Goal: Task Accomplishment & Management: Use online tool/utility

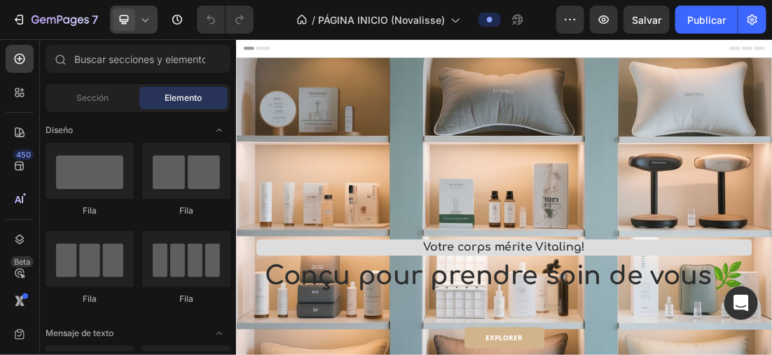
click at [141, 13] on icon at bounding box center [145, 20] width 14 height 14
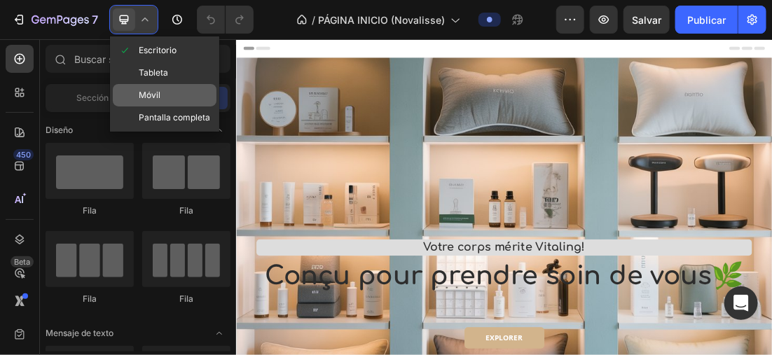
click at [165, 85] on div "Móvil" at bounding box center [165, 95] width 104 height 22
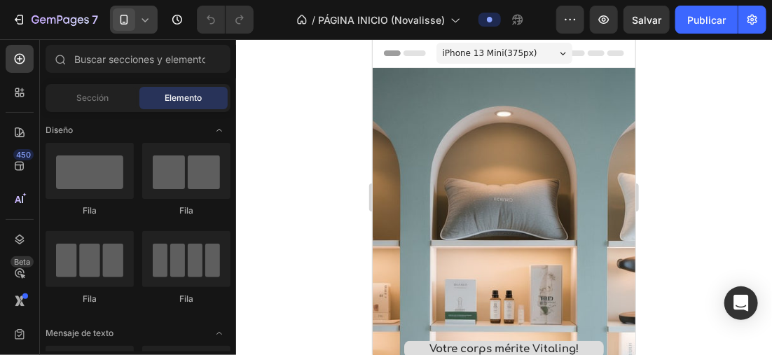
click at [493, 50] on span "iPhone 13 Mini ( 375 px)" at bounding box center [489, 53] width 95 height 14
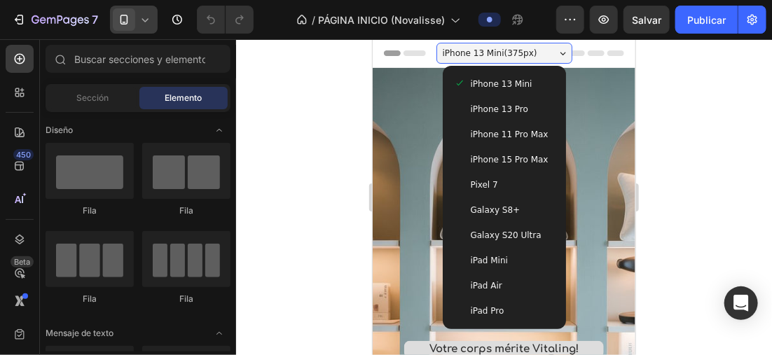
click at [503, 109] on span "iPhone 13 Pro" at bounding box center [498, 109] width 57 height 14
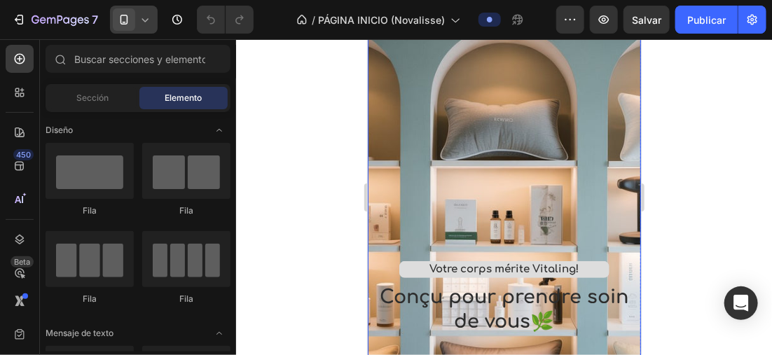
scroll to position [140, 0]
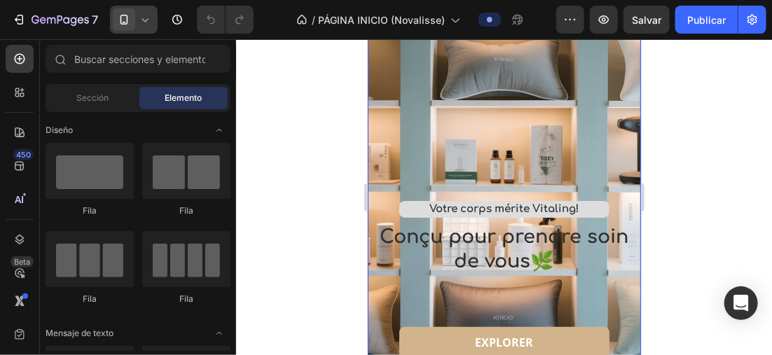
click at [611, 188] on div "Overlay" at bounding box center [503, 170] width 273 height 487
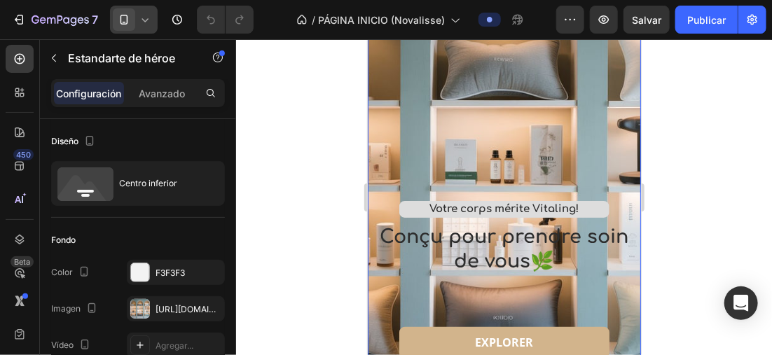
click at [293, 172] on div at bounding box center [504, 197] width 536 height 316
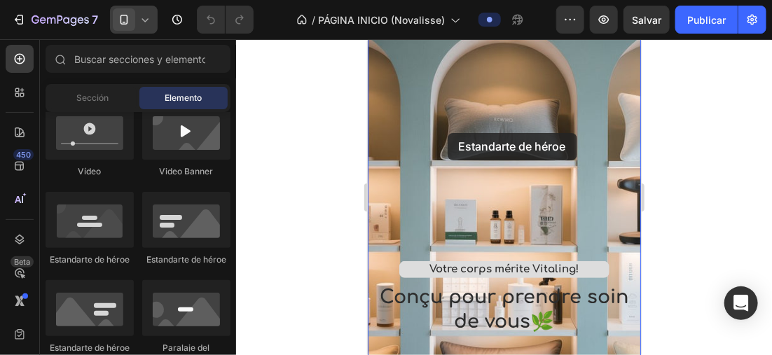
scroll to position [0, 0]
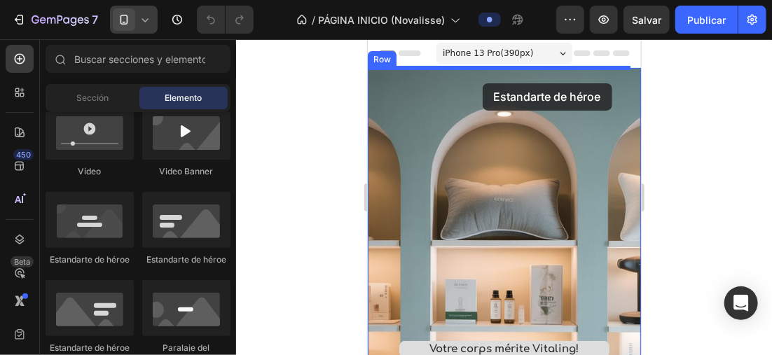
drag, startPoint x: 460, startPoint y: 272, endPoint x: 482, endPoint y: 83, distance: 191.0
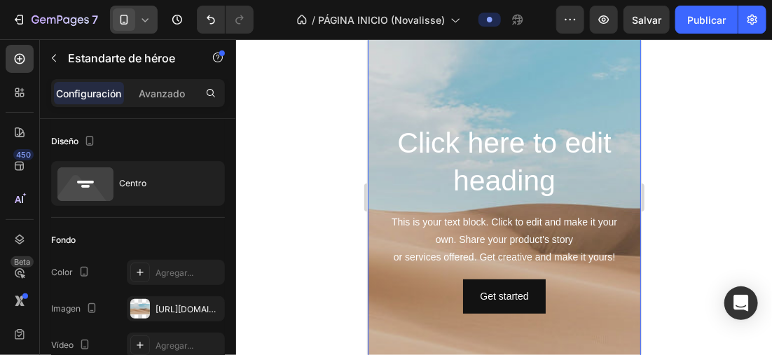
scroll to position [140, 0]
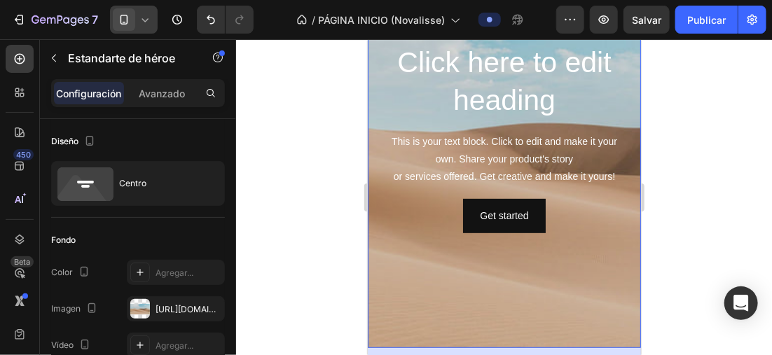
click at [605, 251] on div "Background Image" at bounding box center [503, 137] width 273 height 420
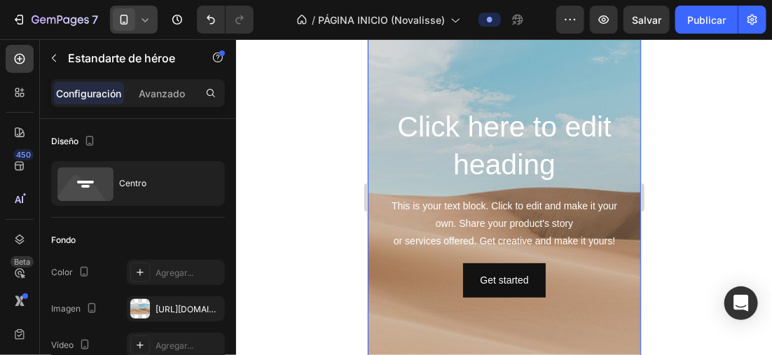
scroll to position [0, 0]
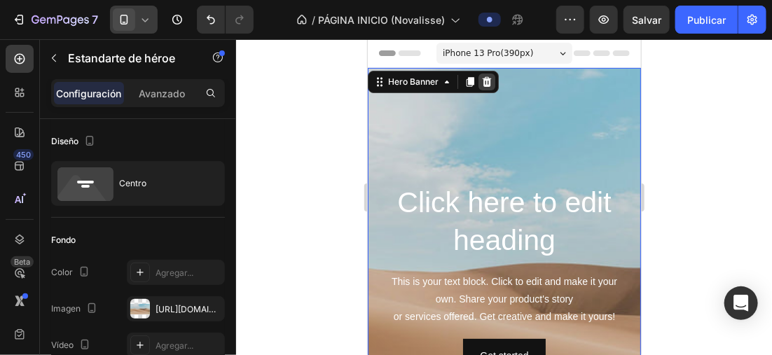
click at [485, 81] on icon at bounding box center [486, 81] width 9 height 10
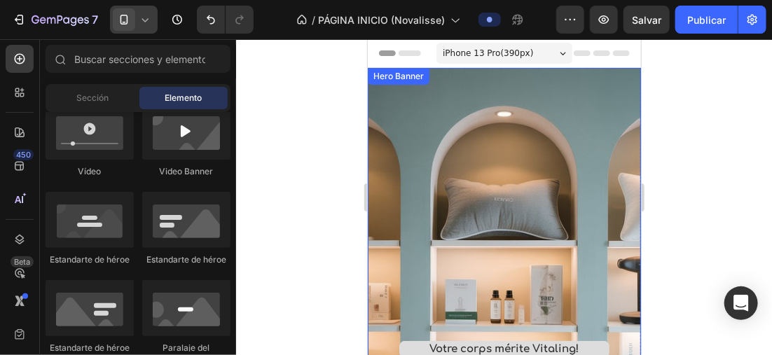
click at [579, 119] on div "Overlay" at bounding box center [503, 310] width 273 height 487
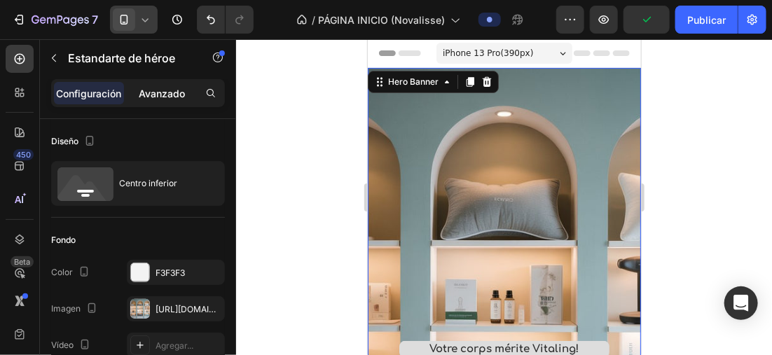
click at [170, 96] on p "Avanzado" at bounding box center [162, 93] width 46 height 15
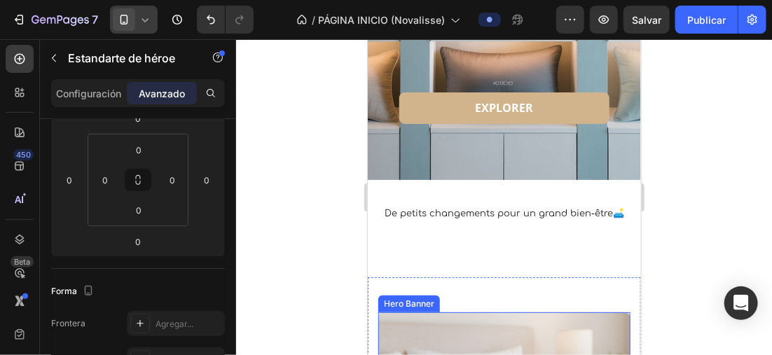
scroll to position [350, 0]
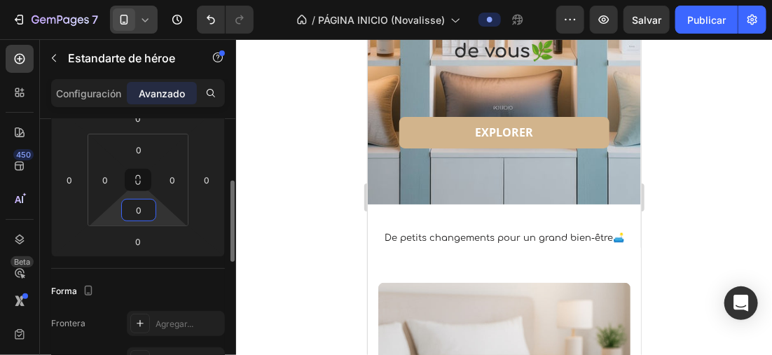
click at [143, 209] on input "0" at bounding box center [139, 210] width 28 height 21
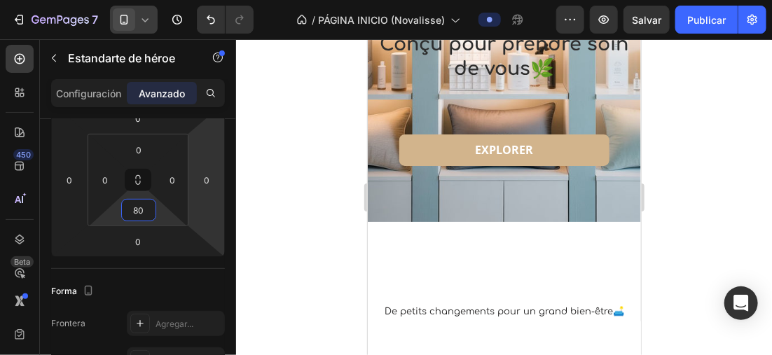
scroll to position [280, 0]
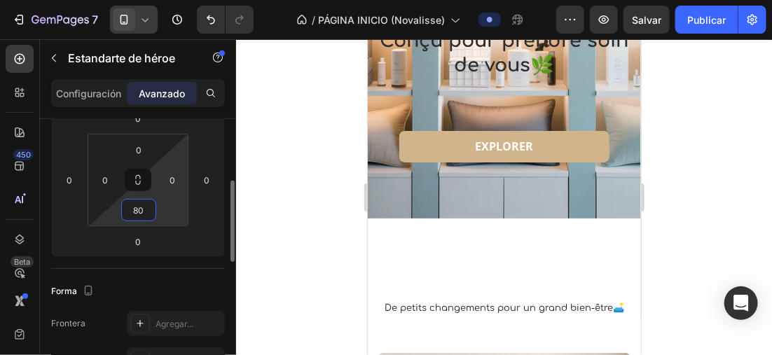
type input "8"
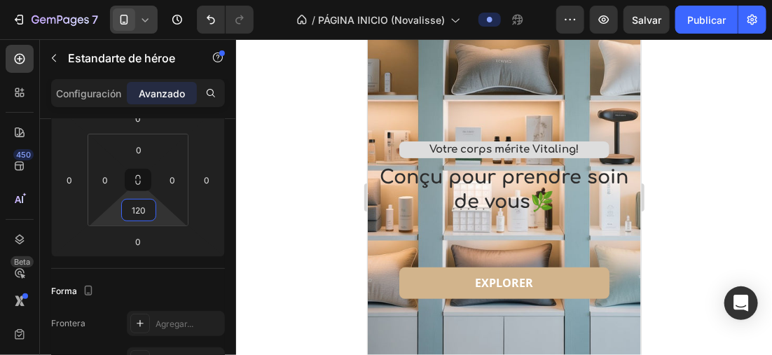
scroll to position [210, 0]
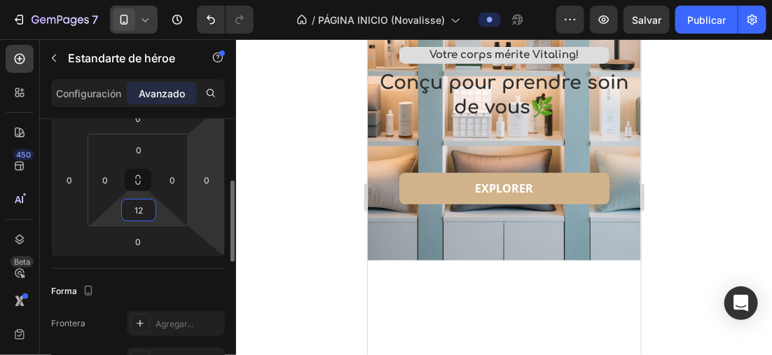
type input "1"
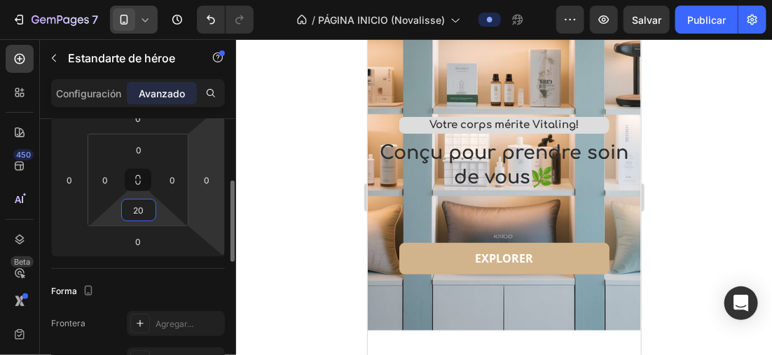
type input "200"
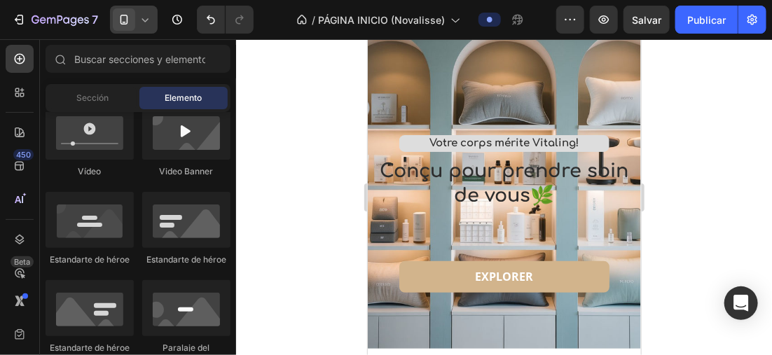
scroll to position [83, 0]
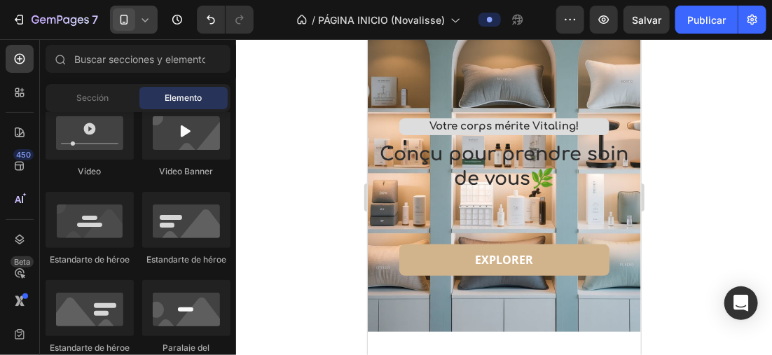
click at [143, 15] on icon at bounding box center [145, 20] width 14 height 14
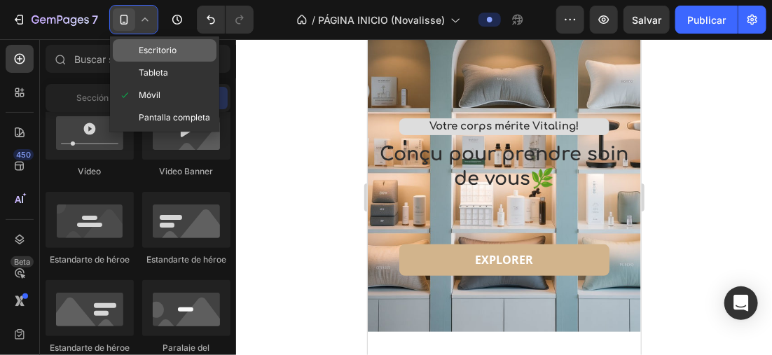
click at [165, 43] on span "Escritorio" at bounding box center [158, 50] width 38 height 14
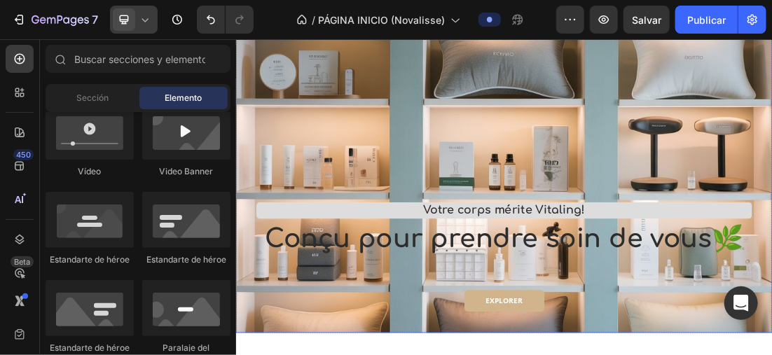
scroll to position [140, 0]
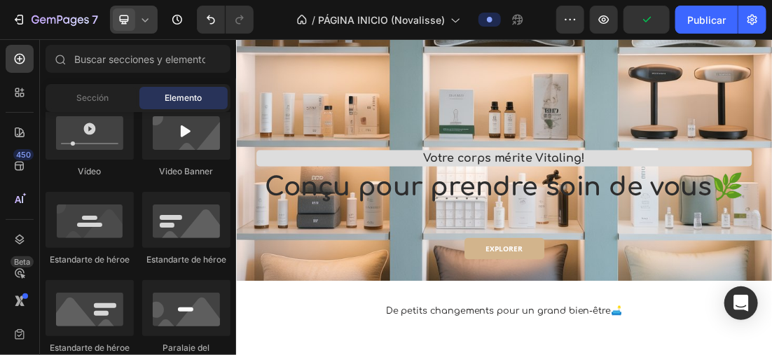
click at [140, 9] on div at bounding box center [134, 20] width 48 height 28
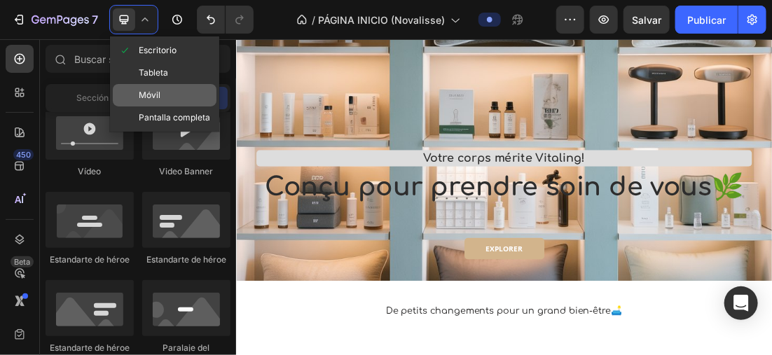
click at [166, 90] on div "Móvil" at bounding box center [165, 95] width 104 height 22
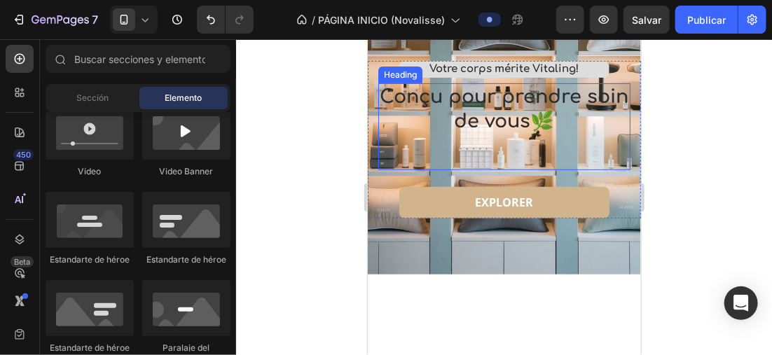
click at [378, 161] on div "Conçu pour prendre soin de vous🌿 Heading" at bounding box center [504, 126] width 252 height 87
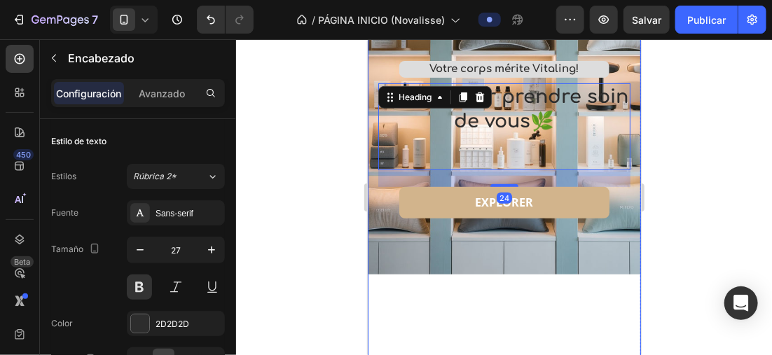
click at [387, 261] on div "Votre corps mérite Vitaling! Heading Conçu pour prendre soin de vous🌿 Heading 2…" at bounding box center [503, 167] width 273 height 214
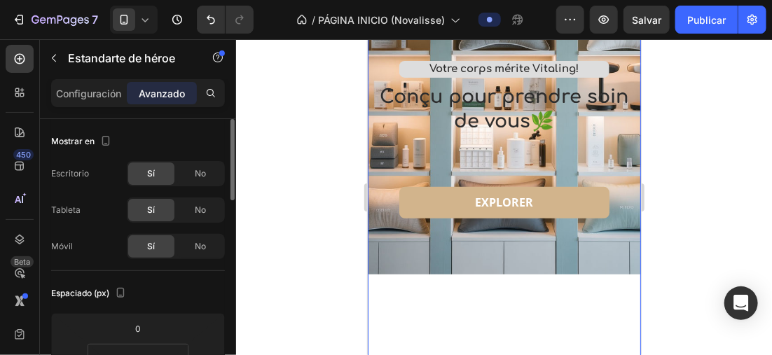
scroll to position [140, 0]
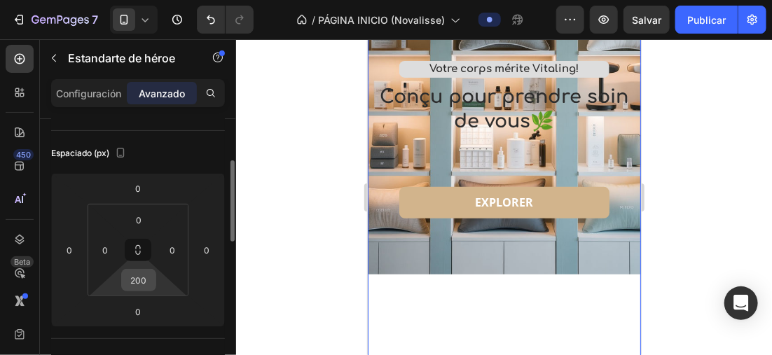
click at [146, 275] on input "200" at bounding box center [139, 280] width 28 height 21
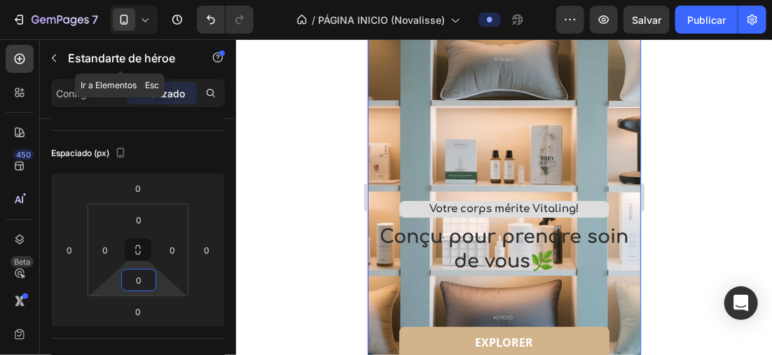
click at [61, 57] on button "button" at bounding box center [54, 58] width 22 height 22
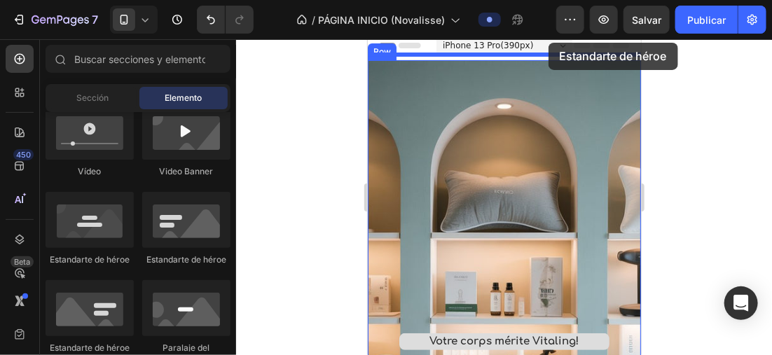
scroll to position [0, 0]
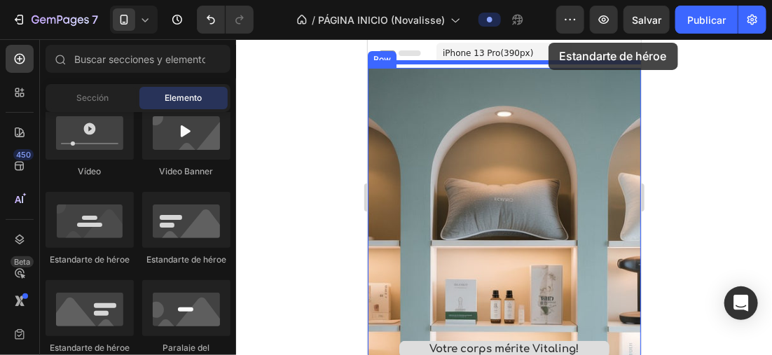
drag, startPoint x: 449, startPoint y: 267, endPoint x: 547, endPoint y: 56, distance: 232.5
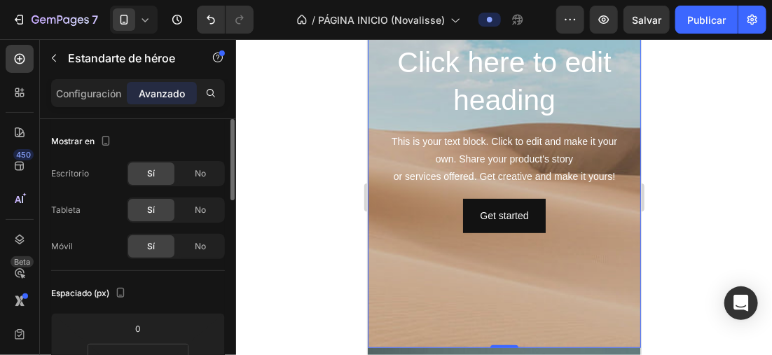
scroll to position [210, 0]
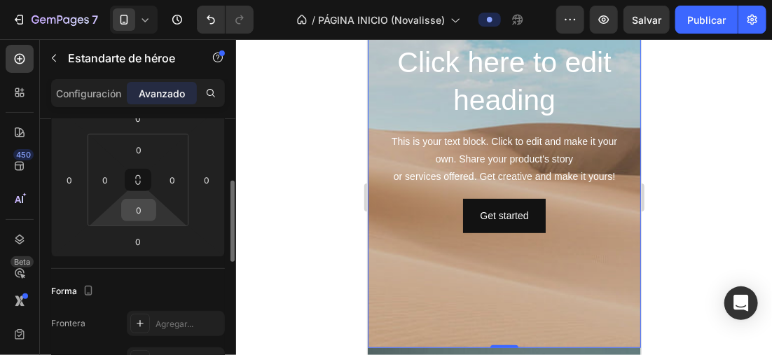
click at [143, 209] on input "0" at bounding box center [139, 210] width 28 height 21
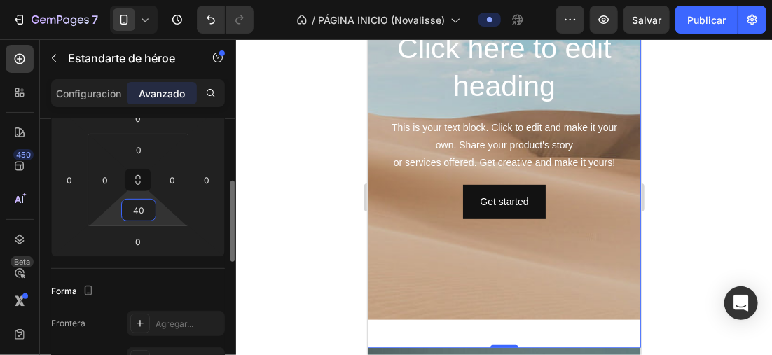
type input "4"
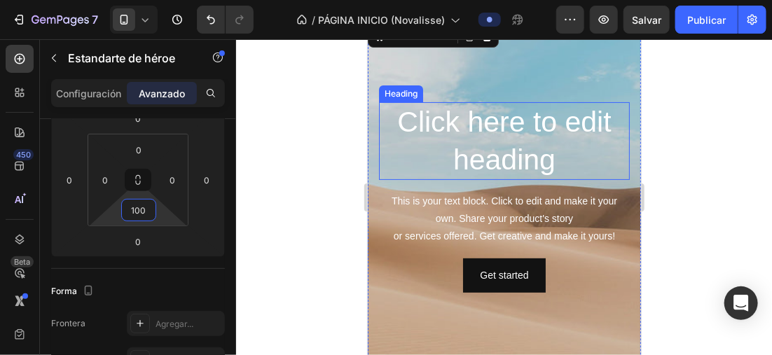
scroll to position [70, 0]
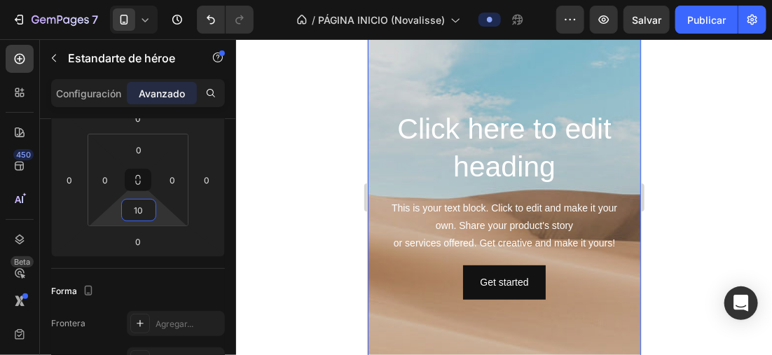
type input "1"
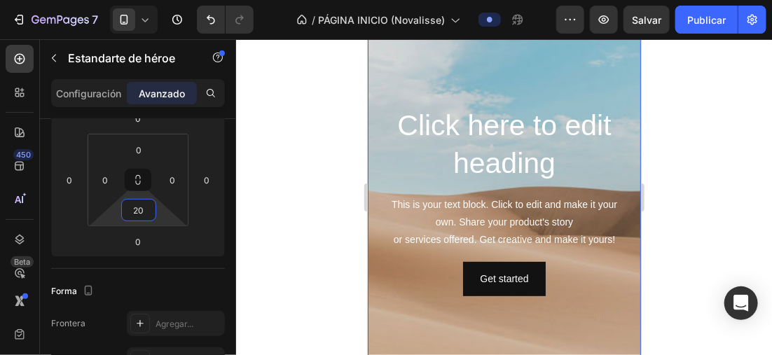
type input "200"
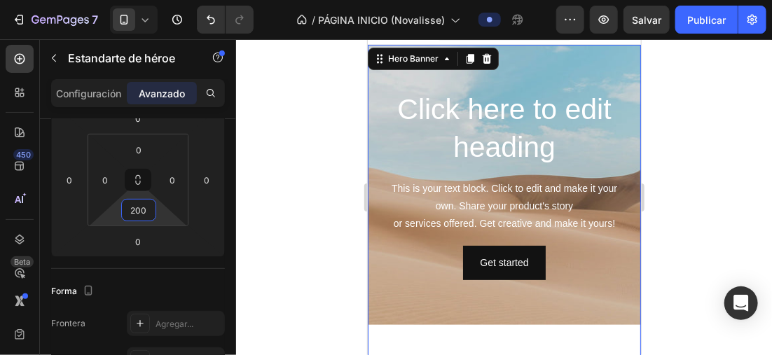
scroll to position [0, 0]
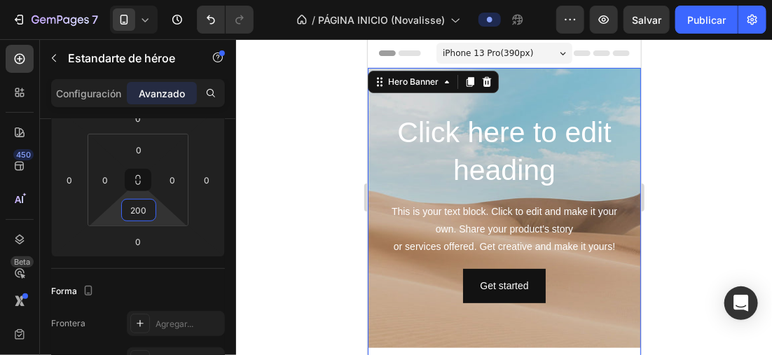
click at [298, 113] on div at bounding box center [504, 197] width 536 height 316
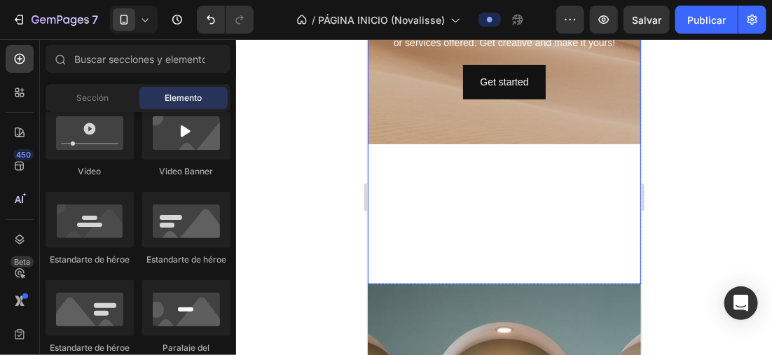
scroll to position [280, 0]
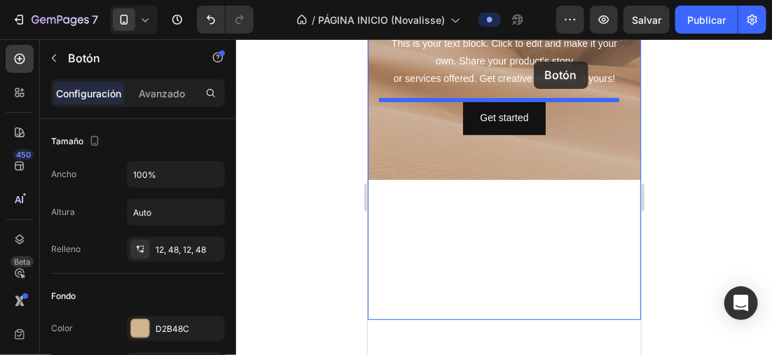
scroll to position [87, 0]
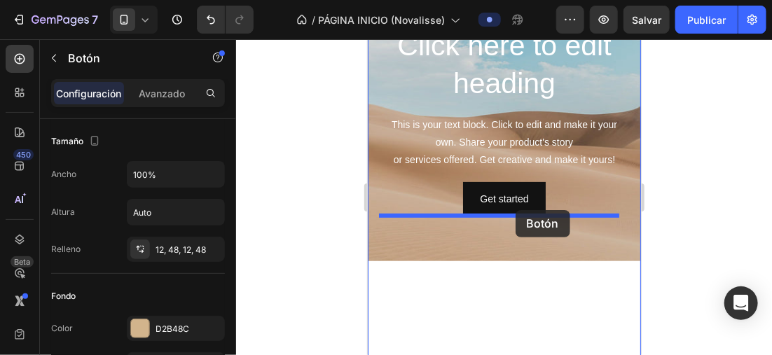
drag, startPoint x: 543, startPoint y: 210, endPoint x: 515, endPoint y: 209, distance: 28.0
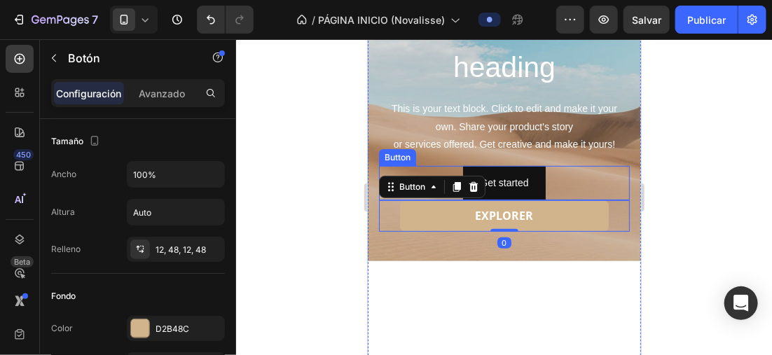
click at [552, 179] on div "Get started Button" at bounding box center [503, 182] width 251 height 34
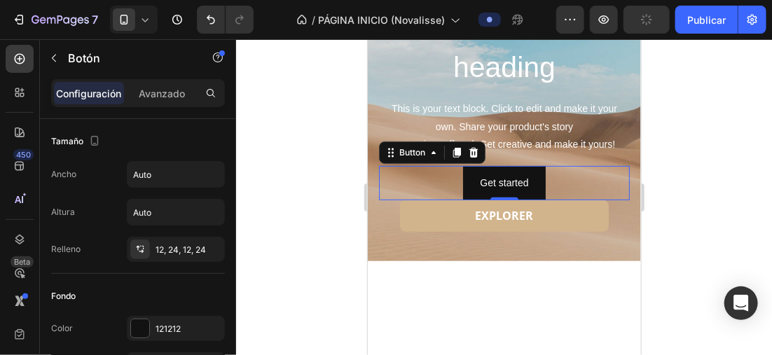
scroll to position [210, 0]
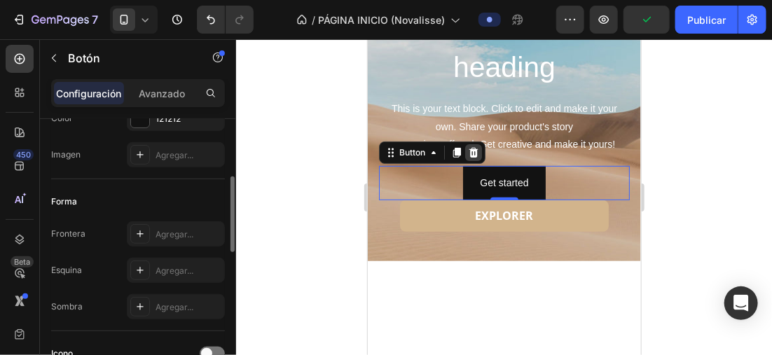
click at [472, 145] on div at bounding box center [472, 152] width 17 height 17
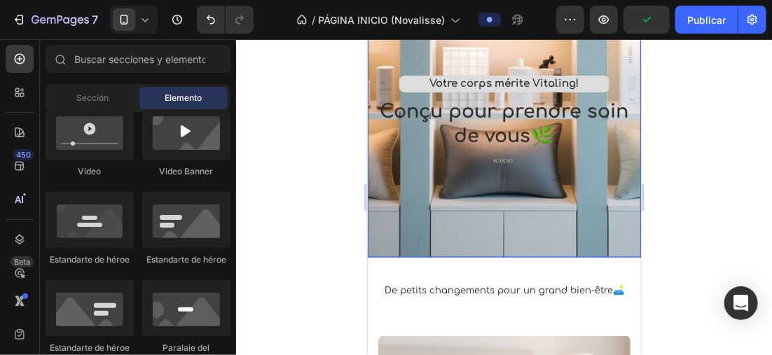
scroll to position [647, 0]
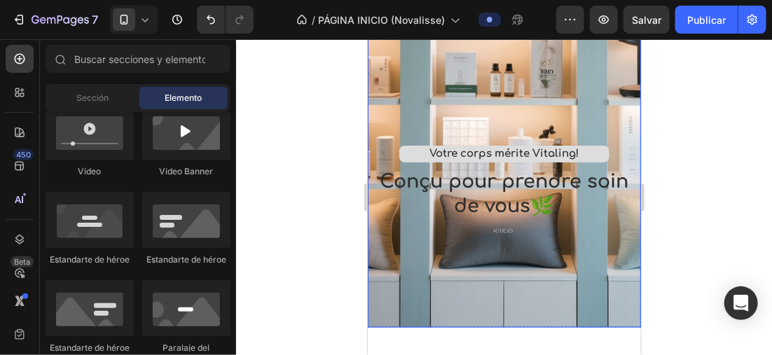
click at [625, 106] on div "Overlay" at bounding box center [503, 83] width 273 height 487
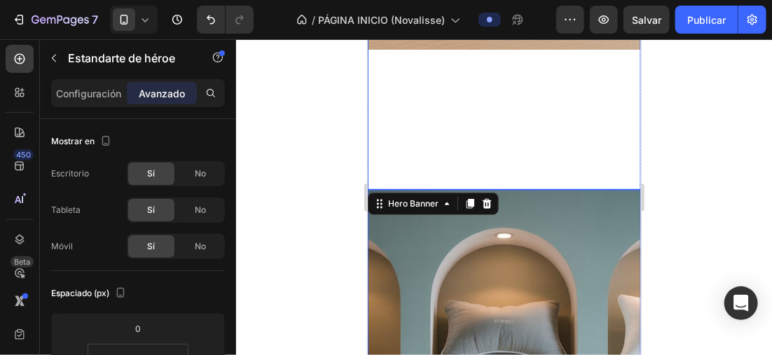
scroll to position [297, 0]
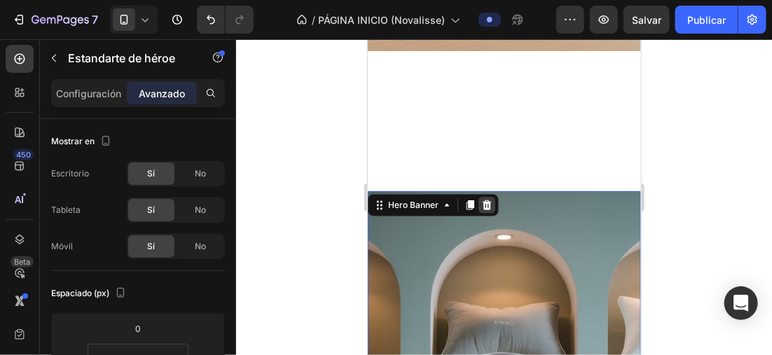
click at [483, 201] on icon at bounding box center [486, 205] width 9 height 10
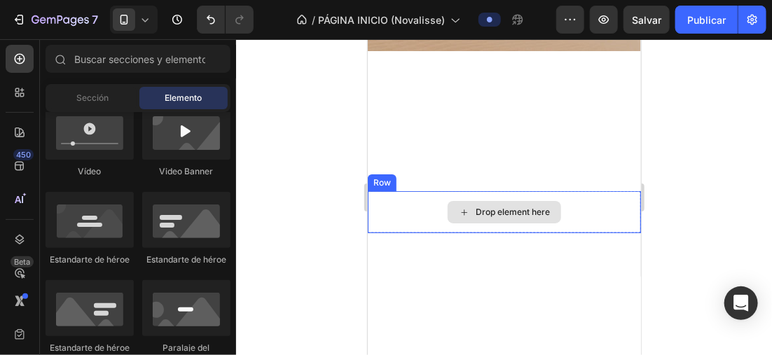
click at [579, 213] on div "Drop element here" at bounding box center [503, 212] width 273 height 42
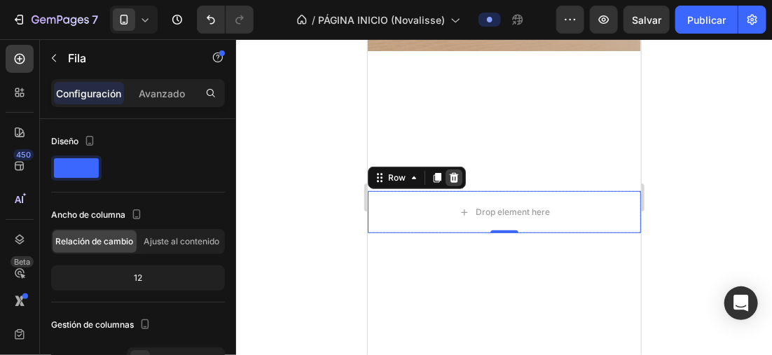
click at [457, 176] on icon at bounding box center [453, 177] width 11 height 11
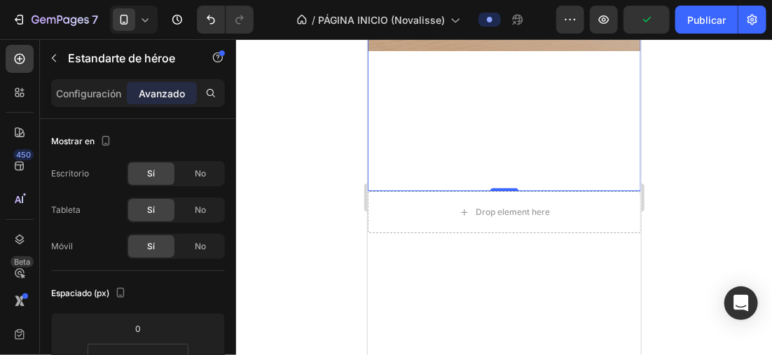
click at [328, 139] on div at bounding box center [504, 197] width 536 height 316
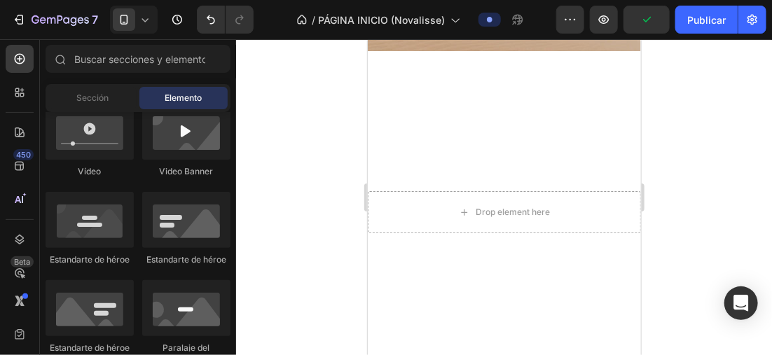
drag, startPoint x: 328, startPoint y: 139, endPoint x: 312, endPoint y: 130, distance: 18.5
click at [312, 130] on div at bounding box center [504, 197] width 536 height 316
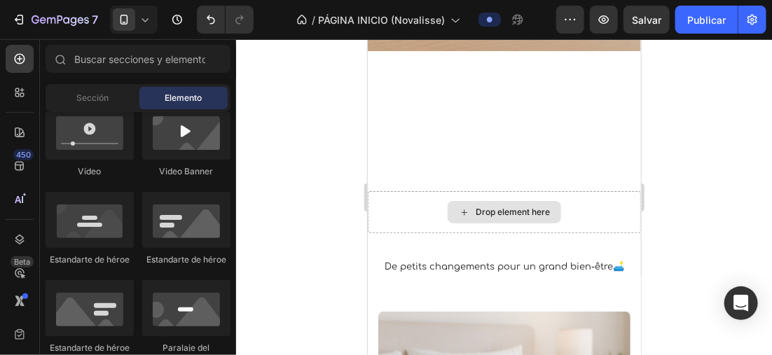
click at [566, 211] on div "Drop element here" at bounding box center [503, 212] width 273 height 42
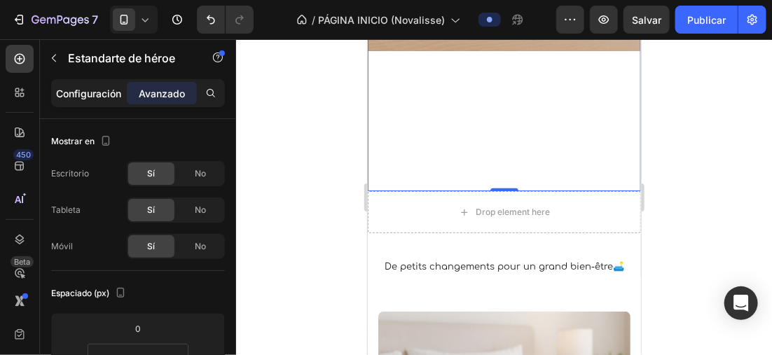
click at [106, 91] on p "Configuración" at bounding box center [89, 93] width 65 height 15
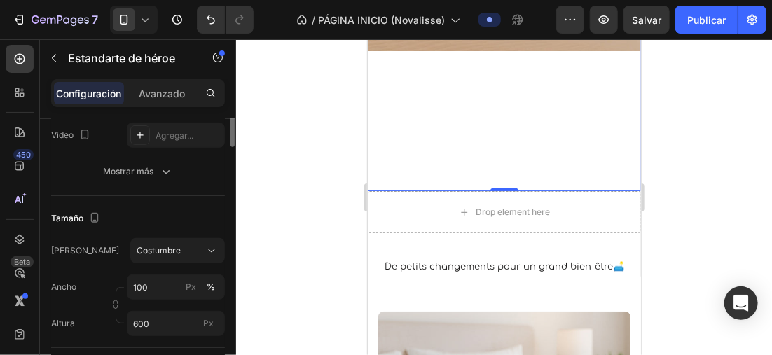
scroll to position [140, 0]
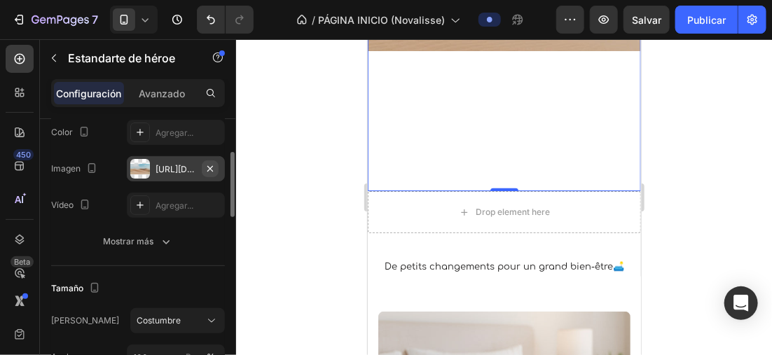
click at [212, 169] on icon "button" at bounding box center [210, 168] width 6 height 6
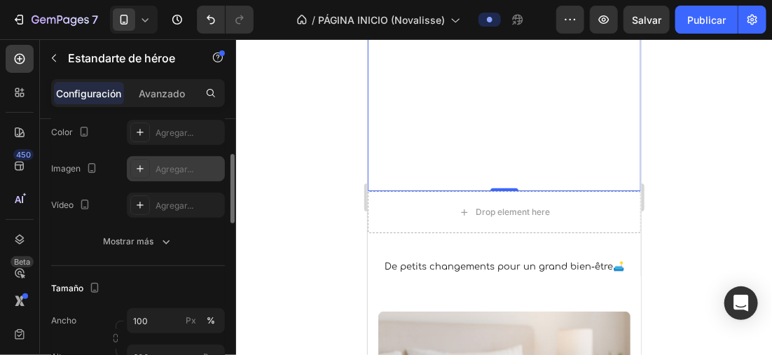
click at [144, 168] on icon at bounding box center [139, 168] width 11 height 11
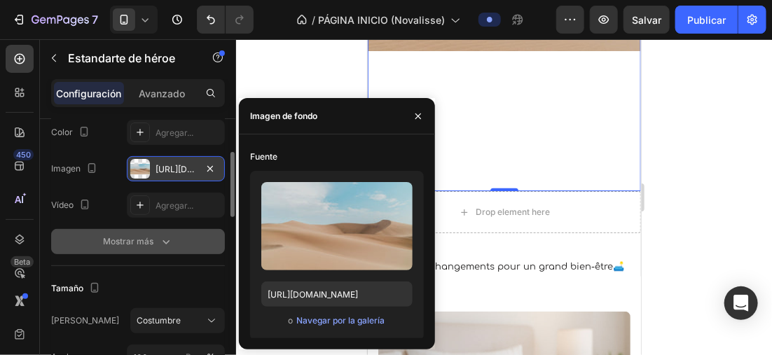
click at [141, 239] on font "Mostrar más" at bounding box center [128, 241] width 50 height 13
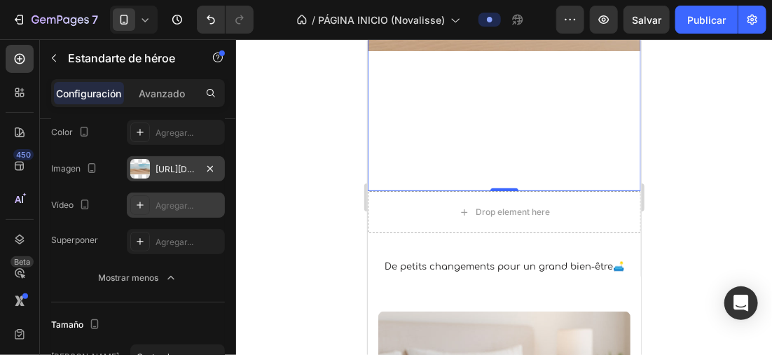
click at [151, 212] on div "Agregar..." at bounding box center [176, 205] width 98 height 25
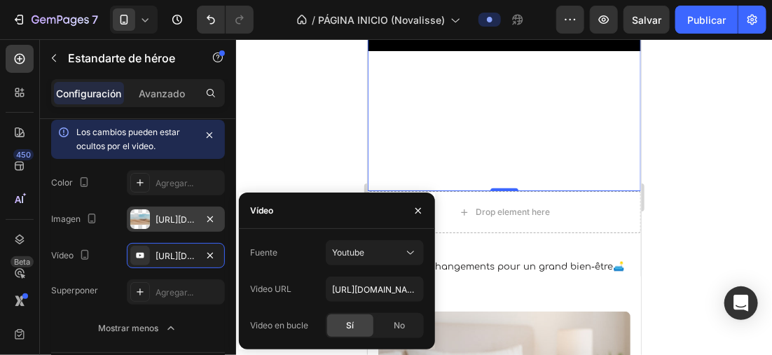
drag, startPoint x: 151, startPoint y: 212, endPoint x: 122, endPoint y: 241, distance: 41.6
click at [122, 241] on div "Los cambios pueden estar ocultos por el video. Color Agregar... Imagen https://…" at bounding box center [138, 194] width 174 height 148
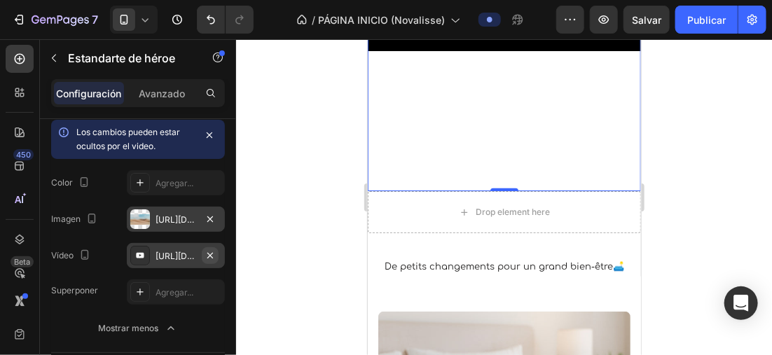
click at [209, 254] on icon "button" at bounding box center [210, 255] width 6 height 6
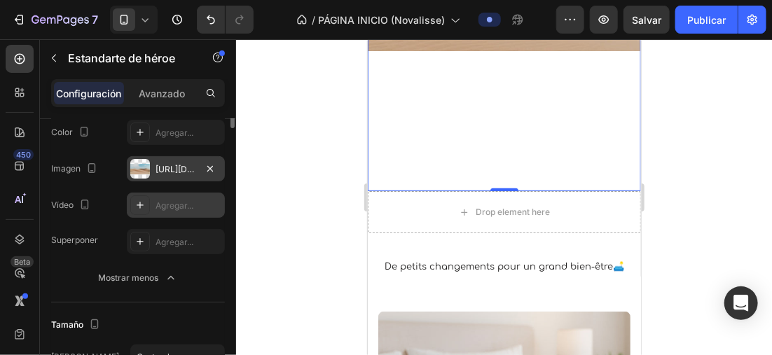
scroll to position [0, 0]
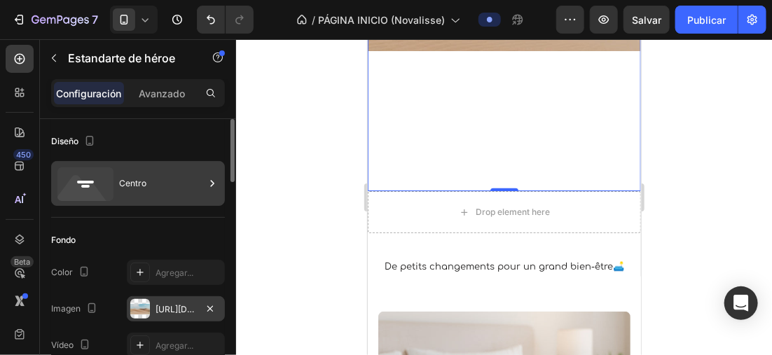
click at [168, 186] on div "Centro" at bounding box center [161, 183] width 85 height 32
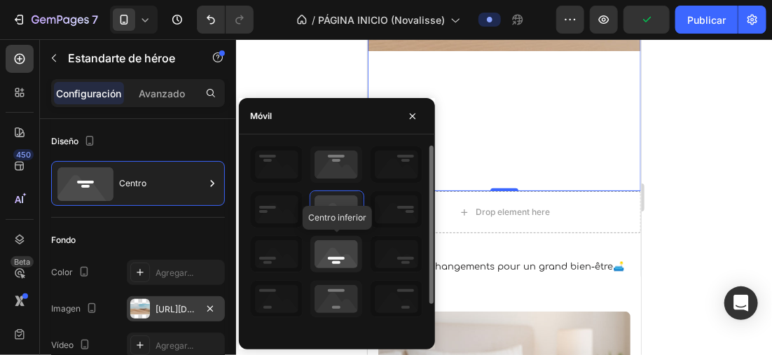
click at [331, 255] on icon at bounding box center [336, 254] width 52 height 36
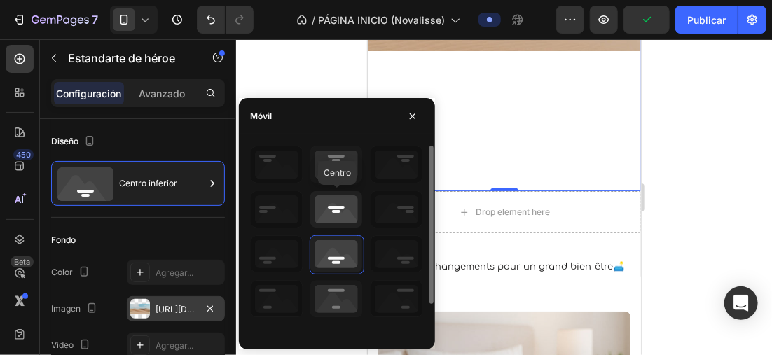
click at [332, 200] on icon at bounding box center [336, 209] width 52 height 36
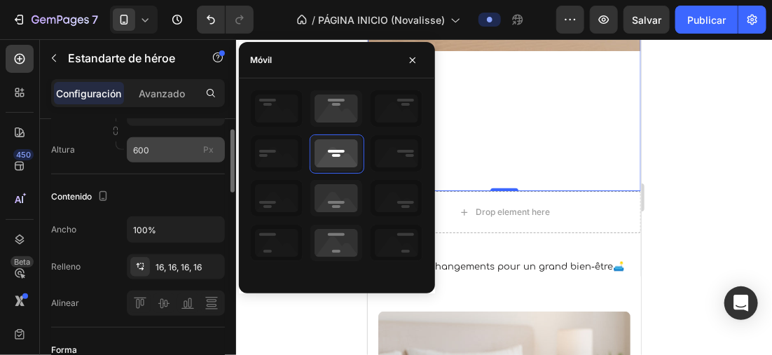
scroll to position [350, 0]
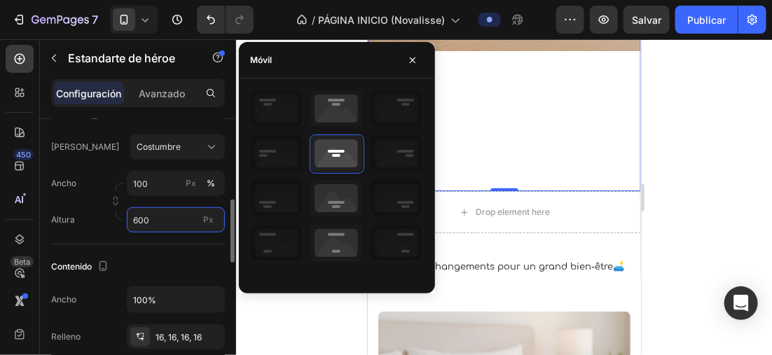
click at [155, 219] on input "600" at bounding box center [176, 219] width 98 height 25
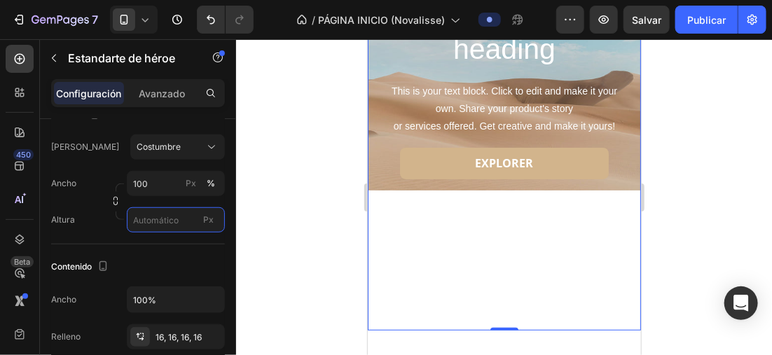
scroll to position [0, 0]
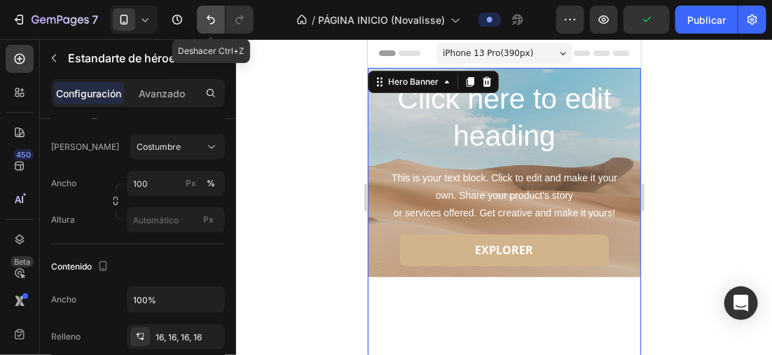
click at [204, 17] on icon "Deshacer/Rehacer" at bounding box center [211, 20] width 14 height 14
type input "600"
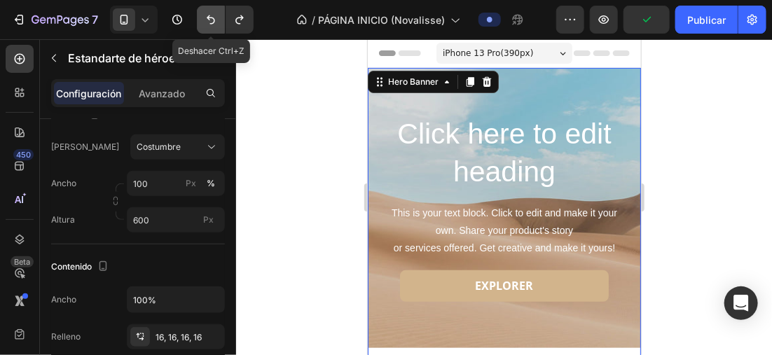
click at [204, 17] on icon "Deshacer/Rehacer" at bounding box center [211, 20] width 14 height 14
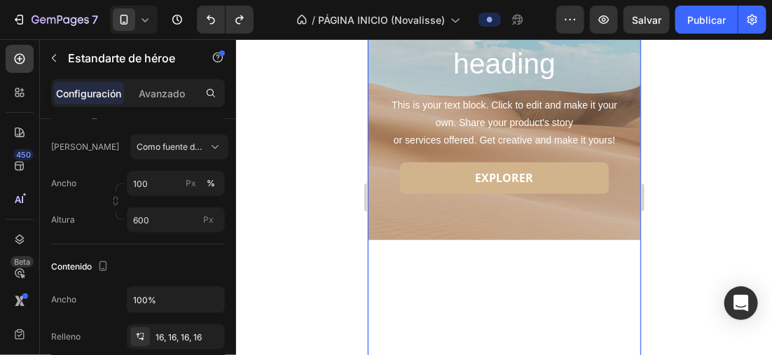
scroll to position [280, 0]
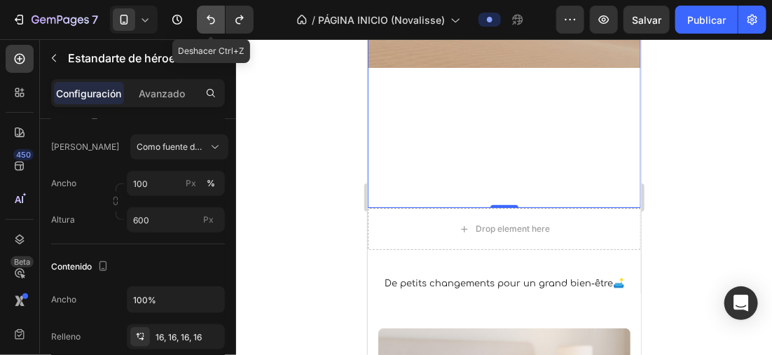
click at [212, 16] on icon "Deshacer/Rehacer" at bounding box center [211, 20] width 14 height 14
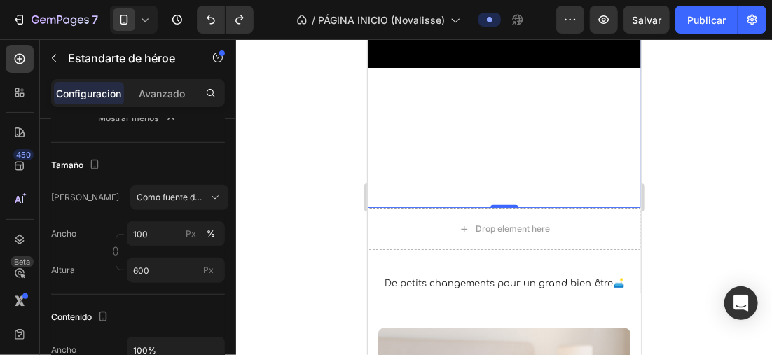
click at [216, 18] on icon "Deshacer/Rehacer" at bounding box center [211, 20] width 14 height 14
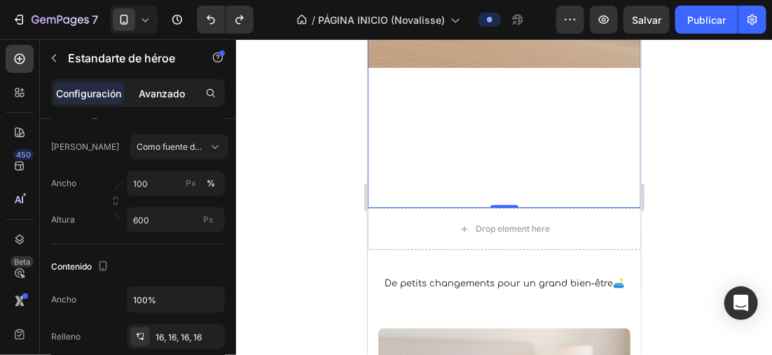
click at [153, 88] on p "Avanzado" at bounding box center [162, 93] width 46 height 15
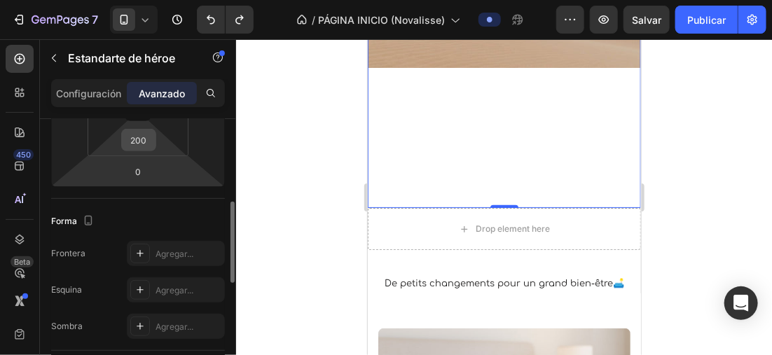
click at [141, 137] on input "200" at bounding box center [139, 140] width 28 height 21
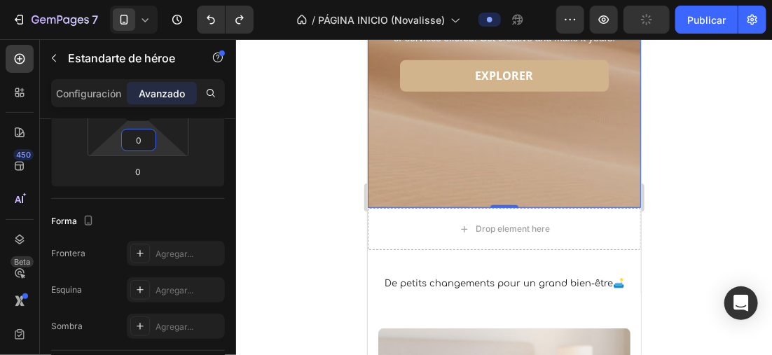
click at [728, 245] on div at bounding box center [504, 197] width 536 height 316
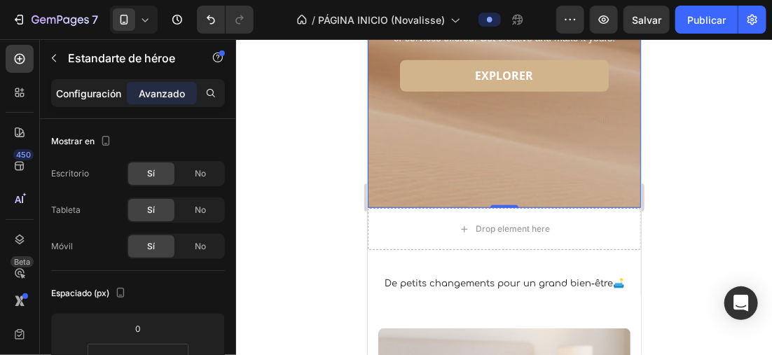
click at [102, 92] on p "Configuración" at bounding box center [89, 93] width 65 height 15
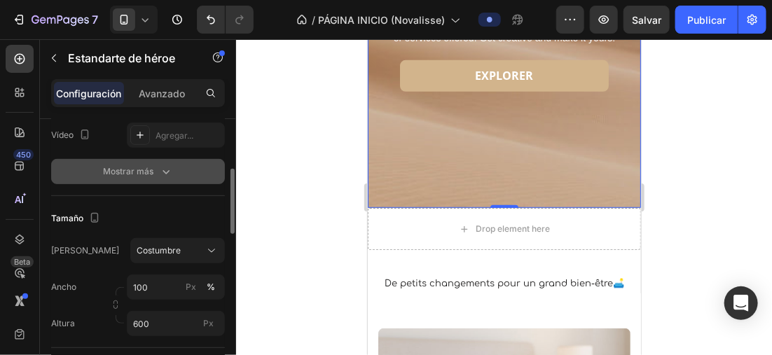
scroll to position [350, 0]
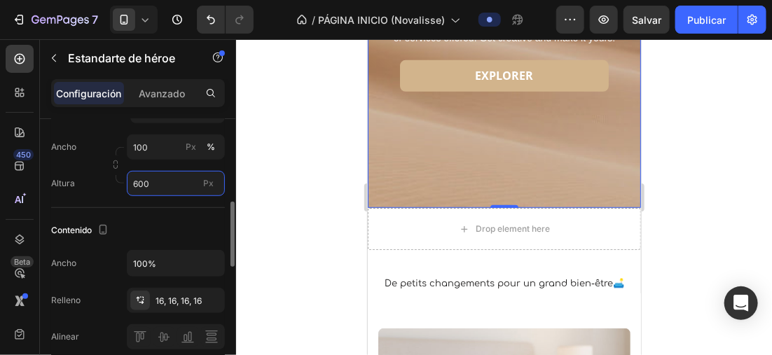
click at [158, 182] on input "600" at bounding box center [176, 183] width 98 height 25
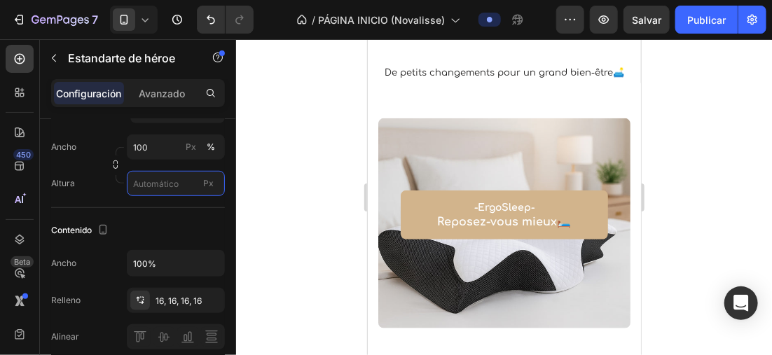
scroll to position [0, 0]
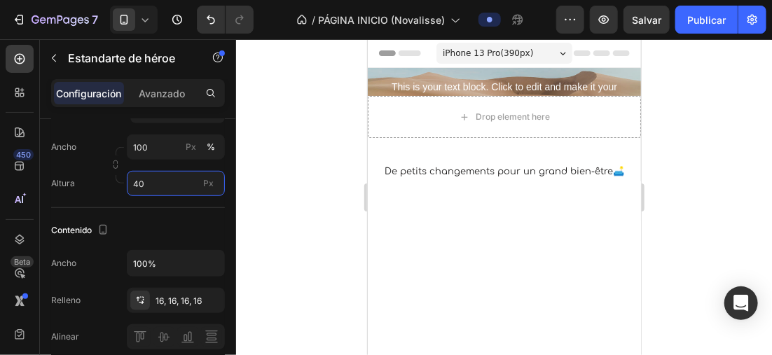
type input "4"
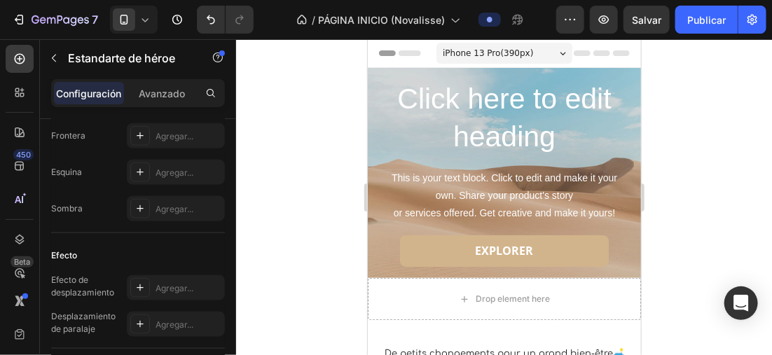
scroll to position [770, 0]
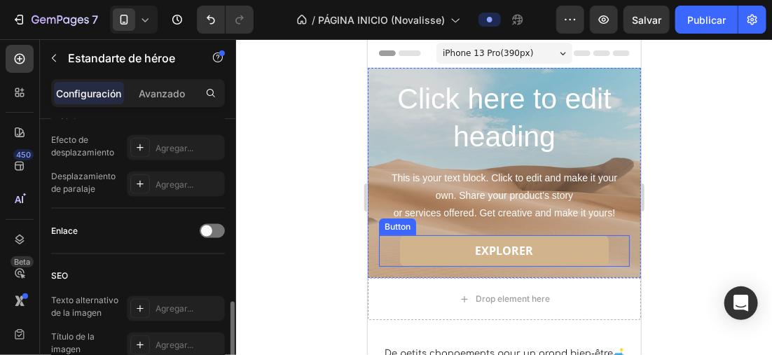
type input "300"
click at [151, 212] on div "Enlace" at bounding box center [138, 232] width 174 height 46
drag, startPoint x: 151, startPoint y: 212, endPoint x: 135, endPoint y: 212, distance: 15.4
click at [134, 213] on div "Enlace" at bounding box center [138, 232] width 174 height 46
click at [158, 211] on div "Enlace" at bounding box center [138, 232] width 174 height 46
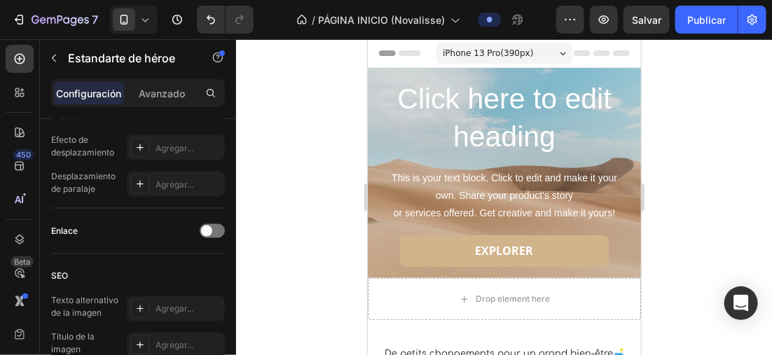
click at [385, 269] on div "Click here to edit heading Heading This is your text block. Click to edit and m…" at bounding box center [503, 171] width 273 height 209
click at [621, 266] on div "Click here to edit heading Heading This is your text block. Click to edit and m…" at bounding box center [503, 171] width 273 height 209
click at [623, 310] on div "Drop element here" at bounding box center [503, 298] width 273 height 42
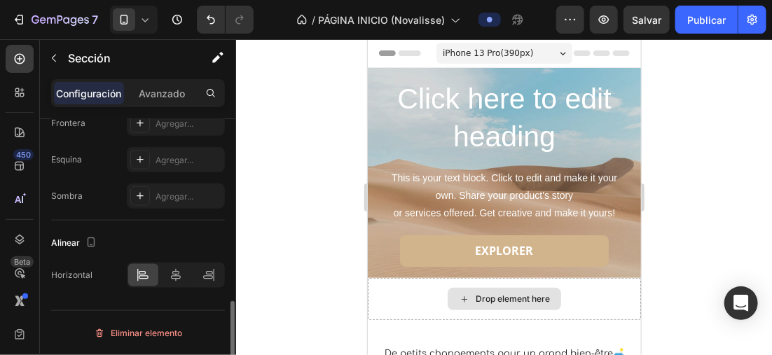
scroll to position [0, 0]
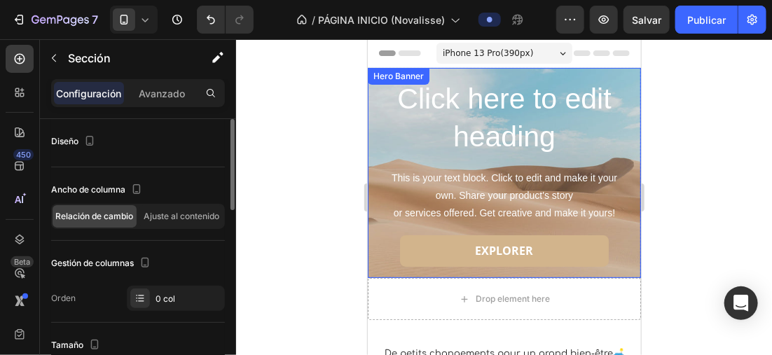
click at [379, 230] on div "Click here to edit heading Heading This is your text block. Click to edit and m…" at bounding box center [503, 171] width 251 height 187
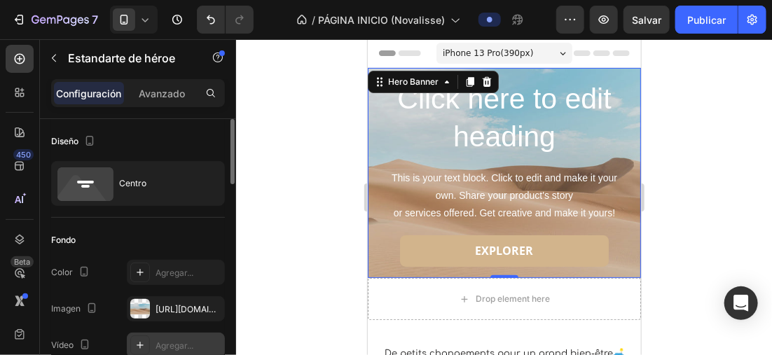
scroll to position [140, 0]
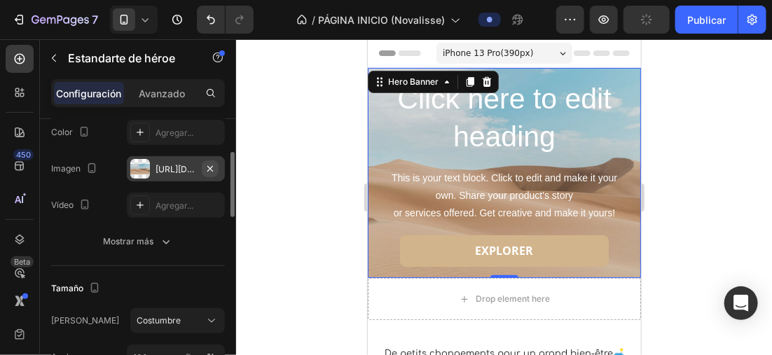
click at [210, 164] on icon "button" at bounding box center [210, 168] width 11 height 11
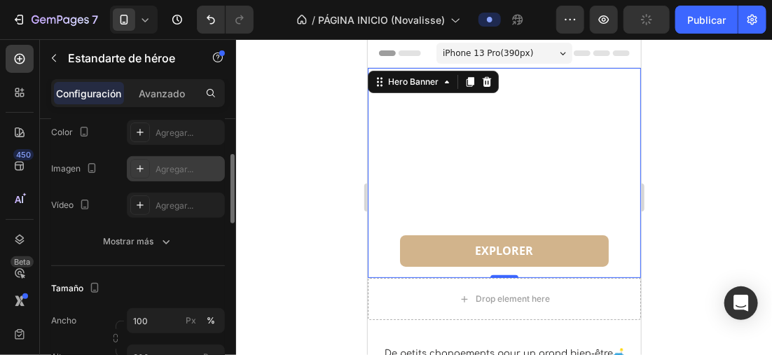
click at [141, 167] on icon at bounding box center [139, 168] width 11 height 11
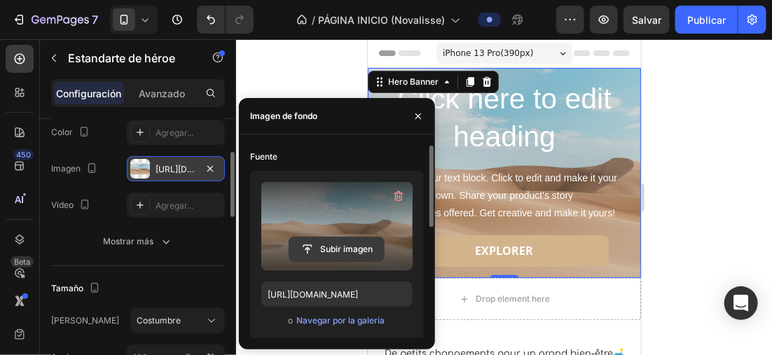
click at [348, 242] on input "file" at bounding box center [336, 249] width 95 height 24
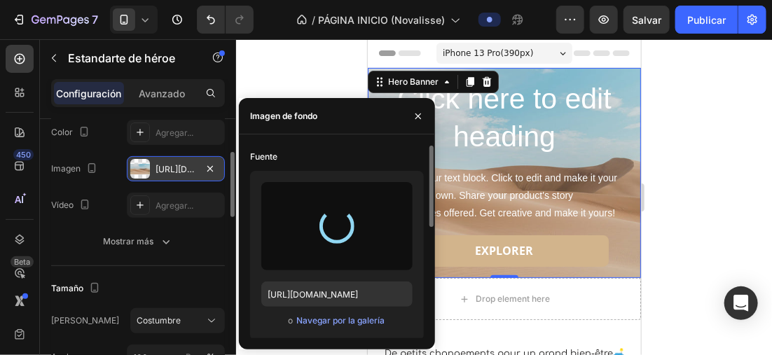
type input "https://cdn.shopify.com/s/files/1/0896/6527/4190/files/gempages_556725335903700…"
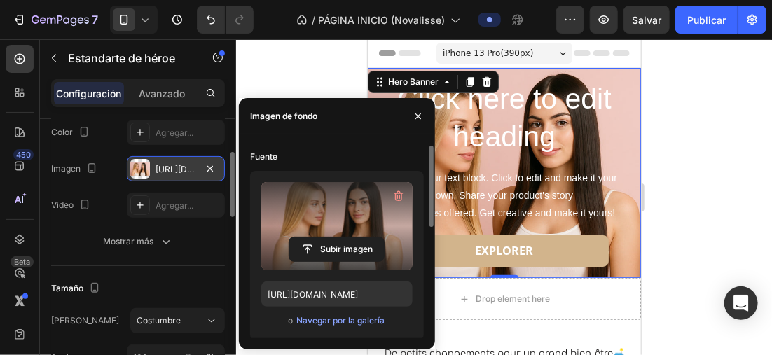
click at [138, 25] on icon at bounding box center [145, 20] width 14 height 14
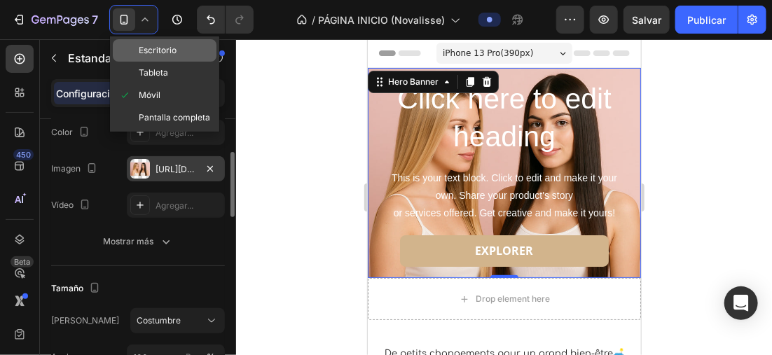
click at [160, 55] on span "Escritorio" at bounding box center [158, 50] width 38 height 14
type input "600"
type input "1200"
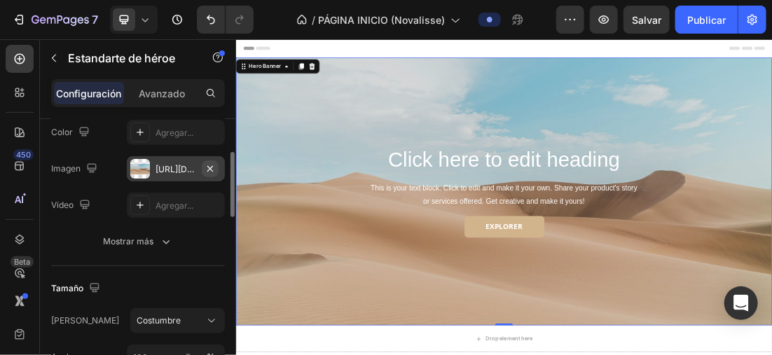
click at [211, 164] on icon "button" at bounding box center [210, 168] width 11 height 11
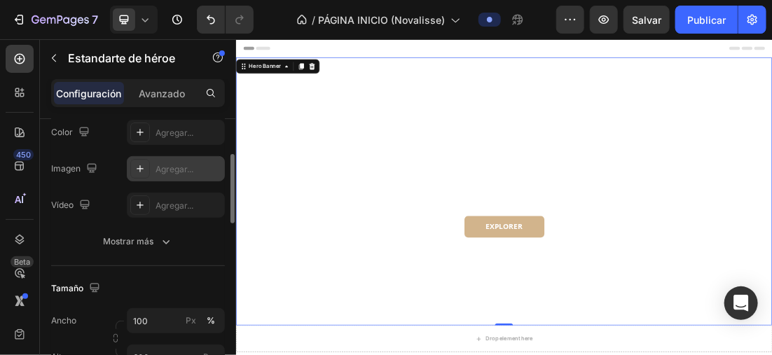
click at [136, 174] on div at bounding box center [140, 169] width 20 height 20
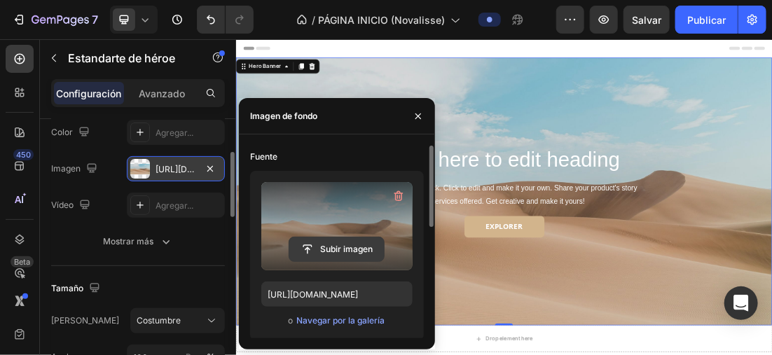
click at [325, 251] on input "file" at bounding box center [336, 249] width 95 height 24
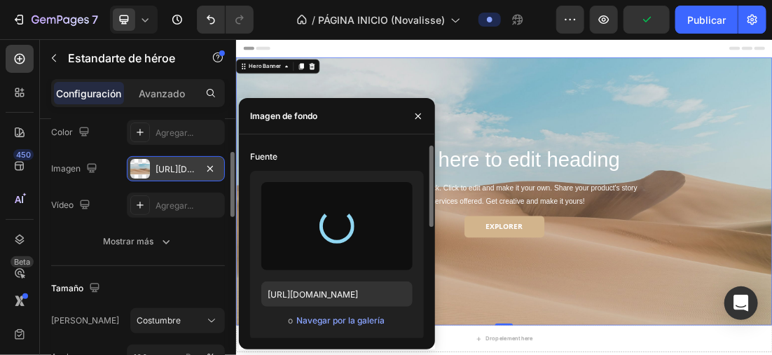
type input "https://cdn.shopify.com/s/files/1/0896/6527/4190/files/gempages_556725335903700…"
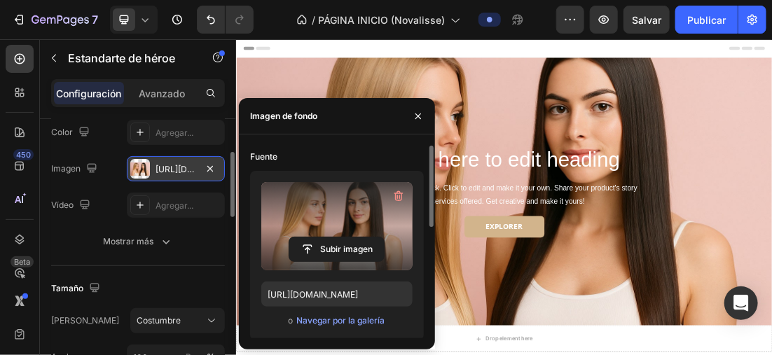
click at [608, 55] on div "Header" at bounding box center [656, 53] width 818 height 28
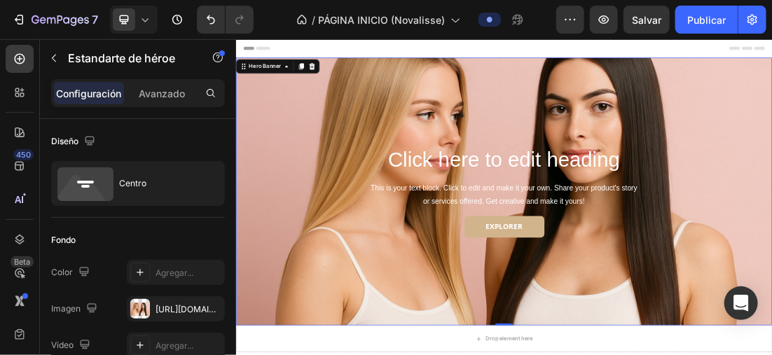
click at [612, 150] on div "Background Image" at bounding box center [655, 277] width 840 height 420
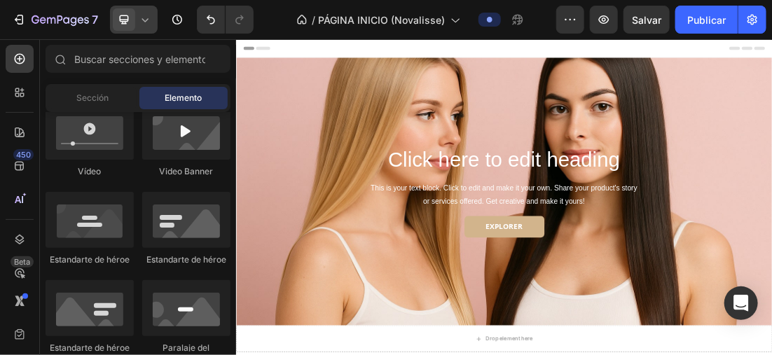
click at [134, 15] on span at bounding box center [124, 19] width 22 height 22
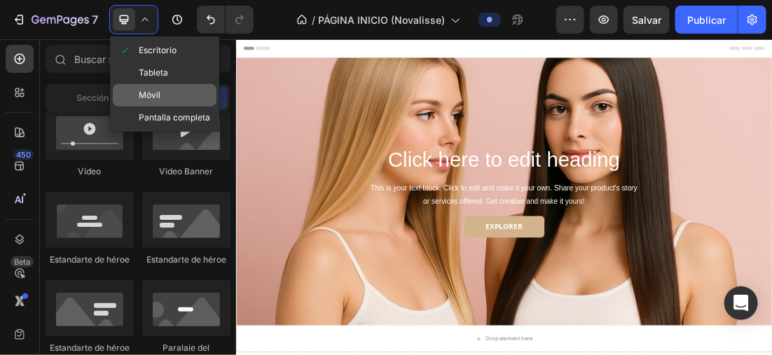
click at [169, 91] on div "Móvil" at bounding box center [165, 95] width 104 height 22
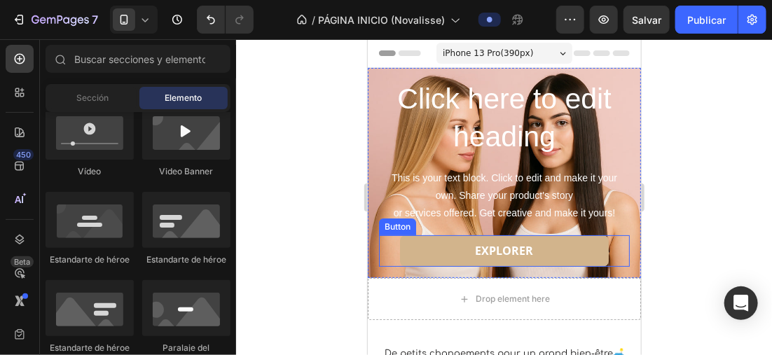
click at [598, 248] on div "EXPLORER Button" at bounding box center [503, 251] width 251 height 32
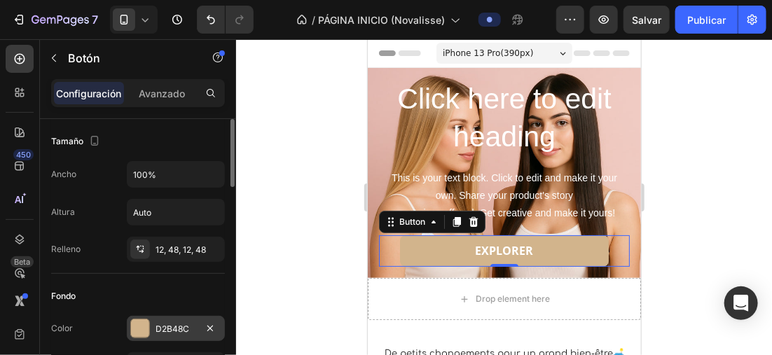
click at [137, 323] on div at bounding box center [140, 328] width 18 height 18
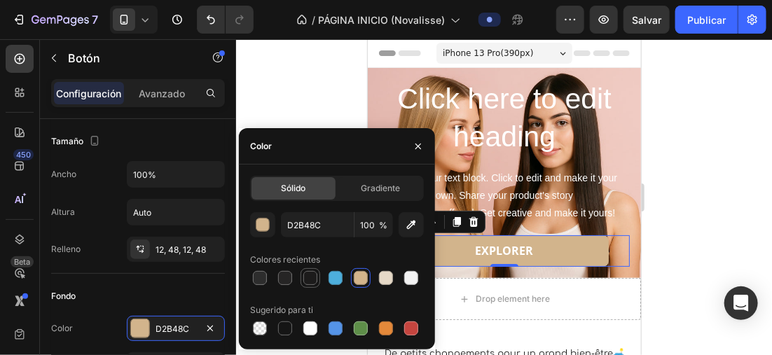
click at [302, 277] on div at bounding box center [310, 278] width 17 height 17
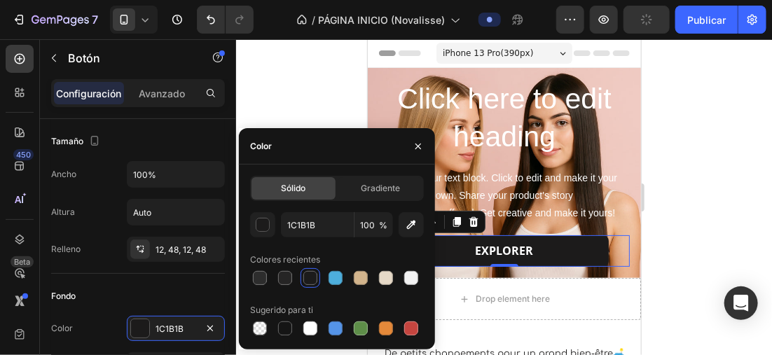
click at [335, 260] on div "Colores recientes" at bounding box center [337, 260] width 174 height 22
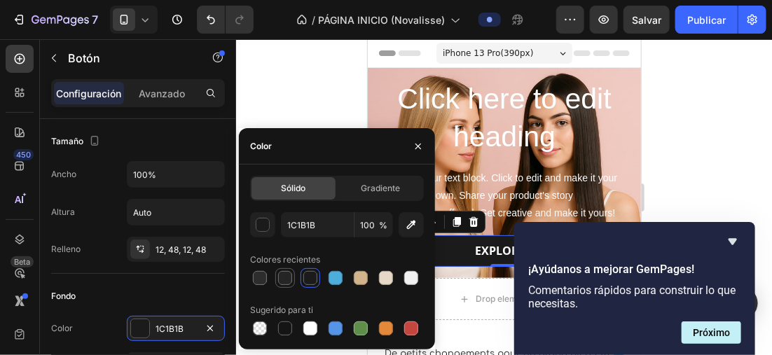
drag, startPoint x: 335, startPoint y: 260, endPoint x: 288, endPoint y: 277, distance: 50.5
click at [287, 277] on div at bounding box center [285, 278] width 14 height 14
click at [304, 275] on div at bounding box center [310, 278] width 14 height 14
click at [284, 276] on div at bounding box center [285, 278] width 14 height 14
click at [334, 276] on div at bounding box center [335, 278] width 14 height 14
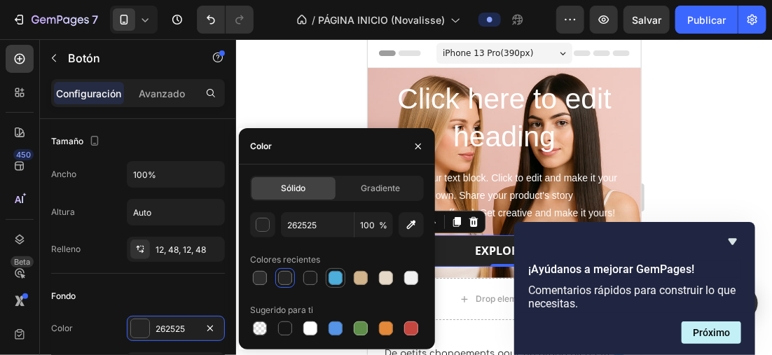
type input "4DAEDC"
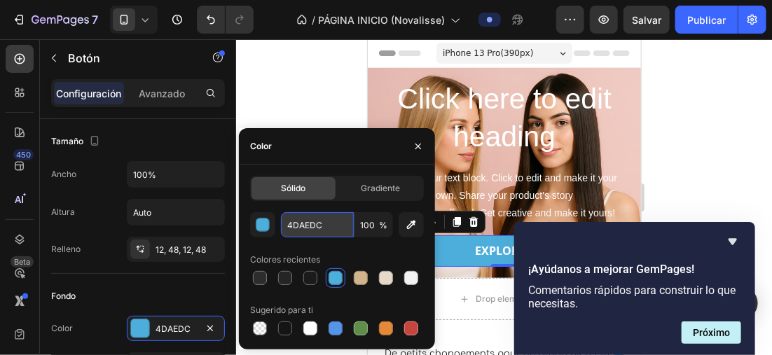
click at [316, 228] on input "4DAEDC" at bounding box center [317, 224] width 73 height 25
type input "´"
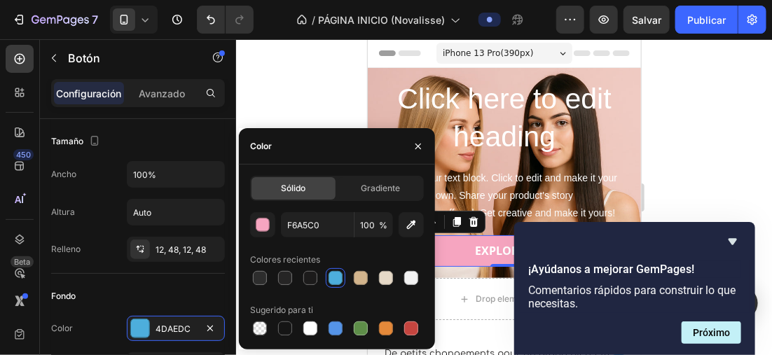
click at [338, 274] on div at bounding box center [337, 278] width 174 height 20
click at [313, 274] on div at bounding box center [310, 278] width 14 height 14
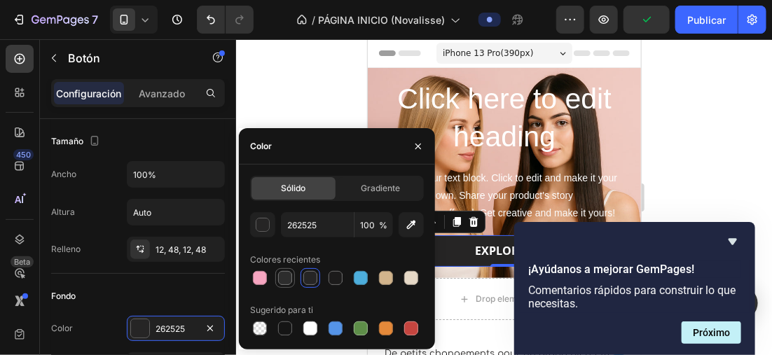
click at [289, 276] on div at bounding box center [285, 278] width 14 height 14
type input "2D2D2D"
click at [735, 235] on icon "Ocultar encuesta" at bounding box center [732, 241] width 17 height 17
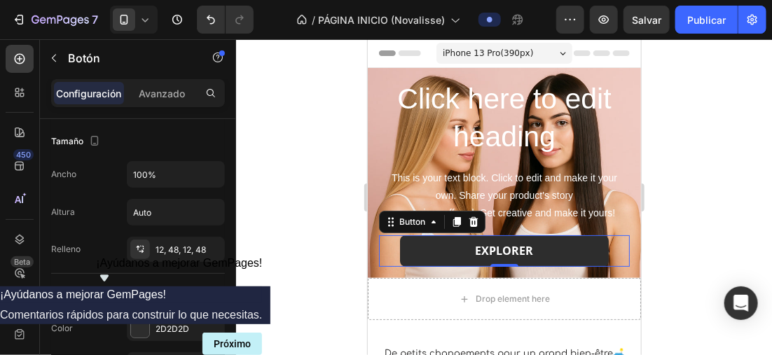
click at [305, 188] on div at bounding box center [504, 197] width 536 height 316
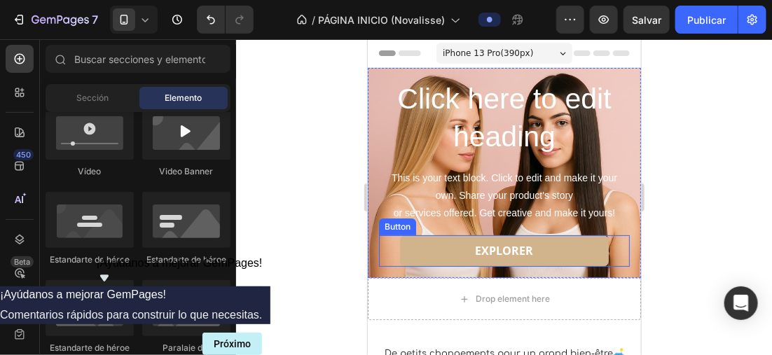
click at [447, 254] on link "EXPLORER" at bounding box center [503, 251] width 209 height 32
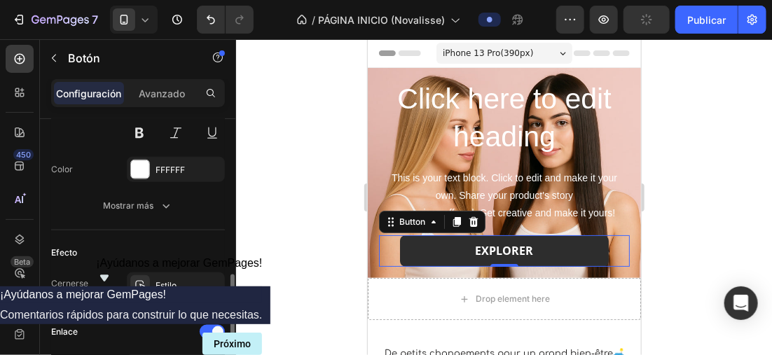
scroll to position [555, 0]
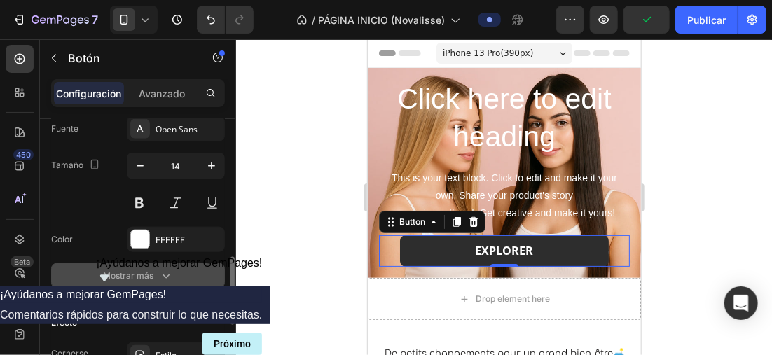
click at [155, 269] on div "Mostrar más" at bounding box center [138, 276] width 70 height 14
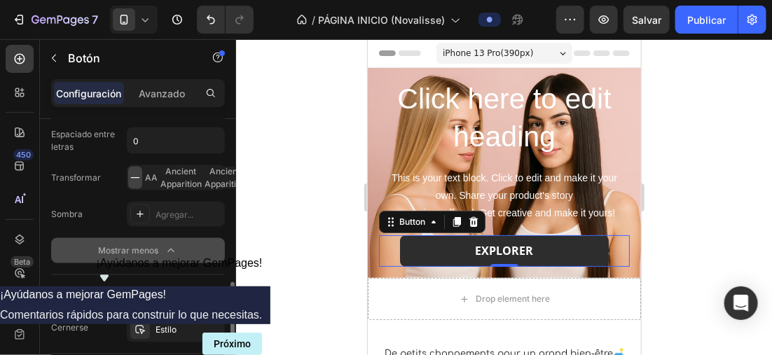
scroll to position [975, 0]
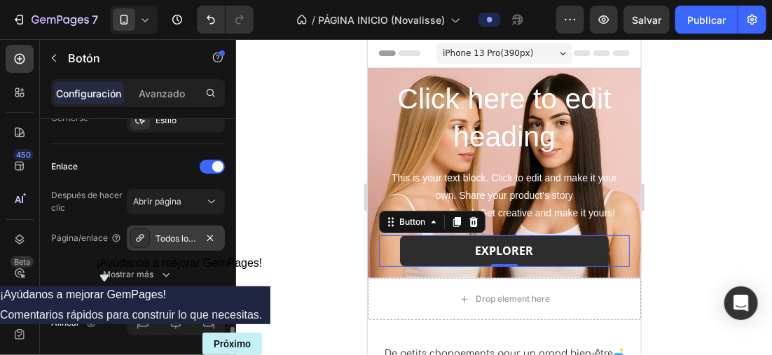
click at [167, 226] on div "Todos los productos" at bounding box center [176, 238] width 98 height 25
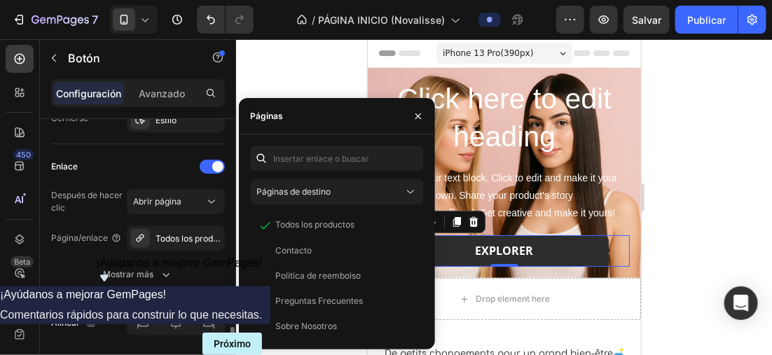
click at [132, 158] on div "Enlace" at bounding box center [138, 166] width 174 height 22
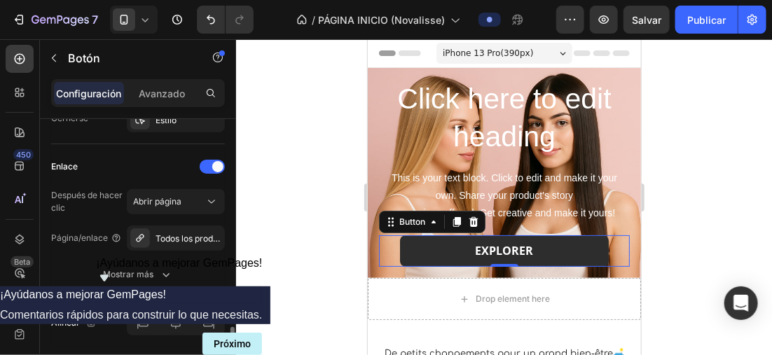
drag, startPoint x: 132, startPoint y: 158, endPoint x: 112, endPoint y: 158, distance: 19.6
click at [112, 158] on div "Enlace" at bounding box center [138, 166] width 174 height 22
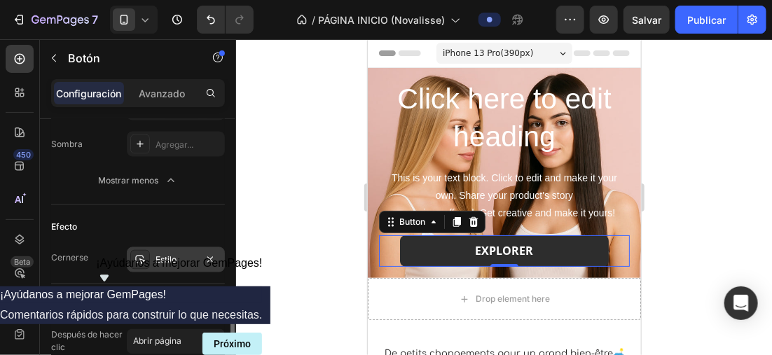
click at [161, 254] on div "Estilo" at bounding box center [175, 260] width 41 height 13
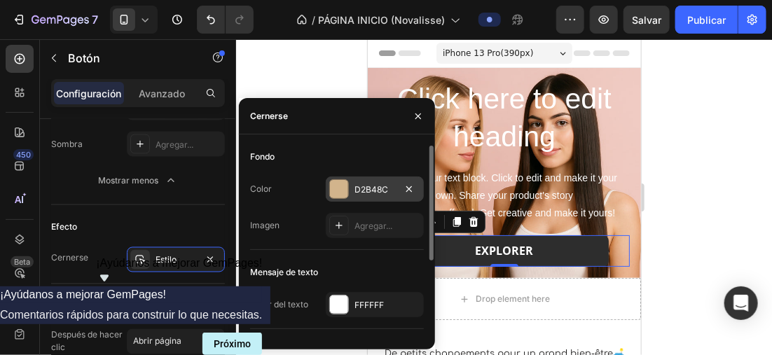
click at [335, 193] on div at bounding box center [339, 189] width 18 height 18
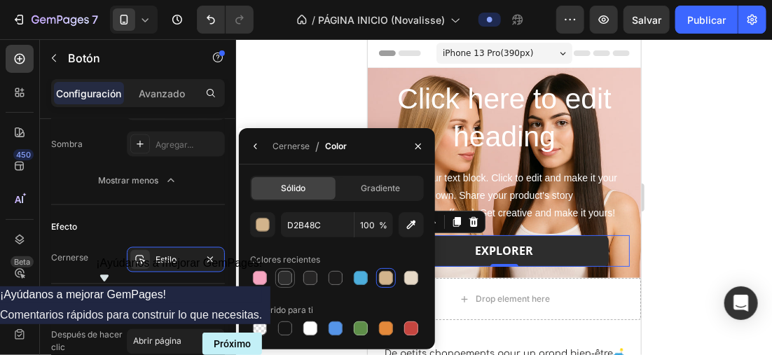
click at [289, 279] on div at bounding box center [285, 278] width 14 height 14
type input "2D2D2D"
click at [324, 67] on div at bounding box center [504, 197] width 536 height 316
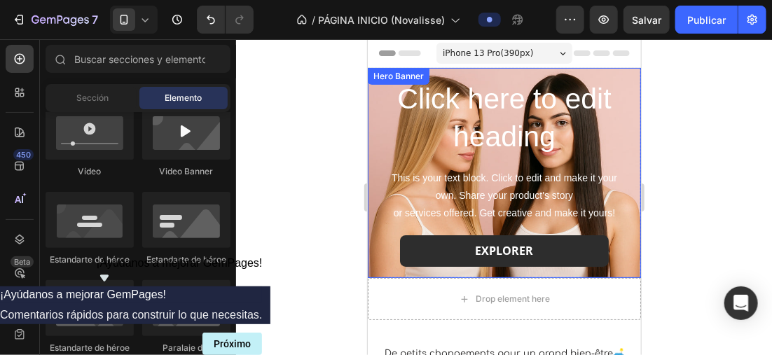
click at [550, 73] on div "Click here to edit heading Heading This is your text block. Click to edit and m…" at bounding box center [503, 171] width 273 height 209
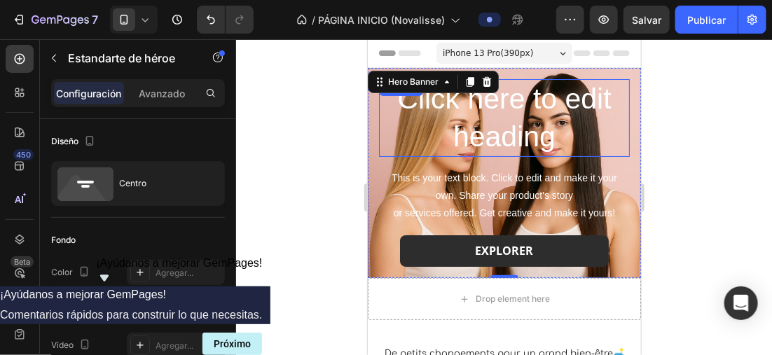
click at [496, 129] on h2 "Click here to edit heading" at bounding box center [503, 117] width 251 height 78
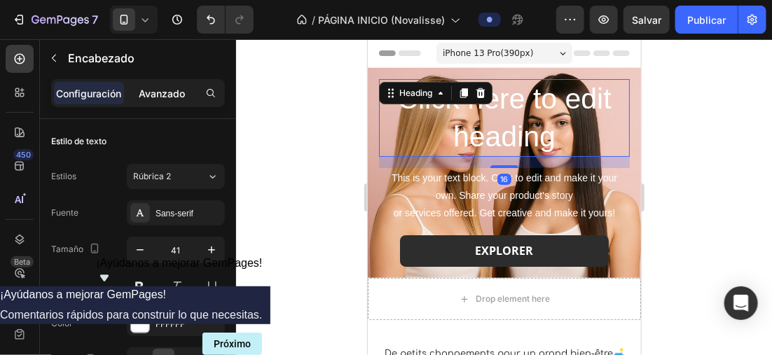
click at [153, 90] on p "Avanzado" at bounding box center [162, 93] width 46 height 15
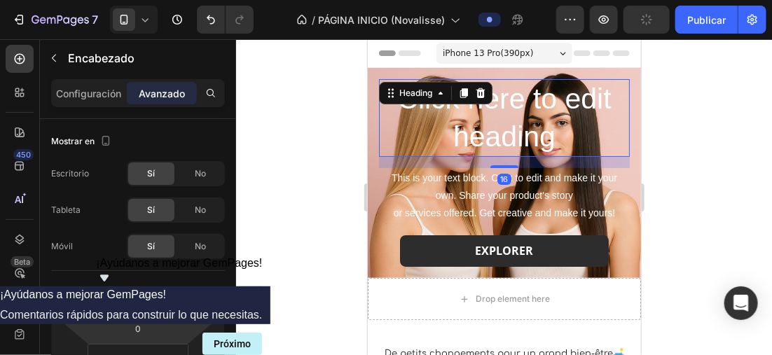
scroll to position [210, 0]
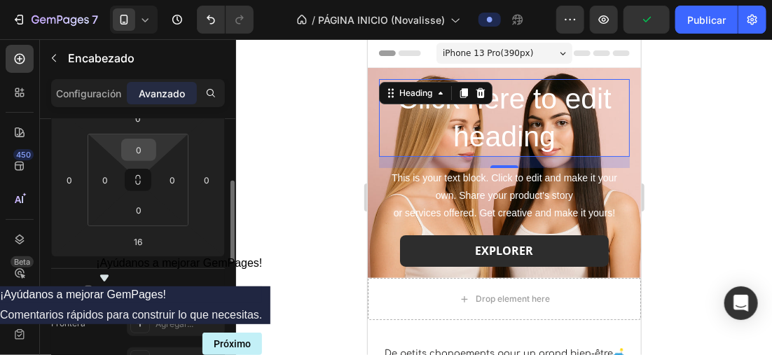
click at [143, 147] on input "0" at bounding box center [139, 149] width 28 height 21
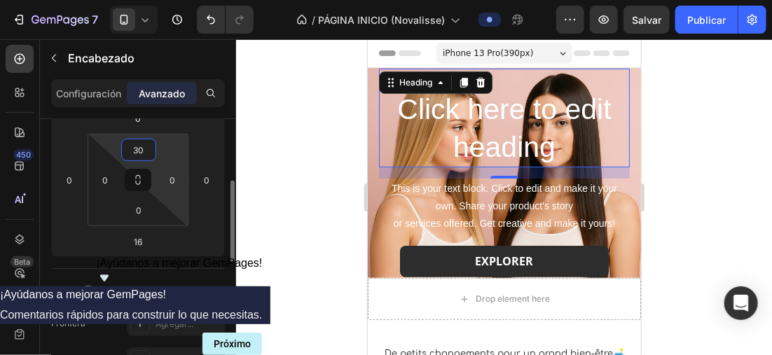
type input "3"
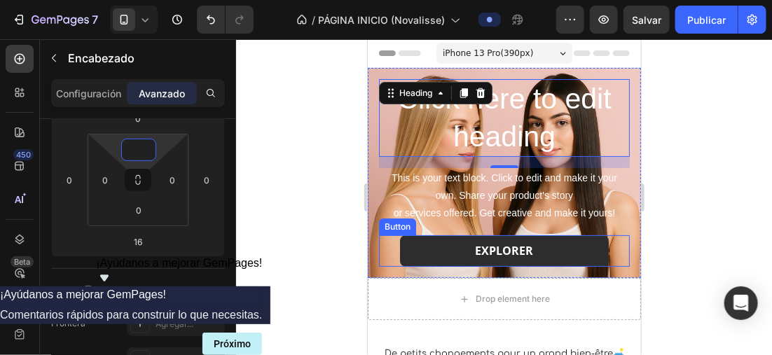
click at [385, 253] on div "EXPLORER Button" at bounding box center [503, 251] width 251 height 32
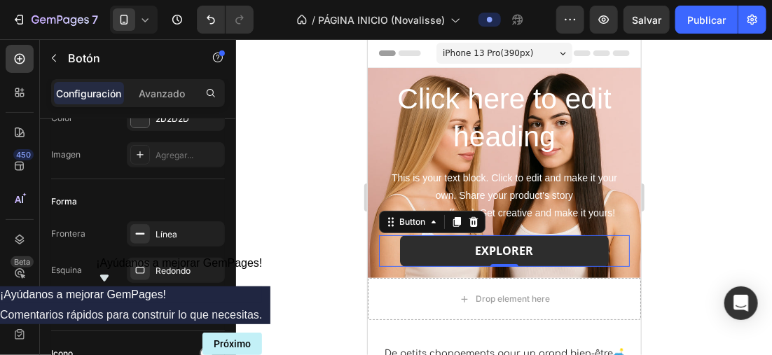
scroll to position [0, 0]
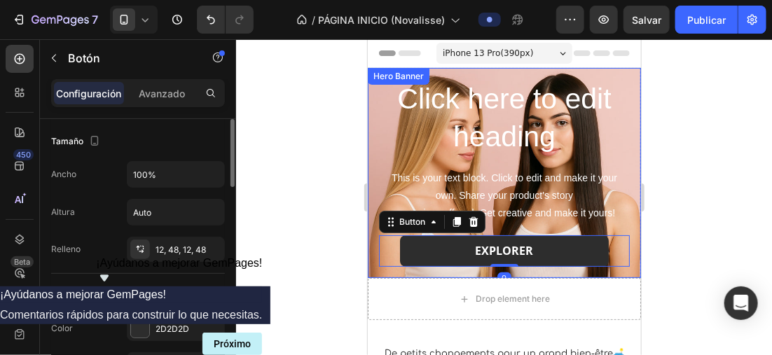
click at [376, 266] on div "Click here to edit heading Heading This is your text block. Click to edit and m…" at bounding box center [503, 171] width 273 height 209
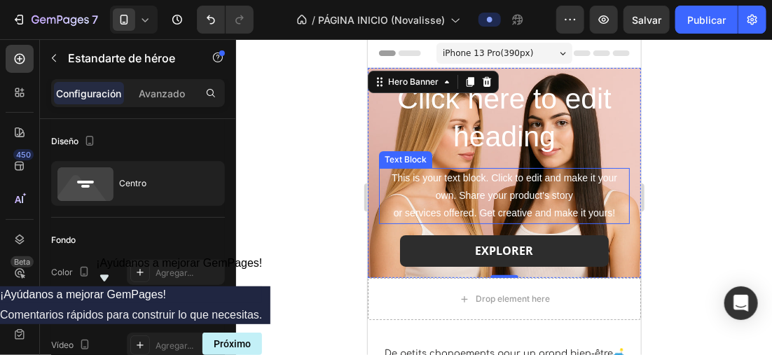
click at [455, 191] on div "This is your text block. Click to edit and make it your own. Share your product…" at bounding box center [503, 195] width 251 height 56
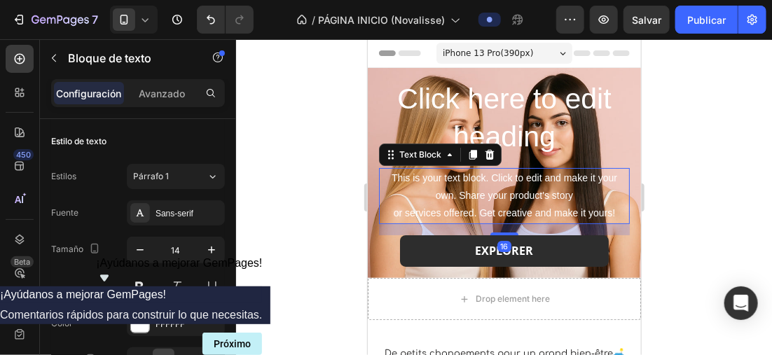
click at [609, 216] on div "This is your text block. Click to edit and make it your own. Share your product…" at bounding box center [503, 195] width 251 height 56
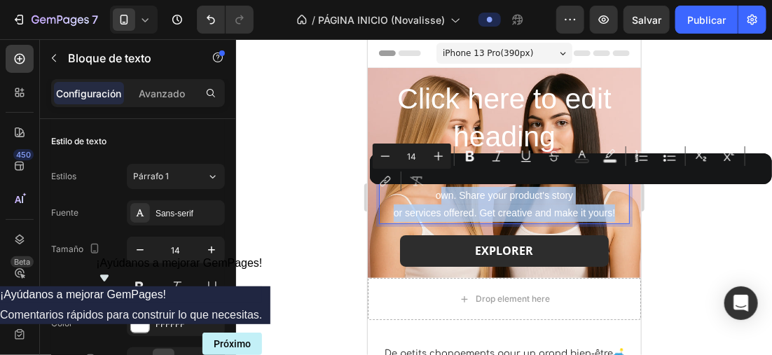
drag, startPoint x: 610, startPoint y: 214, endPoint x: 432, endPoint y: 189, distance: 179.7
click at [432, 189] on p "This is your text block. Click to edit and make it your own. Share your product…" at bounding box center [504, 195] width 248 height 53
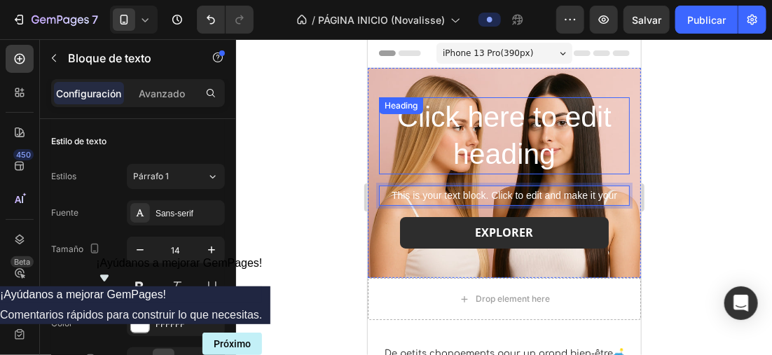
click at [479, 141] on h2 "Click here to edit heading" at bounding box center [503, 136] width 251 height 78
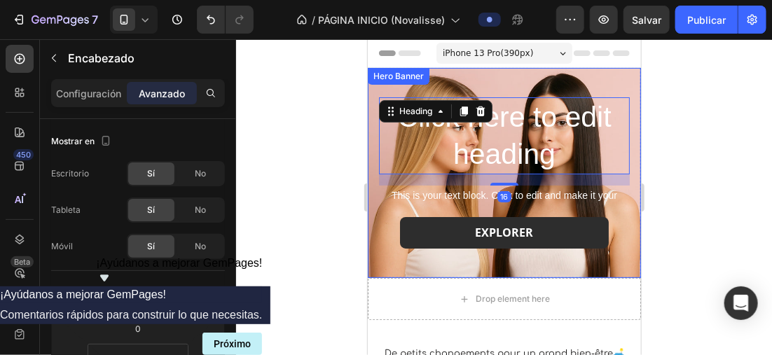
click at [397, 266] on div "Background Image" at bounding box center [503, 172] width 273 height 210
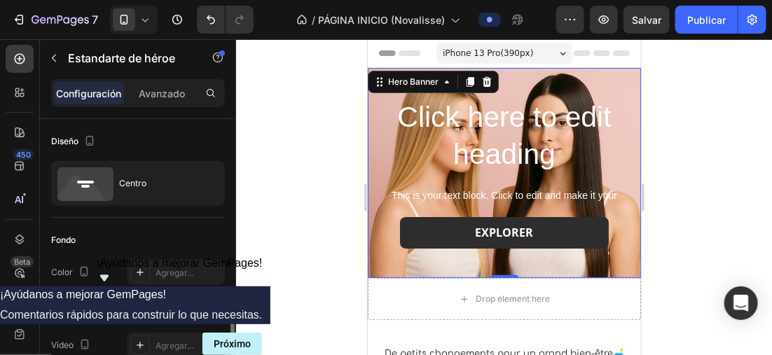
scroll to position [210, 0]
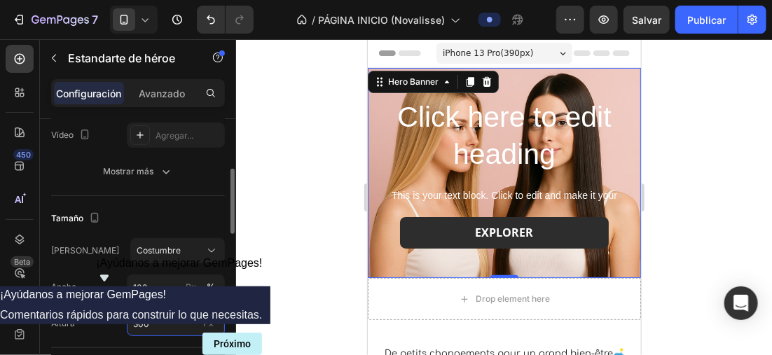
click at [148, 318] on input "300" at bounding box center [176, 323] width 98 height 25
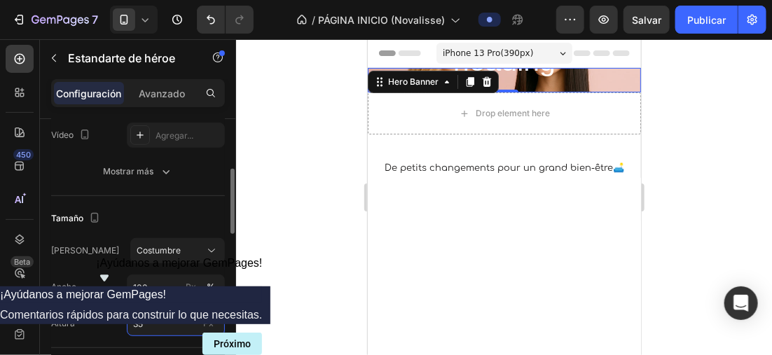
type input "350"
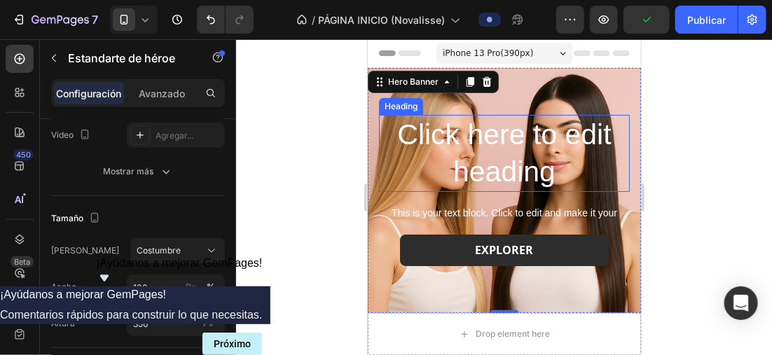
click at [551, 131] on h2 "Click here to edit heading" at bounding box center [503, 153] width 251 height 78
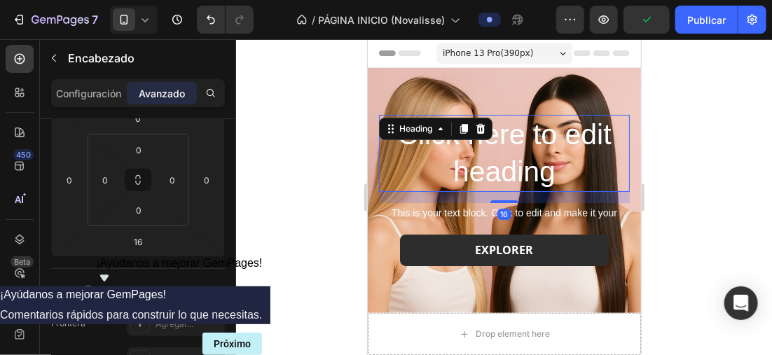
scroll to position [0, 0]
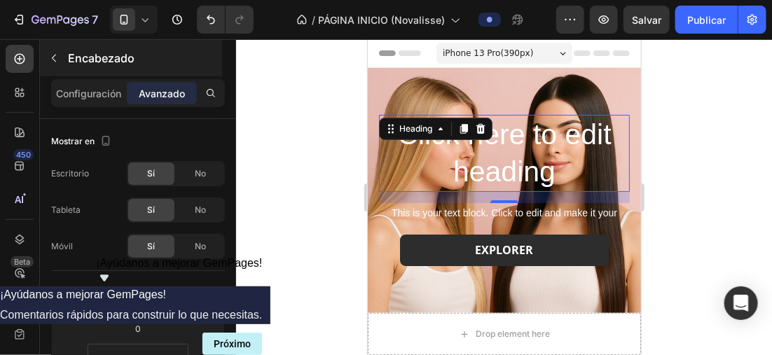
drag, startPoint x: 93, startPoint y: 95, endPoint x: 71, endPoint y: 67, distance: 35.4
click at [93, 93] on p "Configuración" at bounding box center [89, 93] width 65 height 15
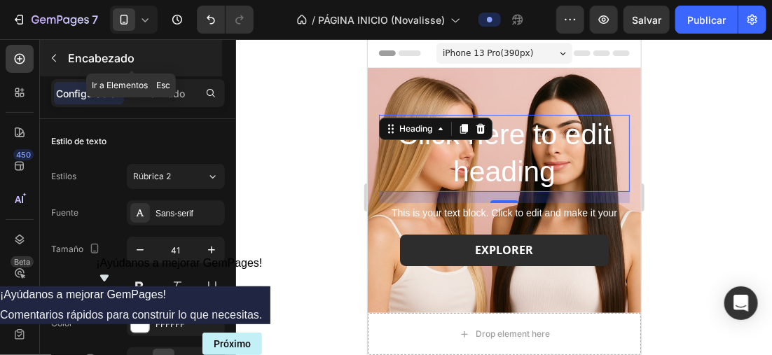
click at [64, 59] on button "button" at bounding box center [54, 58] width 22 height 22
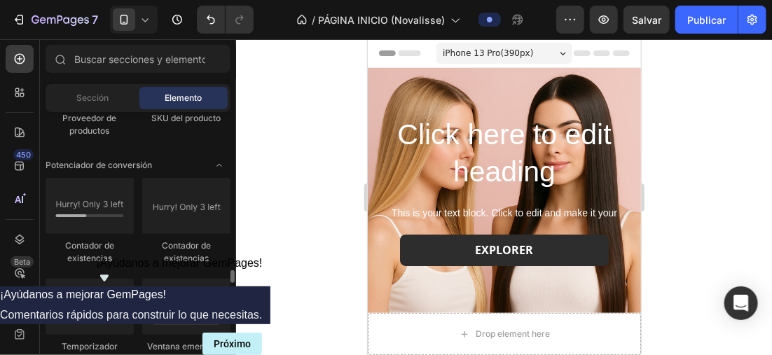
scroll to position [3082, 0]
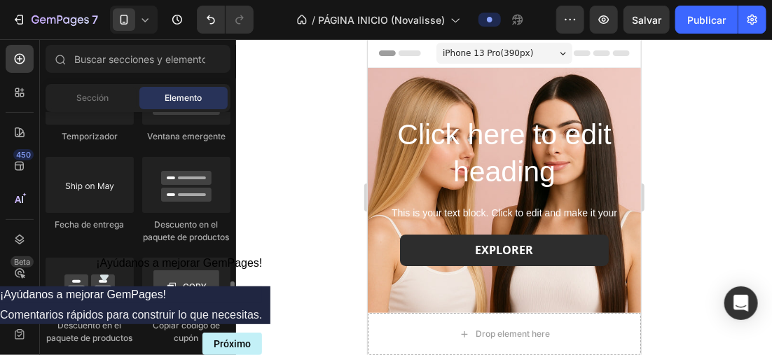
click at [102, 244] on div "Fecha de entrega" at bounding box center [90, 200] width 88 height 87
drag, startPoint x: 102, startPoint y: 247, endPoint x: 65, endPoint y: 260, distance: 39.2
click at [65, 260] on div "Contador de existencias Contador de existencias Temporizador Ventana emergente …" at bounding box center [138, 162] width 185 height 389
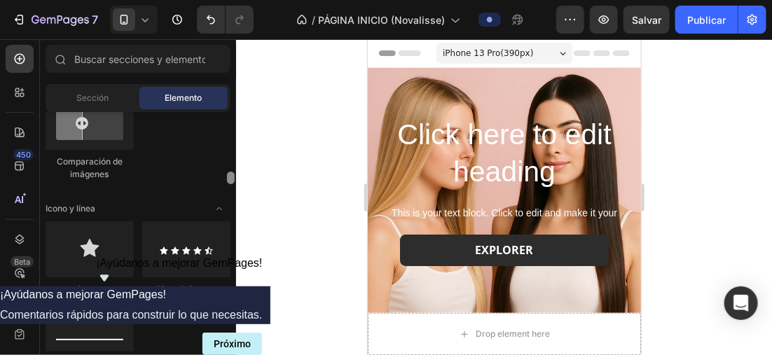
drag, startPoint x: 232, startPoint y: 291, endPoint x: 240, endPoint y: 195, distance: 96.3
click at [239, 0] on div "7 Version history / PÁGINA INICIO (Novalisse) Preview Salvar Publicar 450 Beta …" at bounding box center [386, 0] width 772 height 0
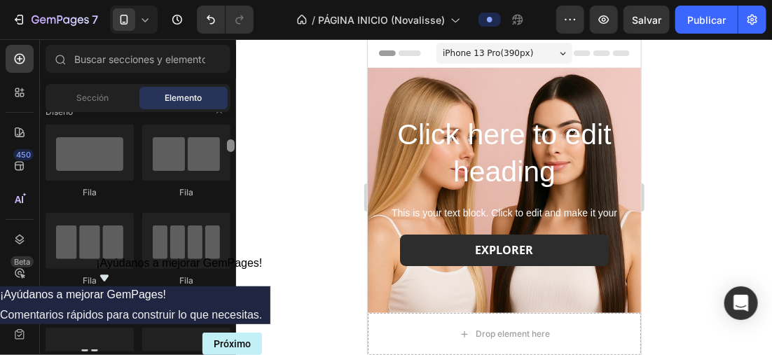
scroll to position [0, 0]
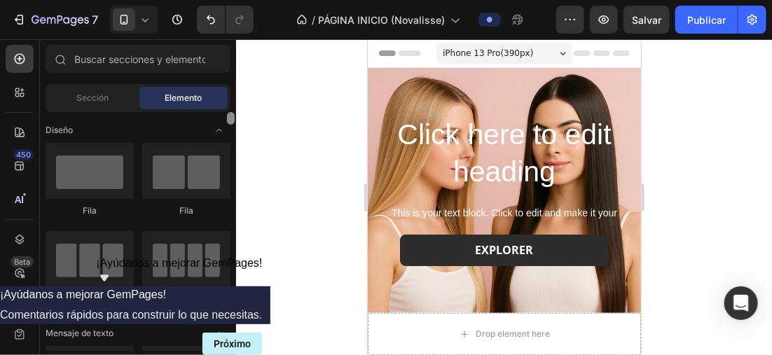
drag, startPoint x: 228, startPoint y: 188, endPoint x: 233, endPoint y: 109, distance: 80.0
click at [233, 109] on div "Sections(18) Elements(83) Sección Elemento Hero Section Product Detail Brands T…" at bounding box center [138, 198] width 196 height 307
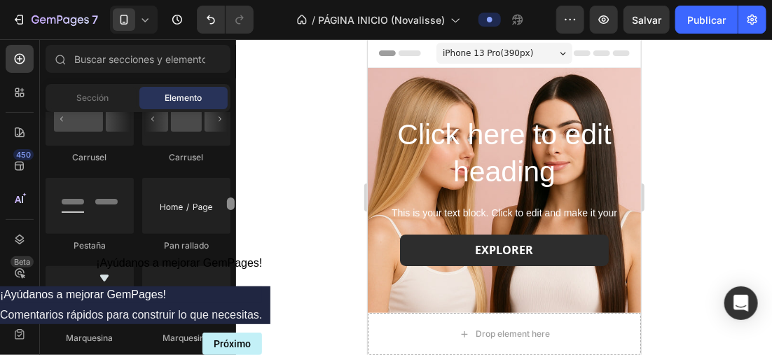
scroll to position [1616, 0]
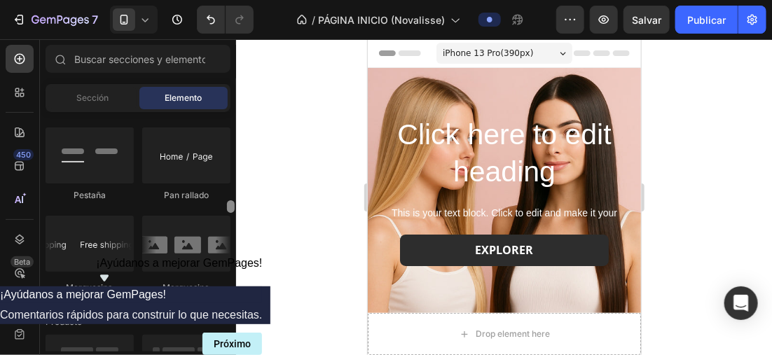
drag, startPoint x: 230, startPoint y: 120, endPoint x: 246, endPoint y: 209, distance: 90.3
click at [246, 0] on div "7 Version history / PÁGINA INICIO (Novalisse) Preview Salvar Publicar 450 Beta …" at bounding box center [386, 0] width 772 height 0
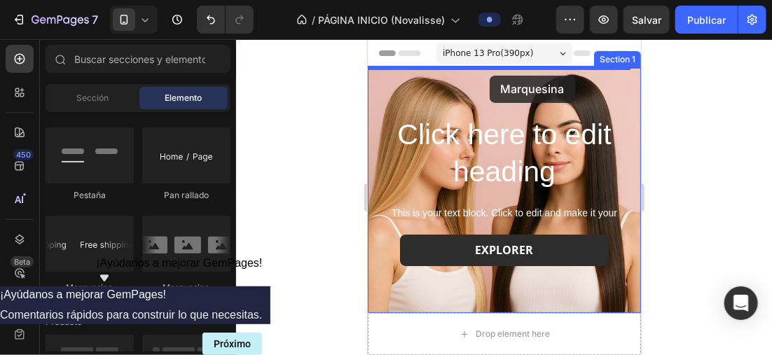
drag, startPoint x: 368, startPoint y: 81, endPoint x: 489, endPoint y: 75, distance: 121.3
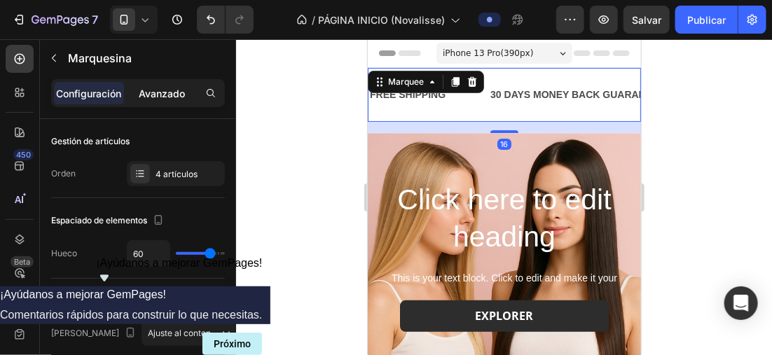
click at [180, 96] on p "Avanzado" at bounding box center [162, 93] width 46 height 15
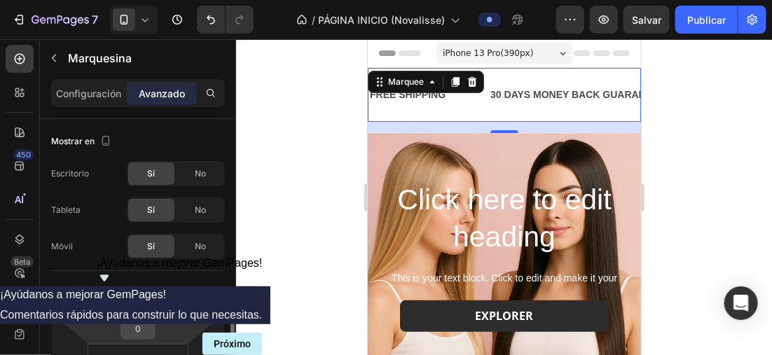
scroll to position [140, 0]
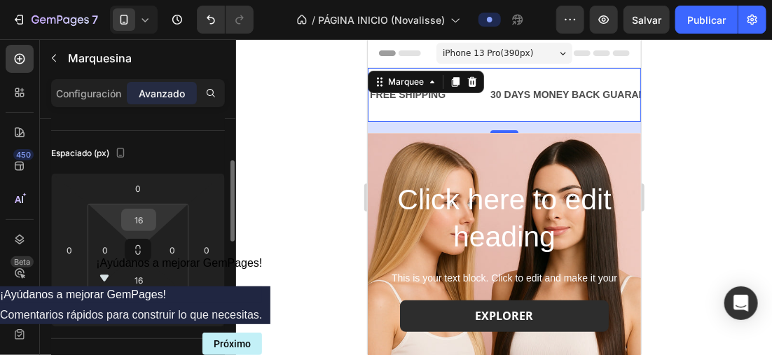
click at [149, 220] on input "16" at bounding box center [139, 219] width 28 height 21
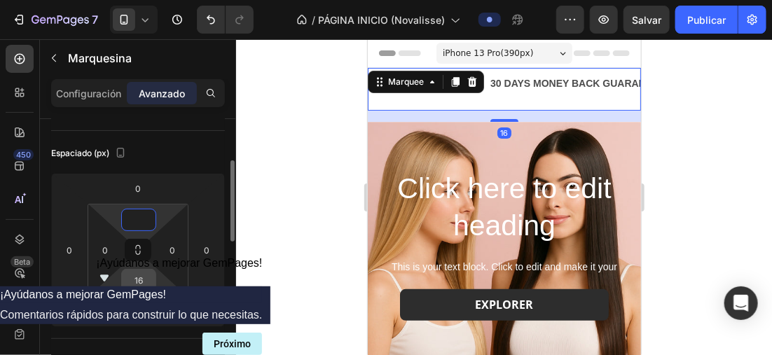
type input "0"
click at [150, 281] on input "16" at bounding box center [139, 280] width 28 height 21
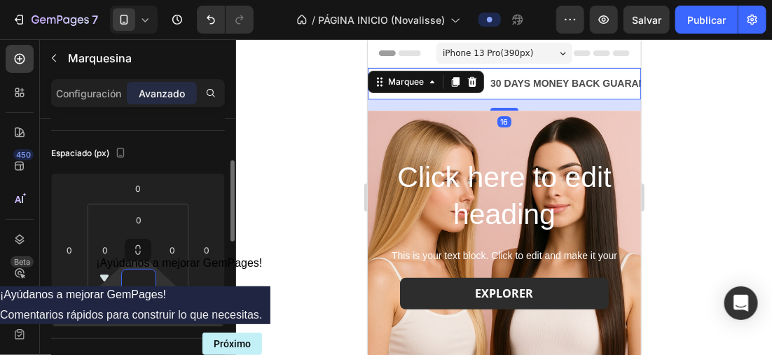
type input "0"
click at [142, 307] on input "16" at bounding box center [138, 311] width 28 height 21
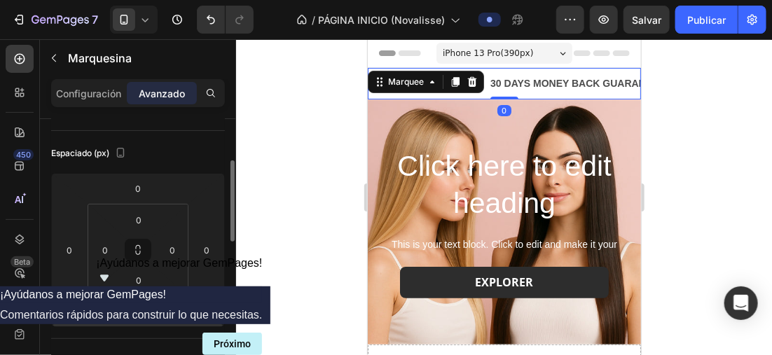
type input "0"
click at [193, 144] on div "Espaciado (px)" at bounding box center [138, 153] width 174 height 22
drag, startPoint x: 193, startPoint y: 144, endPoint x: 179, endPoint y: 141, distance: 13.6
click at [179, 144] on div "Espaciado (px)" at bounding box center [138, 153] width 174 height 22
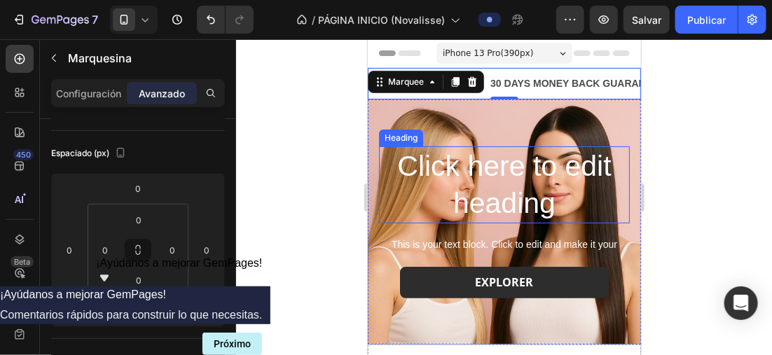
click at [534, 176] on h2 "Click here to edit heading" at bounding box center [503, 185] width 251 height 78
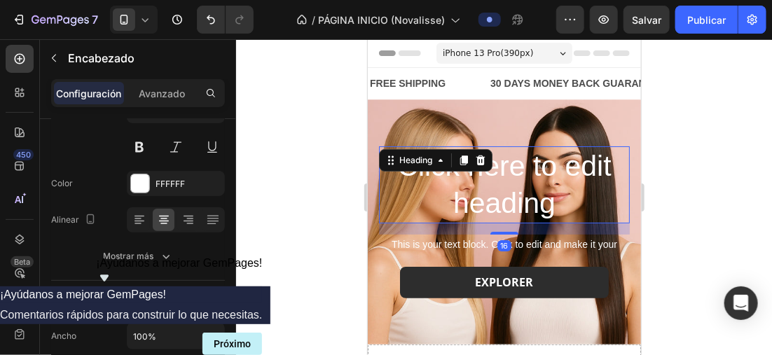
scroll to position [0, 0]
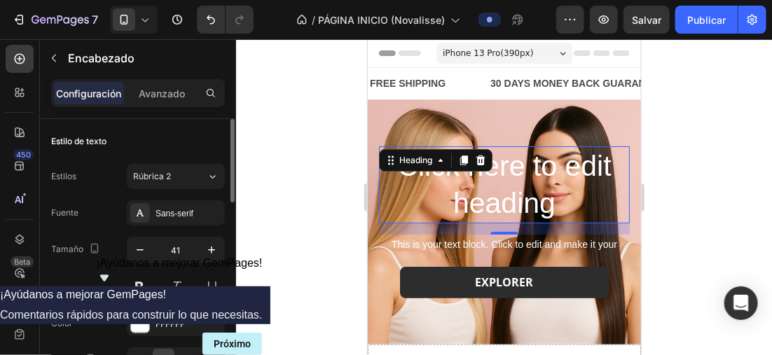
drag, startPoint x: 136, startPoint y: 249, endPoint x: 65, endPoint y: 212, distance: 79.6
click at [135, 249] on icon "button" at bounding box center [140, 250] width 14 height 14
type input "40"
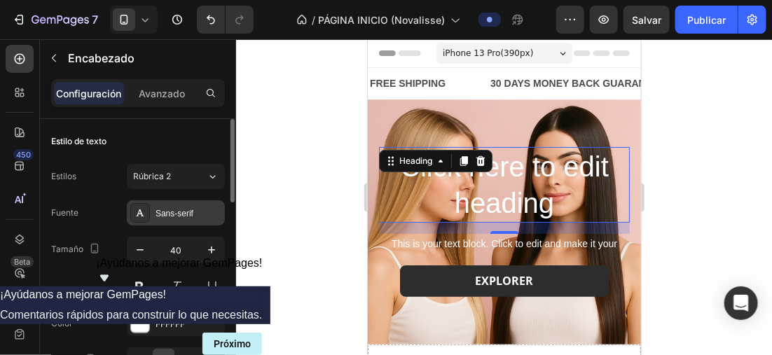
click at [152, 207] on div "Sans-serif" at bounding box center [176, 212] width 98 height 25
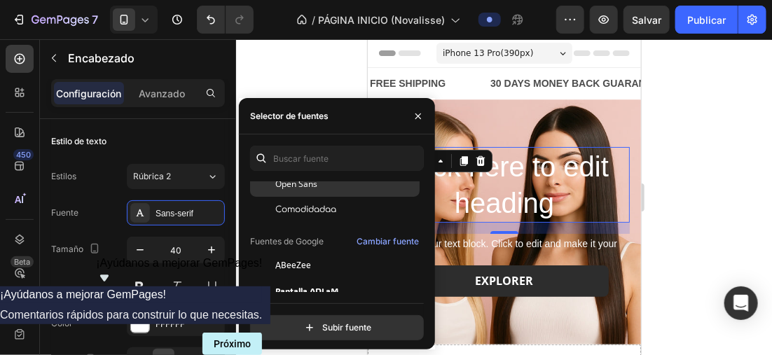
scroll to position [70, 0]
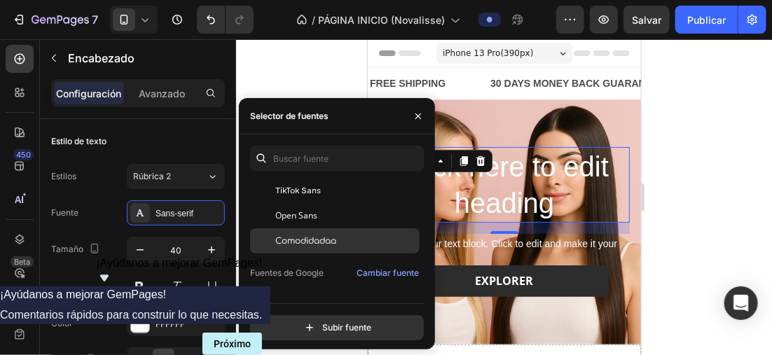
click at [341, 245] on div "Comodidadaa" at bounding box center [345, 241] width 141 height 13
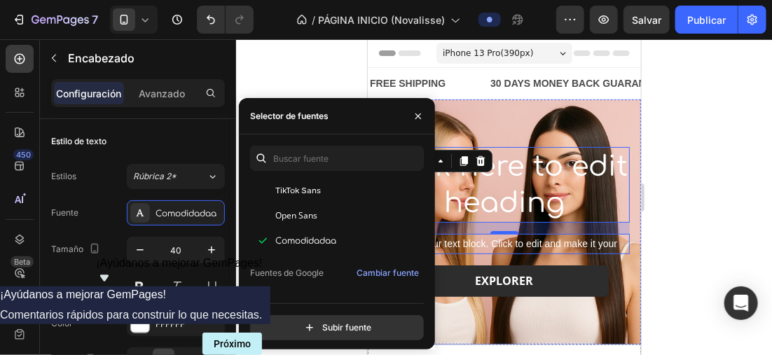
click at [492, 249] on p "This is your text block. Click to edit and make it your" at bounding box center [504, 244] width 248 height 18
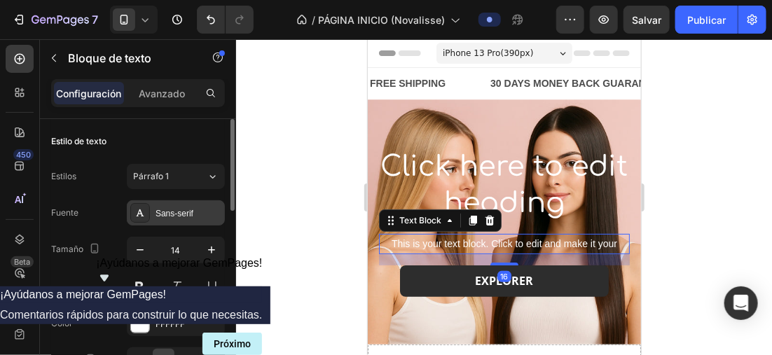
click at [181, 218] on div "Sans-serif" at bounding box center [188, 213] width 66 height 13
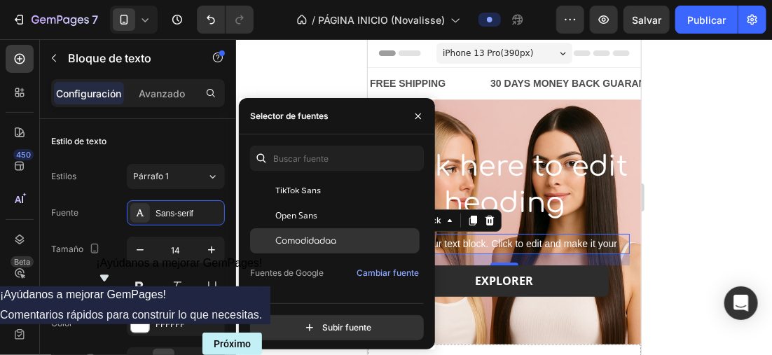
click at [347, 240] on div "Comodidadaa" at bounding box center [345, 241] width 141 height 13
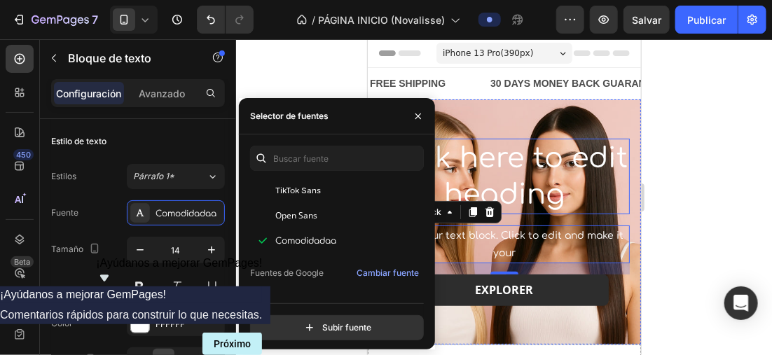
click at [502, 180] on h2 "Click here to edit heading" at bounding box center [503, 176] width 251 height 76
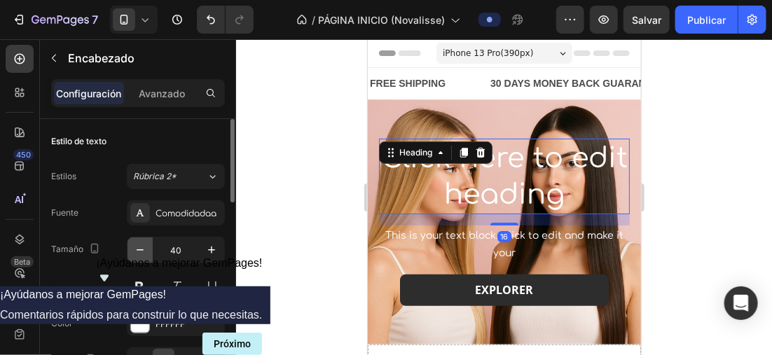
click at [140, 246] on icon "button" at bounding box center [140, 250] width 14 height 14
click at [141, 244] on icon "button" at bounding box center [140, 250] width 14 height 14
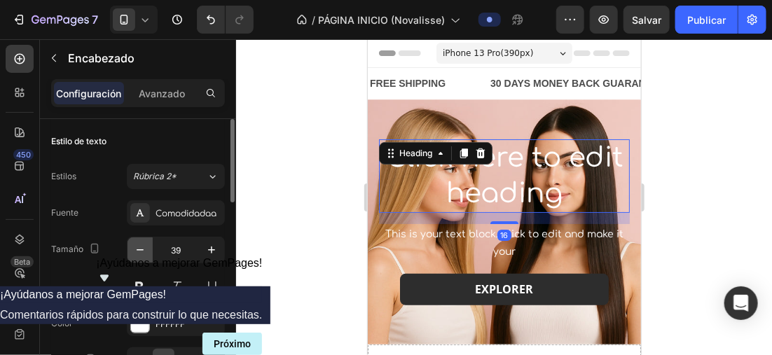
click at [141, 244] on icon "button" at bounding box center [140, 250] width 14 height 14
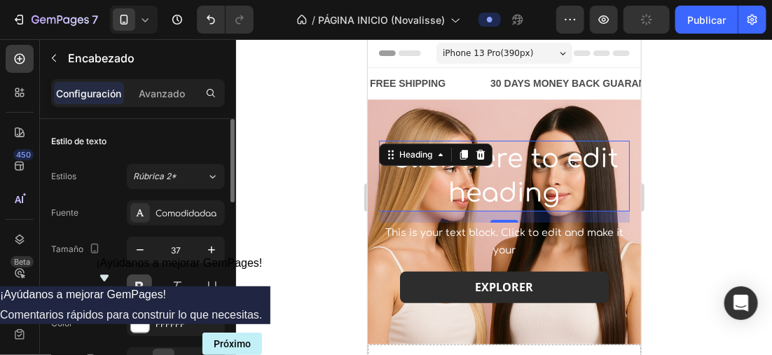
click at [144, 281] on button at bounding box center [139, 287] width 25 height 25
click at [144, 249] on icon "button" at bounding box center [140, 250] width 14 height 14
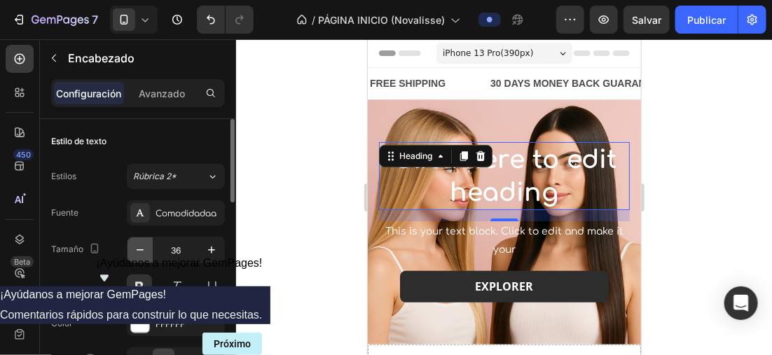
click at [144, 249] on icon "button" at bounding box center [140, 250] width 14 height 14
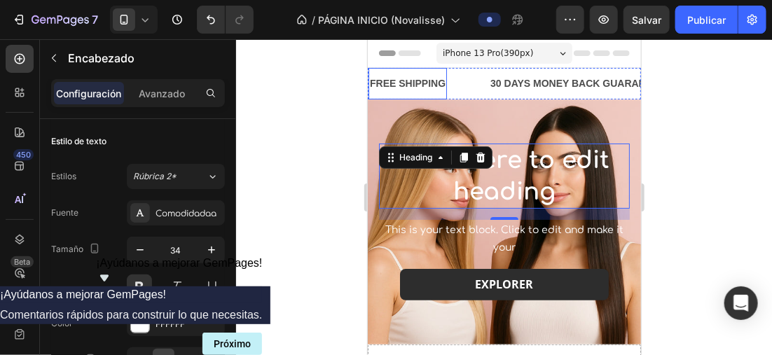
click at [138, 13] on icon at bounding box center [145, 20] width 14 height 14
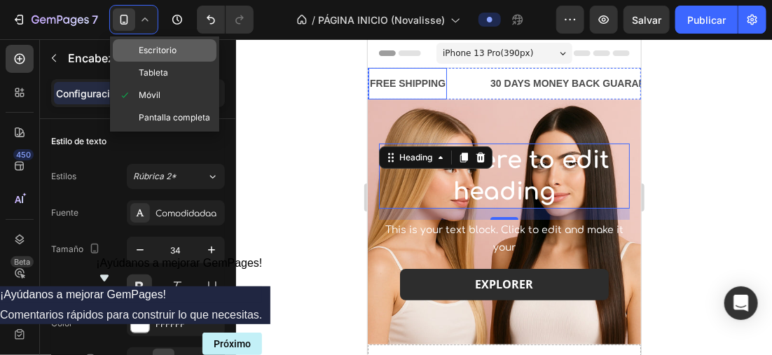
click at [162, 50] on span "Escritorio" at bounding box center [158, 50] width 38 height 14
type input "46"
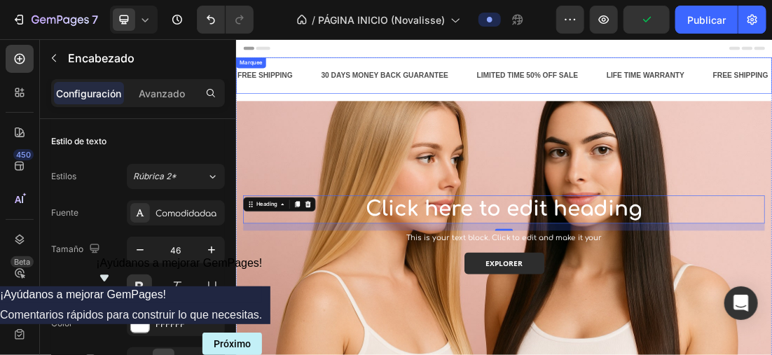
drag, startPoint x: 599, startPoint y: 109, endPoint x: 482, endPoint y: 109, distance: 117.0
click at [599, 109] on div "30 DAYS MONEY BACK GUARANTEE Text Block" at bounding box center [490, 95] width 244 height 34
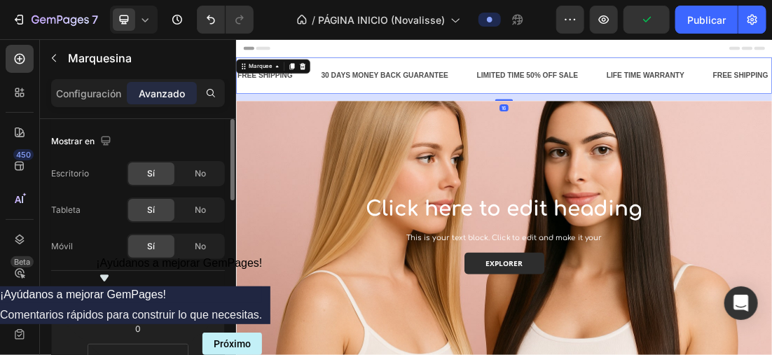
scroll to position [140, 0]
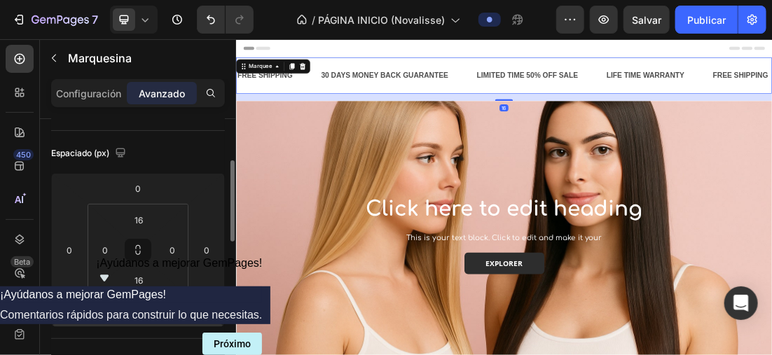
click at [139, 312] on input "16" at bounding box center [138, 311] width 28 height 21
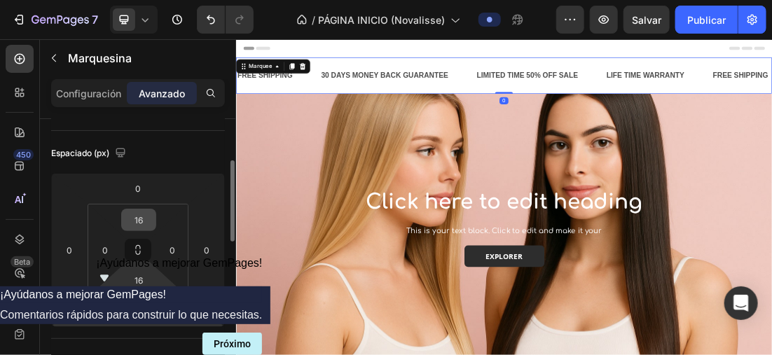
type input "0"
click at [144, 283] on input "16" at bounding box center [139, 280] width 28 height 21
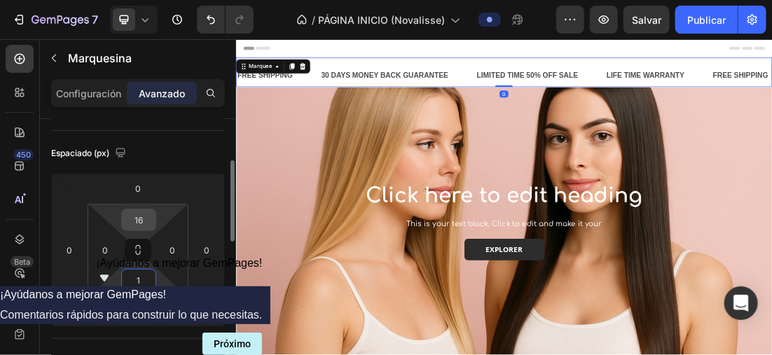
type input "1"
click at [143, 223] on input "16" at bounding box center [139, 219] width 28 height 21
type input "1"
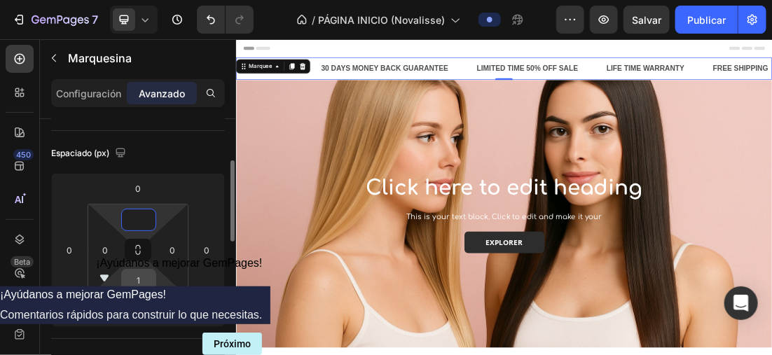
type input "0"
drag, startPoint x: 143, startPoint y: 274, endPoint x: 160, endPoint y: 266, distance: 18.5
click at [143, 274] on input "1" at bounding box center [139, 280] width 28 height 21
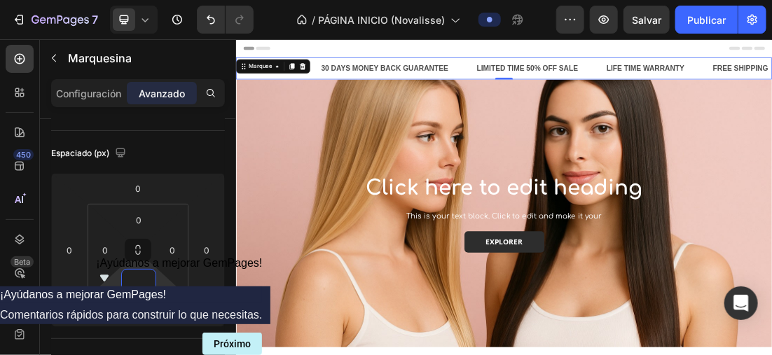
type input "0"
click at [109, 80] on div "Configuración Avanzado" at bounding box center [138, 93] width 174 height 28
click at [101, 95] on p "Configuración" at bounding box center [89, 93] width 65 height 15
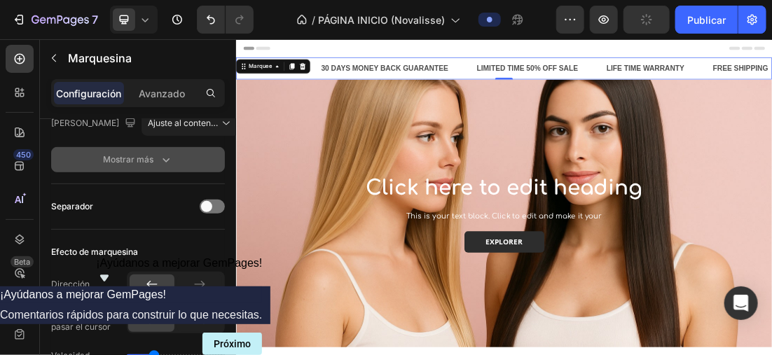
scroll to position [0, 0]
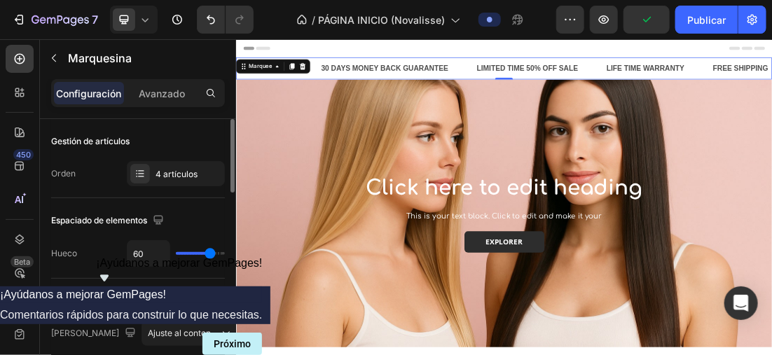
type input "24"
type input "25"
type input "44"
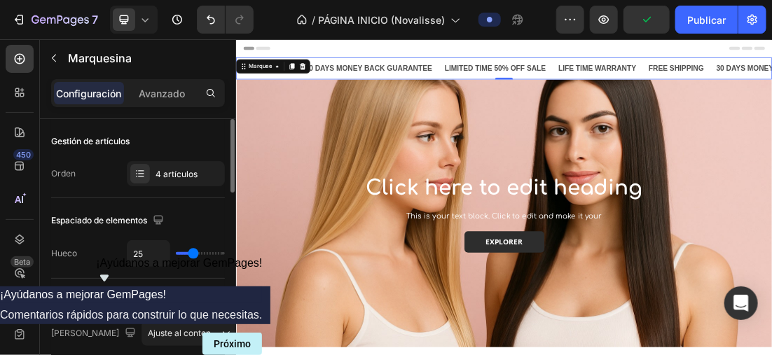
type input "44"
type input "45"
type input "46"
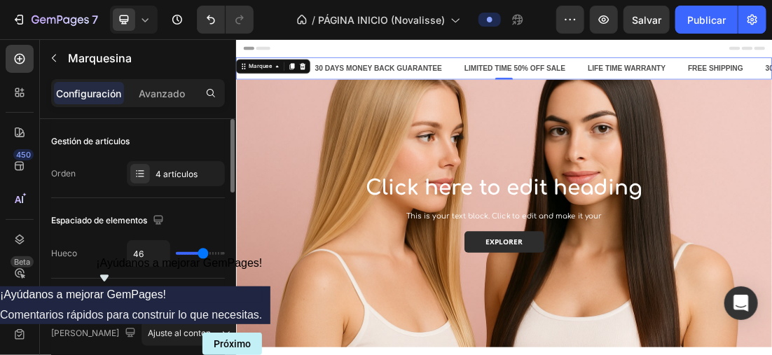
type input "48"
click at [204, 255] on input "range" at bounding box center [200, 253] width 49 height 3
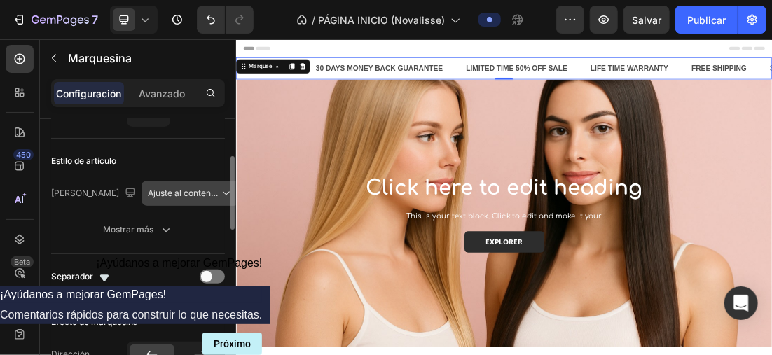
click at [194, 191] on span "Ajuste al contenido" at bounding box center [185, 193] width 75 height 11
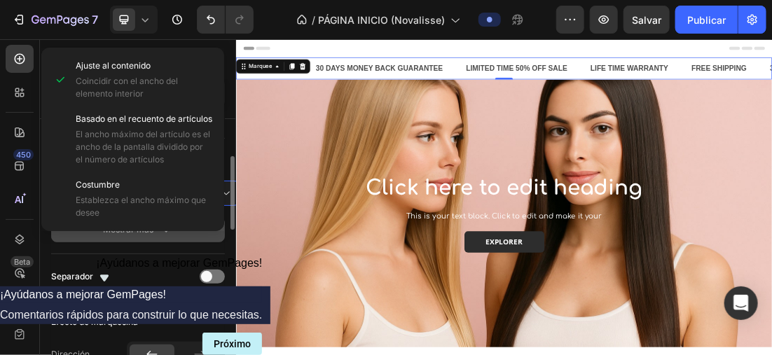
click at [169, 230] on icon "button" at bounding box center [166, 230] width 14 height 14
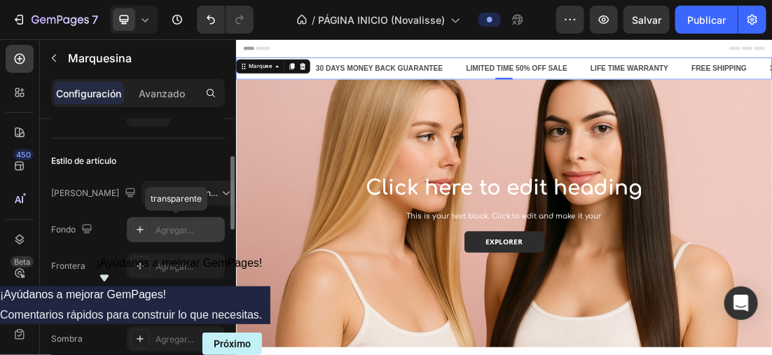
drag, startPoint x: 169, startPoint y: 230, endPoint x: 146, endPoint y: 224, distance: 24.0
click at [146, 224] on div at bounding box center [140, 230] width 20 height 20
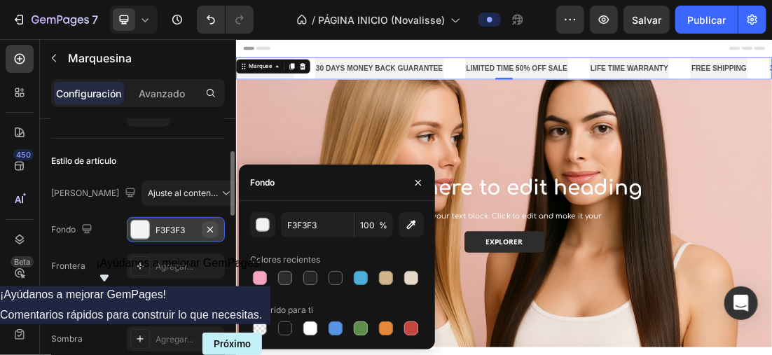
click at [212, 225] on icon "button" at bounding box center [210, 229] width 11 height 11
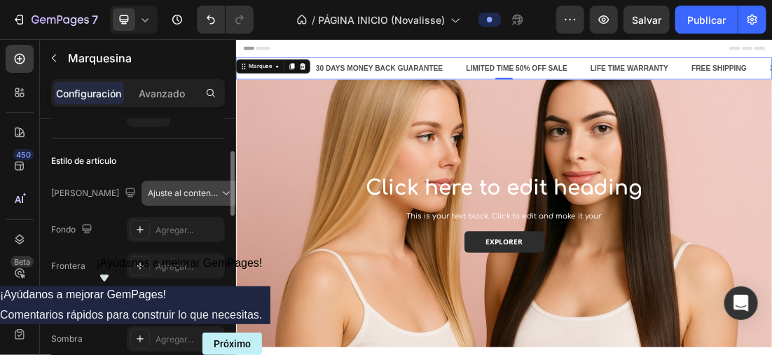
click at [219, 186] on icon at bounding box center [226, 193] width 14 height 14
click at [113, 244] on div "Fondo Agregar... Frontera Agregar... Esquina Agregar... Sombra Agregar..." at bounding box center [138, 284] width 174 height 134
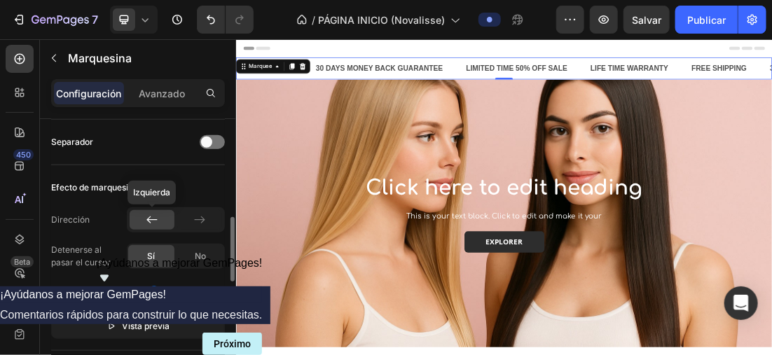
scroll to position [350, 0]
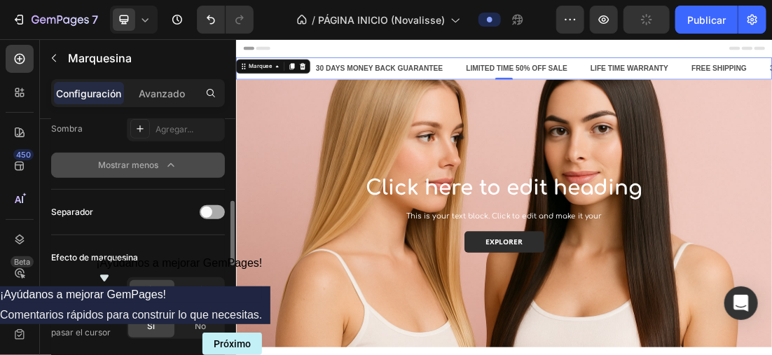
click at [207, 211] on span at bounding box center [206, 212] width 11 height 11
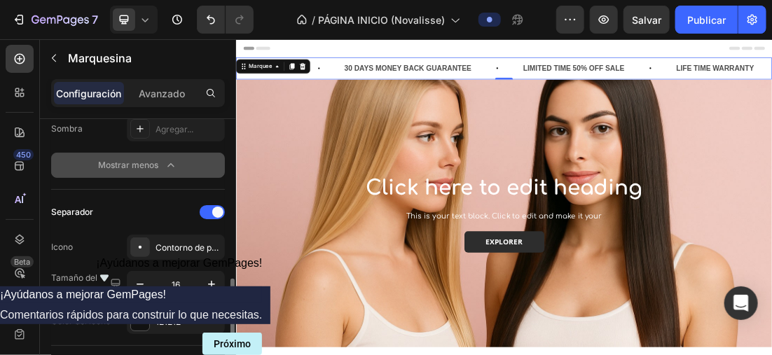
scroll to position [490, 0]
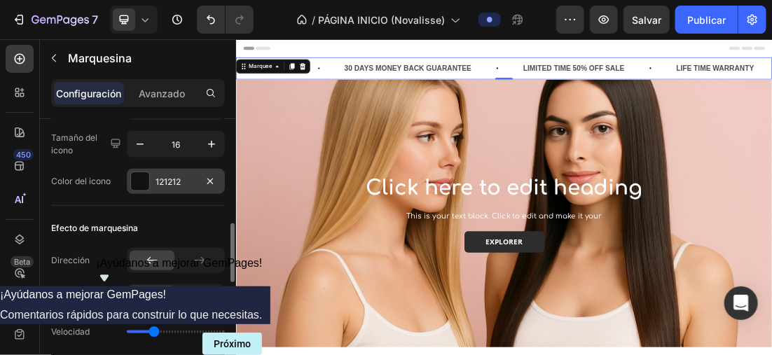
click at [143, 176] on div at bounding box center [140, 181] width 18 height 18
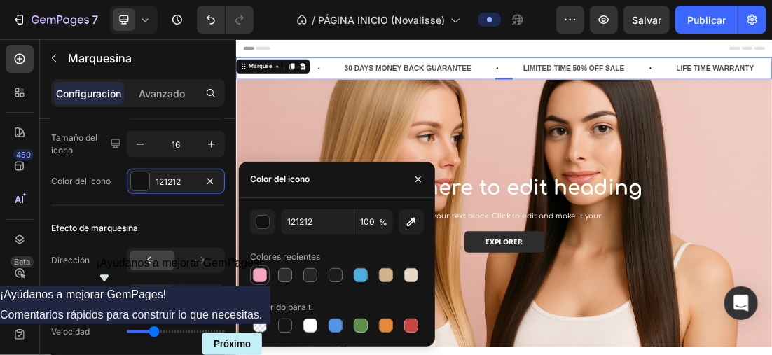
click at [263, 275] on div at bounding box center [260, 275] width 14 height 14
click at [332, 272] on div at bounding box center [335, 275] width 14 height 14
type input "1C1B1B"
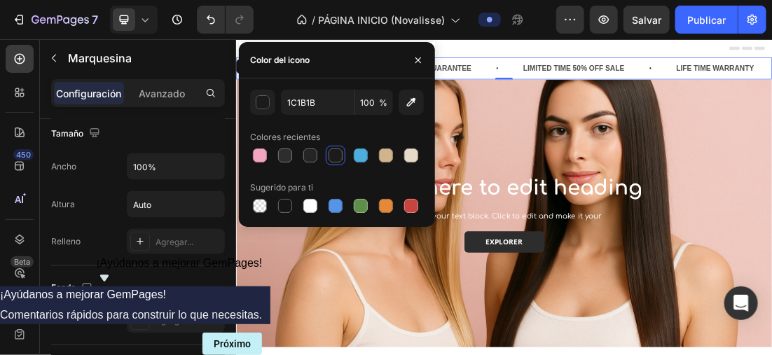
scroll to position [840, 0]
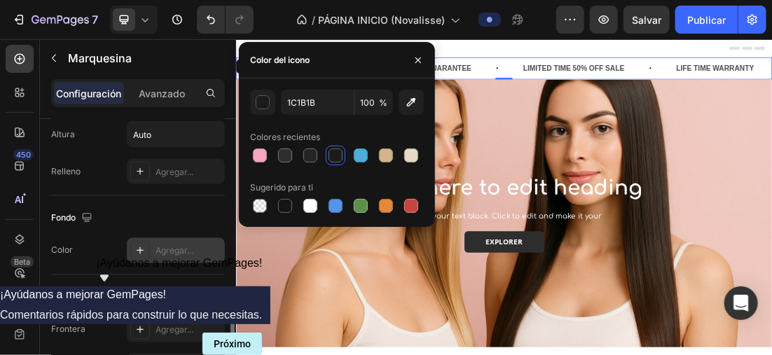
click at [140, 246] on icon at bounding box center [139, 250] width 11 height 11
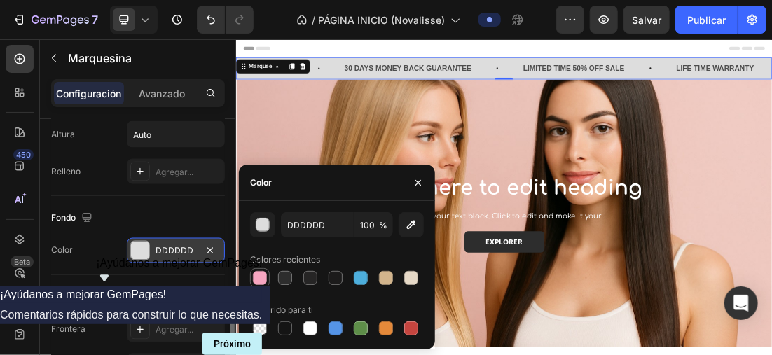
click at [254, 278] on div at bounding box center [260, 278] width 14 height 14
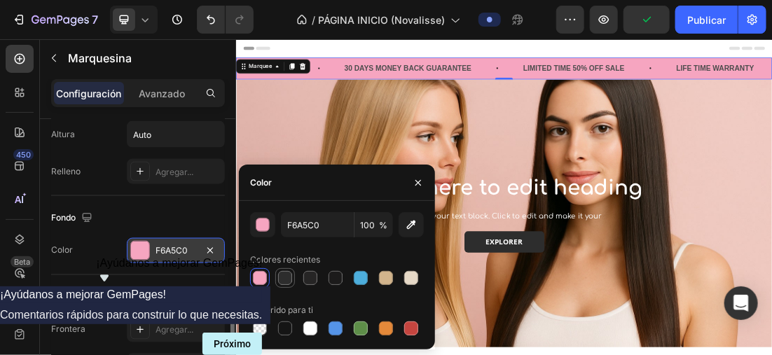
click at [292, 277] on div at bounding box center [285, 278] width 17 height 17
type input "2D2D2D"
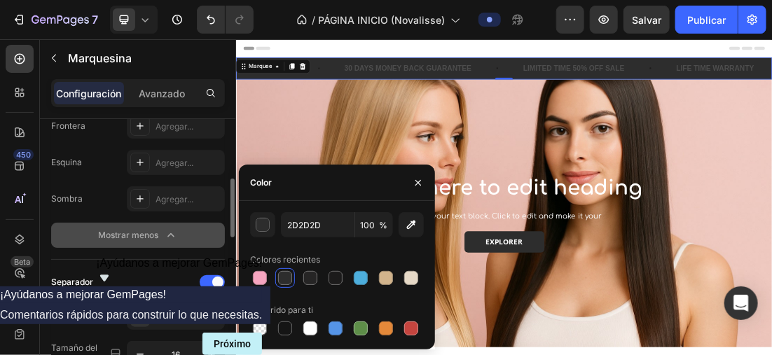
scroll to position [490, 0]
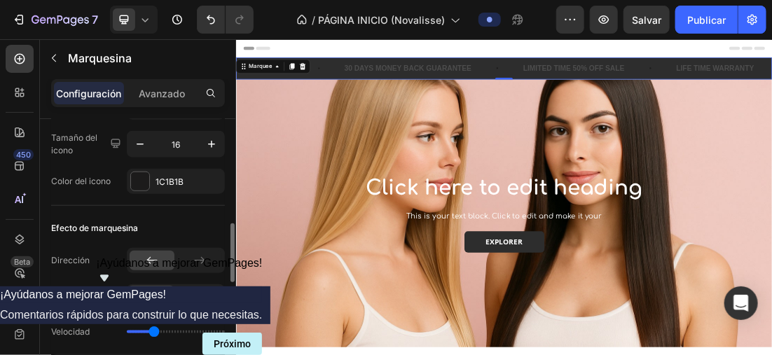
drag, startPoint x: 137, startPoint y: 179, endPoint x: 176, endPoint y: 212, distance: 50.7
click at [137, 179] on div at bounding box center [140, 181] width 18 height 18
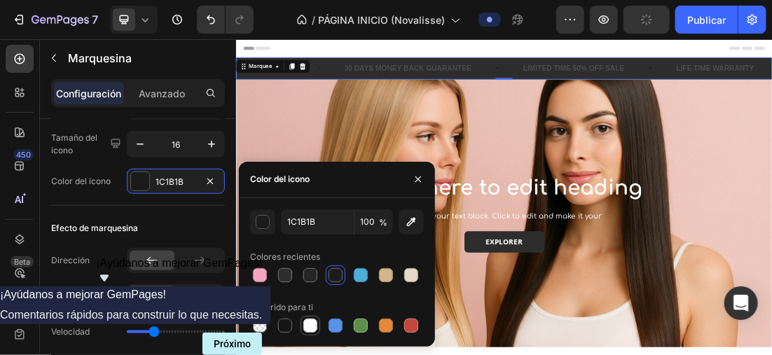
click at [301, 326] on div at bounding box center [337, 326] width 174 height 20
click at [305, 323] on div at bounding box center [310, 326] width 14 height 14
type input "FFFFFF"
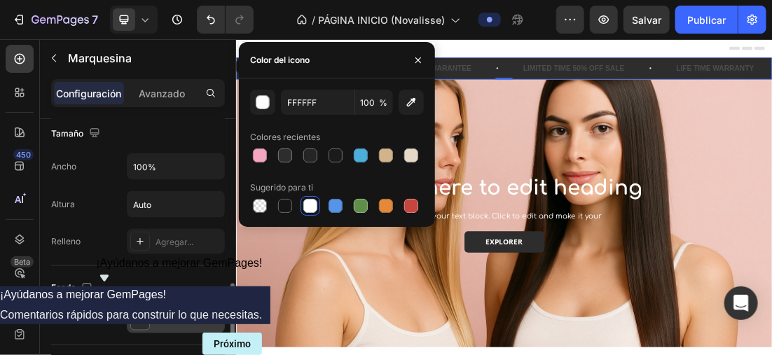
scroll to position [840, 0]
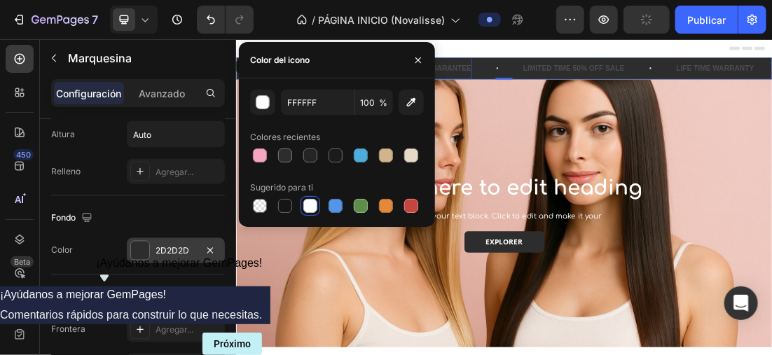
click at [574, 76] on div "30 DAYS MONEY BACK GUARANTEE" at bounding box center [505, 84] width 202 height 23
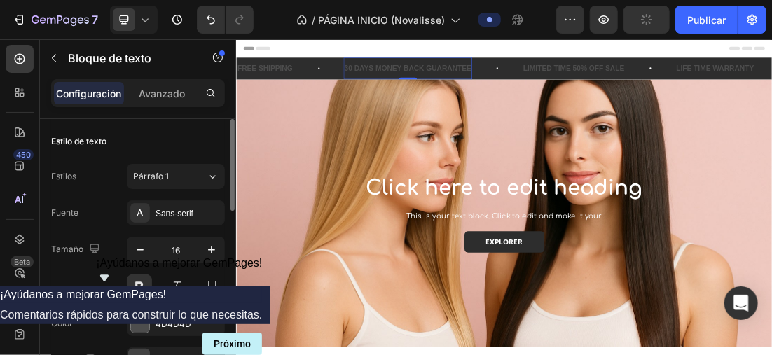
scroll to position [140, 0]
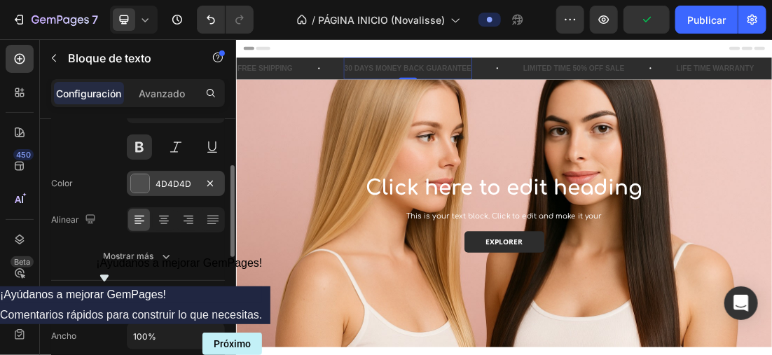
click at [143, 174] on div at bounding box center [140, 184] width 20 height 20
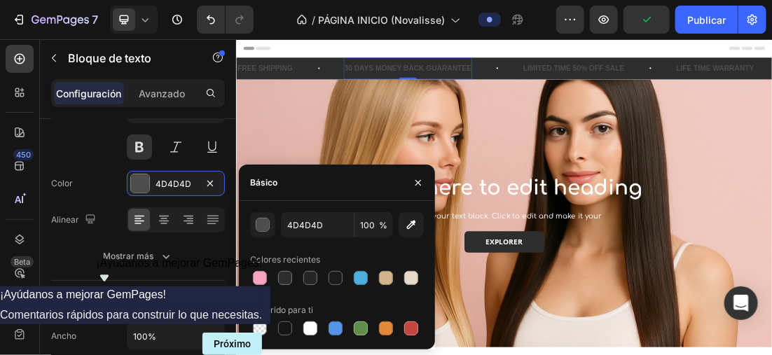
drag, startPoint x: 306, startPoint y: 327, endPoint x: 286, endPoint y: 305, distance: 30.2
click at [309, 327] on div at bounding box center [310, 328] width 14 height 14
type input "FFFFFF"
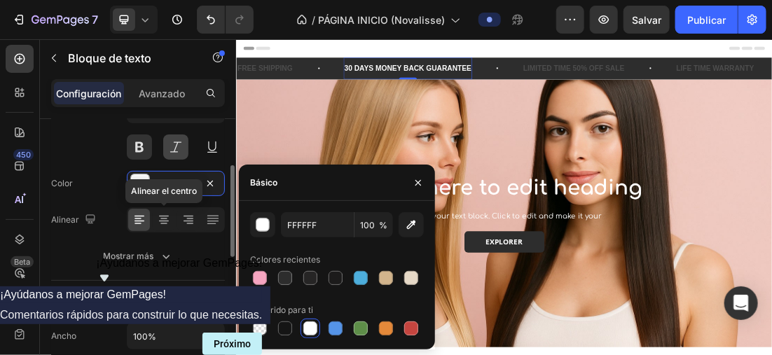
scroll to position [70, 0]
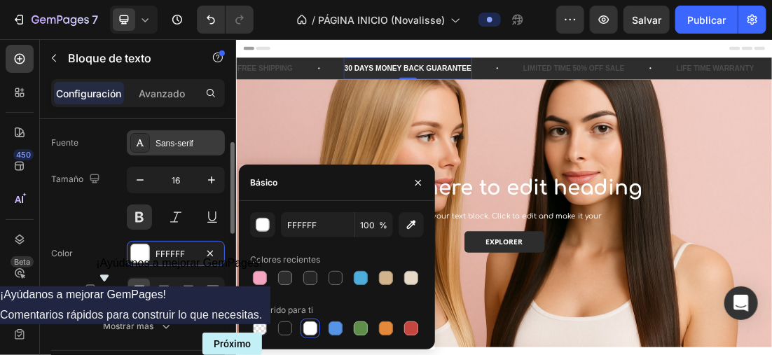
click at [158, 141] on div "Sans-serif" at bounding box center [188, 143] width 66 height 13
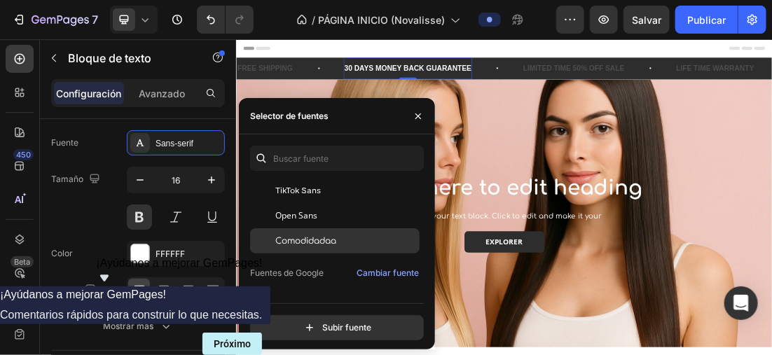
click at [321, 235] on span "Comodidadaa" at bounding box center [305, 241] width 61 height 13
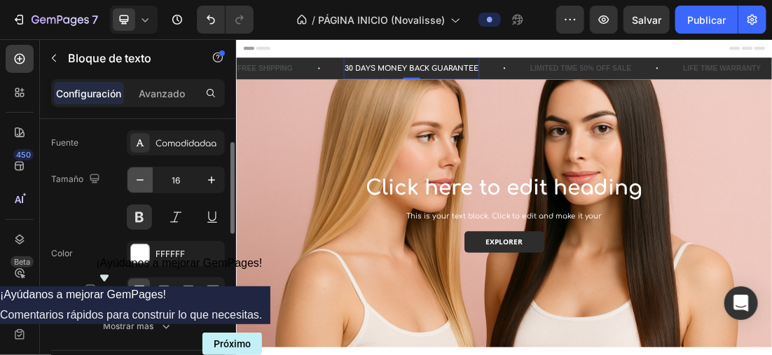
click at [140, 179] on icon "button" at bounding box center [140, 180] width 14 height 14
type input "15"
click at [312, 80] on div "FREE SHIPPING" at bounding box center [281, 84] width 90 height 23
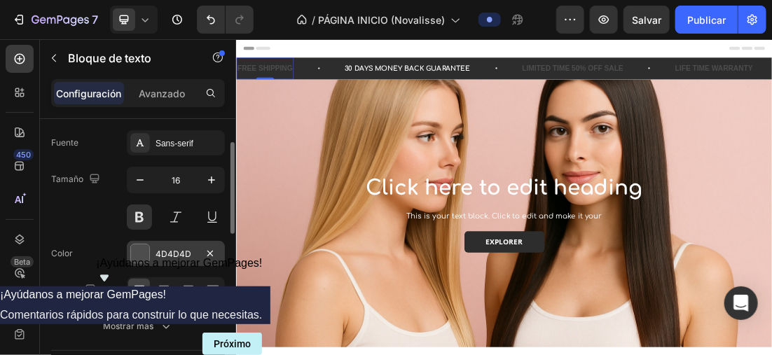
drag, startPoint x: 146, startPoint y: 258, endPoint x: 182, endPoint y: 251, distance: 37.1
click at [146, 257] on div at bounding box center [140, 253] width 18 height 18
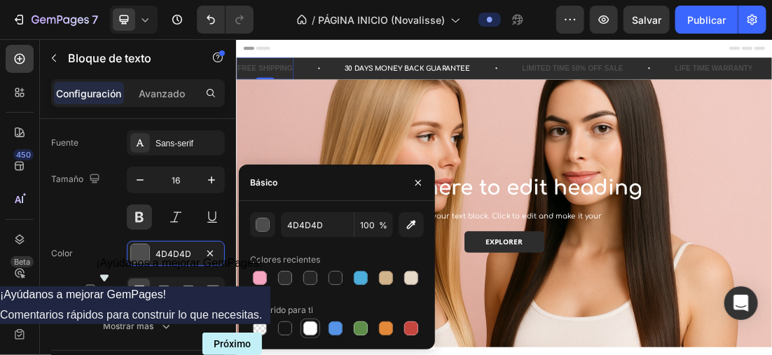
click at [300, 329] on div at bounding box center [310, 329] width 20 height 20
type input "FFFFFF"
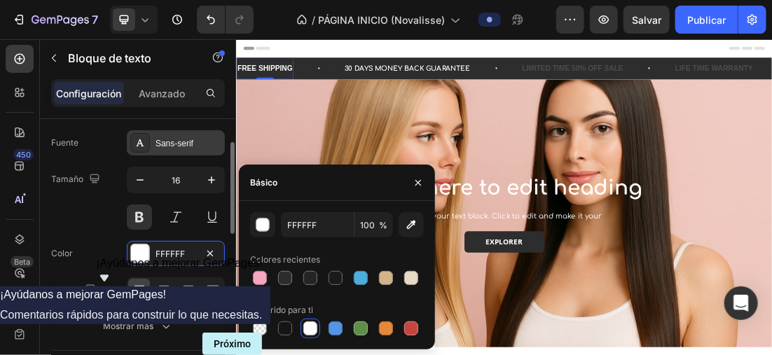
click at [194, 144] on div "Sans-serif" at bounding box center [188, 143] width 66 height 13
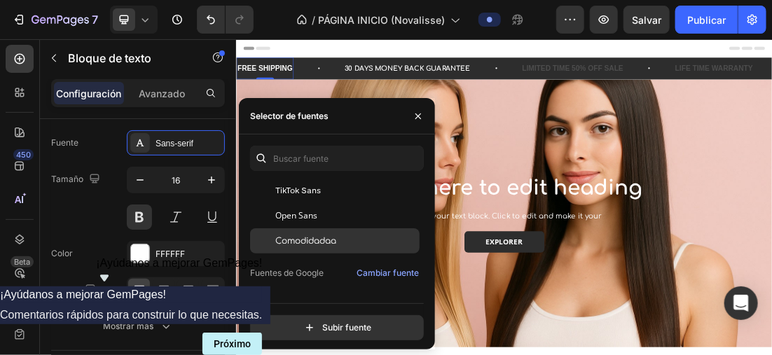
click at [323, 246] on span "Comodidadaa" at bounding box center [305, 241] width 61 height 13
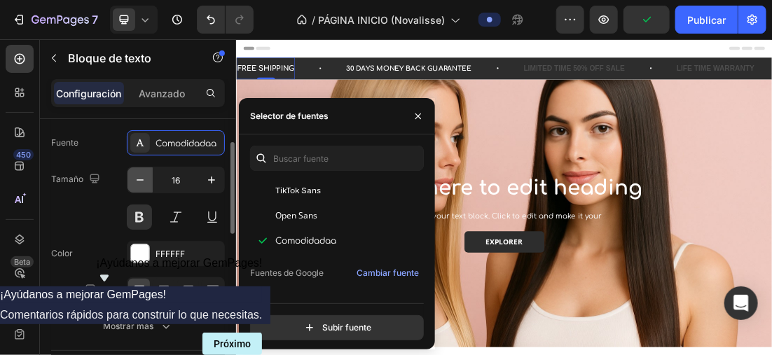
click at [147, 180] on button "button" at bounding box center [139, 179] width 25 height 25
type input "15"
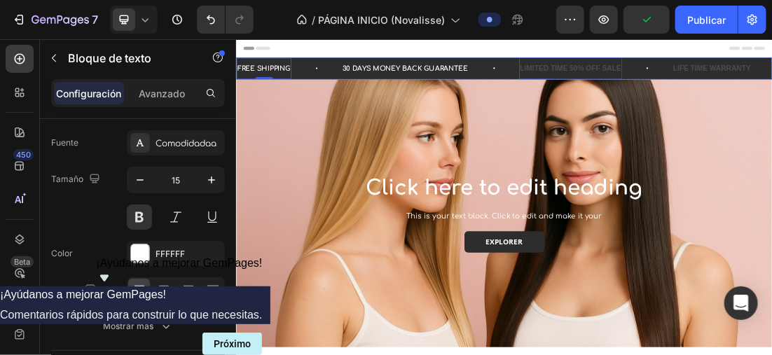
click at [765, 90] on div "LIMITED TIME 50% OFF SALE" at bounding box center [760, 84] width 162 height 23
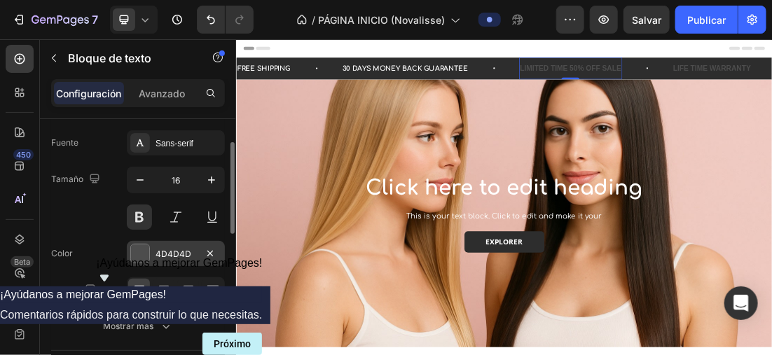
click at [134, 242] on div "4D4D4D" at bounding box center [176, 253] width 98 height 25
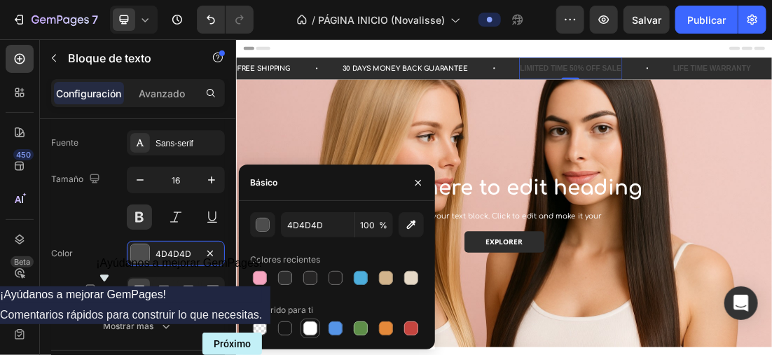
click at [308, 338] on div at bounding box center [310, 329] width 20 height 20
click at [258, 277] on div at bounding box center [260, 278] width 14 height 14
type input "F6A5C0"
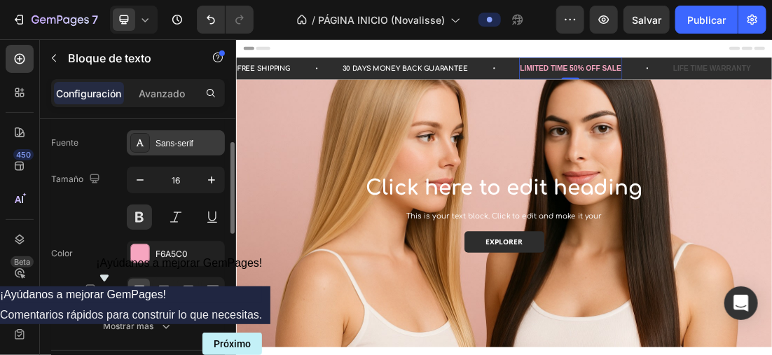
click at [179, 132] on div "Sans-serif" at bounding box center [176, 142] width 98 height 25
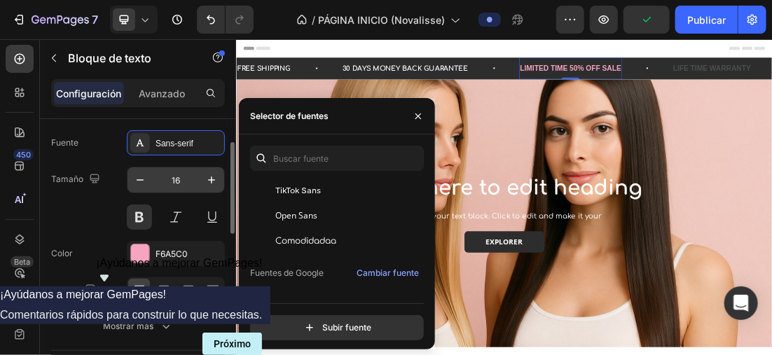
drag, startPoint x: 333, startPoint y: 232, endPoint x: 173, endPoint y: 188, distance: 165.5
click at [332, 232] on div "Comodidadaa" at bounding box center [334, 240] width 169 height 25
click at [128, 171] on button "button" at bounding box center [139, 179] width 25 height 25
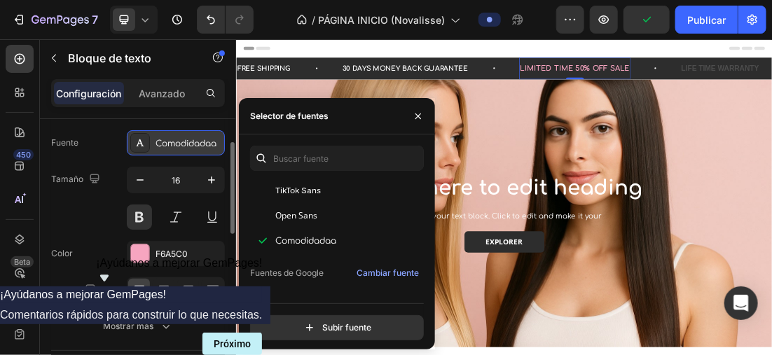
type input "15"
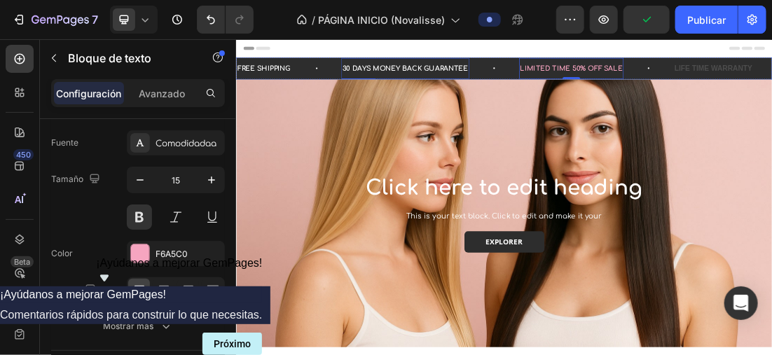
click at [454, 84] on div "30 DAYS MONEY BACK GUARANTEE" at bounding box center [501, 85] width 200 height 22
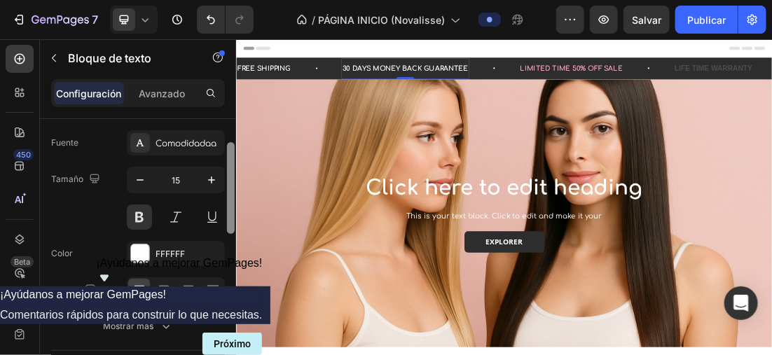
drag, startPoint x: 133, startPoint y: 256, endPoint x: 235, endPoint y: 277, distance: 104.4
click at [134, 254] on div at bounding box center [140, 253] width 18 height 18
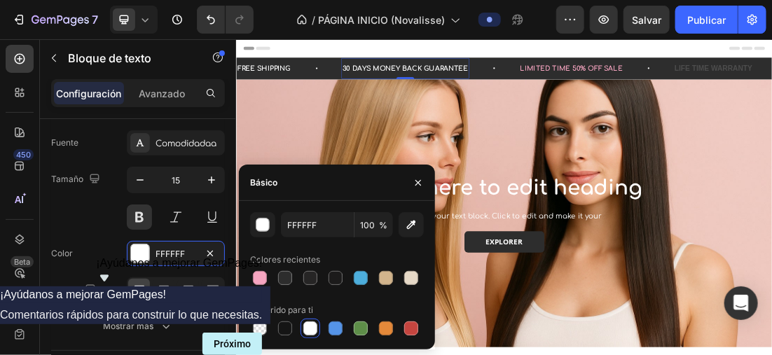
drag, startPoint x: 261, startPoint y: 282, endPoint x: 279, endPoint y: 191, distance: 92.2
click at [261, 281] on div at bounding box center [260, 278] width 14 height 14
type input "F6A5C0"
click at [296, 86] on div "FREE SHIPPING" at bounding box center [279, 85] width 86 height 22
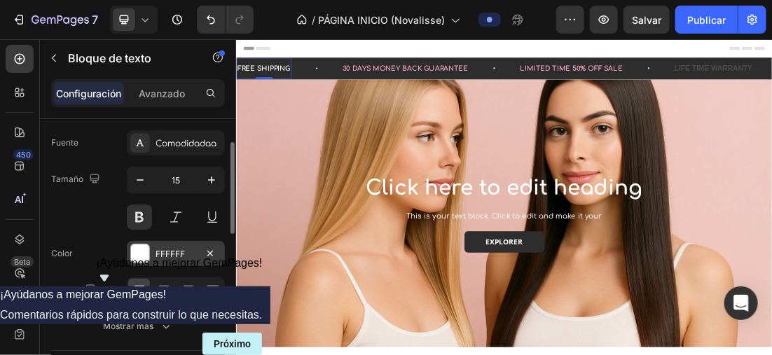
click at [146, 257] on div at bounding box center [140, 253] width 18 height 18
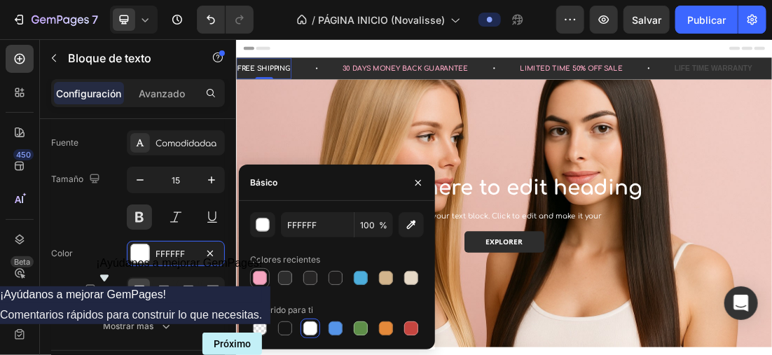
click at [260, 275] on div at bounding box center [260, 278] width 14 height 14
type input "F6A5C0"
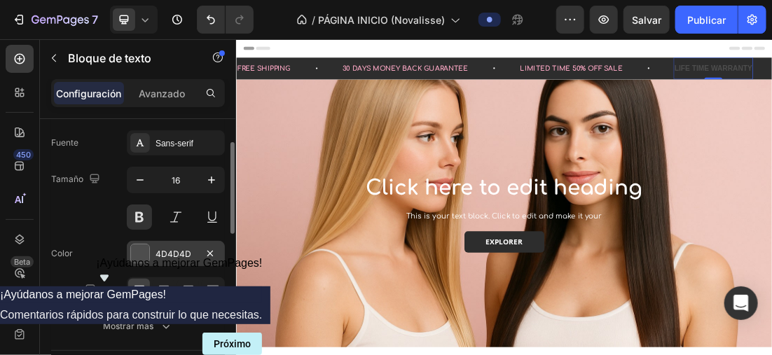
click at [148, 253] on div at bounding box center [140, 253] width 18 height 18
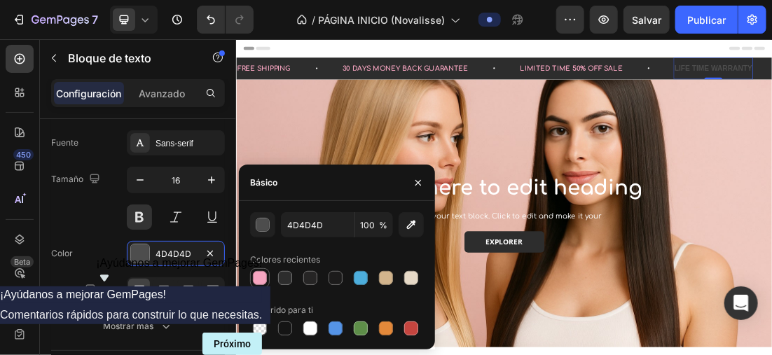
click at [266, 278] on div at bounding box center [260, 278] width 14 height 14
type input "F6A5C0"
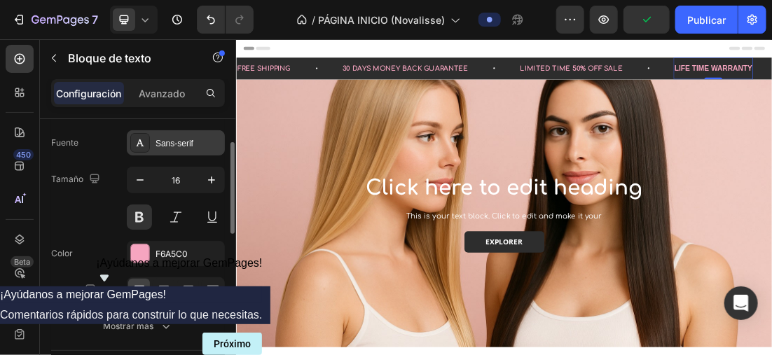
drag, startPoint x: 145, startPoint y: 176, endPoint x: 197, endPoint y: 145, distance: 60.7
click at [146, 176] on icon "button" at bounding box center [140, 180] width 14 height 14
type input "15"
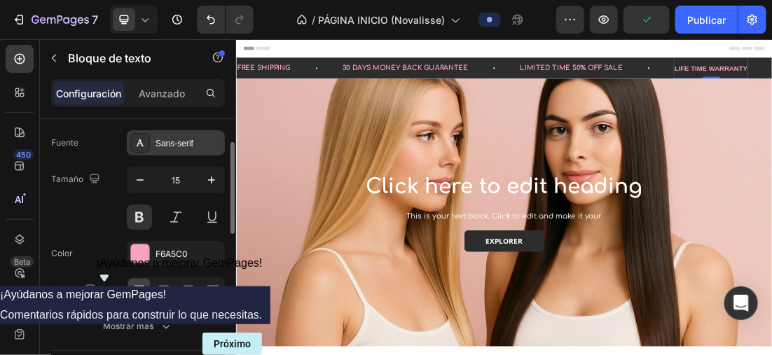
click at [197, 145] on div "Sans-serif" at bounding box center [188, 143] width 66 height 13
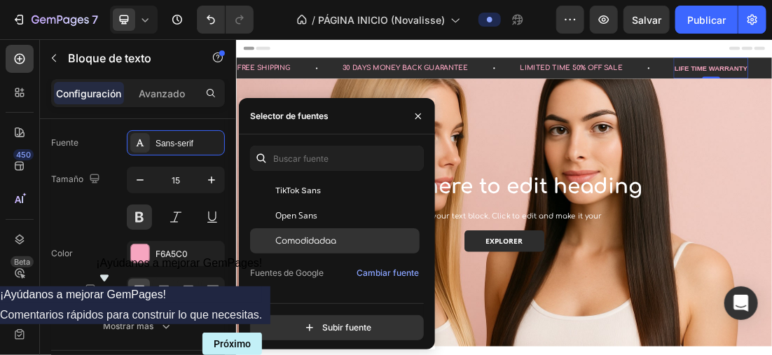
click at [326, 248] on div "Comodidadaa" at bounding box center [334, 240] width 169 height 25
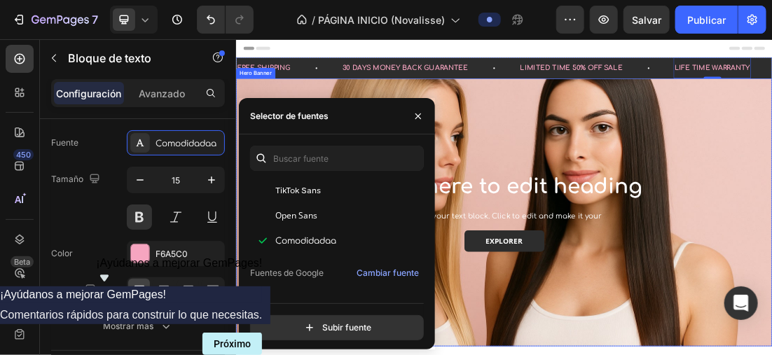
click at [771, 204] on div "Background Image" at bounding box center [655, 310] width 840 height 420
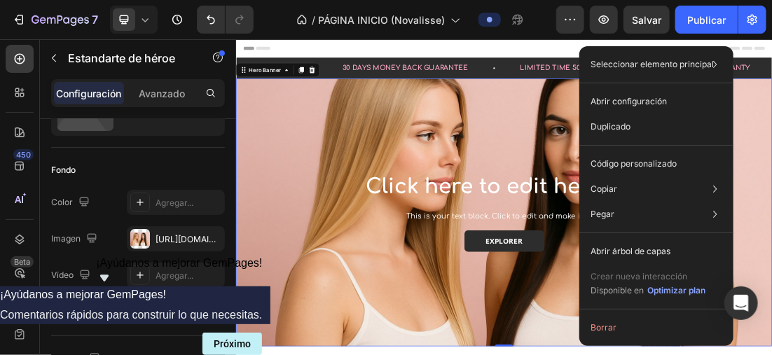
scroll to position [0, 0]
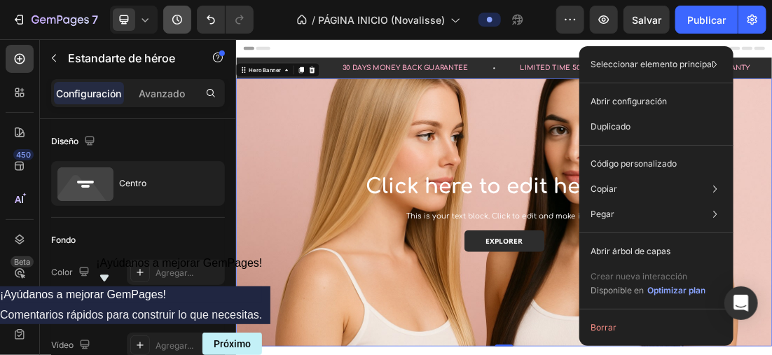
drag, startPoint x: 151, startPoint y: 13, endPoint x: 178, endPoint y: 24, distance: 28.9
click at [151, 13] on icon at bounding box center [145, 20] width 14 height 14
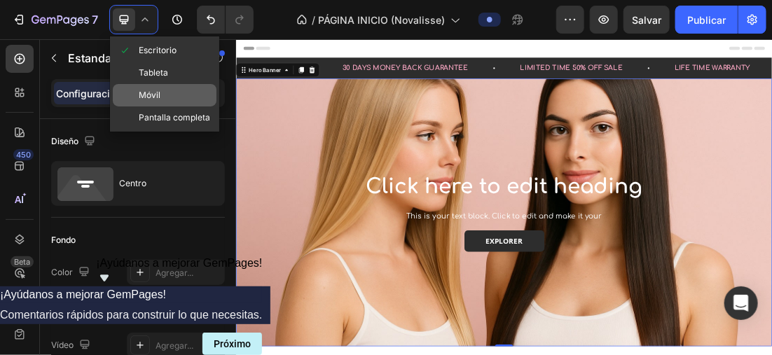
click at [193, 89] on div "Móvil" at bounding box center [165, 95] width 104 height 22
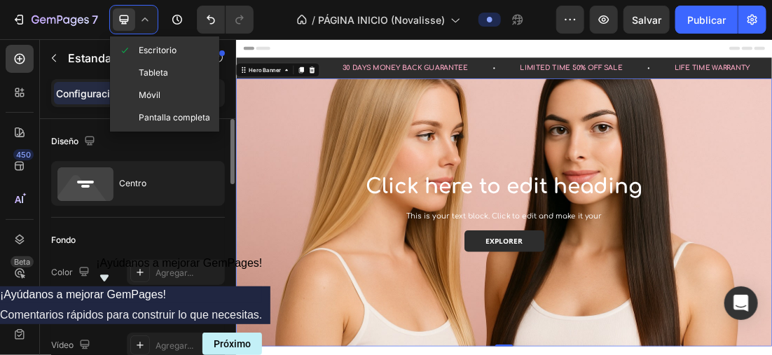
type input "350"
type input "100%"
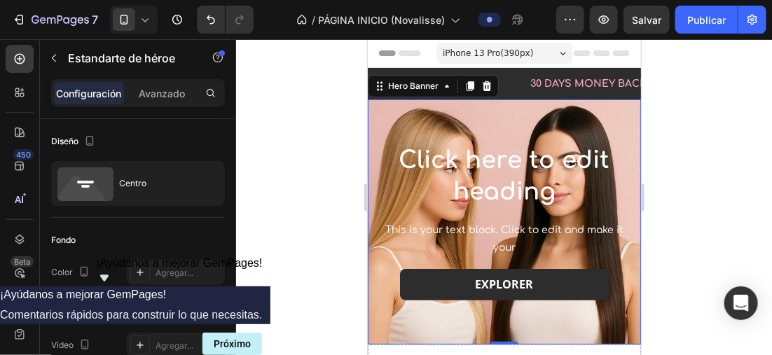
scroll to position [11, 0]
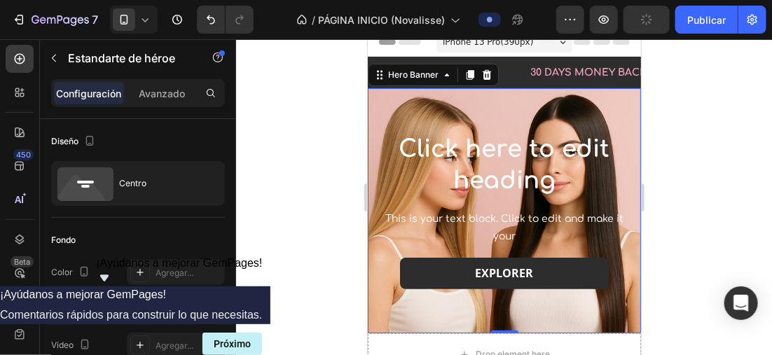
click at [693, 99] on div at bounding box center [504, 197] width 536 height 316
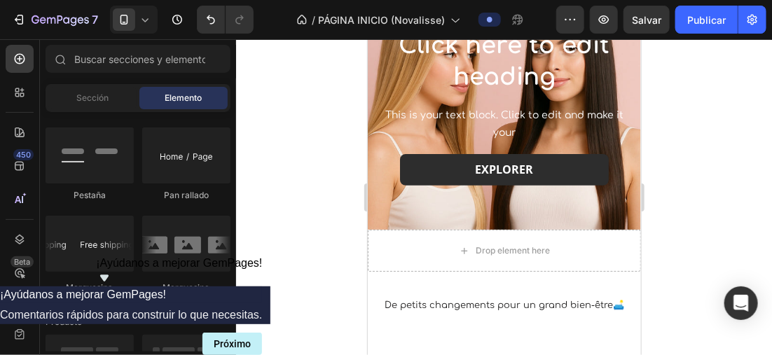
scroll to position [281, 0]
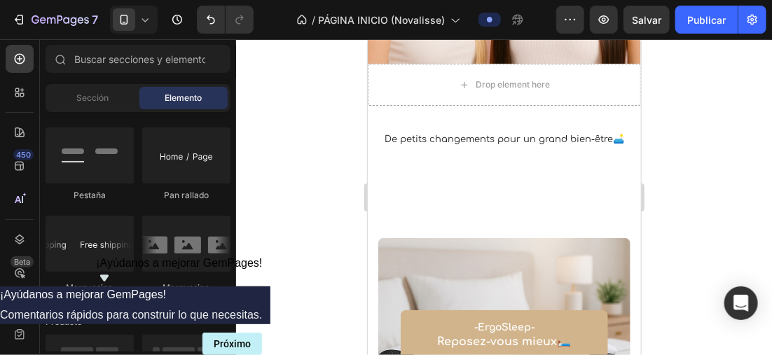
drag, startPoint x: 637, startPoint y: 74, endPoint x: 1022, endPoint y: 141, distance: 390.3
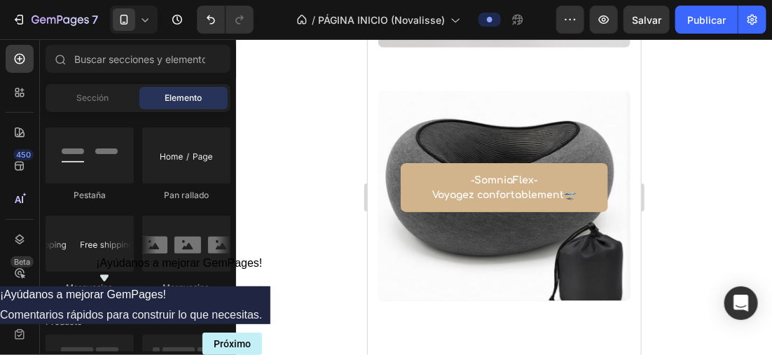
scroll to position [639, 0]
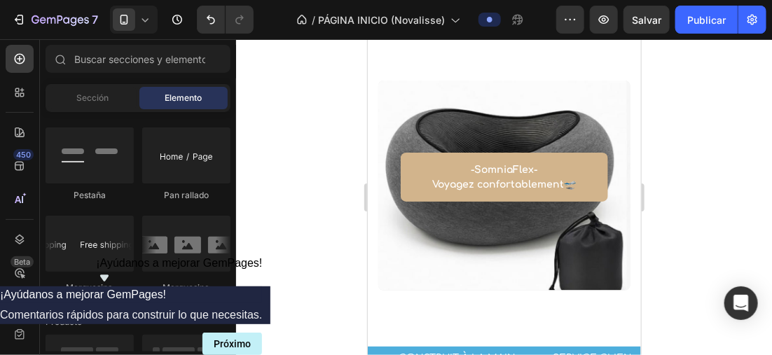
drag, startPoint x: 635, startPoint y: 102, endPoint x: 1012, endPoint y: 169, distance: 383.6
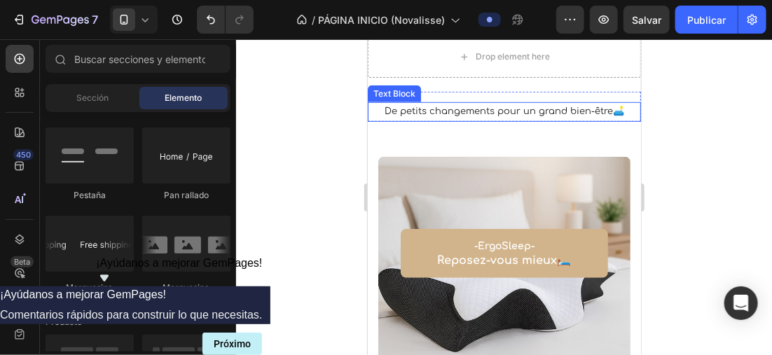
scroll to position [240, 0]
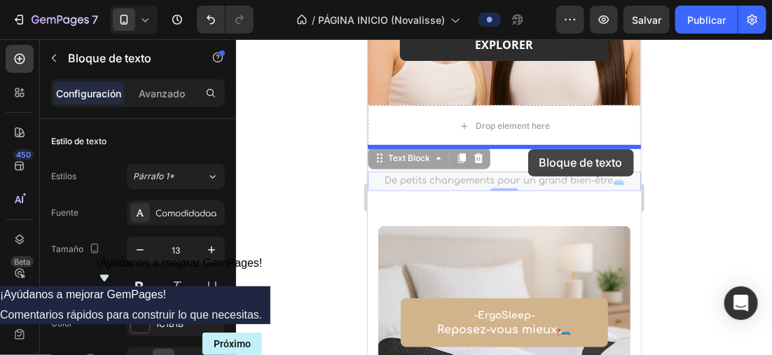
drag, startPoint x: 526, startPoint y: 177, endPoint x: 527, endPoint y: 148, distance: 28.7
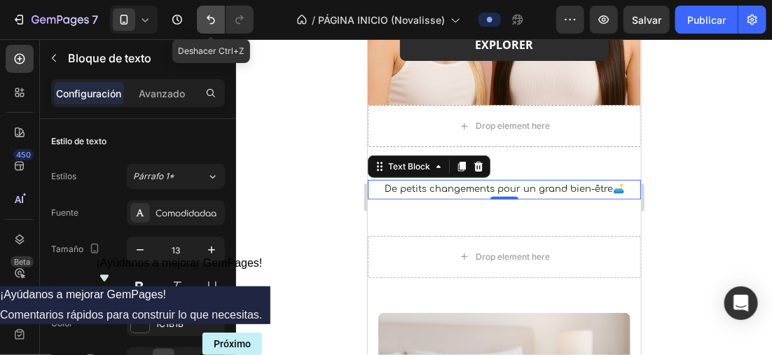
click at [207, 22] on icon "Deshacer/Rehacer" at bounding box center [211, 20] width 14 height 14
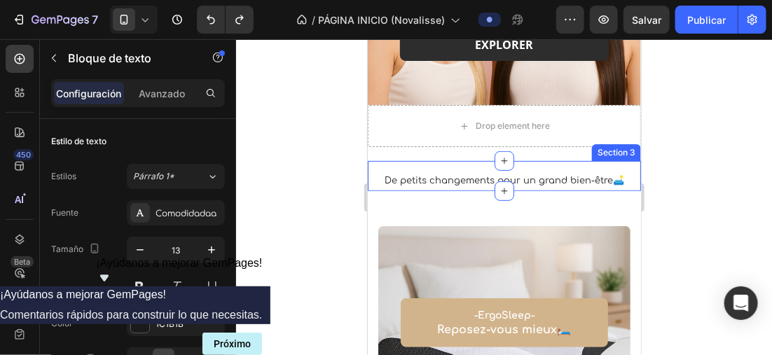
click at [506, 168] on div "De petits changements pour un grand bien-être🛋️ Text Block" at bounding box center [503, 174] width 273 height 29
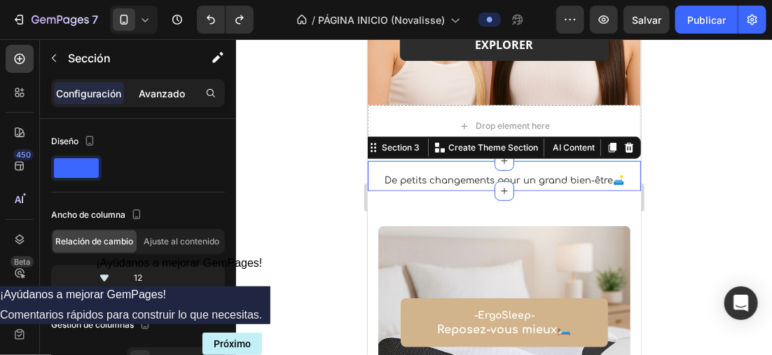
click at [166, 92] on p "Avanzado" at bounding box center [162, 93] width 46 height 15
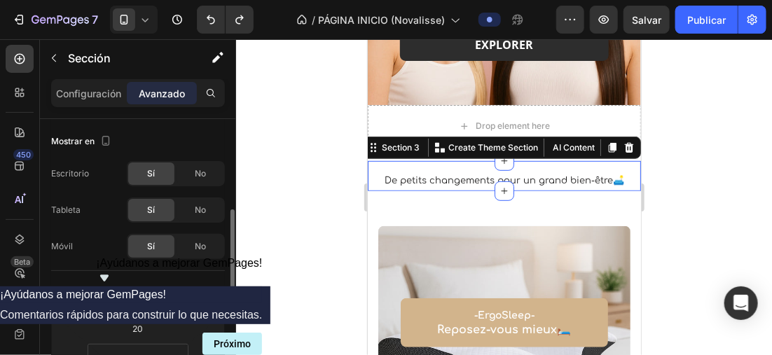
scroll to position [70, 0]
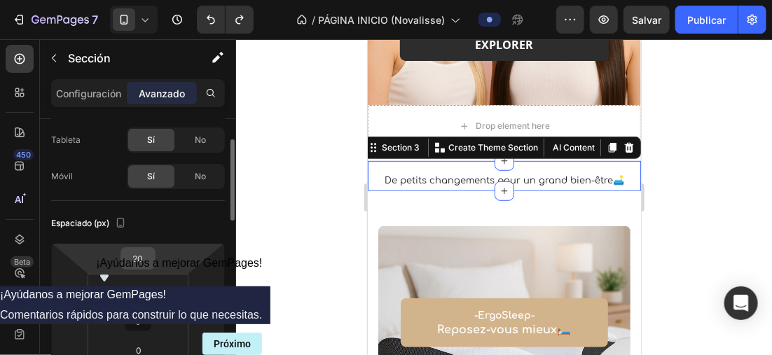
click at [149, 254] on input "20" at bounding box center [138, 258] width 28 height 21
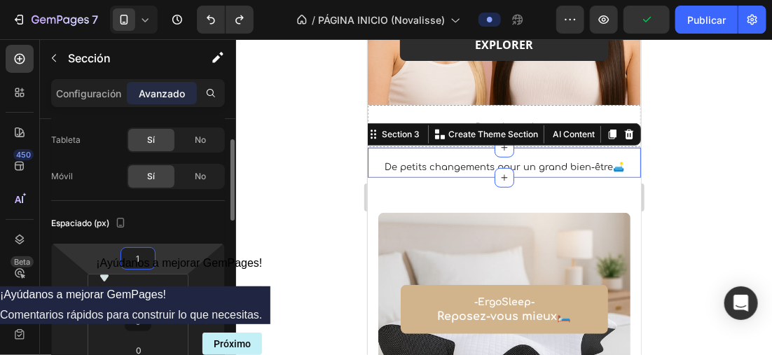
type input "10"
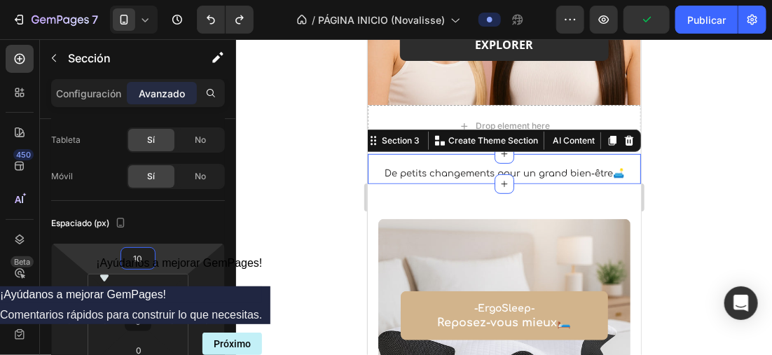
click at [327, 153] on div at bounding box center [504, 197] width 536 height 316
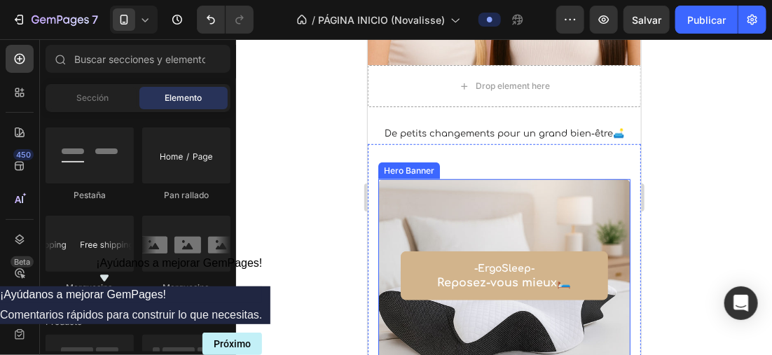
scroll to position [310, 0]
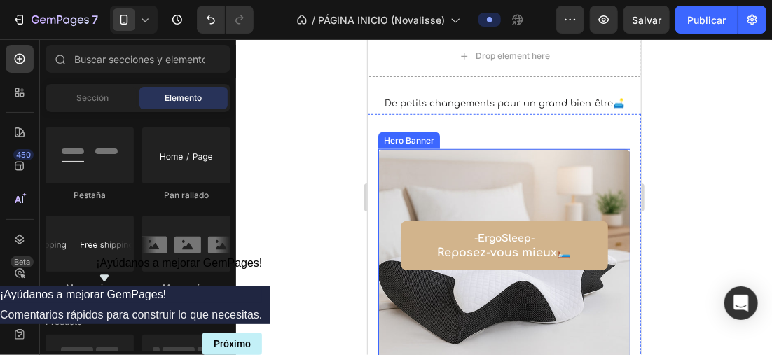
click at [583, 179] on div "Overlay" at bounding box center [504, 253] width 252 height 210
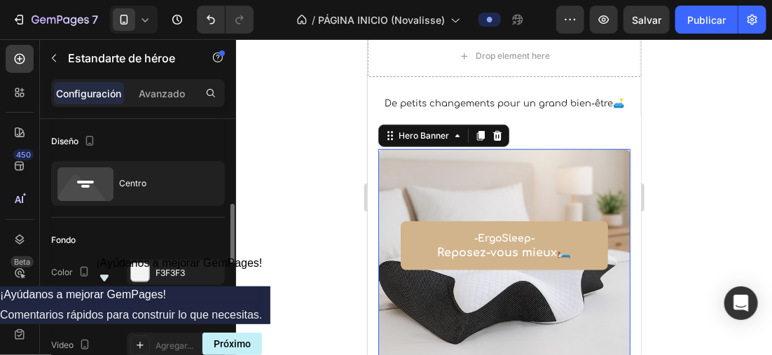
scroll to position [70, 0]
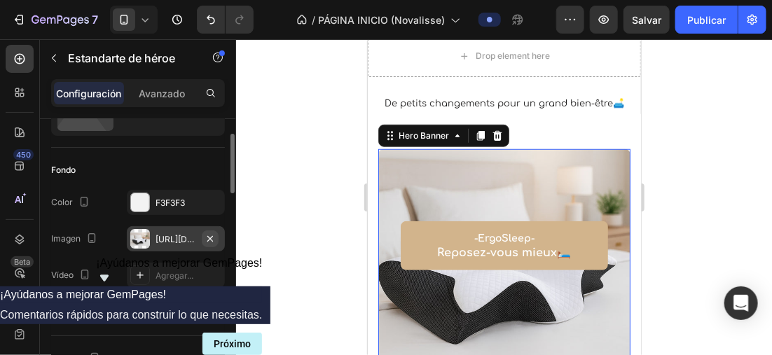
click at [214, 234] on icon "button" at bounding box center [210, 238] width 11 height 11
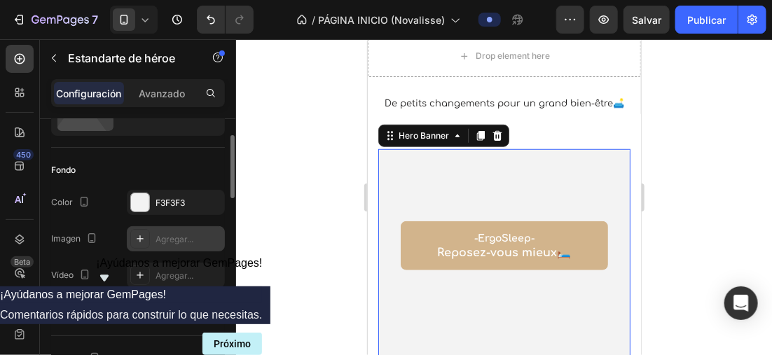
click at [143, 235] on icon at bounding box center [139, 238] width 11 height 11
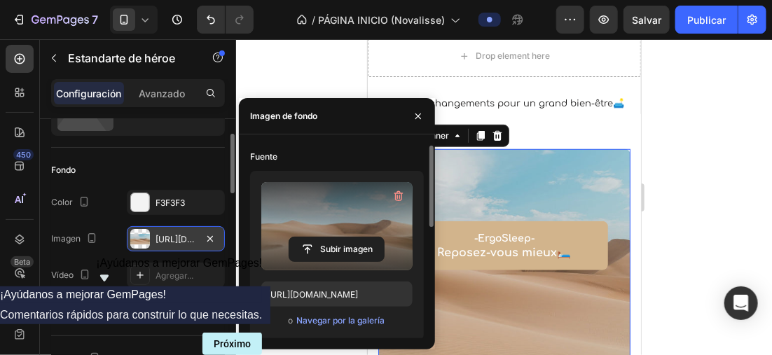
click at [291, 233] on label at bounding box center [336, 226] width 151 height 88
click at [291, 237] on input "file" at bounding box center [336, 249] width 95 height 24
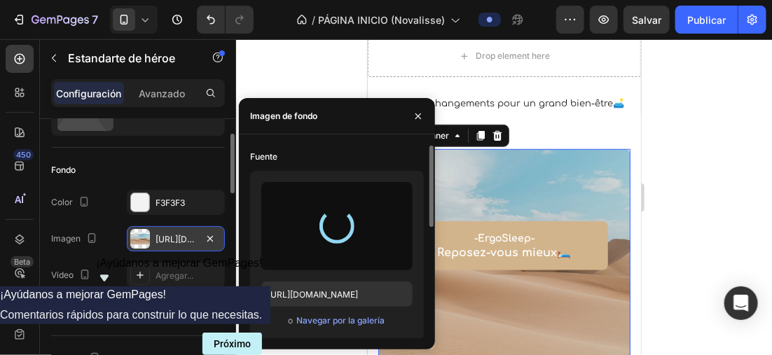
type input "https://cdn.shopify.com/s/files/1/0896/6527/4190/files/gempages_556725335903700…"
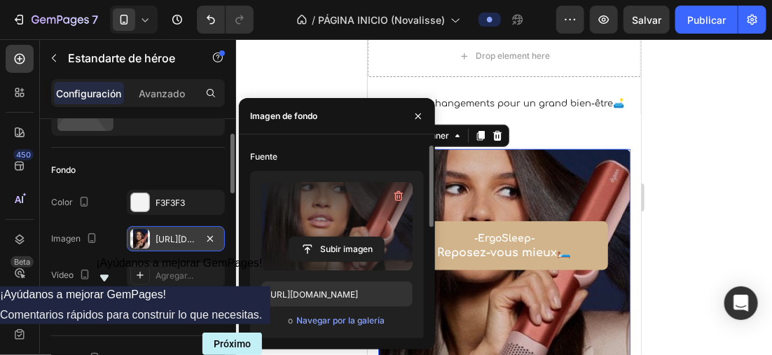
click at [708, 231] on div at bounding box center [504, 197] width 536 height 316
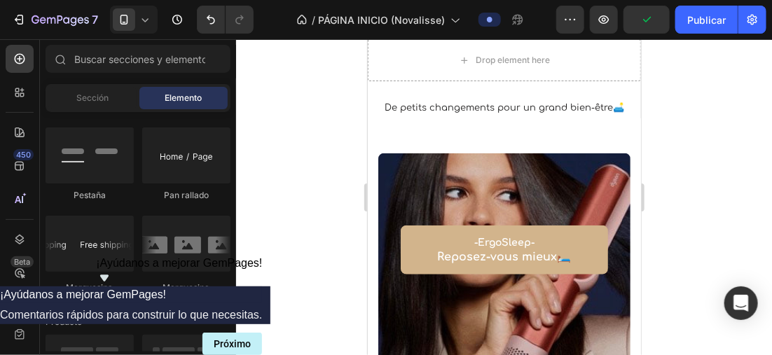
scroll to position [315, 0]
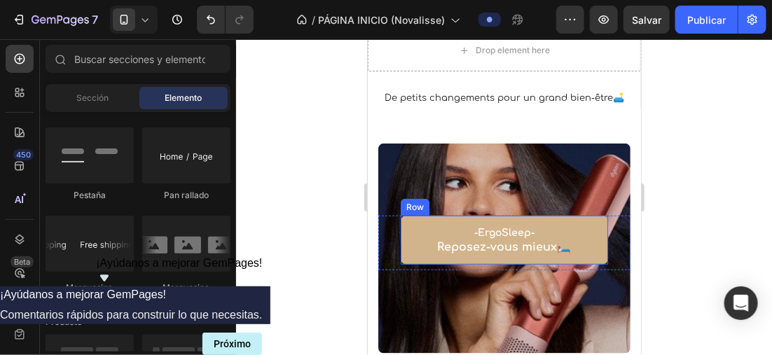
click at [587, 245] on div "-ErgoSleep- Reposez-vous mieux🛏️ Text block Row" at bounding box center [503, 239] width 207 height 49
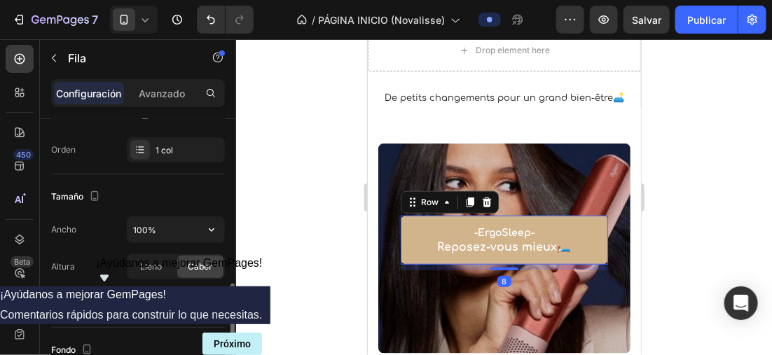
scroll to position [350, 0]
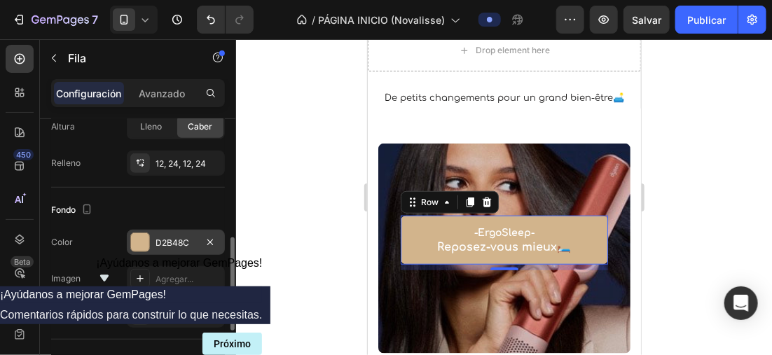
click at [139, 240] on div at bounding box center [140, 242] width 18 height 18
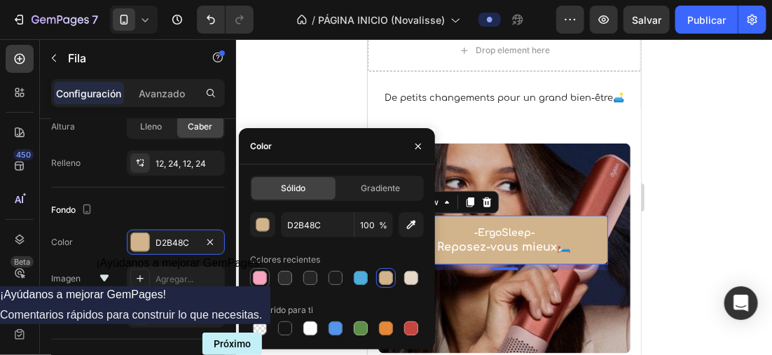
click at [264, 279] on div at bounding box center [260, 278] width 14 height 14
type input "F6A5C0"
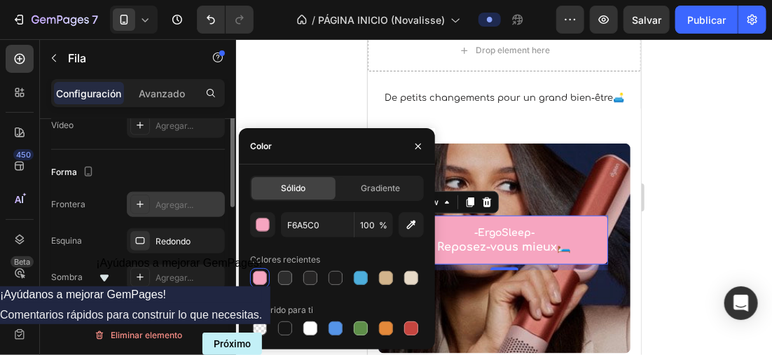
scroll to position [400, 0]
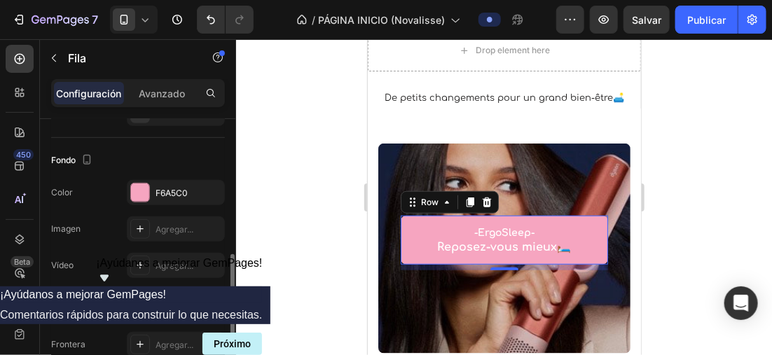
click at [155, 166] on div "Fondo" at bounding box center [138, 160] width 174 height 22
drag, startPoint x: 155, startPoint y: 166, endPoint x: 131, endPoint y: 155, distance: 26.3
click at [131, 155] on div "Fondo" at bounding box center [138, 160] width 174 height 22
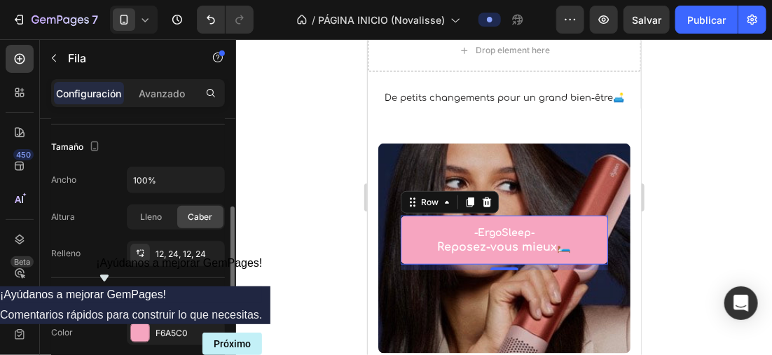
scroll to position [190, 0]
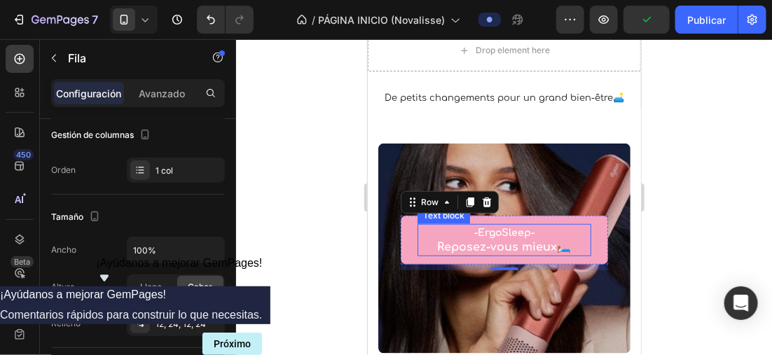
click at [497, 240] on p "Reposez-vous mieux🛏️" at bounding box center [503, 247] width 171 height 15
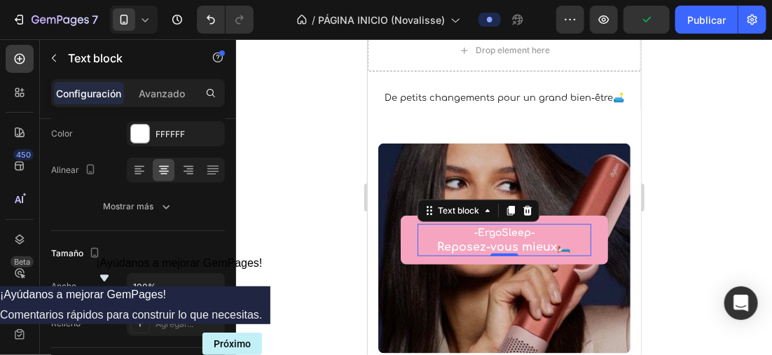
scroll to position [0, 0]
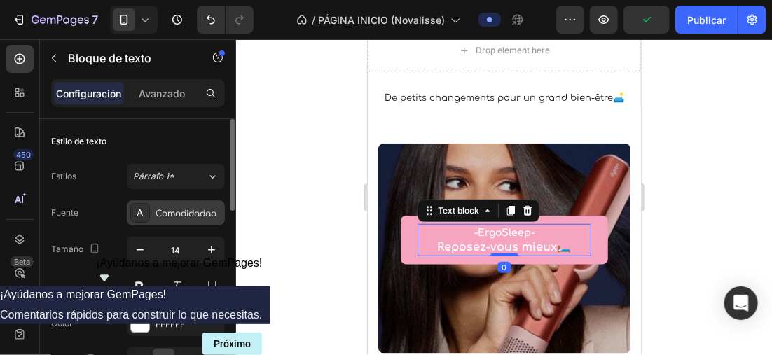
click at [171, 216] on div "Comodidadaa" at bounding box center [188, 213] width 66 height 13
click at [105, 249] on div "Tamaño 14" at bounding box center [138, 268] width 174 height 63
click at [141, 293] on button at bounding box center [139, 287] width 25 height 25
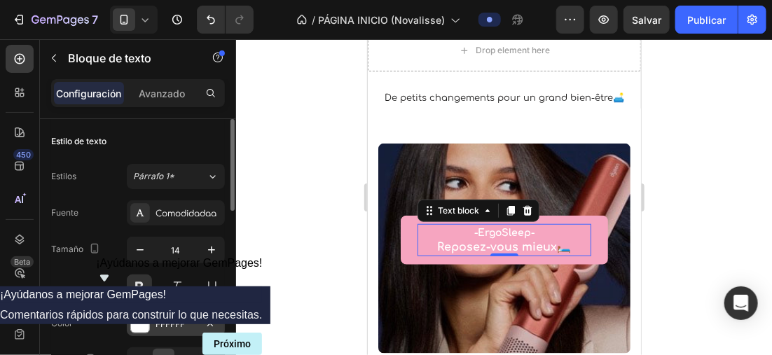
click at [143, 316] on div at bounding box center [140, 323] width 18 height 18
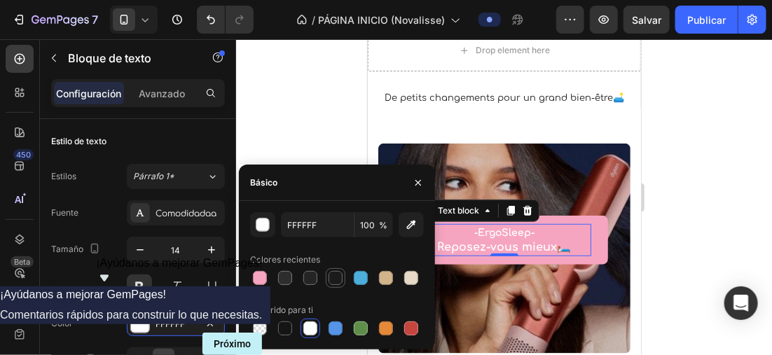
click at [335, 278] on div at bounding box center [335, 278] width 14 height 14
type input "1C1B1B"
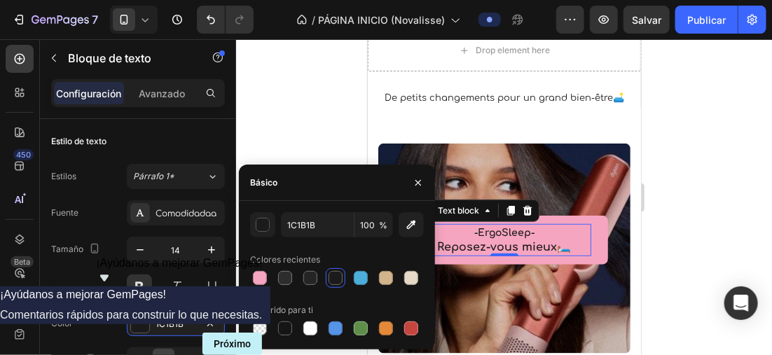
click at [531, 227] on p "-ErgoSleep-" at bounding box center [503, 232] width 171 height 15
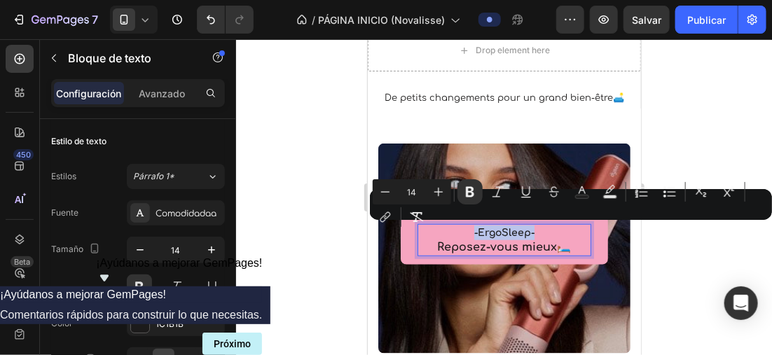
drag, startPoint x: 531, startPoint y: 228, endPoint x: 470, endPoint y: 229, distance: 60.9
click at [470, 229] on p "-ErgoSleep-" at bounding box center [503, 232] width 171 height 15
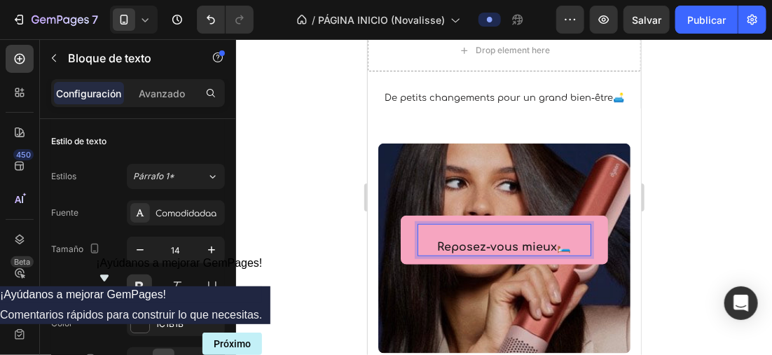
click at [429, 242] on p "Reposez-vous mieux🛏️" at bounding box center [503, 247] width 171 height 15
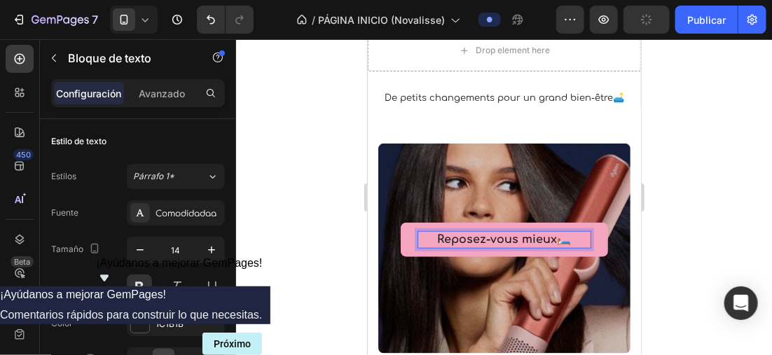
scroll to position [323, 0]
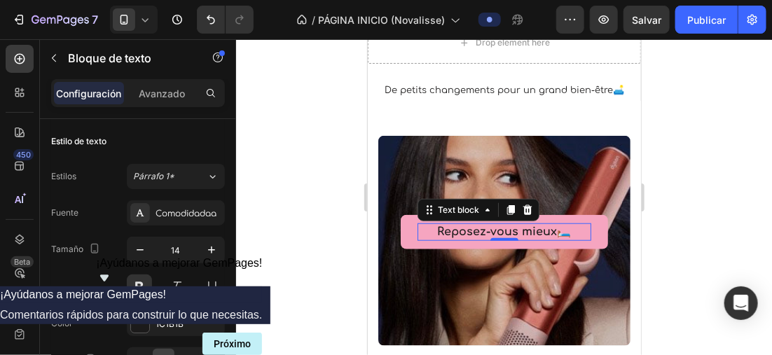
click at [271, 164] on div at bounding box center [504, 197] width 536 height 316
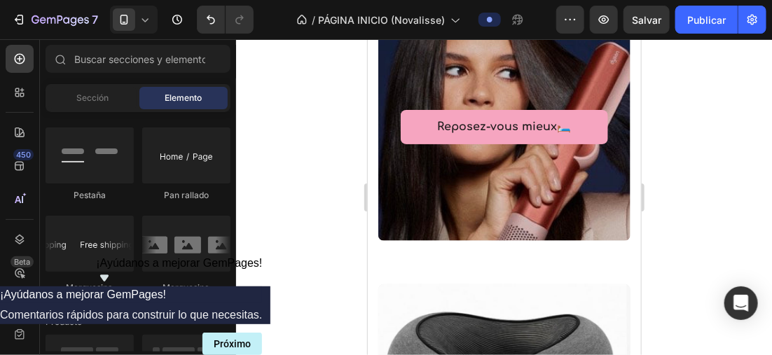
scroll to position [438, 0]
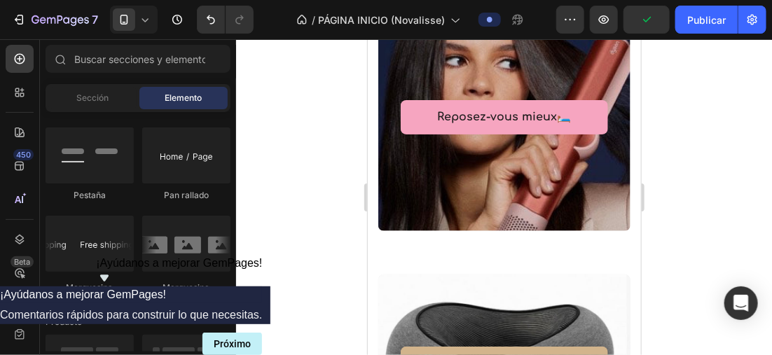
click at [250, 158] on div at bounding box center [504, 197] width 536 height 316
drag, startPoint x: 250, startPoint y: 159, endPoint x: 271, endPoint y: 62, distance: 99.6
click at [271, 62] on div at bounding box center [504, 197] width 536 height 316
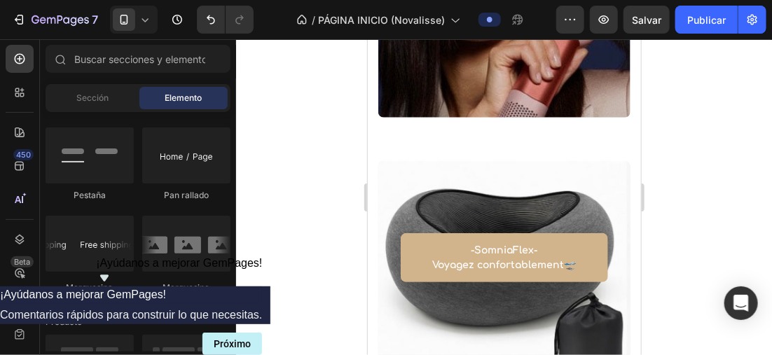
scroll to position [566, 0]
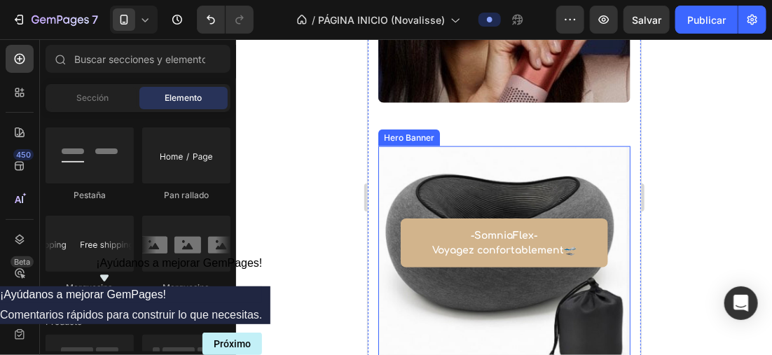
click at [606, 154] on div "Overlay" at bounding box center [504, 251] width 252 height 210
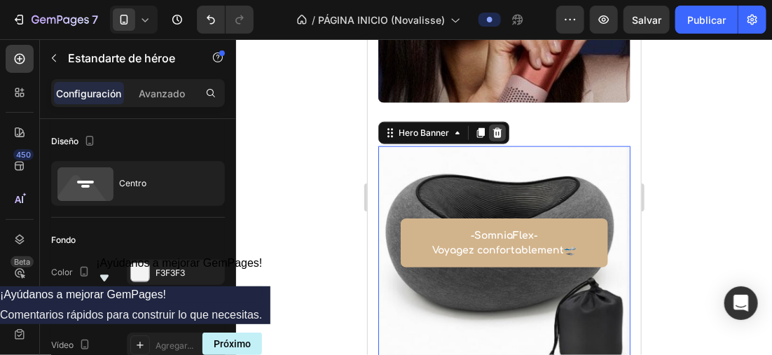
click at [503, 131] on div at bounding box center [496, 132] width 17 height 17
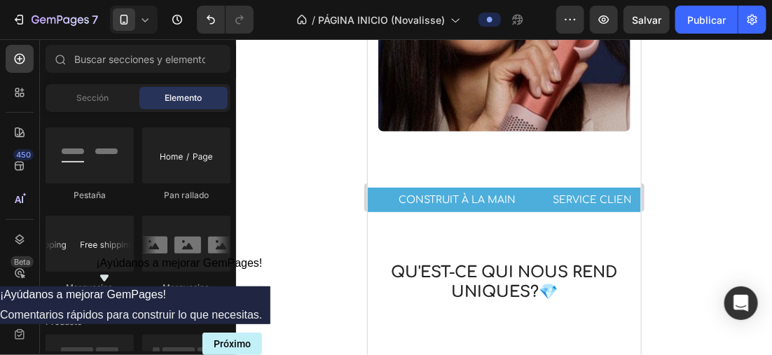
scroll to position [546, 0]
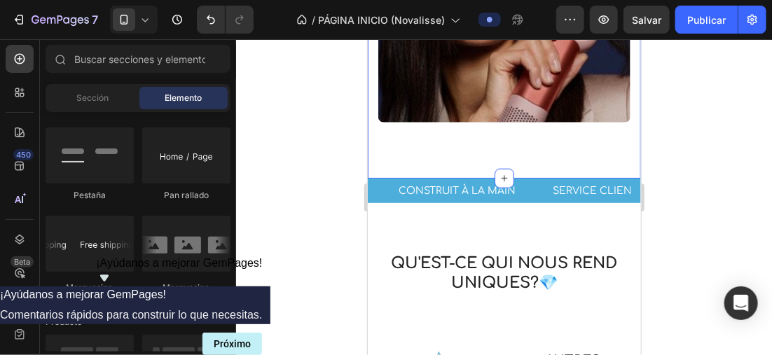
click at [310, 103] on div at bounding box center [504, 197] width 536 height 316
drag, startPoint x: 310, startPoint y: 102, endPoint x: 289, endPoint y: 102, distance: 21.0
click at [289, 102] on div at bounding box center [504, 197] width 536 height 316
click at [283, 98] on div at bounding box center [504, 197] width 536 height 316
drag, startPoint x: 283, startPoint y: 98, endPoint x: 284, endPoint y: 62, distance: 36.4
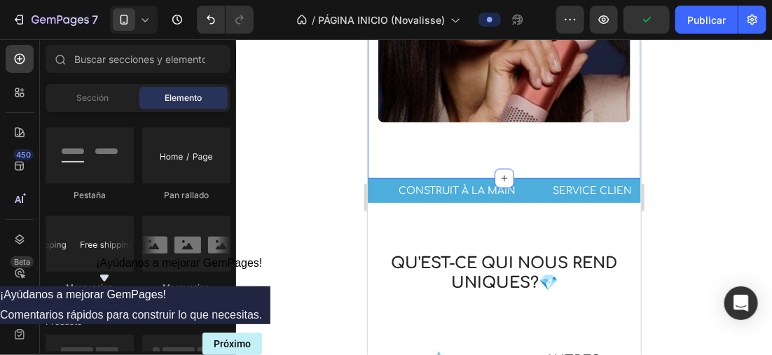
click at [284, 63] on div at bounding box center [504, 197] width 536 height 316
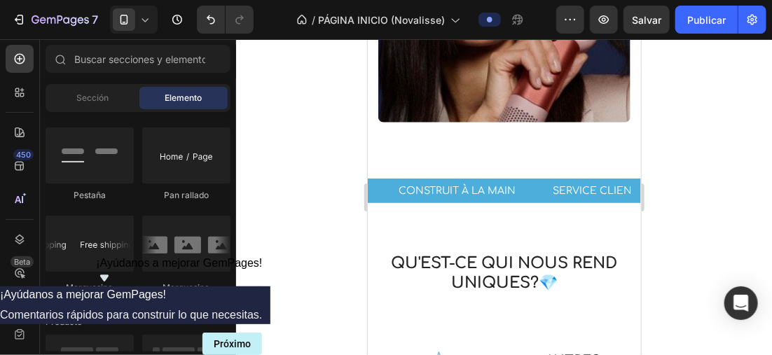
click at [148, 20] on icon at bounding box center [145, 20] width 14 height 14
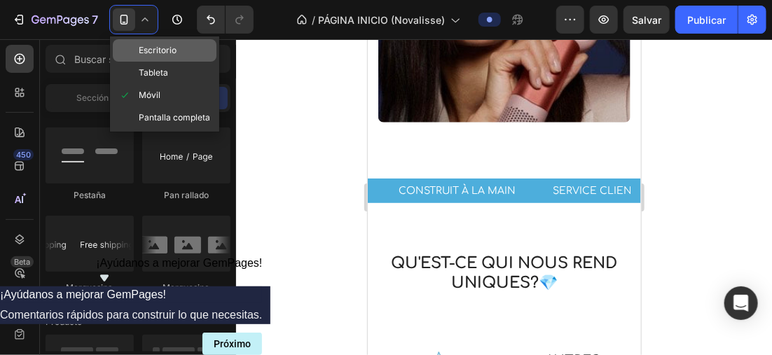
click at [160, 45] on span "Escritorio" at bounding box center [158, 50] width 38 height 14
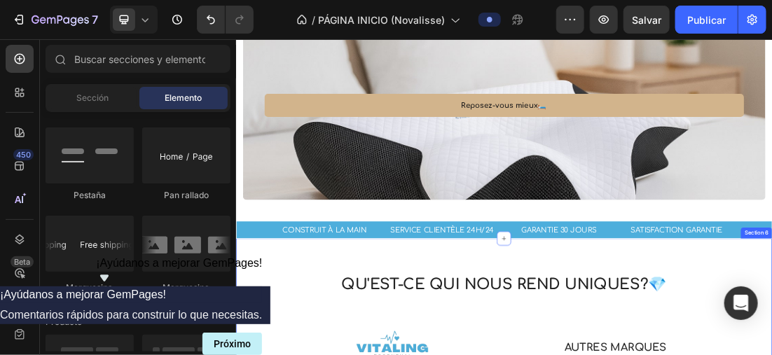
scroll to position [336, 0]
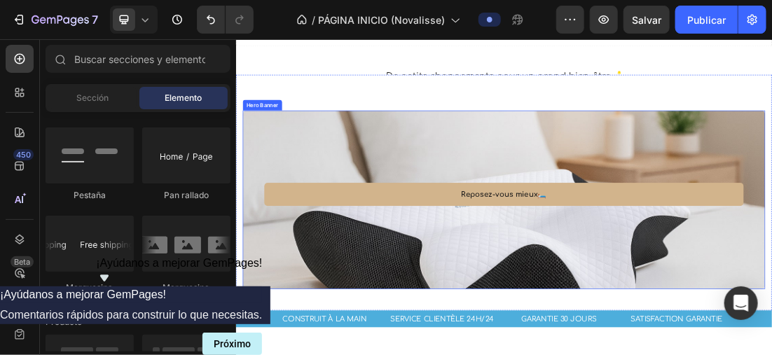
click at [696, 184] on div "Overlay" at bounding box center [655, 291] width 819 height 280
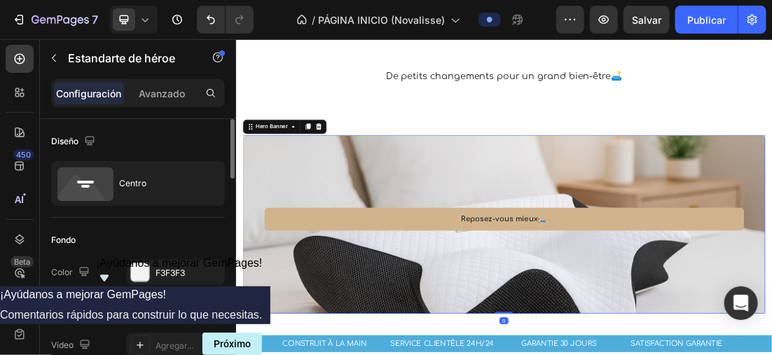
click at [206, 307] on icon "button" at bounding box center [210, 308] width 11 height 11
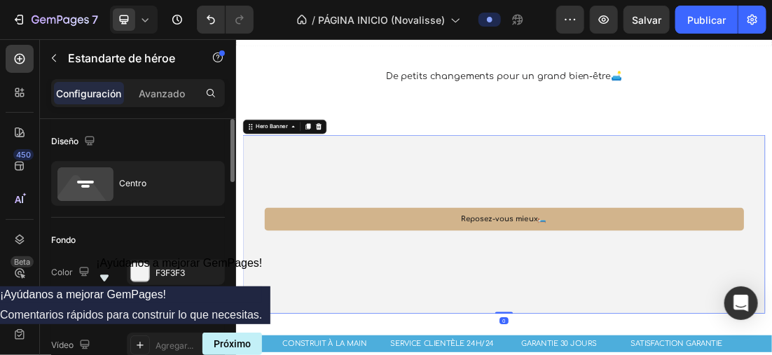
click at [137, 307] on icon at bounding box center [139, 308] width 11 height 11
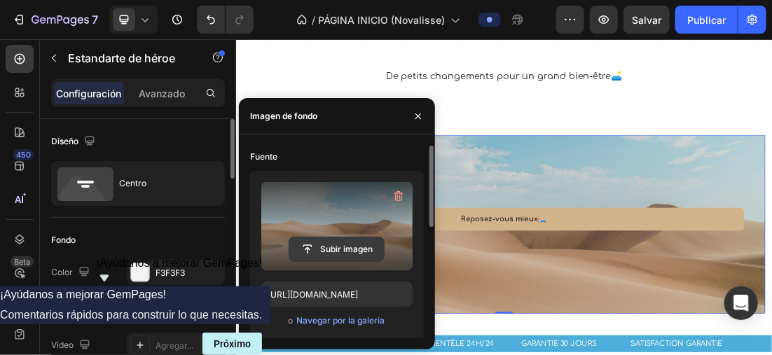
click at [312, 246] on input "file" at bounding box center [336, 249] width 95 height 24
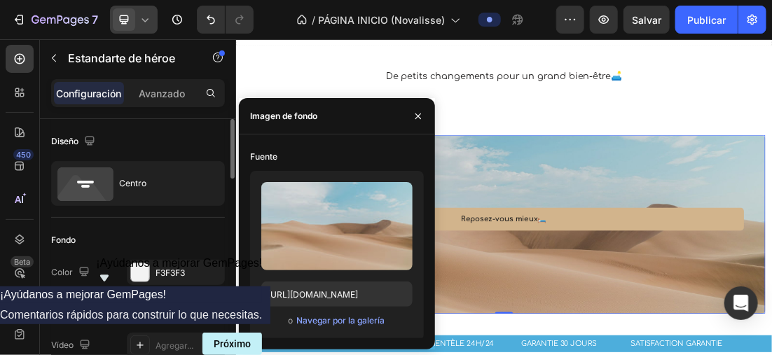
click at [156, 18] on div at bounding box center [134, 20] width 48 height 28
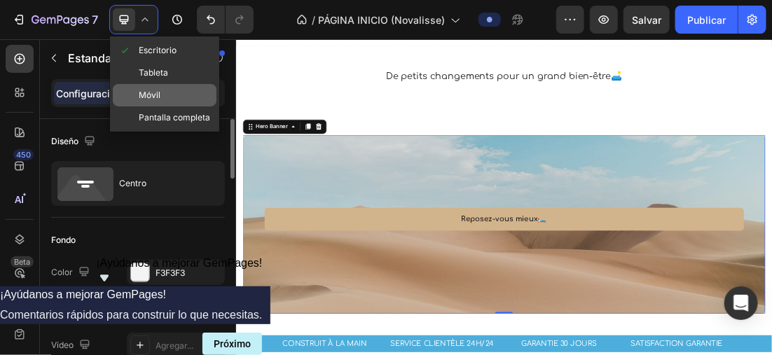
click at [166, 95] on div "Móvil" at bounding box center [165, 95] width 104 height 22
type input "300"
type input "100%"
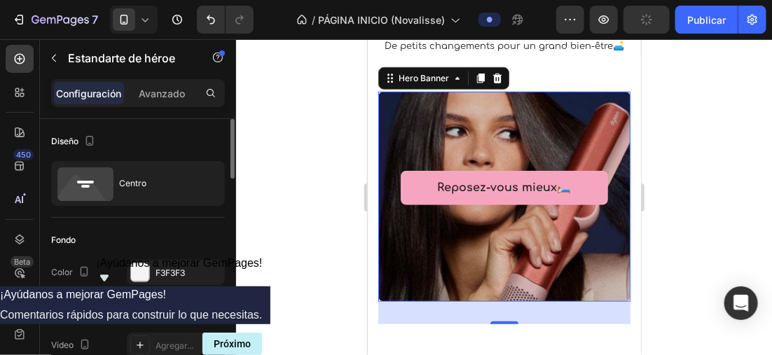
scroll to position [370, 0]
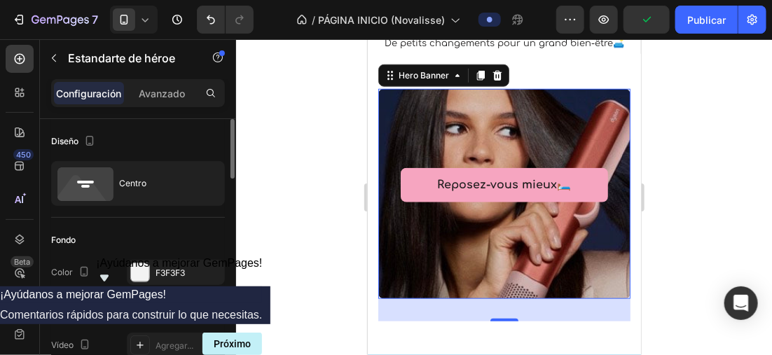
click at [604, 228] on div "Overlay" at bounding box center [504, 193] width 252 height 210
click at [442, 250] on div "Overlay" at bounding box center [504, 193] width 252 height 210
click at [206, 298] on div "https://cdn.shopify.com/s/files/1/0896/6527/4190/files/gempages_556725335903700…" at bounding box center [176, 308] width 98 height 25
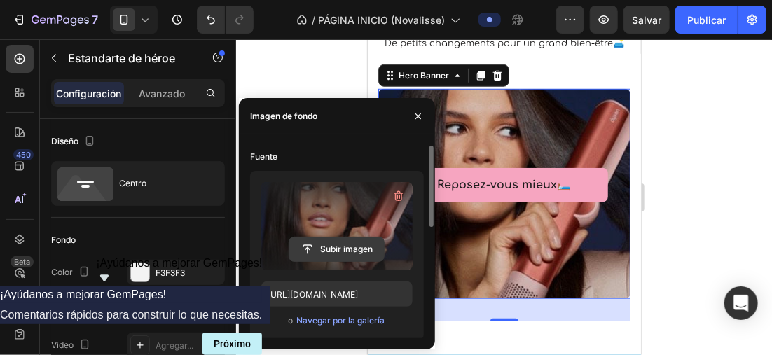
click at [335, 258] on input "file" at bounding box center [336, 249] width 95 height 24
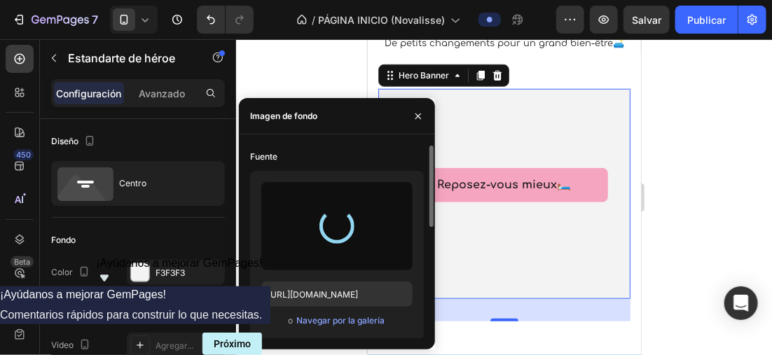
type input "https://cdn.shopify.com/s/files/1/0896/6527/4190/files/gempages_556725335903700…"
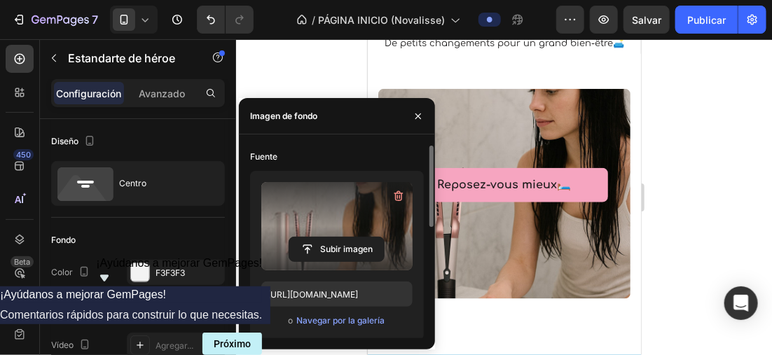
click at [321, 76] on div at bounding box center [504, 197] width 536 height 316
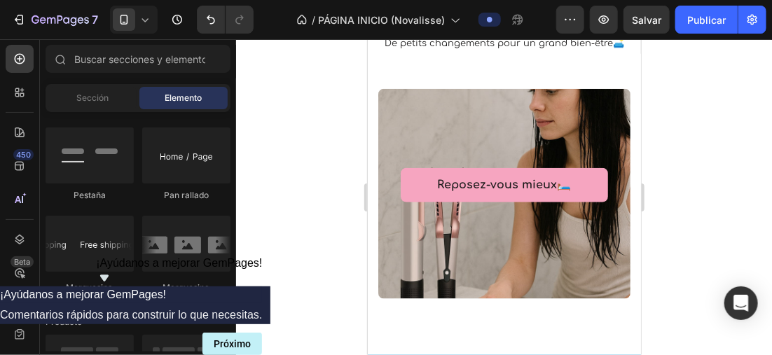
drag, startPoint x: 321, startPoint y: 76, endPoint x: 254, endPoint y: 66, distance: 68.1
click at [298, 85] on div at bounding box center [504, 197] width 536 height 316
click at [145, 29] on div at bounding box center [134, 20] width 48 height 28
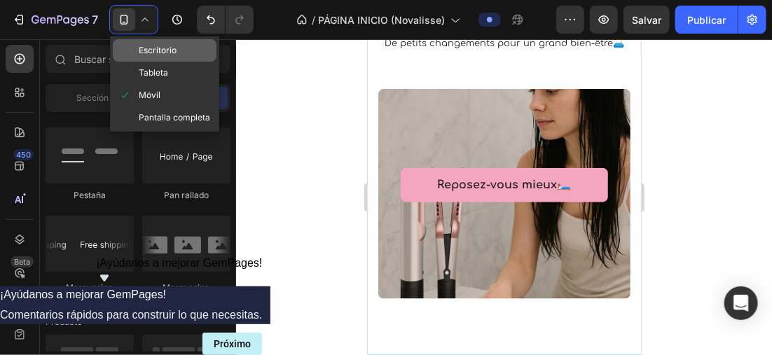
click at [151, 50] on span "Escritorio" at bounding box center [158, 50] width 38 height 14
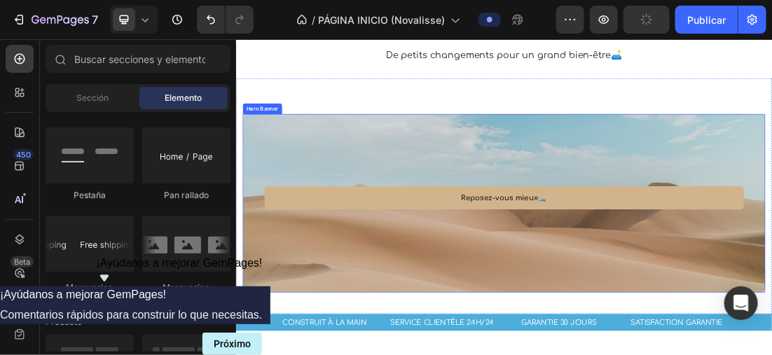
click at [501, 174] on div "Overlay" at bounding box center [655, 295] width 819 height 280
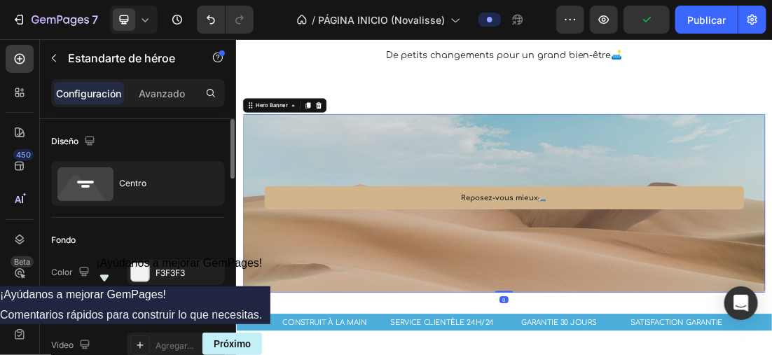
click at [211, 307] on icon "button" at bounding box center [210, 308] width 6 height 6
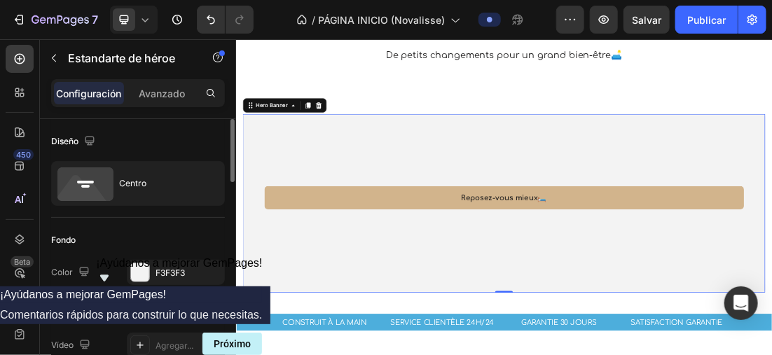
click at [159, 304] on div "Agregar..." at bounding box center [188, 309] width 66 height 13
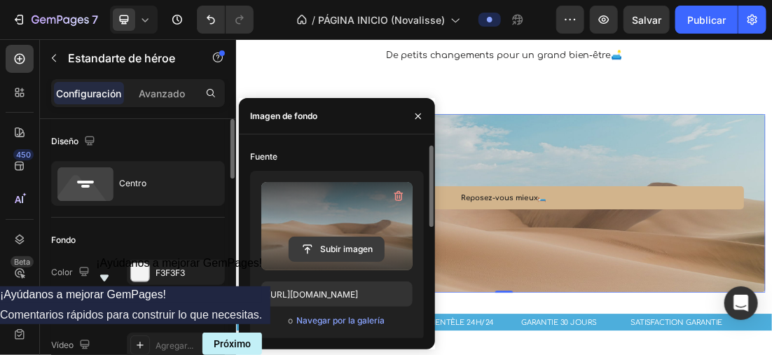
click at [326, 254] on input "file" at bounding box center [336, 249] width 95 height 24
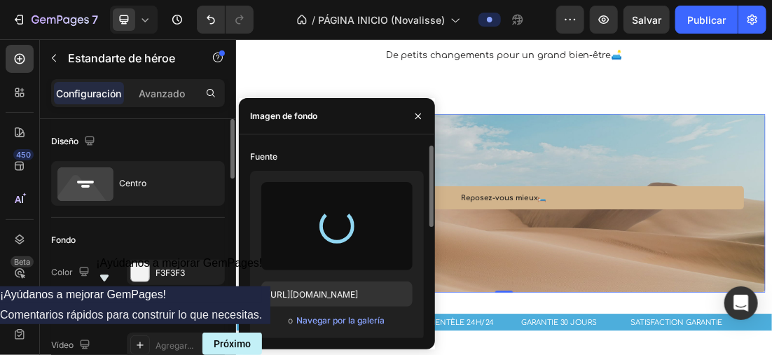
type input "https://cdn.shopify.com/s/files/1/0896/6527/4190/files/gempages_556725335903700…"
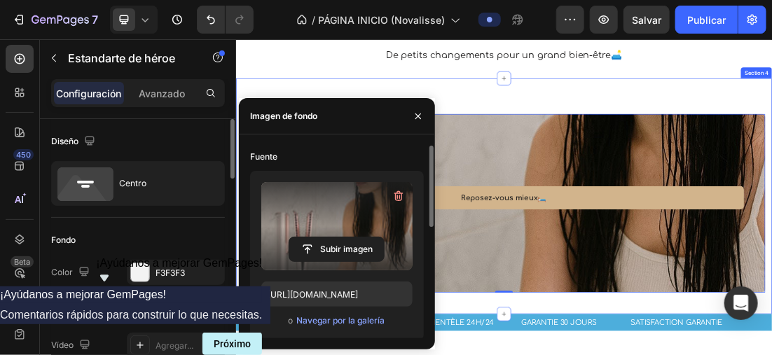
click at [761, 113] on div "Reposez-vous mieux🛏️ Text block Row Row Hero Banner 0 Section 4" at bounding box center [655, 284] width 840 height 370
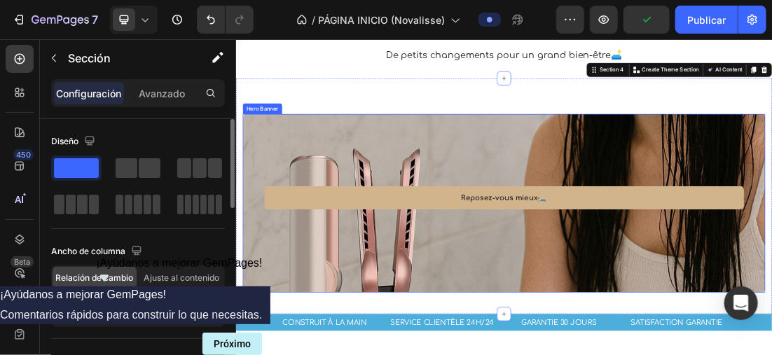
click at [755, 214] on div "Overlay" at bounding box center [655, 295] width 819 height 280
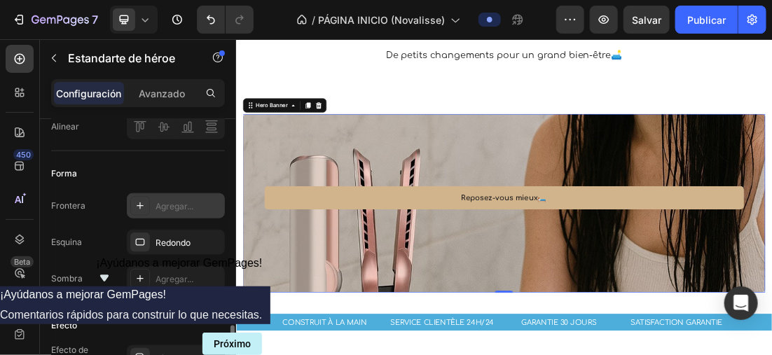
scroll to position [630, 0]
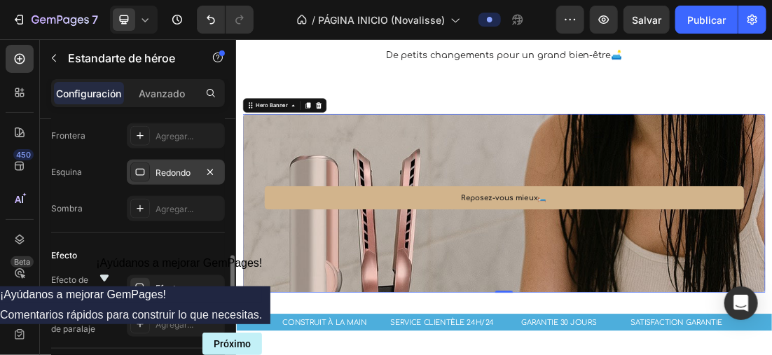
click at [150, 169] on div "Redondo" at bounding box center [176, 172] width 98 height 25
drag, startPoint x: 148, startPoint y: 167, endPoint x: 123, endPoint y: 176, distance: 27.5
click at [123, 176] on div "Esquina Redondo" at bounding box center [138, 172] width 174 height 25
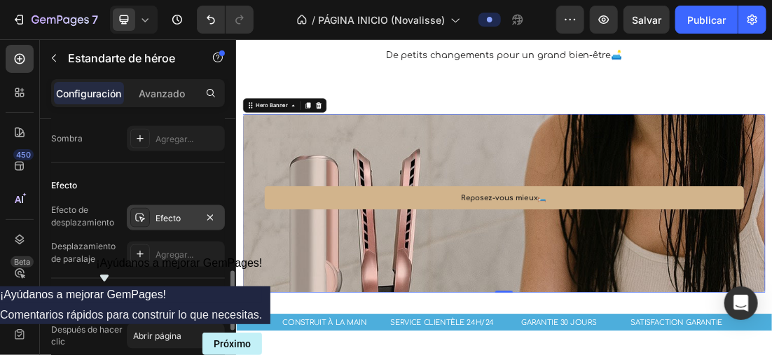
click at [161, 216] on div "Efecto" at bounding box center [175, 218] width 41 height 13
click at [140, 15] on icon at bounding box center [145, 20] width 14 height 14
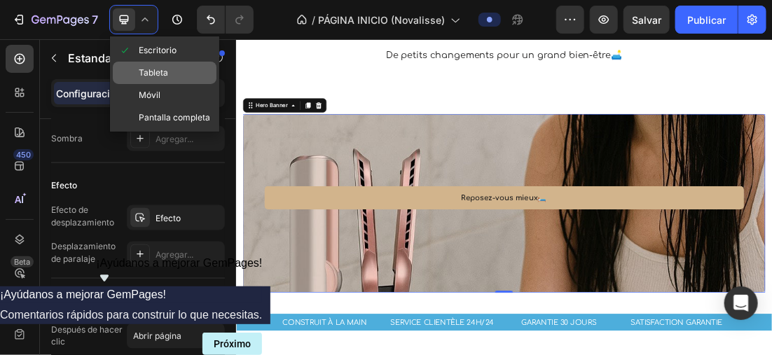
click at [186, 83] on div "Tableta" at bounding box center [165, 73] width 104 height 22
type input "463"
type input "100%"
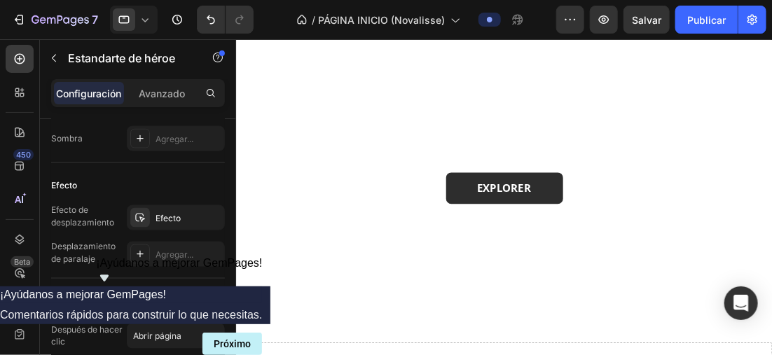
scroll to position [420, 0]
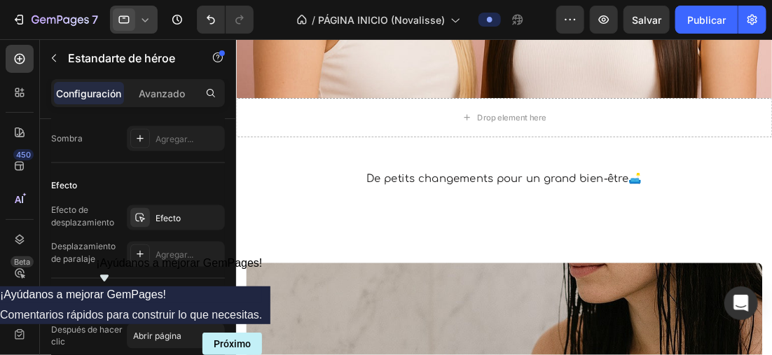
click at [135, 18] on div at bounding box center [134, 20] width 48 height 28
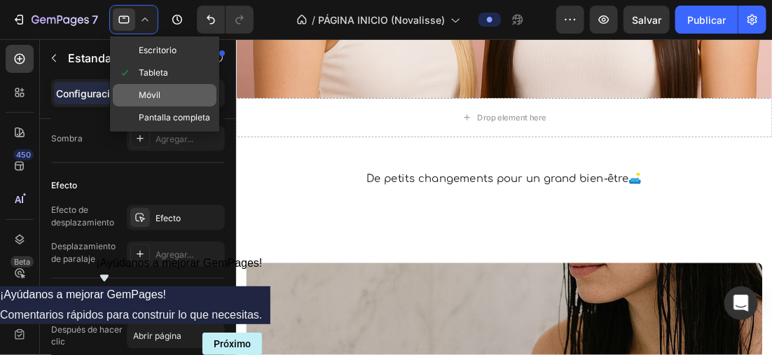
click at [160, 88] on div "Móvil" at bounding box center [165, 95] width 104 height 22
type input "300"
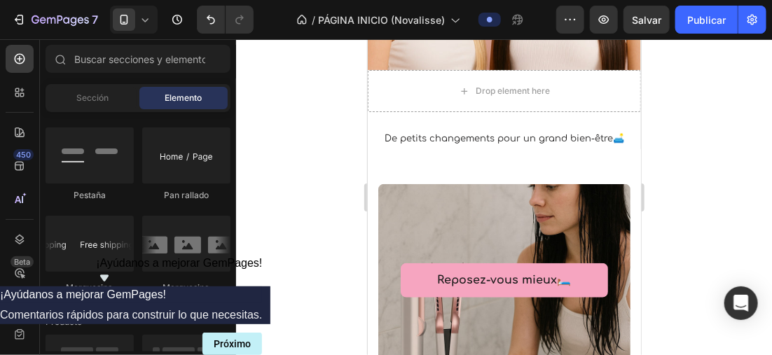
scroll to position [331, 0]
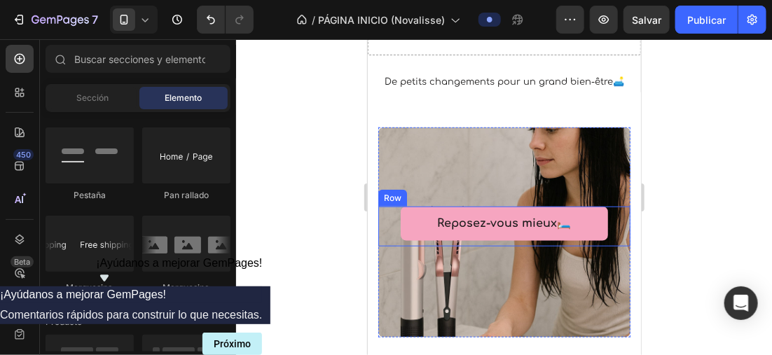
click at [596, 228] on div "Reposez-vous mieux🛏️ Text block Row" at bounding box center [503, 223] width 207 height 34
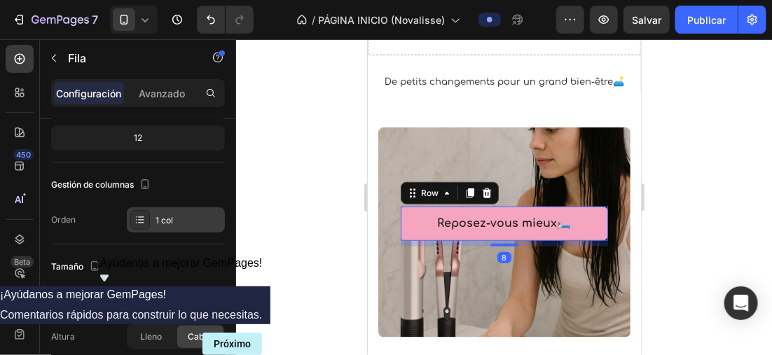
scroll to position [350, 0]
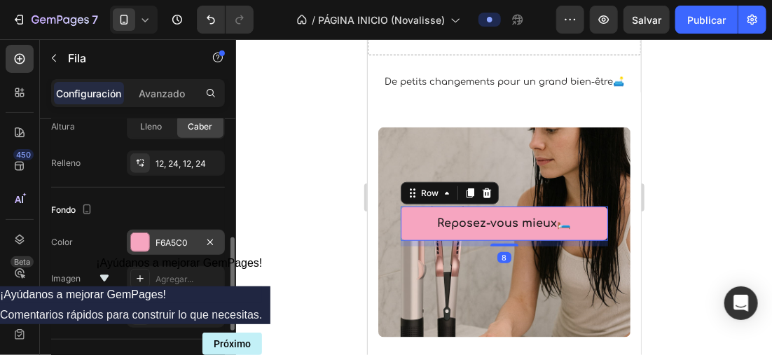
click at [143, 239] on div at bounding box center [140, 242] width 18 height 18
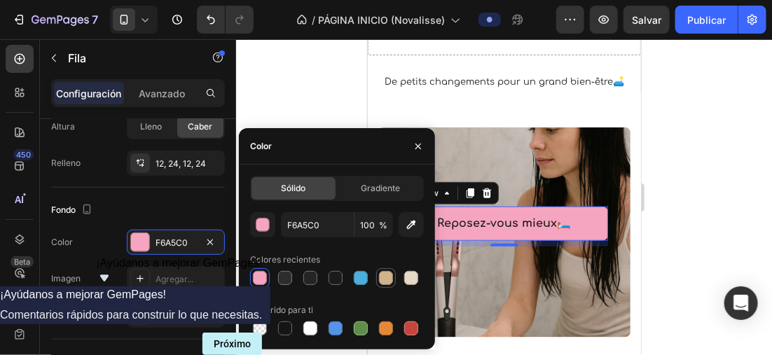
click at [386, 275] on div at bounding box center [386, 278] width 14 height 14
type input "D2B48C"
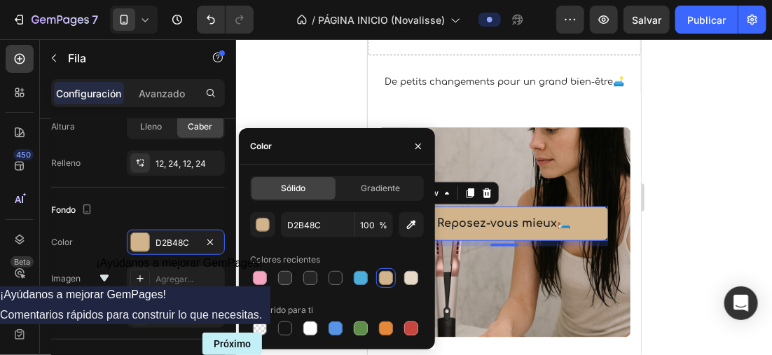
click at [707, 202] on div at bounding box center [504, 197] width 536 height 316
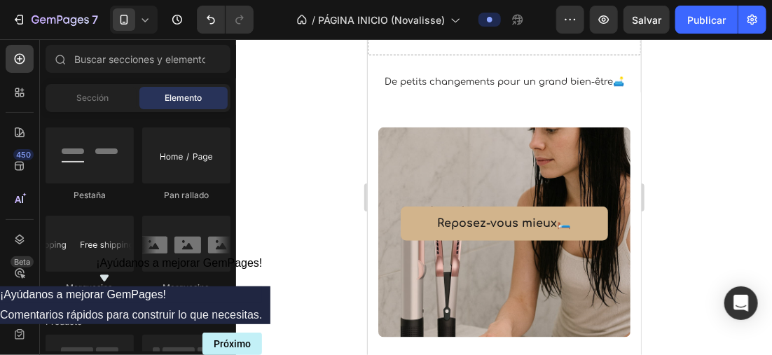
drag, startPoint x: 707, startPoint y: 202, endPoint x: 343, endPoint y: 130, distance: 370.5
click at [343, 130] on div at bounding box center [504, 197] width 536 height 316
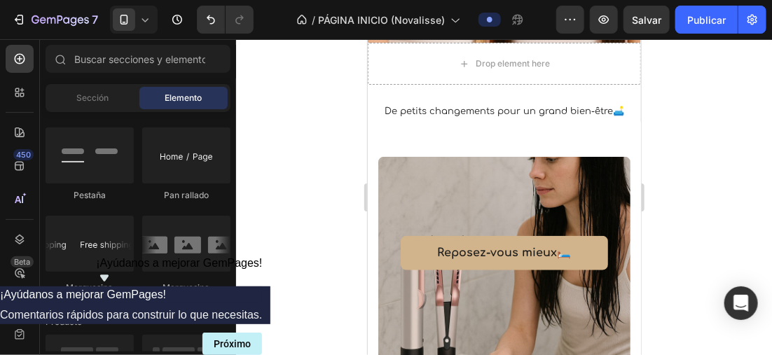
scroll to position [349, 0]
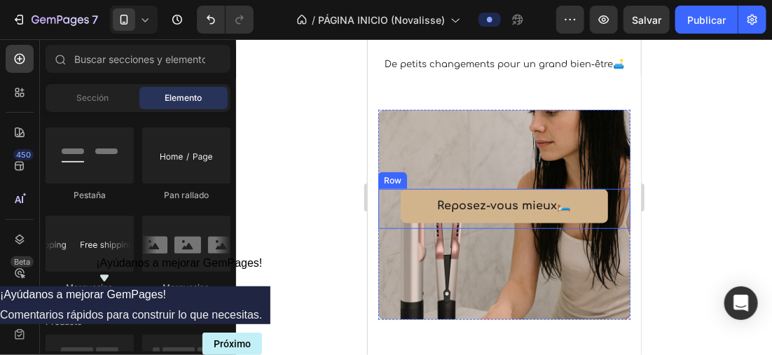
click at [598, 195] on div "Reposez-vous mieux🛏️ Text block Row Row" at bounding box center [504, 208] width 252 height 40
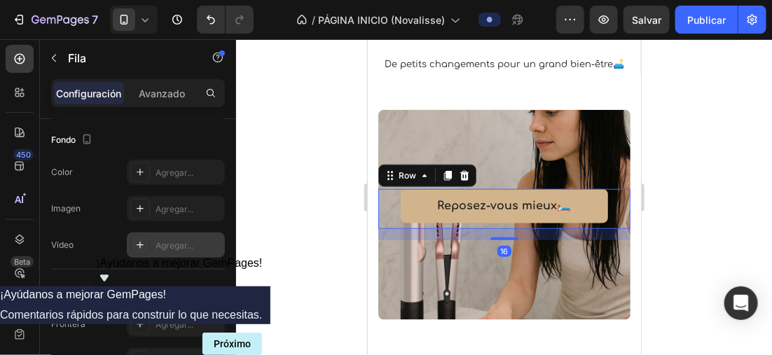
scroll to position [540, 0]
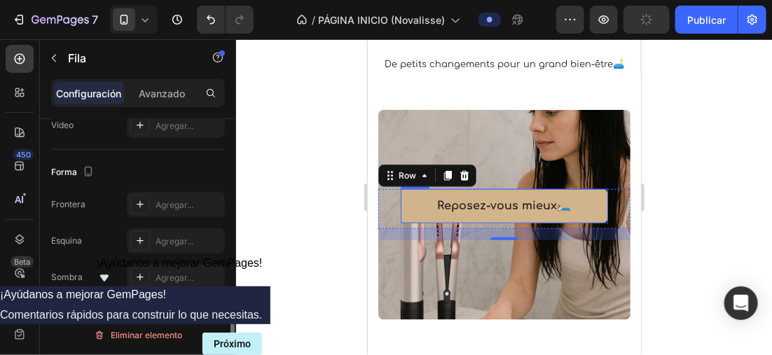
click at [427, 220] on div "Reposez-vous mieux🛏️ Text block Row" at bounding box center [503, 205] width 207 height 34
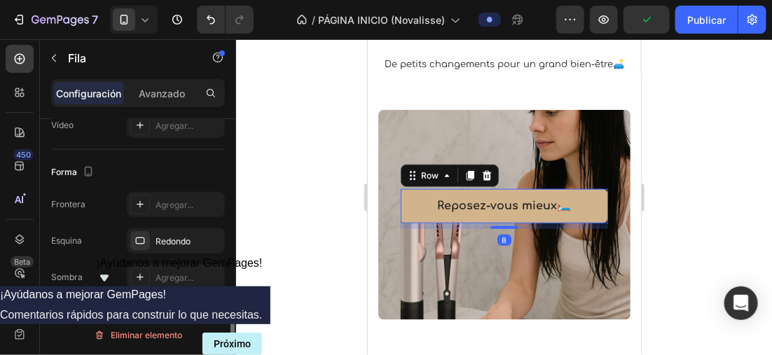
scroll to position [260, 0]
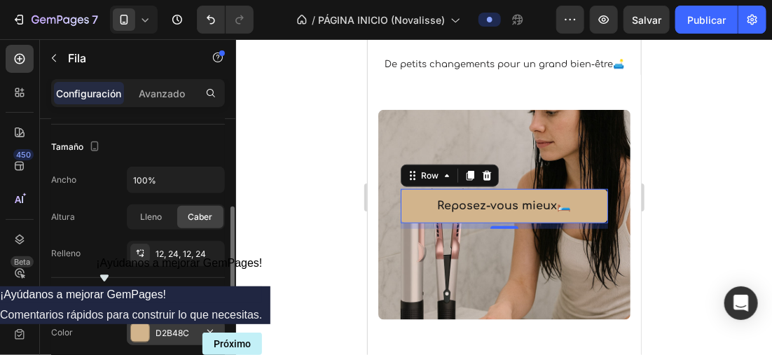
click at [143, 324] on div at bounding box center [140, 333] width 18 height 18
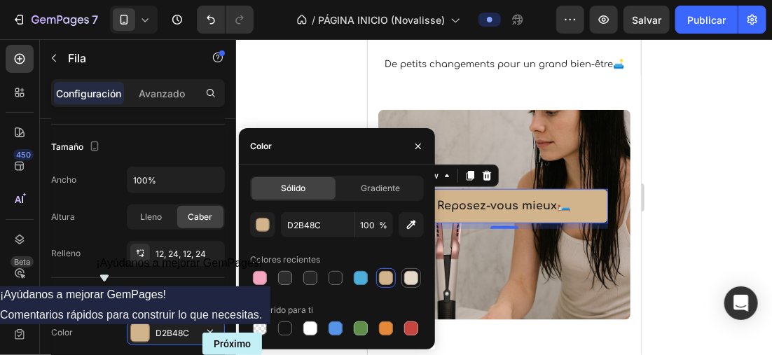
click at [405, 275] on div at bounding box center [411, 278] width 14 height 14
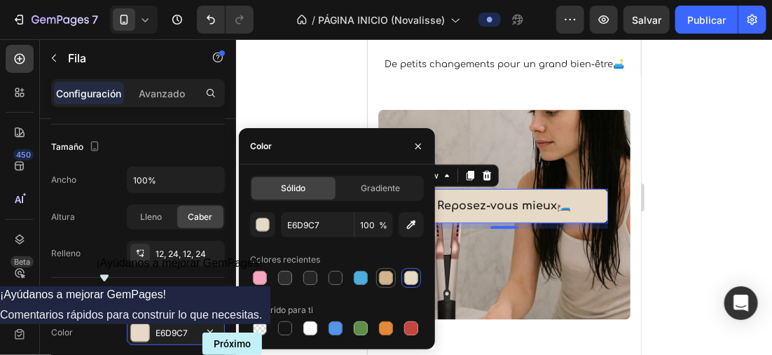
click at [380, 277] on div at bounding box center [386, 278] width 14 height 14
type input "D2B48C"
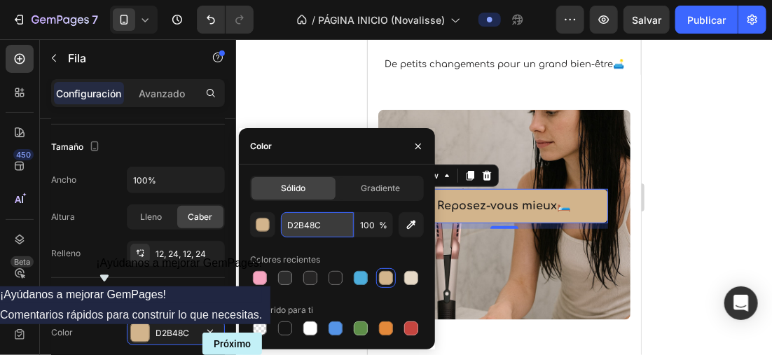
click at [300, 221] on input "D2B48C" at bounding box center [317, 224] width 73 height 25
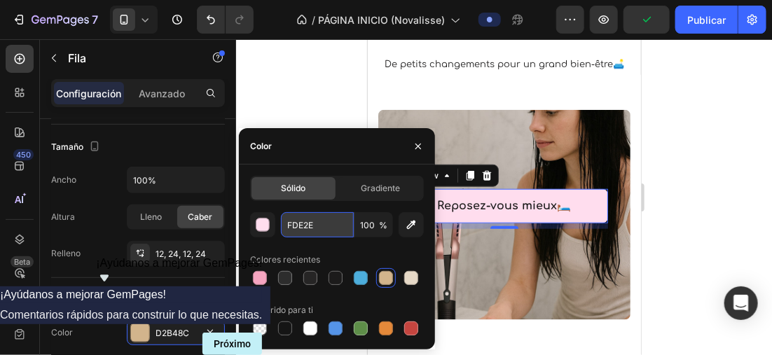
type input "FDE2E4"
click at [326, 223] on input "FDE2E4" at bounding box center [317, 224] width 73 height 25
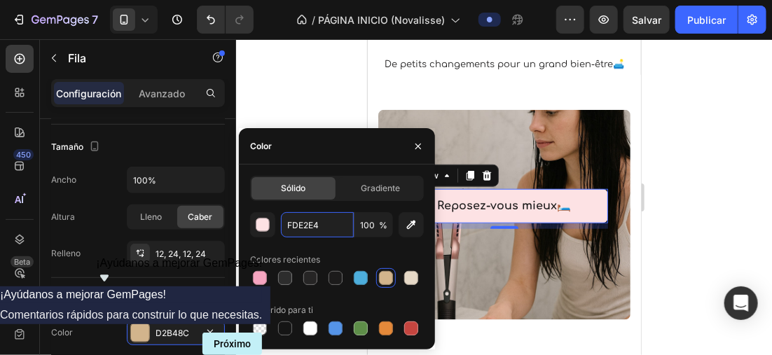
drag, startPoint x: 293, startPoint y: 225, endPoint x: 279, endPoint y: 225, distance: 13.3
click at [279, 225] on div "FDE2E4 100 %" at bounding box center [337, 224] width 174 height 25
click at [266, 328] on div at bounding box center [260, 328] width 14 height 14
type input "000000"
type input "0"
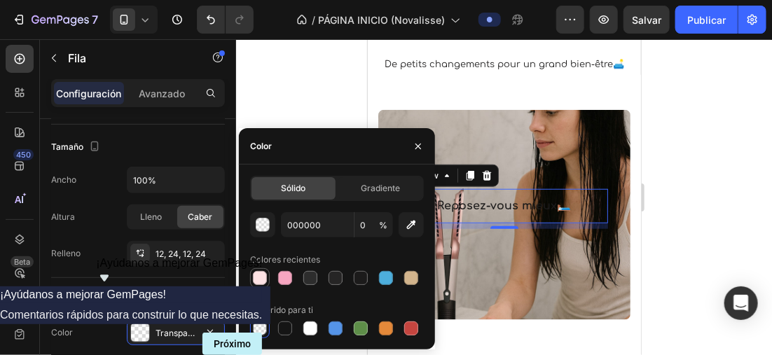
click at [256, 277] on div at bounding box center [260, 278] width 14 height 14
type input "FDE2E4"
type input "100"
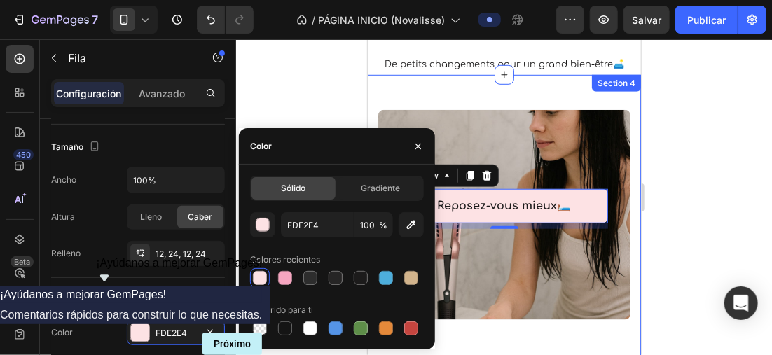
click at [685, 214] on div at bounding box center [504, 197] width 536 height 316
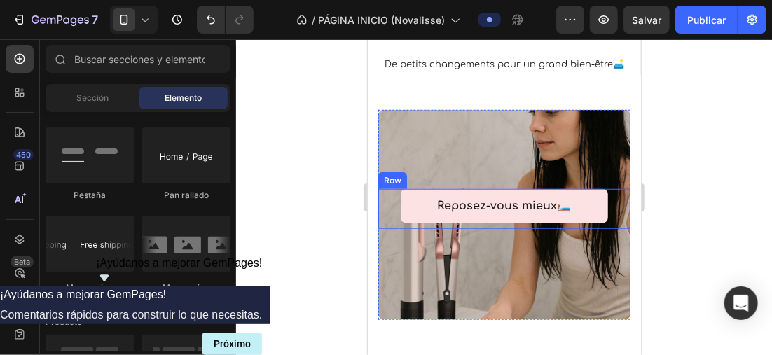
click at [597, 195] on div "Reposez-vous mieux🛏️ Text block Row Row" at bounding box center [504, 208] width 252 height 40
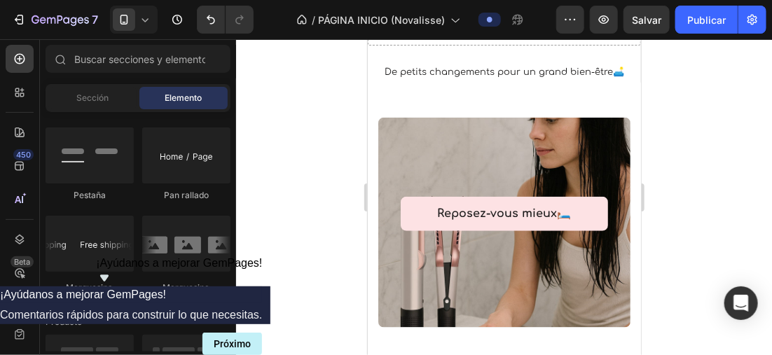
scroll to position [350, 0]
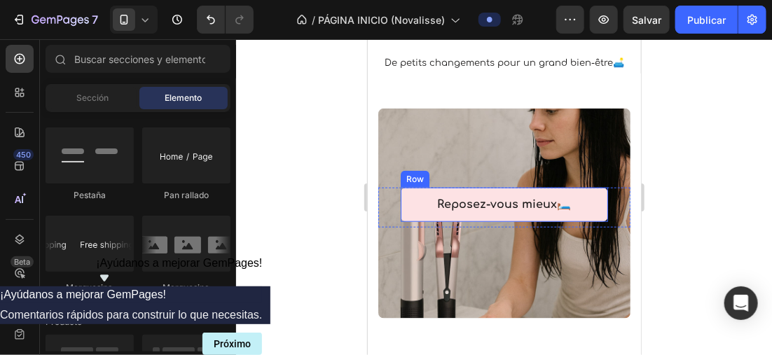
click at [595, 204] on div "Reposez-vous mieux🛏️ Text block Row" at bounding box center [503, 204] width 207 height 34
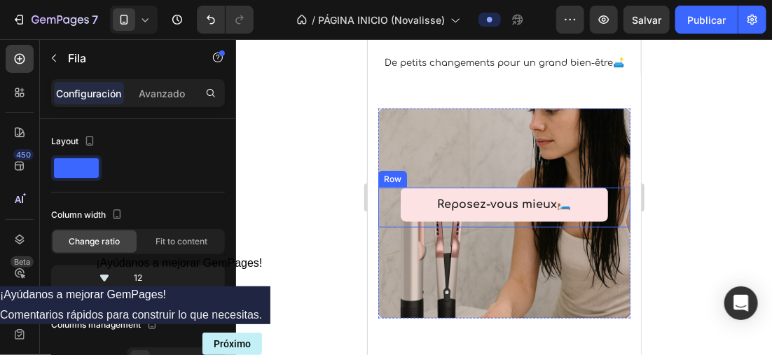
click at [598, 211] on div "Reposez-vous mieux🛏️ Text block Row Row" at bounding box center [504, 207] width 252 height 40
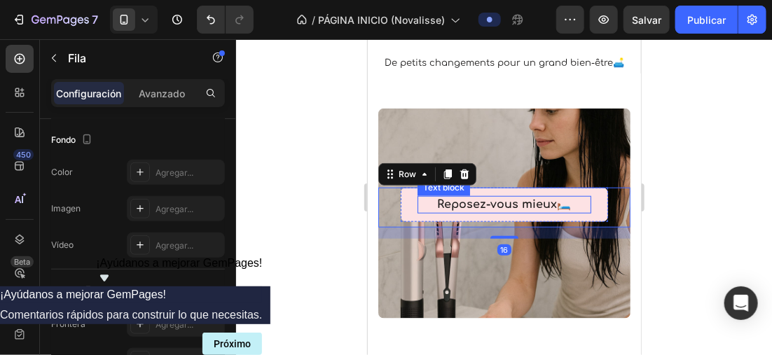
click at [420, 213] on div "Reposez-vous mieux🛏️ Text block Row" at bounding box center [503, 204] width 207 height 34
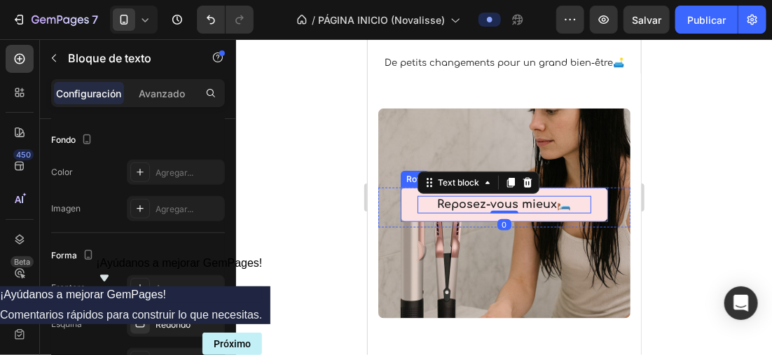
scroll to position [0, 0]
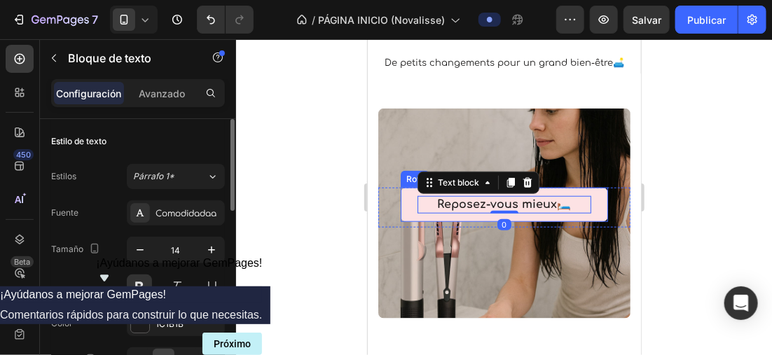
click at [418, 214] on div "Reposez-vous mieux🛏️ Text block 0 Row" at bounding box center [503, 204] width 207 height 34
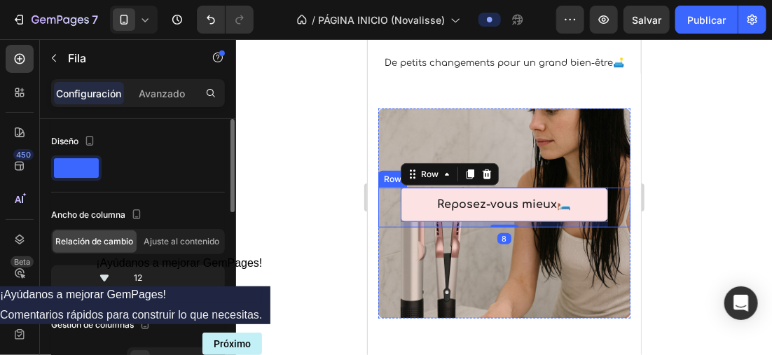
scroll to position [350, 0]
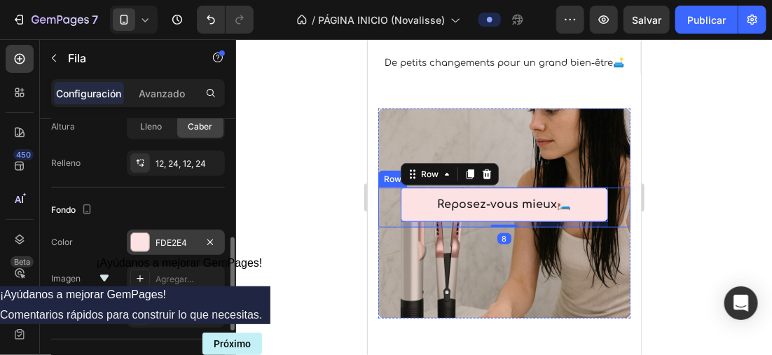
click at [146, 243] on div at bounding box center [140, 242] width 18 height 18
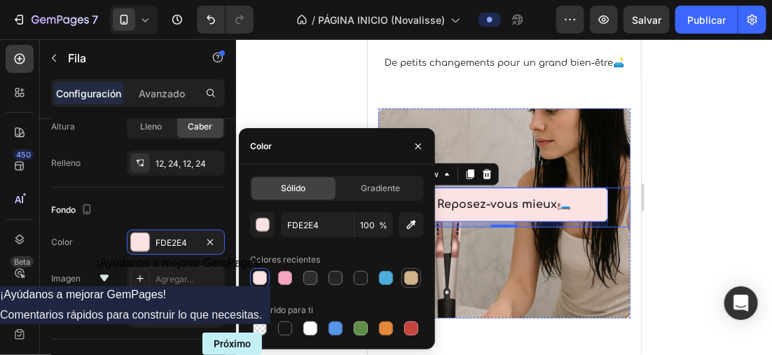
click at [408, 276] on div at bounding box center [411, 278] width 14 height 14
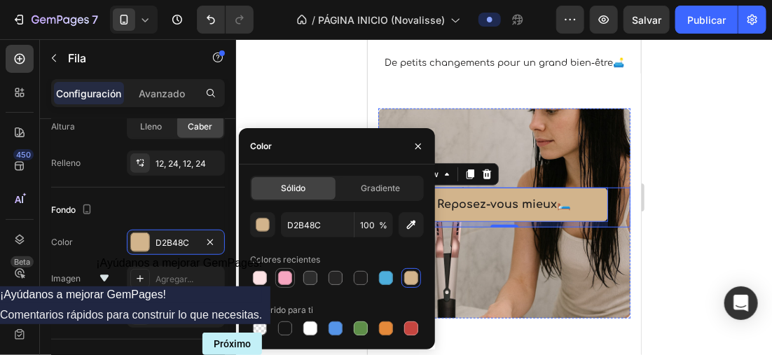
click at [291, 280] on div at bounding box center [285, 278] width 14 height 14
type input "F6A5C0"
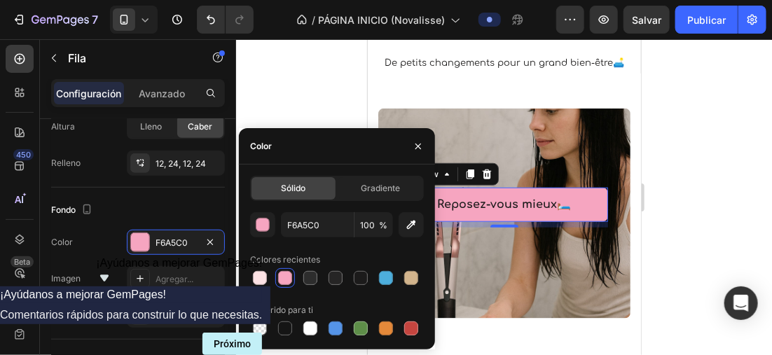
click at [770, 127] on div at bounding box center [504, 197] width 536 height 316
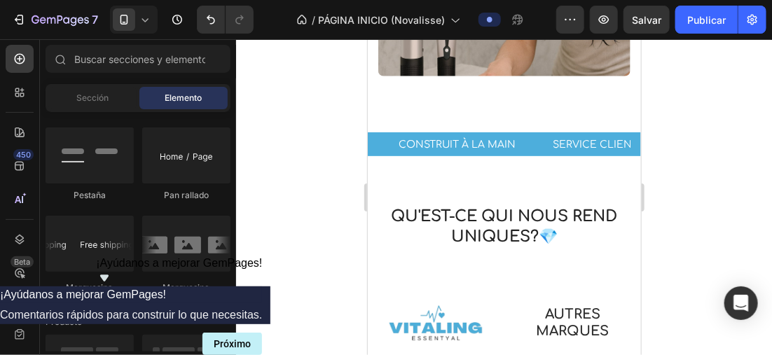
scroll to position [607, 0]
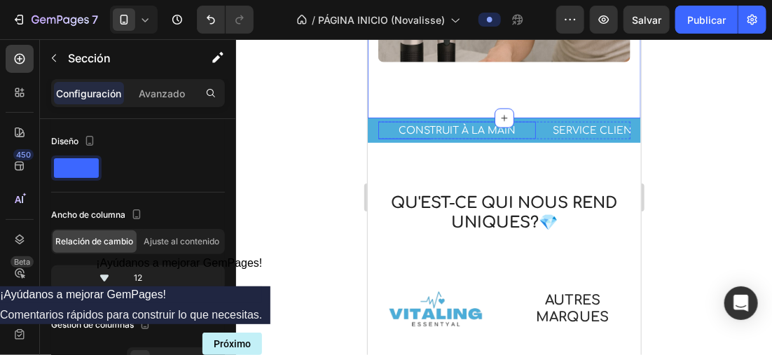
click at [465, 132] on p "CONSTRUIT À LA MAIN" at bounding box center [456, 130] width 155 height 15
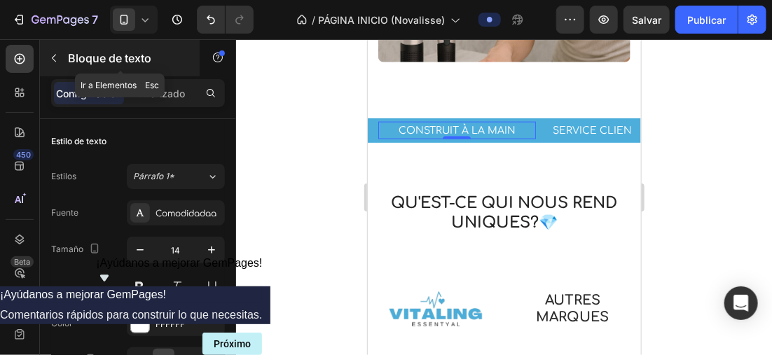
click at [62, 56] on button "button" at bounding box center [54, 58] width 22 height 22
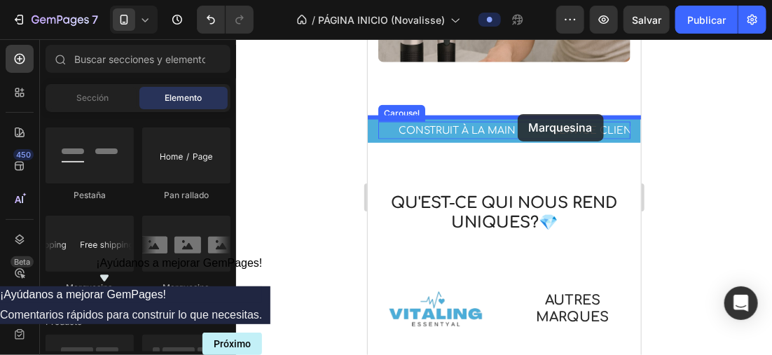
drag, startPoint x: 550, startPoint y: 296, endPoint x: 517, endPoint y: 113, distance: 185.2
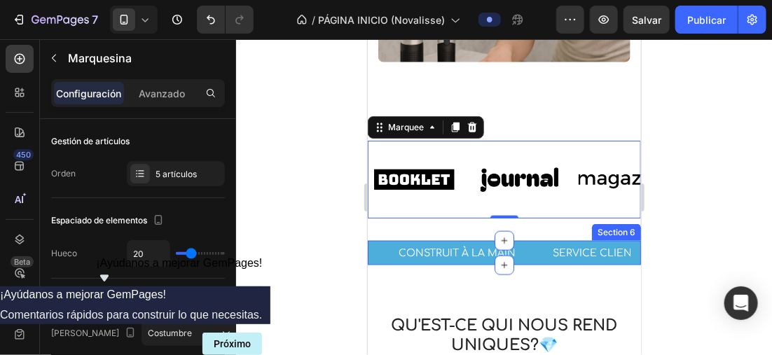
click at [534, 261] on div "CONSTRUIT À LA MAIN Text block SERVICE CLIENTÈLE 24H/24 Text block GARANTIE 30 …" at bounding box center [503, 252] width 273 height 25
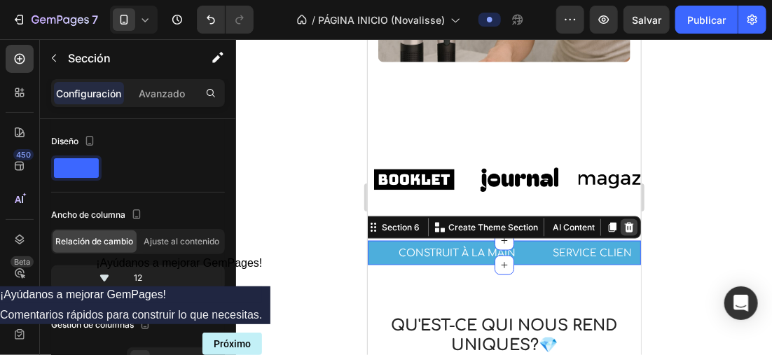
click at [624, 224] on icon at bounding box center [628, 226] width 9 height 10
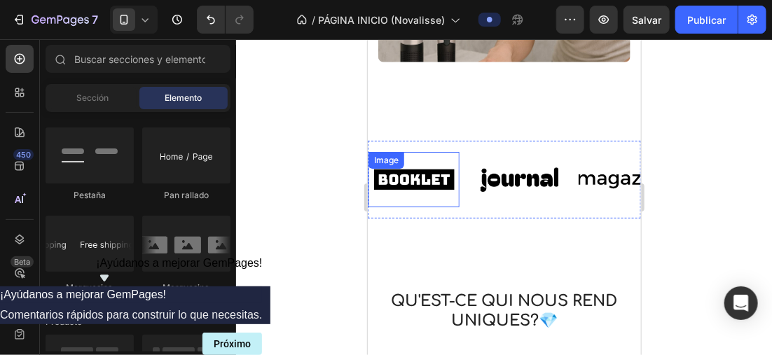
click at [435, 169] on img at bounding box center [413, 179] width 91 height 39
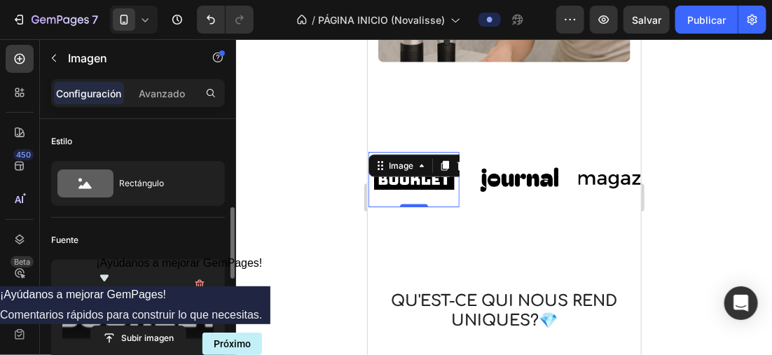
scroll to position [140, 0]
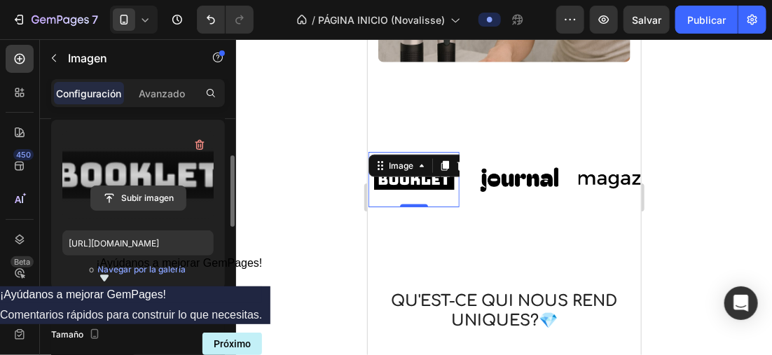
click at [148, 195] on input "file" at bounding box center [138, 198] width 95 height 24
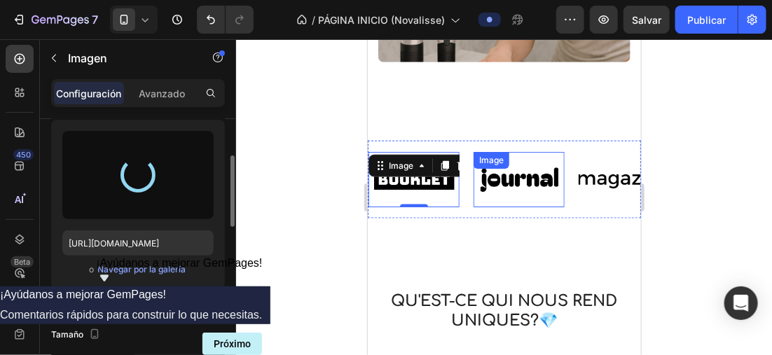
type input "https://cdn.shopify.com/s/files/1/0896/6527/4190/files/gempages_556725335903700…"
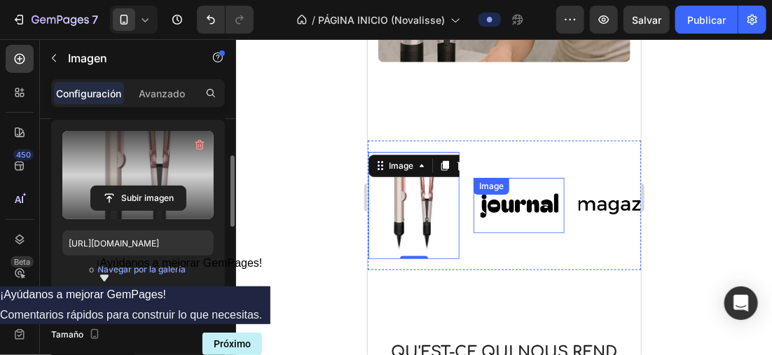
click at [529, 198] on div "Image" at bounding box center [518, 204] width 91 height 55
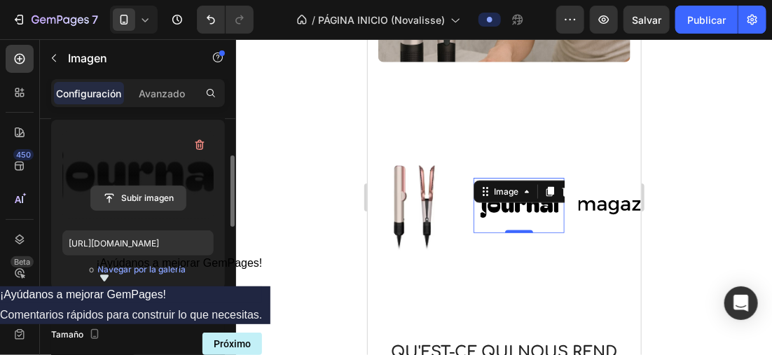
click at [151, 202] on input "file" at bounding box center [138, 198] width 95 height 24
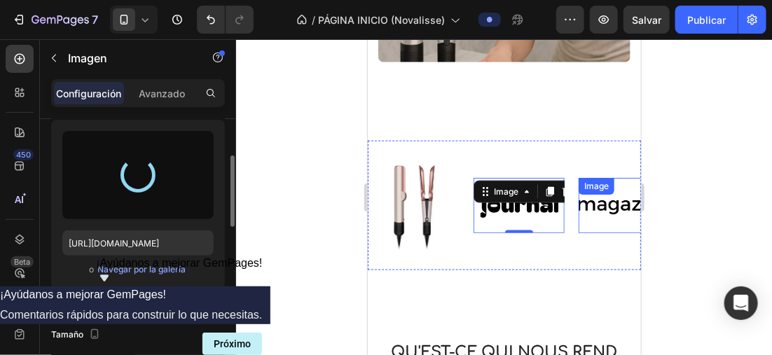
type input "https://cdn.shopify.com/s/files/1/0896/6527/4190/files/gempages_556725335903700…"
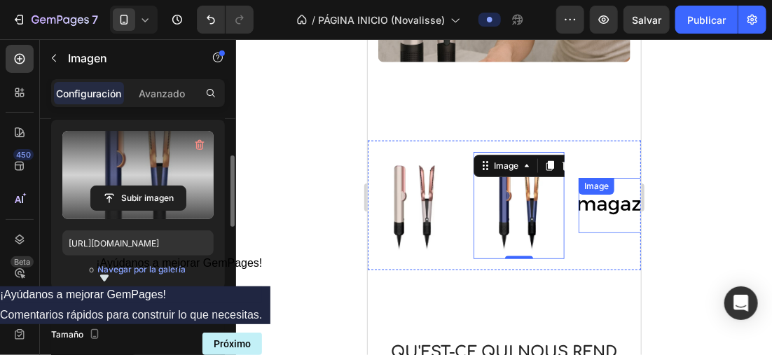
click at [597, 204] on img at bounding box center [623, 205] width 91 height 39
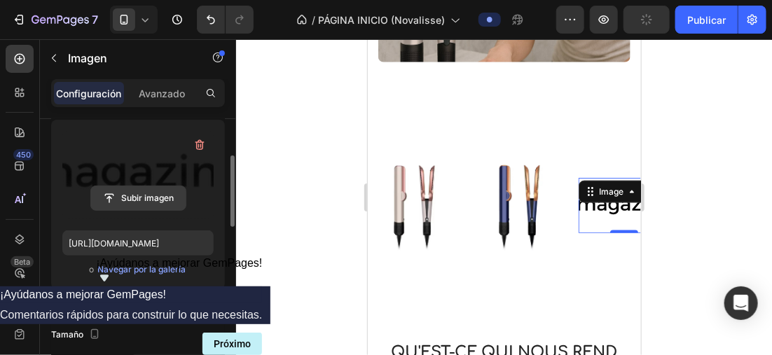
click at [160, 192] on input "file" at bounding box center [138, 198] width 95 height 24
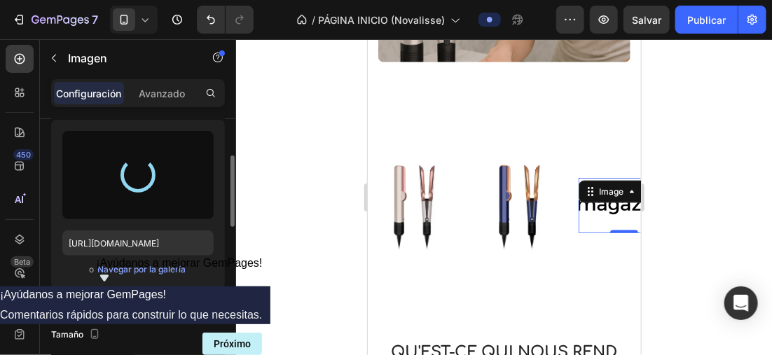
type input "https://cdn.shopify.com/s/files/1/0896/6527/4190/files/gempages_556725335903700…"
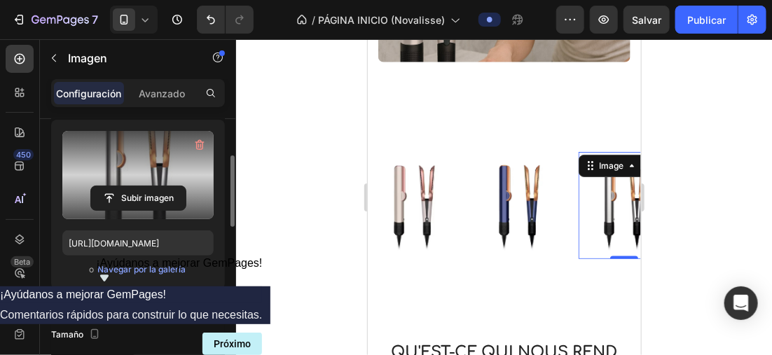
click at [146, 16] on icon at bounding box center [145, 20] width 14 height 14
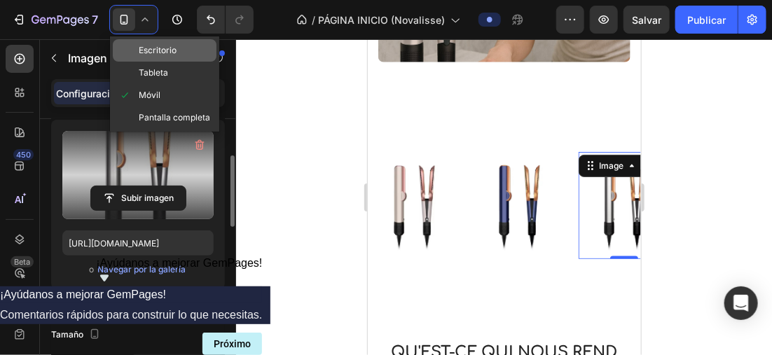
click at [169, 53] on span "Escritorio" at bounding box center [158, 50] width 38 height 14
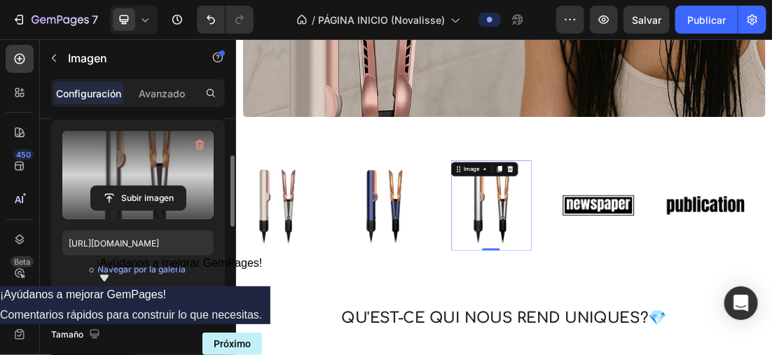
scroll to position [747, 0]
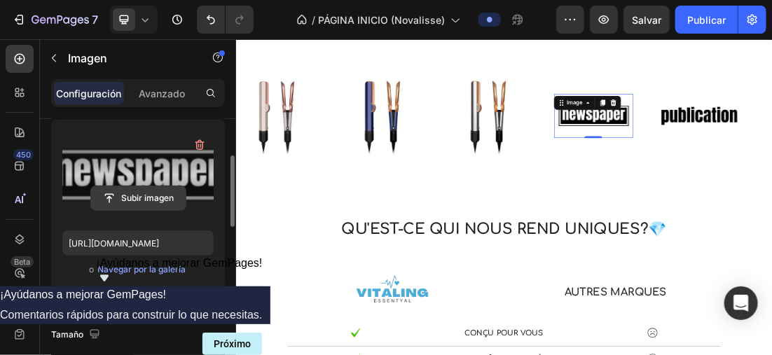
click at [148, 196] on input "file" at bounding box center [138, 198] width 95 height 24
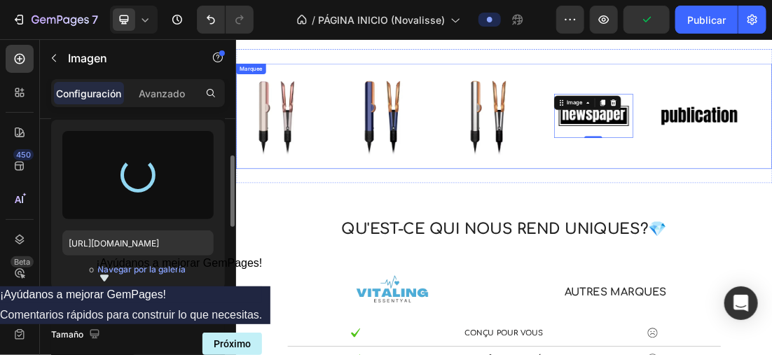
type input "https://cdn.shopify.com/s/files/1/0896/6527/4190/files/gempages_556725335903700…"
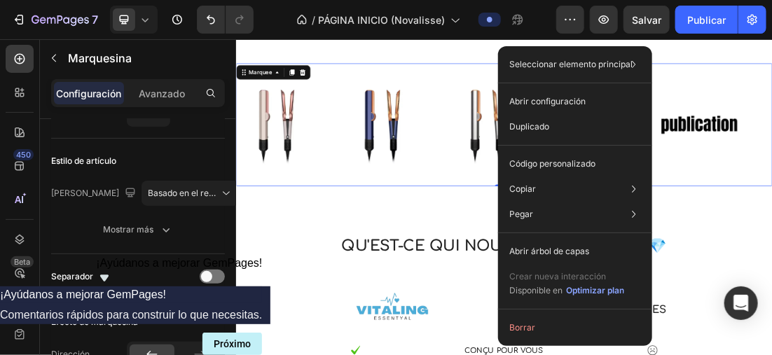
scroll to position [0, 0]
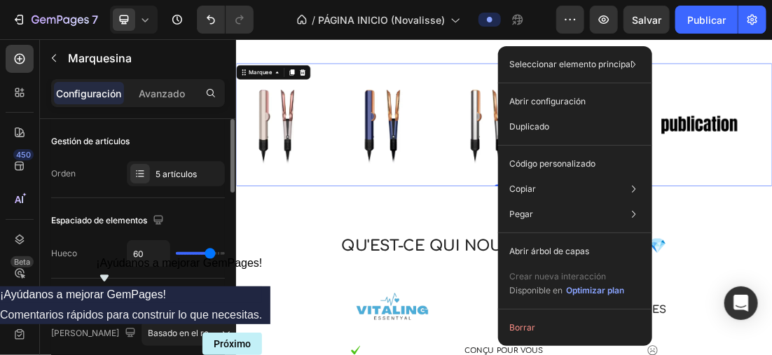
click at [771, 207] on div "Image Image Image Image Image" at bounding box center [651, 172] width 830 height 167
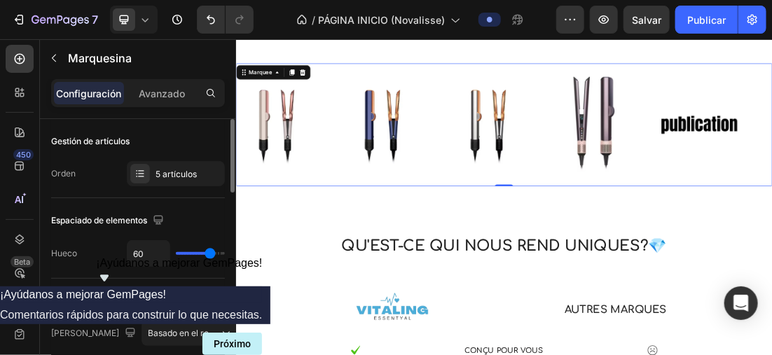
click at [771, 205] on div "Image Image Image Image Image" at bounding box center [651, 172] width 830 height 167
click at [629, 256] on div "Image Image Image Image Image Image Image Image Image Image Marquee 0" at bounding box center [655, 172] width 840 height 193
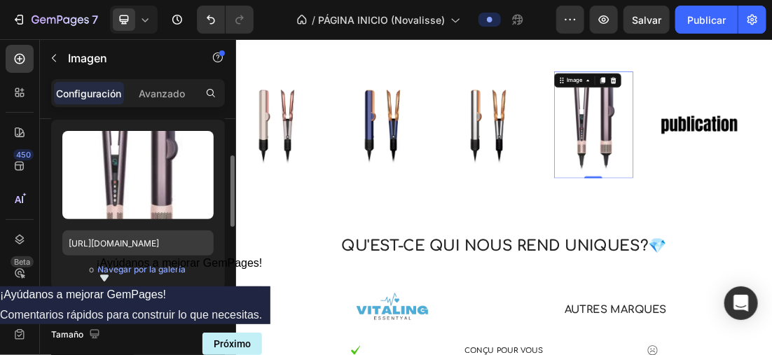
scroll to position [280, 0]
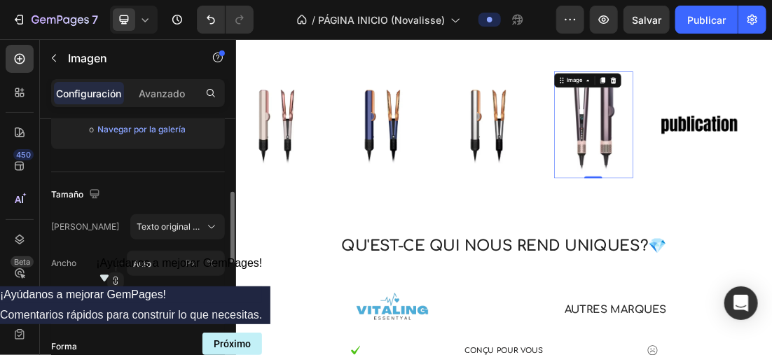
click at [165, 276] on div "Ancho Auto Px % Altura Auto Px %" at bounding box center [138, 282] width 174 height 62
click at [165, 271] on input "Auto" at bounding box center [176, 263] width 98 height 25
type input "1"
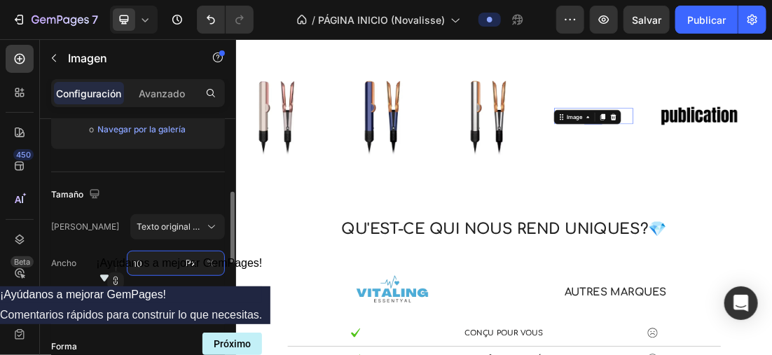
type input "1"
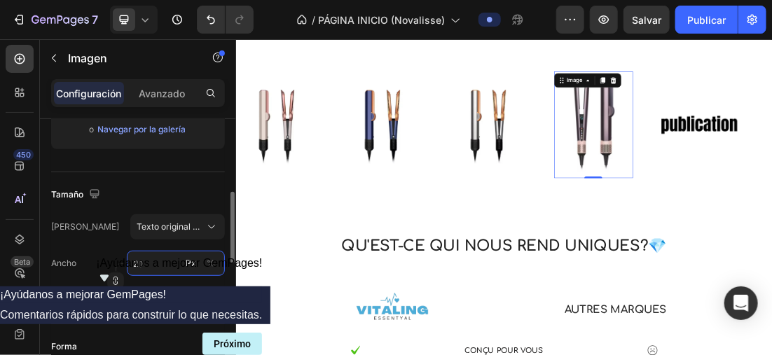
type input "2"
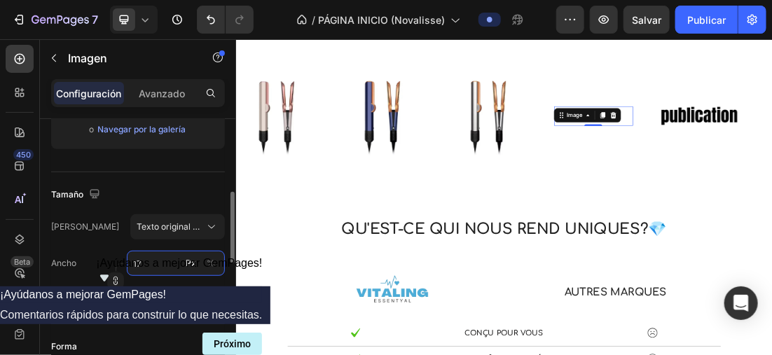
type input "1"
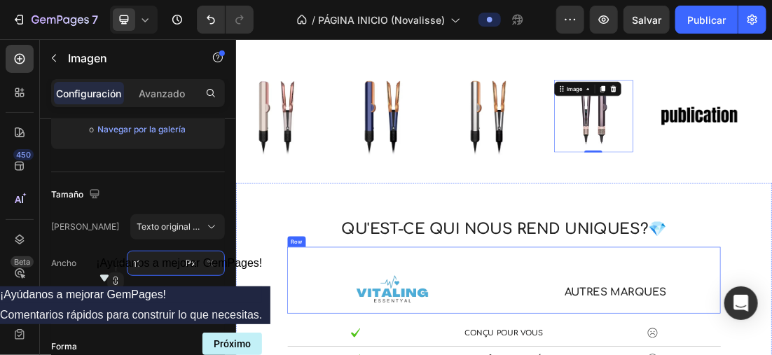
type input "1"
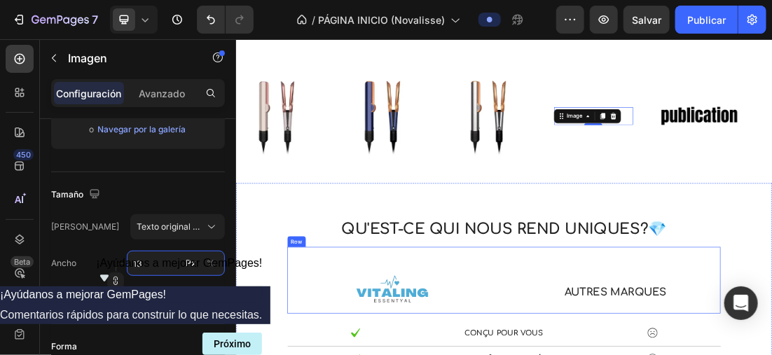
type input "130"
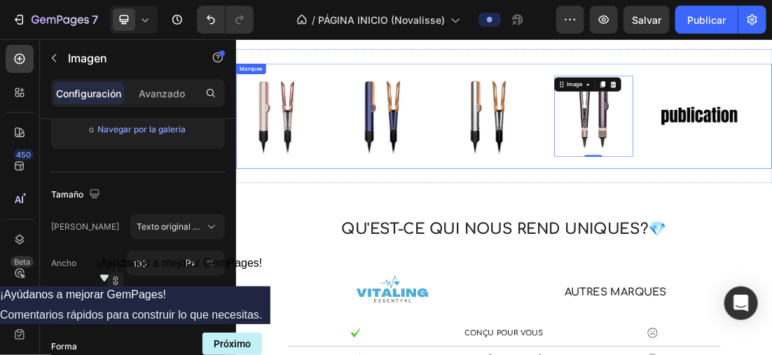
click at [383, 226] on div "Image" at bounding box center [319, 159] width 166 height 140
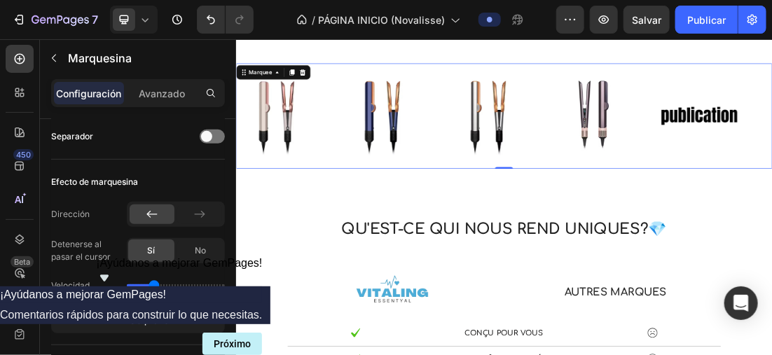
scroll to position [0, 0]
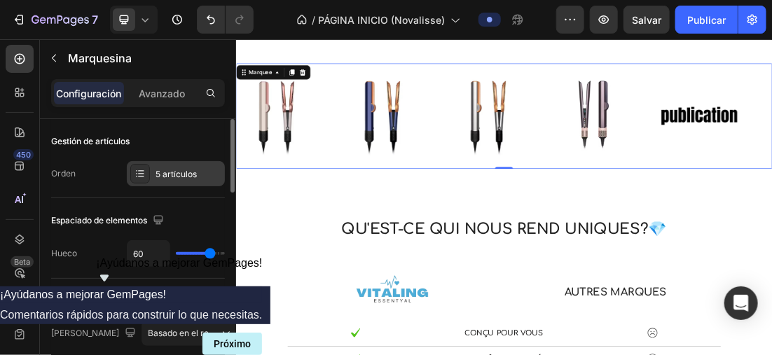
click at [165, 165] on div "5 artículos" at bounding box center [176, 173] width 98 height 25
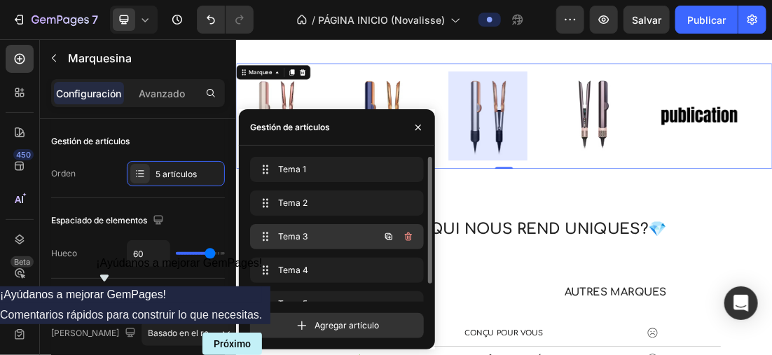
scroll to position [20, 0]
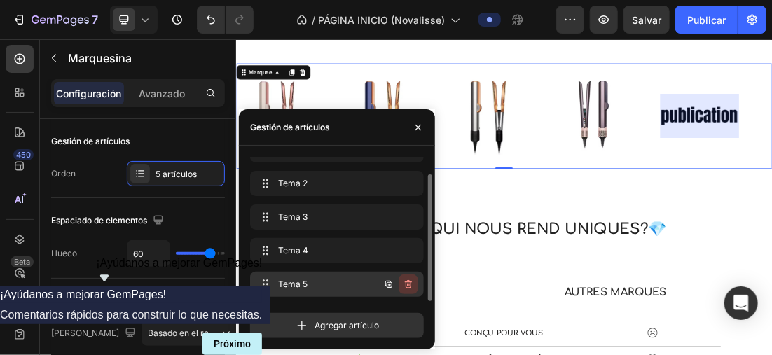
click at [412, 286] on icon "button" at bounding box center [408, 284] width 11 height 11
click at [411, 283] on font "Borrar" at bounding box center [399, 284] width 26 height 13
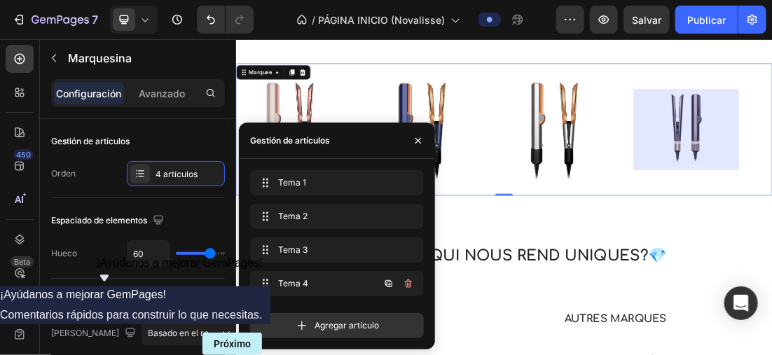
scroll to position [0, 0]
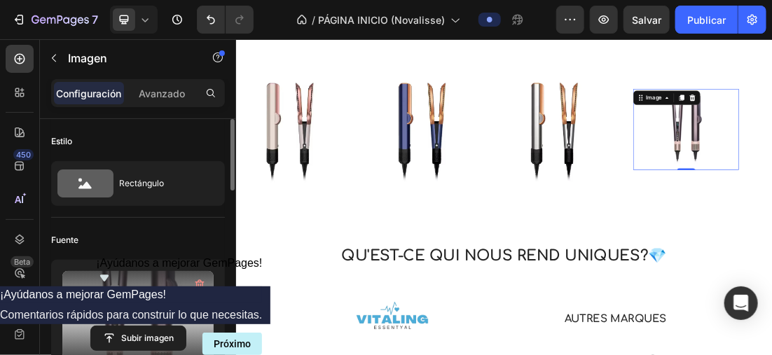
scroll to position [210, 0]
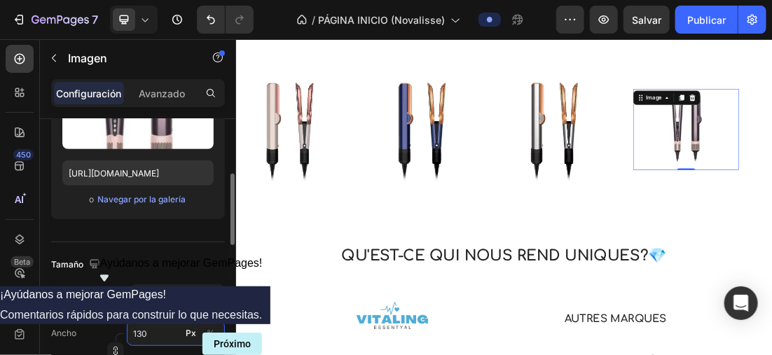
click at [163, 332] on input "130" at bounding box center [176, 333] width 98 height 25
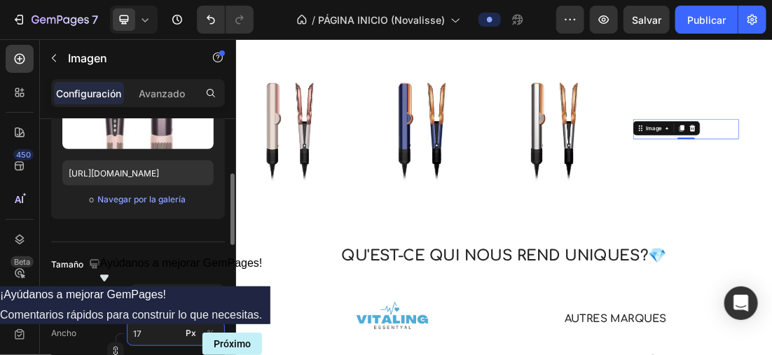
type input "1"
type input "180"
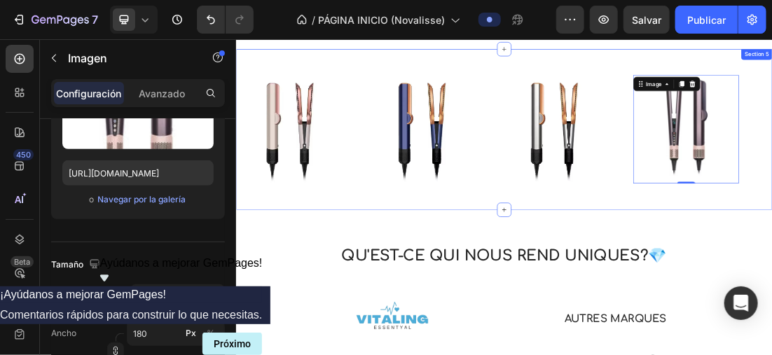
click at [771, 291] on div "Image Image Image Image 0 Image Image Image Image 0 Marquee Section 5" at bounding box center [655, 179] width 840 height 251
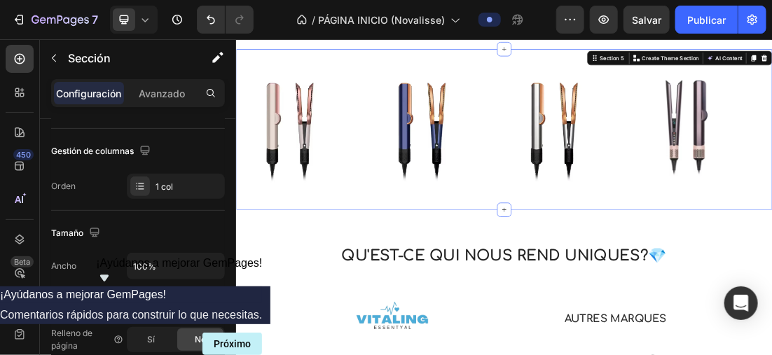
scroll to position [0, 0]
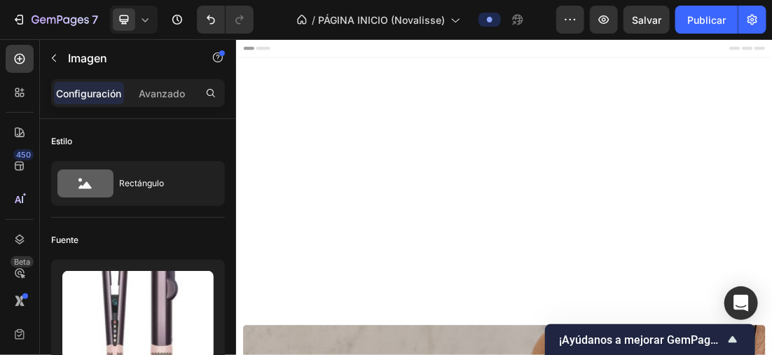
scroll to position [747, 0]
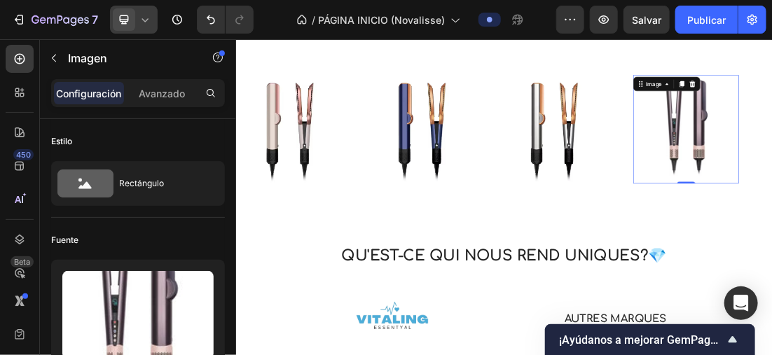
click at [147, 11] on div at bounding box center [134, 20] width 48 height 28
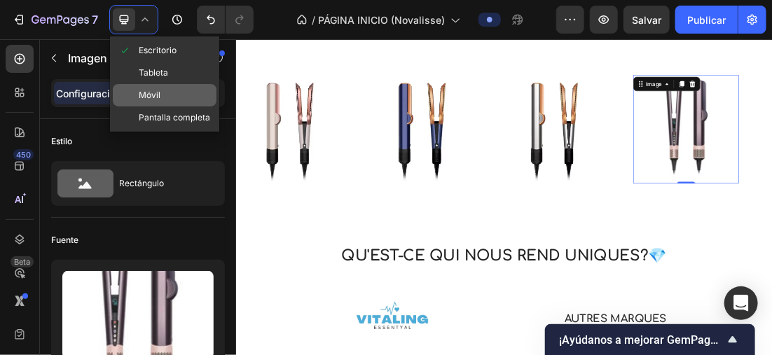
click at [180, 93] on div "Móvil" at bounding box center [165, 95] width 104 height 22
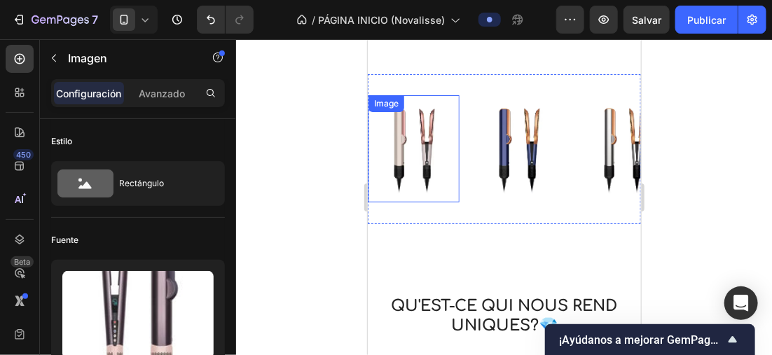
scroll to position [670, 0]
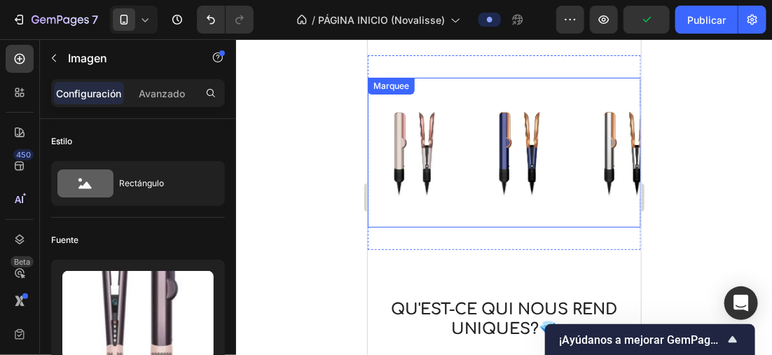
click at [470, 205] on div "Image Image Image Image 0" at bounding box center [578, 151] width 420 height 127
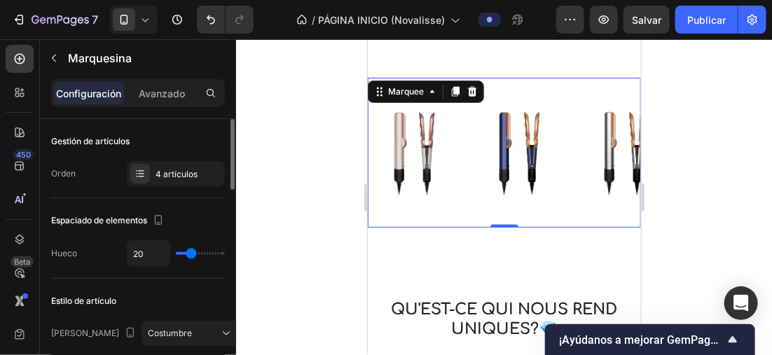
type input "18"
type input "13"
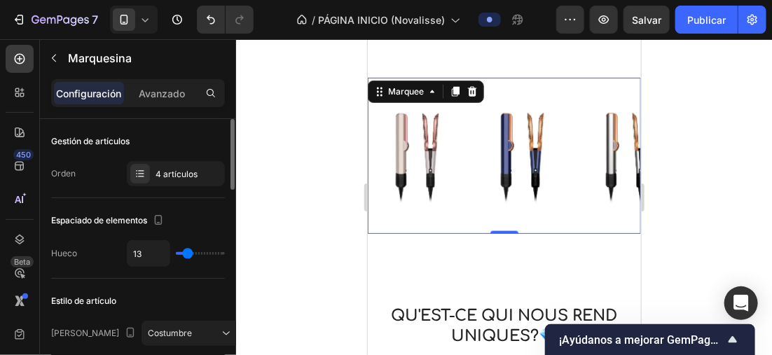
type input "12"
type input "8"
type input "7"
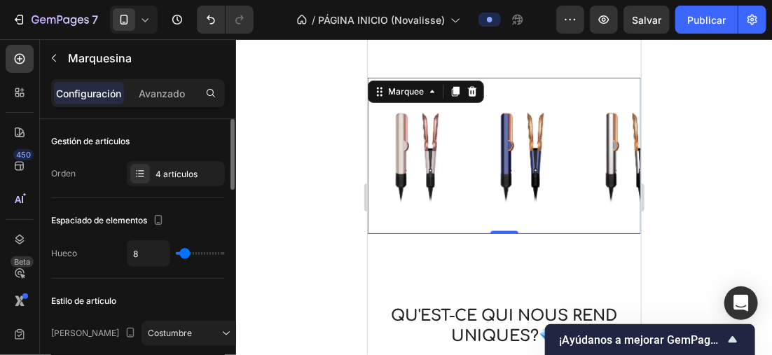
type input "7"
type input "0"
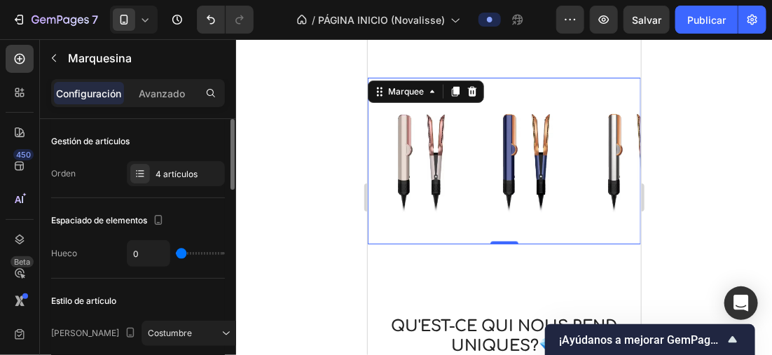
type input "48"
type input "80"
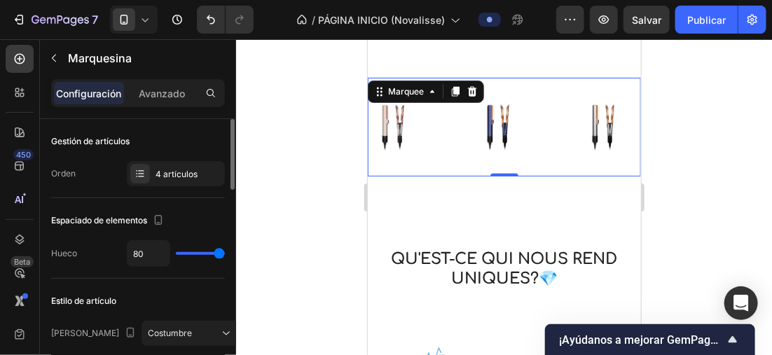
type input "49"
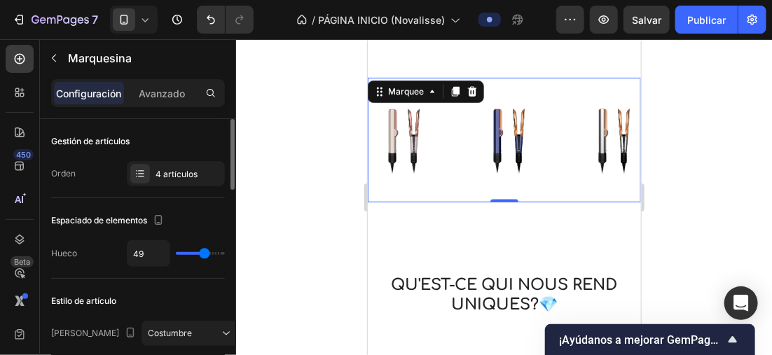
type input "17"
type input "33"
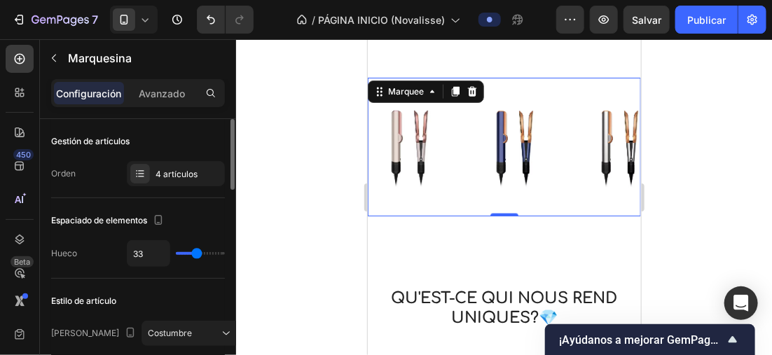
type input "32"
type input "27"
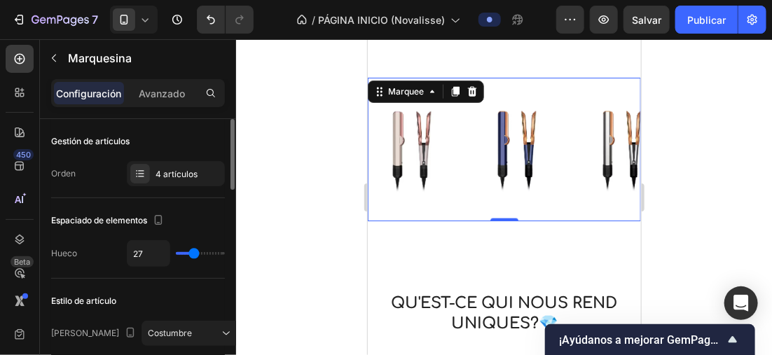
type input "29"
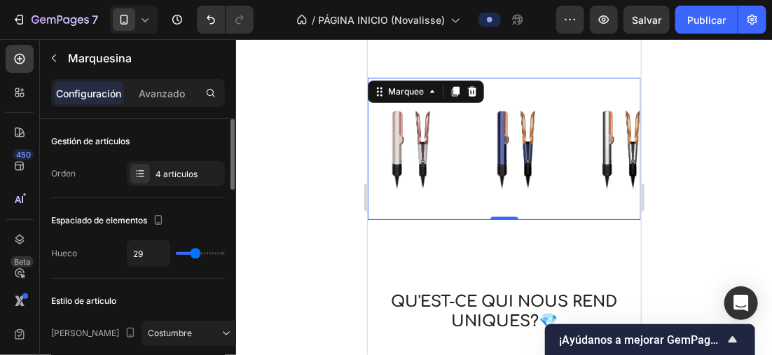
type input "25"
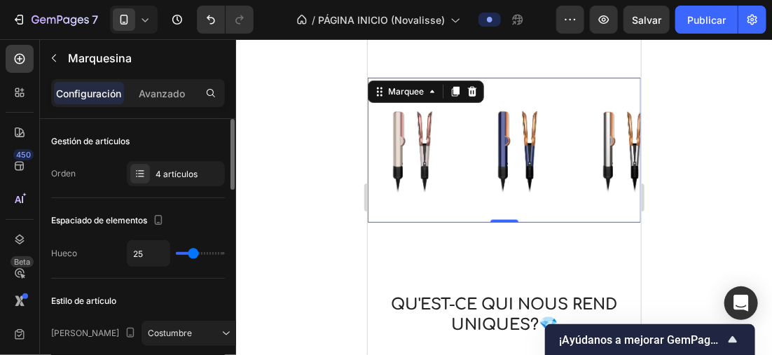
type input "30"
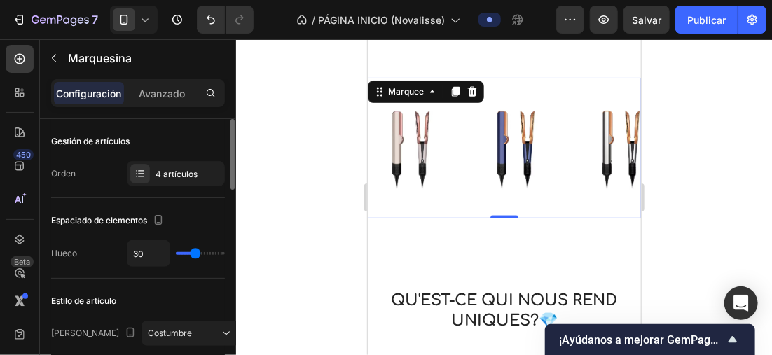
type input "30"
click at [195, 255] on input "range" at bounding box center [200, 253] width 49 height 3
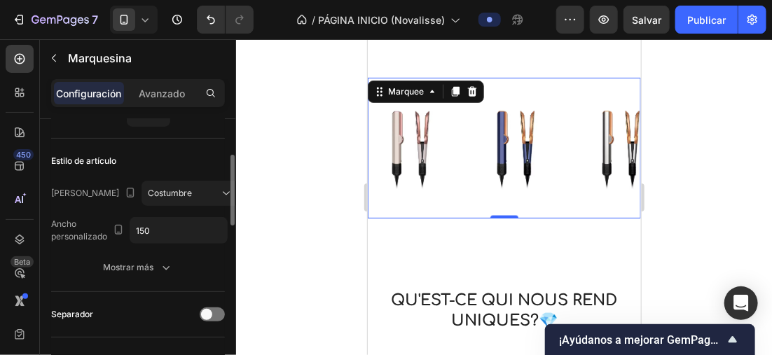
scroll to position [280, 0]
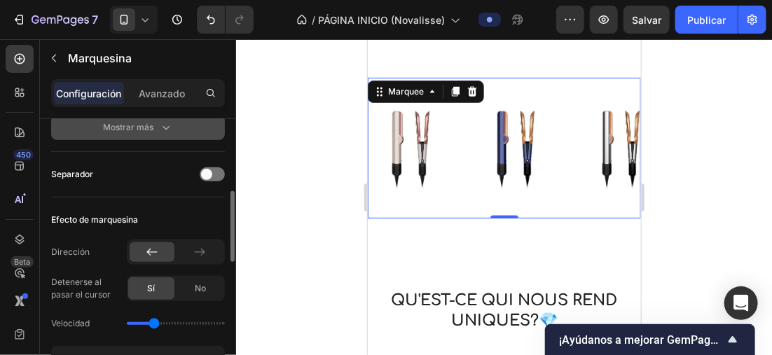
click at [151, 131] on font "Mostrar más" at bounding box center [128, 127] width 50 height 13
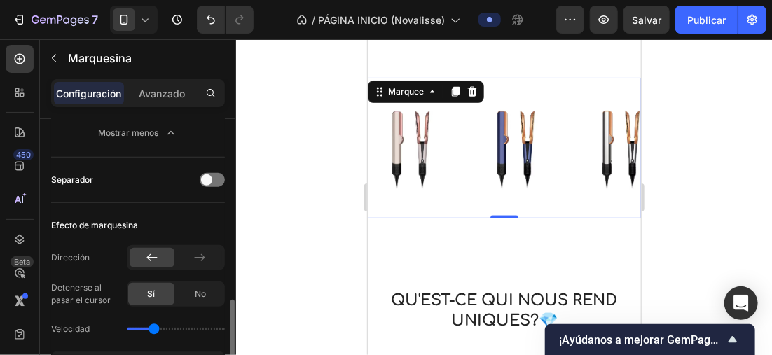
scroll to position [490, 0]
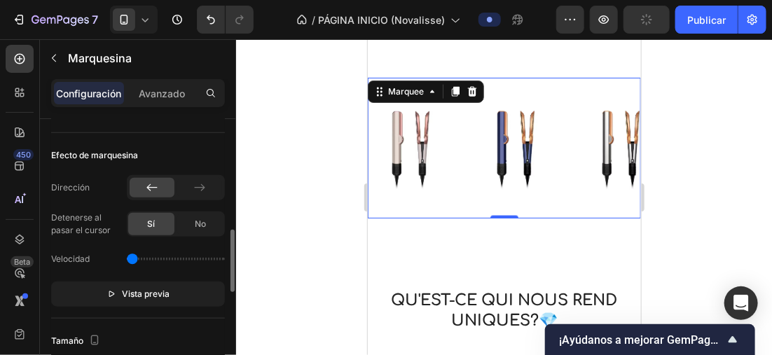
drag, startPoint x: 151, startPoint y: 257, endPoint x: 125, endPoint y: 261, distance: 25.6
click at [127, 261] on input "range" at bounding box center [176, 259] width 98 height 3
drag, startPoint x: 167, startPoint y: 257, endPoint x: 186, endPoint y: 257, distance: 19.6
click at [186, 258] on input "range" at bounding box center [176, 259] width 98 height 3
drag, startPoint x: 186, startPoint y: 257, endPoint x: 155, endPoint y: 259, distance: 31.6
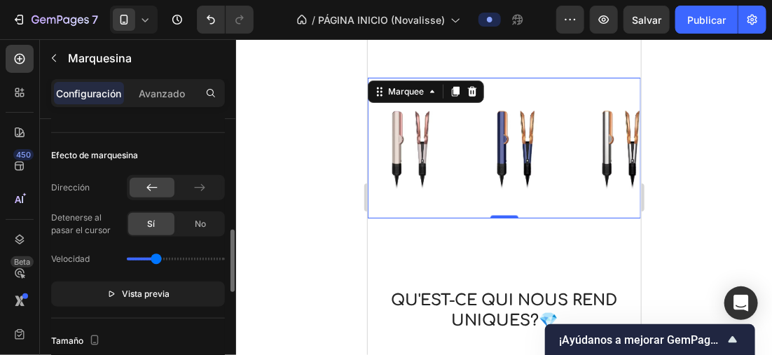
click at [155, 259] on input "range" at bounding box center [176, 259] width 98 height 3
click at [169, 146] on div "Efecto de marquesina" at bounding box center [138, 155] width 174 height 22
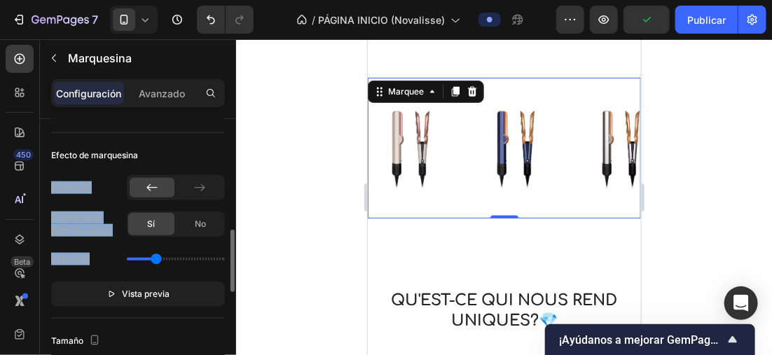
click at [155, 258] on input "range" at bounding box center [176, 259] width 98 height 3
type input "1.2"
click at [158, 261] on input "range" at bounding box center [176, 259] width 98 height 3
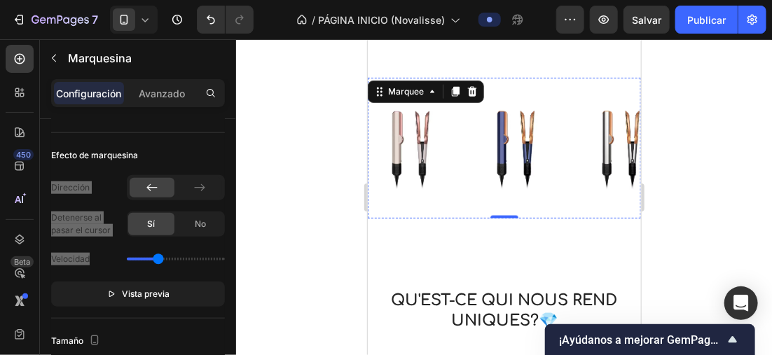
click at [678, 144] on img at bounding box center [720, 148] width 84 height 102
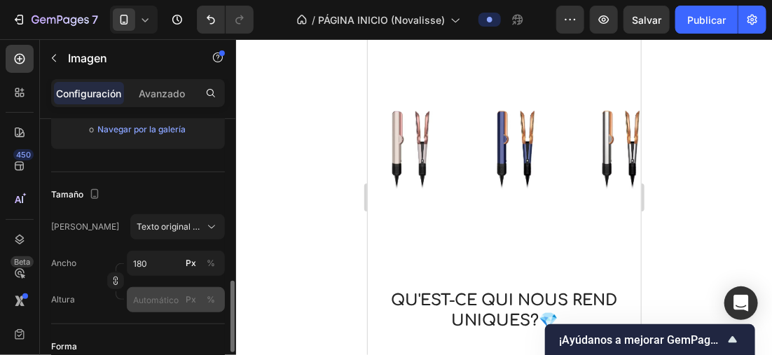
scroll to position [350, 0]
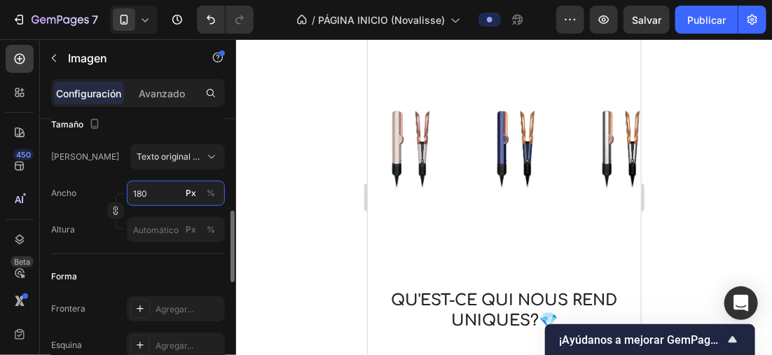
click at [159, 193] on input "180" at bounding box center [176, 193] width 98 height 25
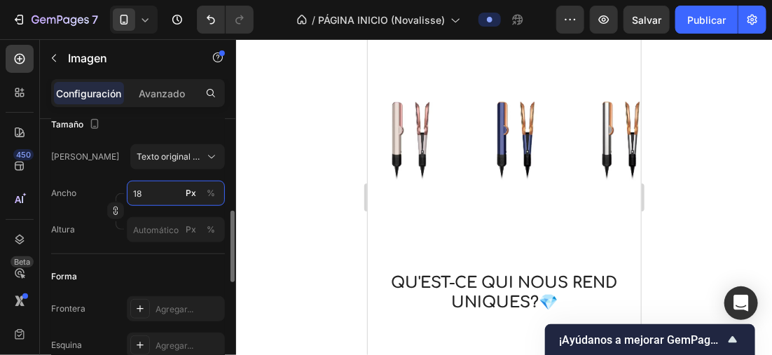
type input "180"
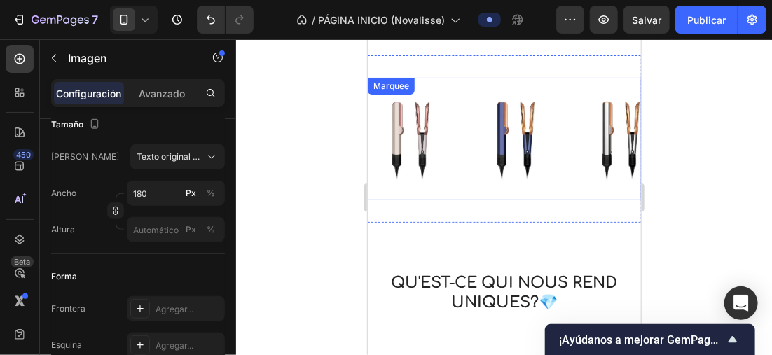
click at [444, 195] on div "Image Image Image Image 0 Image Image Image Image 0 Marquee" at bounding box center [503, 138] width 273 height 123
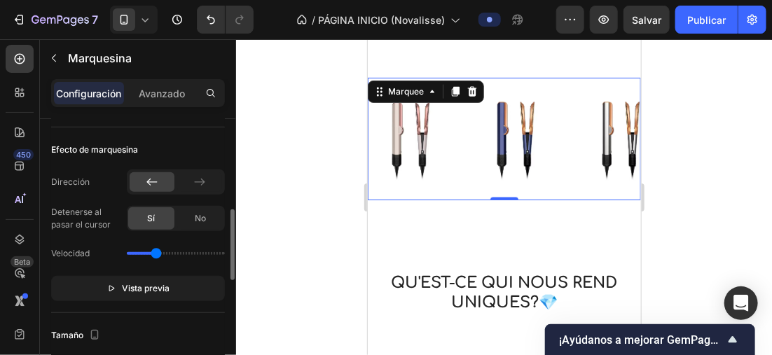
type input "1.2"
click at [158, 252] on input "range" at bounding box center [176, 253] width 98 height 3
click at [716, 141] on img at bounding box center [722, 137] width 13 height 15
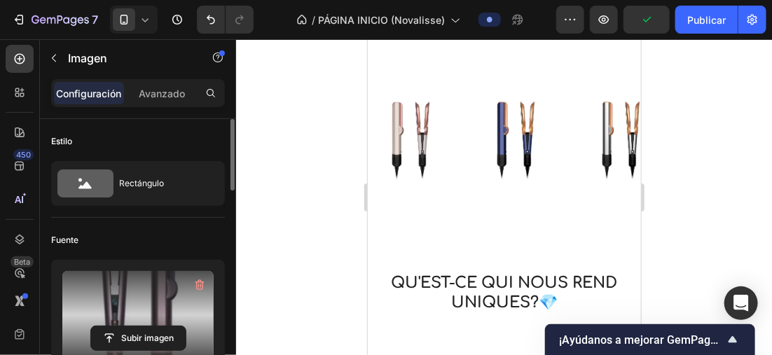
scroll to position [70, 0]
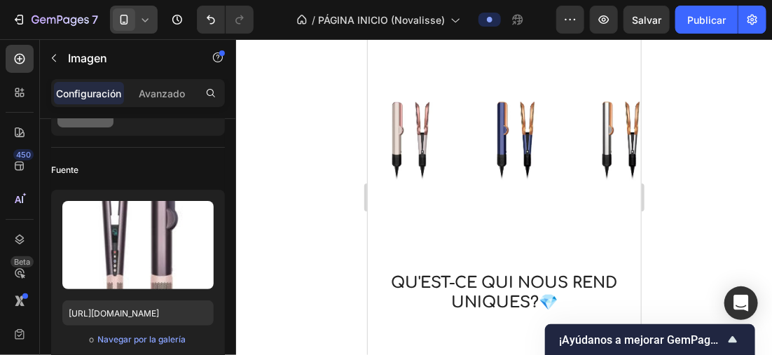
click at [146, 15] on icon at bounding box center [145, 20] width 14 height 14
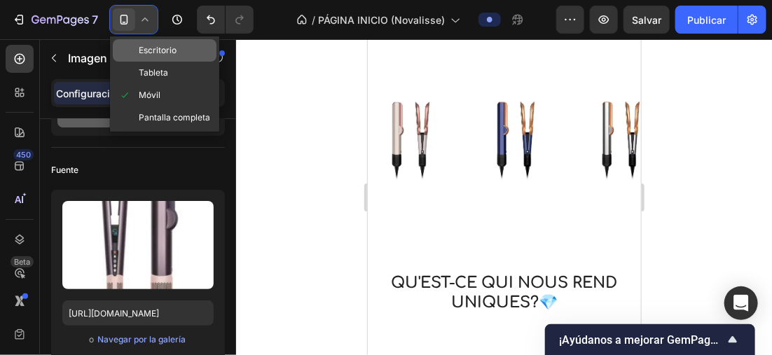
click at [146, 44] on span "Escritorio" at bounding box center [158, 50] width 38 height 14
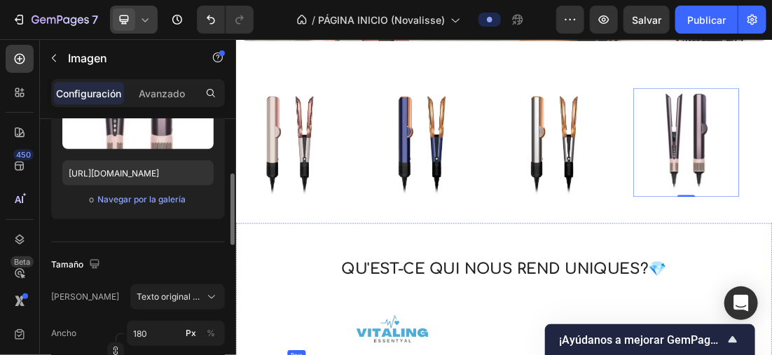
scroll to position [712, 0]
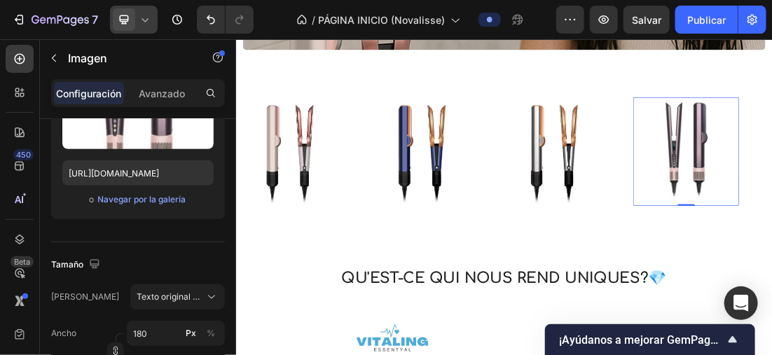
click at [151, 27] on div at bounding box center [134, 20] width 48 height 28
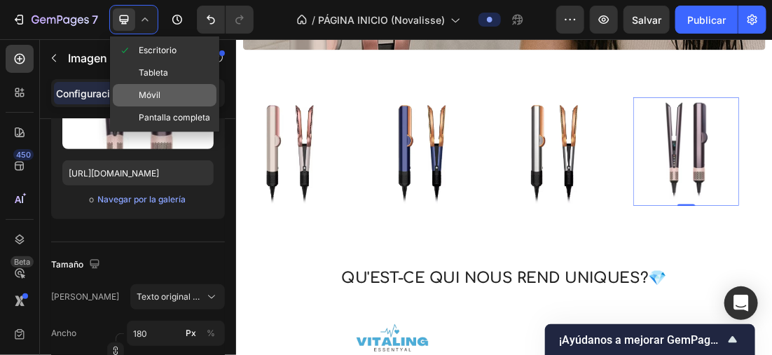
click at [162, 91] on div "Móvil" at bounding box center [165, 95] width 104 height 22
type input "18"
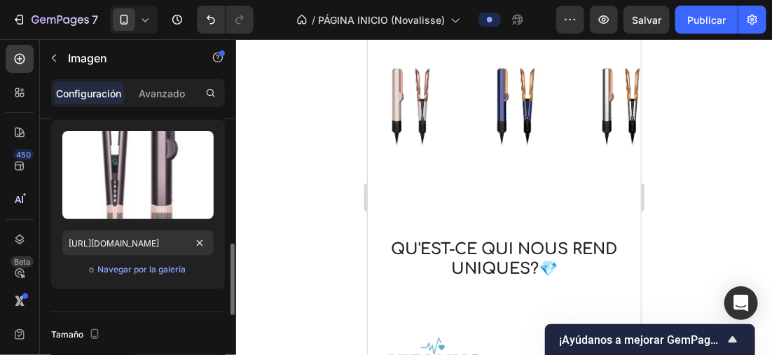
scroll to position [350, 0]
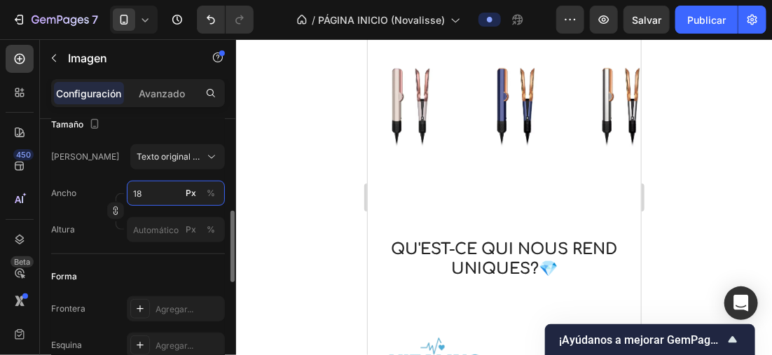
click at [172, 199] on input "18" at bounding box center [176, 193] width 98 height 25
type input "1"
type input "180"
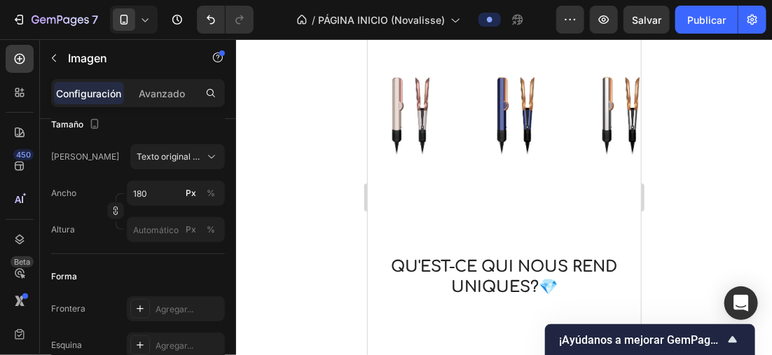
click at [340, 127] on div at bounding box center [504, 197] width 536 height 316
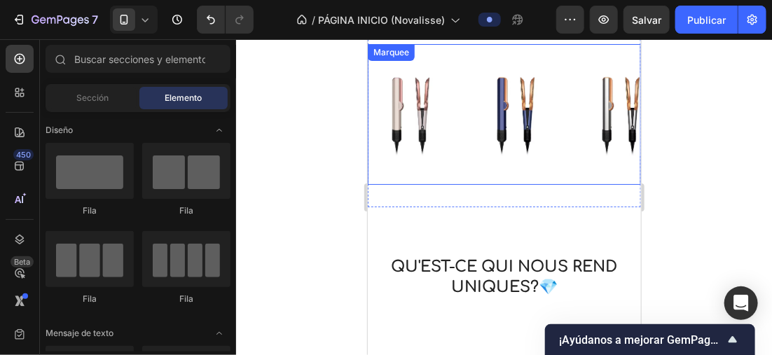
click at [441, 167] on div "Image Image Image Image" at bounding box center [576, 114] width 420 height 119
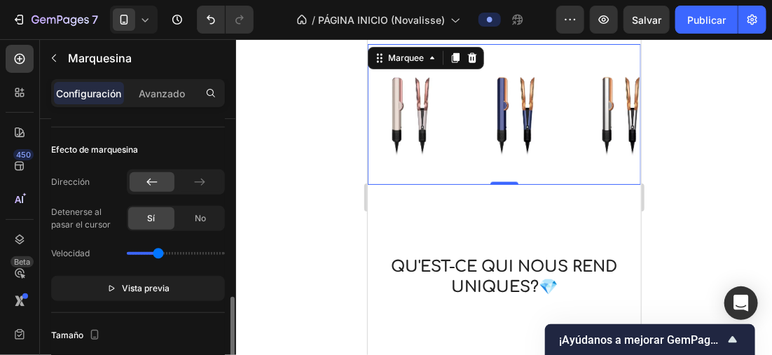
scroll to position [420, 0]
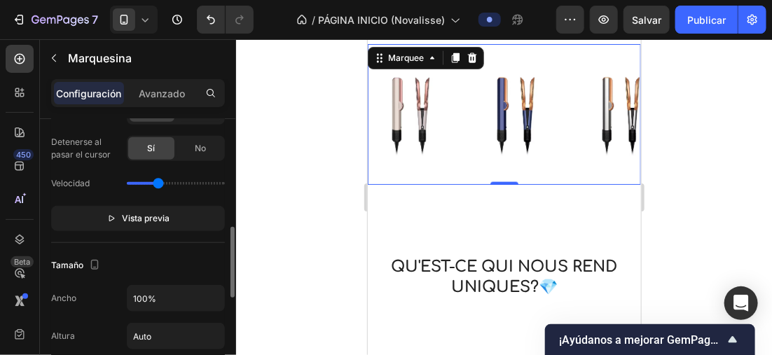
click at [157, 187] on div "Velocidad" at bounding box center [138, 183] width 174 height 22
type input "1.2"
click at [158, 183] on input "range" at bounding box center [176, 183] width 98 height 3
click at [679, 116] on img at bounding box center [721, 114] width 84 height 102
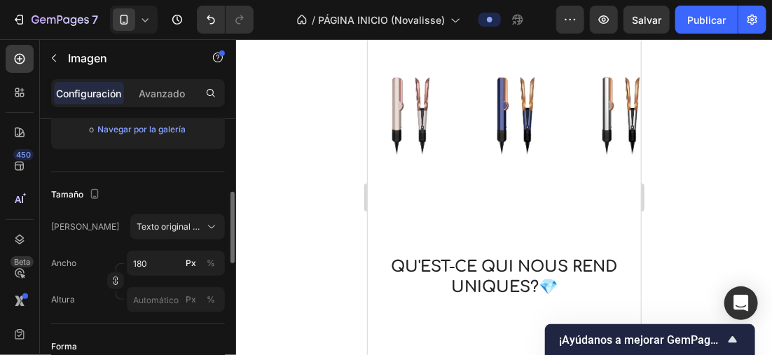
scroll to position [350, 0]
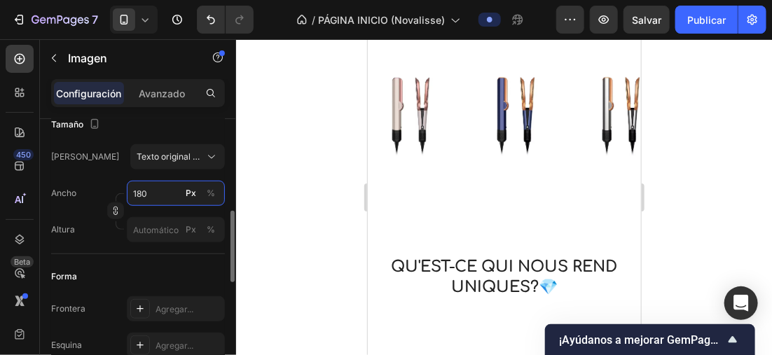
click at [155, 191] on input "180" at bounding box center [176, 193] width 98 height 25
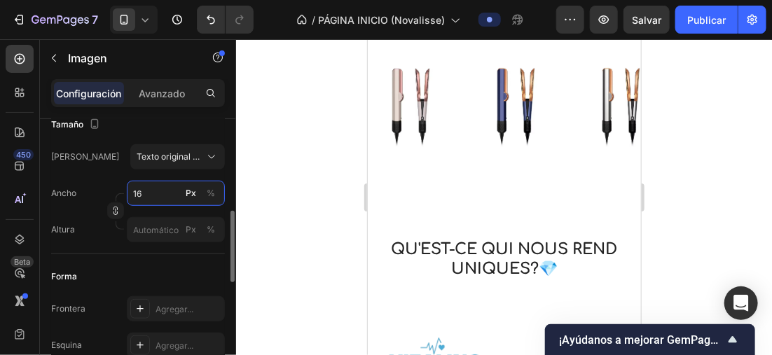
type input "165"
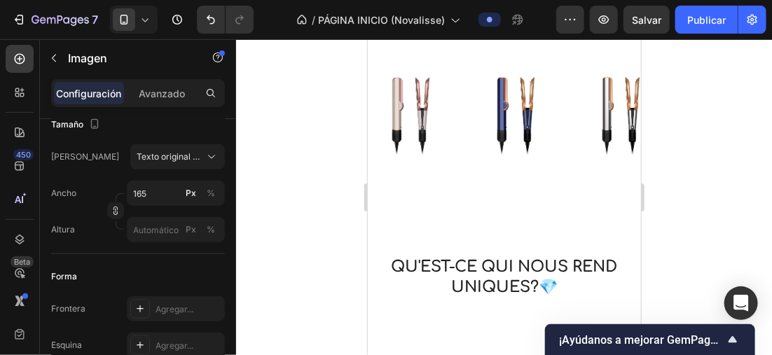
click at [295, 130] on div at bounding box center [504, 197] width 536 height 316
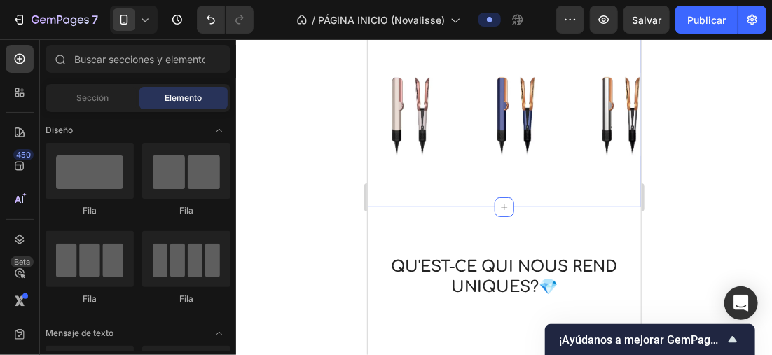
click at [429, 183] on div "Image Image Image Image Image Image Image Image Marquee Section 5" at bounding box center [503, 114] width 273 height 186
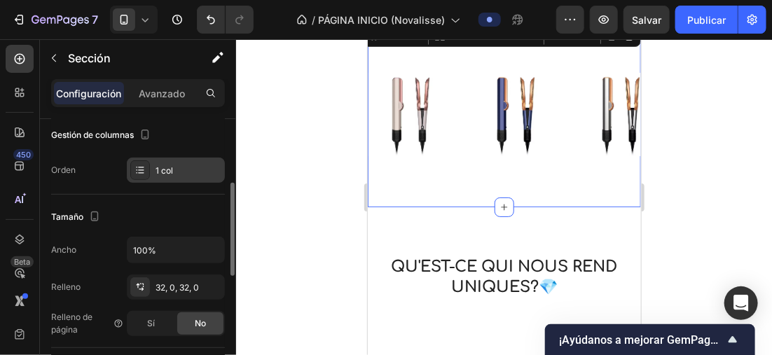
scroll to position [0, 0]
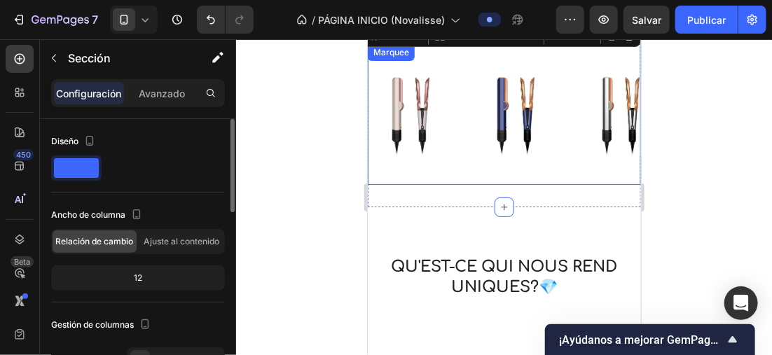
click at [466, 169] on div "Image Image Image Image" at bounding box center [575, 114] width 420 height 119
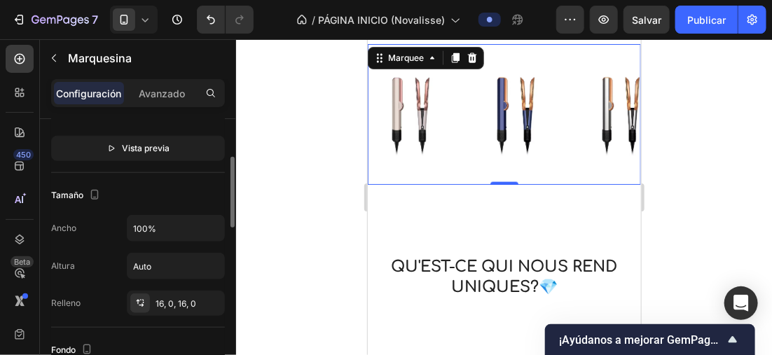
scroll to position [420, 0]
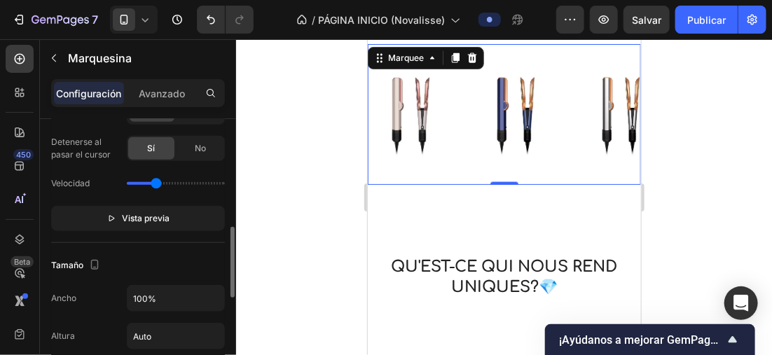
type input "1.2"
click at [158, 185] on input "range" at bounding box center [176, 183] width 98 height 3
click at [677, 102] on img at bounding box center [719, 114] width 84 height 102
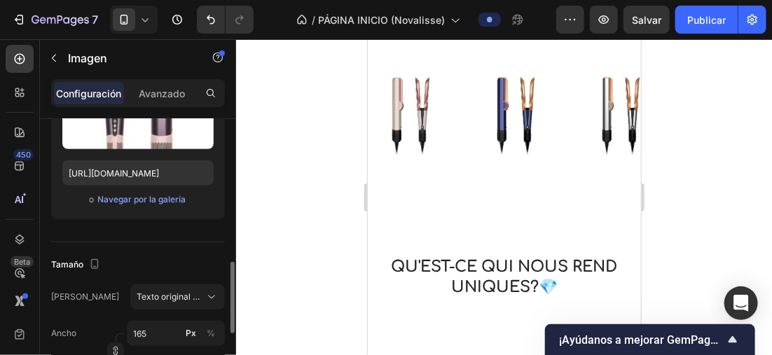
scroll to position [280, 0]
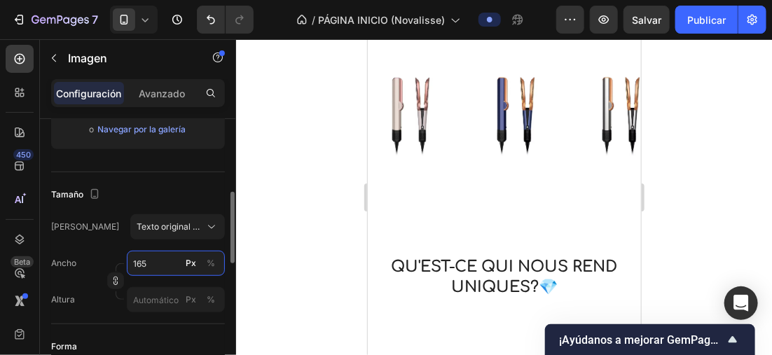
click at [149, 266] on input "165" at bounding box center [176, 263] width 98 height 25
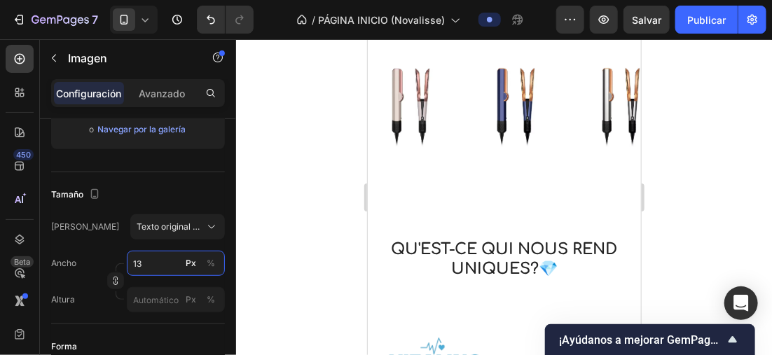
type input "1"
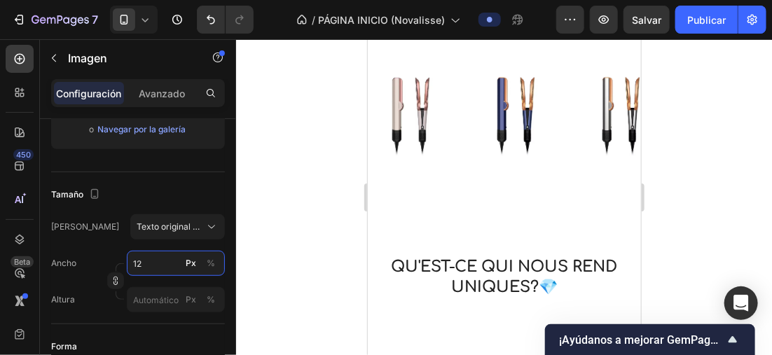
type input "1"
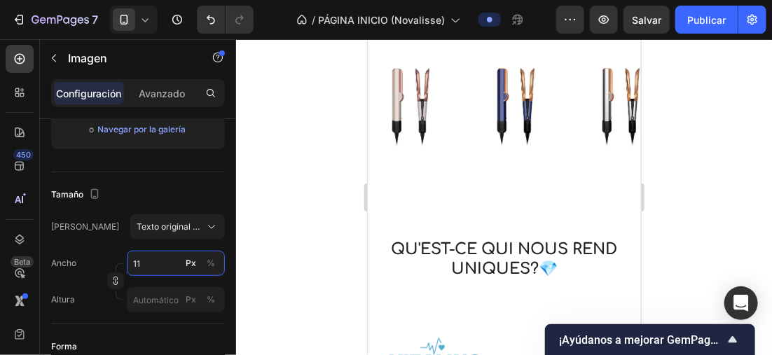
type input "110"
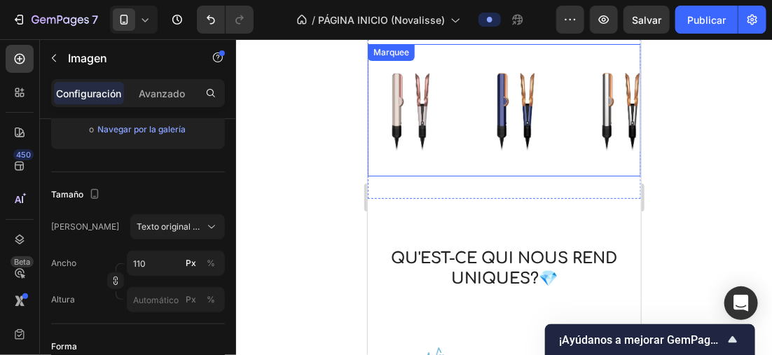
click at [435, 163] on div "Image Image Image Image 0" at bounding box center [573, 110] width 420 height 111
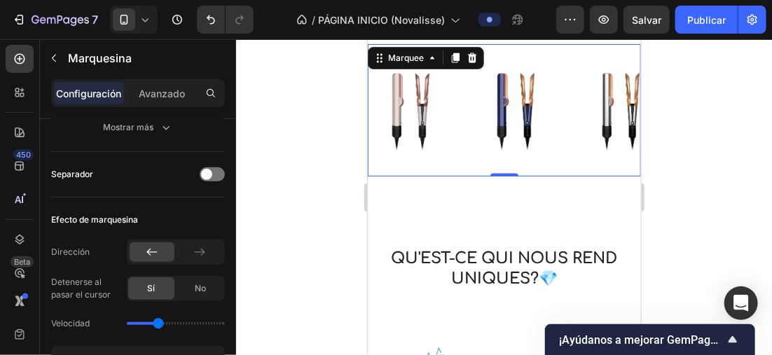
scroll to position [350, 0]
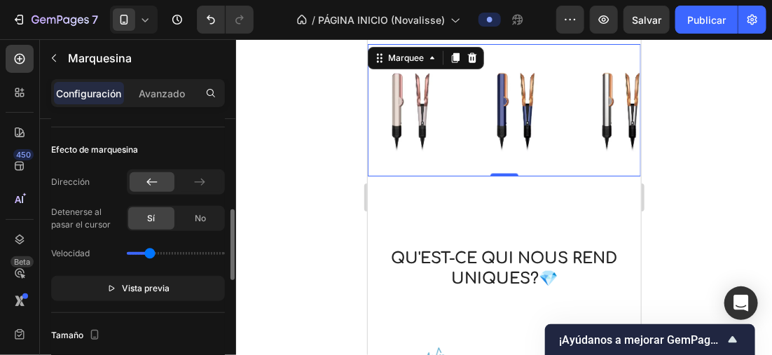
drag, startPoint x: 156, startPoint y: 252, endPoint x: 150, endPoint y: 261, distance: 11.1
type input "0.8"
click at [150, 255] on input "range" at bounding box center [176, 253] width 98 height 3
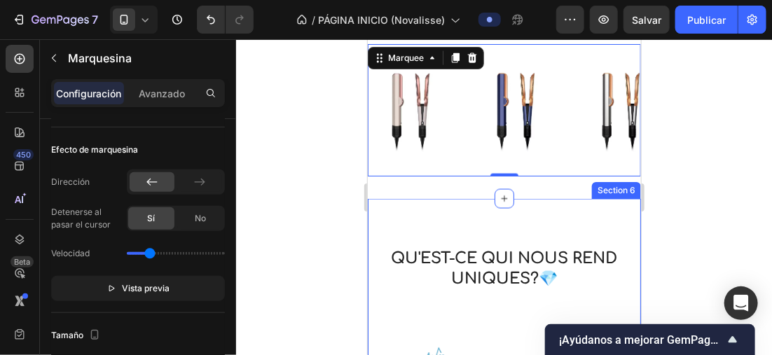
click at [764, 190] on div at bounding box center [504, 197] width 536 height 316
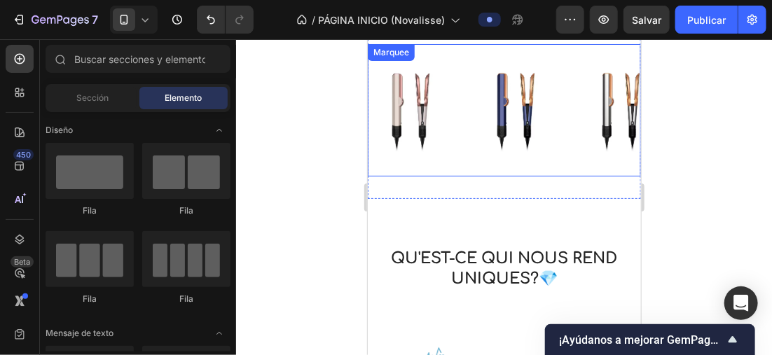
click at [520, 168] on div "Image Image Image Image Image Image Image Image Marquee" at bounding box center [503, 109] width 273 height 133
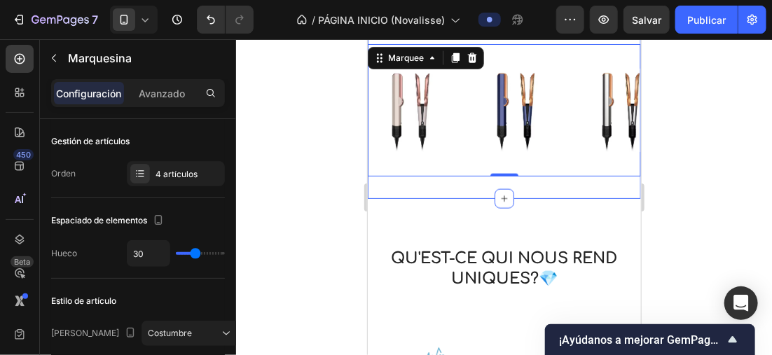
click at [534, 189] on div "Image Image Image Image Image Image Image Image Marquee 0 Section 5" at bounding box center [503, 110] width 273 height 178
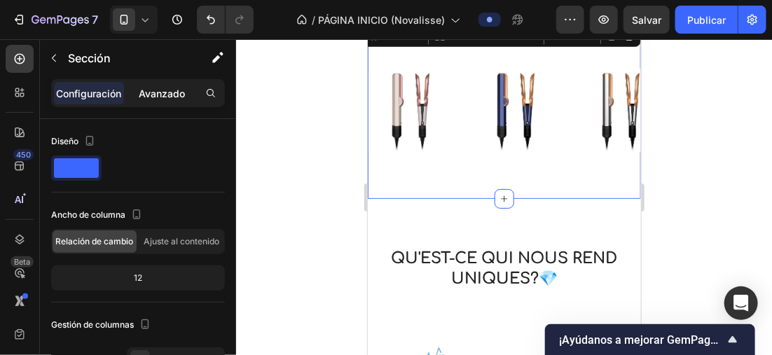
click at [164, 103] on div "Avanzado" at bounding box center [162, 93] width 70 height 22
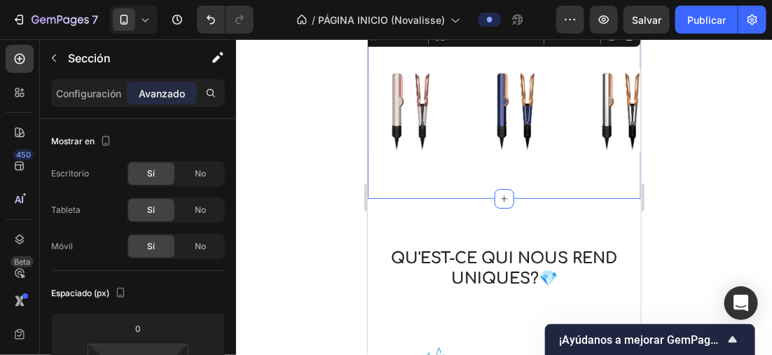
scroll to position [280, 0]
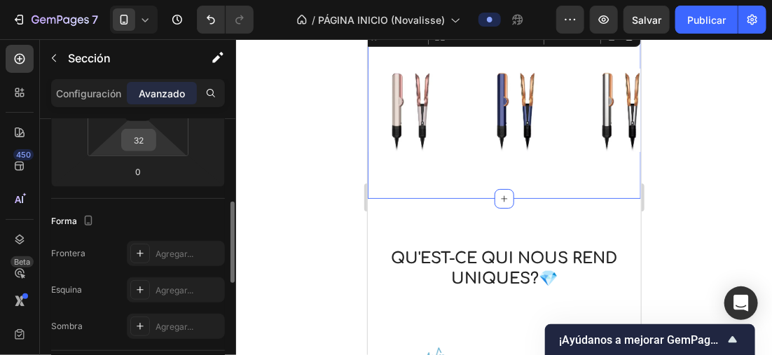
click at [148, 145] on input "32" at bounding box center [139, 140] width 28 height 21
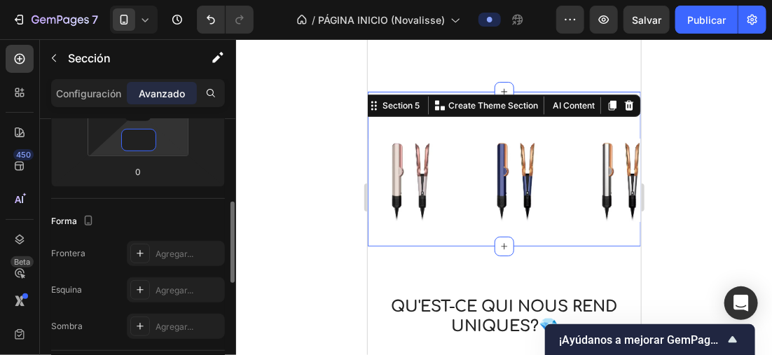
scroll to position [70, 0]
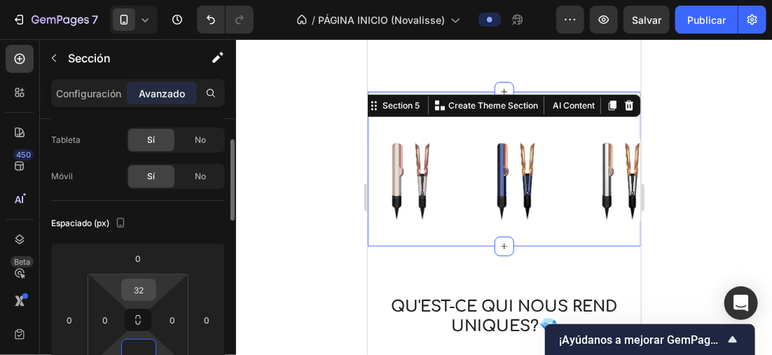
type input "0"
click at [141, 286] on input "32" at bounding box center [139, 289] width 28 height 21
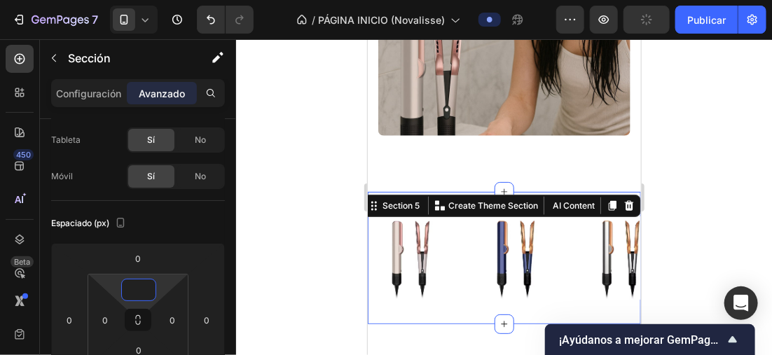
scroll to position [493, 0]
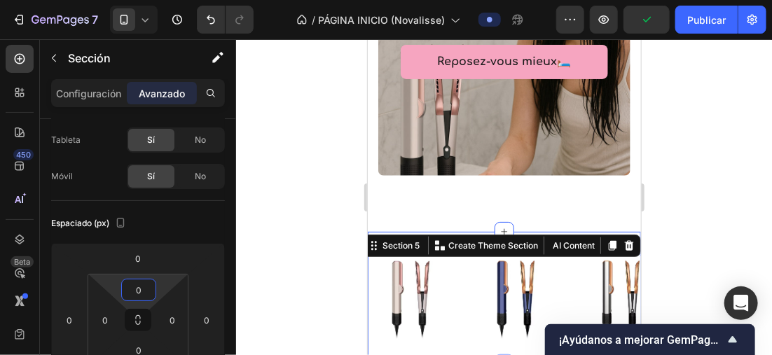
click at [723, 176] on div at bounding box center [504, 197] width 536 height 316
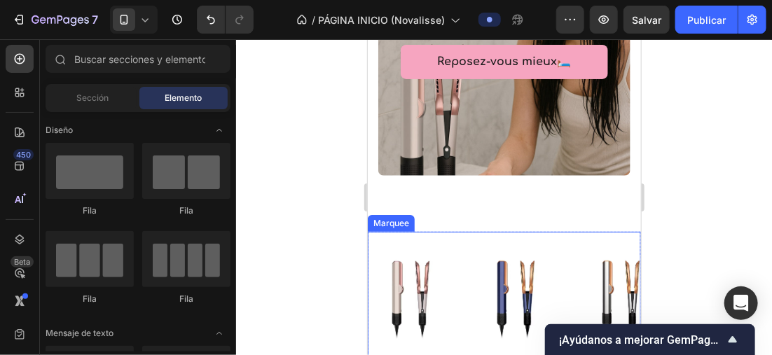
click at [540, 238] on div "Image Image Image Image Image Image Image Image Marquee" at bounding box center [503, 297] width 273 height 133
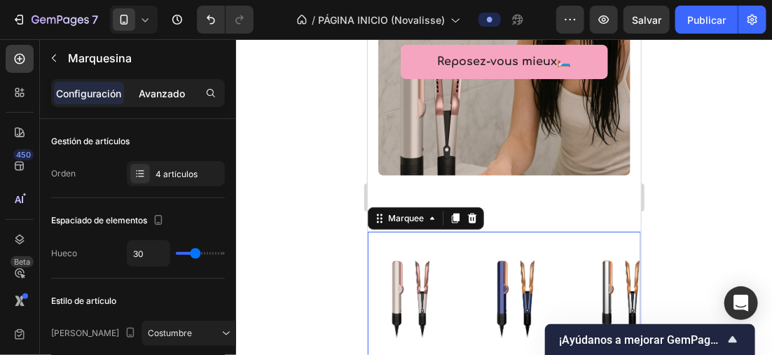
click at [139, 90] on p "Avanzado" at bounding box center [162, 93] width 46 height 15
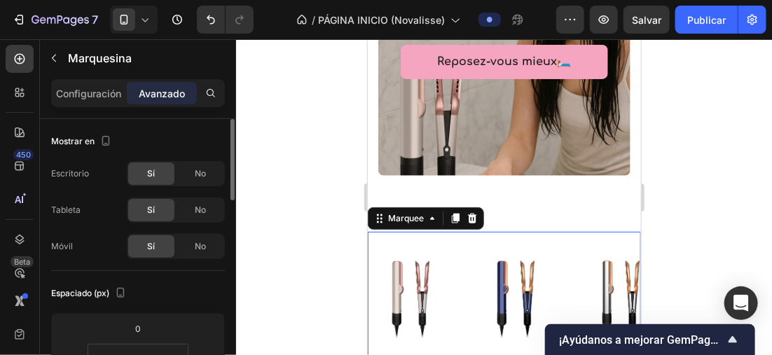
scroll to position [140, 0]
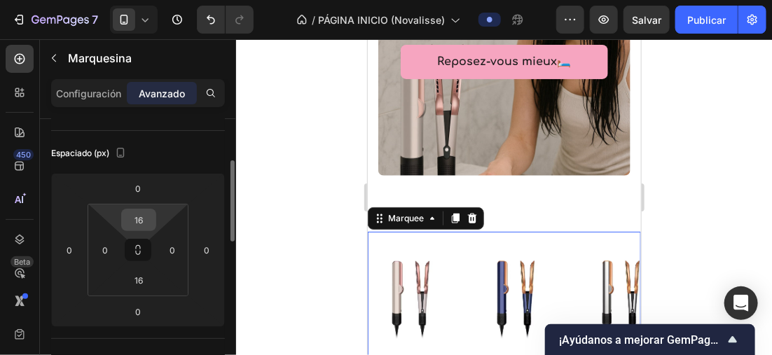
click at [148, 215] on input "16" at bounding box center [139, 219] width 28 height 21
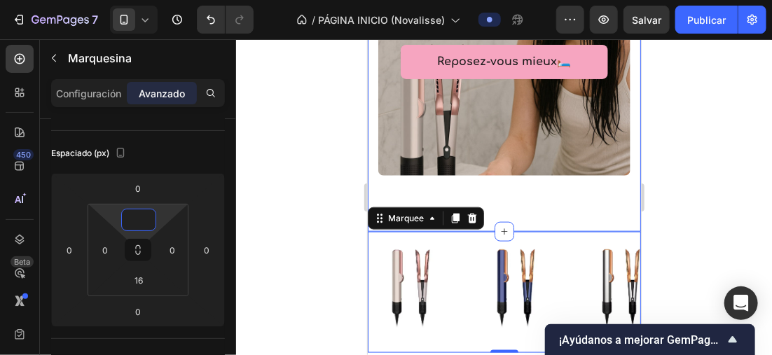
scroll to position [633, 0]
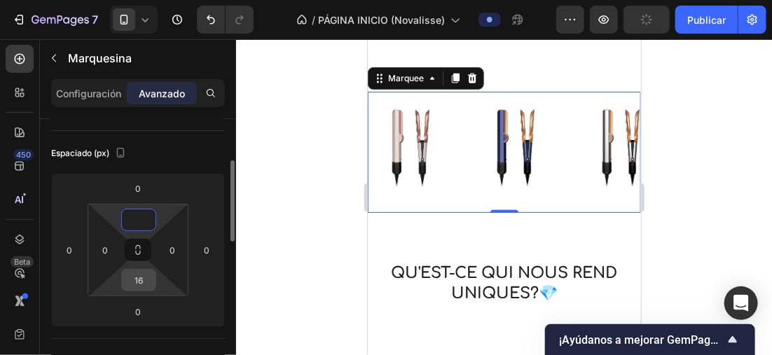
type input "0"
click at [144, 275] on input "16" at bounding box center [139, 280] width 28 height 21
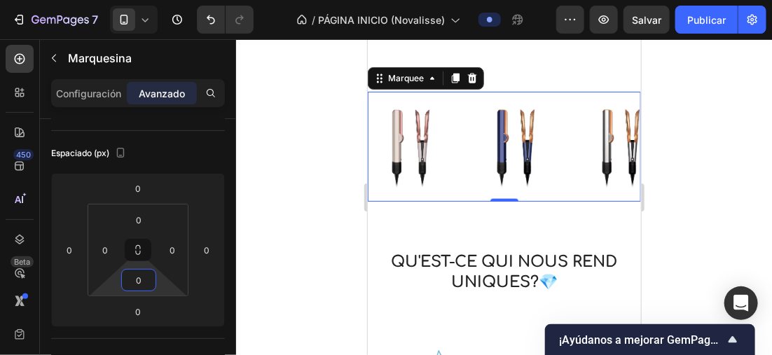
click at [317, 173] on div at bounding box center [504, 197] width 536 height 316
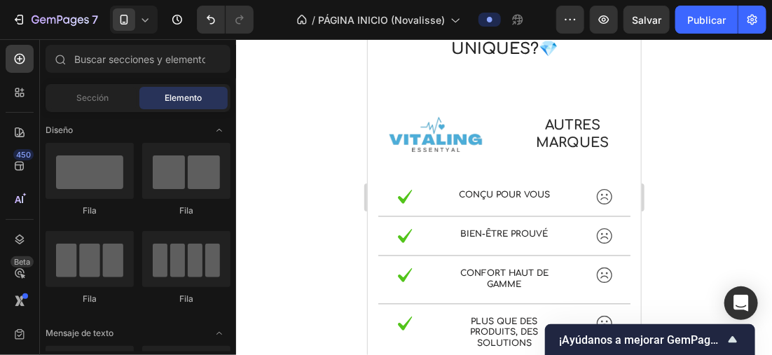
scroll to position [875, 0]
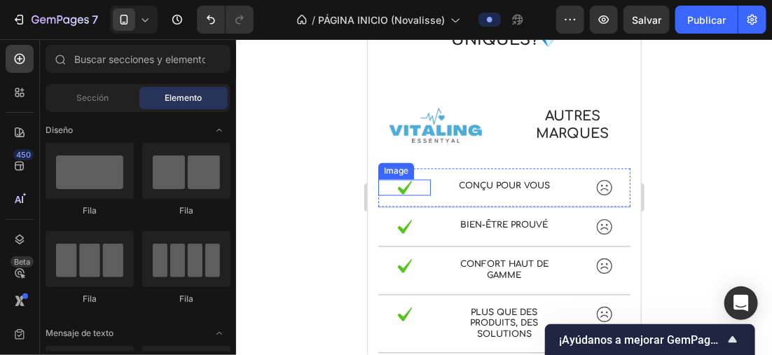
click at [399, 183] on img at bounding box center [404, 187] width 17 height 16
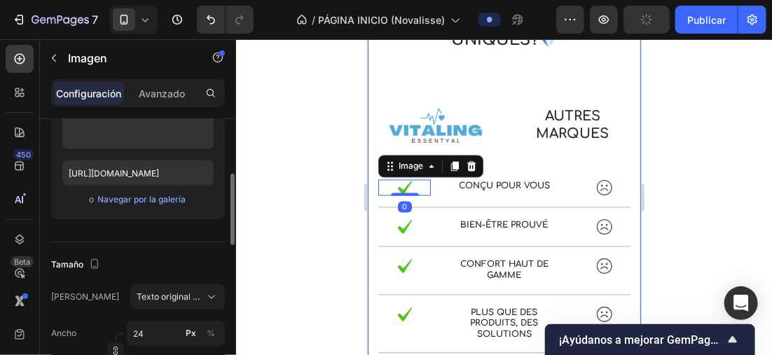
scroll to position [420, 0]
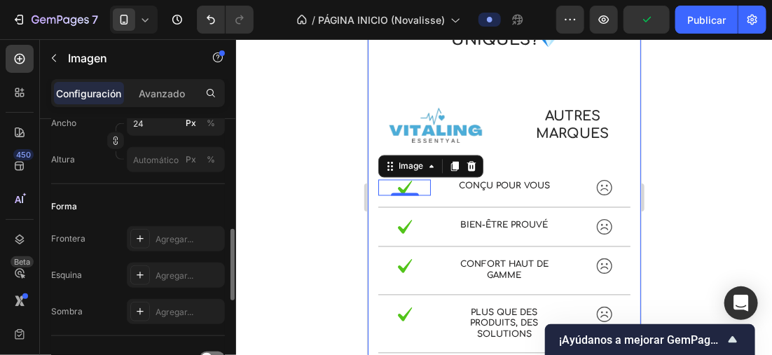
click at [140, 199] on div "Forma" at bounding box center [138, 206] width 174 height 22
drag, startPoint x: 140, startPoint y: 199, endPoint x: 123, endPoint y: 198, distance: 17.5
click at [123, 198] on div "Forma" at bounding box center [138, 206] width 174 height 22
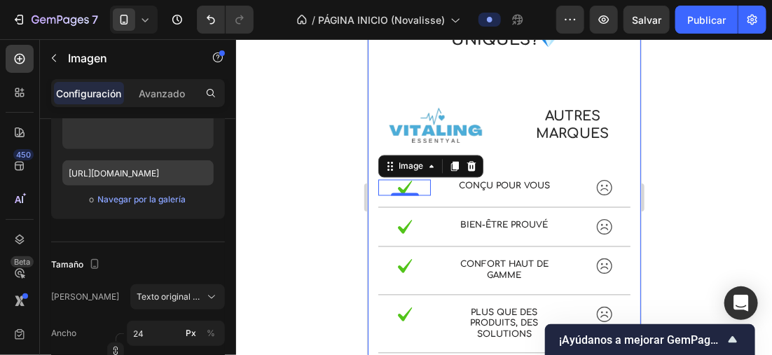
scroll to position [70, 0]
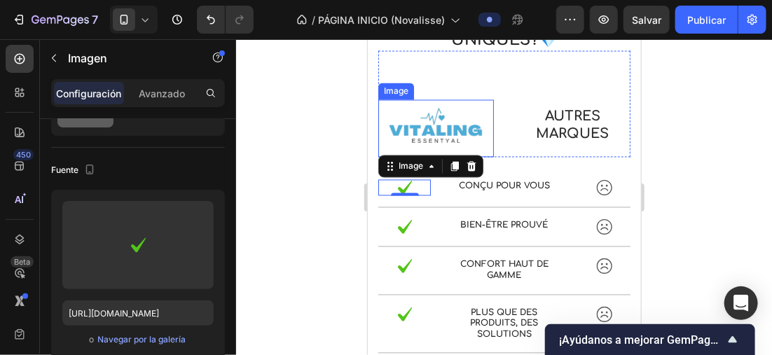
click at [436, 125] on img at bounding box center [436, 127] width 116 height 57
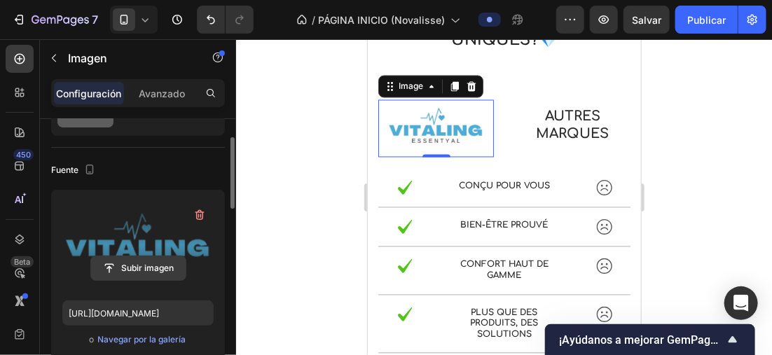
click at [155, 275] on input "file" at bounding box center [138, 268] width 95 height 24
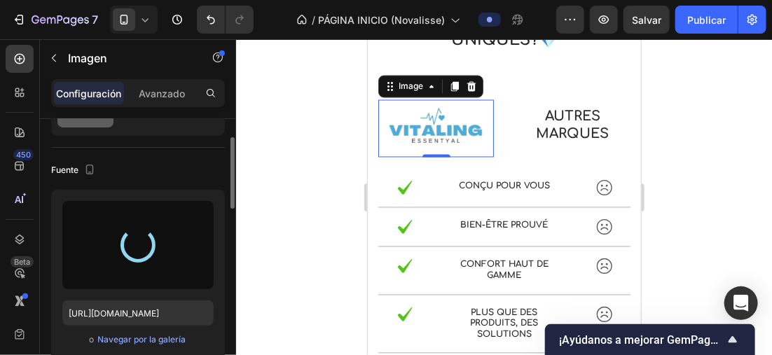
type input "https://cdn.shopify.com/s/files/1/0896/6527/4190/files/gempages_556725335903700…"
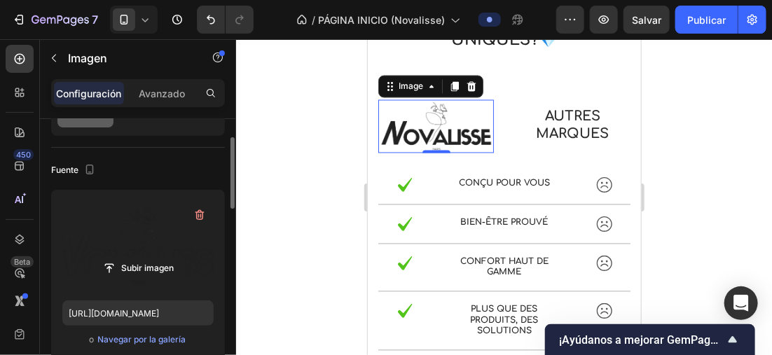
click at [274, 139] on div at bounding box center [504, 197] width 536 height 316
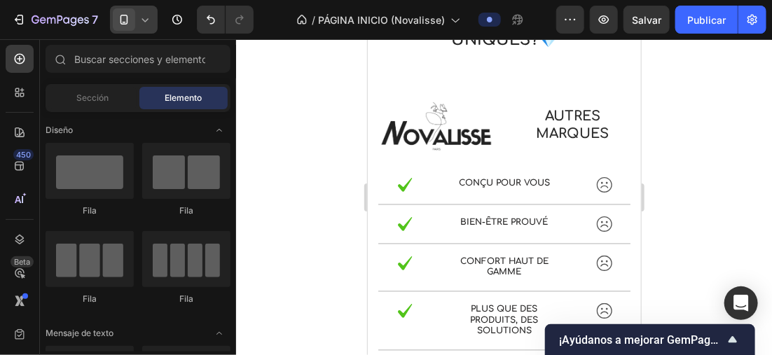
click at [128, 7] on div at bounding box center [134, 20] width 48 height 28
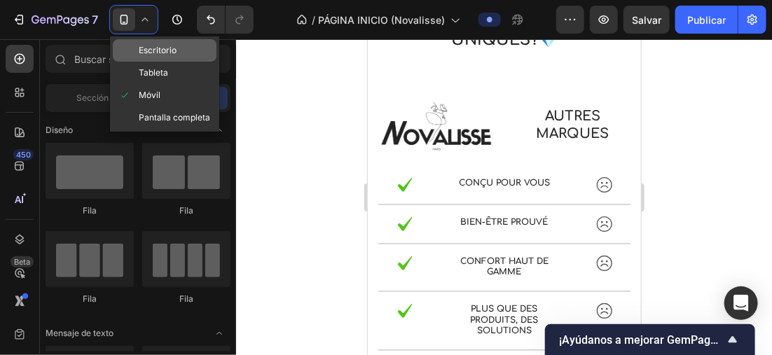
click at [175, 50] on span "Escritorio" at bounding box center [158, 50] width 38 height 14
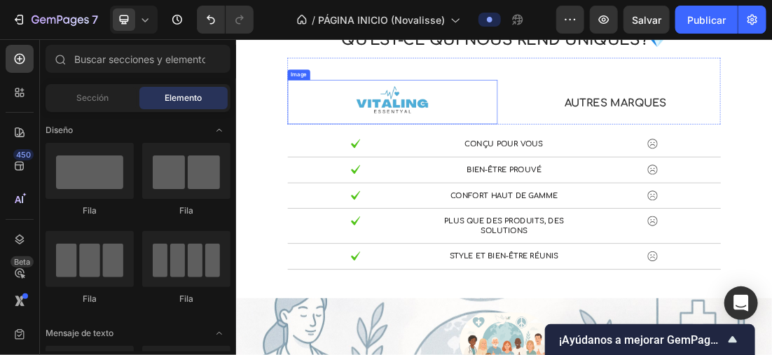
click at [505, 128] on img at bounding box center [480, 136] width 140 height 69
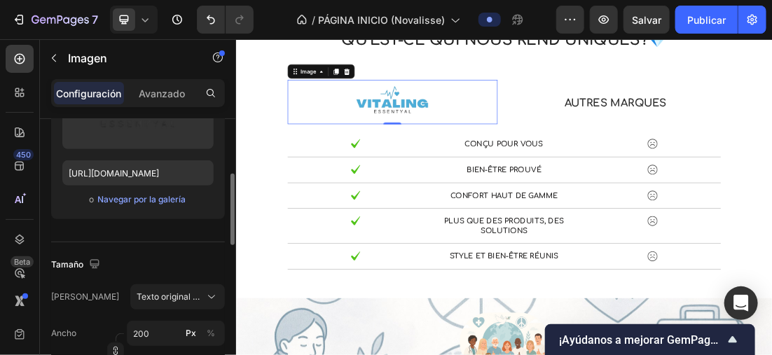
scroll to position [140, 0]
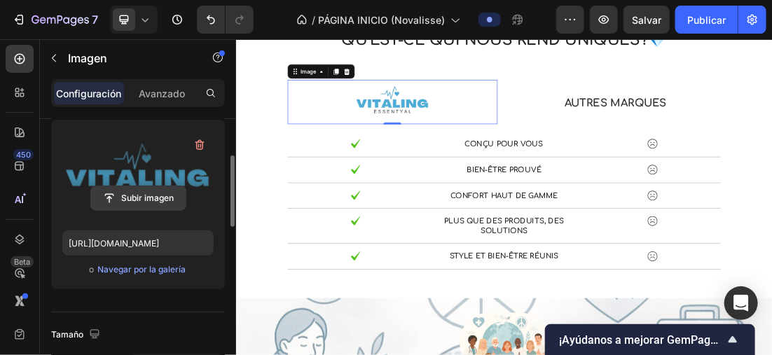
click at [157, 200] on input "file" at bounding box center [138, 198] width 95 height 24
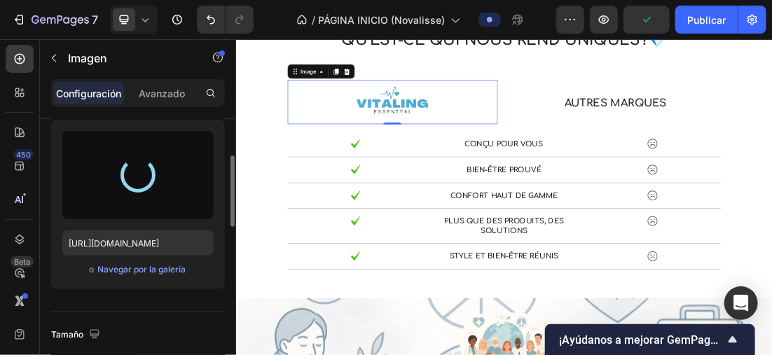
type input "https://cdn.shopify.com/s/files/1/0896/6527/4190/files/gempages_556725335903700…"
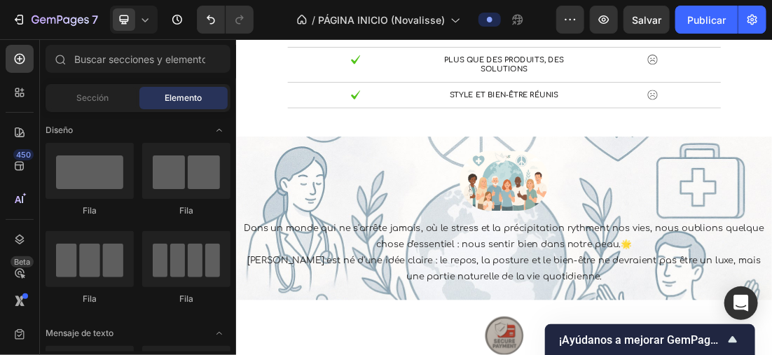
scroll to position [1132, 0]
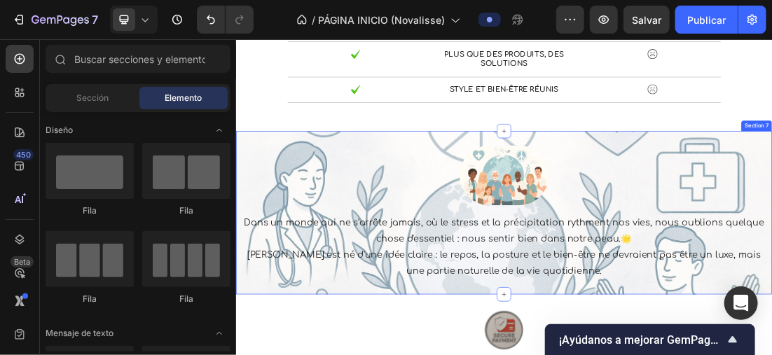
click at [771, 200] on div "Image Dans un monde qui ne s'arrête jamais, où le stress et la précipitation ry…" at bounding box center [655, 311] width 840 height 256
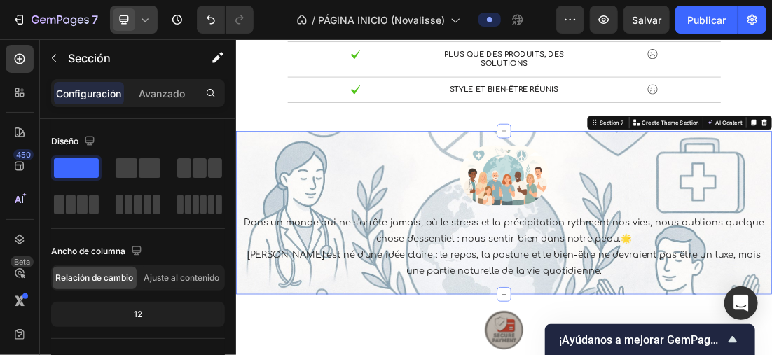
click at [137, 6] on div at bounding box center [134, 20] width 48 height 28
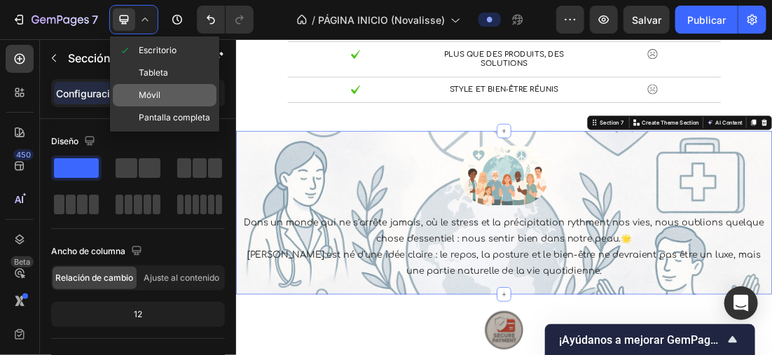
click at [170, 91] on div "Móvil" at bounding box center [165, 95] width 104 height 22
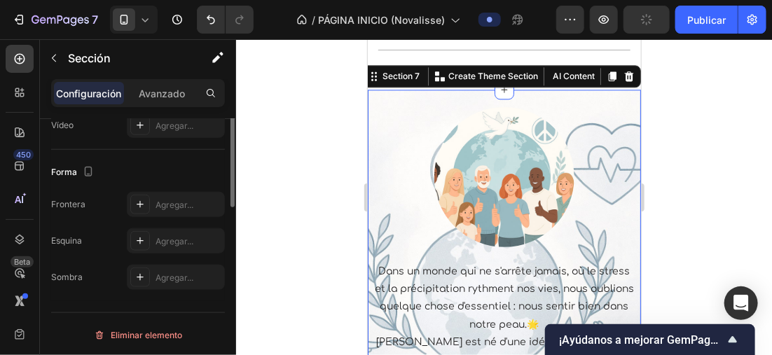
scroll to position [400, 0]
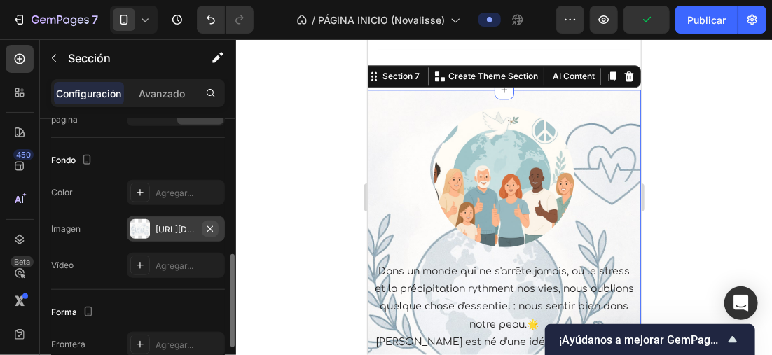
click at [213, 223] on icon "button" at bounding box center [210, 228] width 11 height 11
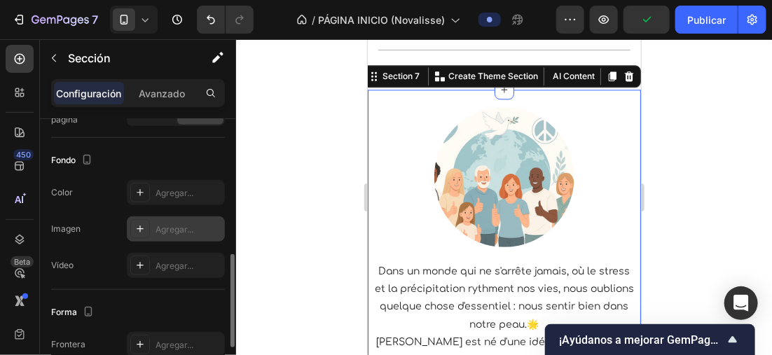
click at [173, 225] on div "Agregar..." at bounding box center [188, 229] width 66 height 13
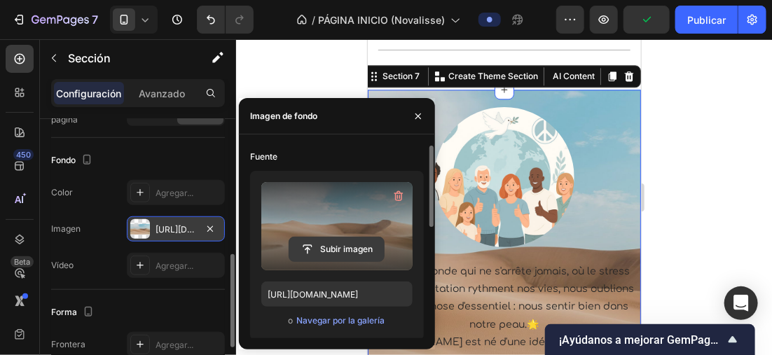
click at [315, 242] on input "file" at bounding box center [336, 249] width 95 height 24
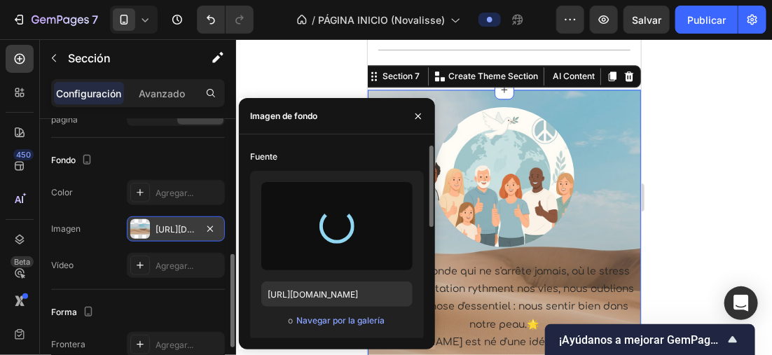
type input "https://cdn.shopify.com/s/files/1/0896/6527/4190/files/gempages_556725335903700…"
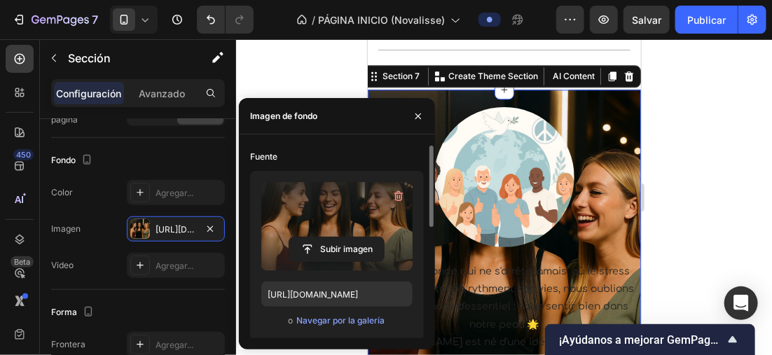
click at [700, 147] on div at bounding box center [504, 197] width 536 height 316
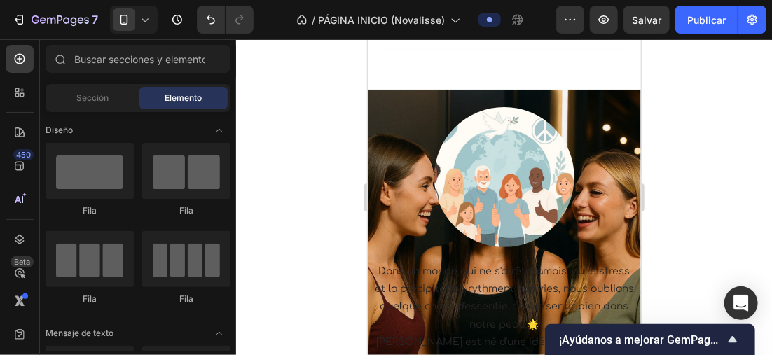
click at [150, 24] on icon at bounding box center [145, 20] width 14 height 14
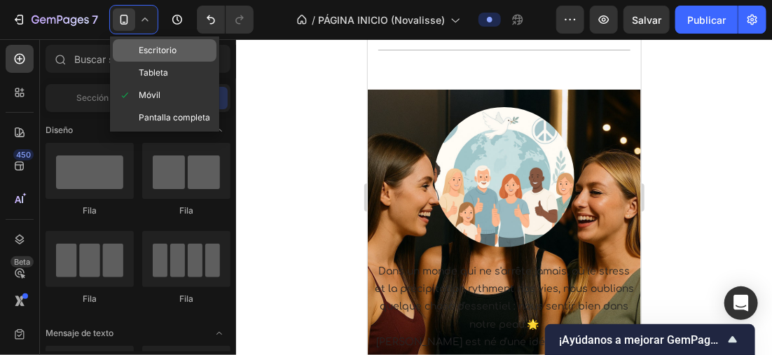
click at [160, 47] on span "Escritorio" at bounding box center [158, 50] width 38 height 14
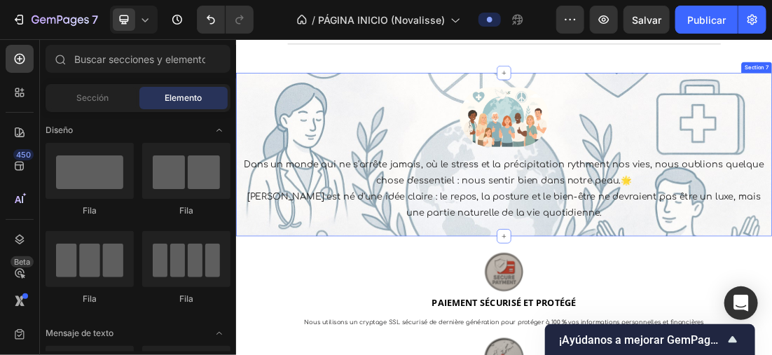
click at [374, 94] on div "Image Dans un monde qui ne s'arrête jamais, où le stress et la précipitation ry…" at bounding box center [655, 219] width 840 height 256
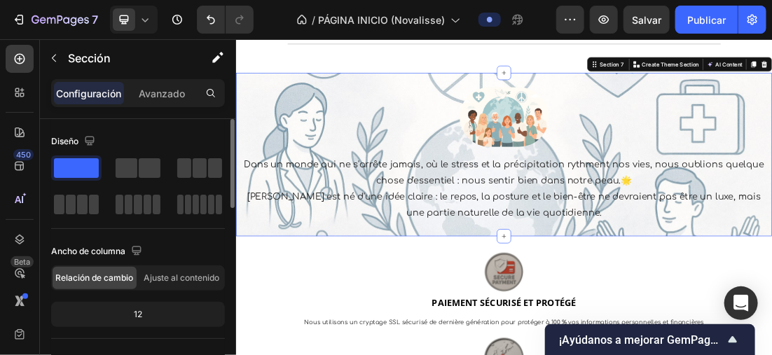
click at [139, 130] on div "Diseño" at bounding box center [138, 141] width 174 height 22
drag, startPoint x: 139, startPoint y: 130, endPoint x: 144, endPoint y: 116, distance: 14.6
click at [131, 126] on div "Diseño Ancho de columna Relación de cambio Ajuste al contenido 12 Gestión de co…" at bounding box center [138, 270] width 174 height 302
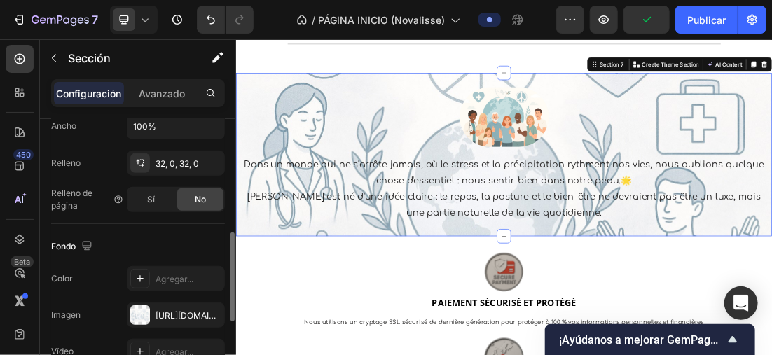
scroll to position [420, 0]
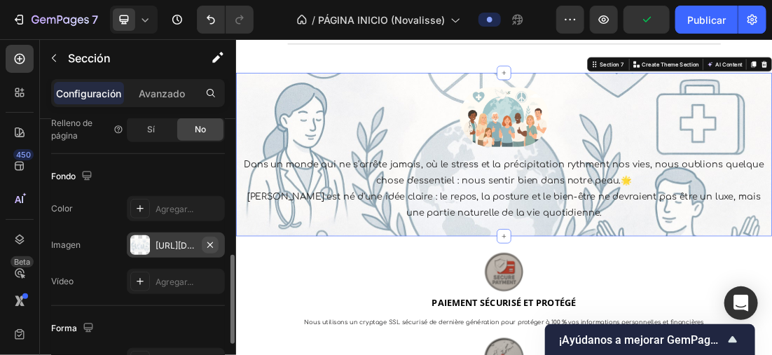
click at [209, 246] on icon "button" at bounding box center [210, 245] width 11 height 11
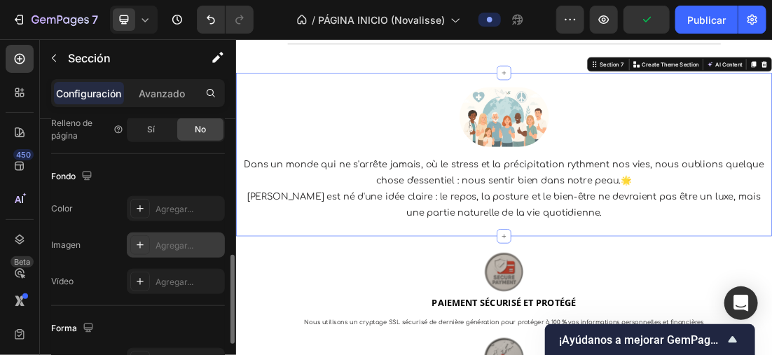
click at [158, 236] on div "Agregar..." at bounding box center [176, 245] width 98 height 25
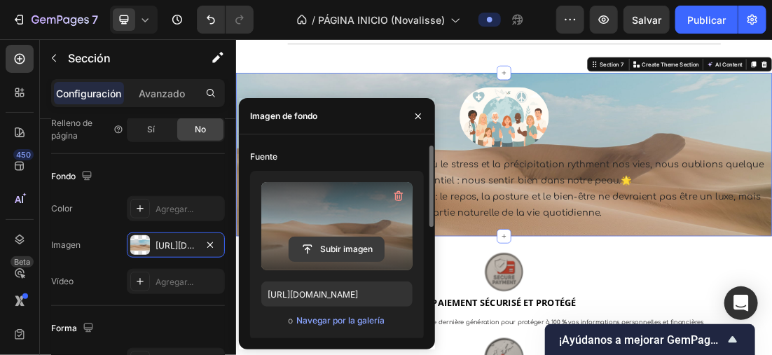
click at [318, 241] on input "file" at bounding box center [336, 249] width 95 height 24
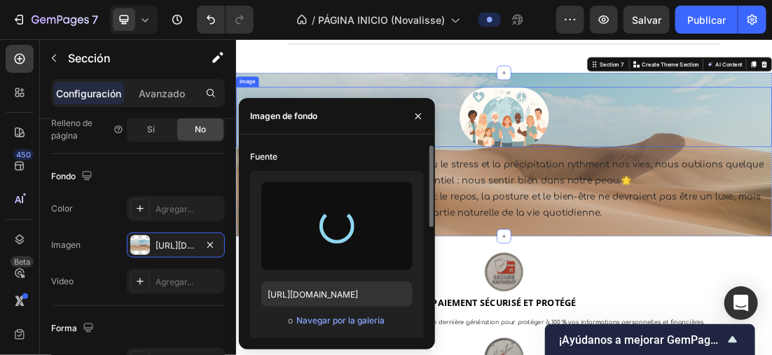
type input "https://cdn.shopify.com/s/files/1/0896/6527/4190/files/gempages_556725335903700…"
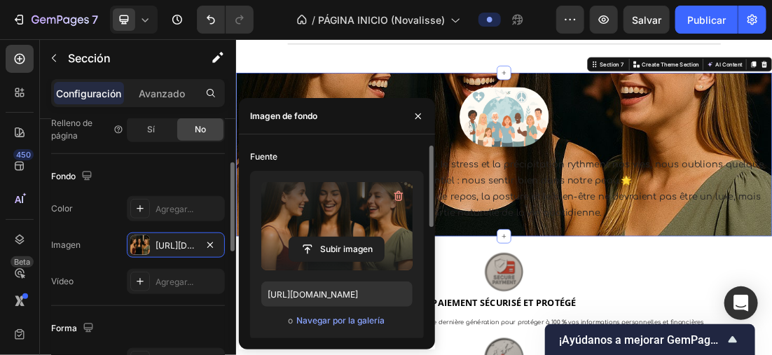
scroll to position [350, 0]
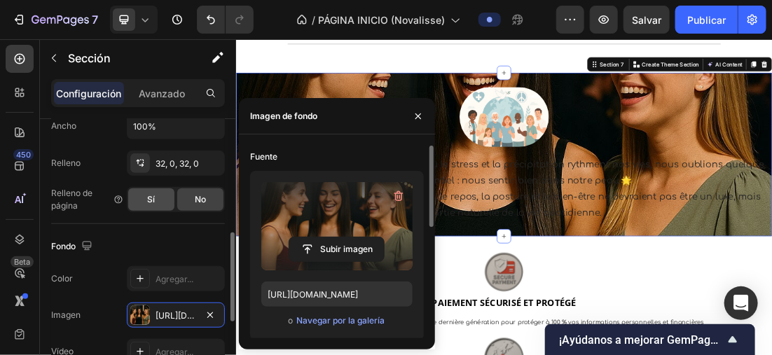
click at [142, 193] on div "Sí" at bounding box center [151, 199] width 46 height 22
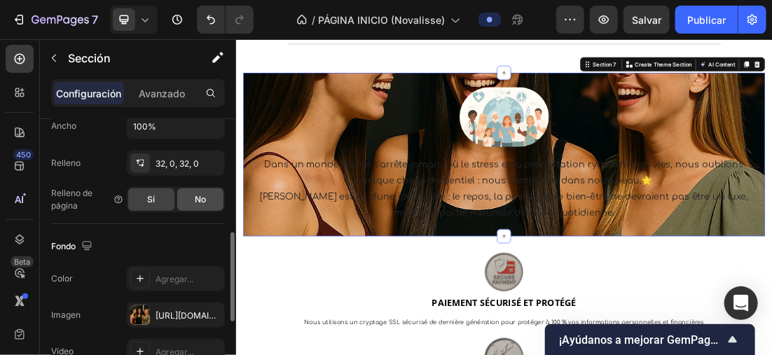
click at [191, 200] on div "No" at bounding box center [200, 199] width 46 height 22
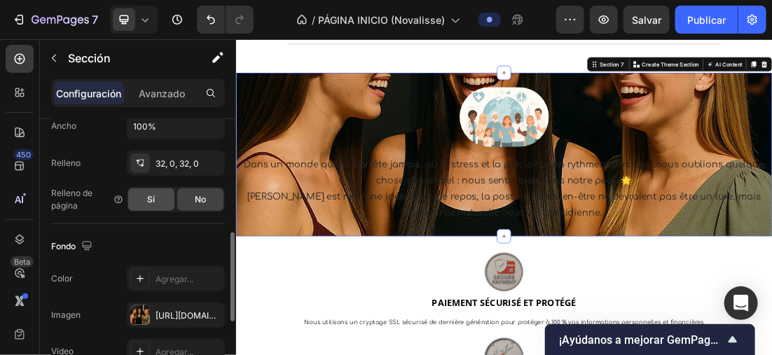
click at [137, 198] on div "Sí" at bounding box center [151, 199] width 46 height 22
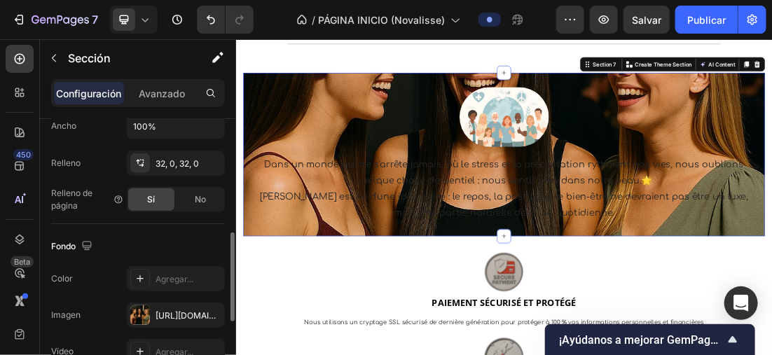
click at [131, 195] on div "Sí" at bounding box center [151, 199] width 46 height 22
click at [130, 193] on div "Sí" at bounding box center [151, 199] width 46 height 22
click at [202, 193] on span "No" at bounding box center [200, 199] width 11 height 13
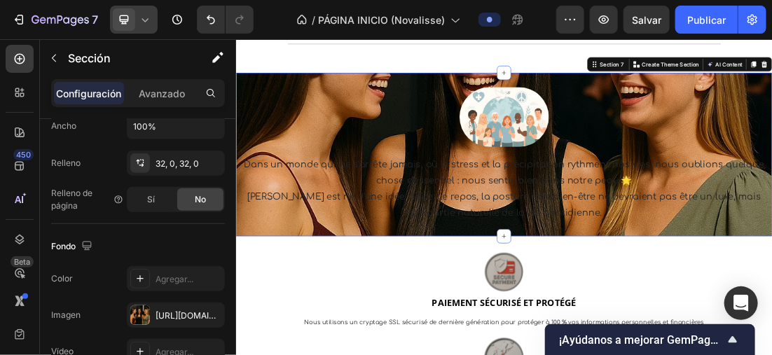
click at [146, 11] on div at bounding box center [134, 20] width 48 height 28
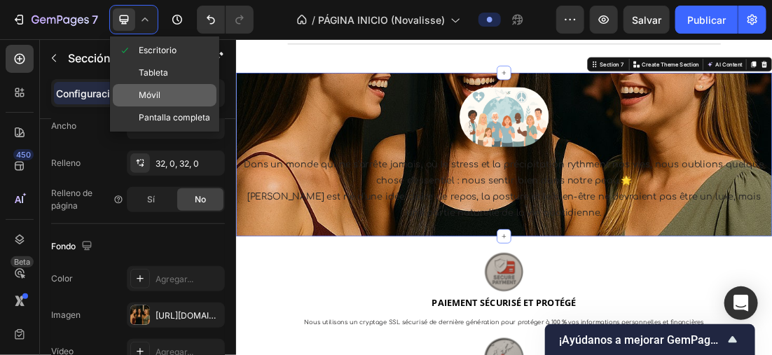
click at [171, 87] on div "Móvil" at bounding box center [165, 95] width 104 height 22
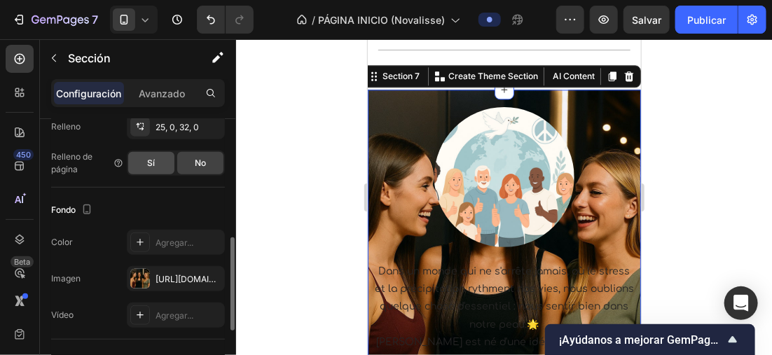
scroll to position [280, 0]
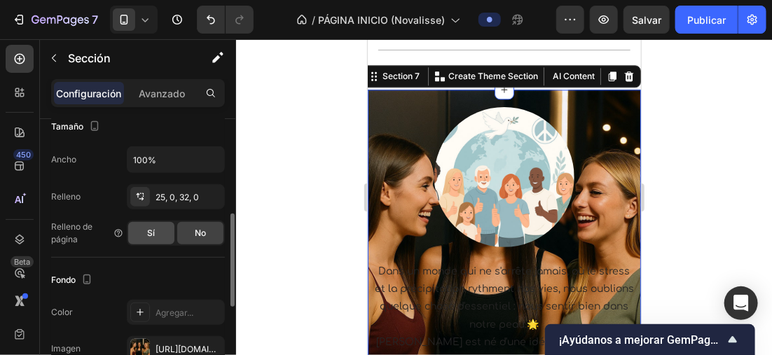
click at [161, 231] on div "Sí" at bounding box center [151, 233] width 46 height 22
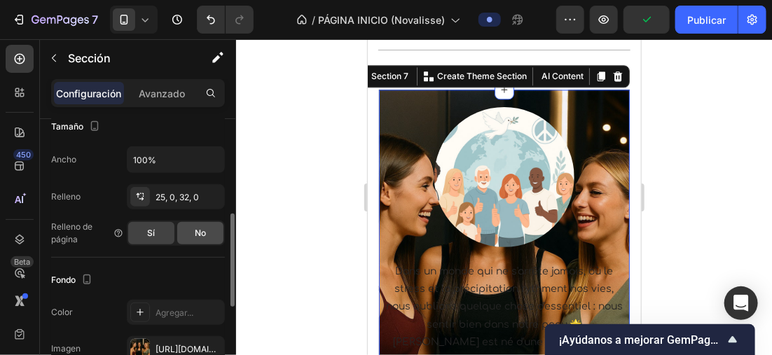
click at [189, 228] on div "No" at bounding box center [200, 233] width 46 height 22
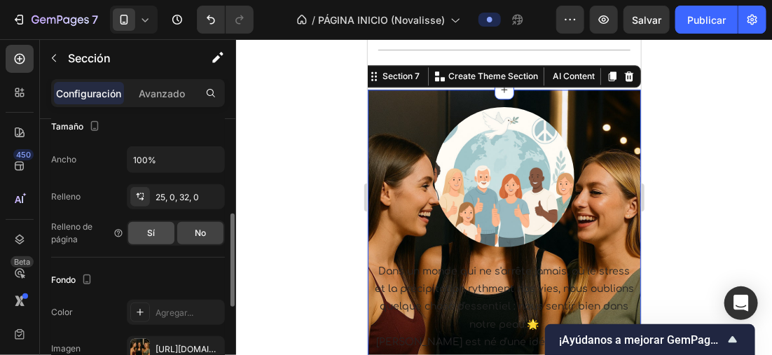
click at [160, 228] on div "Sí" at bounding box center [151, 233] width 46 height 22
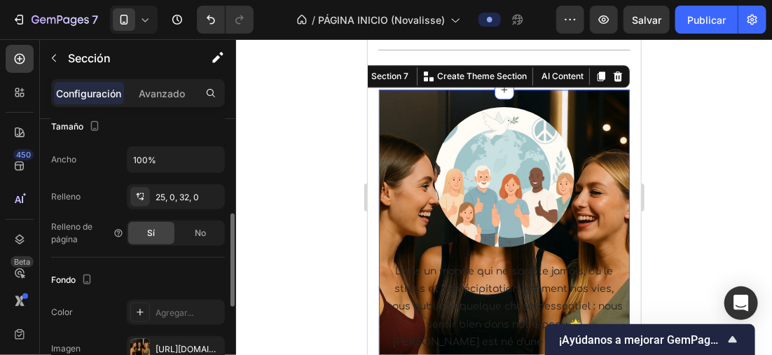
scroll to position [540, 0]
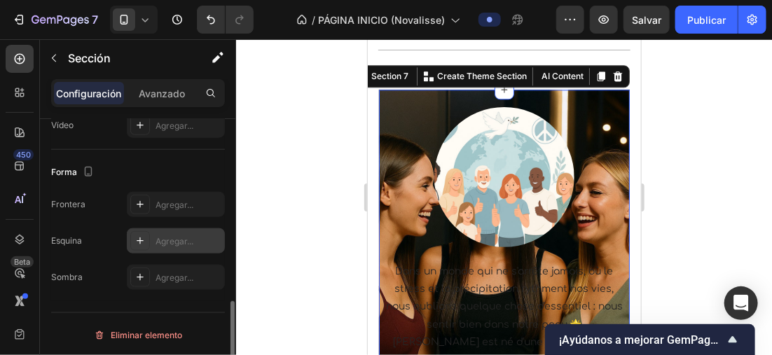
click at [134, 235] on icon at bounding box center [139, 240] width 11 height 11
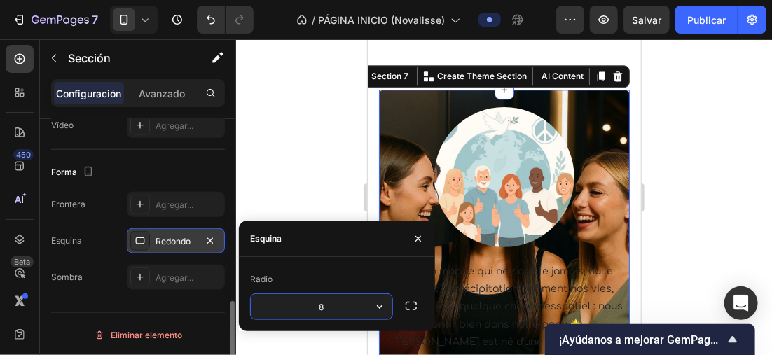
click at [667, 116] on div at bounding box center [504, 197] width 536 height 316
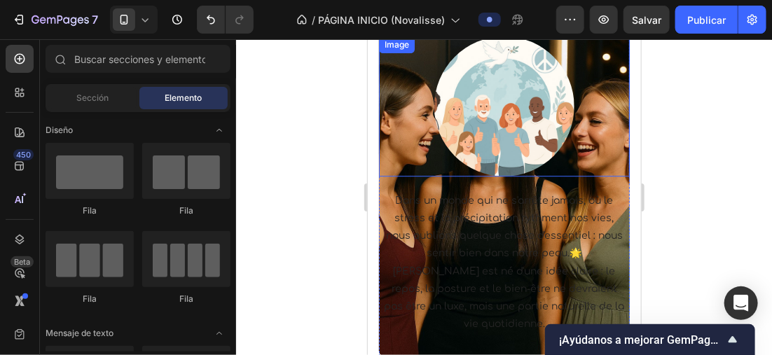
scroll to position [1224, 0]
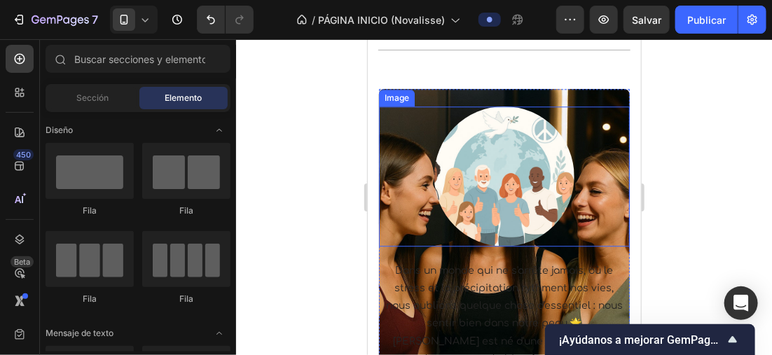
click at [529, 166] on img at bounding box center [504, 176] width 140 height 140
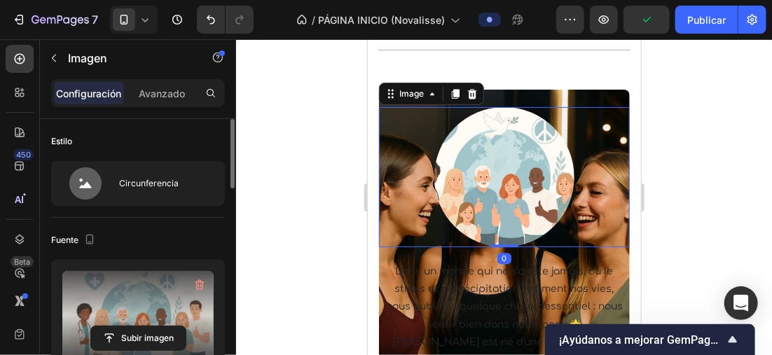
scroll to position [70, 0]
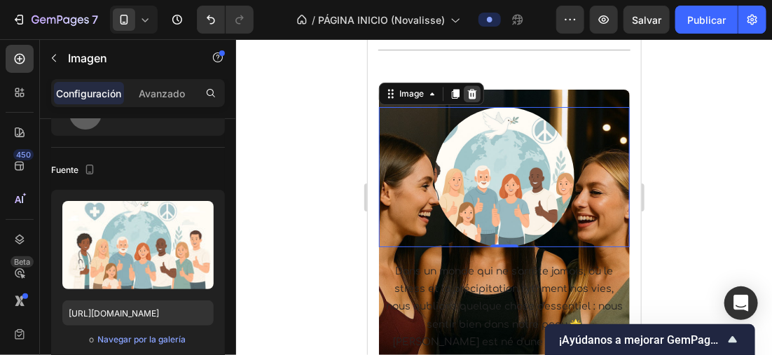
click at [473, 88] on icon at bounding box center [471, 93] width 9 height 10
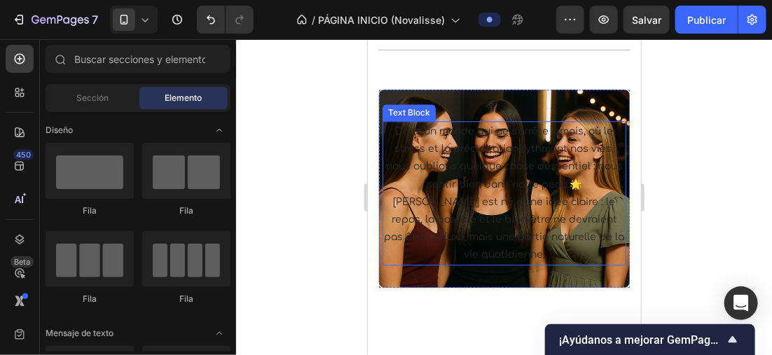
click at [529, 151] on p "Dans un monde qui ne s'arrête jamais, où le stress et la précipitation rythment…" at bounding box center [503, 157] width 241 height 71
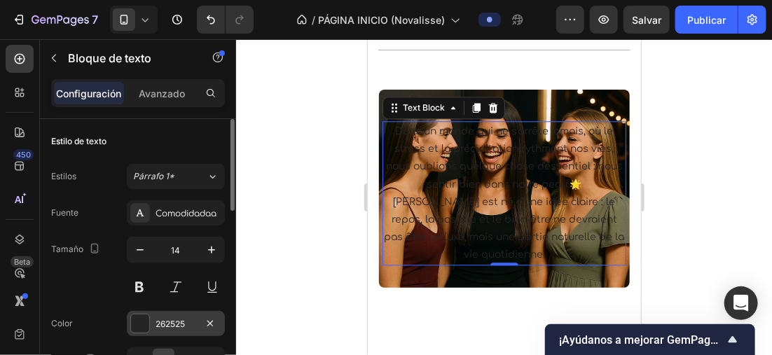
click at [137, 316] on div at bounding box center [140, 323] width 18 height 18
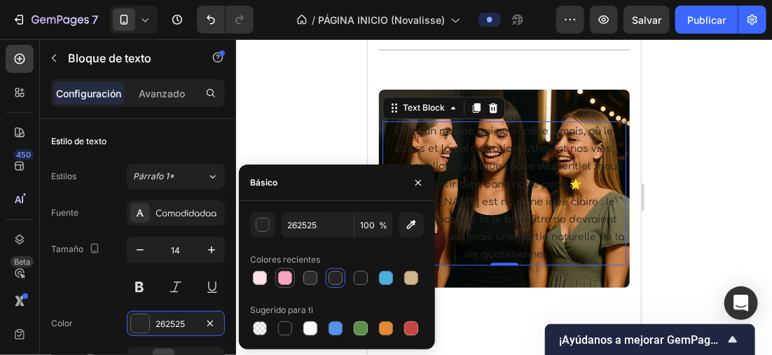
click at [286, 283] on div at bounding box center [285, 278] width 14 height 14
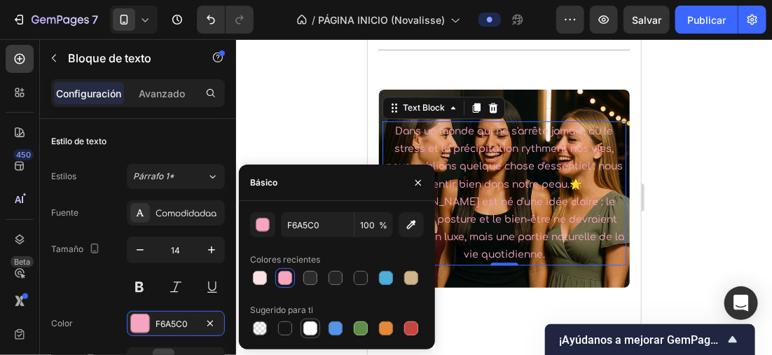
click at [315, 327] on div at bounding box center [310, 328] width 14 height 14
type input "FFFFFF"
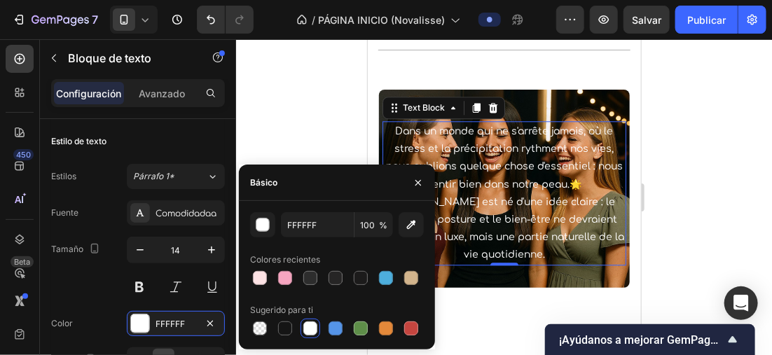
click at [302, 120] on div at bounding box center [504, 197] width 536 height 316
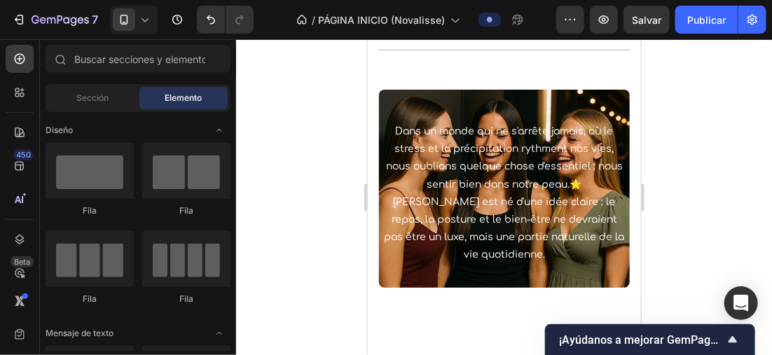
click at [695, 98] on div at bounding box center [504, 197] width 536 height 316
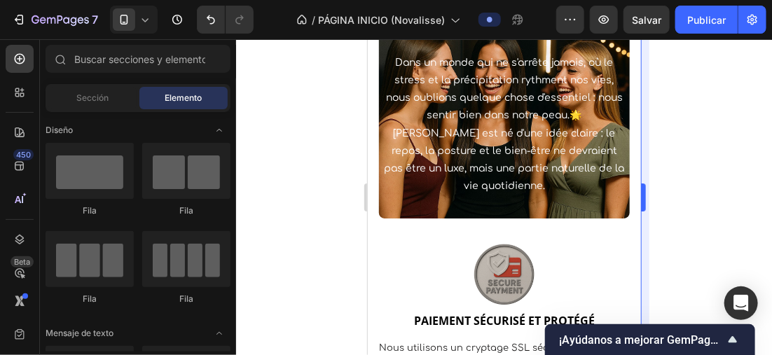
scroll to position [1251, 0]
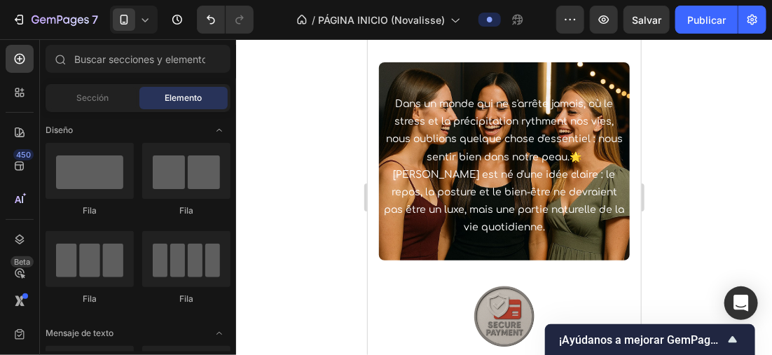
click at [143, 15] on icon at bounding box center [145, 20] width 14 height 14
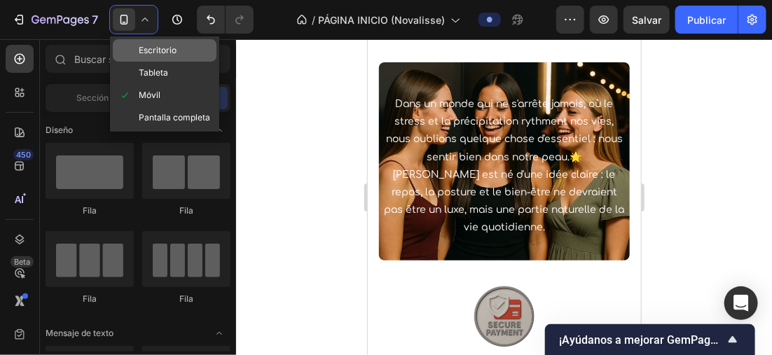
click at [152, 55] on span "Escritorio" at bounding box center [158, 50] width 38 height 14
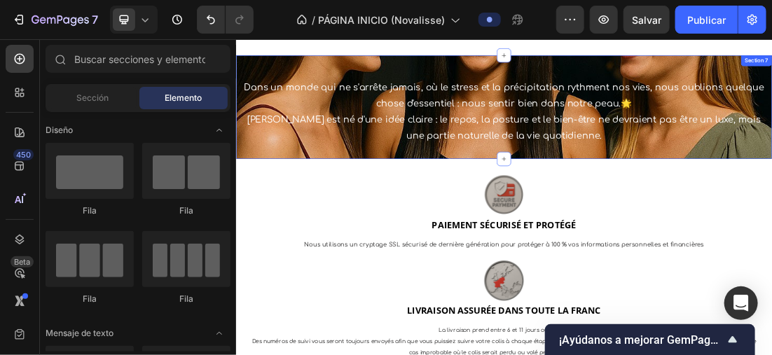
click at [550, 216] on div "Dans un monde qui ne s'arrête jamais, où le stress et la précipitation rythment…" at bounding box center [655, 145] width 840 height 162
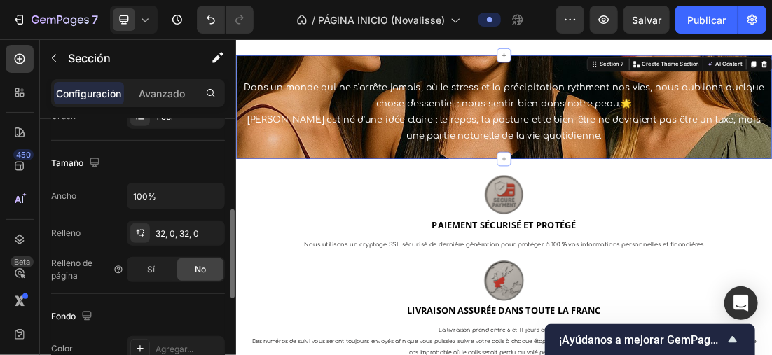
scroll to position [350, 0]
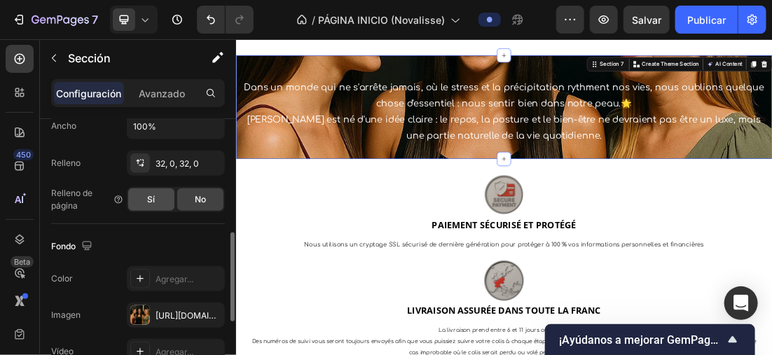
click at [166, 190] on div "Sí" at bounding box center [151, 199] width 46 height 22
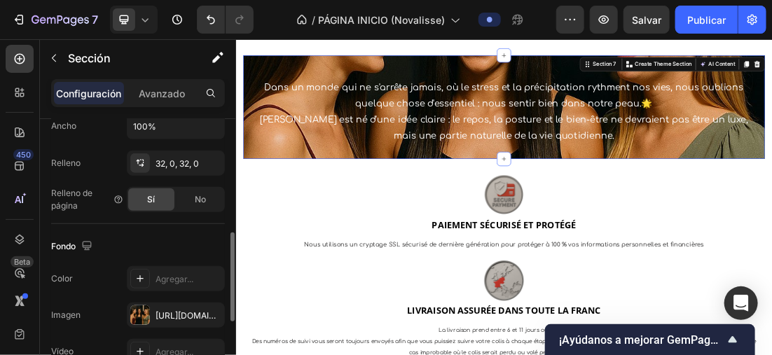
scroll to position [560, 0]
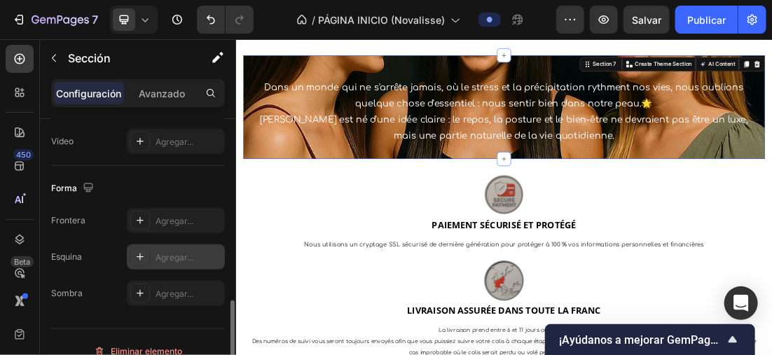
click at [138, 251] on icon at bounding box center [139, 256] width 11 height 11
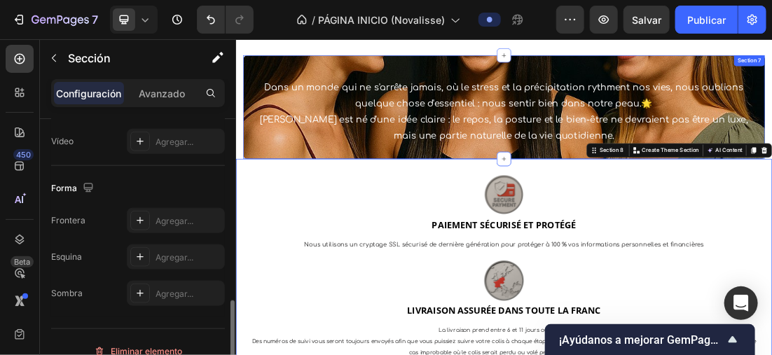
click at [771, 71] on div "Dans un monde qui ne s'arrête jamais, où le stress et la précipitation rythment…" at bounding box center [656, 145] width 818 height 162
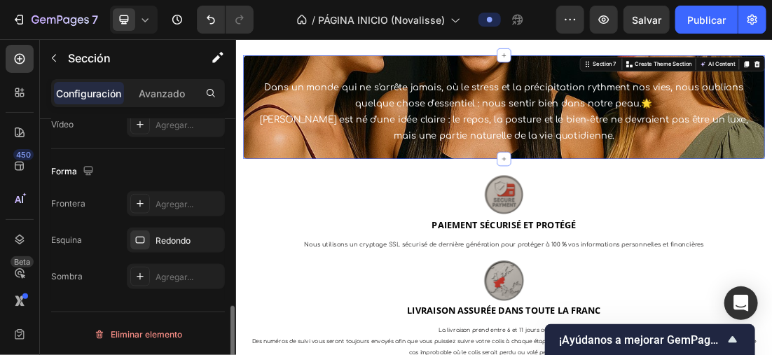
scroll to position [297, 0]
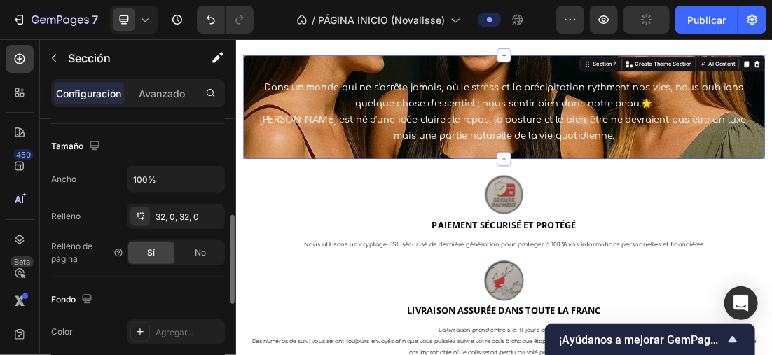
click at [360, 75] on div "Dans un monde qui ne s'arrête jamais, où le stress et la précipitation rythment…" at bounding box center [656, 145] width 818 height 162
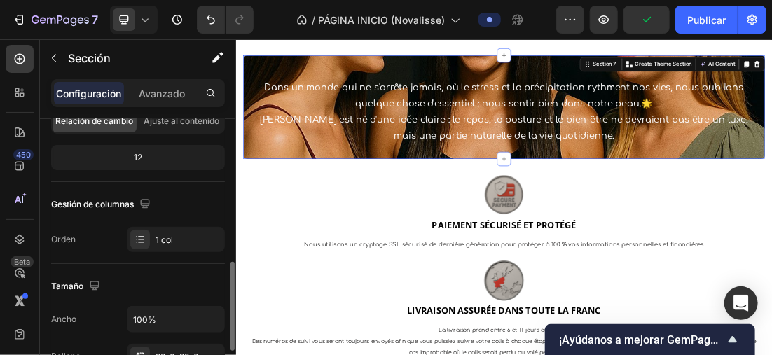
scroll to position [227, 0]
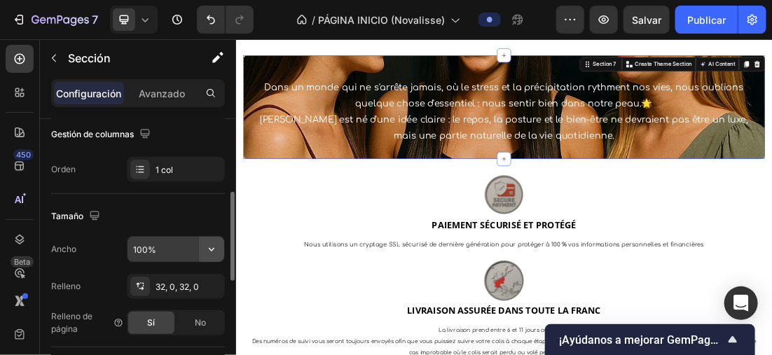
click at [208, 245] on icon "button" at bounding box center [212, 249] width 14 height 14
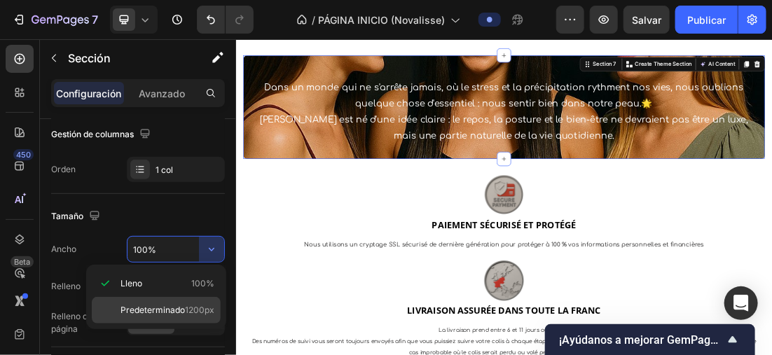
click at [192, 300] on div "Predeterminado 1200px" at bounding box center [156, 310] width 129 height 27
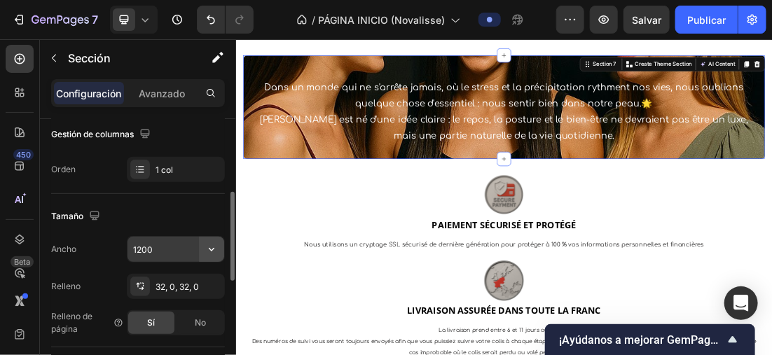
click at [206, 249] on icon "button" at bounding box center [212, 249] width 14 height 14
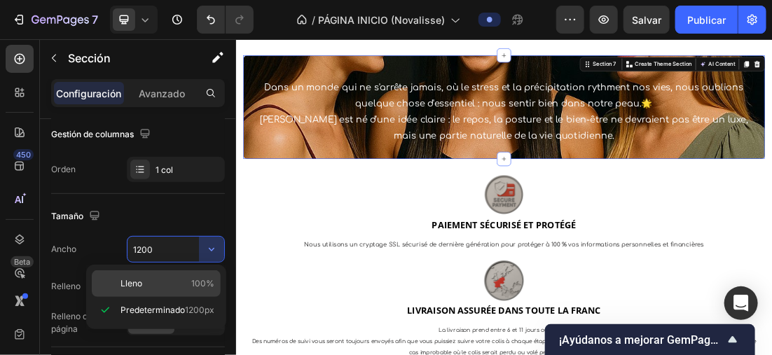
click at [191, 280] on span "100%" at bounding box center [202, 283] width 23 height 13
type input "100%"
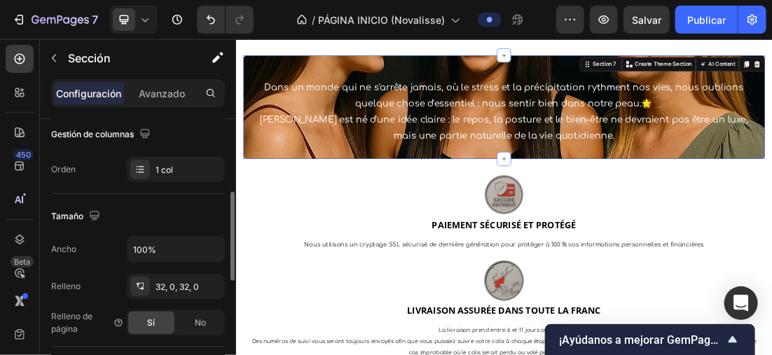
click at [168, 138] on div "Gestión de columnas" at bounding box center [138, 134] width 174 height 22
drag, startPoint x: 168, startPoint y: 138, endPoint x: 123, endPoint y: 145, distance: 45.4
click at [123, 145] on div "Gestión de columnas Orden 1 col" at bounding box center [138, 152] width 174 height 59
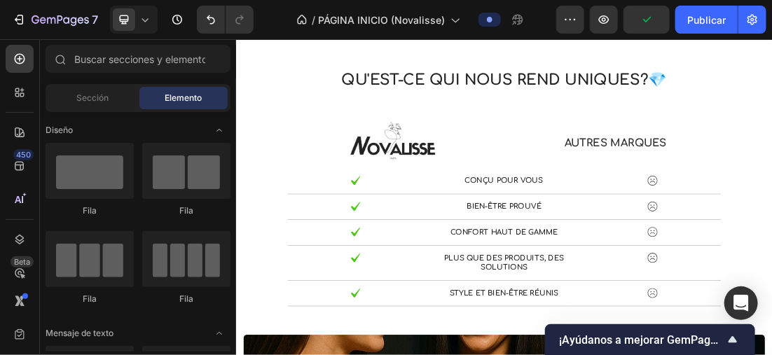
scroll to position [601, 0]
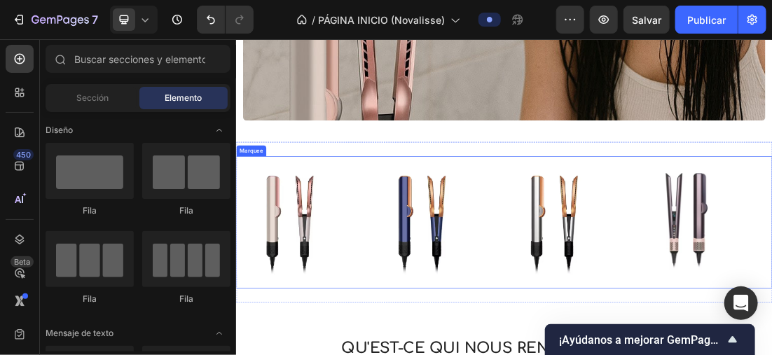
click at [621, 354] on div "Image" at bounding box center [546, 325] width 207 height 181
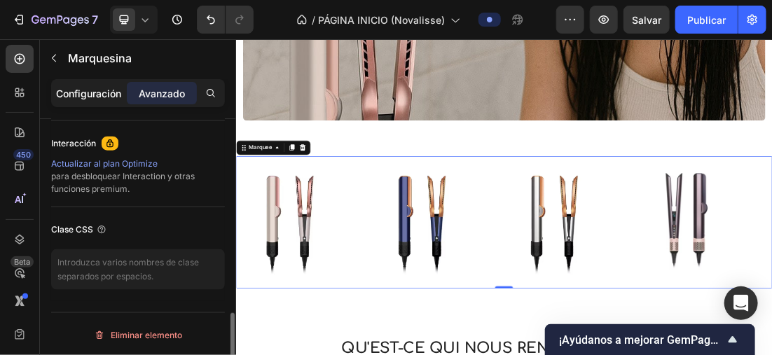
click at [97, 102] on div "Configuración" at bounding box center [89, 93] width 70 height 22
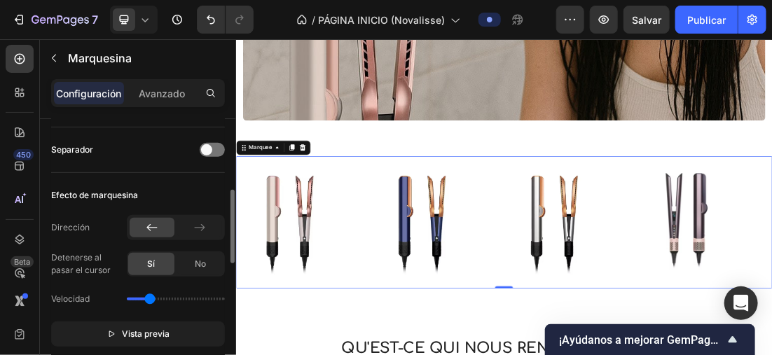
scroll to position [337, 0]
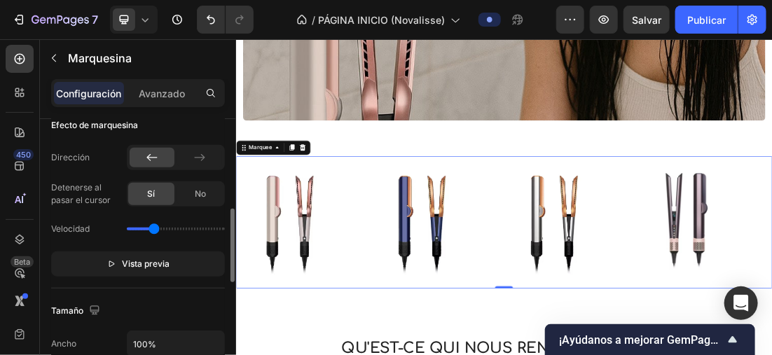
type input "1"
click at [153, 228] on input "range" at bounding box center [176, 229] width 98 height 3
click at [134, 18] on span at bounding box center [124, 19] width 22 height 22
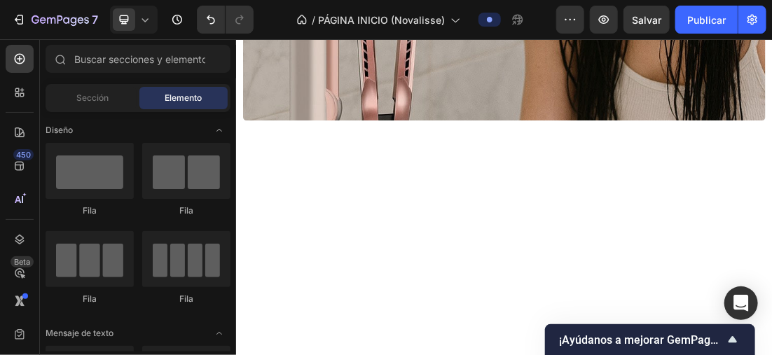
drag, startPoint x: 1072, startPoint y: 215, endPoint x: 1002, endPoint y: 46, distance: 182.5
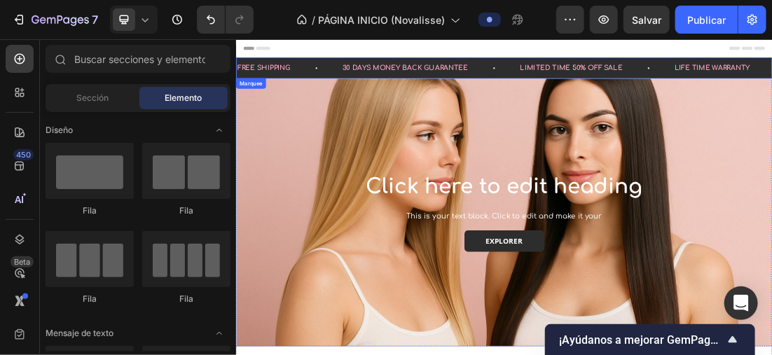
click at [651, 95] on div "30 DAYS MONEY BACK GUARANTEE Text Block" at bounding box center [540, 83] width 279 height 33
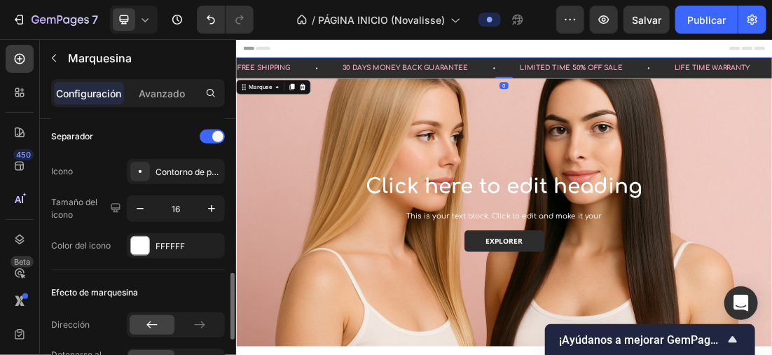
scroll to position [490, 0]
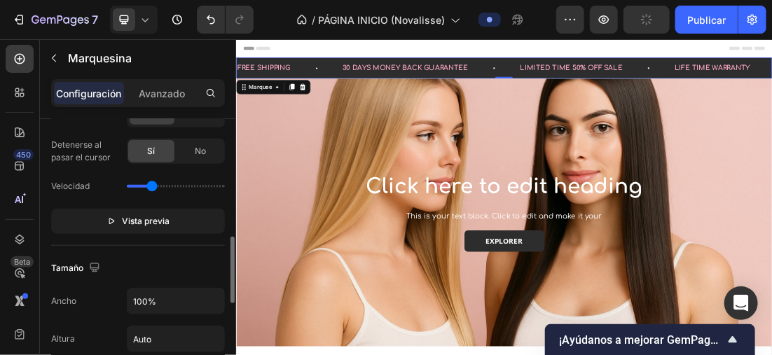
click at [151, 185] on input "range" at bounding box center [176, 186] width 98 height 3
click at [142, 15] on icon at bounding box center [145, 20] width 14 height 14
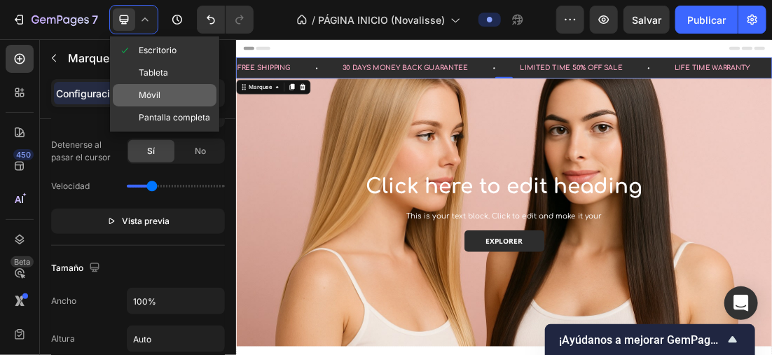
click at [155, 87] on div "Móvil" at bounding box center [165, 95] width 104 height 22
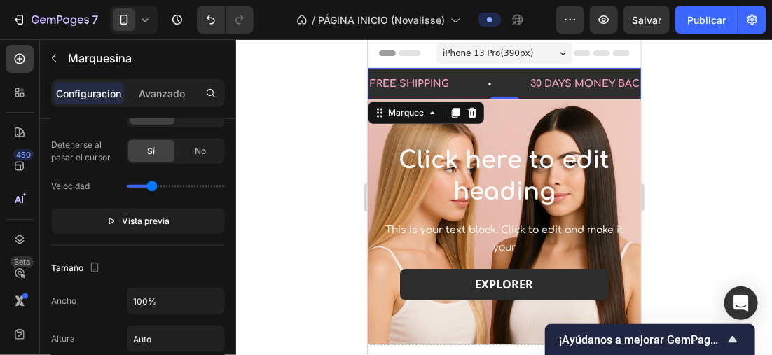
click at [475, 88] on div "FREE SHIPPING Text Block" at bounding box center [394, 83] width 160 height 32
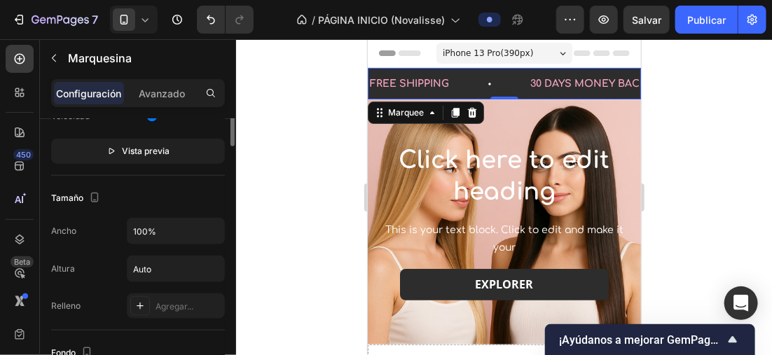
scroll to position [420, 0]
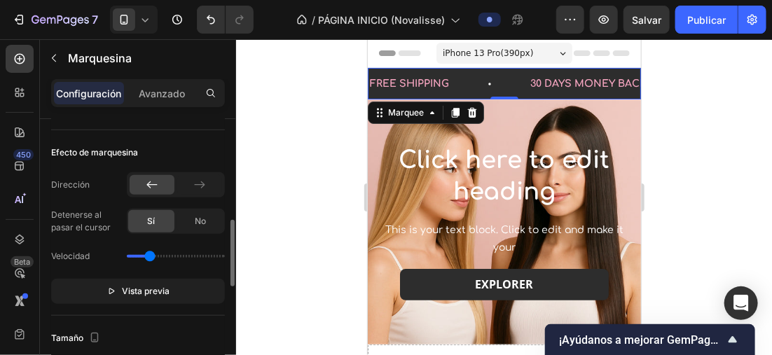
type input "0.8"
click at [150, 258] on input "range" at bounding box center [176, 256] width 98 height 3
click at [680, 121] on div at bounding box center [504, 197] width 536 height 316
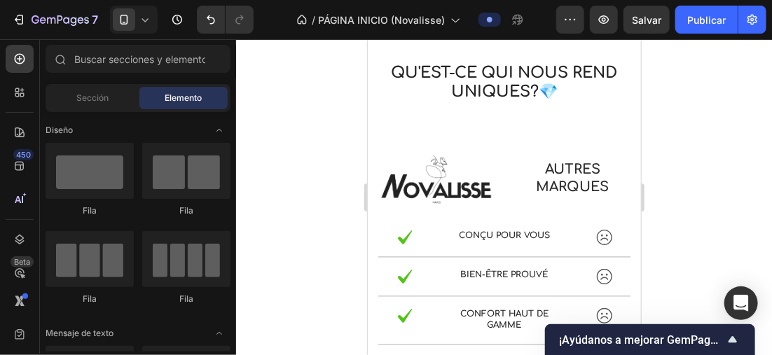
scroll to position [856, 0]
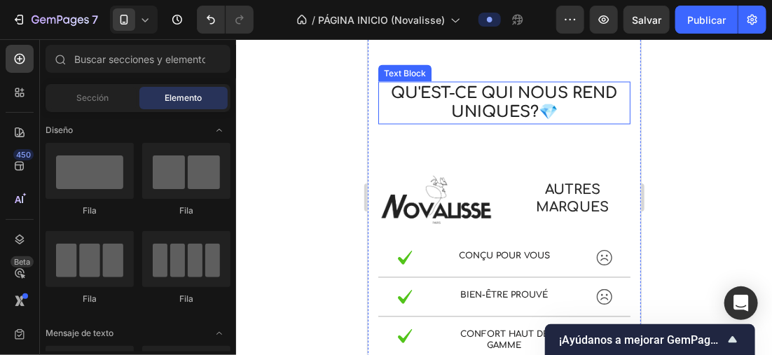
click at [589, 109] on p "Qu'est-ce qui nous rend uniques?💎" at bounding box center [503, 103] width 249 height 40
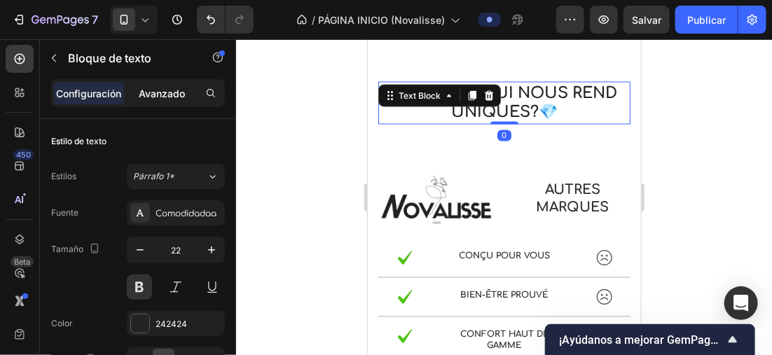
click at [165, 92] on p "Avanzado" at bounding box center [162, 93] width 46 height 15
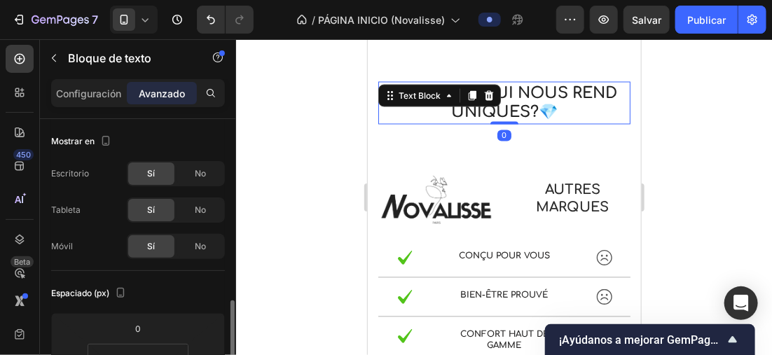
scroll to position [140, 0]
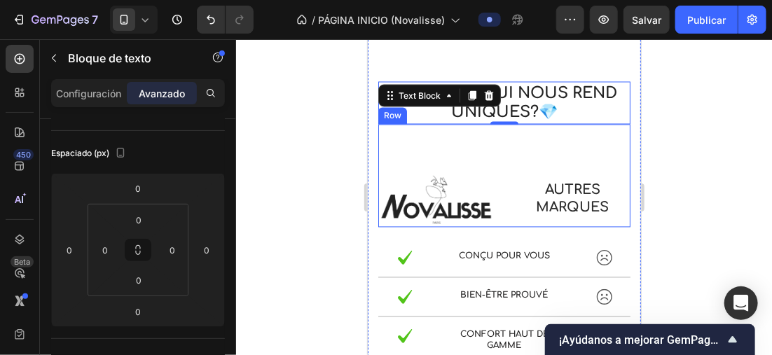
click at [539, 137] on div "AUTRES MARQUES Text Block" at bounding box center [572, 175] width 116 height 103
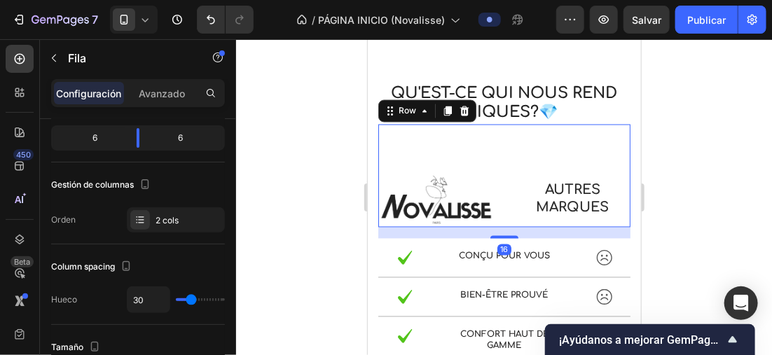
scroll to position [0, 0]
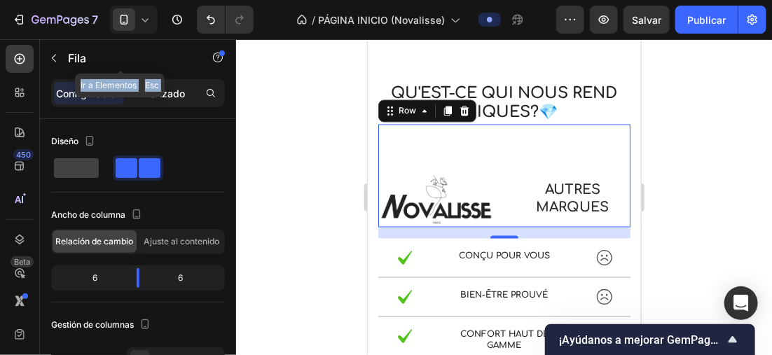
drag, startPoint x: 163, startPoint y: 74, endPoint x: 164, endPoint y: 90, distance: 16.1
click at [164, 88] on div "Sections(18) Elements(83) Sección Elemento Hero Section Product Detail Brands T…" at bounding box center [138, 197] width 196 height 316
click at [164, 91] on p "Avanzado" at bounding box center [162, 93] width 46 height 15
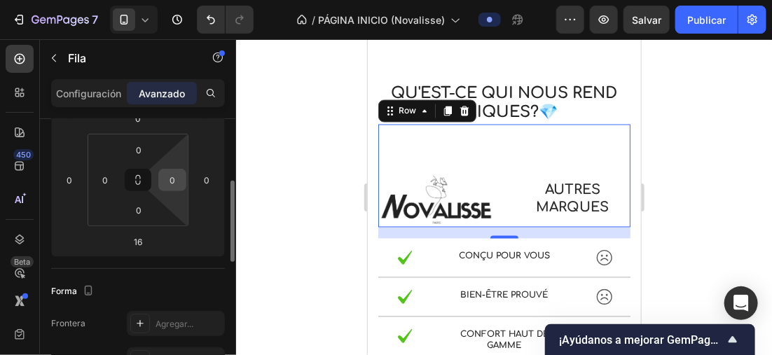
scroll to position [140, 0]
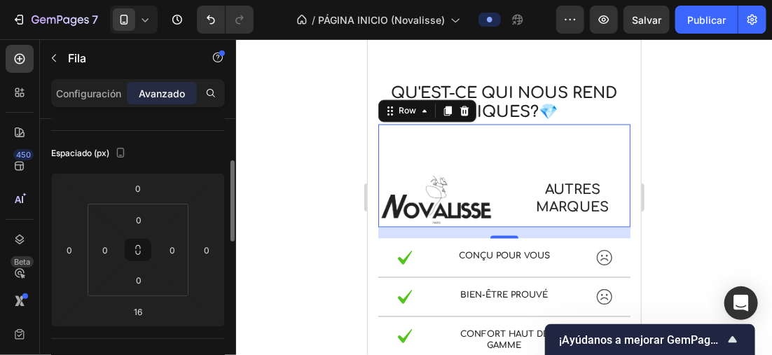
click at [726, 164] on div at bounding box center [504, 197] width 536 height 316
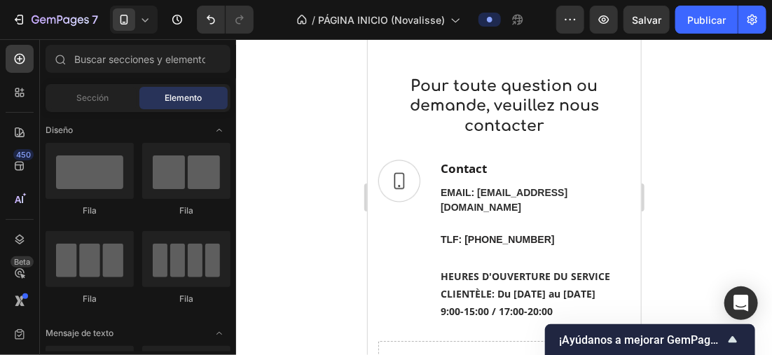
scroll to position [1958, 0]
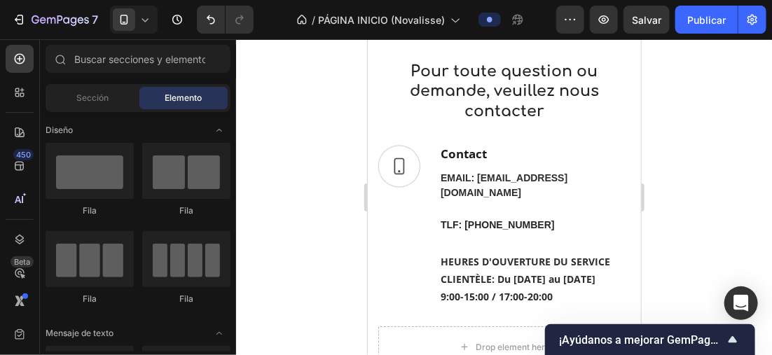
drag, startPoint x: 632, startPoint y: 164, endPoint x: 1023, endPoint y: 326, distance: 422.6
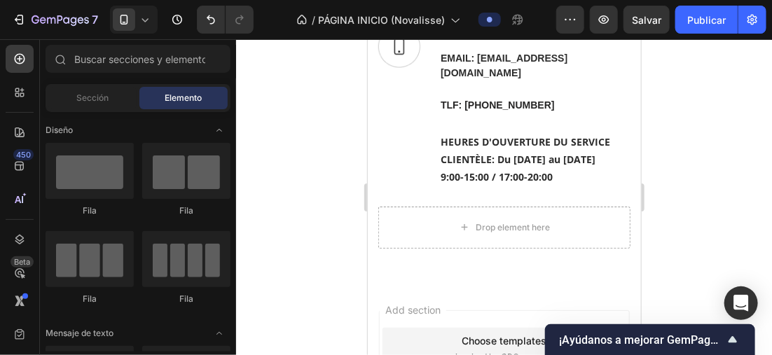
scroll to position [2109, 0]
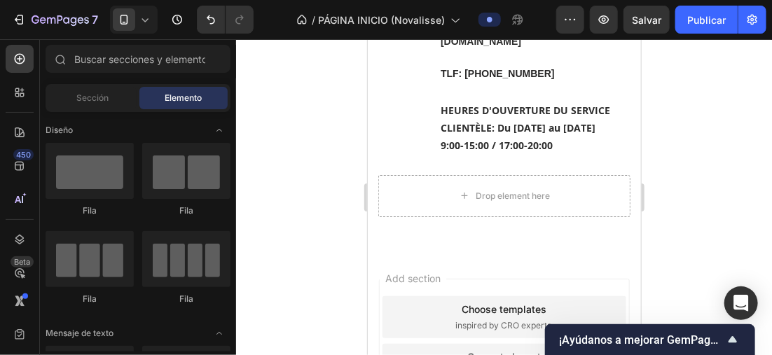
drag, startPoint x: 635, startPoint y: 286, endPoint x: 1009, endPoint y: 342, distance: 378.3
click at [96, 99] on span "Sección" at bounding box center [92, 98] width 32 height 13
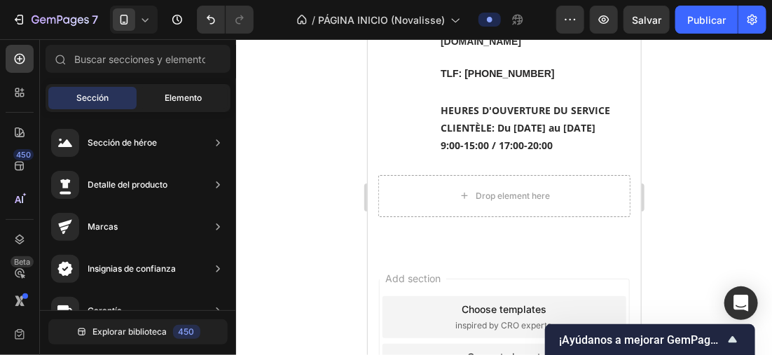
click at [150, 91] on div "Elemento" at bounding box center [183, 98] width 88 height 22
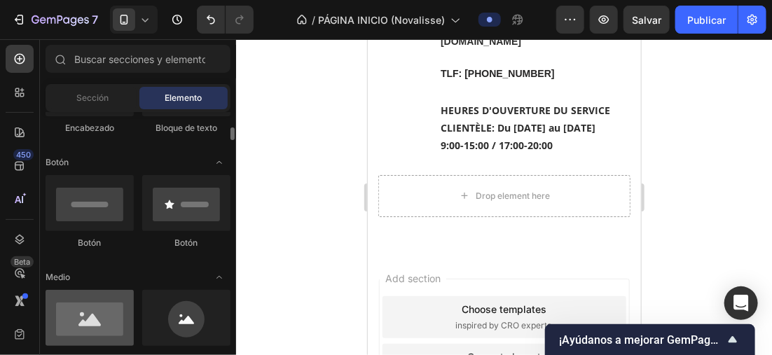
scroll to position [356, 0]
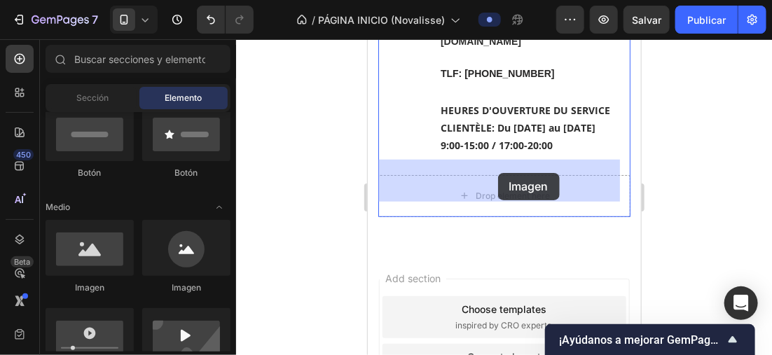
drag, startPoint x: 451, startPoint y: 296, endPoint x: 499, endPoint y: 174, distance: 130.4
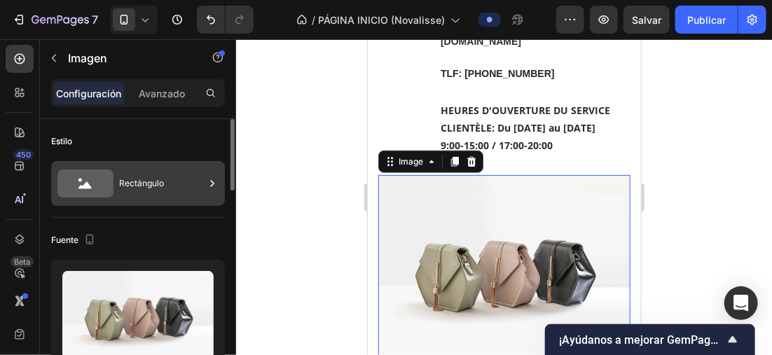
scroll to position [140, 0]
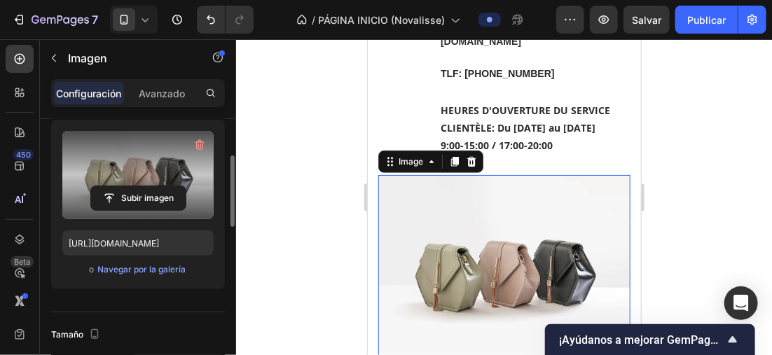
click at [159, 182] on label at bounding box center [137, 175] width 151 height 88
click at [159, 186] on input "file" at bounding box center [138, 198] width 95 height 24
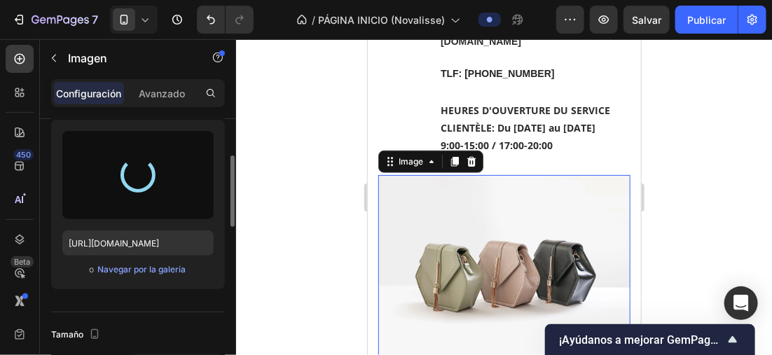
type input "https://cdn.shopify.com/s/files/1/0896/6527/4190/files/gempages_556725335903700…"
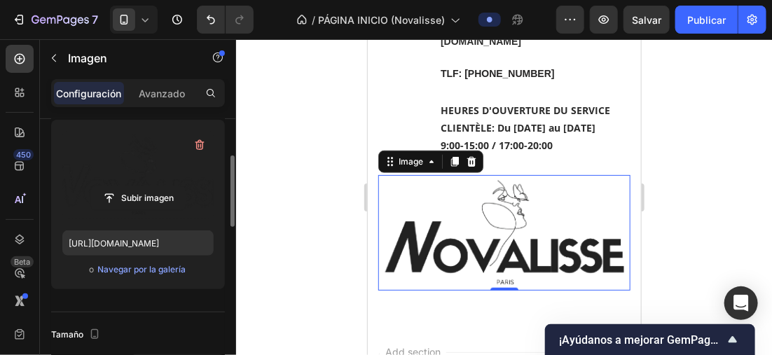
scroll to position [280, 0]
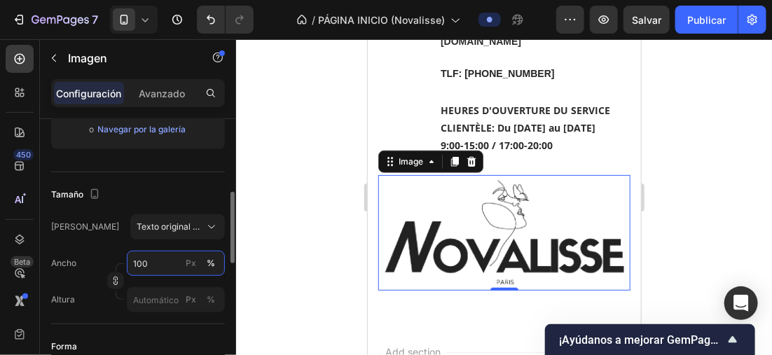
click at [158, 254] on input "100" at bounding box center [176, 263] width 98 height 25
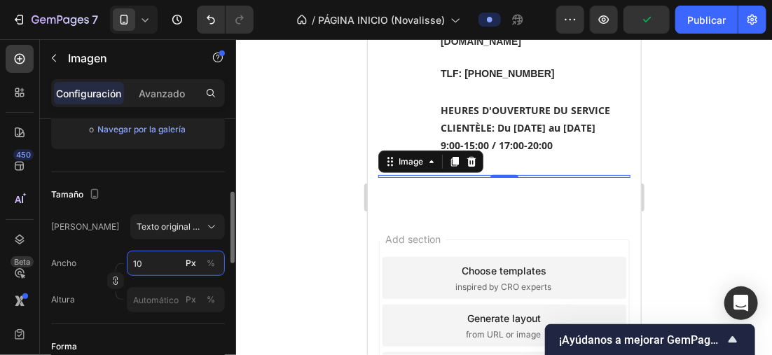
type input "1"
type input "150"
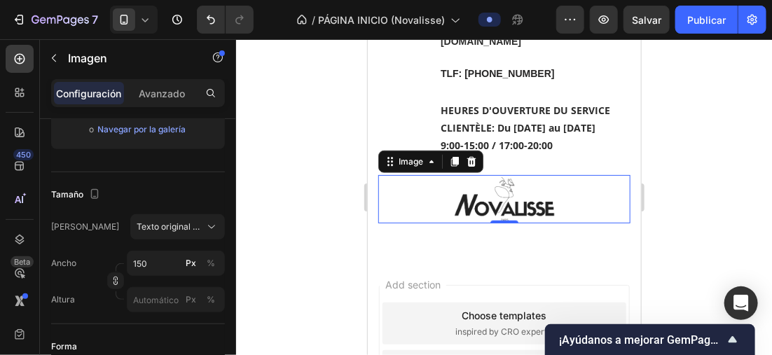
click at [713, 207] on div at bounding box center [504, 197] width 536 height 316
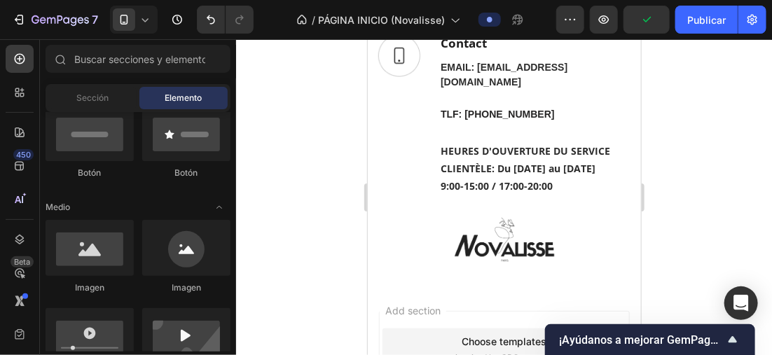
scroll to position [2072, 0]
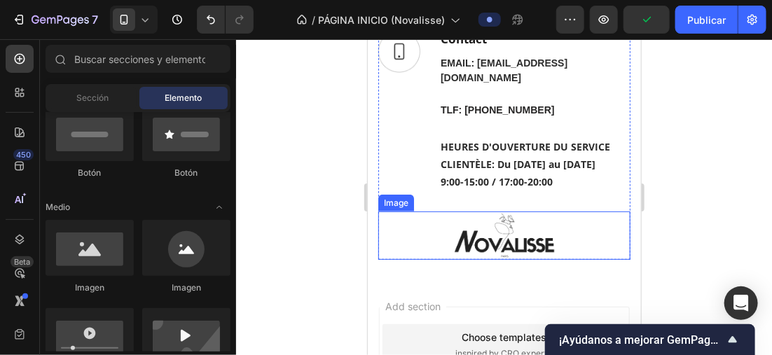
click at [525, 234] on img at bounding box center [503, 235] width 105 height 48
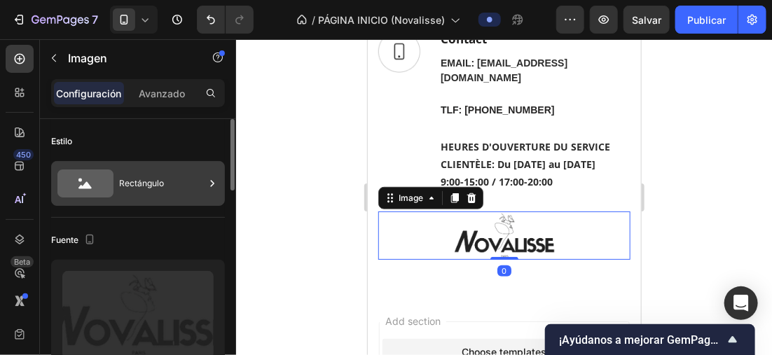
scroll to position [210, 0]
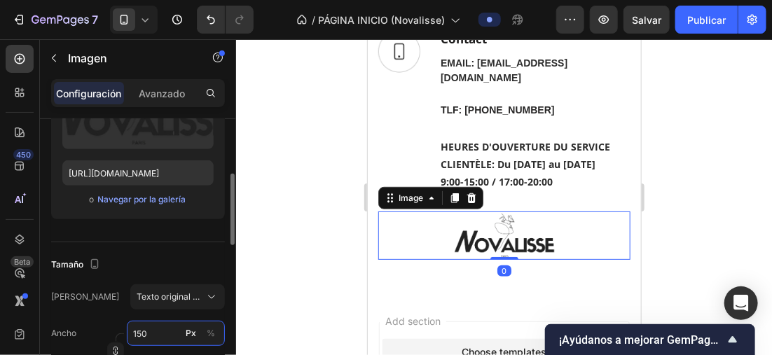
click at [143, 326] on input "150" at bounding box center [176, 333] width 98 height 25
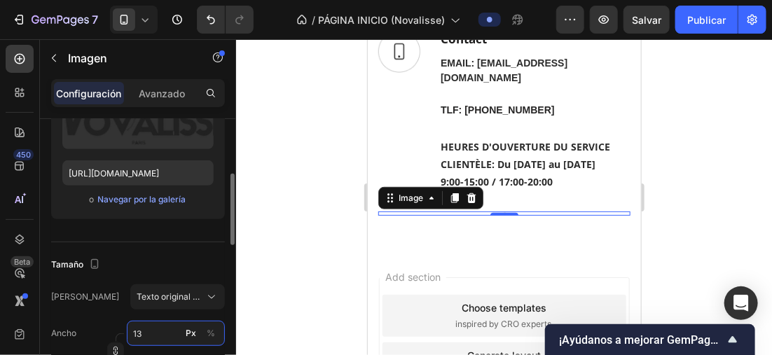
type input "130"
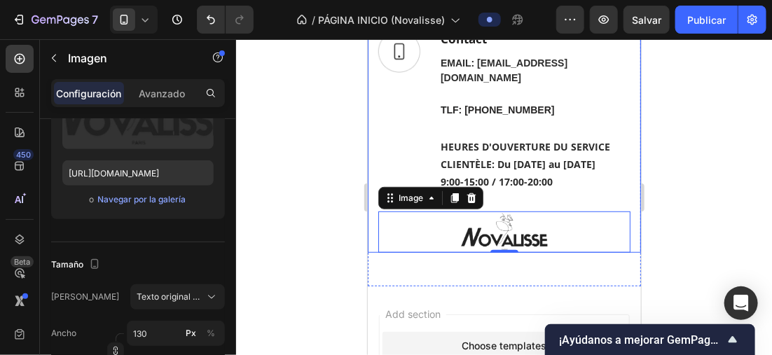
click at [335, 183] on div at bounding box center [504, 197] width 536 height 316
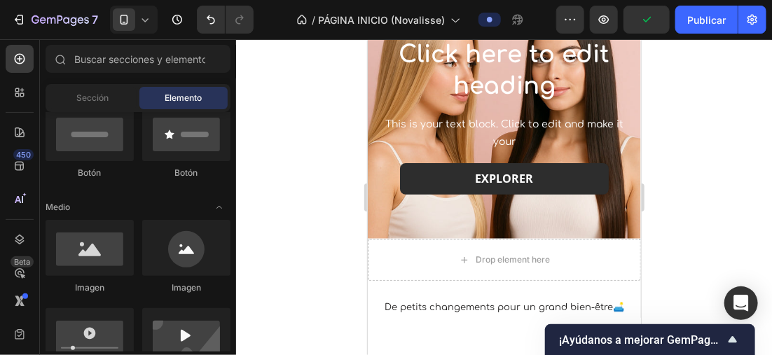
scroll to position [0, 0]
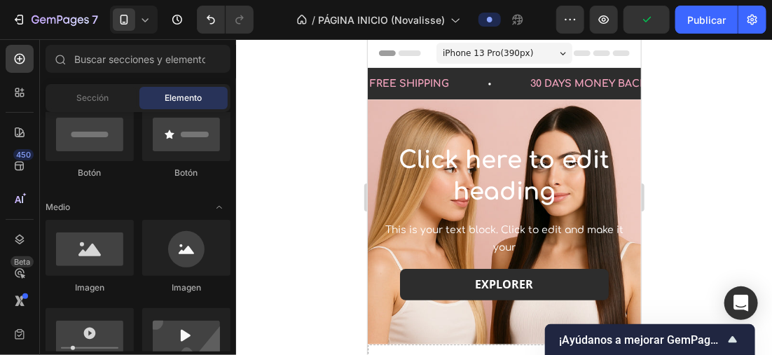
drag, startPoint x: 632, startPoint y: 290, endPoint x: 1044, endPoint y: 102, distance: 451.9
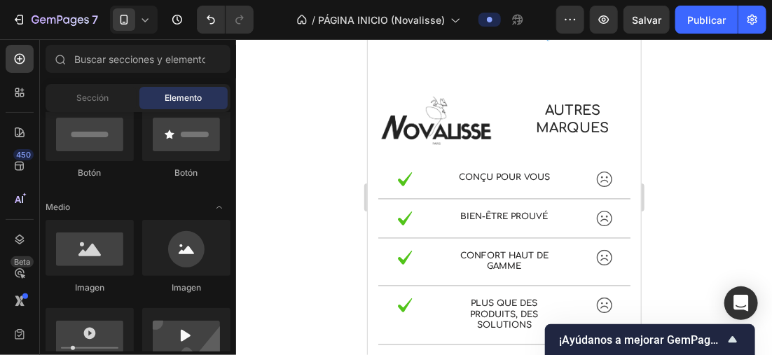
scroll to position [891, 0]
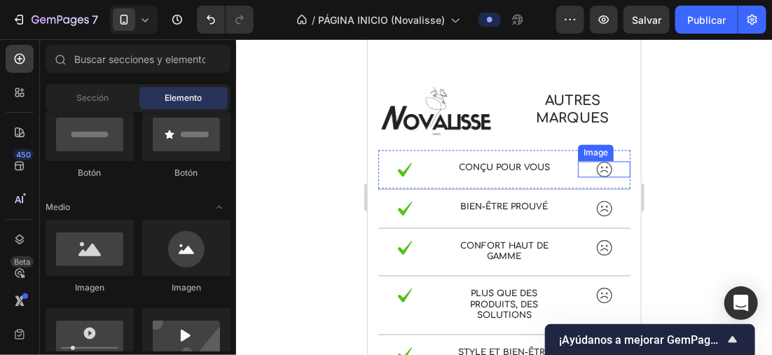
click at [600, 165] on img at bounding box center [603, 169] width 17 height 16
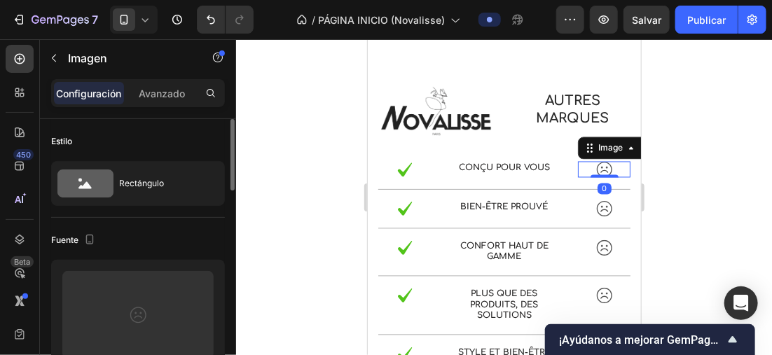
scroll to position [140, 0]
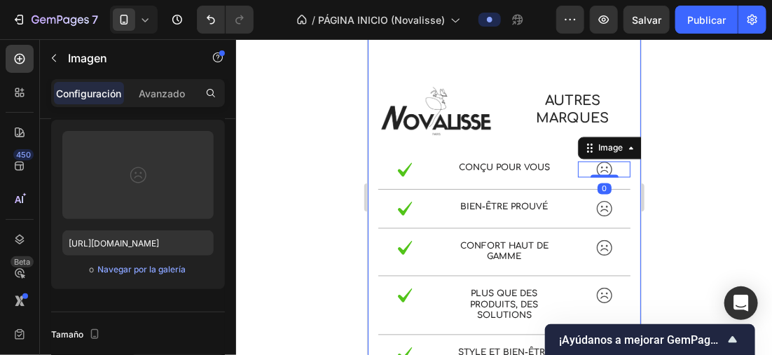
click at [679, 165] on div at bounding box center [504, 197] width 536 height 316
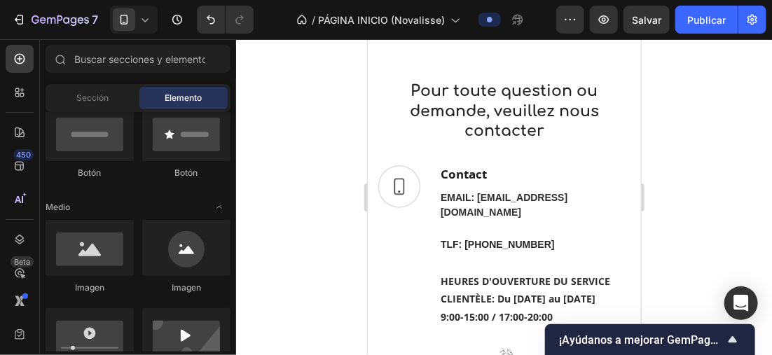
scroll to position [1899, 0]
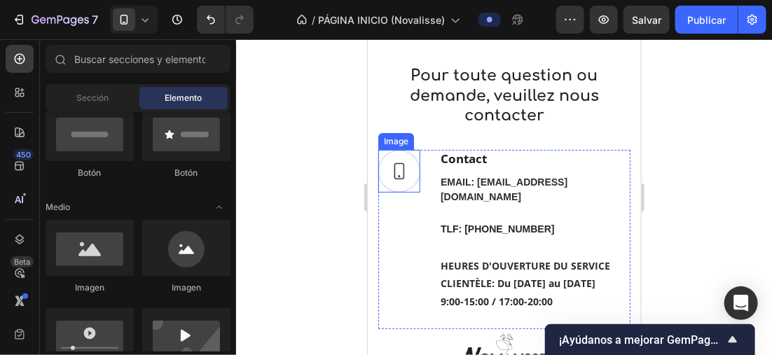
click at [417, 181] on img at bounding box center [399, 170] width 42 height 43
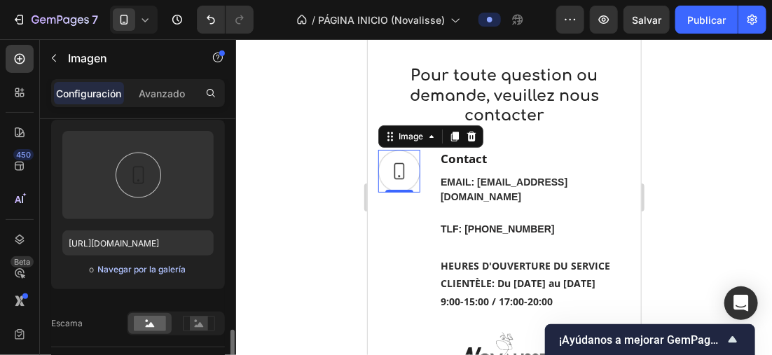
scroll to position [280, 0]
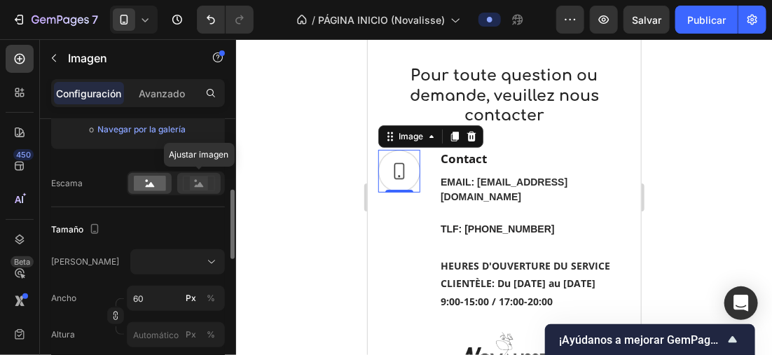
click at [193, 186] on rect at bounding box center [199, 183] width 18 height 14
click at [155, 185] on rect at bounding box center [150, 183] width 32 height 15
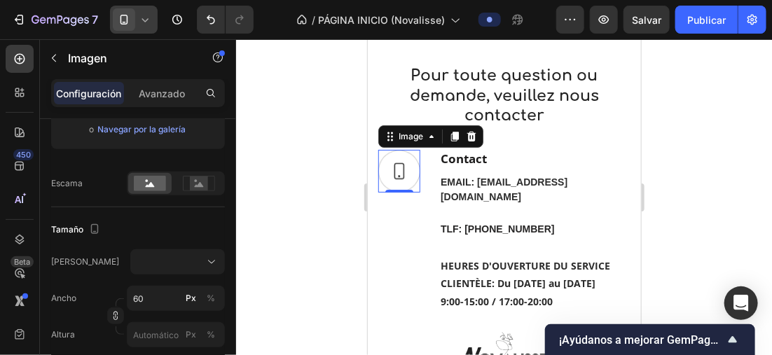
click at [134, 15] on span at bounding box center [124, 19] width 22 height 22
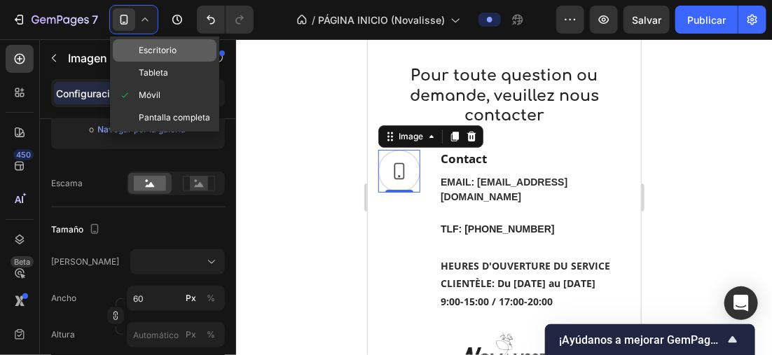
click at [166, 45] on span "Escritorio" at bounding box center [158, 50] width 38 height 14
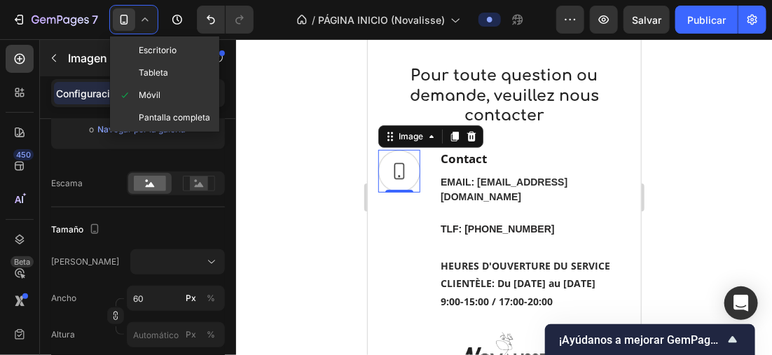
type input "65"
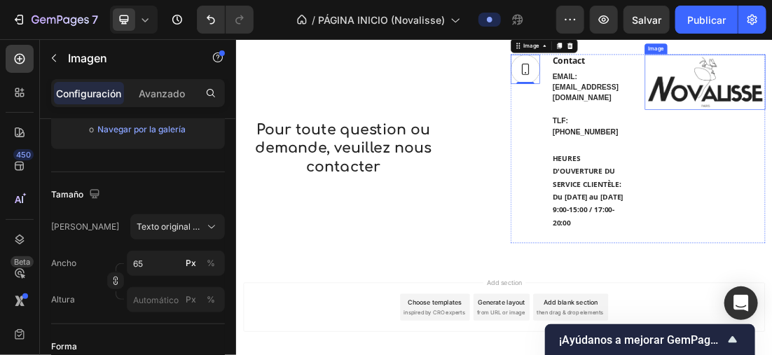
scroll to position [1825, 0]
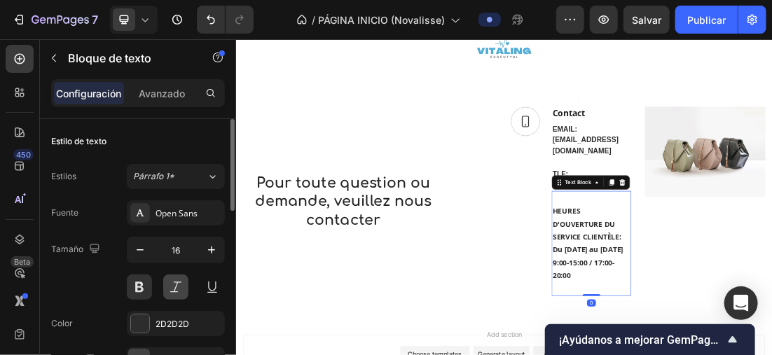
scroll to position [70, 0]
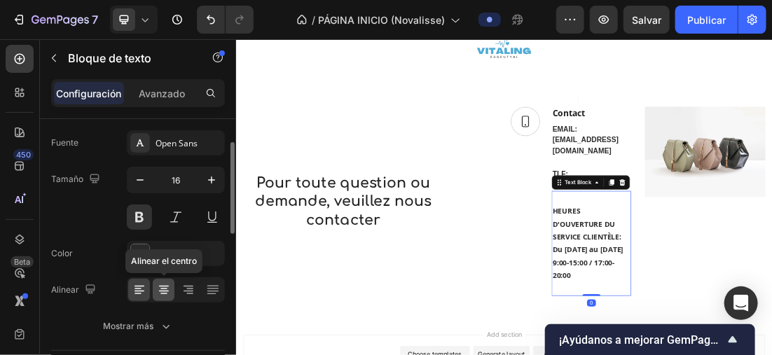
click at [164, 291] on icon at bounding box center [164, 291] width 10 height 1
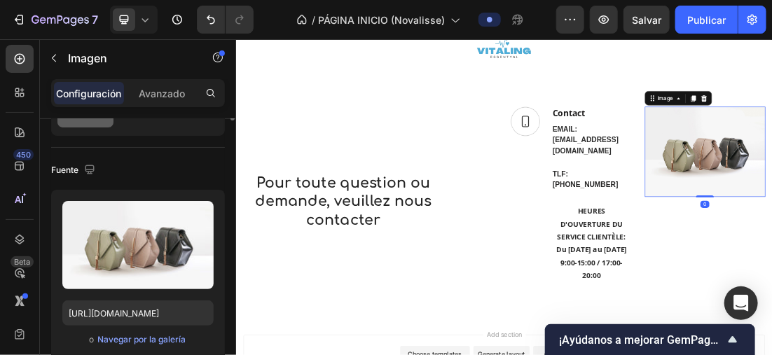
scroll to position [0, 0]
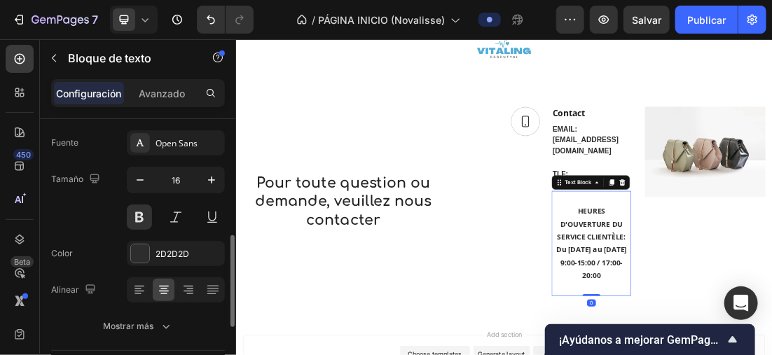
scroll to position [140, 0]
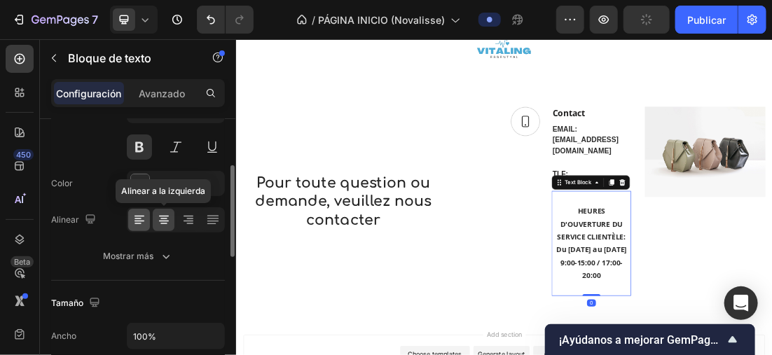
click at [137, 216] on icon at bounding box center [139, 220] width 14 height 14
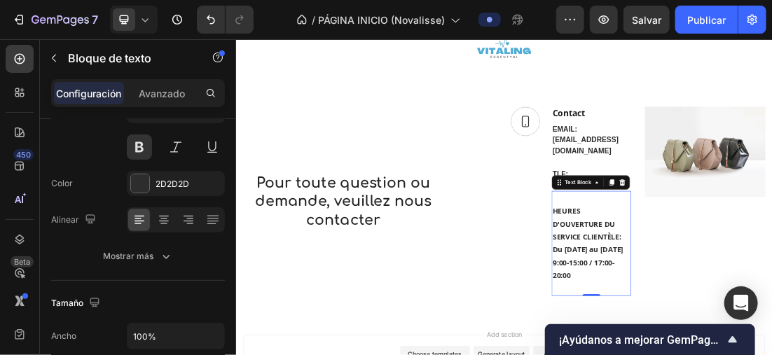
click at [147, 19] on icon at bounding box center [145, 20] width 6 height 4
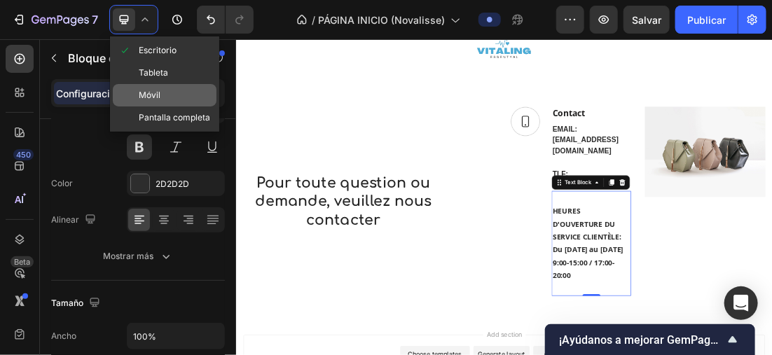
click at [174, 87] on div "Móvil" at bounding box center [165, 95] width 104 height 22
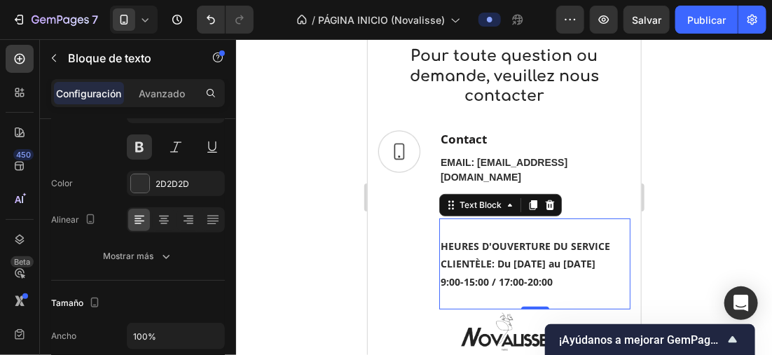
scroll to position [1877, 0]
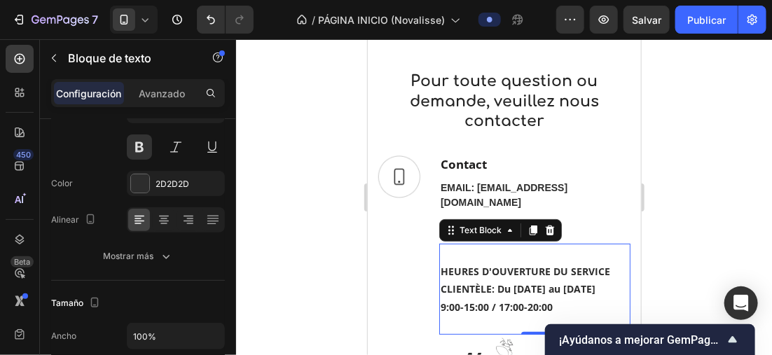
click at [148, 13] on icon at bounding box center [145, 20] width 14 height 14
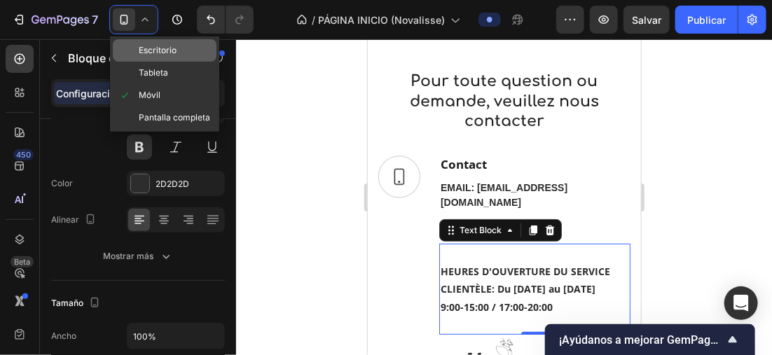
click at [179, 59] on div "Escritorio" at bounding box center [165, 50] width 104 height 22
type input "16"
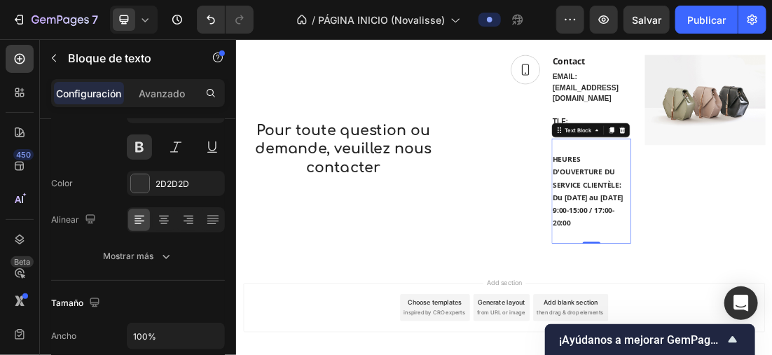
scroll to position [1948, 0]
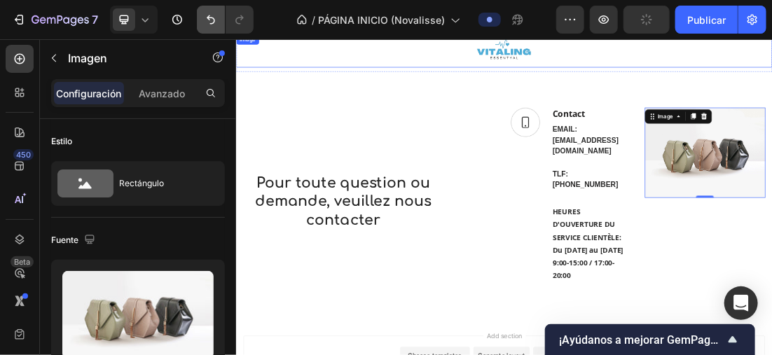
scroll to position [1808, 0]
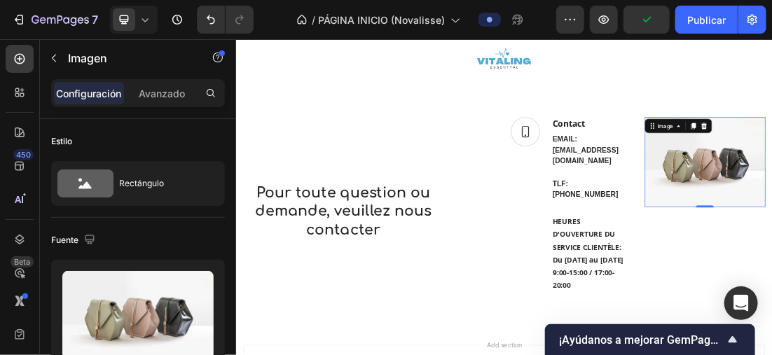
click at [144, 15] on icon at bounding box center [145, 20] width 14 height 14
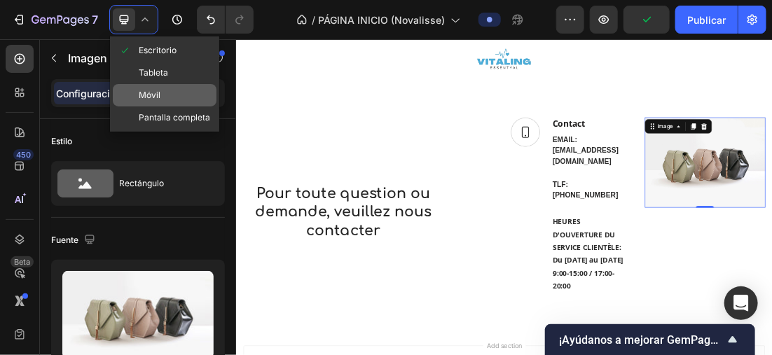
click at [175, 90] on div "Móvil" at bounding box center [165, 95] width 104 height 22
type input "https://cdn.shopify.com/s/files/1/0896/6527/4190/files/gempages_556725335903700…"
type input "130"
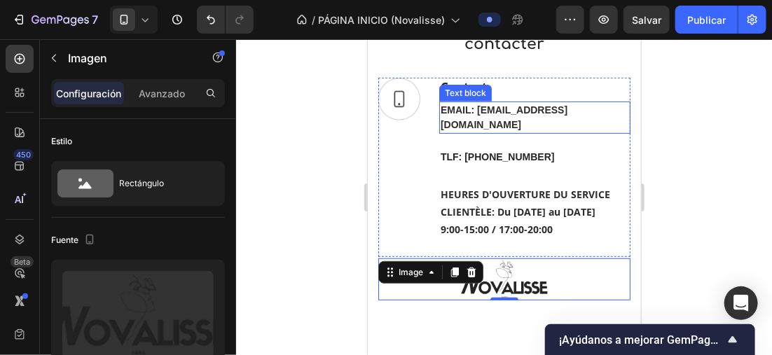
scroll to position [2039, 0]
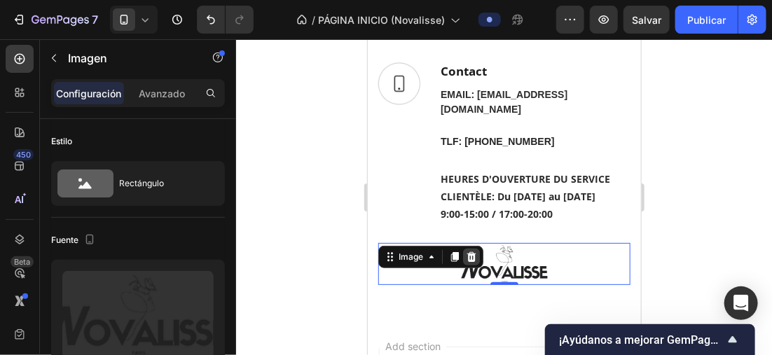
click at [474, 251] on icon at bounding box center [470, 256] width 9 height 10
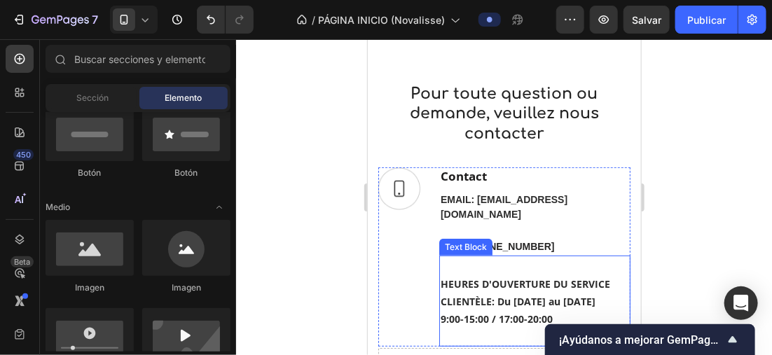
scroll to position [1899, 0]
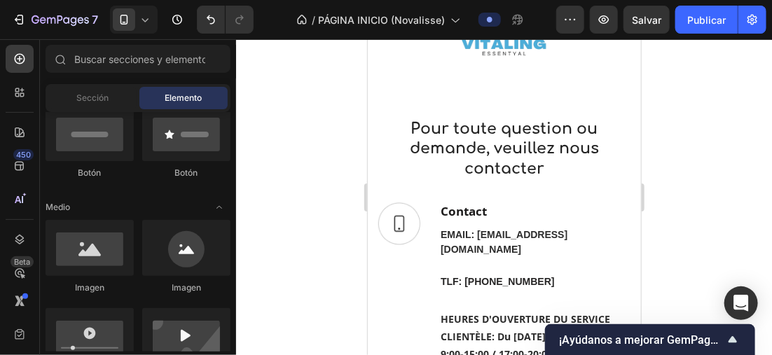
click at [140, 16] on icon at bounding box center [145, 20] width 14 height 14
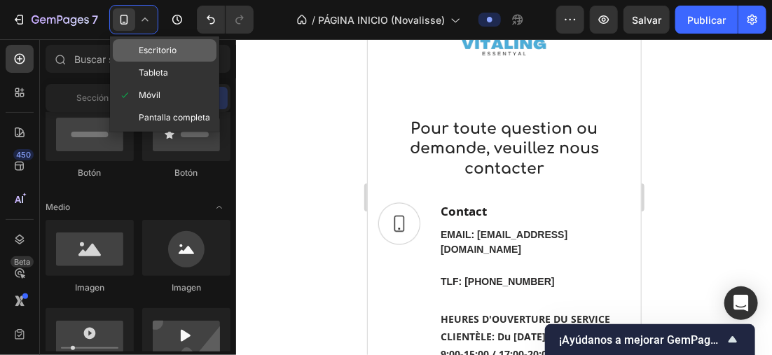
click at [153, 42] on div "Escritorio" at bounding box center [165, 50] width 104 height 22
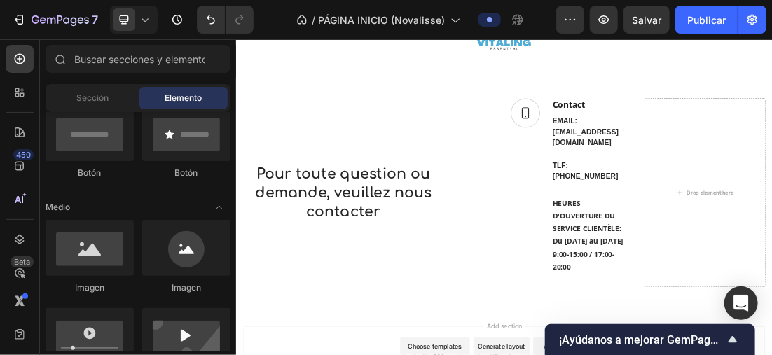
click at [233, 82] on div "Sections(18) Elements(83) Sección Elemento Sección de héroe Detalle del product…" at bounding box center [138, 198] width 196 height 307
drag, startPoint x: 468, startPoint y: 120, endPoint x: 249, endPoint y: 81, distance: 222.1
click at [249, 81] on div "Pour toute question ou demande, veuillez nous contacter Heading Row Image Conta…" at bounding box center [655, 268] width 840 height 386
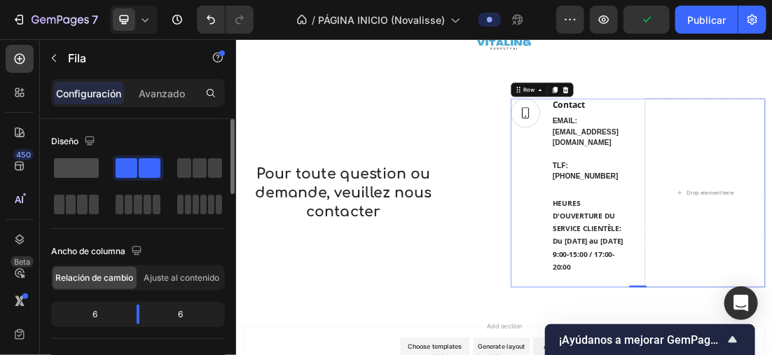
click at [64, 164] on span at bounding box center [76, 168] width 45 height 20
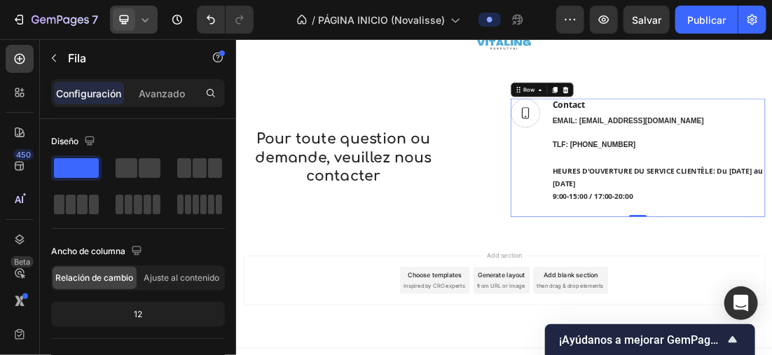
click at [148, 9] on div at bounding box center [134, 20] width 48 height 28
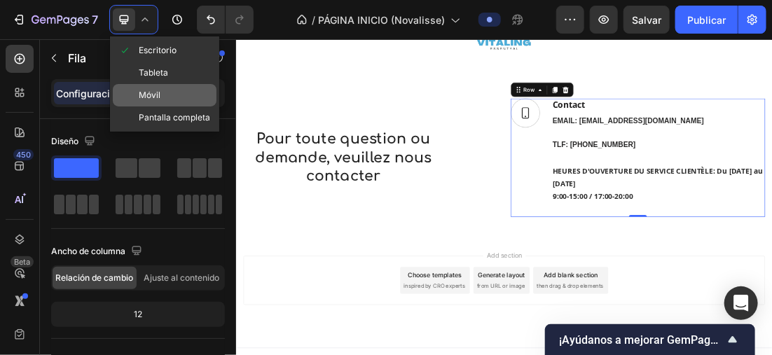
click at [163, 90] on div "Móvil" at bounding box center [165, 95] width 104 height 22
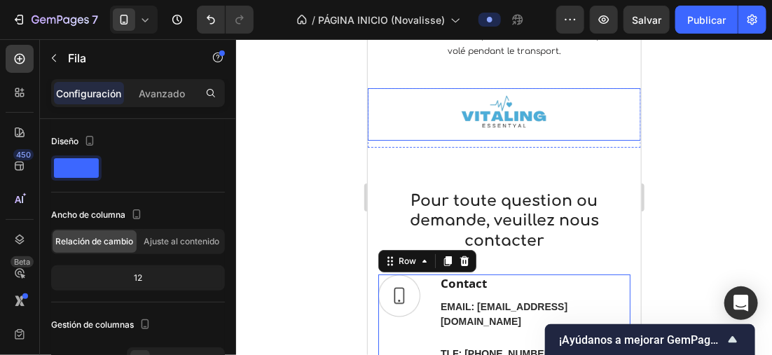
scroll to position [1803, 0]
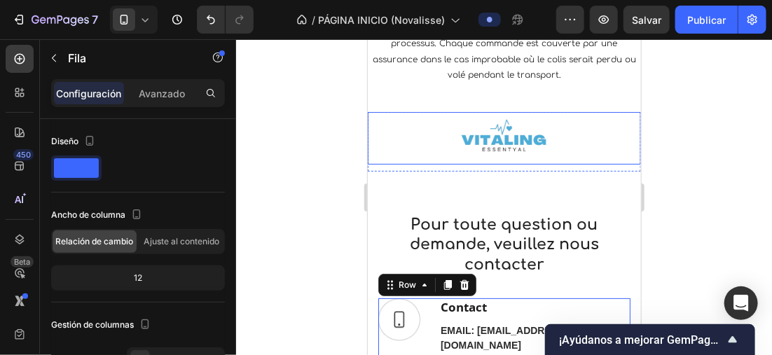
click at [531, 148] on img at bounding box center [503, 137] width 105 height 52
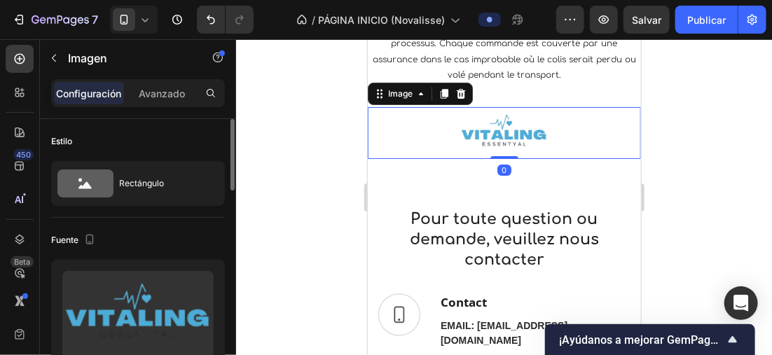
scroll to position [70, 0]
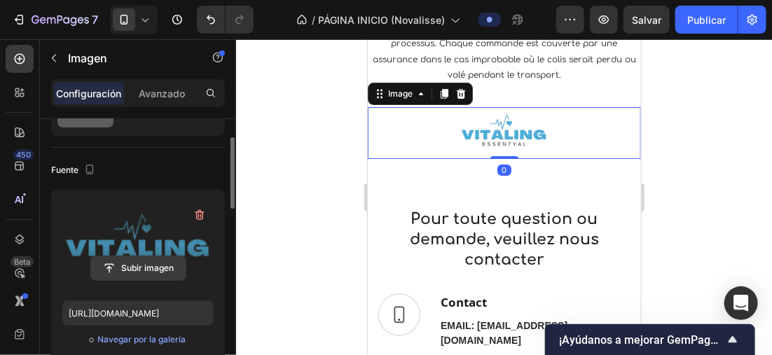
click at [139, 258] on input "file" at bounding box center [138, 268] width 95 height 24
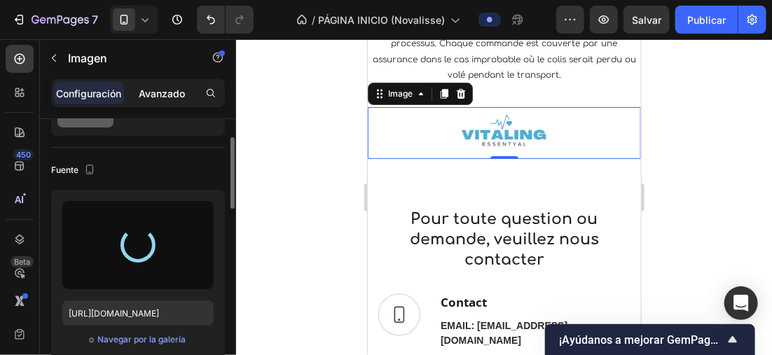
type input "https://cdn.shopify.com/s/files/1/0896/6527/4190/files/gempages_556725335903700…"
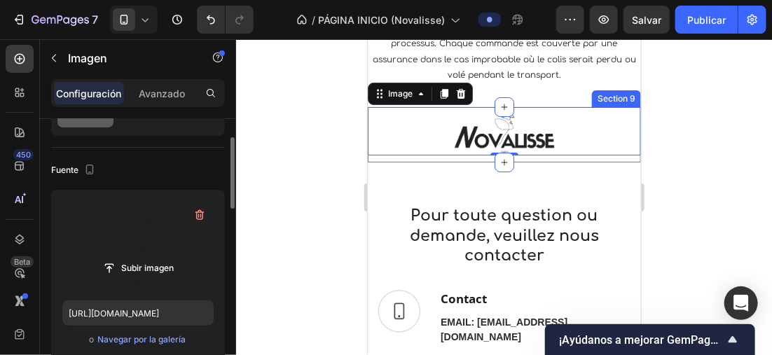
click at [256, 127] on div at bounding box center [504, 197] width 536 height 316
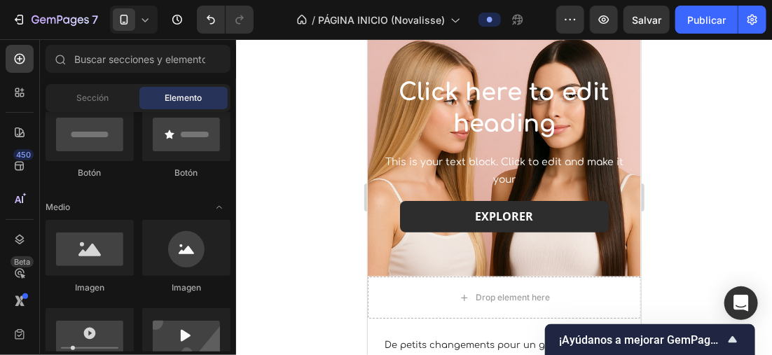
scroll to position [0, 0]
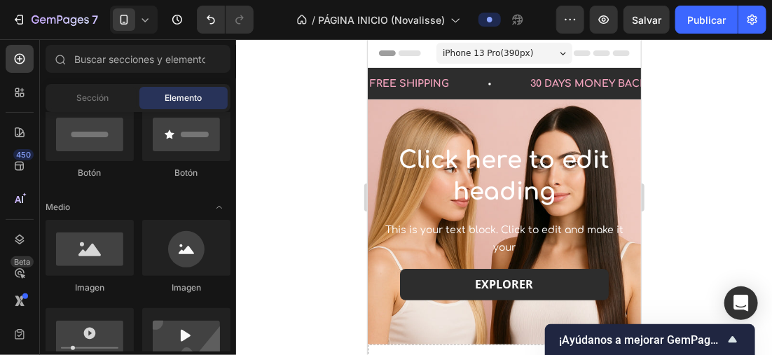
drag, startPoint x: 631, startPoint y: 265, endPoint x: 1009, endPoint y: 85, distance: 419.2
click at [707, 20] on font "Publicar" at bounding box center [706, 20] width 39 height 15
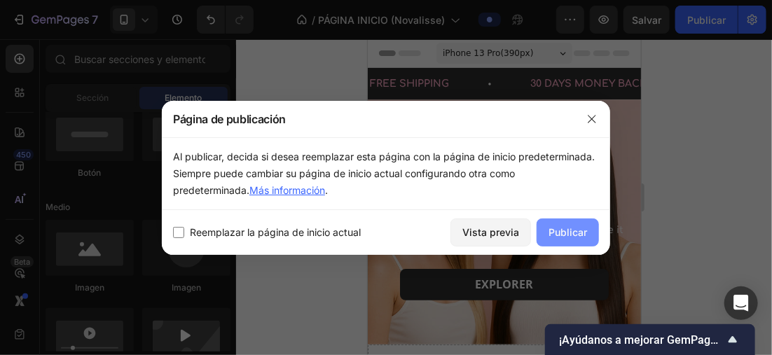
click at [566, 231] on font "Publicar" at bounding box center [567, 232] width 39 height 15
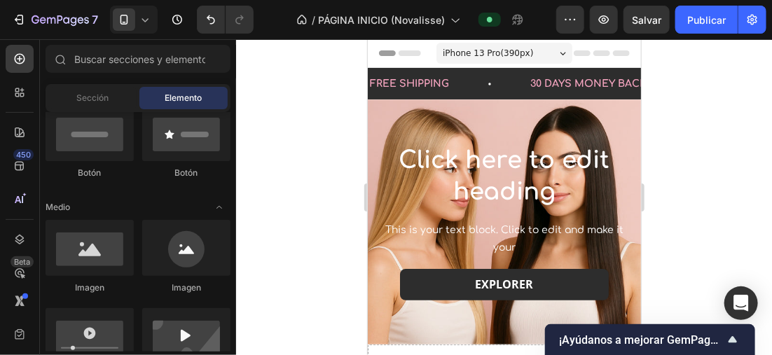
click at [263, 130] on div at bounding box center [504, 197] width 536 height 316
drag, startPoint x: 263, startPoint y: 130, endPoint x: 282, endPoint y: 64, distance: 68.3
click at [282, 64] on div at bounding box center [504, 197] width 536 height 316
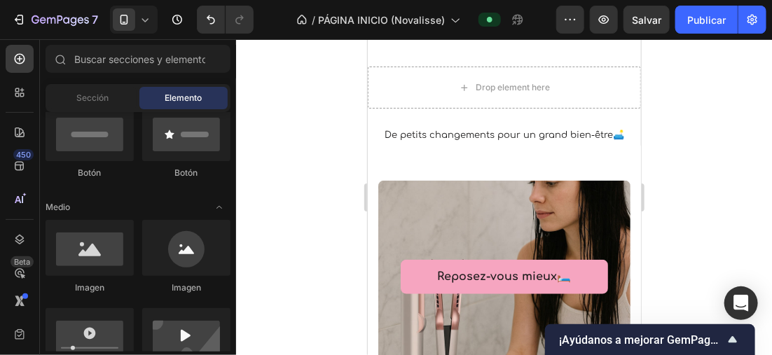
scroll to position [354, 0]
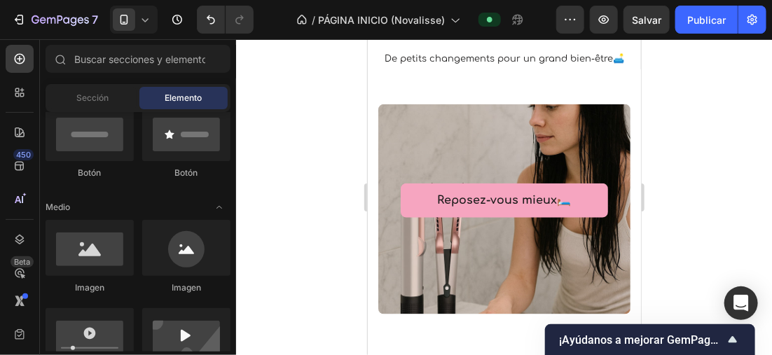
drag, startPoint x: 635, startPoint y: 73, endPoint x: 581, endPoint y: 104, distance: 63.1
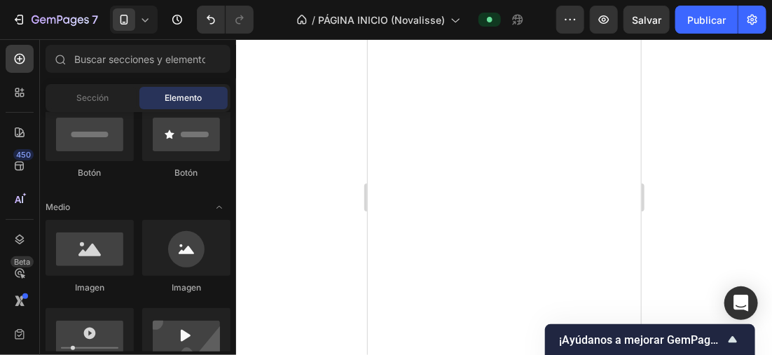
scroll to position [0, 0]
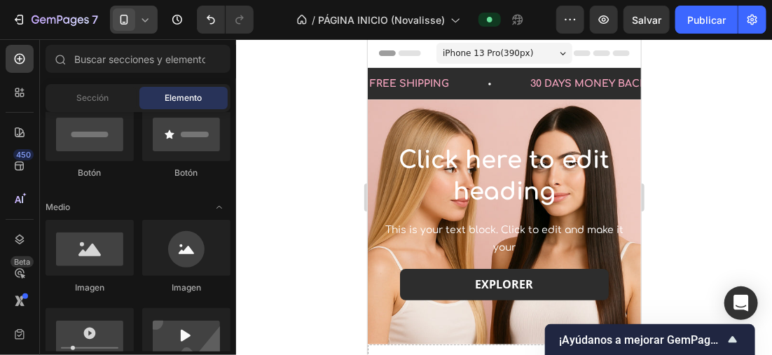
click at [145, 27] on div at bounding box center [134, 20] width 48 height 28
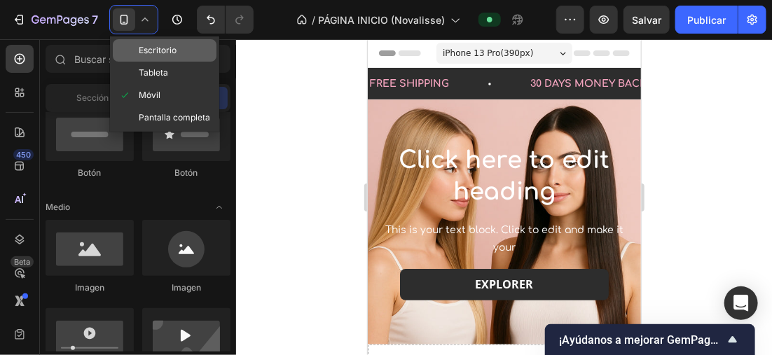
click at [172, 46] on span "Escritorio" at bounding box center [158, 50] width 38 height 14
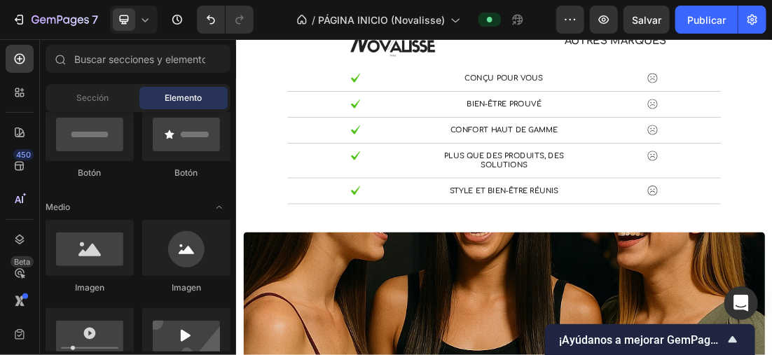
drag, startPoint x: 1069, startPoint y: 100, endPoint x: 521, endPoint y: 57, distance: 549.4
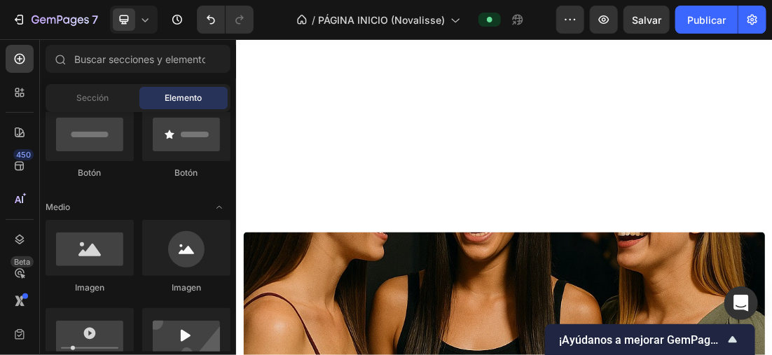
scroll to position [247, 0]
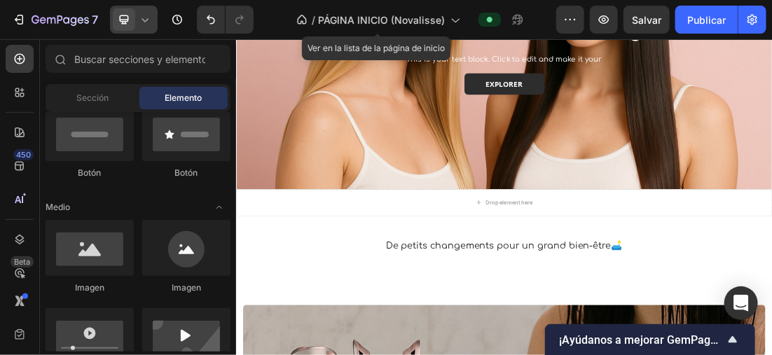
click at [135, 15] on div at bounding box center [134, 20] width 48 height 28
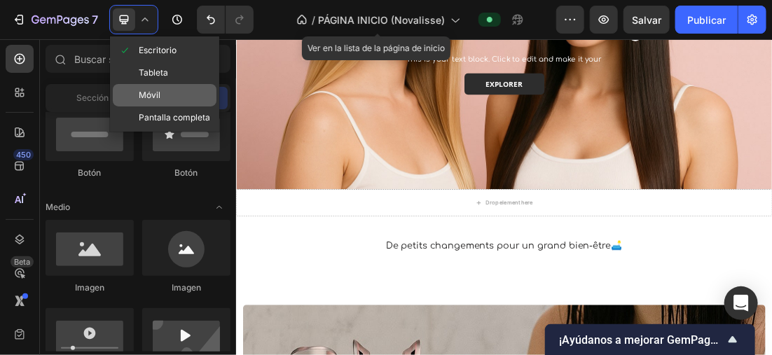
click at [168, 99] on div "Móvil" at bounding box center [165, 95] width 104 height 22
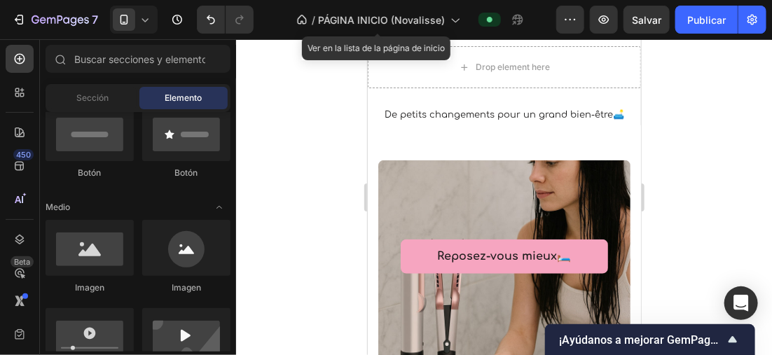
scroll to position [309, 0]
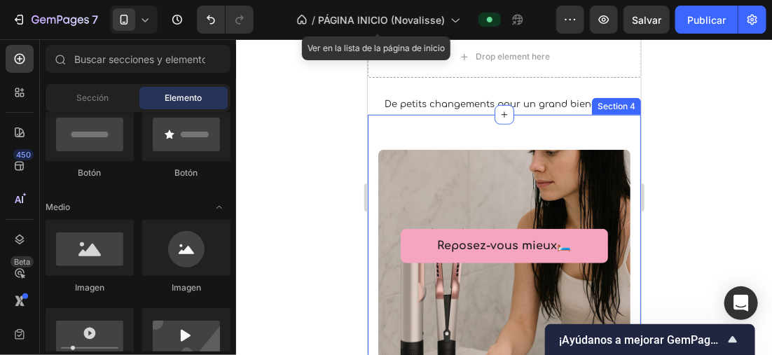
click at [621, 134] on div "Reposez-vous mieux🛏️ Text block Row Row Hero Banner Section 4" at bounding box center [503, 264] width 273 height 301
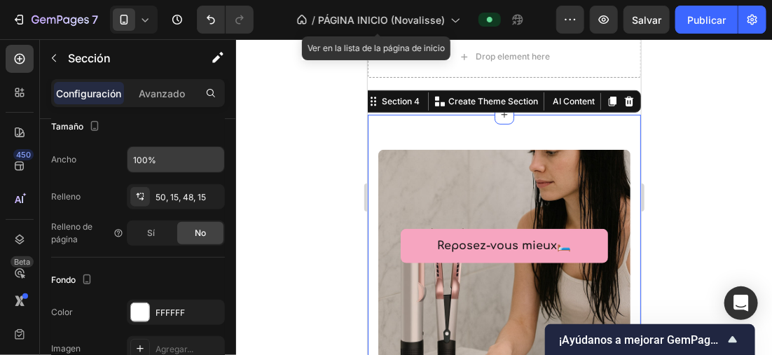
scroll to position [420, 0]
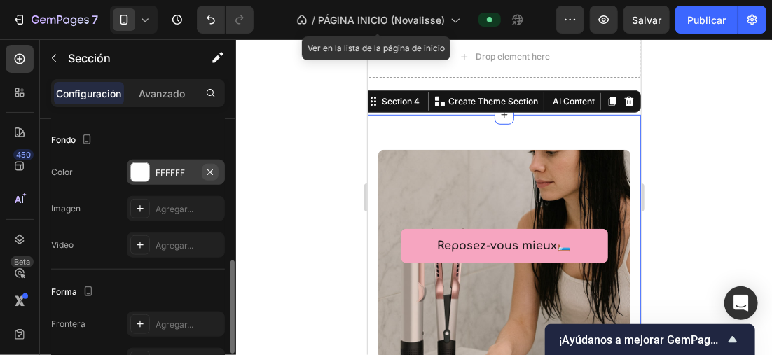
click at [207, 169] on icon "button" at bounding box center [210, 172] width 6 height 6
click at [169, 171] on div "Agregar..." at bounding box center [188, 173] width 66 height 13
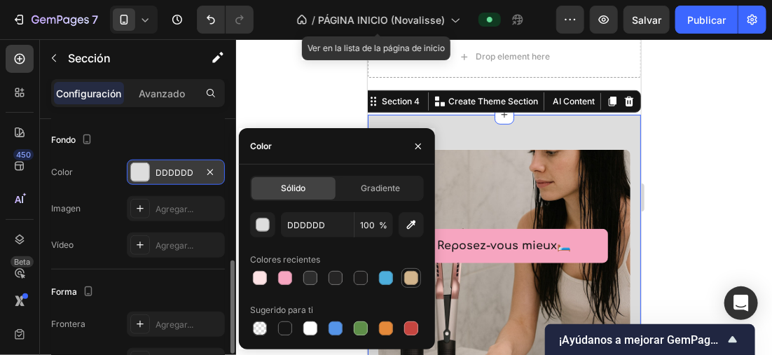
click at [404, 277] on div at bounding box center [411, 278] width 14 height 14
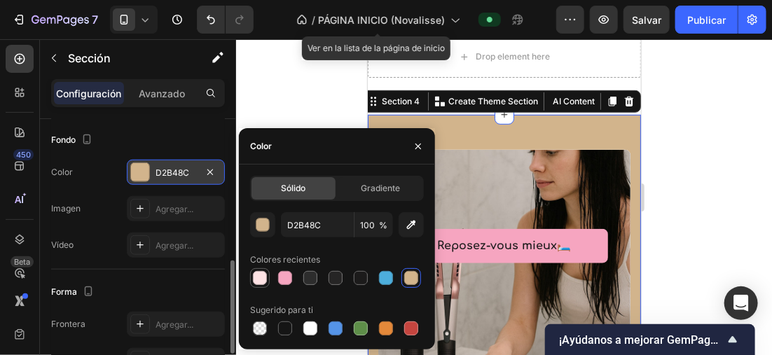
click at [265, 280] on div at bounding box center [260, 278] width 14 height 14
type input "FDE2E4"
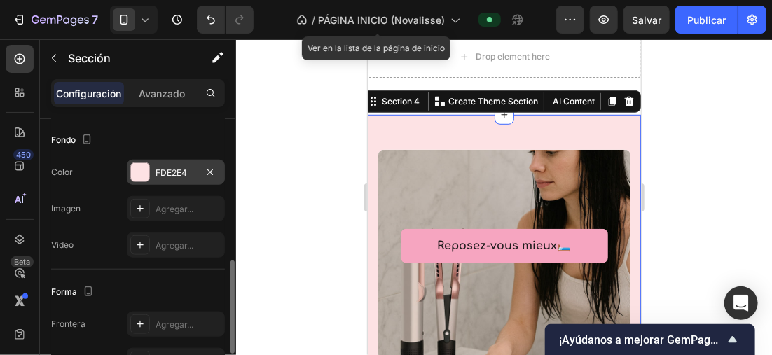
click at [665, 120] on div at bounding box center [504, 197] width 536 height 316
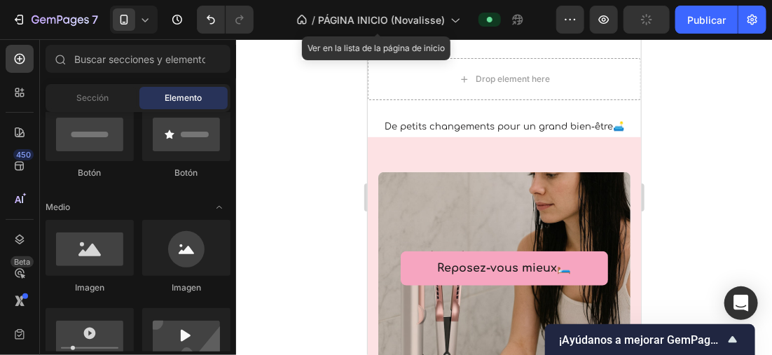
scroll to position [345, 0]
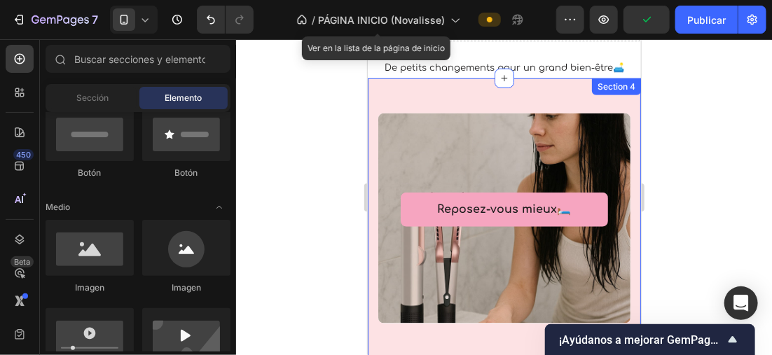
click at [604, 94] on div "Reposez-vous mieux🛏️ Text block Row Row Hero Banner Section 4" at bounding box center [503, 228] width 273 height 301
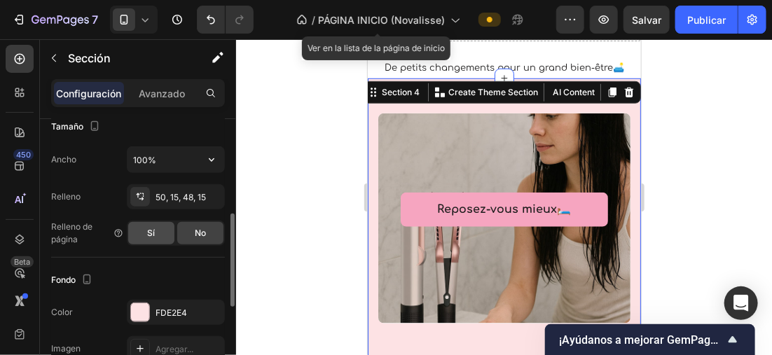
scroll to position [420, 0]
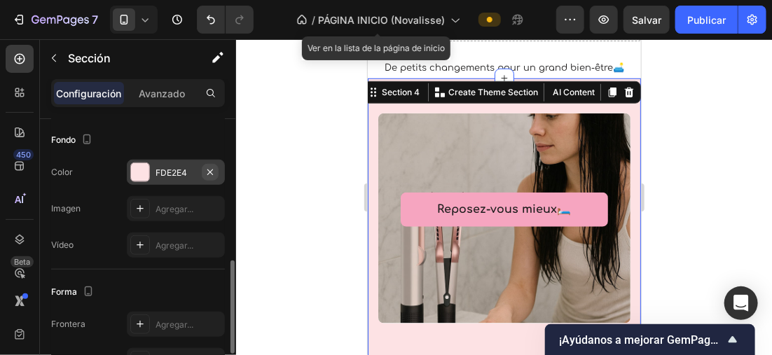
click at [206, 167] on icon "button" at bounding box center [210, 172] width 11 height 11
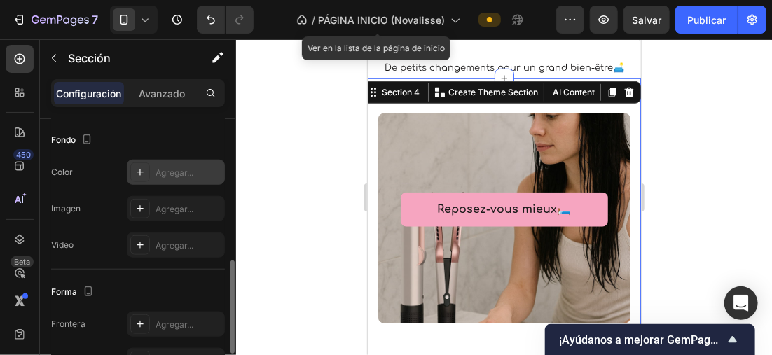
click at [747, 162] on div at bounding box center [504, 197] width 536 height 316
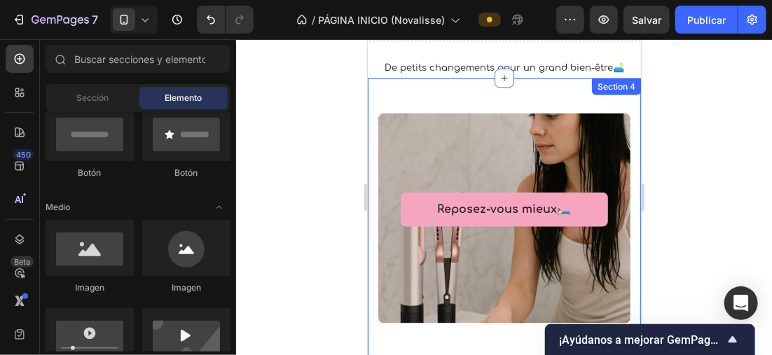
click at [627, 99] on div "Reposez-vous mieux🛏️ Text block Row Row Hero Banner Section 4" at bounding box center [503, 228] width 273 height 301
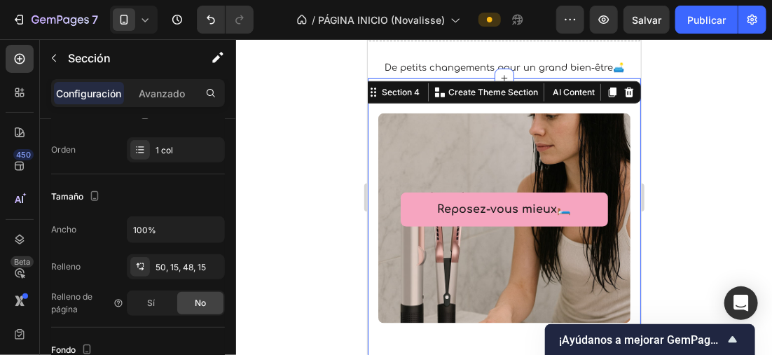
scroll to position [350, 0]
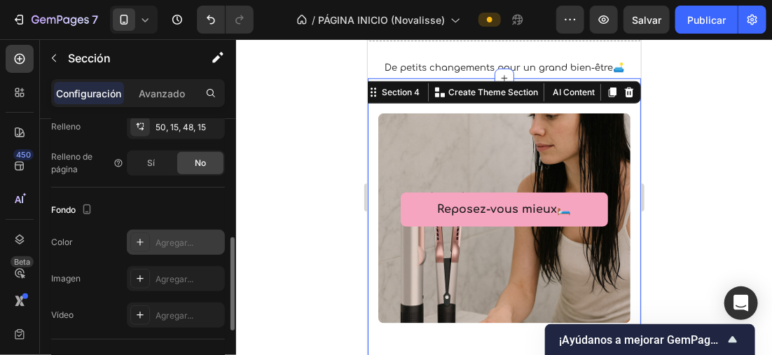
click at [158, 237] on div "Agregar..." at bounding box center [188, 243] width 66 height 13
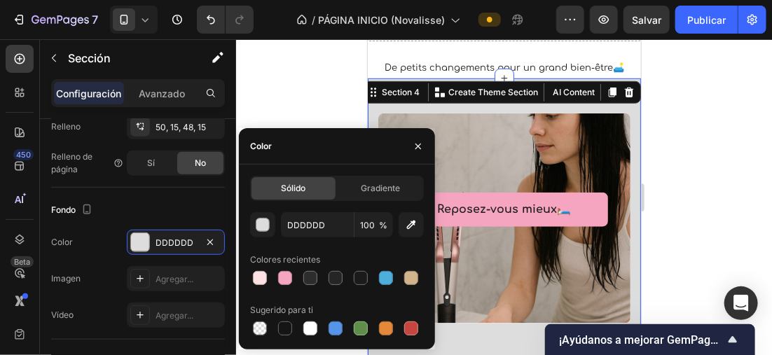
drag, startPoint x: 310, startPoint y: 324, endPoint x: 368, endPoint y: 297, distance: 63.9
click at [310, 324] on div at bounding box center [310, 328] width 14 height 14
type input "FFFFFF"
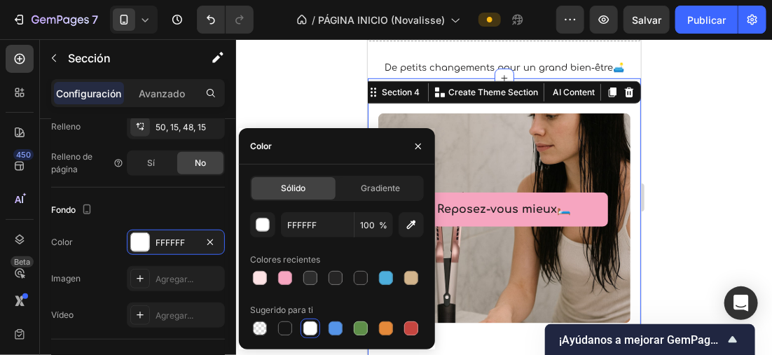
click at [736, 158] on div at bounding box center [504, 197] width 536 height 316
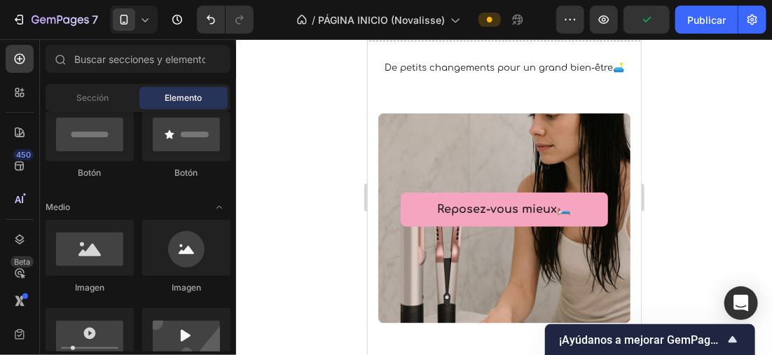
scroll to position [13, 0]
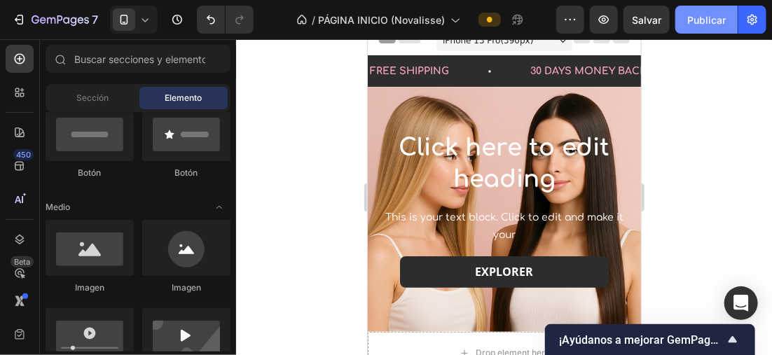
click at [708, 16] on font "Publicar" at bounding box center [706, 20] width 39 height 15
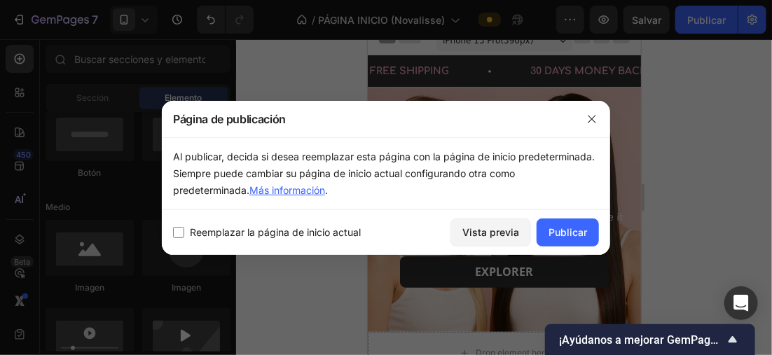
click at [180, 229] on input "checkbox" at bounding box center [178, 232] width 11 height 11
checkbox input "true"
click at [558, 228] on font "Publicar" at bounding box center [567, 232] width 39 height 15
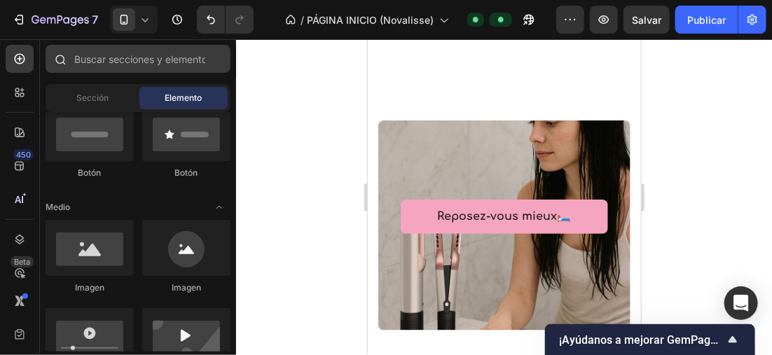
scroll to position [420, 0]
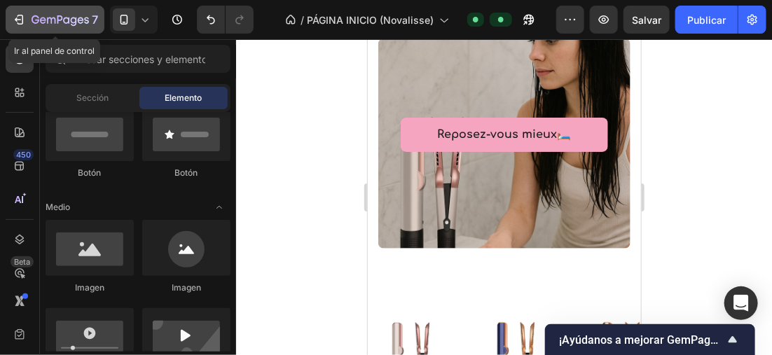
click at [32, 15] on icon "button" at bounding box center [60, 21] width 57 height 12
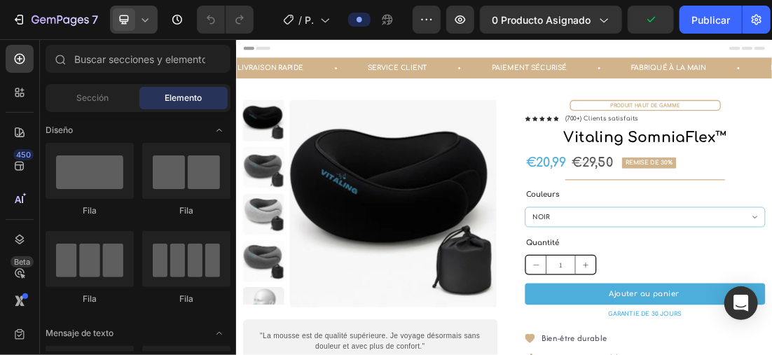
click at [146, 13] on icon at bounding box center [145, 20] width 14 height 14
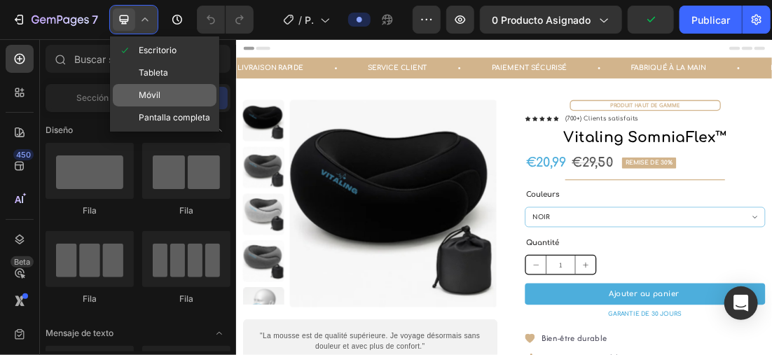
click at [155, 92] on span "Móvil" at bounding box center [150, 95] width 22 height 14
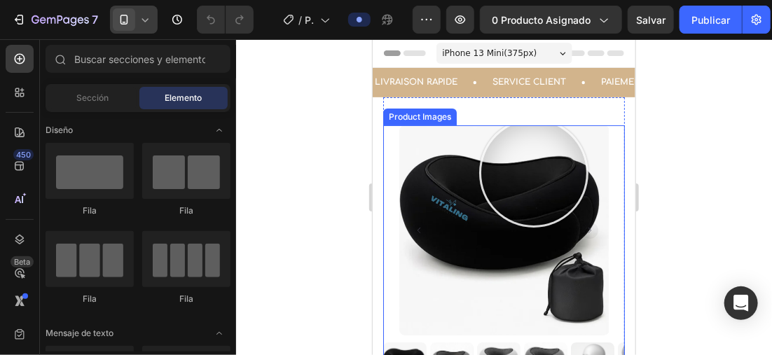
click at [527, 165] on img at bounding box center [504, 230] width 210 height 210
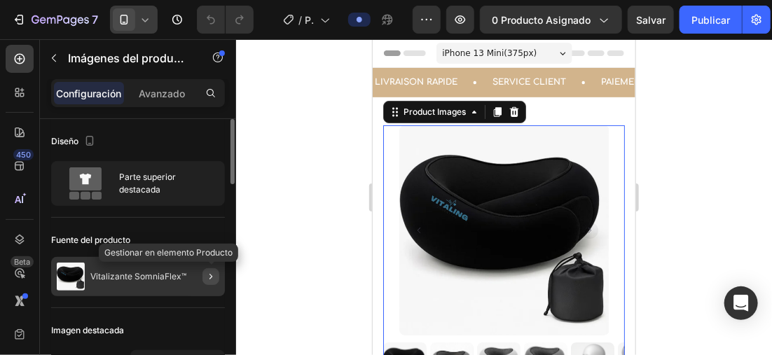
click at [202, 275] on button "button" at bounding box center [210, 276] width 17 height 17
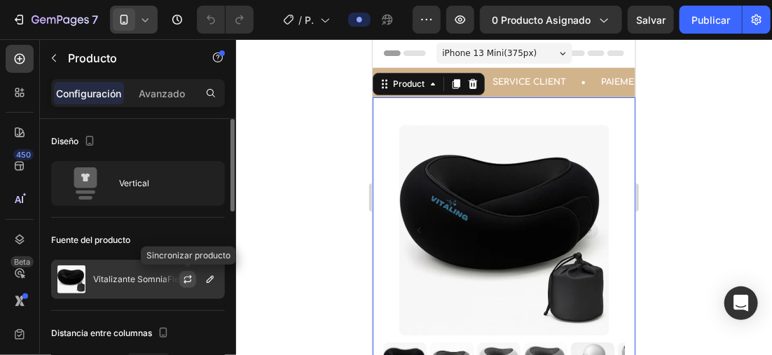
click at [191, 275] on icon "button" at bounding box center [188, 277] width 8 height 4
click at [206, 275] on icon "button" at bounding box center [210, 279] width 11 height 11
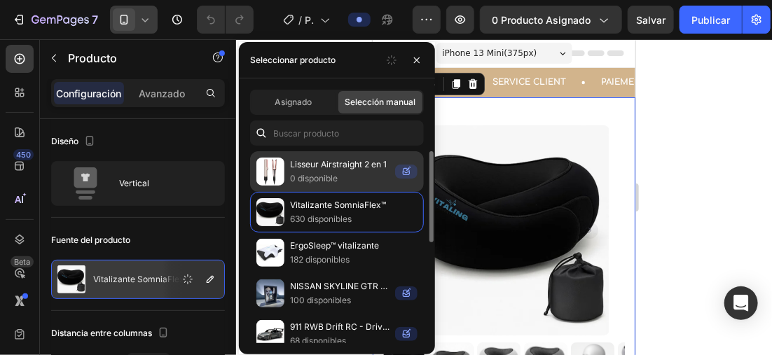
click at [339, 162] on p "Lisseur Airstraight 2 en 1" at bounding box center [339, 165] width 99 height 14
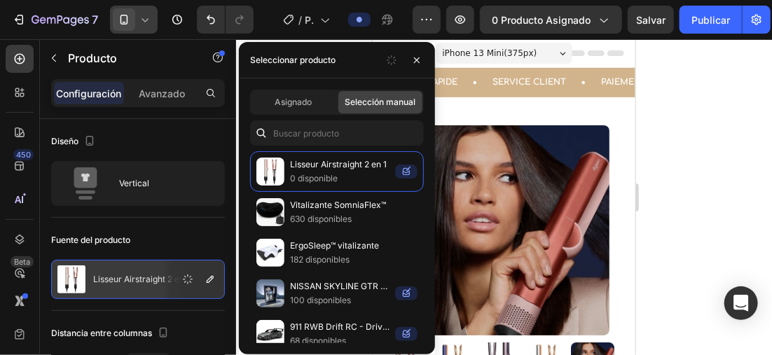
click at [680, 131] on div at bounding box center [504, 197] width 536 height 316
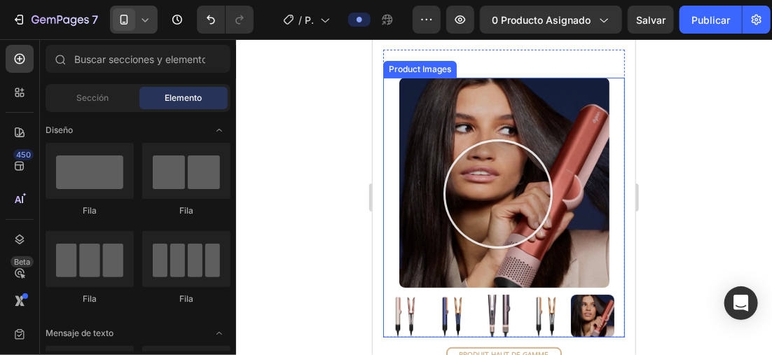
scroll to position [70, 0]
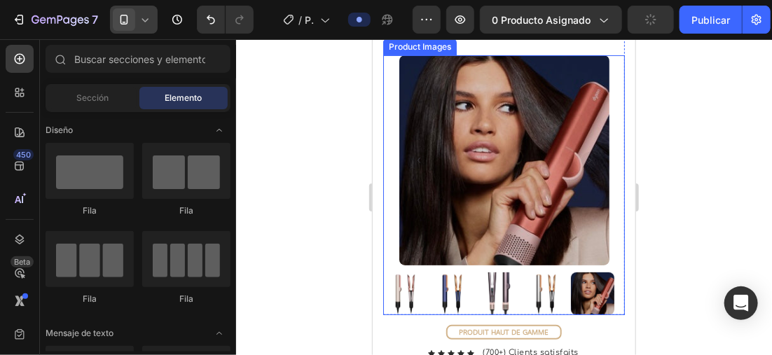
click at [407, 289] on img at bounding box center [403, 293] width 43 height 43
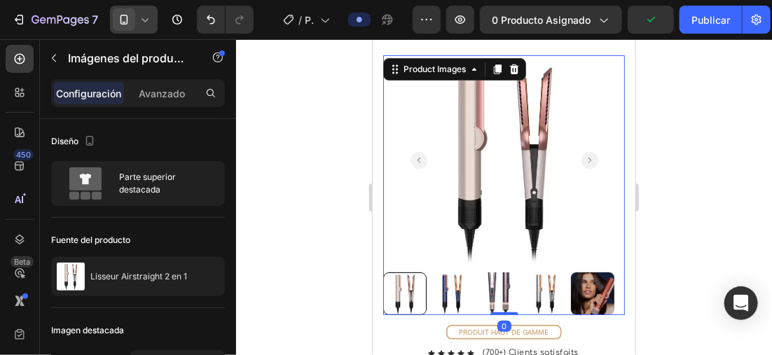
click at [453, 281] on img at bounding box center [450, 293] width 43 height 43
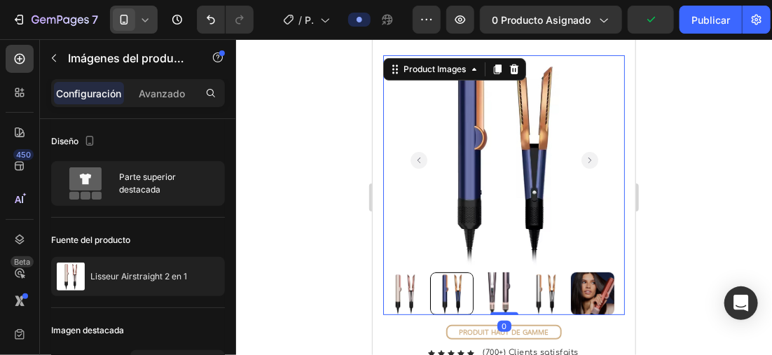
click at [485, 286] on img at bounding box center [497, 293] width 43 height 43
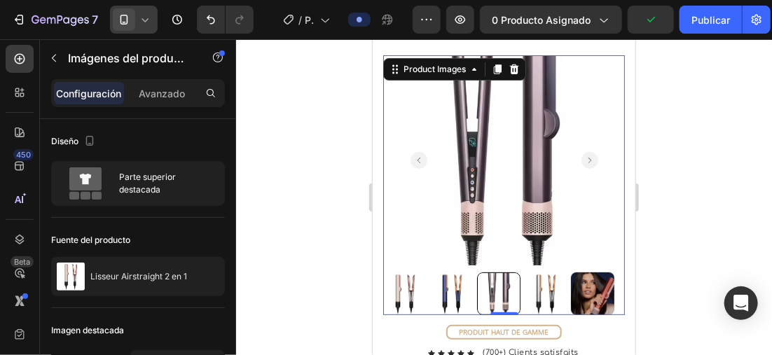
click at [535, 284] on img at bounding box center [544, 293] width 43 height 43
click at [494, 286] on img at bounding box center [497, 293] width 43 height 43
click at [535, 286] on img at bounding box center [544, 293] width 43 height 43
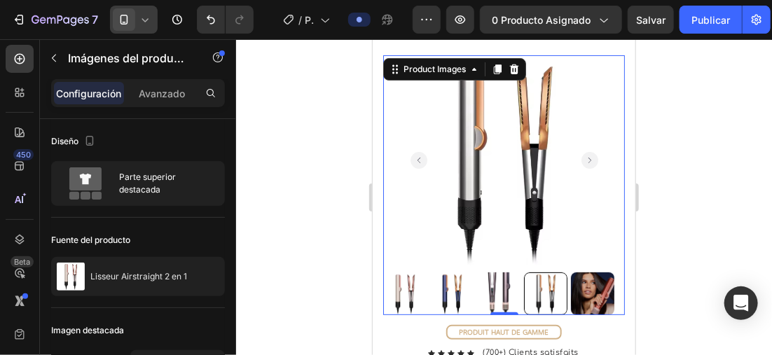
click at [489, 288] on img at bounding box center [497, 293] width 43 height 43
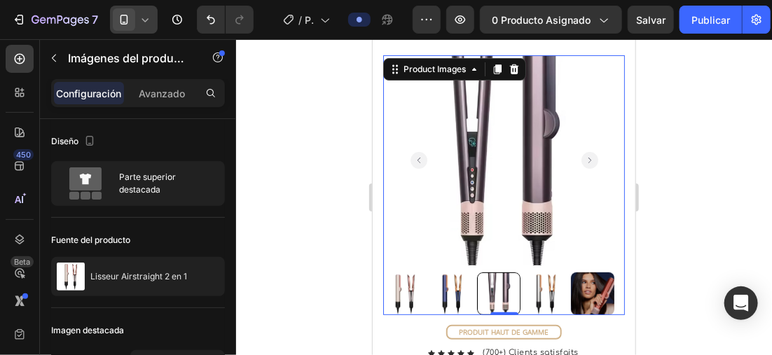
click at [418, 286] on img at bounding box center [403, 293] width 43 height 43
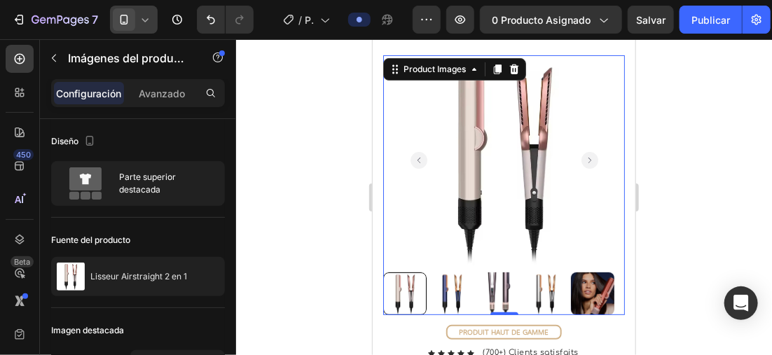
click at [686, 155] on div at bounding box center [504, 197] width 536 height 316
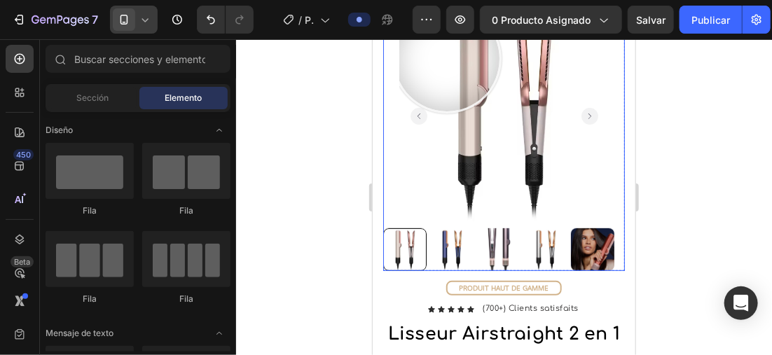
scroll to position [0, 0]
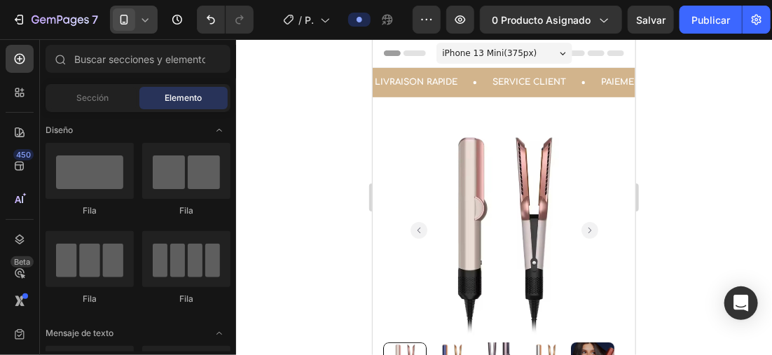
click at [326, 123] on div at bounding box center [504, 197] width 536 height 316
drag, startPoint x: 326, startPoint y: 123, endPoint x: 286, endPoint y: 123, distance: 39.9
click at [286, 123] on div at bounding box center [504, 197] width 536 height 316
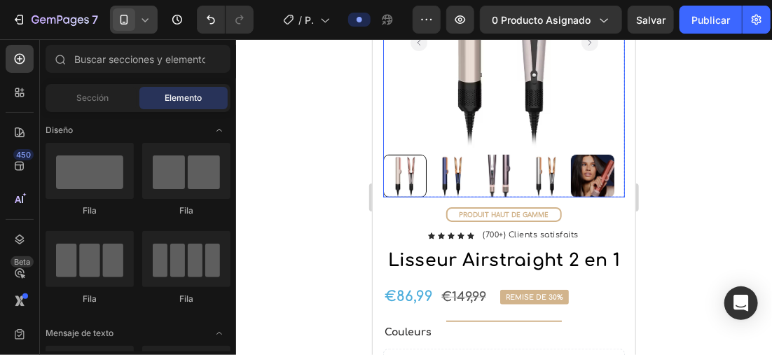
scroll to position [210, 0]
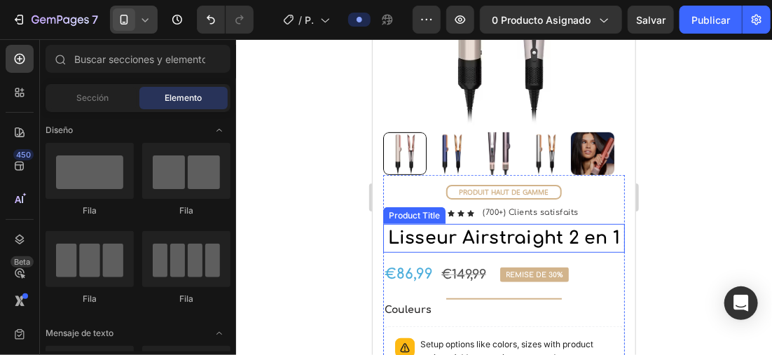
click at [534, 243] on h1 "Lisseur Airstraight 2 en 1" at bounding box center [503, 237] width 242 height 29
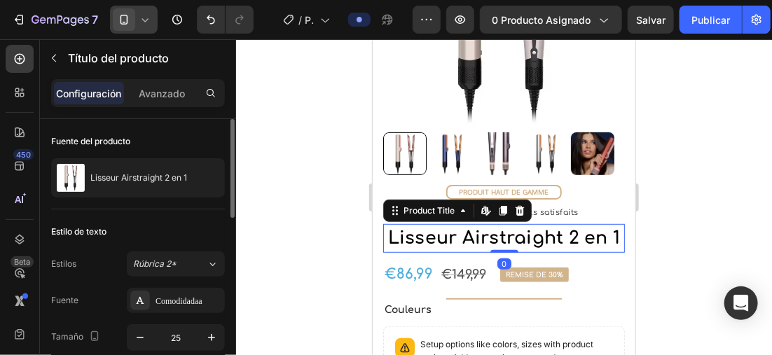
scroll to position [140, 0]
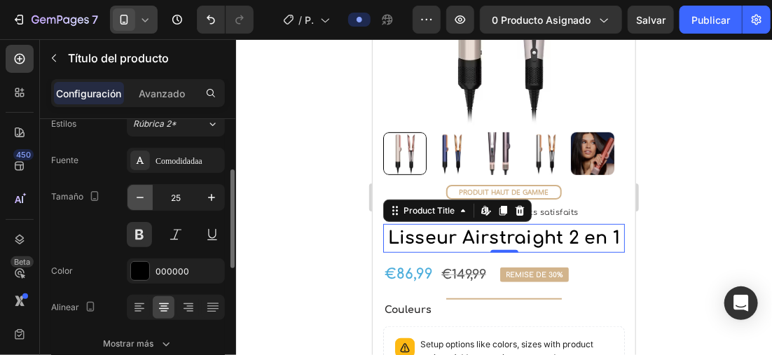
click at [146, 191] on icon "button" at bounding box center [140, 198] width 14 height 14
type input "24"
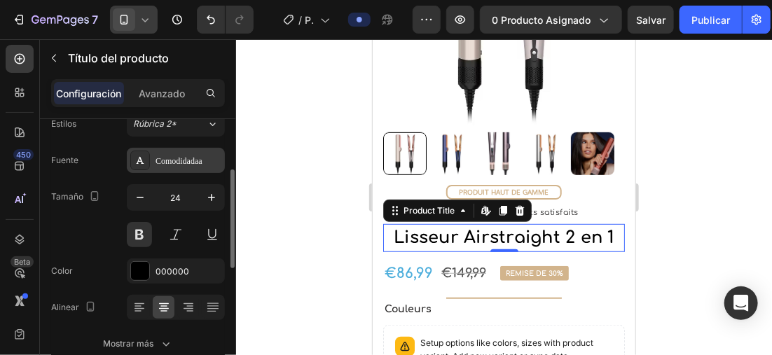
click at [174, 158] on div "Comodidadaa" at bounding box center [188, 161] width 66 height 13
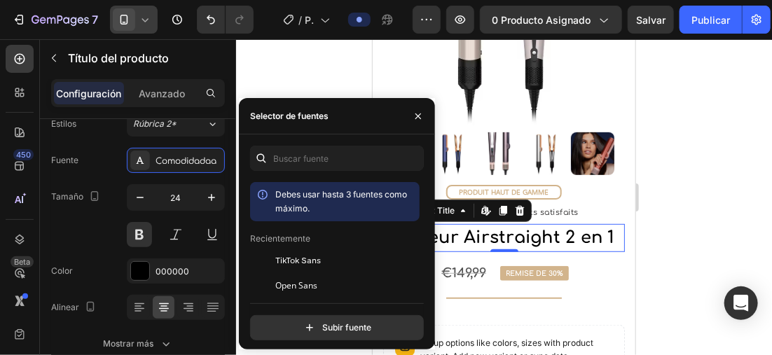
scroll to position [70, 0]
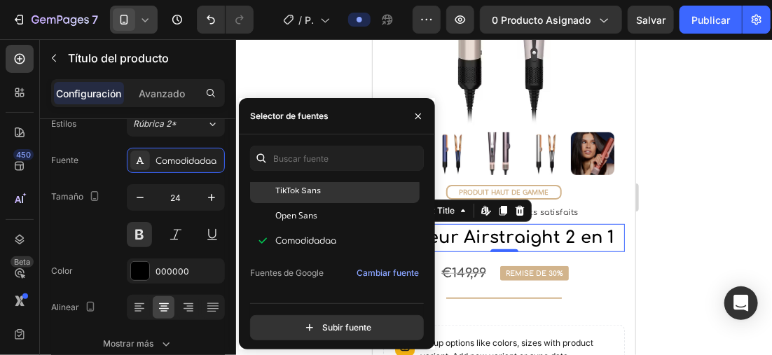
click at [322, 194] on div "TikTok Sans" at bounding box center [345, 190] width 141 height 13
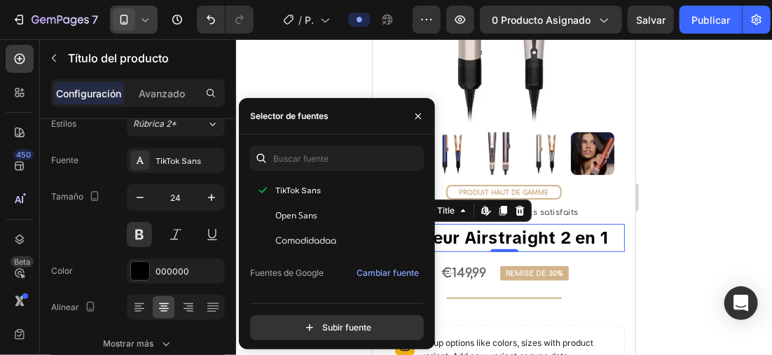
click at [734, 181] on div at bounding box center [504, 197] width 536 height 316
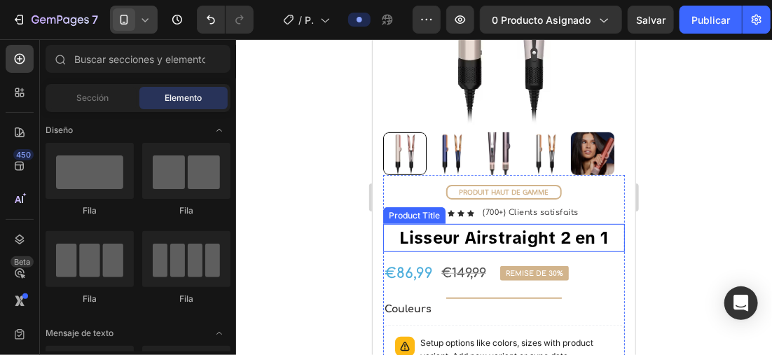
click at [563, 228] on h1 "Lisseur Airstraight 2 en 1" at bounding box center [503, 237] width 242 height 28
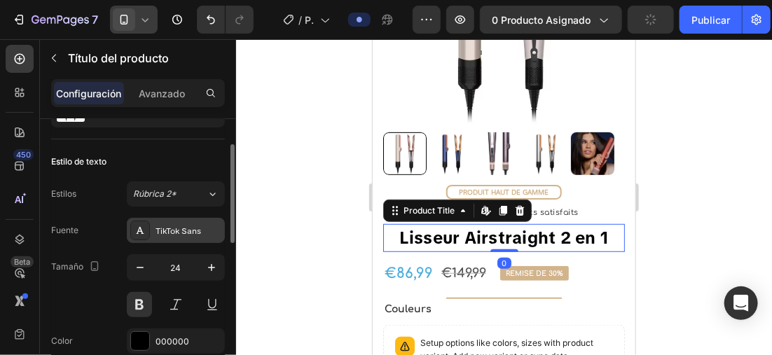
click at [171, 232] on div "TikTok Sans" at bounding box center [188, 231] width 66 height 13
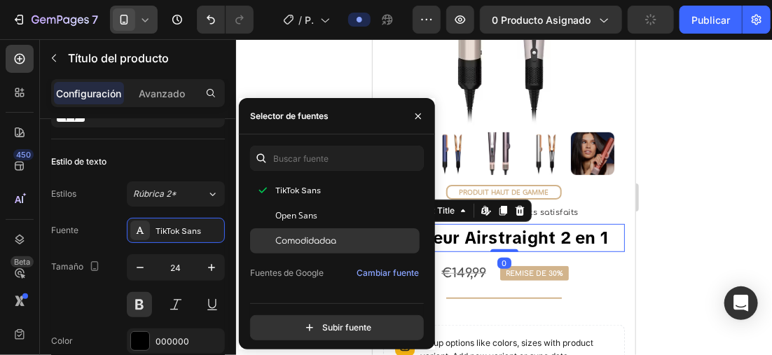
click at [340, 237] on div "Comodidadaa" at bounding box center [345, 241] width 141 height 13
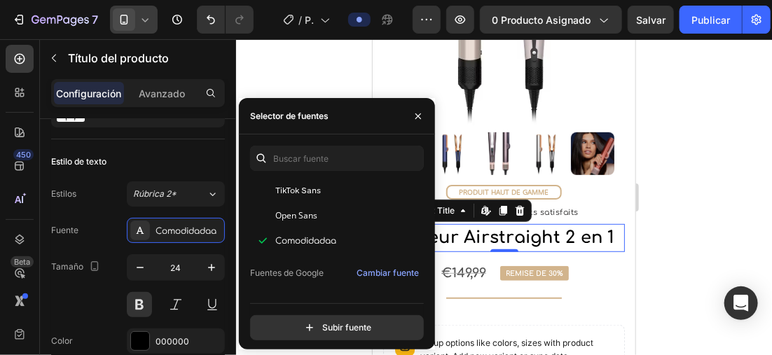
click at [716, 208] on div at bounding box center [504, 197] width 536 height 316
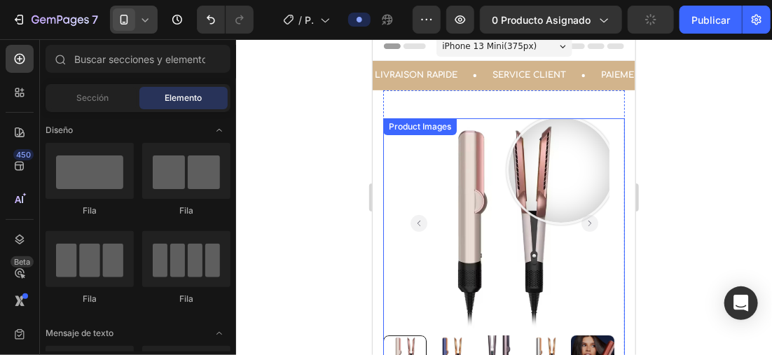
scroll to position [0, 0]
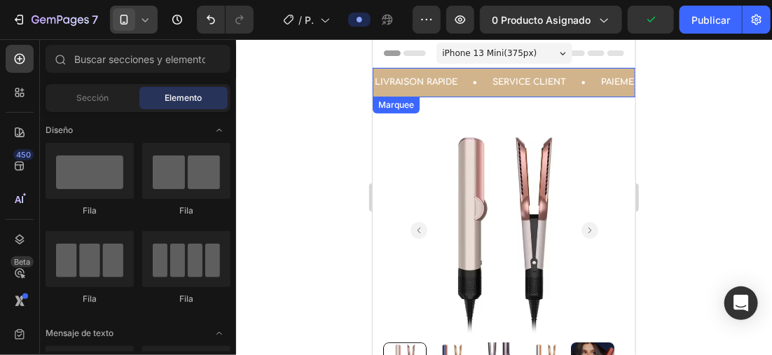
click at [481, 90] on div "LIVRAISON RAPIDE Text Block" at bounding box center [432, 81] width 118 height 29
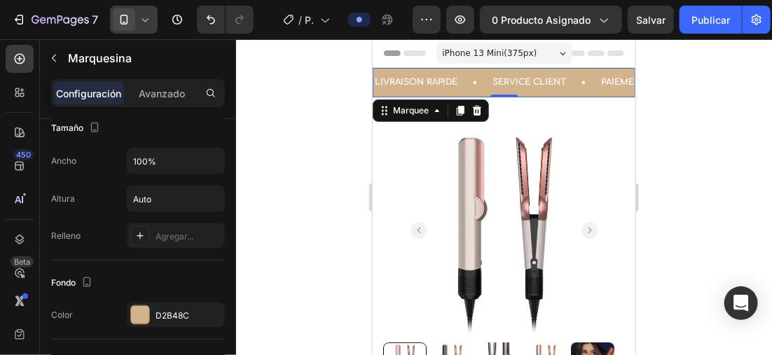
scroll to position [770, 0]
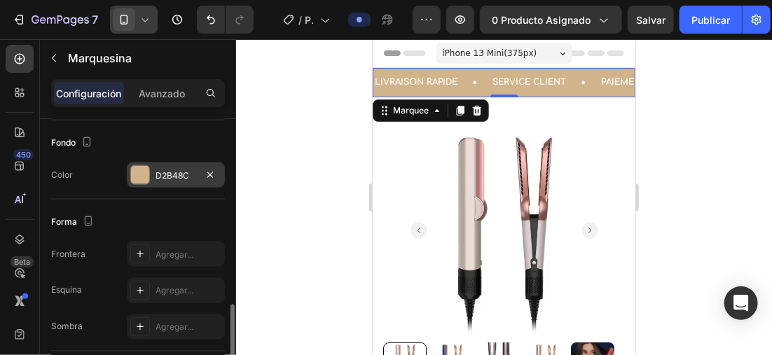
click at [143, 162] on div "D2B48C" at bounding box center [176, 174] width 98 height 25
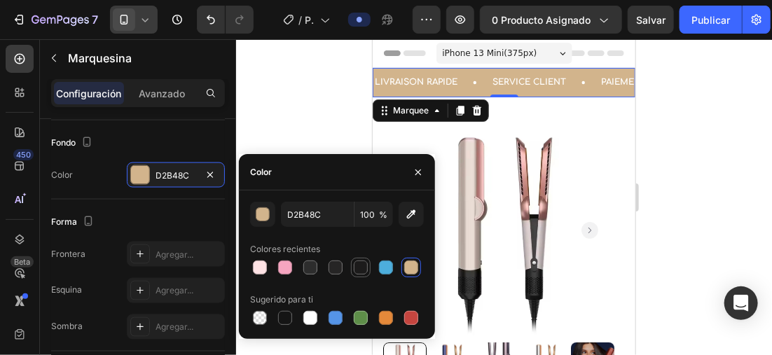
click at [354, 263] on div at bounding box center [361, 268] width 14 height 14
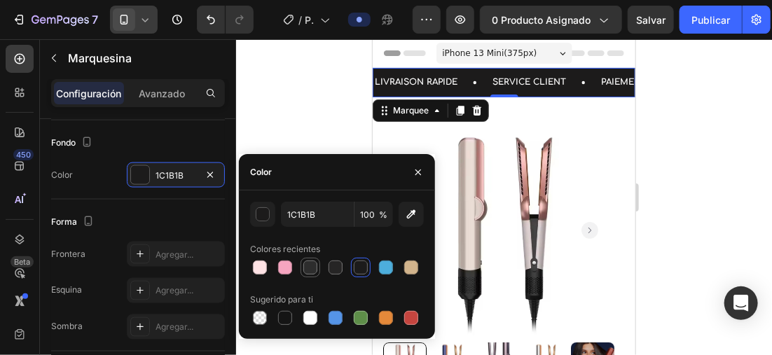
click at [309, 263] on div at bounding box center [310, 268] width 14 height 14
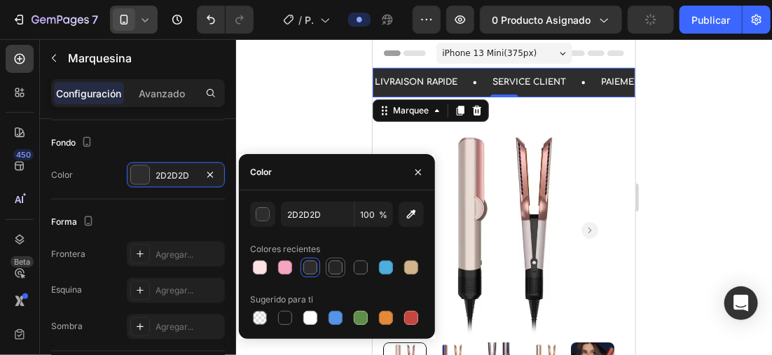
click at [336, 266] on div at bounding box center [335, 268] width 14 height 14
click at [312, 266] on div at bounding box center [310, 268] width 14 height 14
type input "2D2D2D"
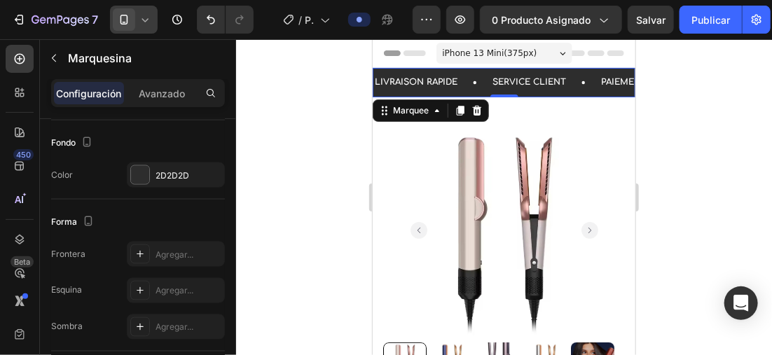
click at [291, 81] on div at bounding box center [504, 197] width 536 height 316
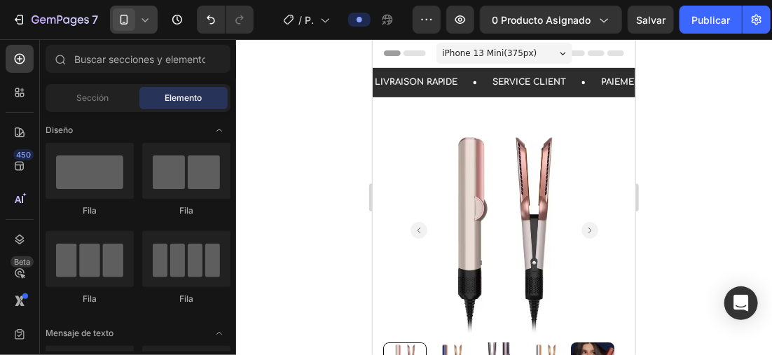
drag, startPoint x: 291, startPoint y: 81, endPoint x: 296, endPoint y: 55, distance: 26.3
click at [296, 55] on div at bounding box center [504, 197] width 536 height 316
click at [445, 90] on div "LIVRAISON RAPIDE Text Block" at bounding box center [415, 81] width 85 height 29
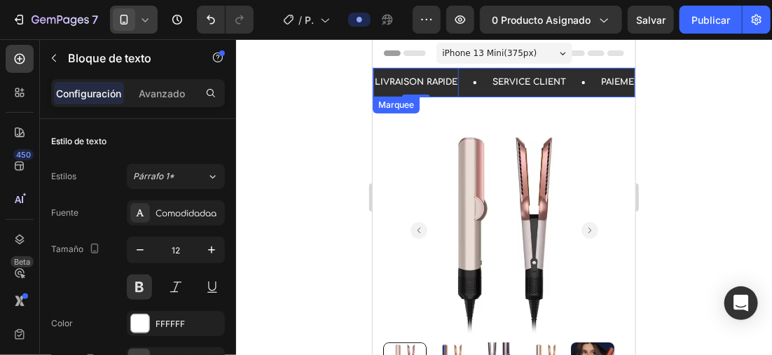
click at [464, 90] on div "LIVRAISON RAPIDE Text Block 0" at bounding box center [432, 81] width 118 height 29
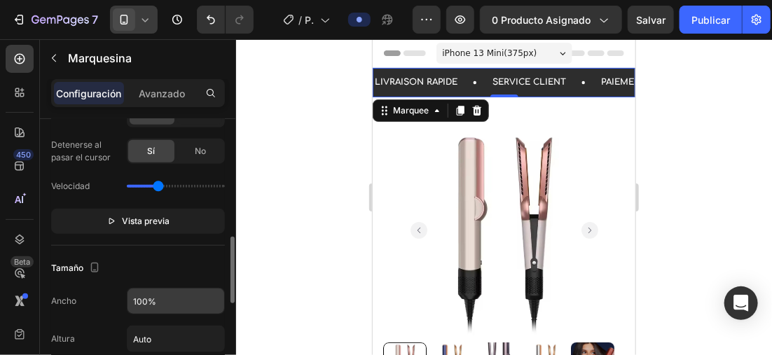
scroll to position [630, 0]
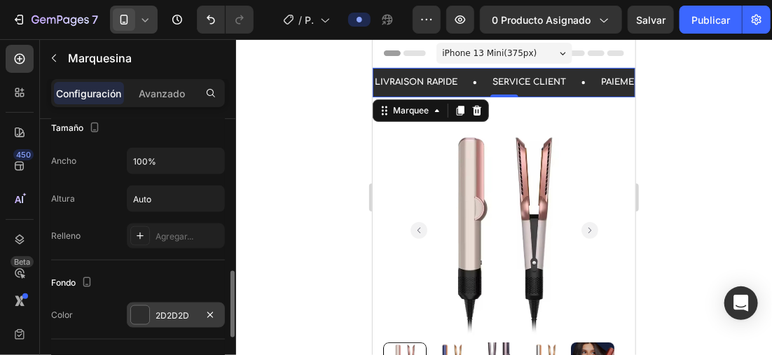
click at [145, 307] on div at bounding box center [140, 315] width 18 height 18
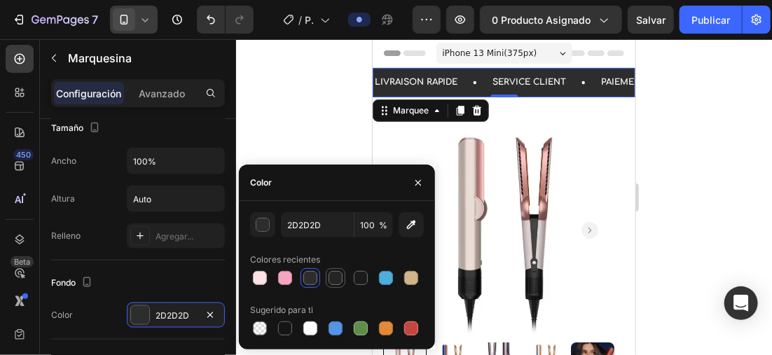
click at [330, 276] on div at bounding box center [335, 278] width 14 height 14
click at [354, 277] on div at bounding box center [361, 278] width 14 height 14
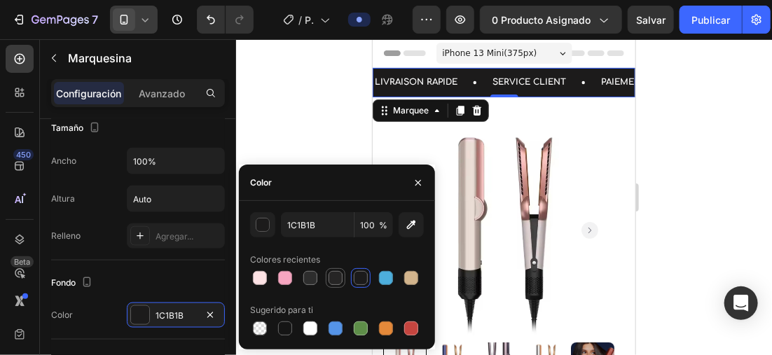
click at [329, 274] on div at bounding box center [335, 278] width 14 height 14
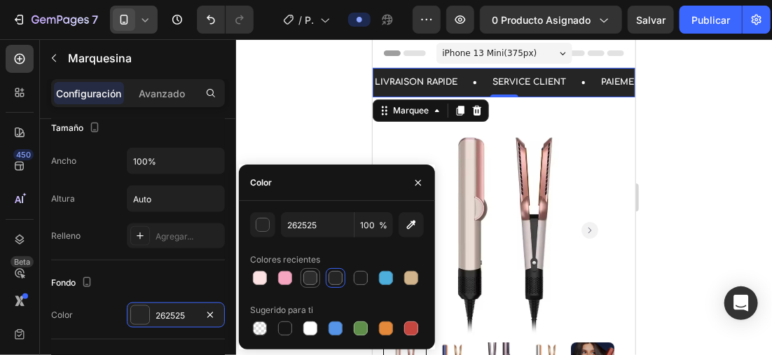
click at [311, 274] on div at bounding box center [310, 278] width 14 height 14
type input "2D2D2D"
click at [411, 85] on p "LIVRAISON RAPIDE" at bounding box center [415, 81] width 83 height 15
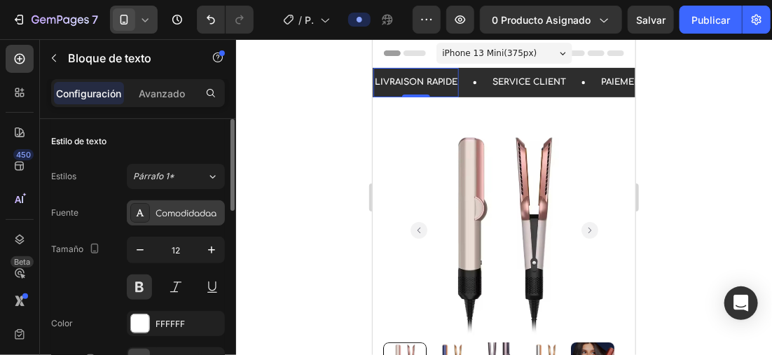
scroll to position [140, 0]
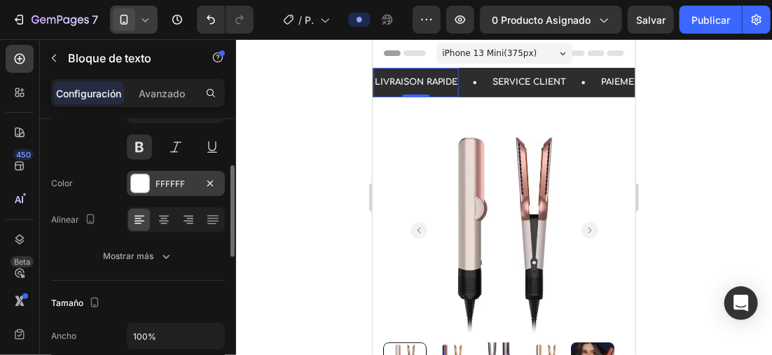
click at [146, 181] on div at bounding box center [140, 183] width 18 height 18
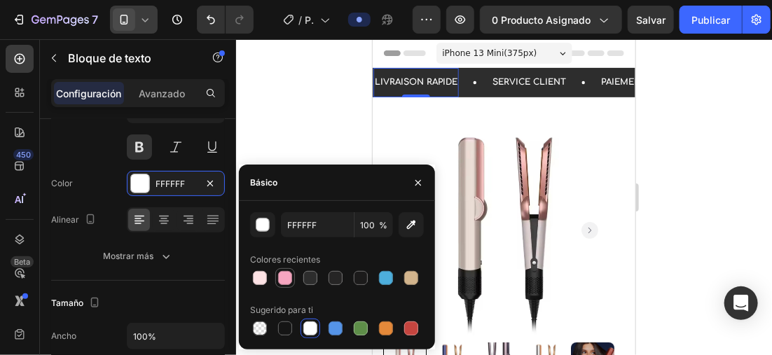
click at [289, 282] on div at bounding box center [285, 278] width 14 height 14
type input "F6A5C0"
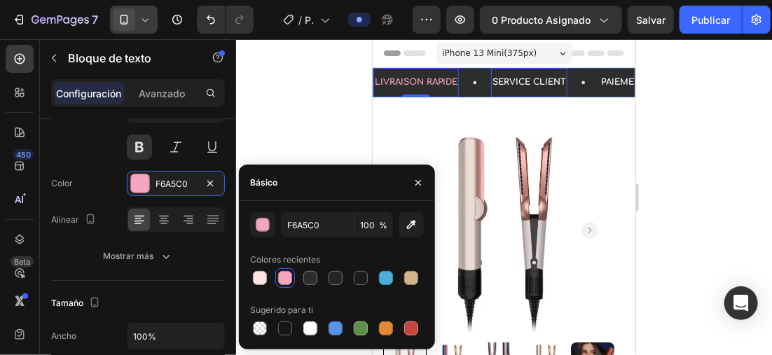
click at [514, 78] on p "SERVICE CLIENT" at bounding box center [529, 81] width 74 height 15
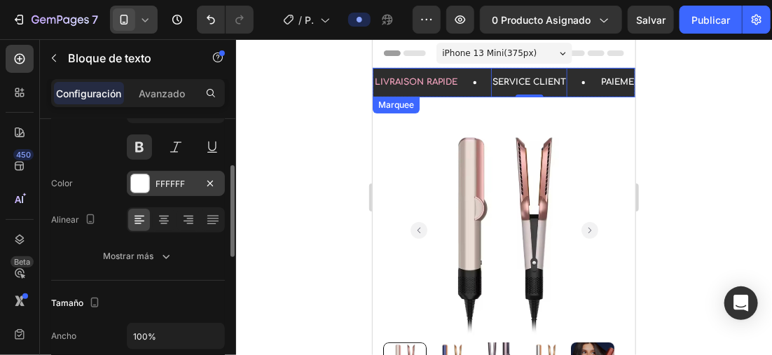
click at [153, 175] on div "FFFFFF" at bounding box center [176, 183] width 98 height 25
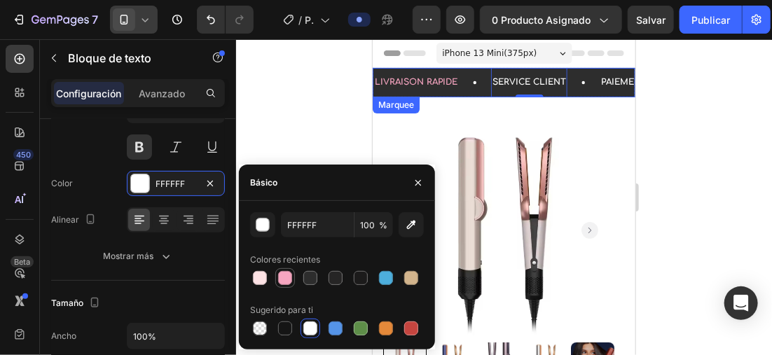
click at [283, 282] on div at bounding box center [285, 278] width 14 height 14
type input "F6A5C0"
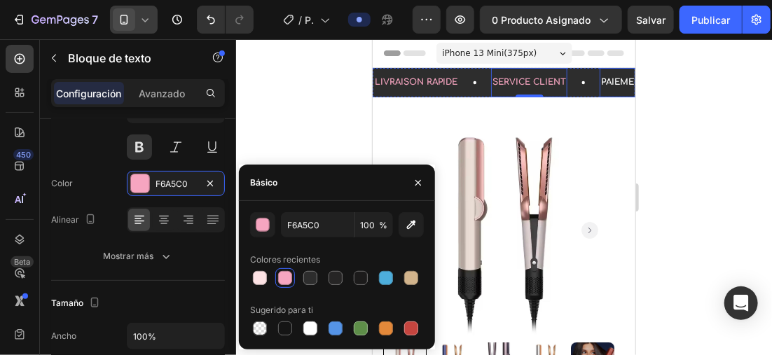
click at [601, 78] on p "PAIEMENT SÉCURISÉ" at bounding box center [646, 81] width 92 height 15
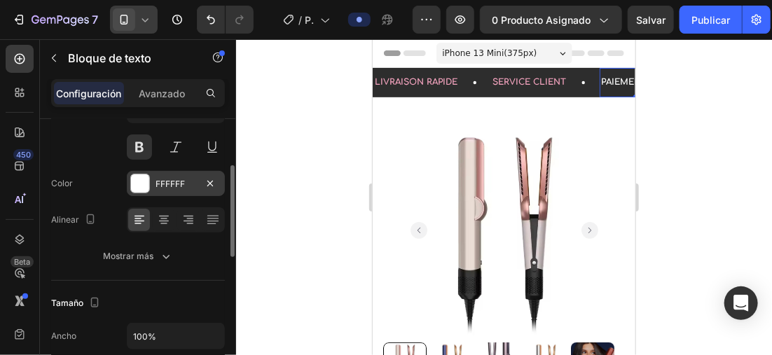
click at [142, 174] on div at bounding box center [140, 183] width 18 height 18
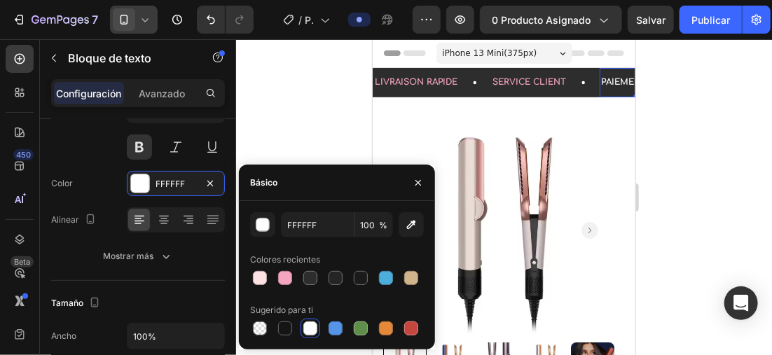
drag, startPoint x: 288, startPoint y: 272, endPoint x: 380, endPoint y: 172, distance: 135.8
click at [288, 271] on div at bounding box center [285, 278] width 14 height 14
type input "F6A5C0"
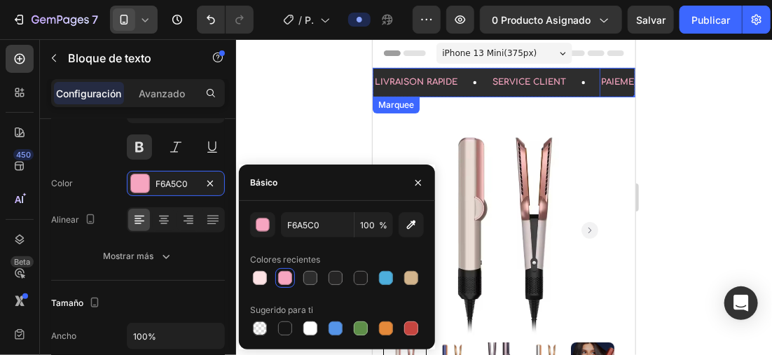
click at [478, 85] on icon at bounding box center [474, 82] width 14 height 14
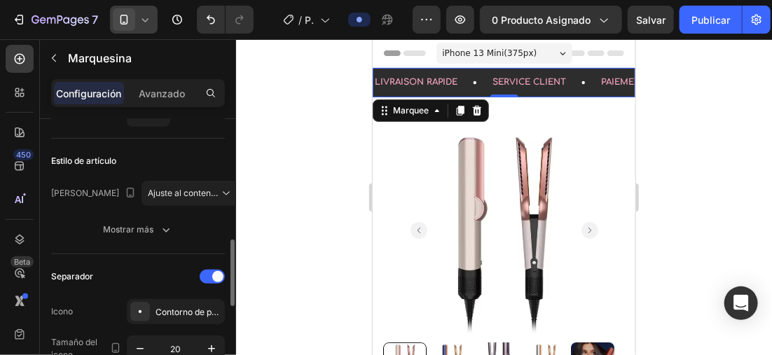
scroll to position [210, 0]
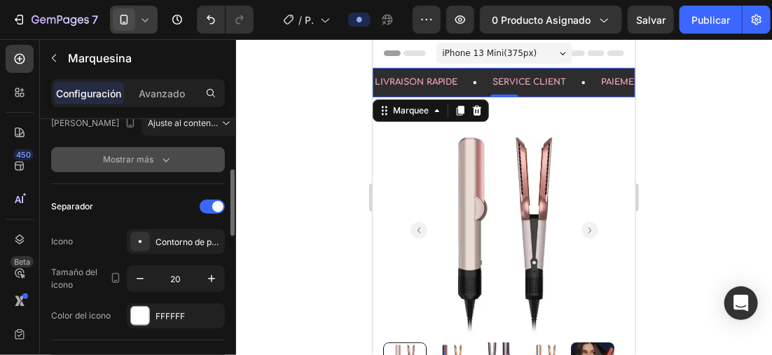
click at [151, 158] on font "Mostrar más" at bounding box center [128, 159] width 50 height 13
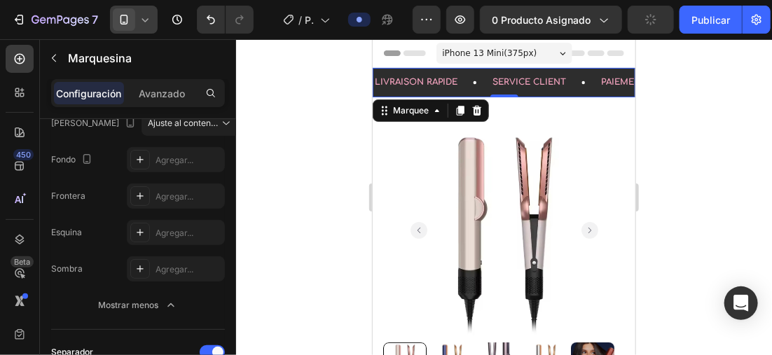
scroll to position [420, 0]
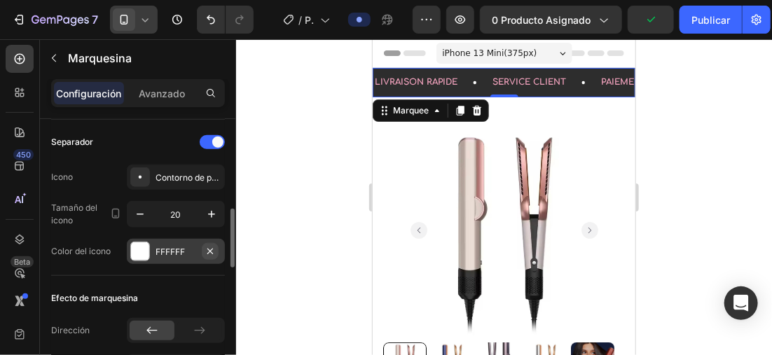
drag, startPoint x: 148, startPoint y: 242, endPoint x: 206, endPoint y: 243, distance: 57.4
click at [148, 243] on div at bounding box center [140, 251] width 18 height 18
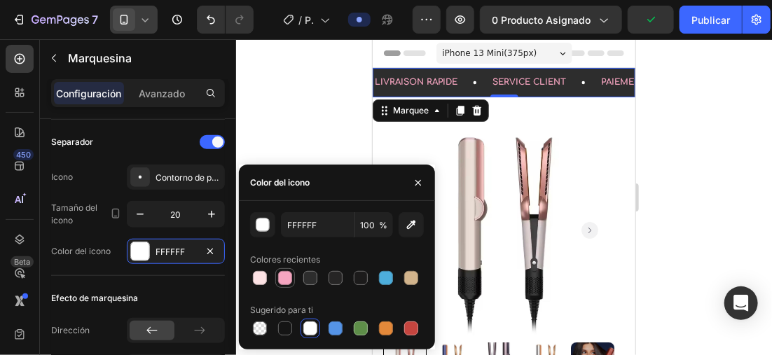
click at [275, 275] on div at bounding box center [285, 278] width 20 height 20
type input "F6A5C0"
click at [139, 7] on div at bounding box center [134, 20] width 48 height 28
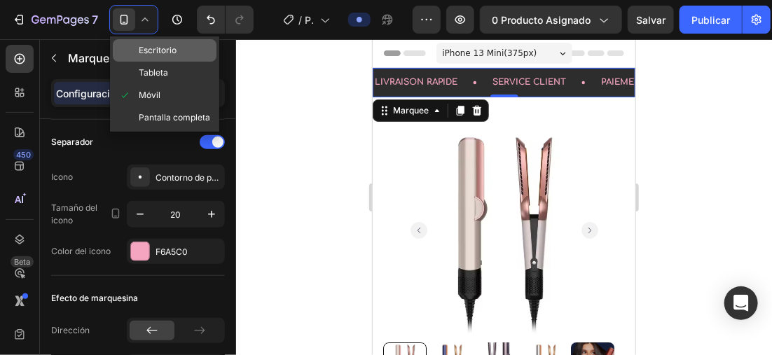
click at [175, 52] on span "Escritorio" at bounding box center [158, 50] width 38 height 14
type input "60"
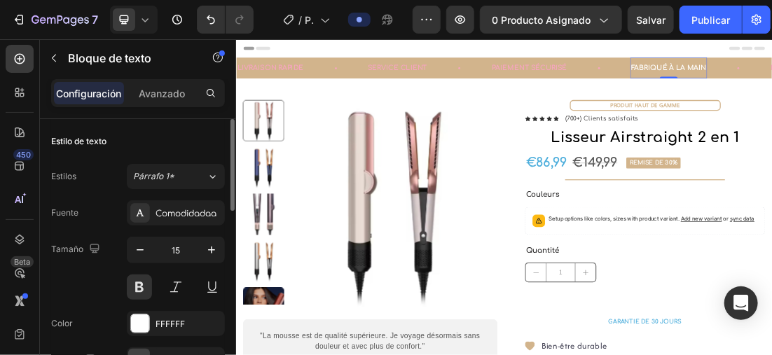
scroll to position [140, 0]
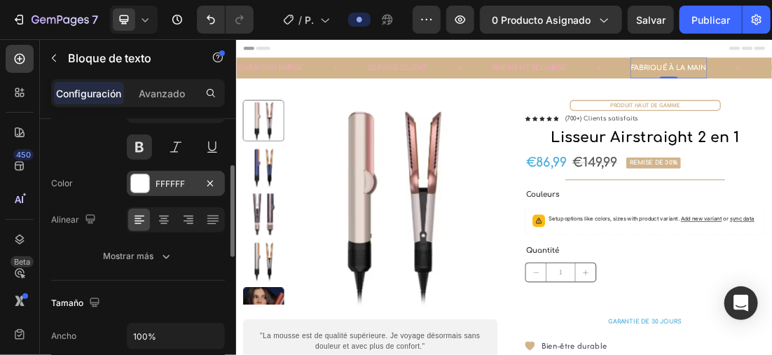
drag, startPoint x: 139, startPoint y: 176, endPoint x: 183, endPoint y: 191, distance: 47.2
click at [140, 176] on div at bounding box center [140, 183] width 18 height 18
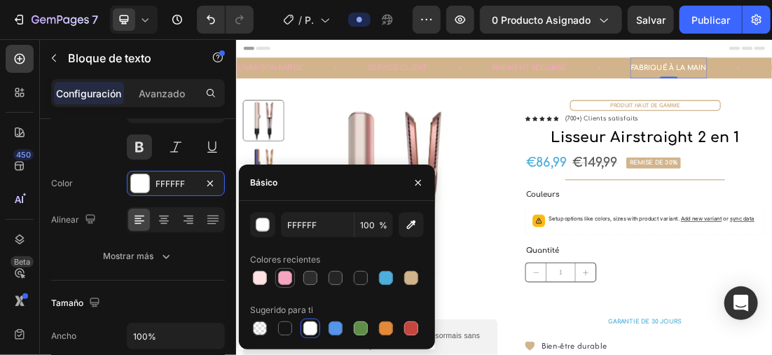
click at [286, 284] on div at bounding box center [285, 278] width 14 height 14
type input "F6A5C0"
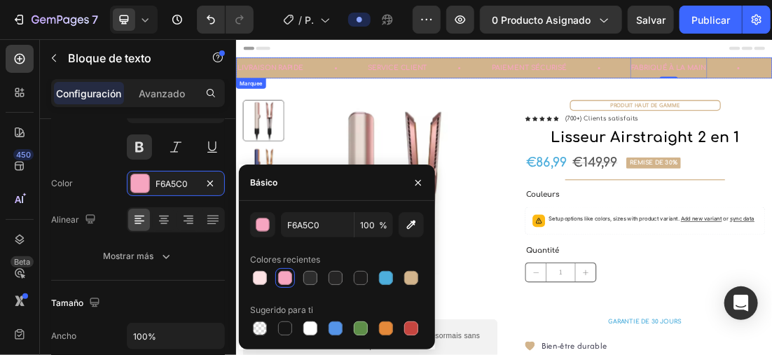
click at [763, 86] on div "PAIEMENT SÉCURISÉ Text Block" at bounding box center [744, 83] width 219 height 33
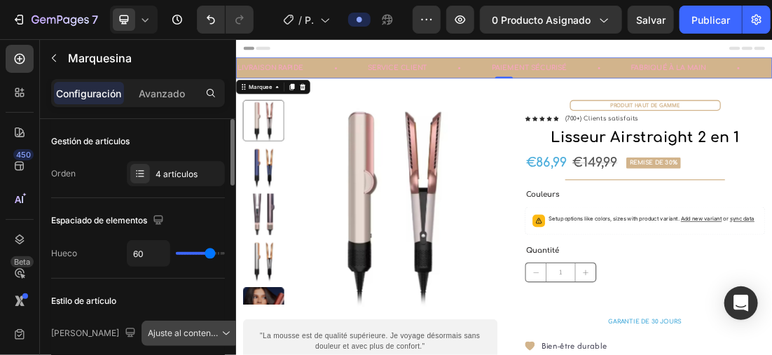
scroll to position [210, 0]
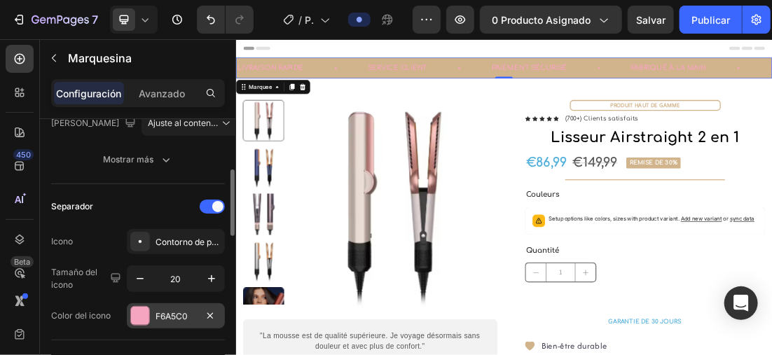
click at [138, 319] on div at bounding box center [140, 316] width 18 height 18
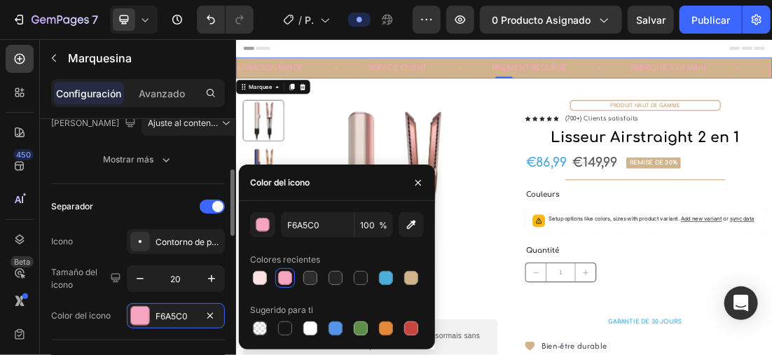
click at [145, 191] on div "Separador Icono Contorno de puntos relleno Tamaño del icono 20 Color del icono …" at bounding box center [138, 262] width 174 height 156
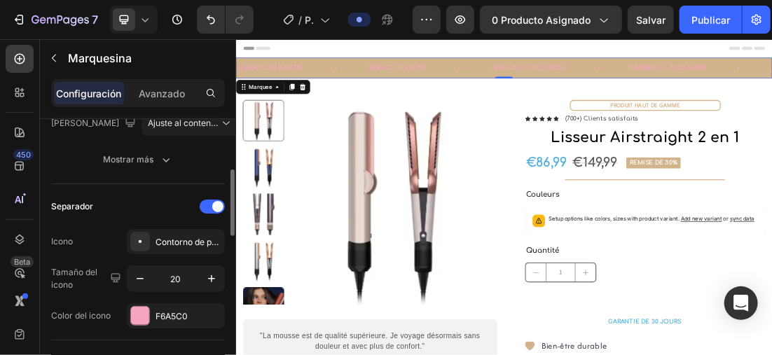
scroll to position [630, 0]
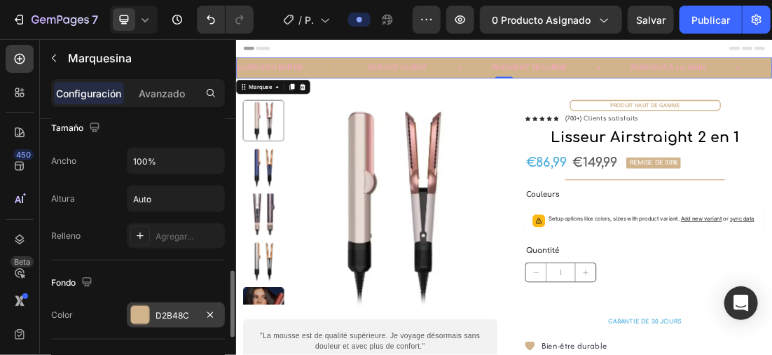
click at [158, 312] on div "D2B48C" at bounding box center [175, 316] width 41 height 13
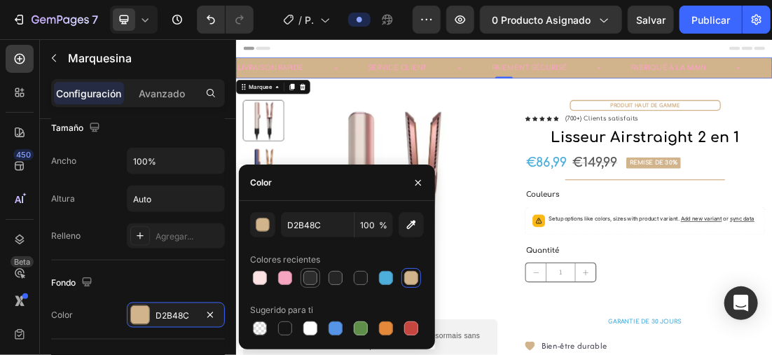
click at [310, 275] on div at bounding box center [310, 278] width 14 height 14
type input "2D2D2D"
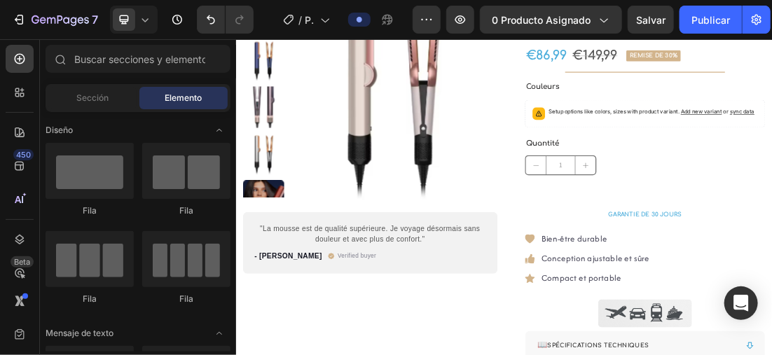
scroll to position [63, 0]
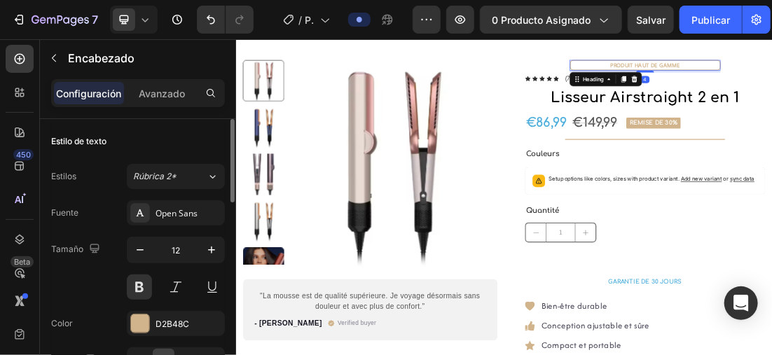
scroll to position [70, 0]
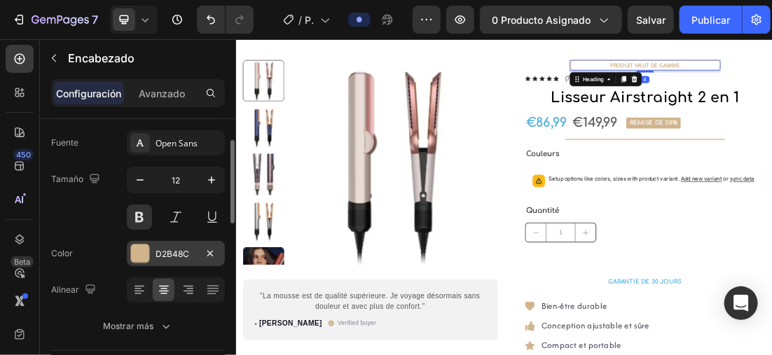
click at [153, 251] on div "D2B48C" at bounding box center [176, 253] width 98 height 25
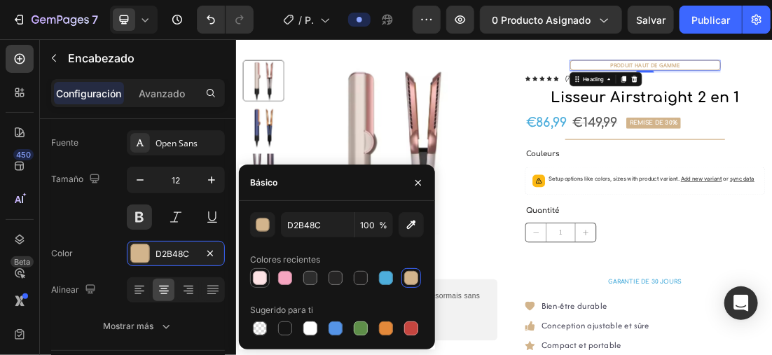
click at [263, 279] on div at bounding box center [260, 278] width 14 height 14
click at [282, 274] on div at bounding box center [285, 278] width 14 height 14
type input "F6A5C0"
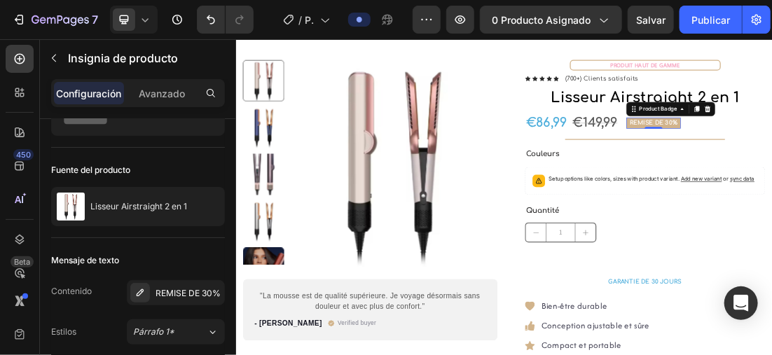
click at [158, 15] on div "7 Version history" at bounding box center [132, 20] width 265 height 28
click at [154, 15] on div at bounding box center [134, 20] width 48 height 28
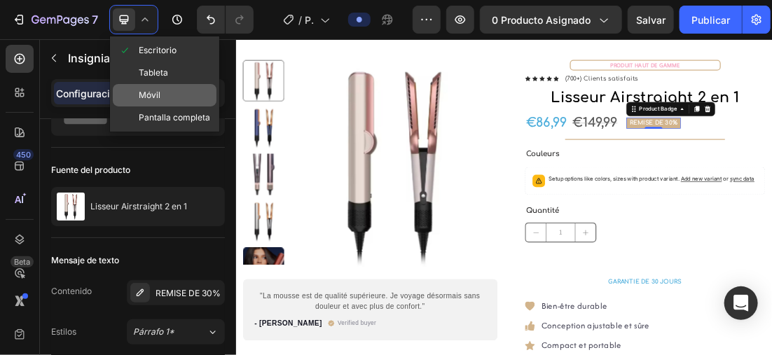
click at [169, 85] on div "Móvil" at bounding box center [165, 95] width 104 height 22
type input "10"
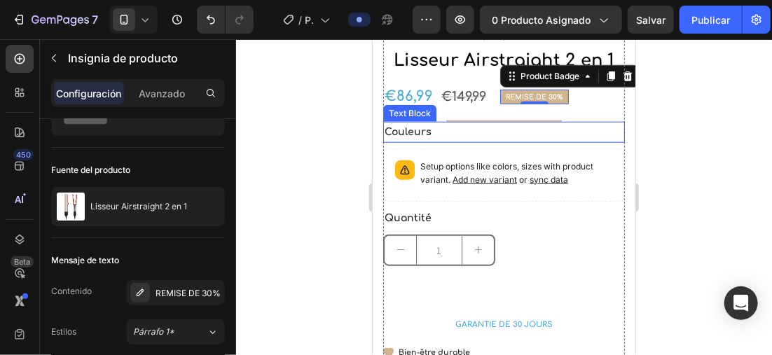
scroll to position [321, 0]
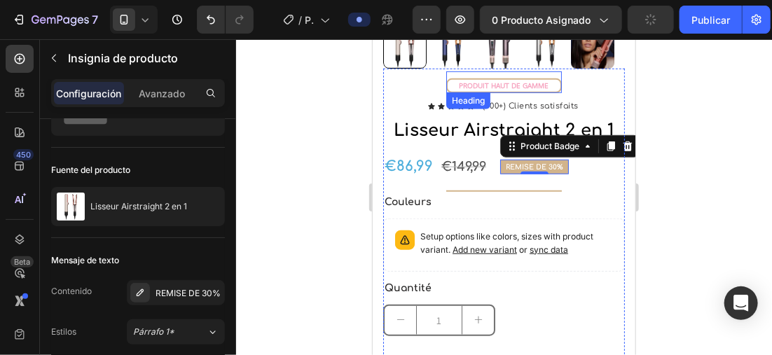
click at [548, 87] on h2 "PRODUIT HAUT DE GAMME" at bounding box center [503, 85] width 116 height 15
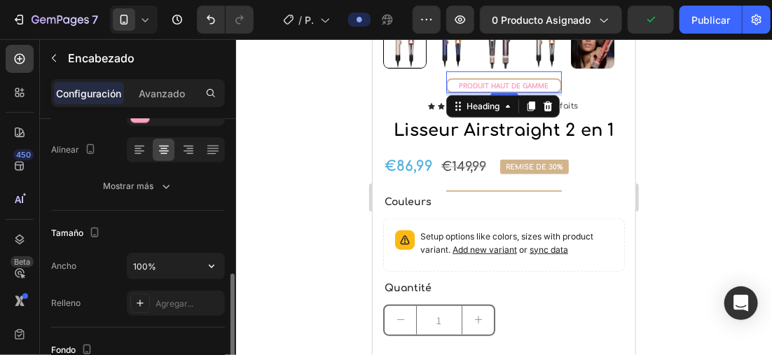
scroll to position [420, 0]
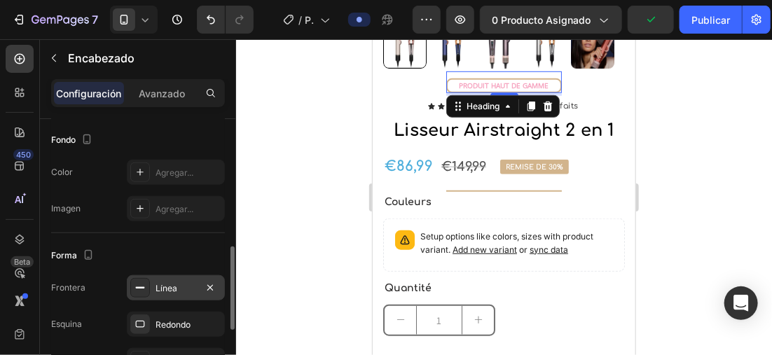
click at [157, 284] on div "Línea" at bounding box center [175, 288] width 41 height 13
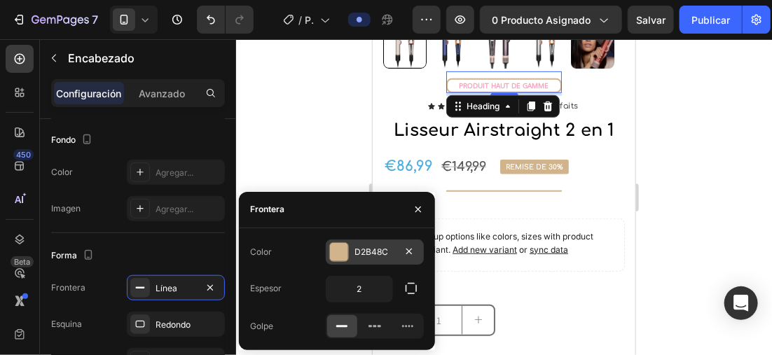
click at [337, 254] on div at bounding box center [339, 252] width 18 height 18
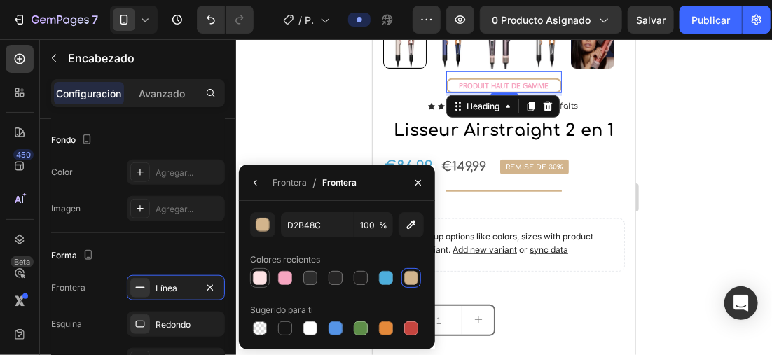
click at [258, 273] on div at bounding box center [260, 278] width 14 height 14
click at [286, 281] on div at bounding box center [285, 278] width 14 height 14
type input "F6A5C0"
click at [298, 99] on div at bounding box center [504, 197] width 536 height 316
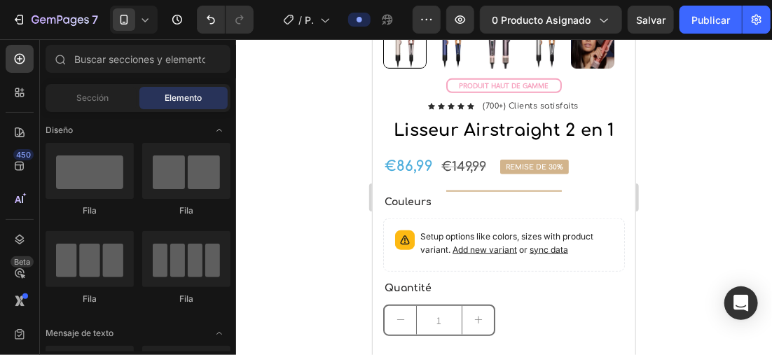
drag, startPoint x: 298, startPoint y: 99, endPoint x: 274, endPoint y: 104, distance: 24.3
click at [274, 104] on div at bounding box center [504, 197] width 536 height 316
click at [535, 167] on pre "REMISE DE 30%" at bounding box center [533, 166] width 69 height 15
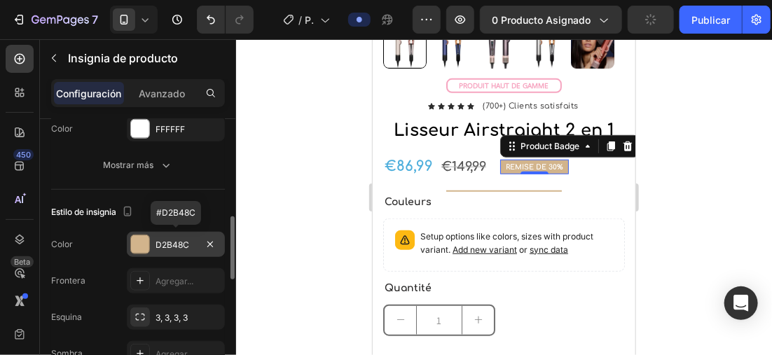
click at [139, 238] on div at bounding box center [140, 244] width 18 height 18
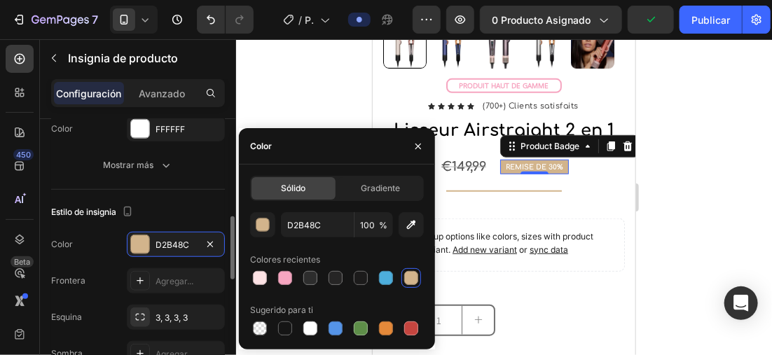
click at [125, 240] on div "Color D2B48C" at bounding box center [138, 244] width 174 height 25
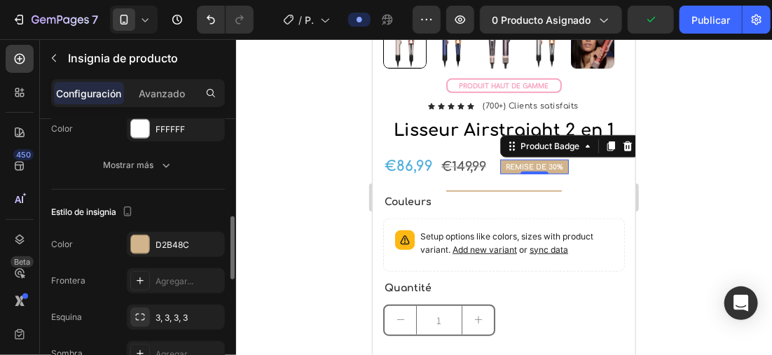
drag, startPoint x: 125, startPoint y: 240, endPoint x: 108, endPoint y: 237, distance: 17.7
click at [108, 237] on div "Color D2B48C" at bounding box center [138, 244] width 174 height 25
click at [137, 237] on div at bounding box center [140, 244] width 18 height 18
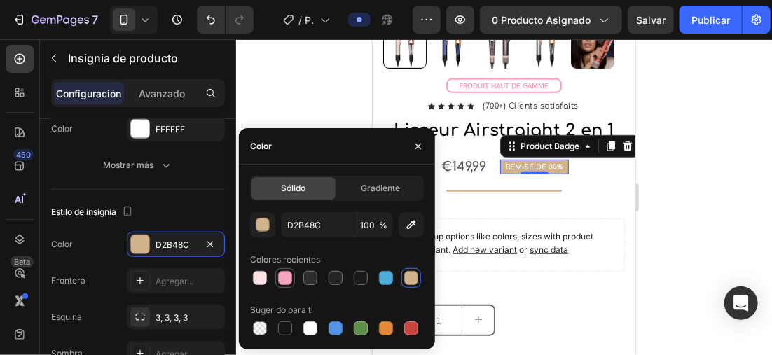
click at [286, 275] on div at bounding box center [285, 278] width 14 height 14
type input "F6A5C0"
drag, startPoint x: 688, startPoint y: 190, endPoint x: 647, endPoint y: 205, distance: 43.9
click at [688, 190] on div at bounding box center [504, 197] width 536 height 316
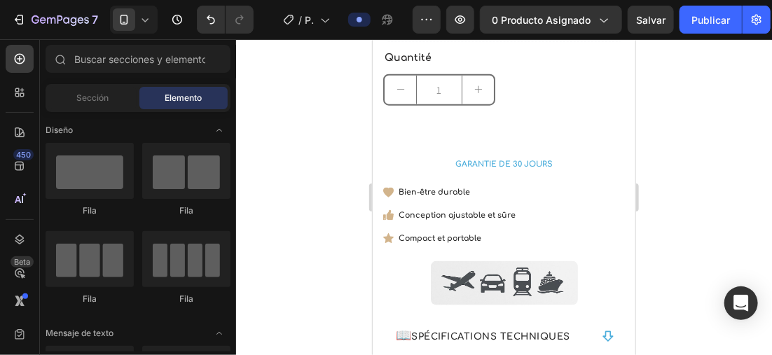
scroll to position [579, 0]
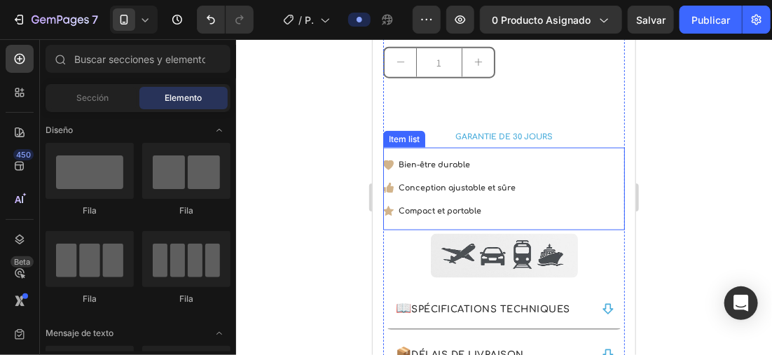
click at [396, 171] on div "Bien-être durable" at bounding box center [456, 164] width 121 height 18
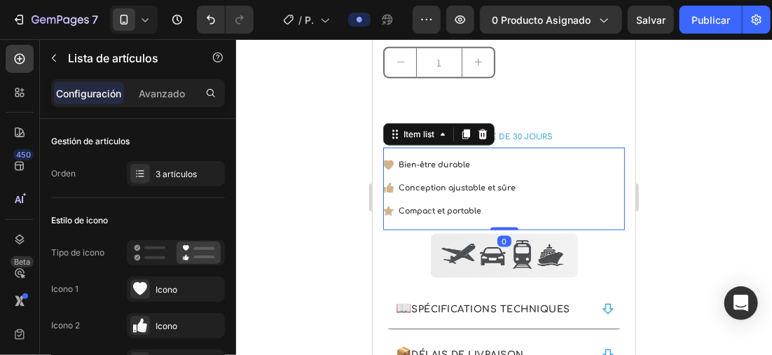
click at [398, 149] on div "Bien-être durable Conception ajustable et sûre Compact et portable Item list 0" at bounding box center [503, 188] width 242 height 82
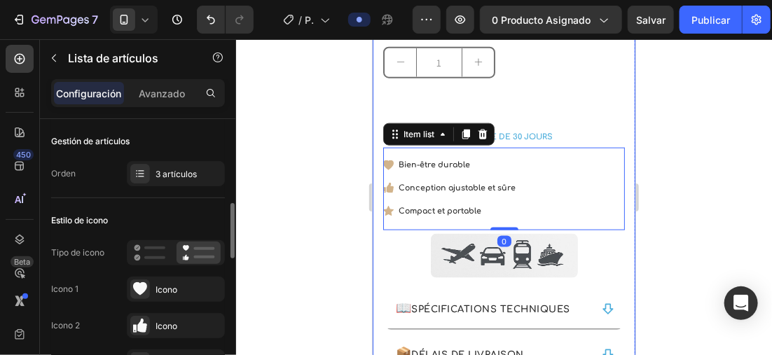
scroll to position [70, 0]
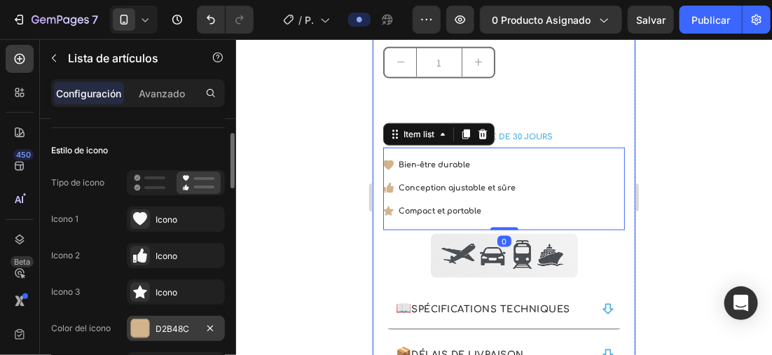
click at [137, 319] on div at bounding box center [140, 328] width 18 height 18
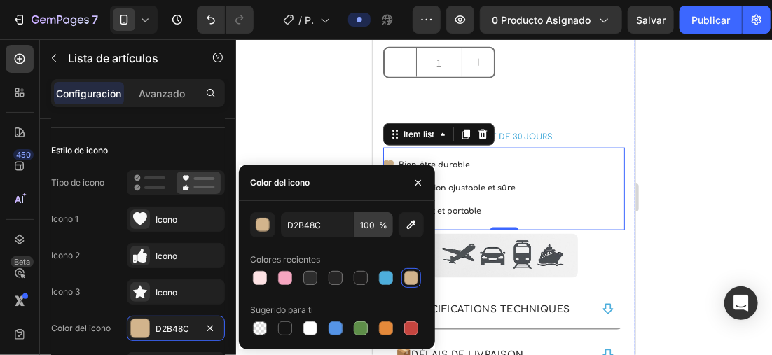
drag, startPoint x: 287, startPoint y: 283, endPoint x: 388, endPoint y: 234, distance: 112.1
click at [287, 282] on div at bounding box center [285, 278] width 14 height 14
type input "F6A5C0"
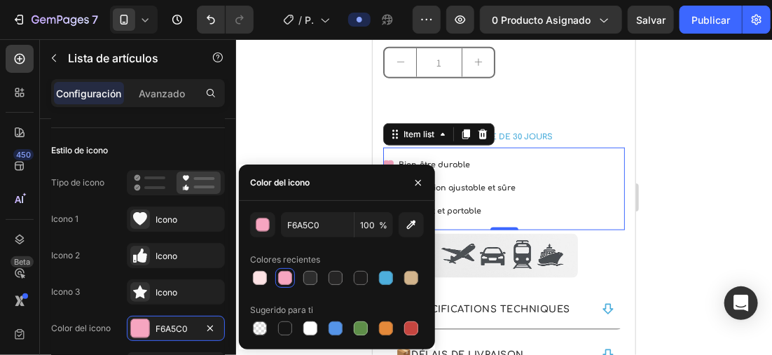
click at [677, 172] on div at bounding box center [504, 197] width 536 height 316
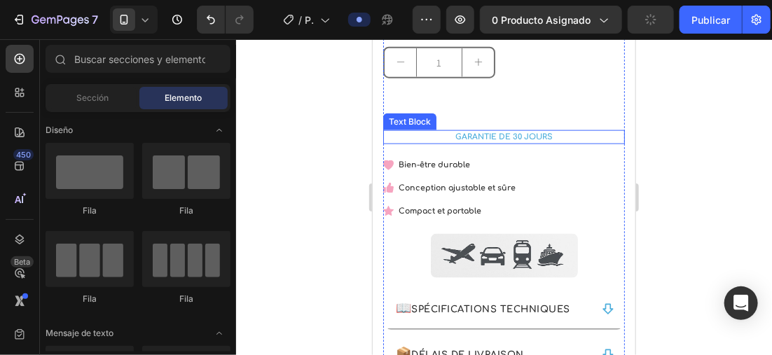
click at [544, 131] on p "GARANTIE DE 30 JOURS" at bounding box center [503, 137] width 239 height 12
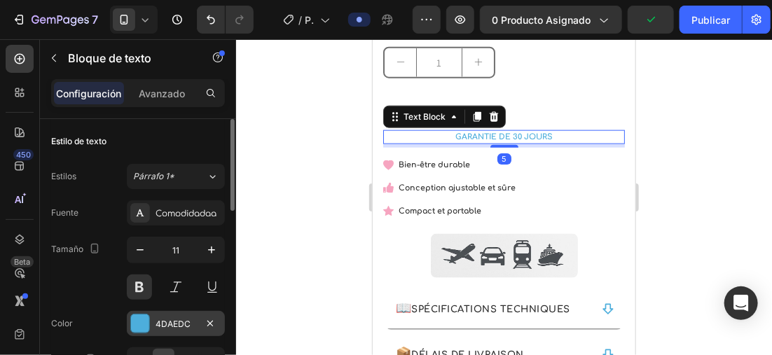
click at [148, 322] on div at bounding box center [140, 323] width 18 height 18
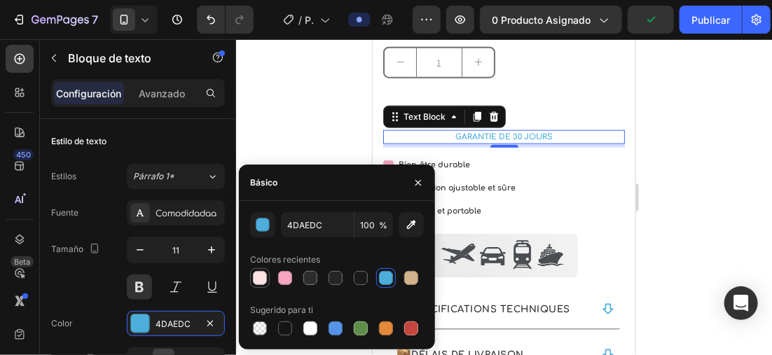
click at [255, 284] on div at bounding box center [260, 278] width 14 height 14
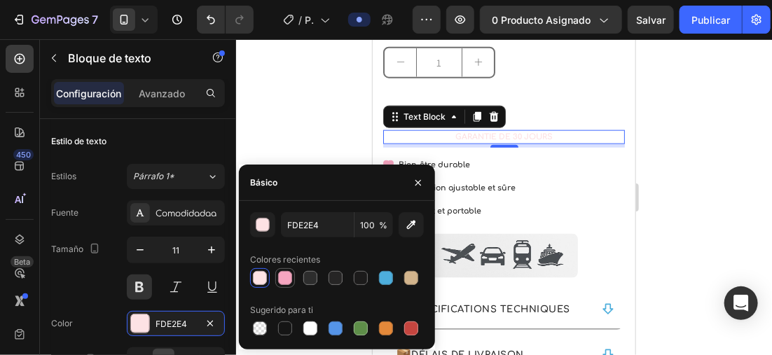
click at [280, 276] on div at bounding box center [285, 278] width 14 height 14
type input "F6A5C0"
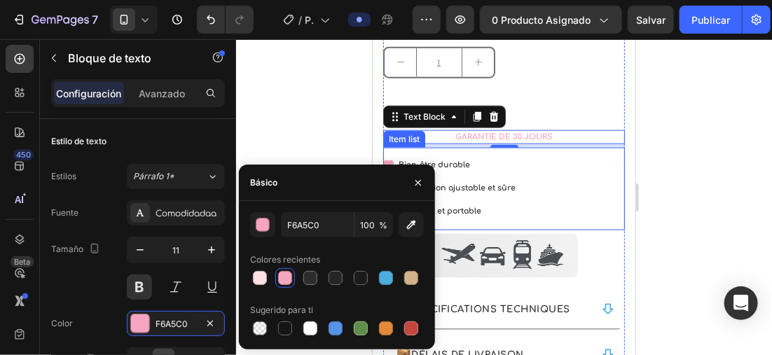
click at [758, 124] on div at bounding box center [504, 197] width 536 height 316
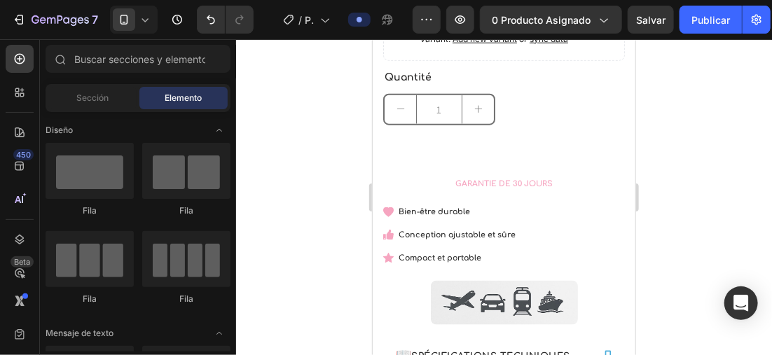
scroll to position [522, 0]
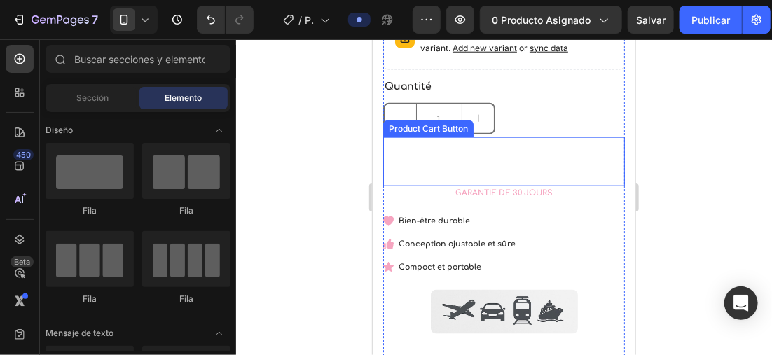
click at [541, 160] on button "Out of stock" at bounding box center [503, 162] width 242 height 34
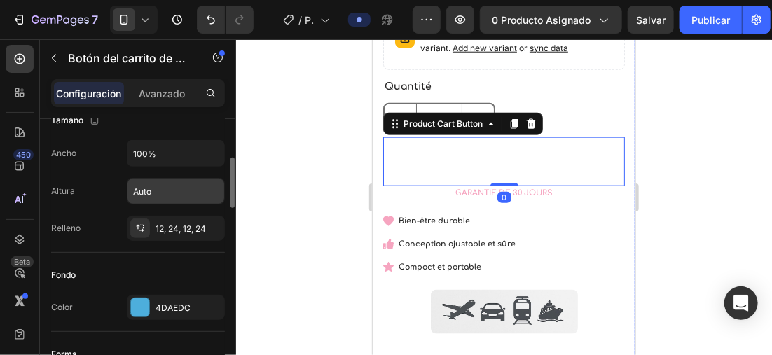
scroll to position [280, 0]
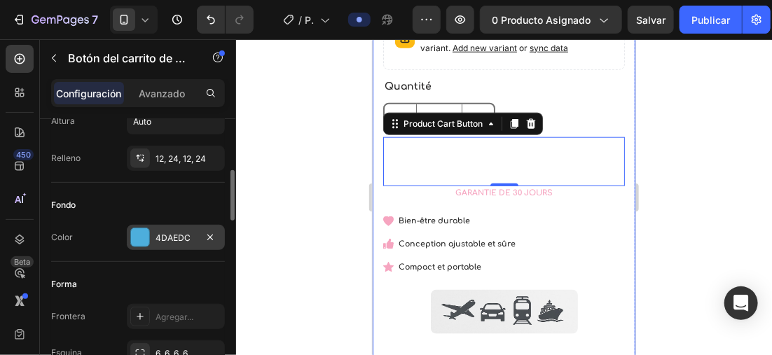
click at [149, 232] on div at bounding box center [140, 238] width 20 height 20
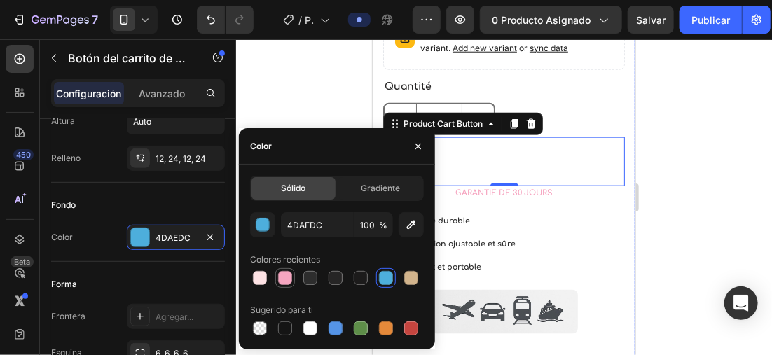
click at [283, 274] on div at bounding box center [285, 278] width 14 height 14
type input "F6A5C0"
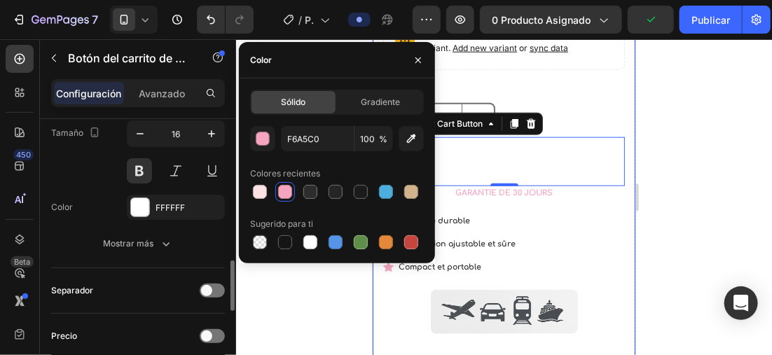
scroll to position [700, 0]
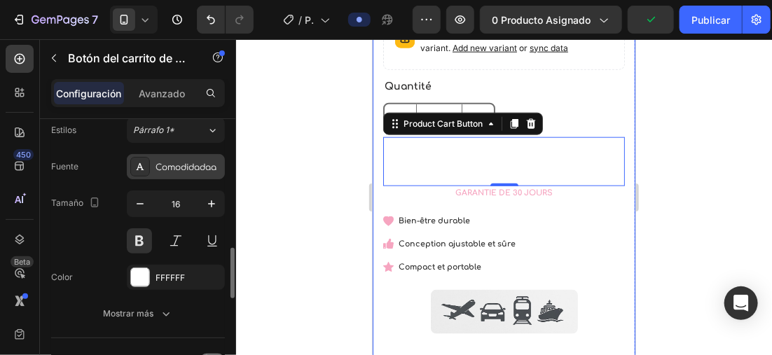
click at [166, 174] on div "Comodidadaa" at bounding box center [176, 166] width 98 height 25
click at [110, 155] on div "Fuente Comodidadaa" at bounding box center [138, 166] width 174 height 25
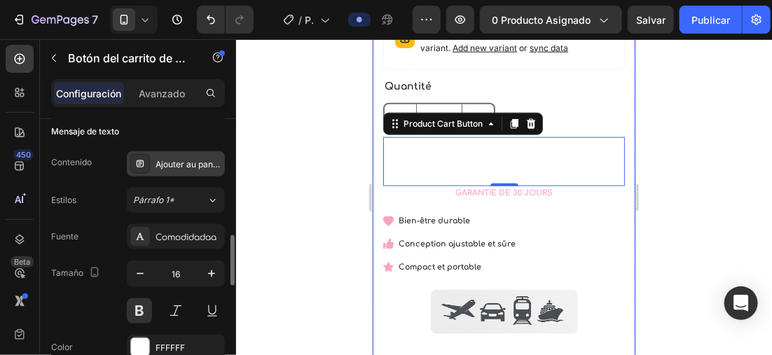
click at [176, 160] on div "Ajouter au panier" at bounding box center [188, 164] width 66 height 13
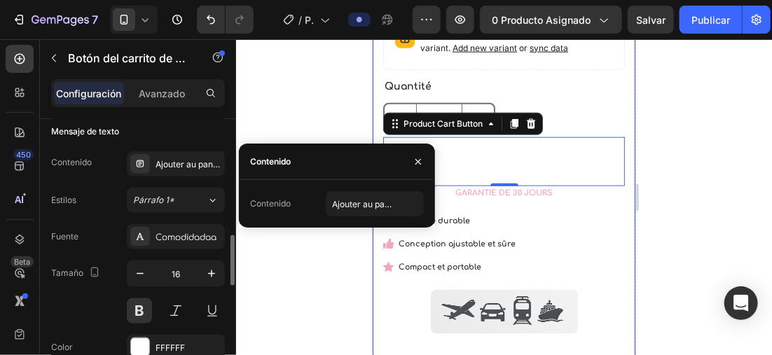
click at [118, 191] on div "Estilos Párrafo 1*" at bounding box center [138, 200] width 174 height 25
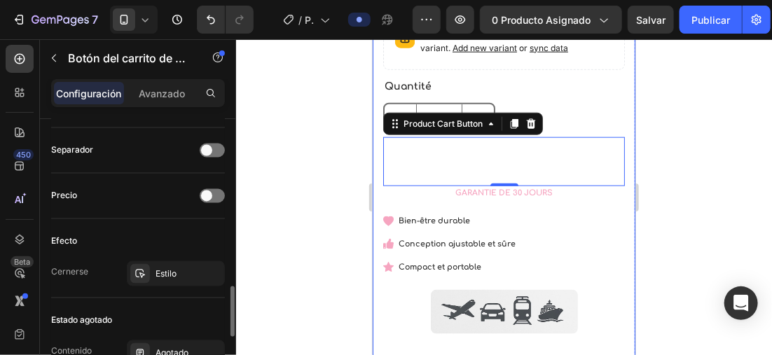
scroll to position [1051, 0]
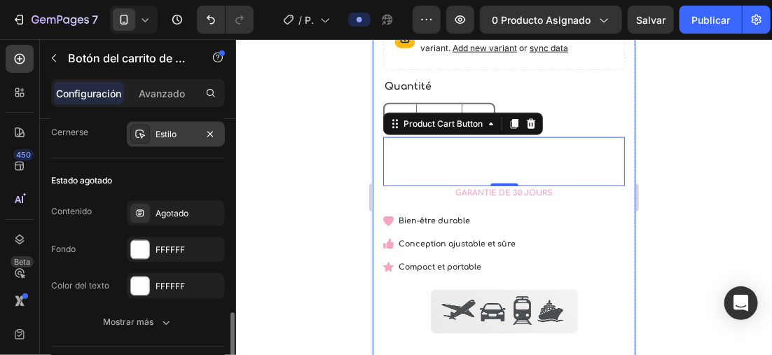
click at [160, 141] on div "Estilo" at bounding box center [176, 133] width 98 height 25
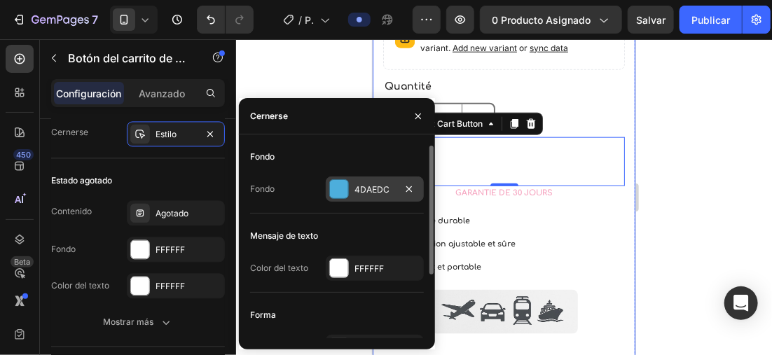
click at [349, 181] on div "4DAEDC" at bounding box center [375, 188] width 98 height 25
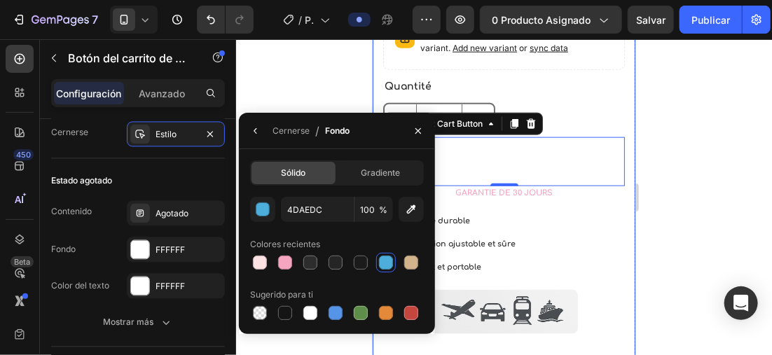
click at [272, 265] on div at bounding box center [337, 263] width 174 height 20
drag, startPoint x: 286, startPoint y: 263, endPoint x: 353, endPoint y: 244, distance: 69.2
click at [288, 262] on div at bounding box center [285, 263] width 14 height 14
type input "F6A5C0"
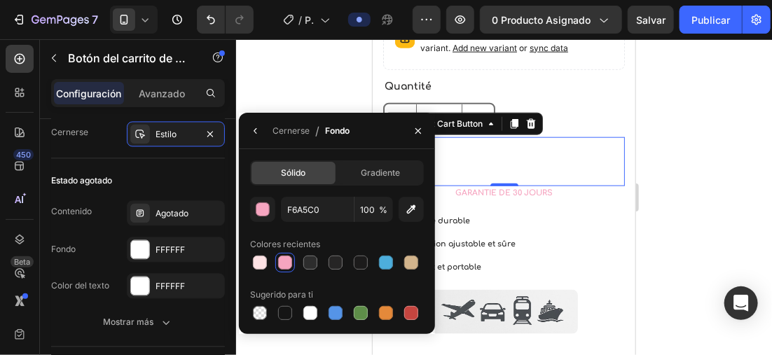
click at [713, 135] on div at bounding box center [504, 197] width 536 height 316
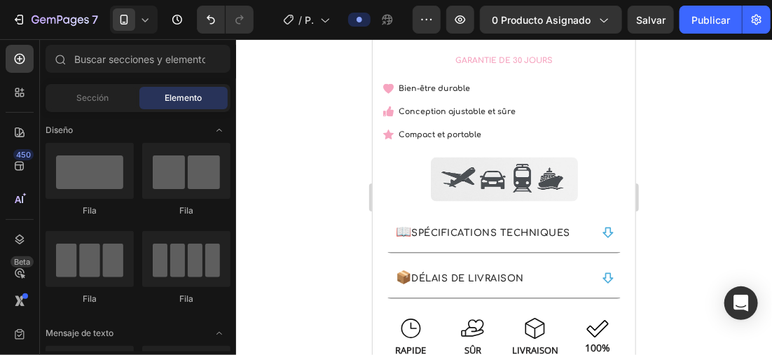
scroll to position [744, 0]
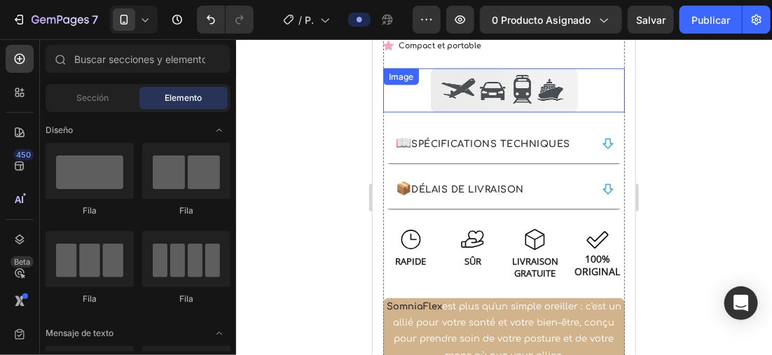
click at [585, 99] on div at bounding box center [503, 90] width 242 height 44
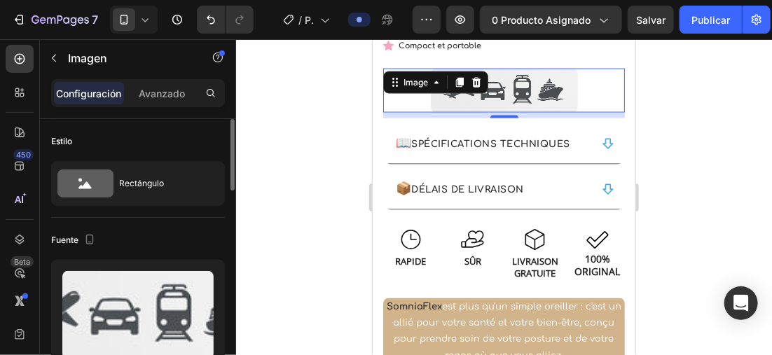
scroll to position [70, 0]
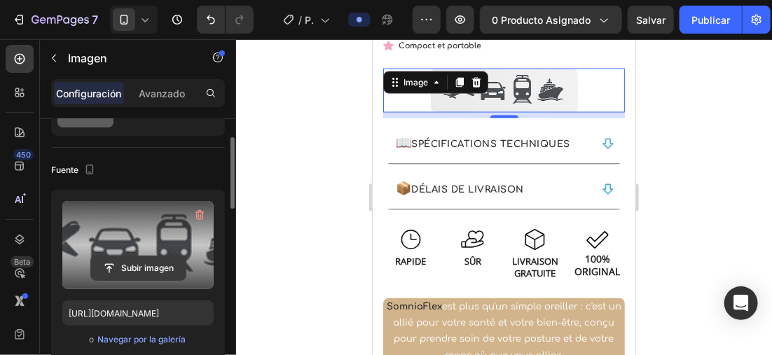
click at [153, 259] on input "file" at bounding box center [138, 268] width 95 height 24
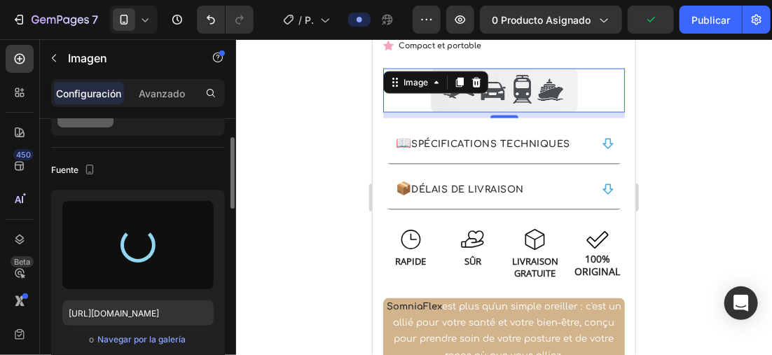
click at [146, 161] on div "Fuente" at bounding box center [138, 170] width 174 height 22
drag, startPoint x: 144, startPoint y: 161, endPoint x: 132, endPoint y: 155, distance: 12.9
click at [127, 151] on div "Fuente https://cdn.shopify.com/s/files/1/0896/6527/4190/files/gempages_55672533…" at bounding box center [138, 265] width 174 height 235
drag, startPoint x: 127, startPoint y: 151, endPoint x: 116, endPoint y: 150, distance: 11.9
click at [116, 152] on div "Fuente https://cdn.shopify.com/s/files/1/0896/6527/4190/files/gempages_55672533…" at bounding box center [138, 265] width 174 height 235
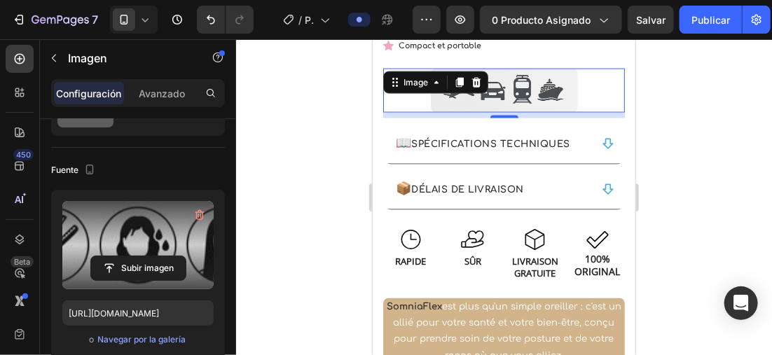
type input "https://cdn.shopify.com/s/files/1/0896/6527/4190/files/gempages_556725335903700…"
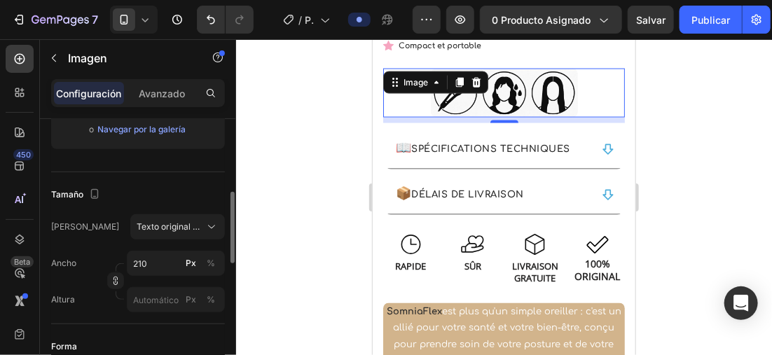
scroll to position [350, 0]
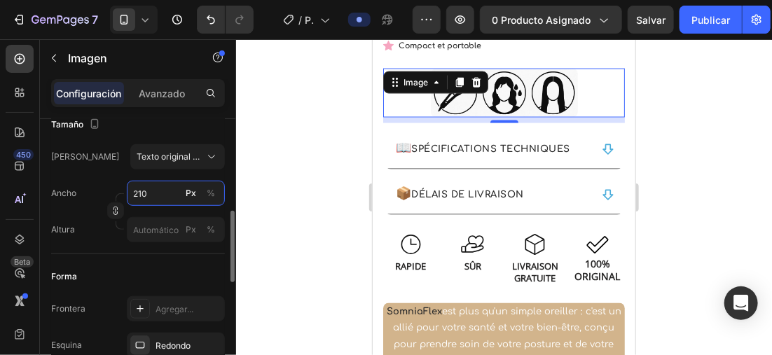
click at [167, 188] on input "210" at bounding box center [176, 193] width 98 height 25
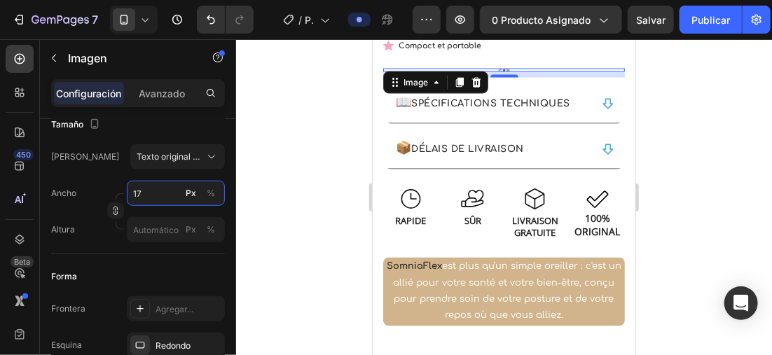
type input "170"
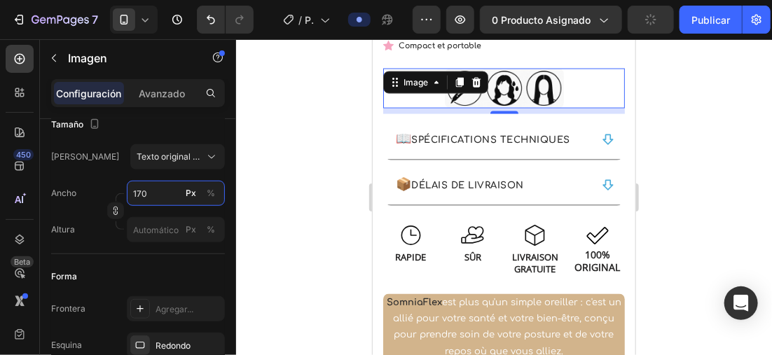
scroll to position [490, 0]
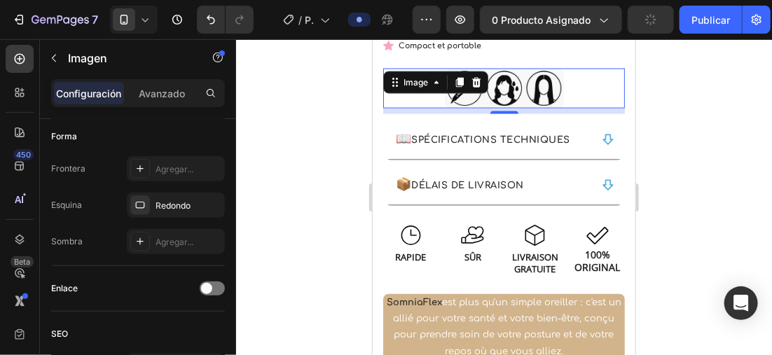
click at [670, 128] on div at bounding box center [504, 197] width 536 height 316
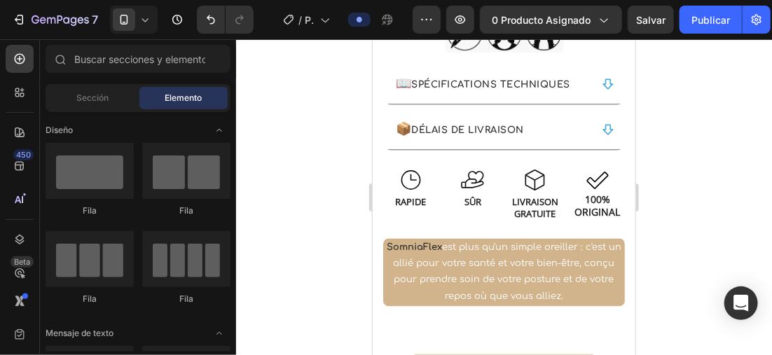
scroll to position [826, 0]
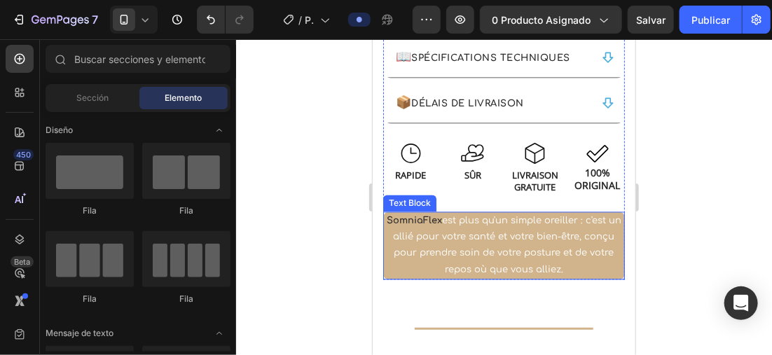
click at [588, 266] on p "SomniaFlex est plus qu'un simple oreiller : c'est un allié pour votre santé et …" at bounding box center [503, 246] width 239 height 66
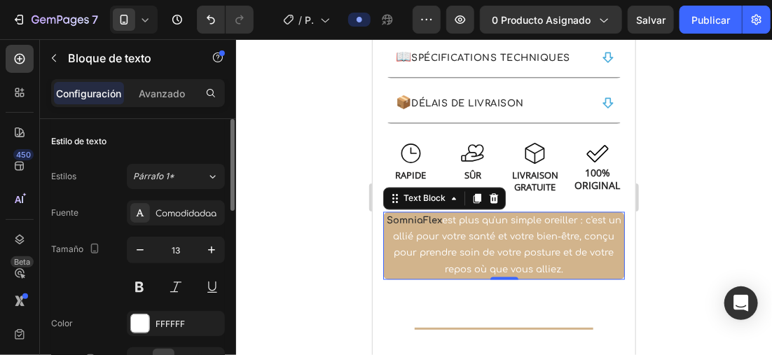
click at [105, 145] on font "Estilo de texto" at bounding box center [78, 141] width 55 height 13
drag, startPoint x: 105, startPoint y: 145, endPoint x: 90, endPoint y: 156, distance: 18.5
click at [90, 156] on div "Estilo de texto Estilos Párrafo 1* Fuente Comodidadaa Tamaño 13 Color FFFFFF Al…" at bounding box center [138, 270] width 174 height 302
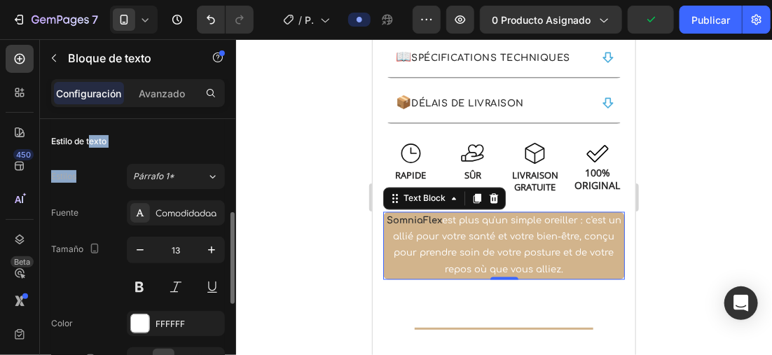
scroll to position [70, 0]
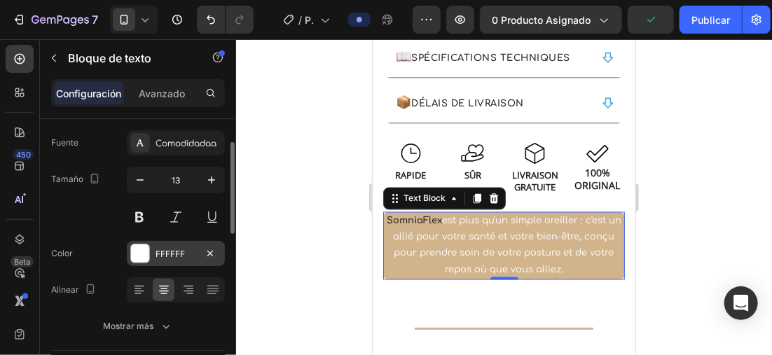
click at [150, 263] on div "FFFFFF" at bounding box center [176, 253] width 98 height 25
click at [81, 211] on div "Tamaño 13" at bounding box center [138, 198] width 174 height 63
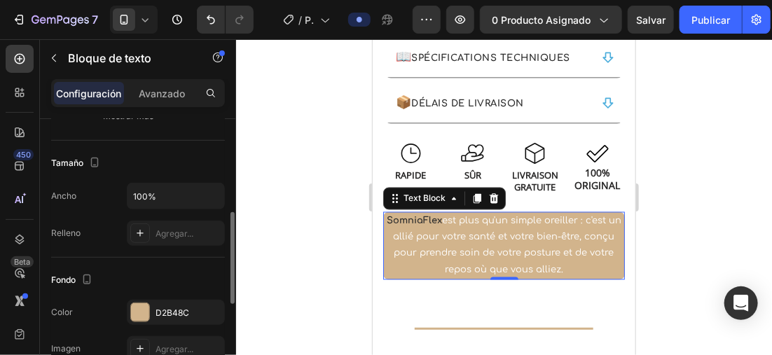
scroll to position [140, 0]
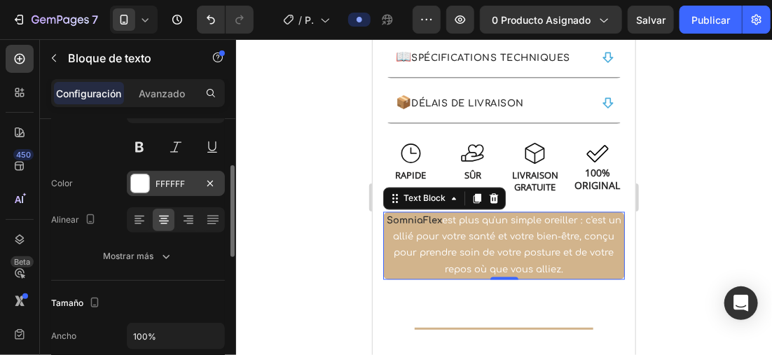
click at [137, 178] on div at bounding box center [140, 183] width 18 height 18
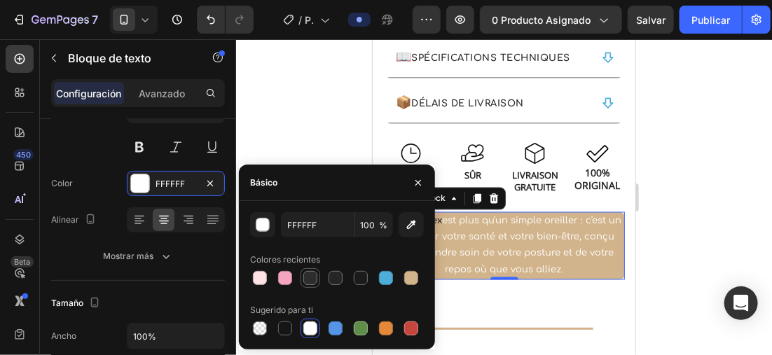
click at [314, 284] on div at bounding box center [310, 278] width 14 height 14
type input "2D2D2D"
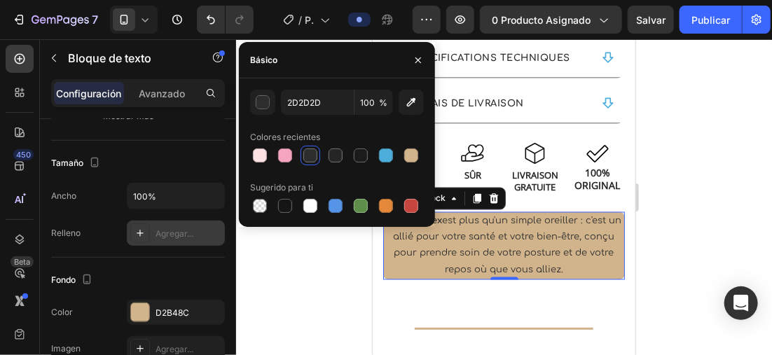
scroll to position [420, 0]
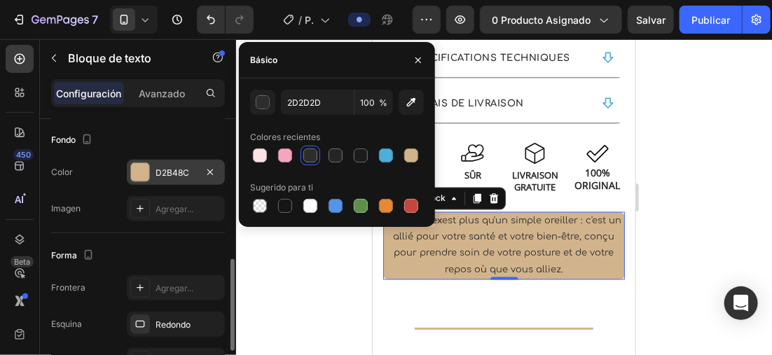
click at [144, 179] on div at bounding box center [140, 172] width 18 height 18
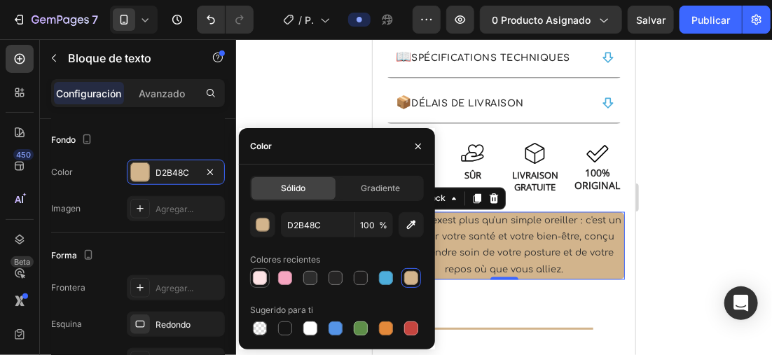
click at [261, 275] on div at bounding box center [260, 278] width 14 height 14
type input "FDE2E4"
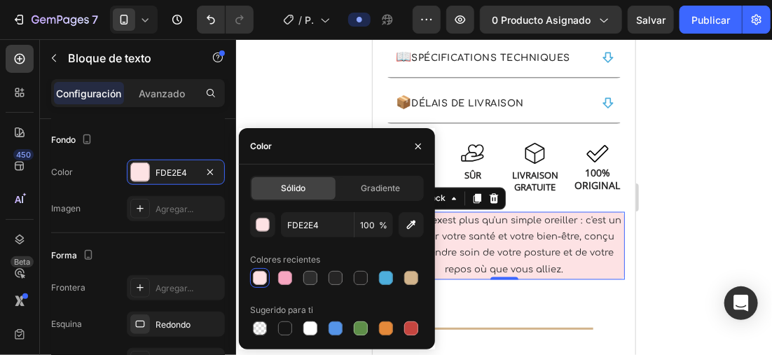
click at [679, 192] on div at bounding box center [504, 197] width 536 height 316
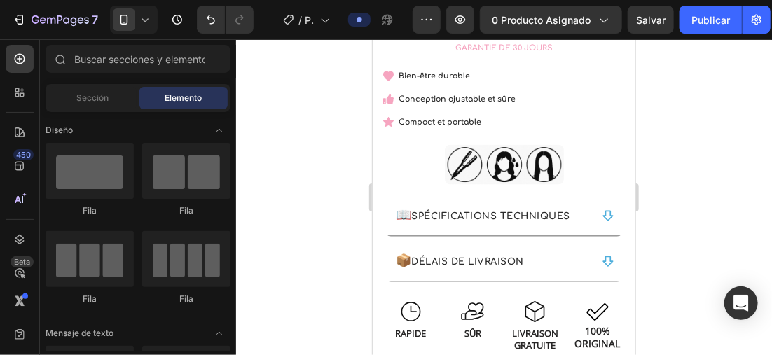
scroll to position [693, 0]
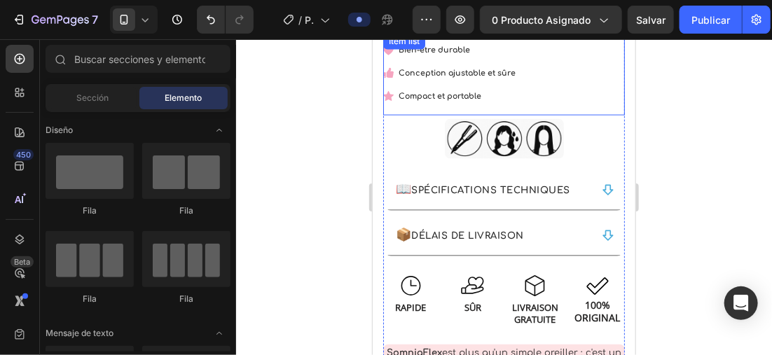
click at [533, 74] on div "Bien-être durable Conception ajustable et sûre Compact et portable" at bounding box center [503, 78] width 242 height 74
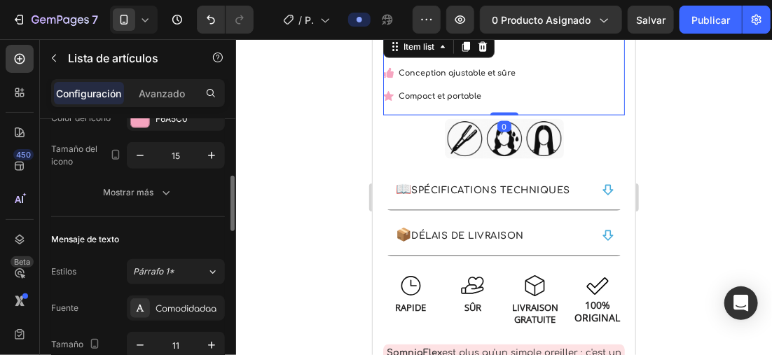
scroll to position [490, 0]
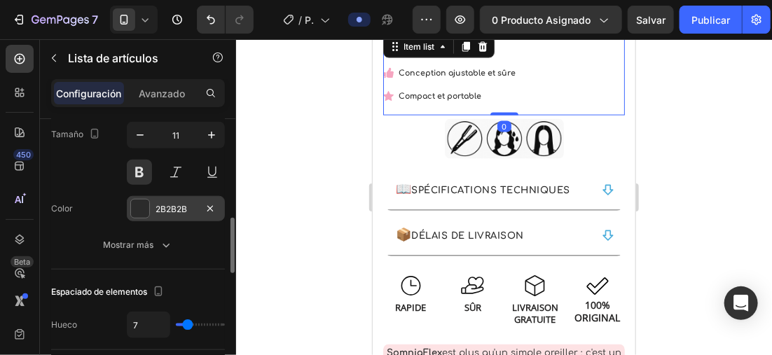
click at [136, 206] on div at bounding box center [140, 209] width 18 height 18
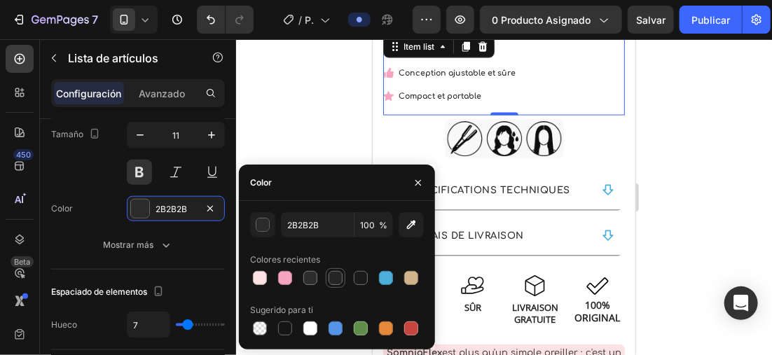
click at [337, 275] on div at bounding box center [335, 278] width 14 height 14
click at [361, 284] on div at bounding box center [361, 278] width 14 height 14
click at [336, 280] on div at bounding box center [335, 278] width 14 height 14
click at [310, 280] on div at bounding box center [310, 278] width 14 height 14
type input "2D2D2D"
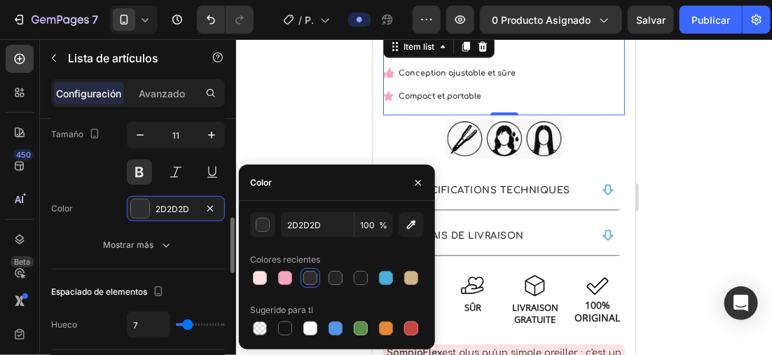
click at [186, 262] on div "Mensaje de texto Estilos Párrafo 1* Fuente Comodidadaa Tamaño 11 Color 2D2D2D M…" at bounding box center [138, 138] width 174 height 263
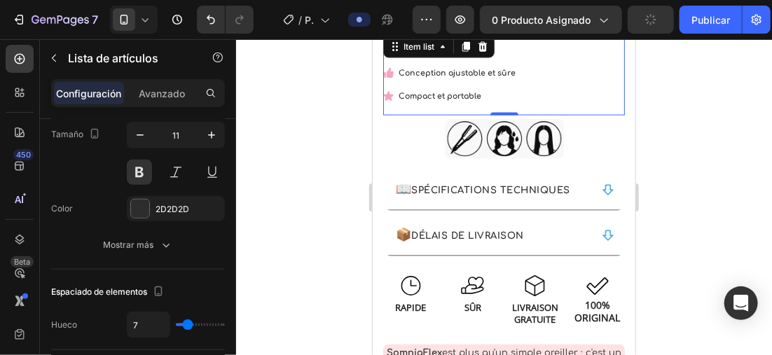
drag, startPoint x: 186, startPoint y: 262, endPoint x: 205, endPoint y: 37, distance: 225.6
click at [169, 45] on div "Lista de artículos" at bounding box center [120, 58] width 160 height 36
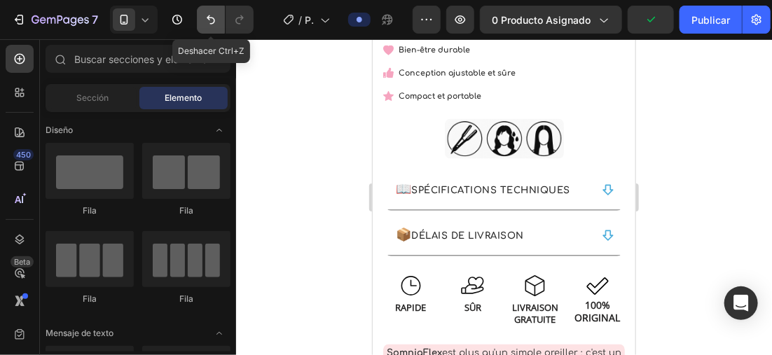
click at [213, 16] on icon "Deshacer/Rehacer" at bounding box center [211, 20] width 14 height 14
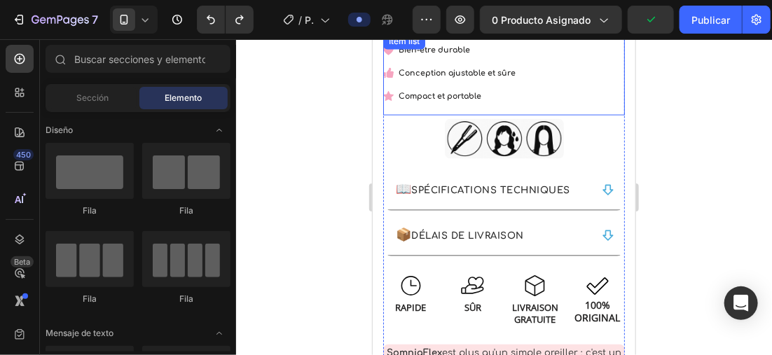
click at [512, 99] on p "Compact et portable" at bounding box center [456, 96] width 117 height 14
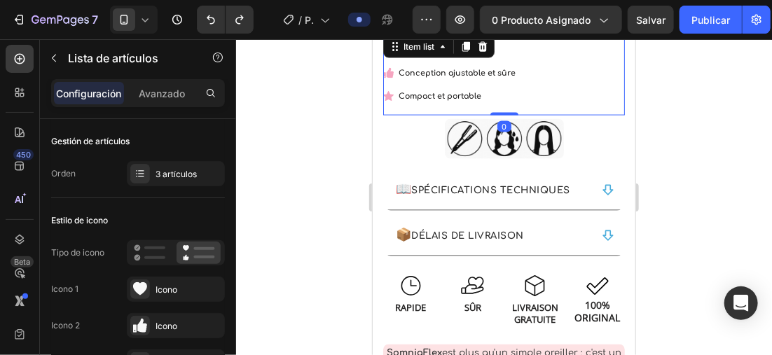
click at [537, 102] on div "Bien-être durable Conception ajustable et sûre Compact et portable" at bounding box center [503, 78] width 242 height 74
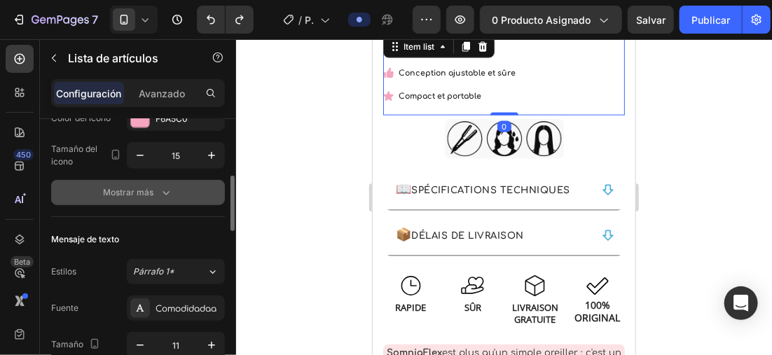
scroll to position [420, 0]
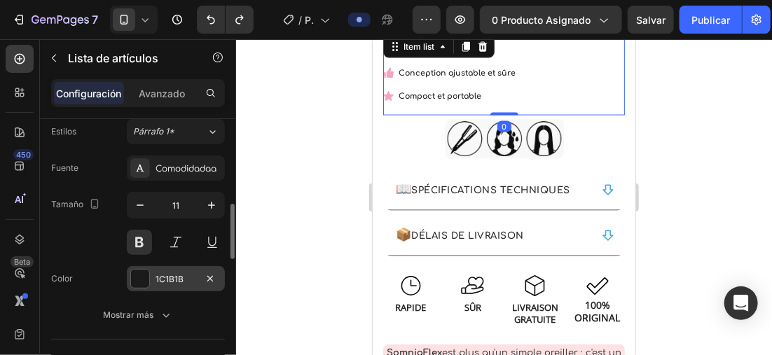
click at [137, 276] on div at bounding box center [140, 279] width 18 height 18
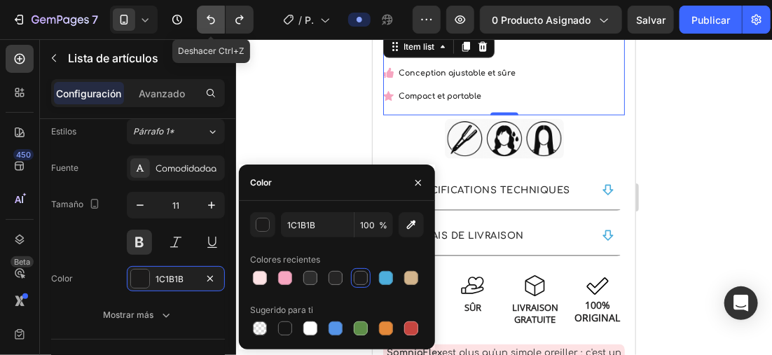
click at [204, 10] on button "Deshacer/Rehacer" at bounding box center [211, 20] width 28 height 28
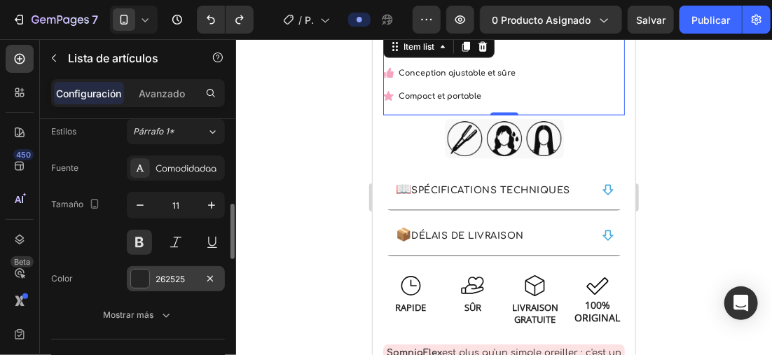
click at [141, 279] on div at bounding box center [140, 279] width 18 height 18
click at [289, 122] on div at bounding box center [504, 197] width 536 height 316
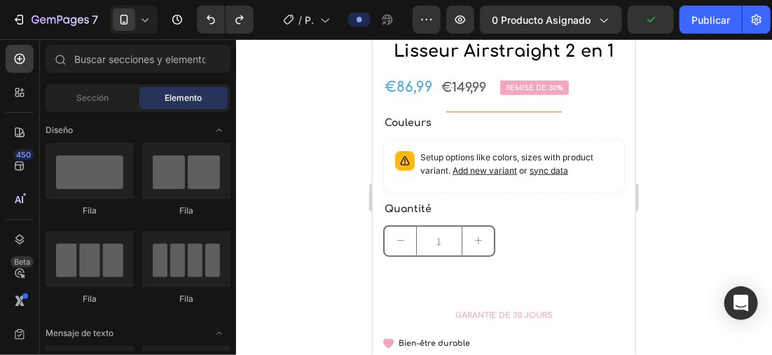
scroll to position [349, 0]
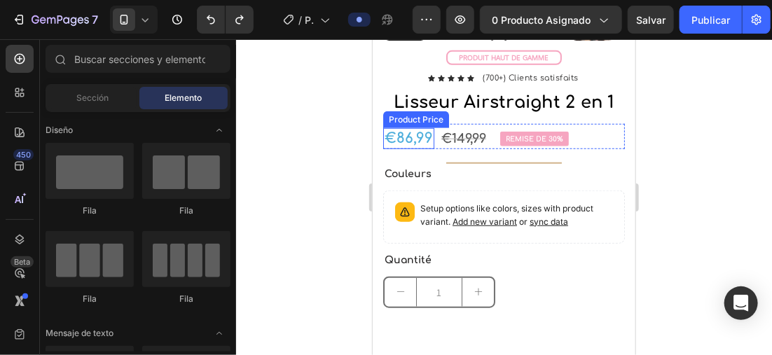
click at [404, 143] on div "€86,99" at bounding box center [407, 137] width 51 height 21
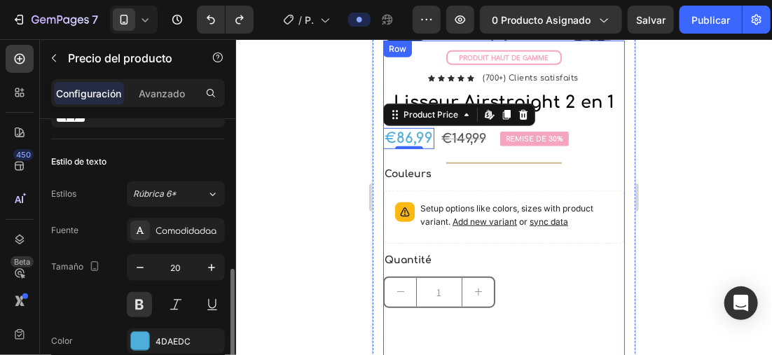
scroll to position [140, 0]
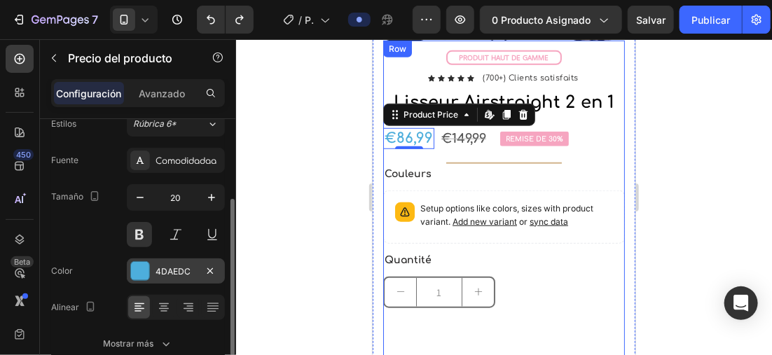
click at [145, 263] on div at bounding box center [140, 271] width 18 height 18
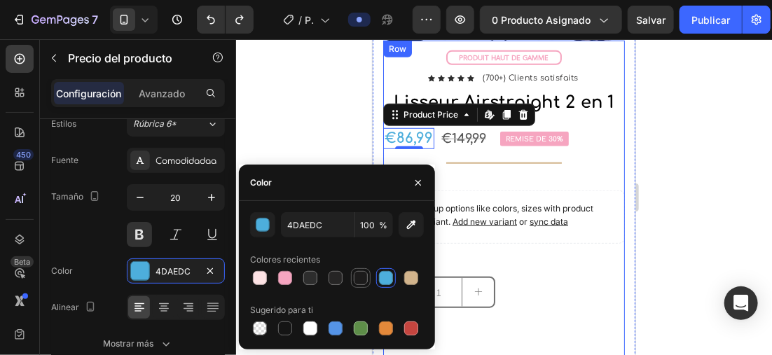
click at [359, 275] on div at bounding box center [361, 278] width 14 height 14
click at [330, 274] on div at bounding box center [335, 278] width 14 height 14
type input "262525"
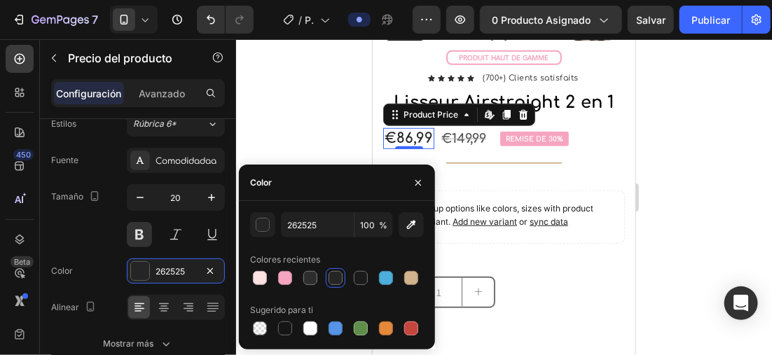
click at [680, 167] on div at bounding box center [504, 197] width 536 height 316
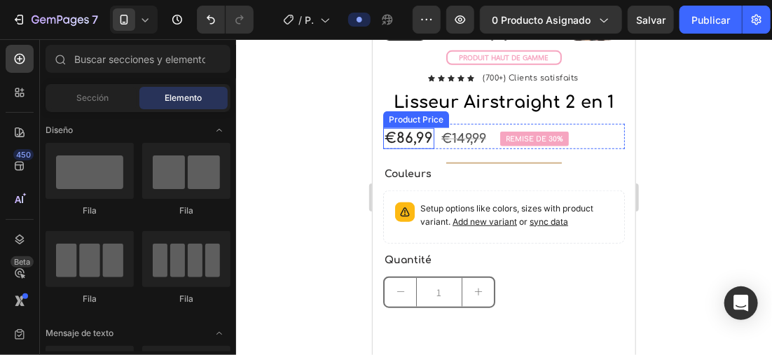
click at [414, 132] on div "€86,99" at bounding box center [407, 137] width 51 height 21
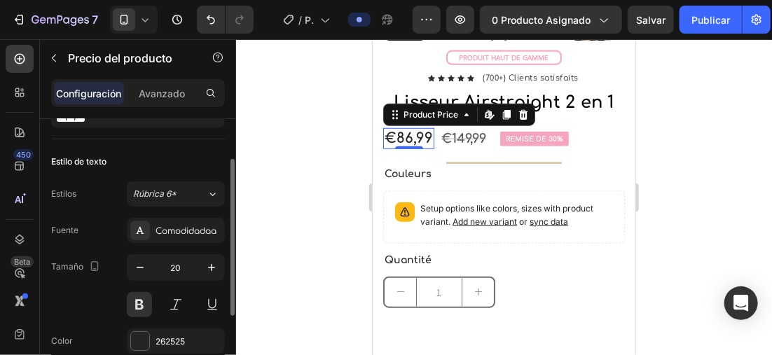
scroll to position [207, 0]
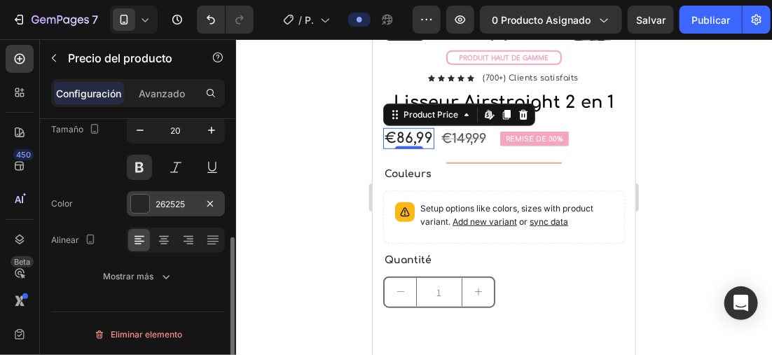
click at [141, 199] on div at bounding box center [140, 204] width 18 height 18
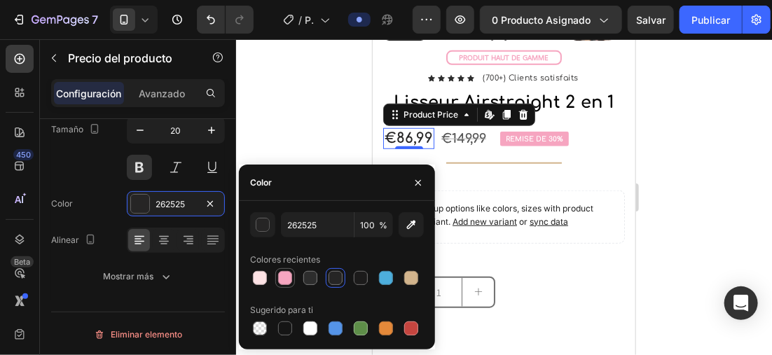
click at [280, 286] on div at bounding box center [285, 278] width 17 height 17
type input "F6A5C0"
click at [288, 132] on div at bounding box center [504, 197] width 536 height 316
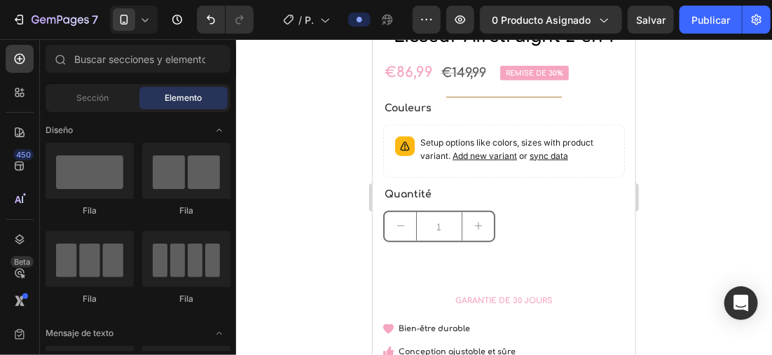
scroll to position [432, 0]
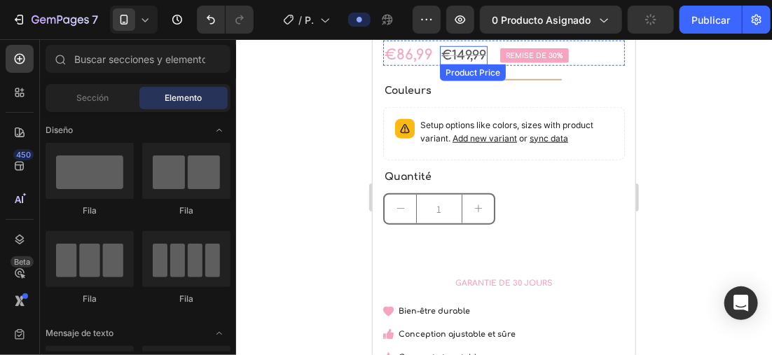
click at [466, 55] on div "€149,99" at bounding box center [463, 55] width 48 height 19
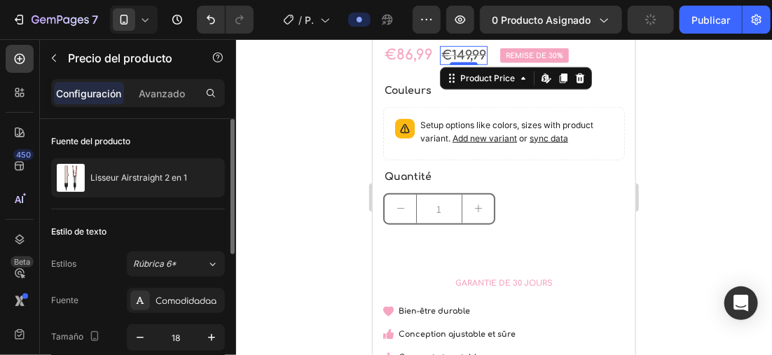
scroll to position [70, 0]
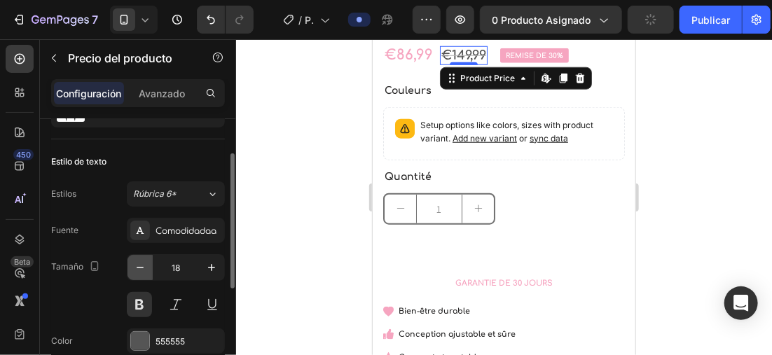
click at [138, 266] on icon "button" at bounding box center [140, 268] width 14 height 14
type input "17"
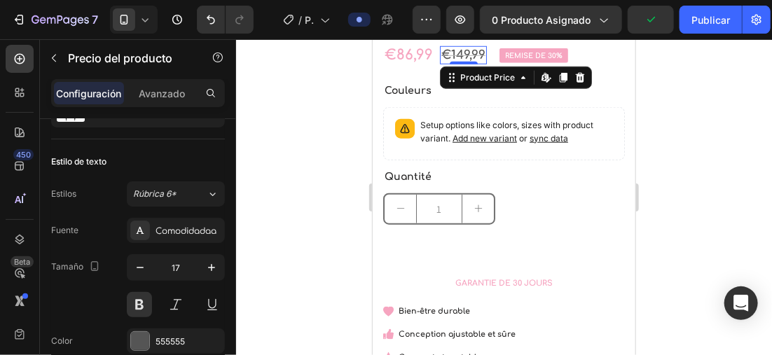
click at [294, 102] on div at bounding box center [504, 197] width 536 height 316
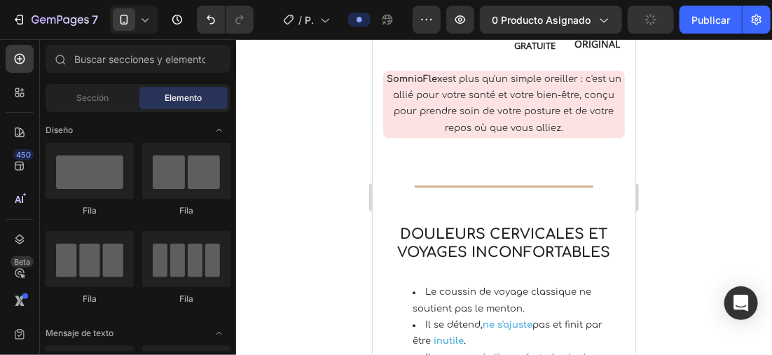
scroll to position [1062, 0]
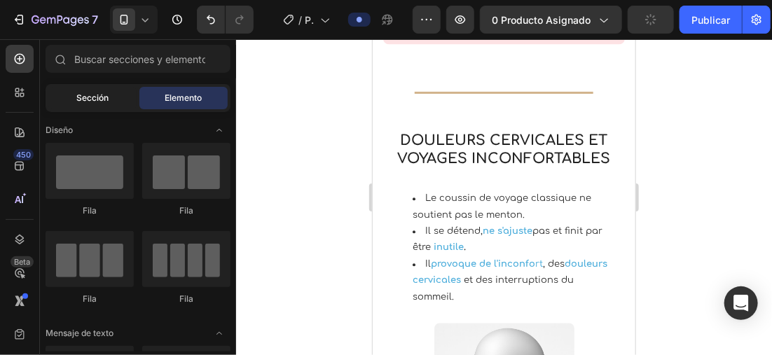
click at [115, 104] on div "Sección" at bounding box center [92, 98] width 88 height 22
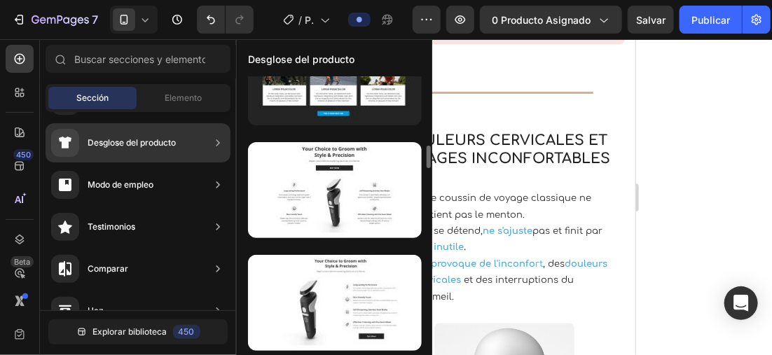
scroll to position [910, 0]
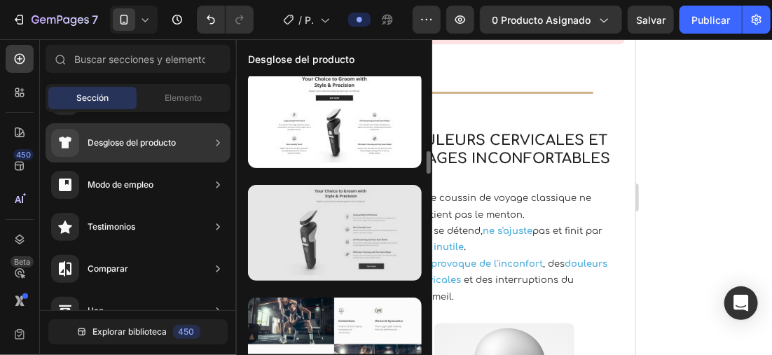
click at [336, 217] on div at bounding box center [335, 233] width 174 height 96
drag, startPoint x: 336, startPoint y: 217, endPoint x: 302, endPoint y: 231, distance: 37.1
click at [302, 231] on div at bounding box center [335, 233] width 174 height 96
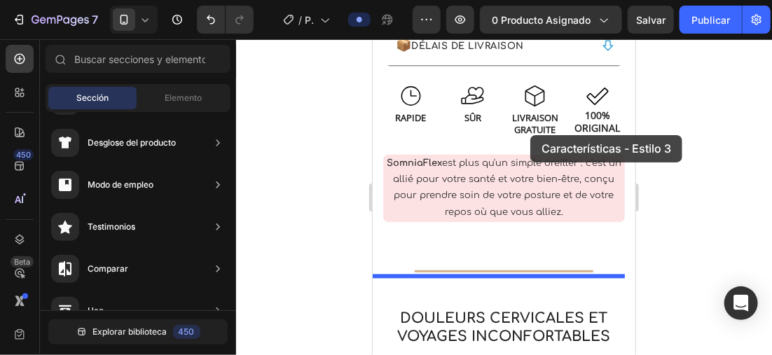
scroll to position [880, 0]
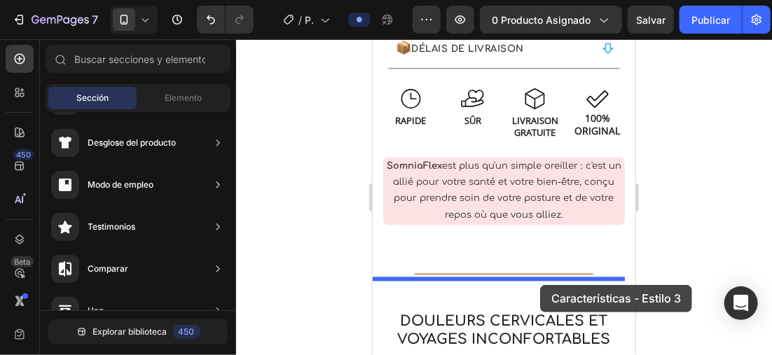
drag, startPoint x: 684, startPoint y: 277, endPoint x: 539, endPoint y: 284, distance: 144.4
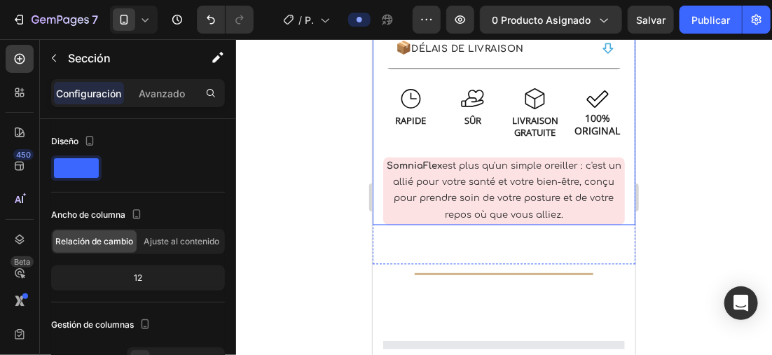
scroll to position [1071, 0]
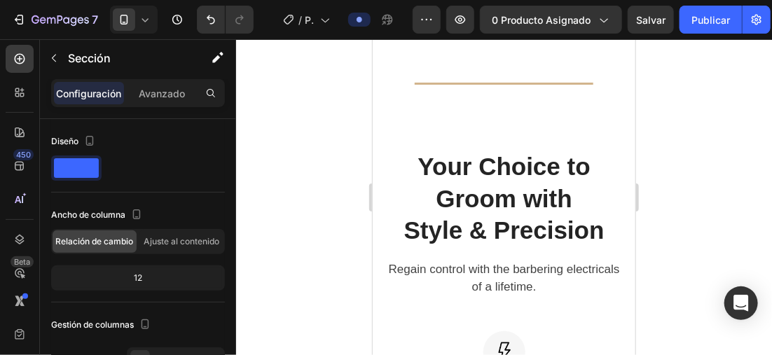
click at [314, 172] on div at bounding box center [504, 197] width 536 height 316
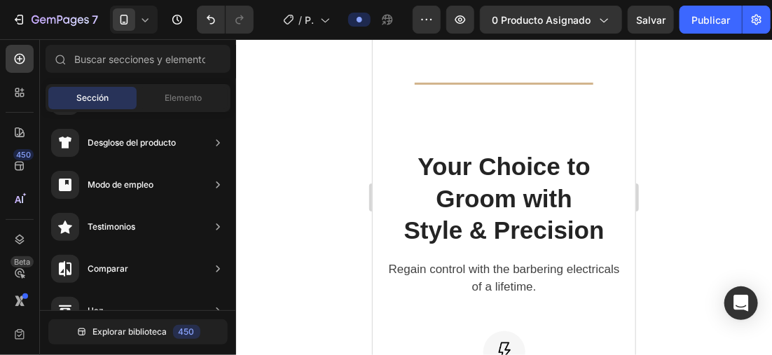
drag, startPoint x: 314, startPoint y: 172, endPoint x: 262, endPoint y: 138, distance: 62.7
click at [262, 138] on div at bounding box center [504, 197] width 536 height 316
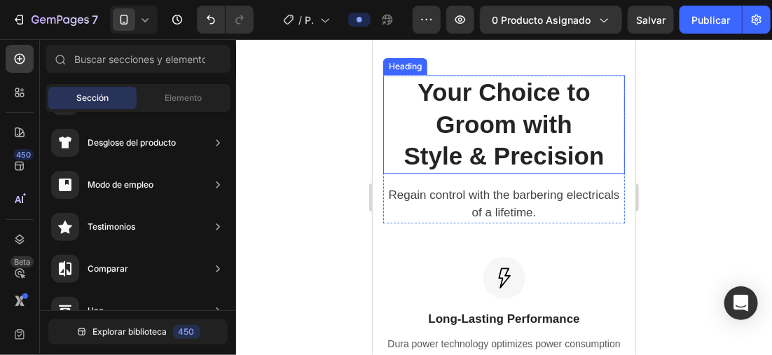
scroll to position [1281, 0]
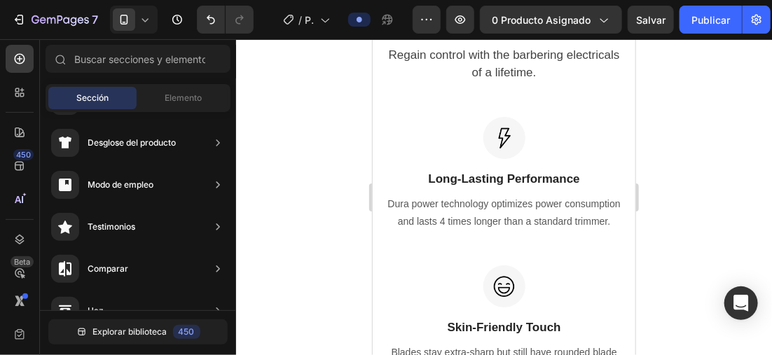
click at [294, 155] on div at bounding box center [504, 197] width 536 height 316
drag, startPoint x: 294, startPoint y: 155, endPoint x: 281, endPoint y: 144, distance: 17.0
click at [281, 144] on div at bounding box center [504, 197] width 536 height 316
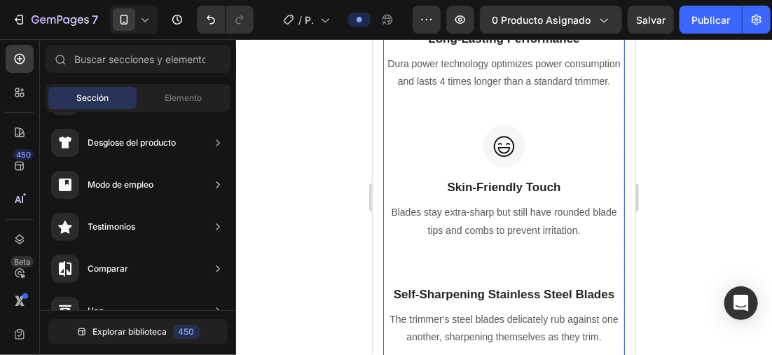
scroll to position [1561, 0]
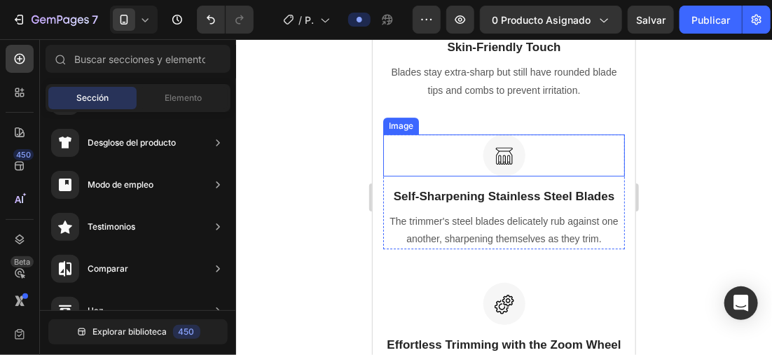
click at [511, 170] on img at bounding box center [504, 155] width 42 height 42
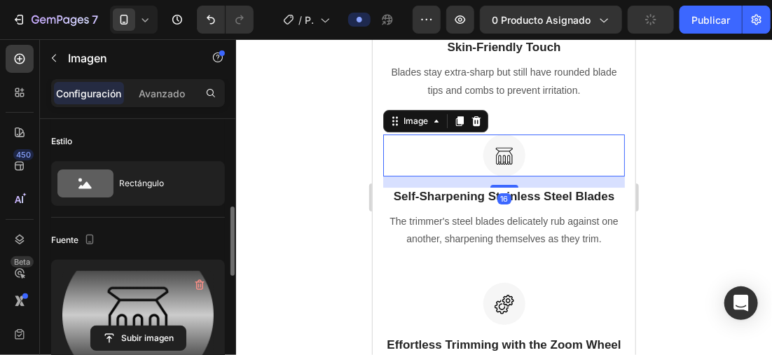
scroll to position [70, 0]
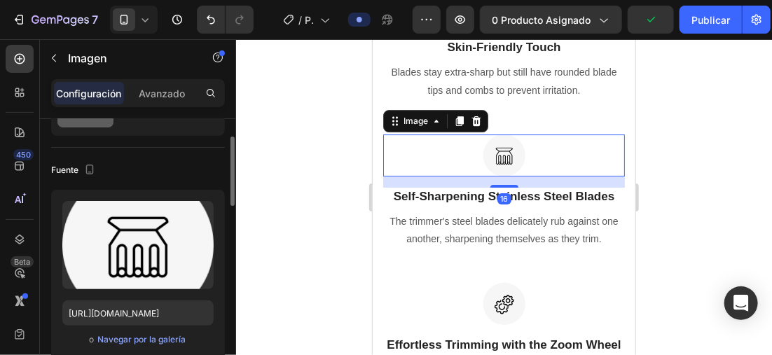
click at [698, 181] on div at bounding box center [504, 197] width 536 height 316
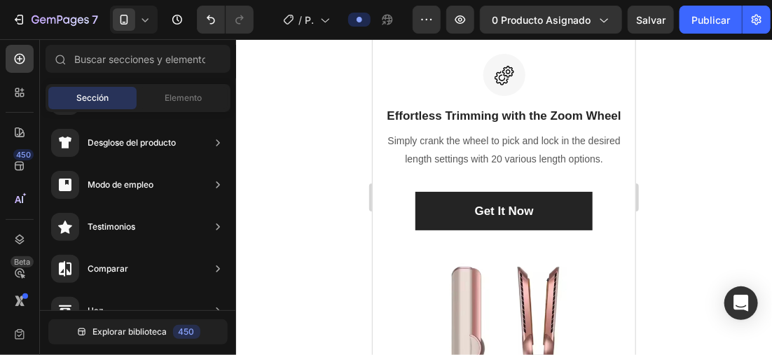
scroll to position [1878, 0]
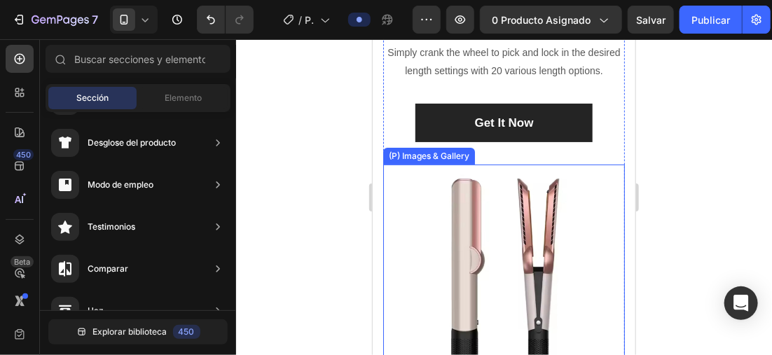
click at [567, 242] on img at bounding box center [503, 284] width 242 height 241
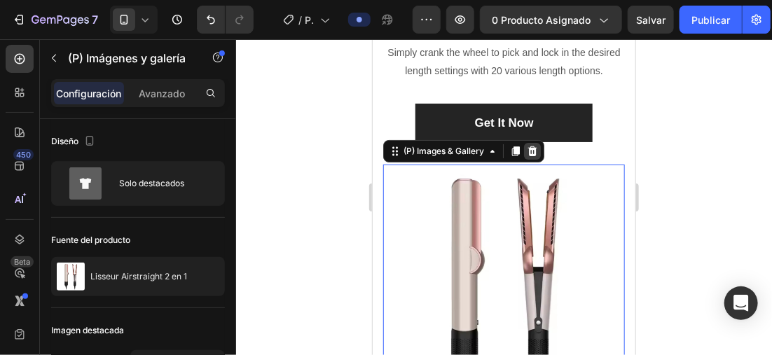
click at [532, 156] on icon at bounding box center [531, 150] width 11 height 11
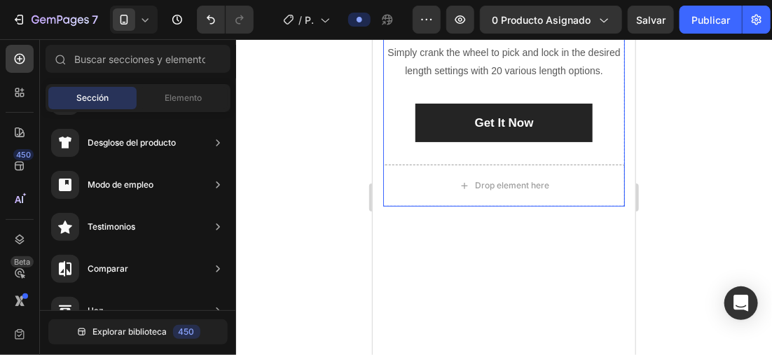
click at [593, 165] on div "Get It Now (P) Cart Button" at bounding box center [503, 134] width 242 height 62
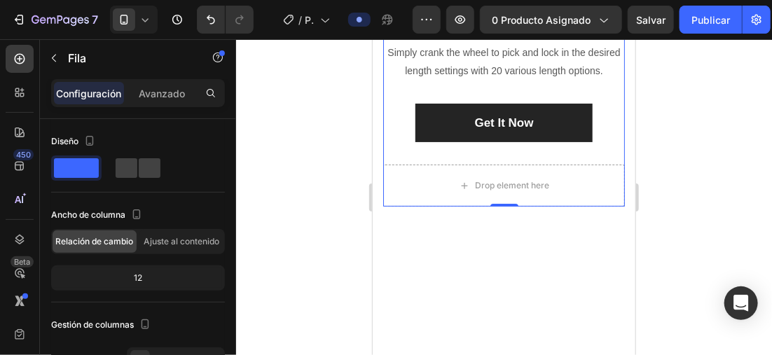
scroll to position [1808, 0]
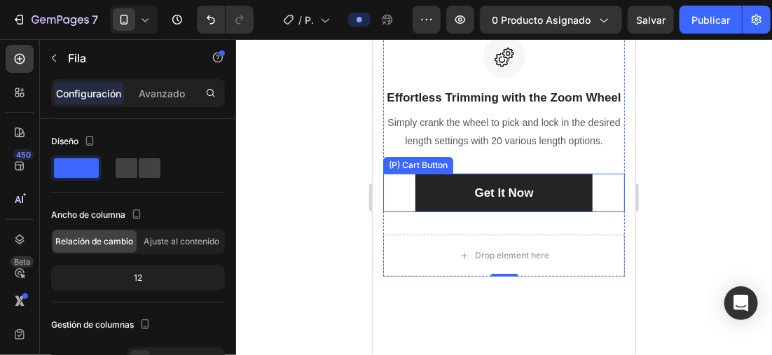
click at [602, 212] on div "Get It Now (P) Cart Button" at bounding box center [503, 192] width 242 height 39
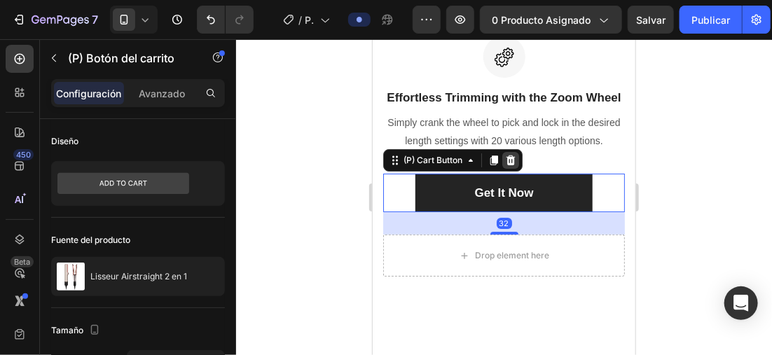
click at [509, 165] on icon at bounding box center [509, 159] width 11 height 11
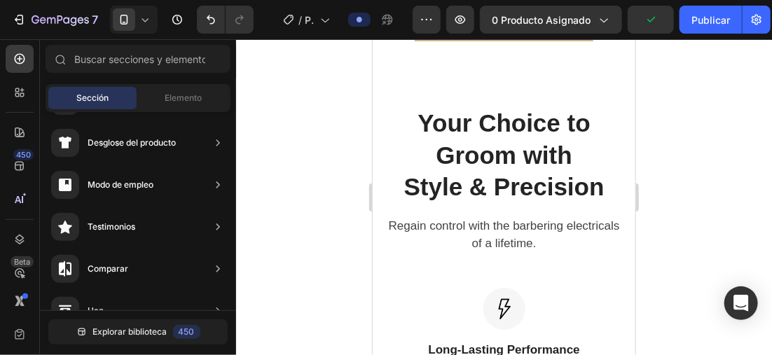
scroll to position [1018, 0]
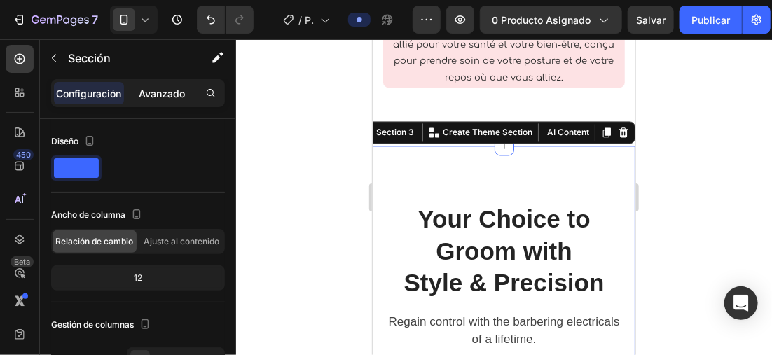
click at [154, 95] on p "Avanzado" at bounding box center [162, 93] width 46 height 15
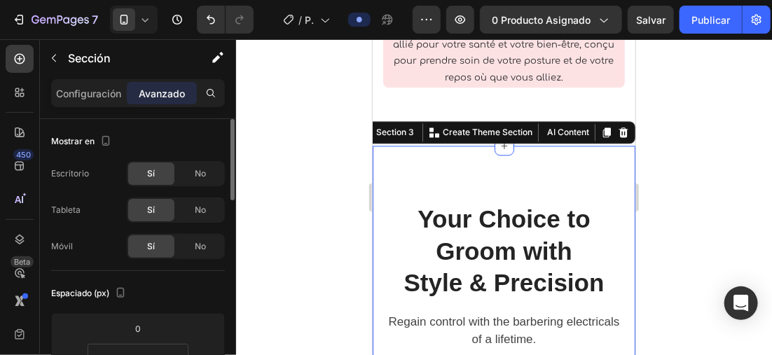
scroll to position [140, 0]
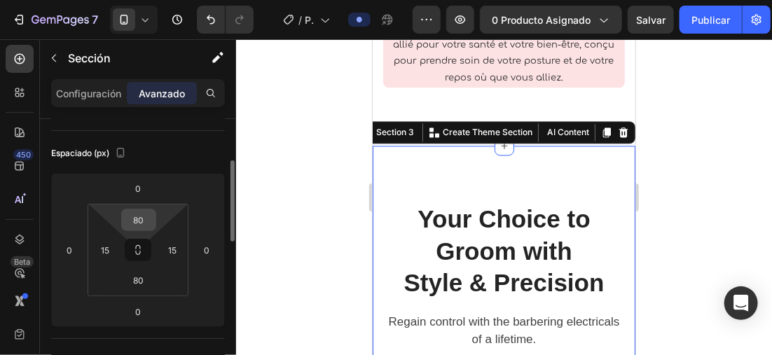
click at [138, 214] on input "80" at bounding box center [139, 219] width 28 height 21
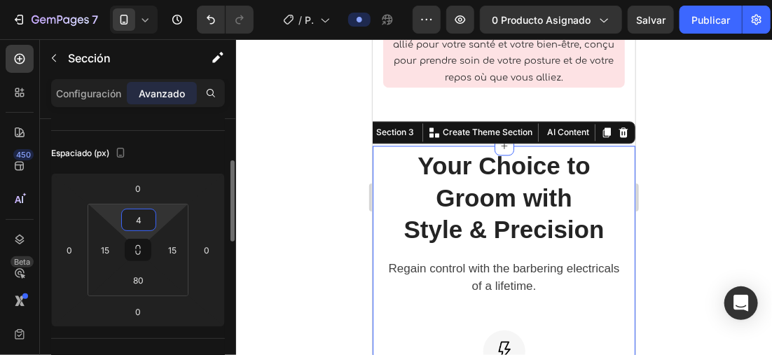
type input "40"
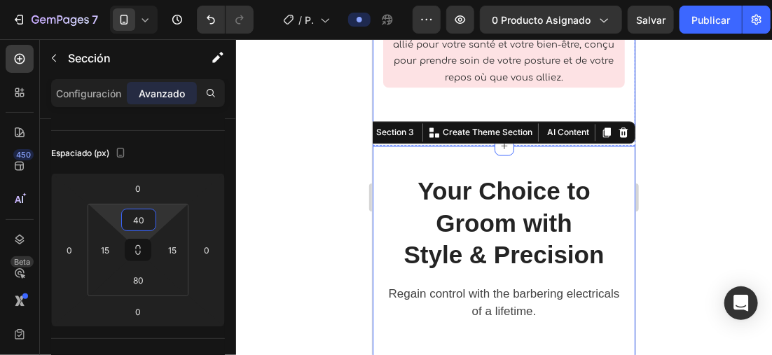
click at [352, 119] on div at bounding box center [504, 197] width 536 height 316
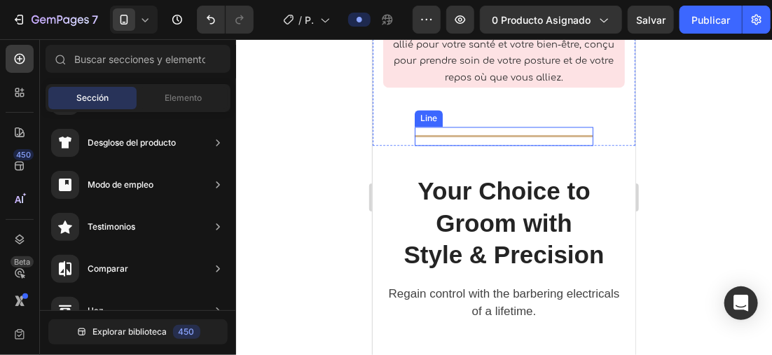
click at [576, 134] on div at bounding box center [503, 135] width 179 height 2
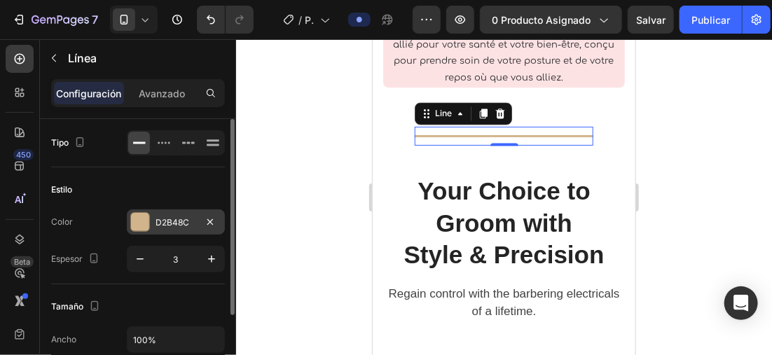
click at [143, 233] on div "D2B48C" at bounding box center [176, 221] width 98 height 25
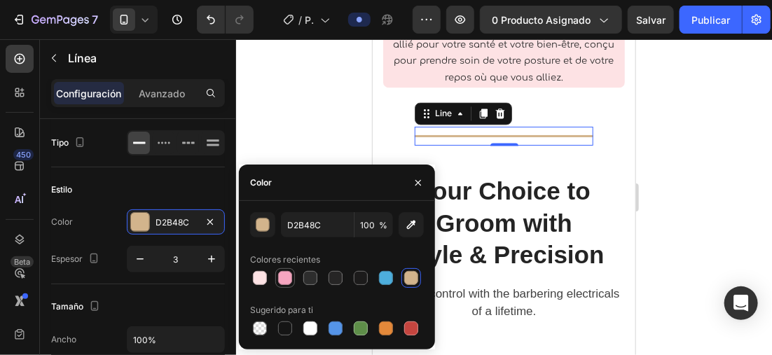
click at [280, 275] on div at bounding box center [285, 278] width 14 height 14
type input "F6A5C0"
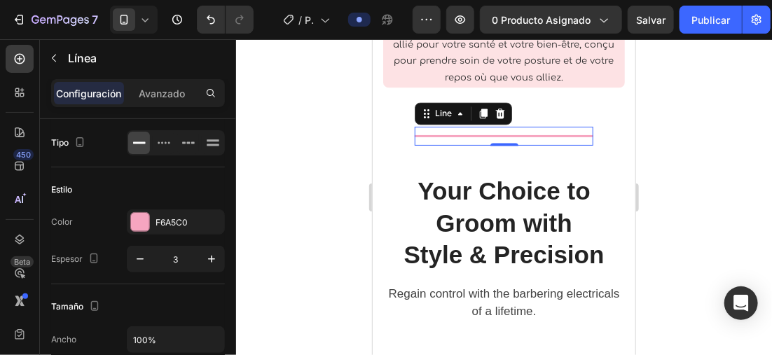
click at [305, 118] on div at bounding box center [504, 197] width 536 height 316
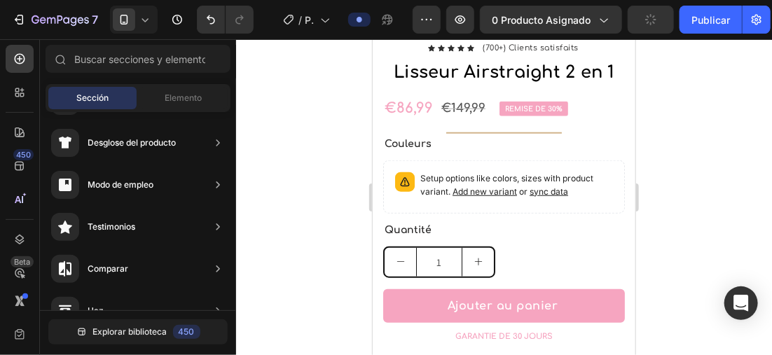
scroll to position [671, 0]
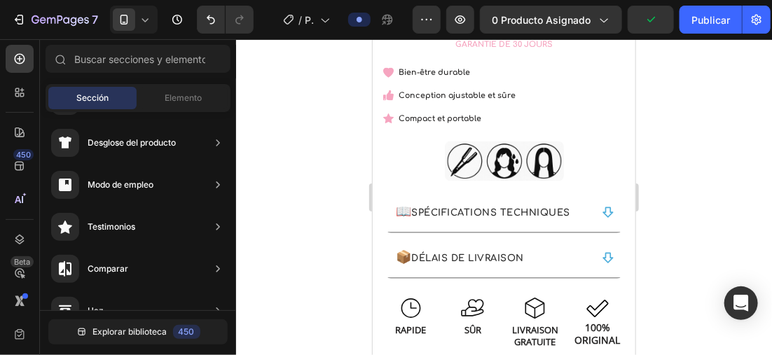
click at [272, 146] on div at bounding box center [504, 197] width 536 height 316
drag, startPoint x: 272, startPoint y: 146, endPoint x: 258, endPoint y: 130, distance: 20.8
click at [258, 130] on div at bounding box center [504, 197] width 536 height 316
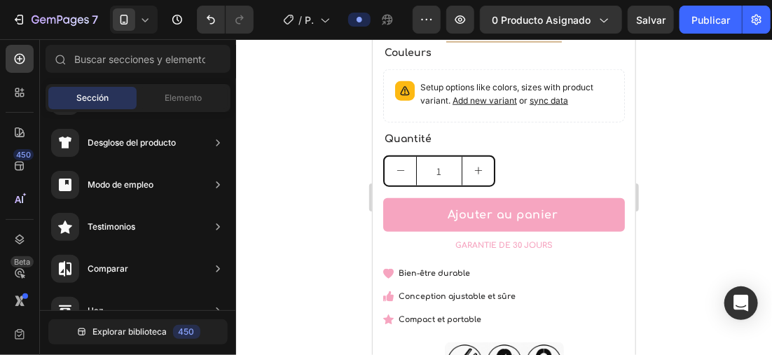
scroll to position [460, 0]
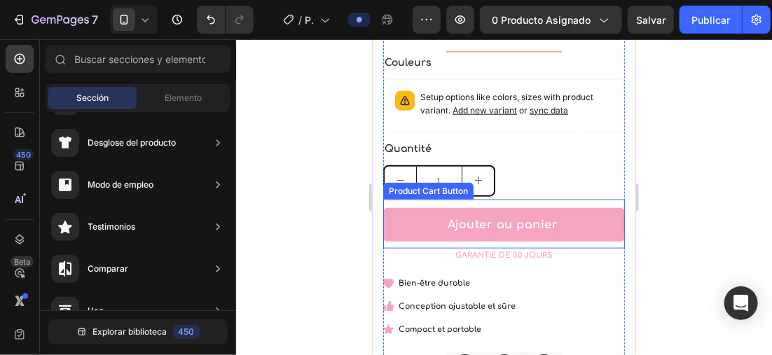
click at [555, 221] on button "Ajouter au panier" at bounding box center [503, 224] width 242 height 34
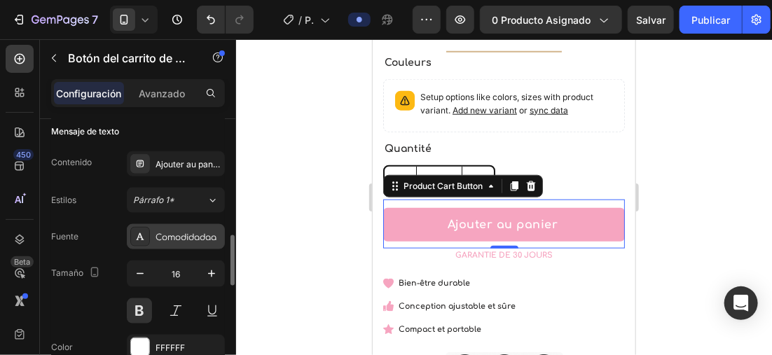
scroll to position [770, 0]
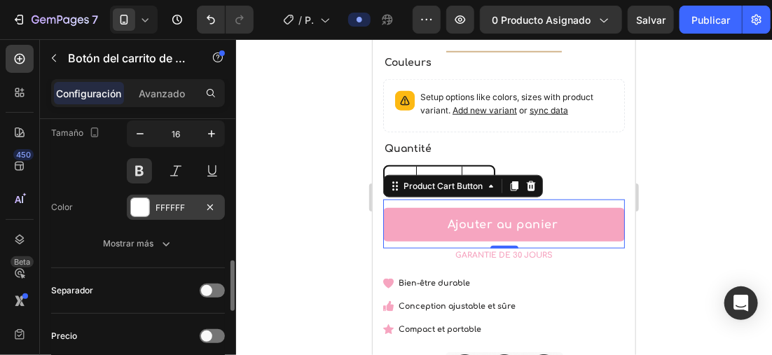
click at [157, 198] on div "FFFFFF" at bounding box center [176, 207] width 98 height 25
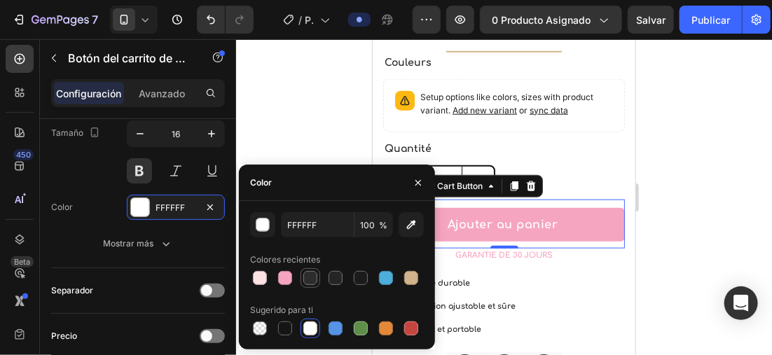
drag, startPoint x: 309, startPoint y: 275, endPoint x: 122, endPoint y: 151, distance: 224.4
click at [309, 275] on div at bounding box center [310, 278] width 14 height 14
type input "2D2D2D"
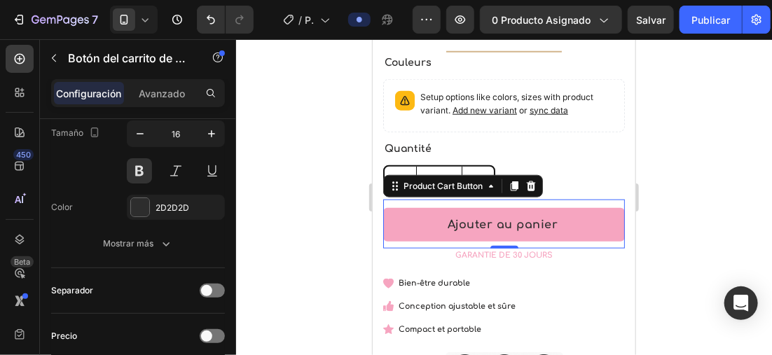
click at [686, 163] on div at bounding box center [504, 197] width 536 height 316
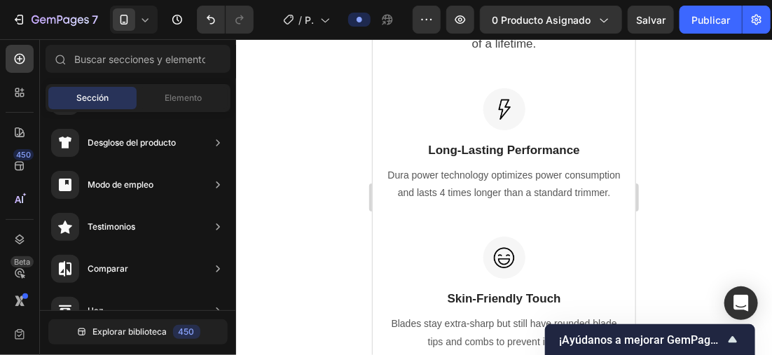
scroll to position [1208, 0]
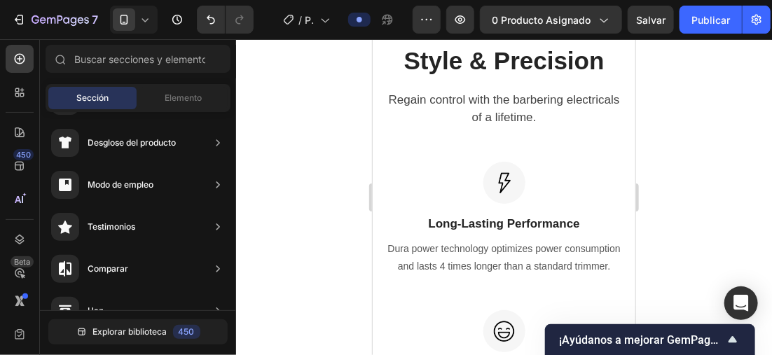
drag, startPoint x: 630, startPoint y: 85, endPoint x: 1006, endPoint y: 165, distance: 385.2
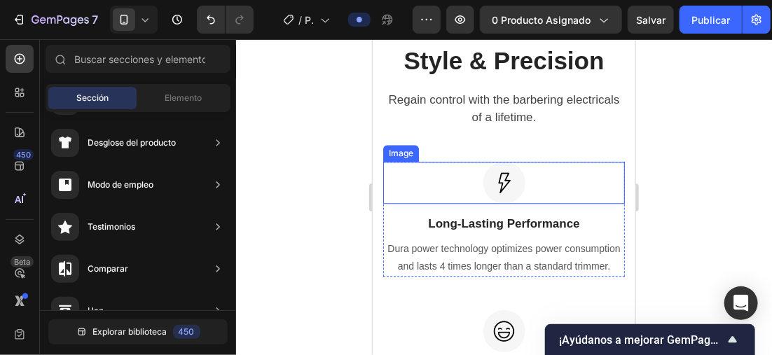
click at [508, 176] on img at bounding box center [504, 182] width 42 height 42
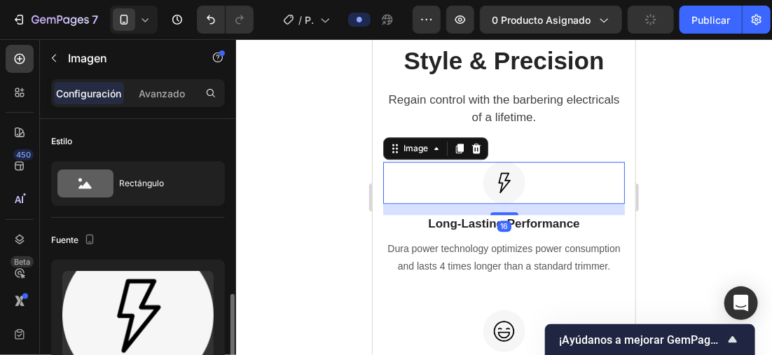
scroll to position [140, 0]
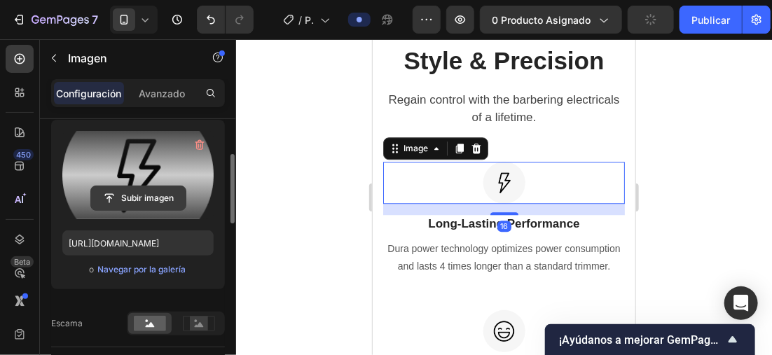
click at [130, 202] on input "file" at bounding box center [138, 198] width 95 height 24
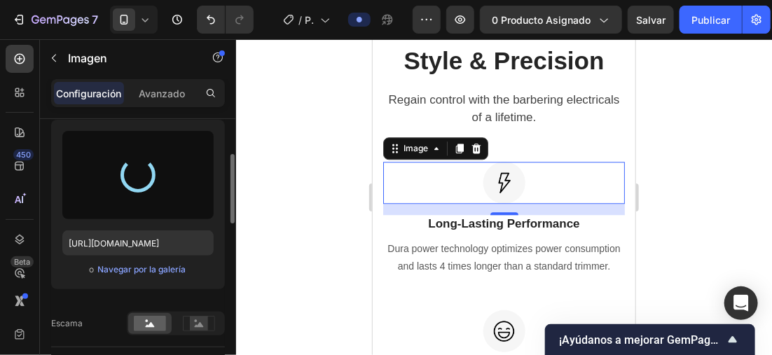
type input "https://cdn.shopify.com/s/files/1/0896/6527/4190/files/gempages_556725335903700…"
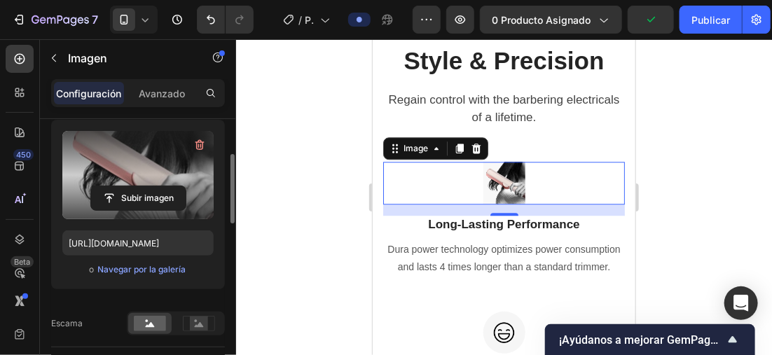
scroll to position [1348, 0]
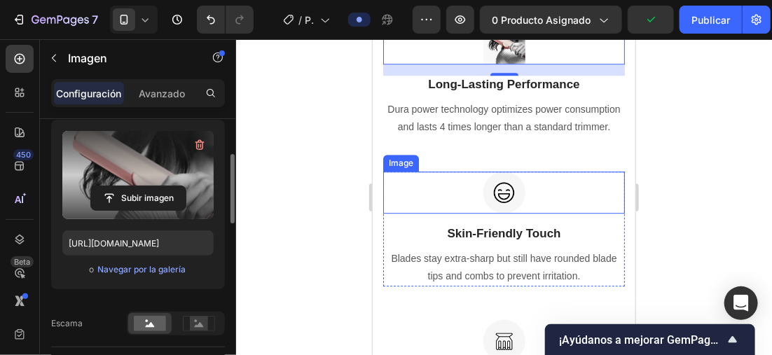
click at [504, 201] on img at bounding box center [504, 192] width 42 height 42
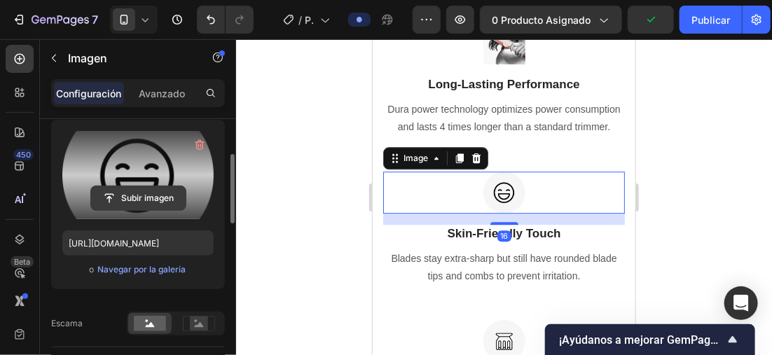
click at [160, 200] on input "file" at bounding box center [138, 198] width 95 height 24
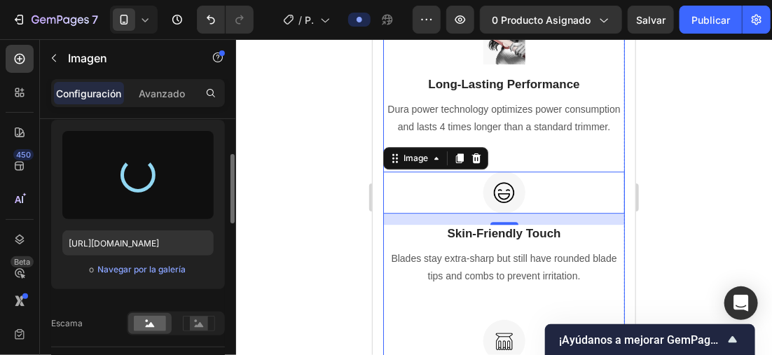
type input "https://cdn.shopify.com/s/files/1/0896/6527/4190/files/gempages_556725335903700…"
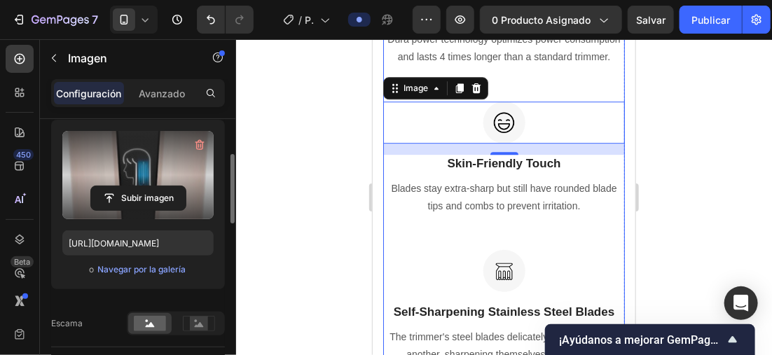
scroll to position [1488, 0]
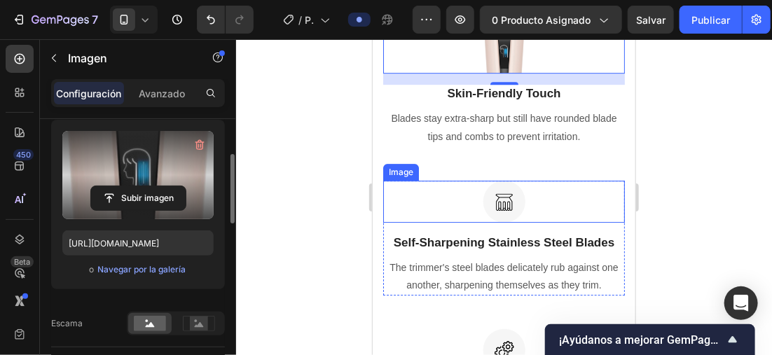
click at [508, 215] on img at bounding box center [504, 201] width 42 height 42
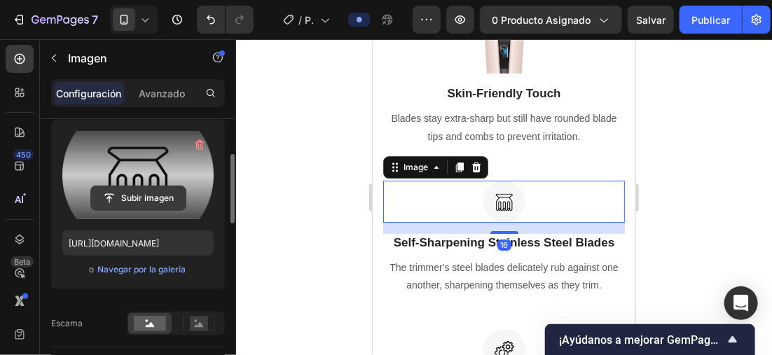
click at [182, 207] on input "file" at bounding box center [138, 198] width 95 height 24
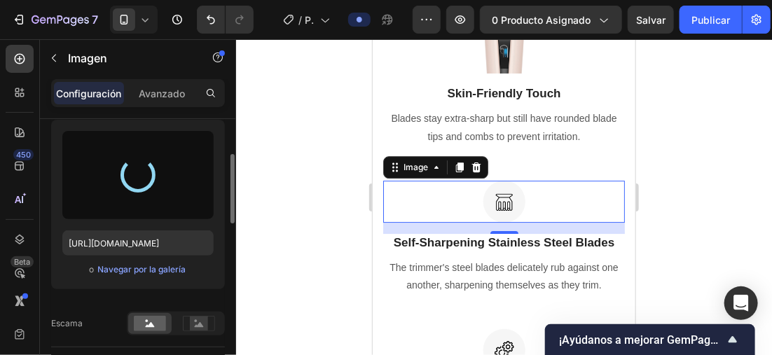
type input "https://cdn.shopify.com/s/files/1/0896/6527/4190/files/gempages_556725335903700…"
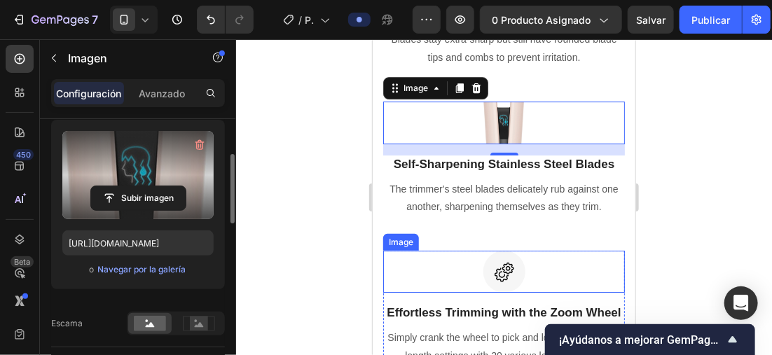
scroll to position [1628, 0]
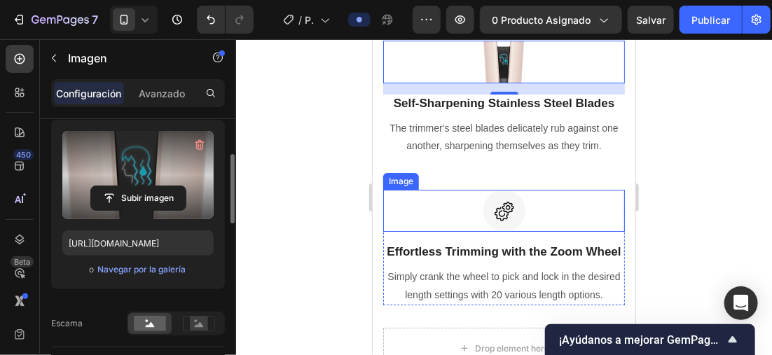
click at [514, 220] on img at bounding box center [504, 210] width 42 height 42
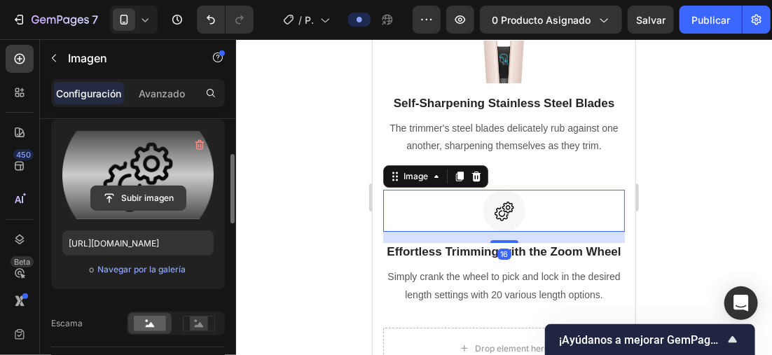
click at [172, 196] on input "file" at bounding box center [138, 198] width 95 height 24
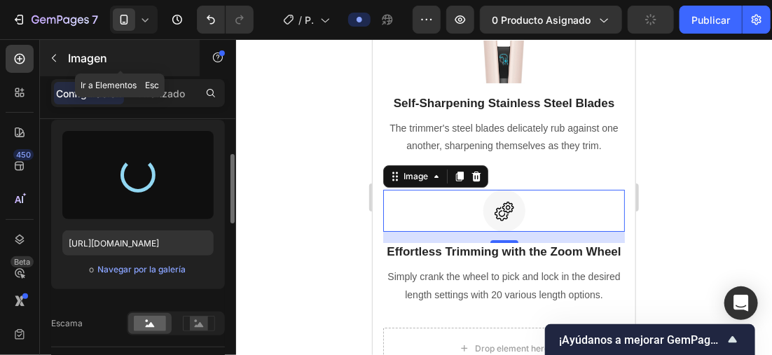
type input "https://cdn.shopify.com/s/files/1/0896/6527/4190/files/gempages_556725335903700…"
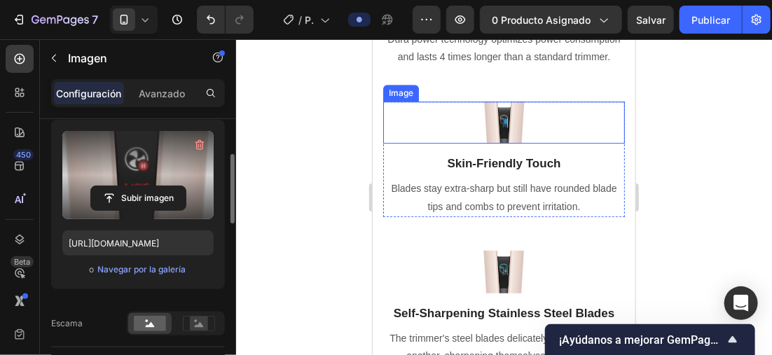
scroll to position [1278, 0]
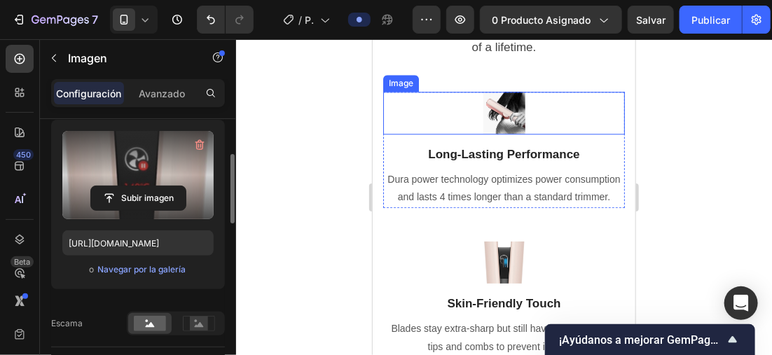
click at [520, 114] on div at bounding box center [503, 112] width 242 height 43
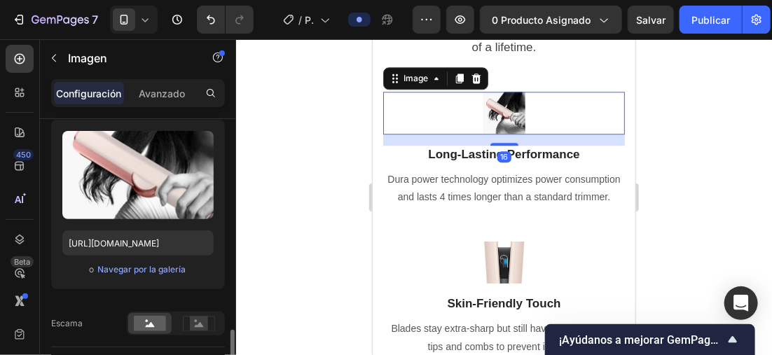
scroll to position [280, 0]
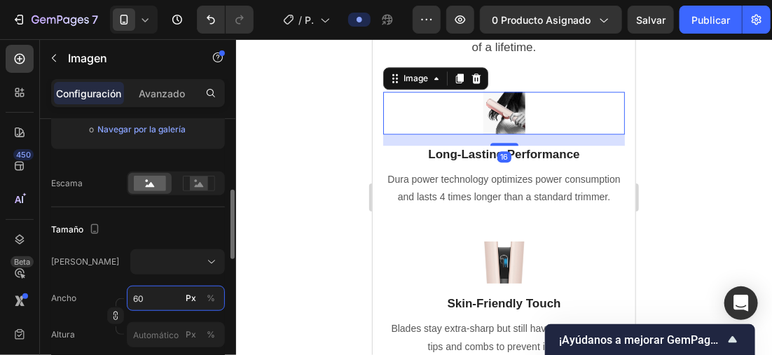
click at [150, 295] on input "60" at bounding box center [176, 298] width 98 height 25
type input "8"
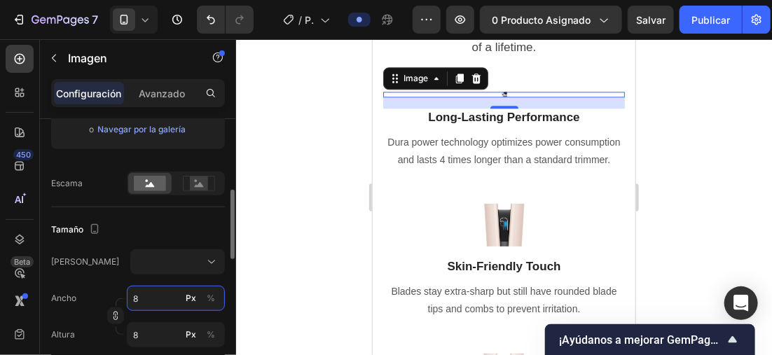
type input "80"
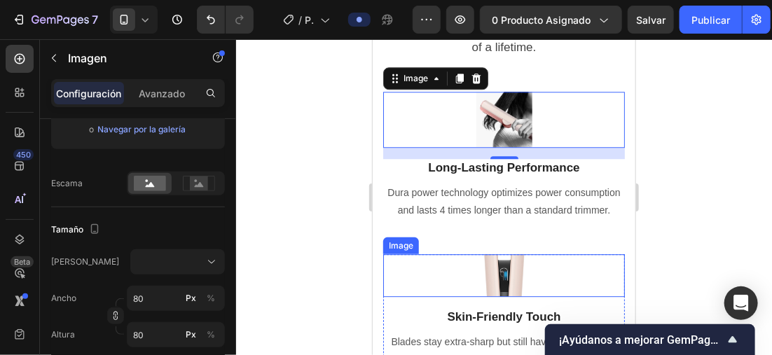
click at [508, 288] on img at bounding box center [504, 275] width 42 height 43
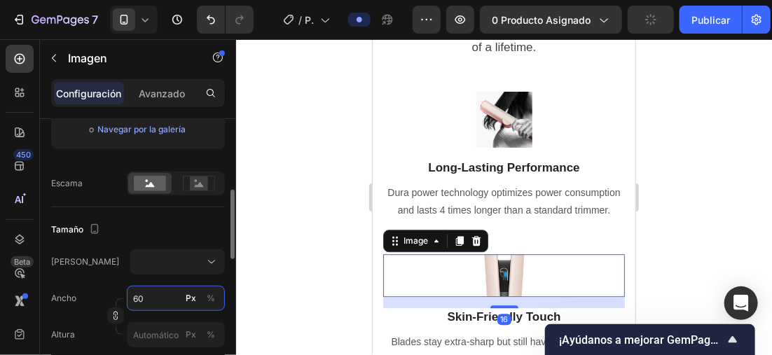
click at [158, 293] on input "60" at bounding box center [176, 298] width 98 height 25
type input "8"
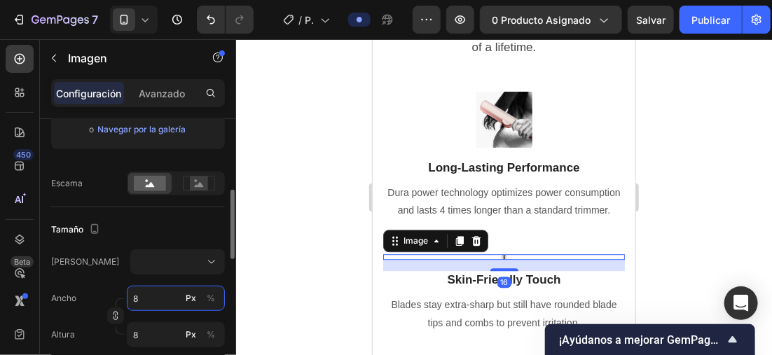
type input "80"
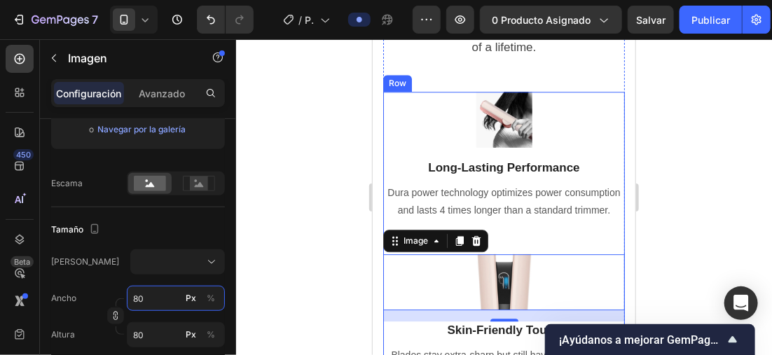
scroll to position [1418, 0]
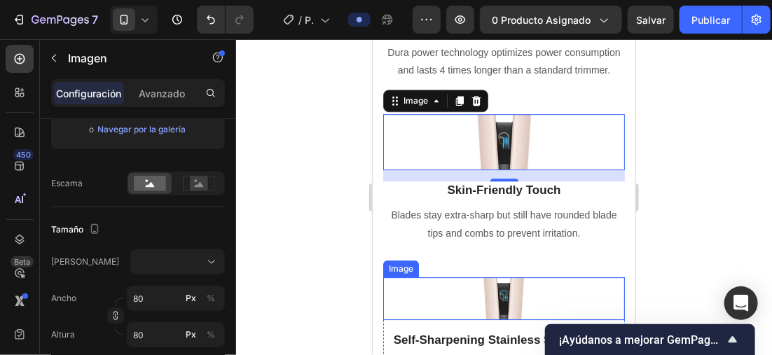
click at [534, 300] on div at bounding box center [503, 298] width 242 height 43
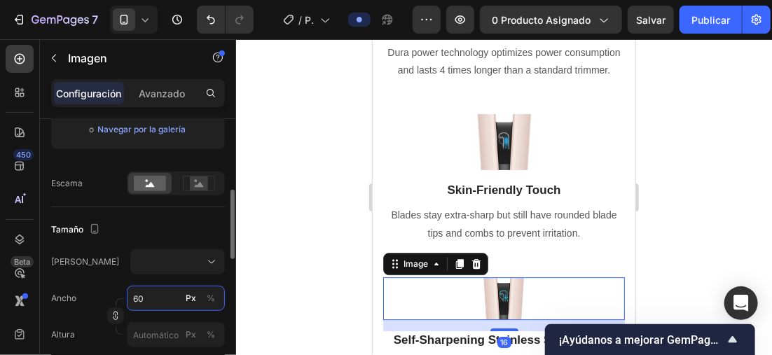
click at [148, 300] on input "60" at bounding box center [176, 298] width 98 height 25
type input "8"
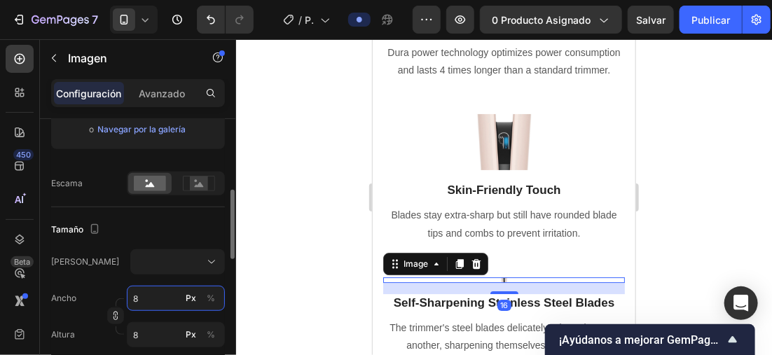
type input "80"
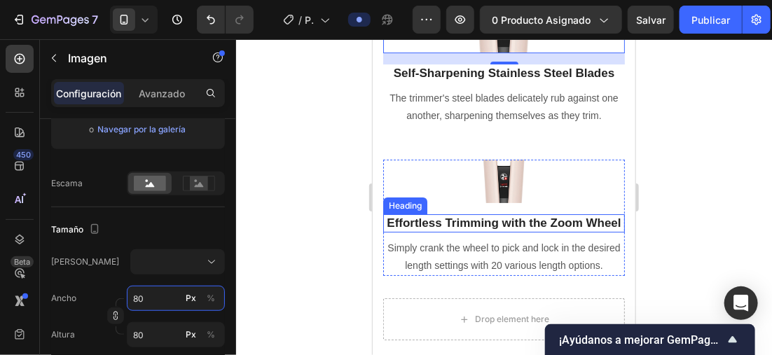
scroll to position [1698, 0]
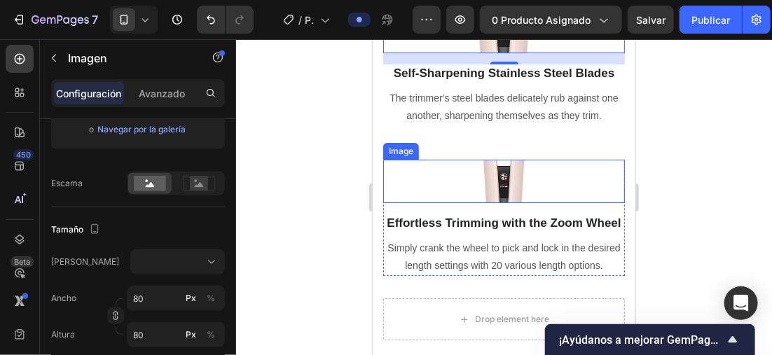
click at [517, 202] on img at bounding box center [504, 180] width 42 height 43
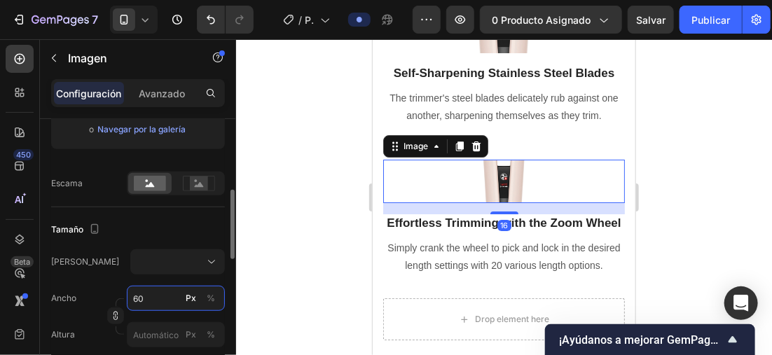
click at [161, 295] on input "60" at bounding box center [176, 298] width 98 height 25
type input "8"
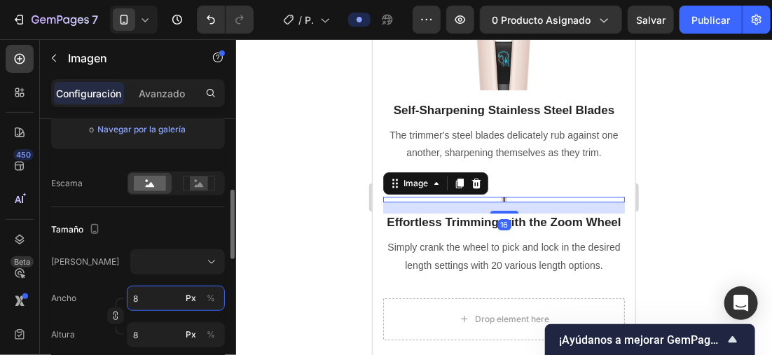
type input "80"
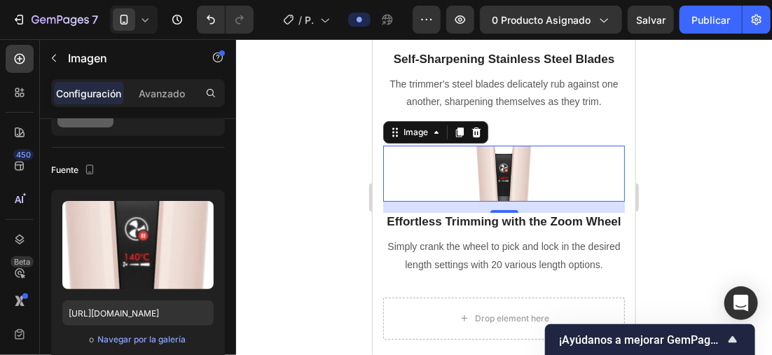
scroll to position [0, 0]
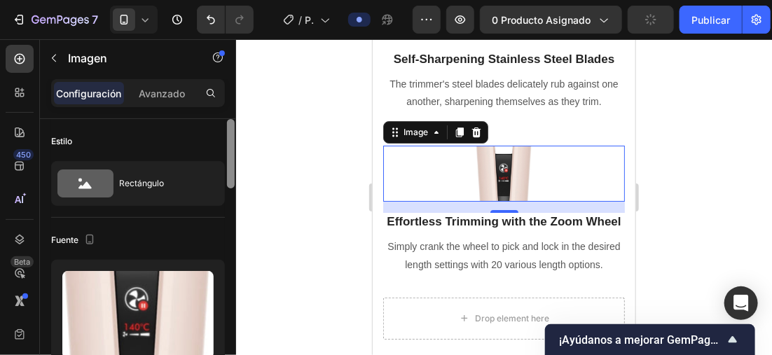
type input "80"
click at [173, 188] on div "Rectángulo" at bounding box center [161, 183] width 85 height 32
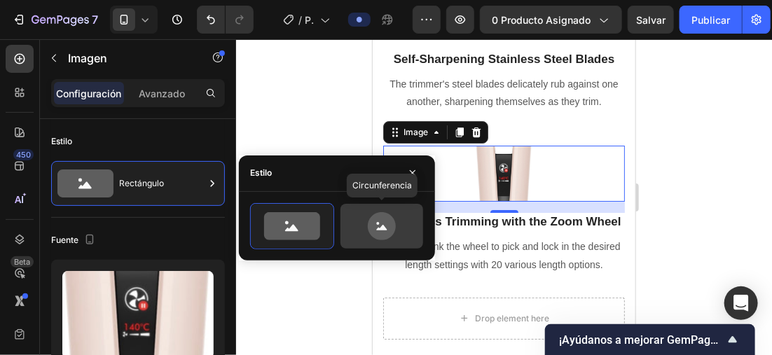
click at [385, 219] on icon at bounding box center [382, 226] width 28 height 28
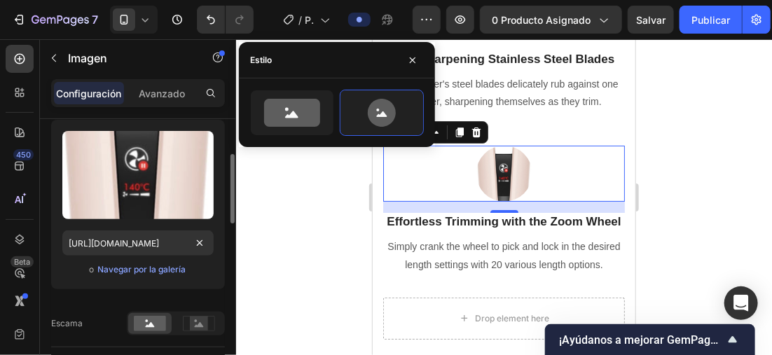
scroll to position [280, 0]
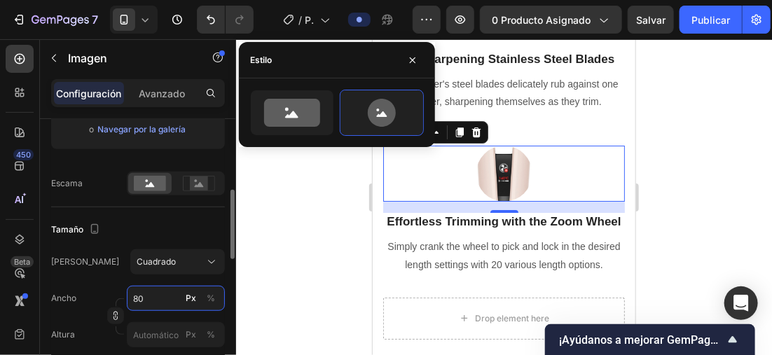
click at [156, 298] on input "80" at bounding box center [176, 298] width 98 height 25
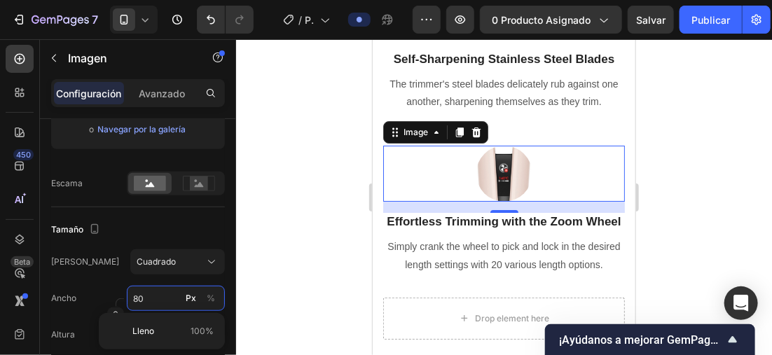
type input "9"
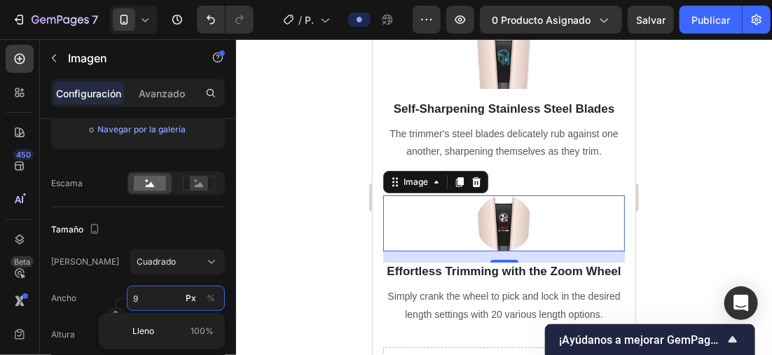
type input "90"
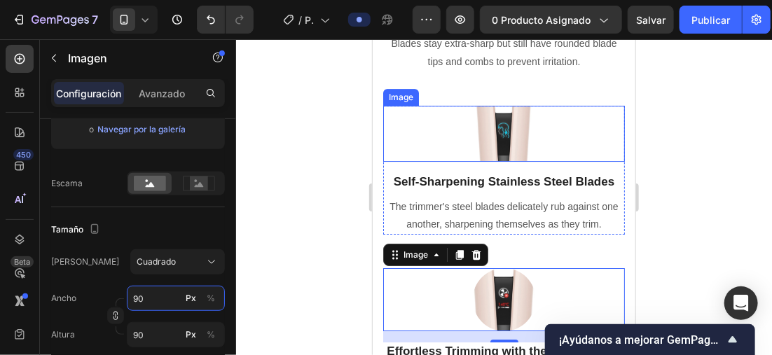
scroll to position [1509, 0]
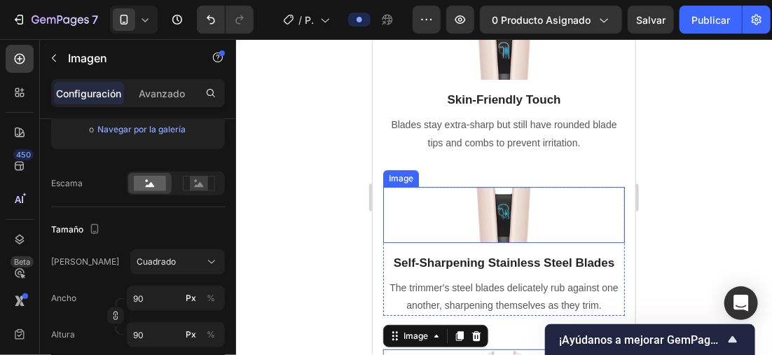
click at [525, 242] on img at bounding box center [504, 214] width 56 height 56
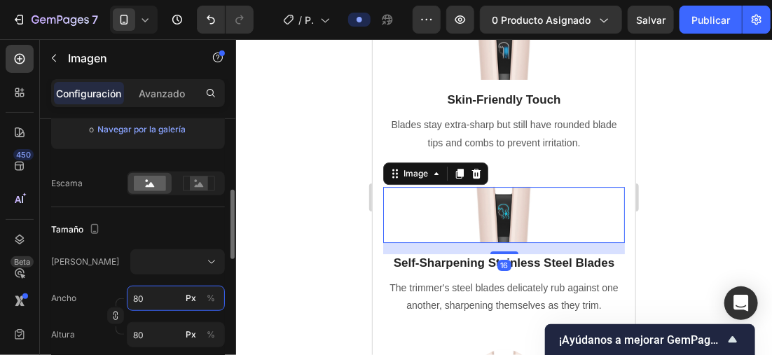
click at [170, 299] on input "80" at bounding box center [176, 298] width 98 height 25
type input "9"
type input "90"
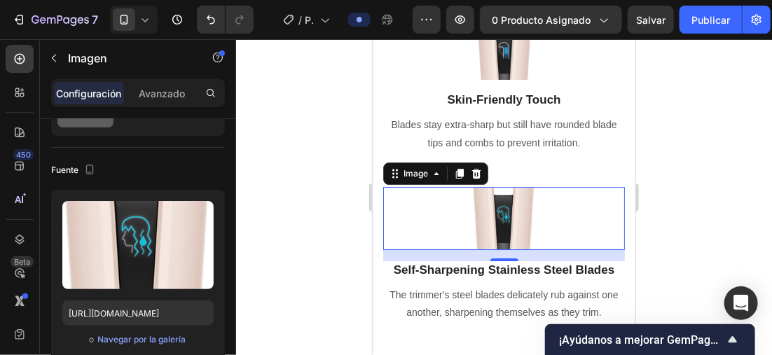
scroll to position [0, 0]
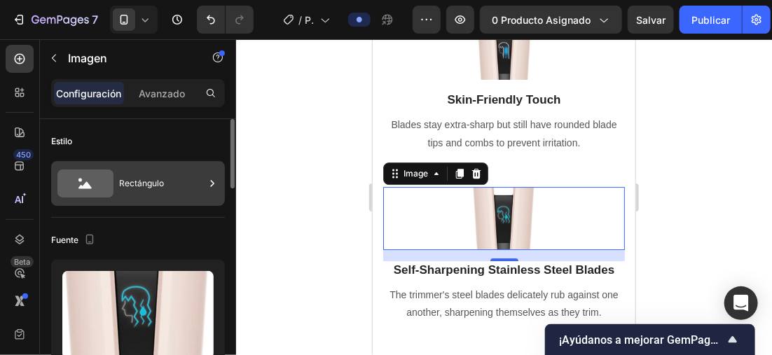
click at [172, 195] on div "Rectángulo" at bounding box center [161, 183] width 85 height 32
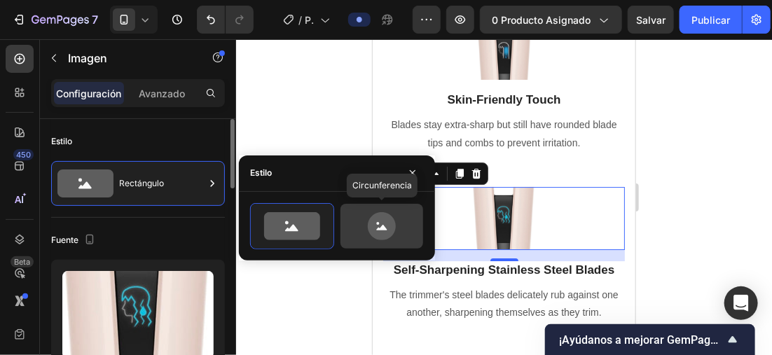
drag, startPoint x: 418, startPoint y: 230, endPoint x: 159, endPoint y: 167, distance: 266.9
click at [418, 230] on div at bounding box center [381, 226] width 83 height 45
type input "80"
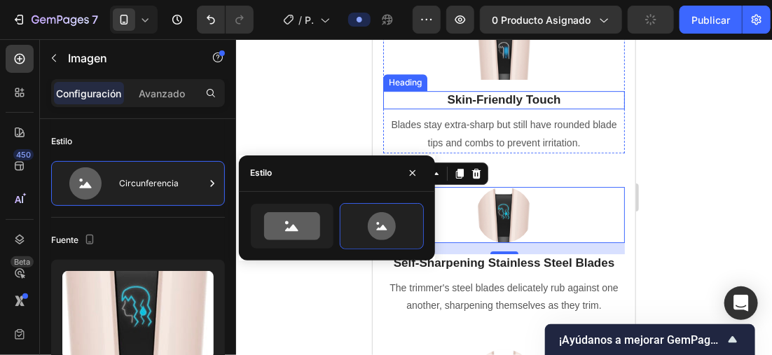
scroll to position [1439, 0]
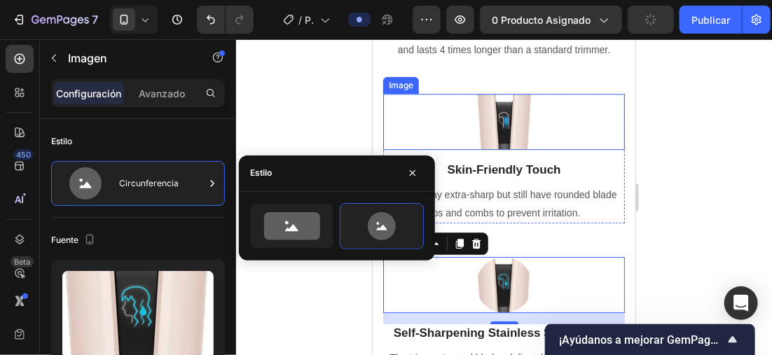
click at [539, 141] on div at bounding box center [503, 121] width 242 height 56
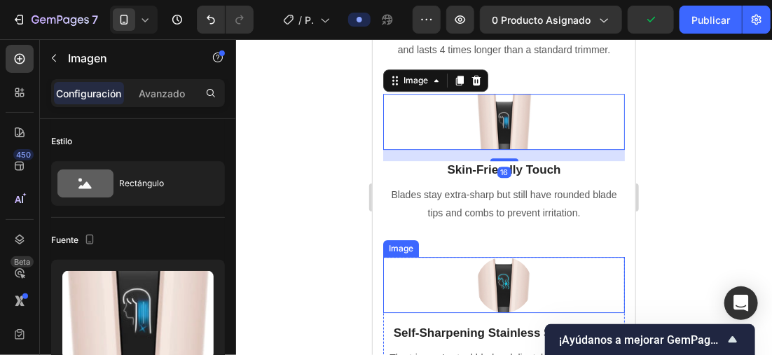
click at [516, 286] on img at bounding box center [504, 284] width 56 height 56
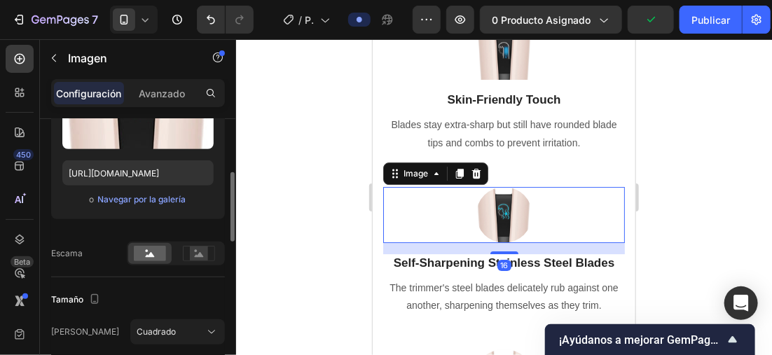
scroll to position [280, 0]
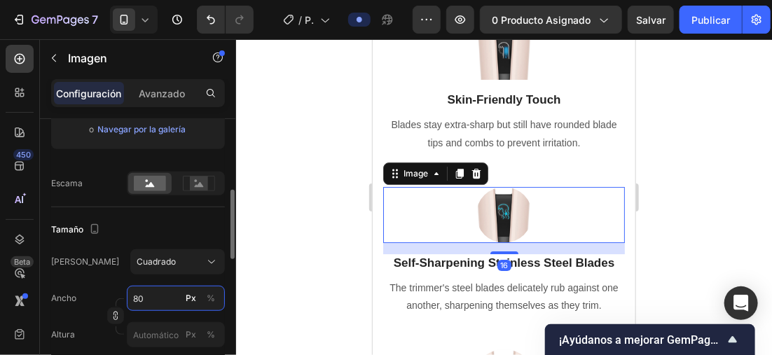
click at [153, 289] on input "80" at bounding box center [176, 298] width 98 height 25
type input "9"
type input "90"
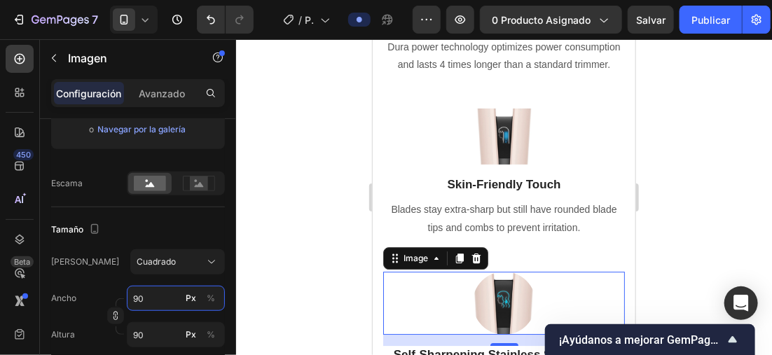
scroll to position [1369, 0]
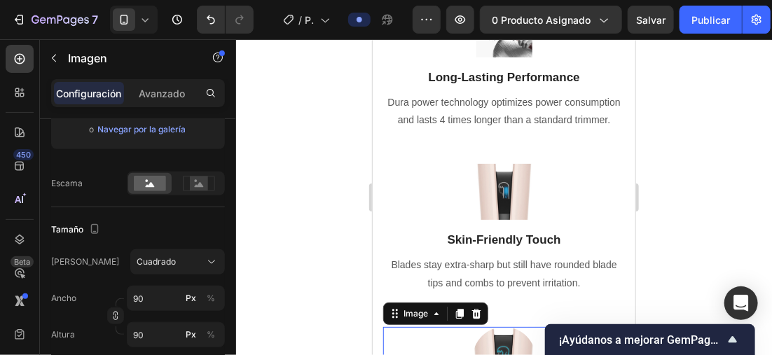
click at [529, 193] on div at bounding box center [503, 191] width 242 height 56
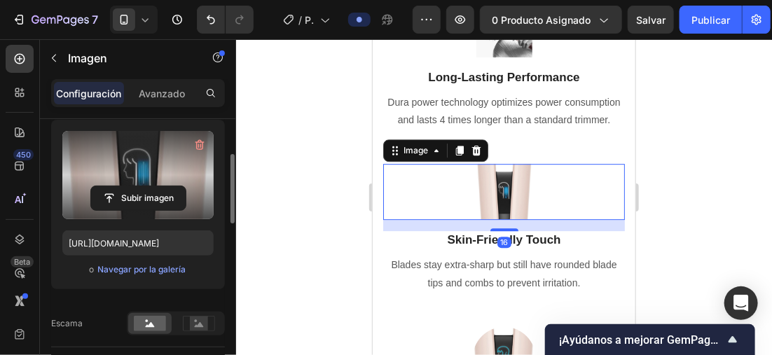
scroll to position [0, 0]
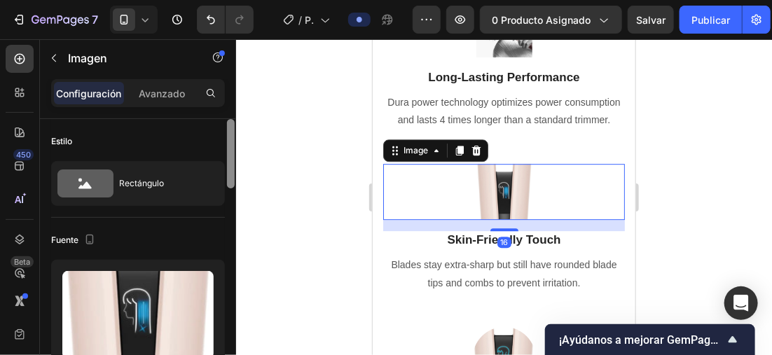
drag, startPoint x: 167, startPoint y: 177, endPoint x: 228, endPoint y: 183, distance: 61.3
click at [169, 176] on div "Rectángulo" at bounding box center [161, 183] width 85 height 32
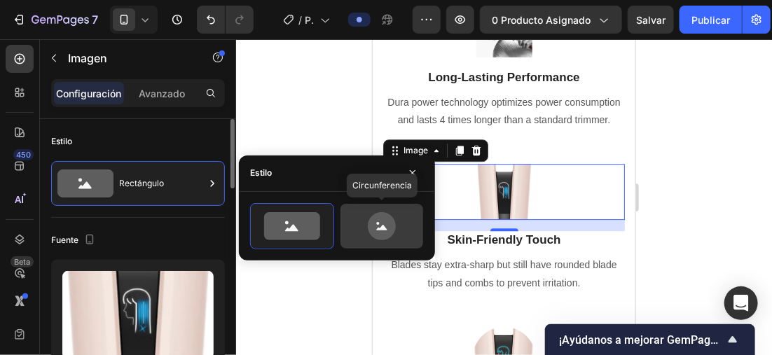
click at [381, 223] on icon at bounding box center [382, 226] width 28 height 28
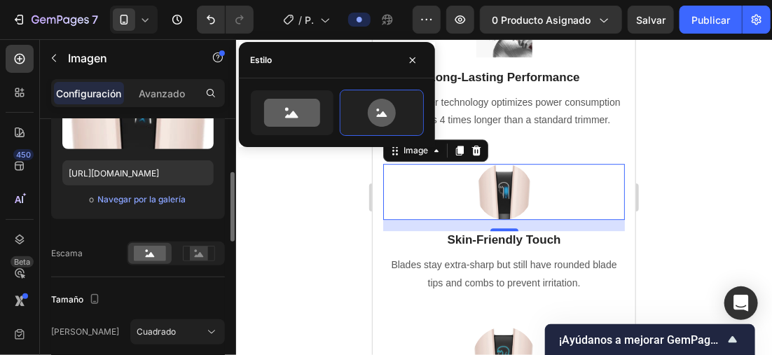
scroll to position [350, 0]
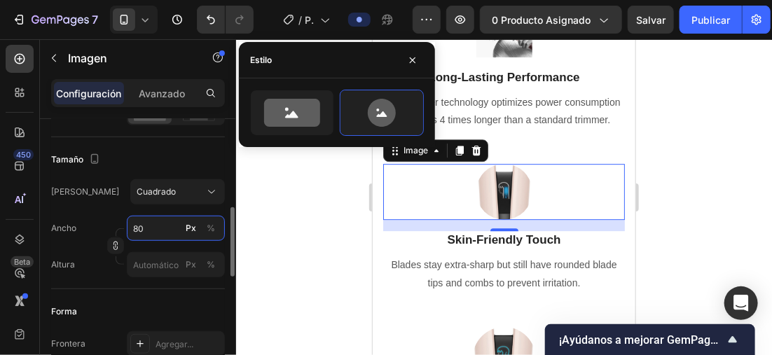
click at [158, 236] on input "80" at bounding box center [176, 228] width 98 height 25
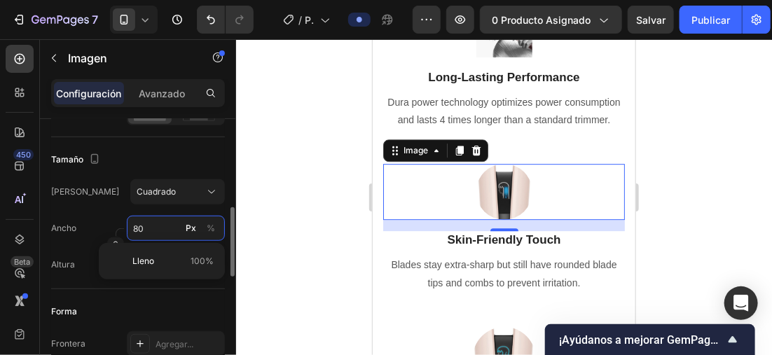
type input "9"
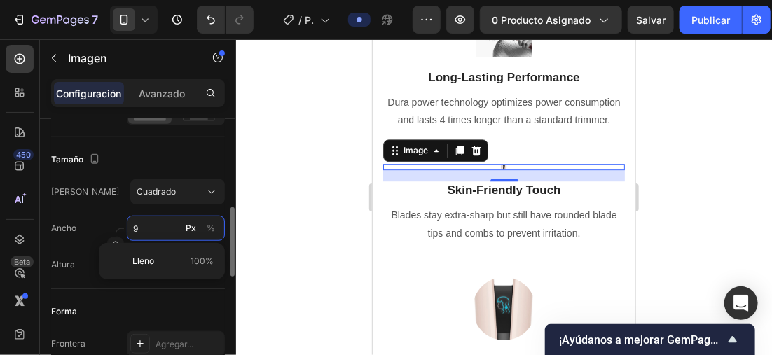
type input "90"
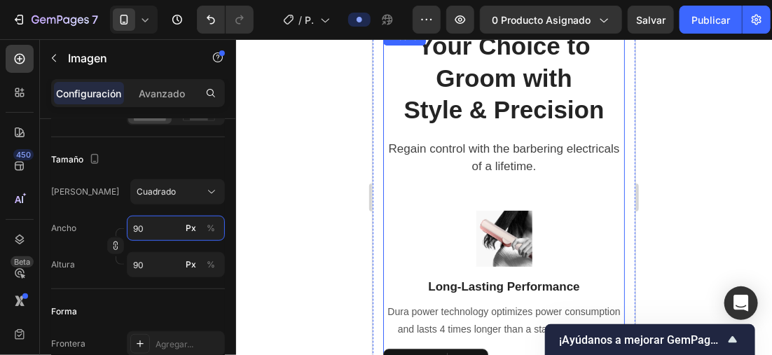
scroll to position [1158, 0]
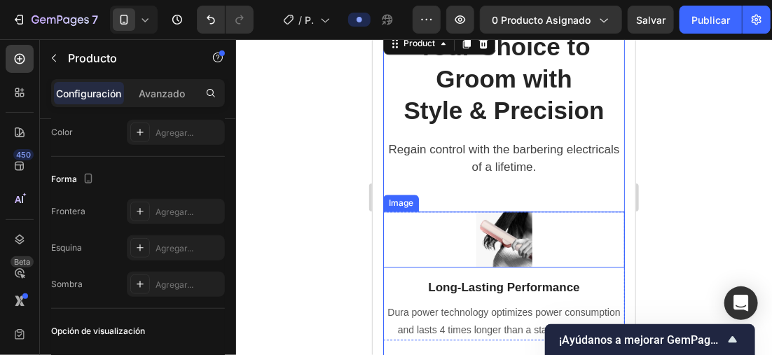
click at [528, 223] on div at bounding box center [503, 239] width 242 height 56
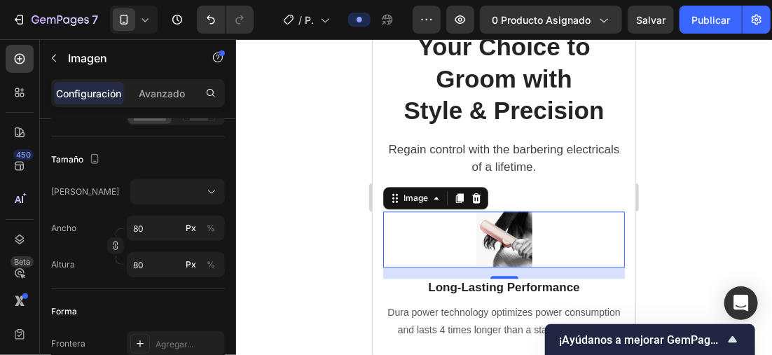
scroll to position [0, 0]
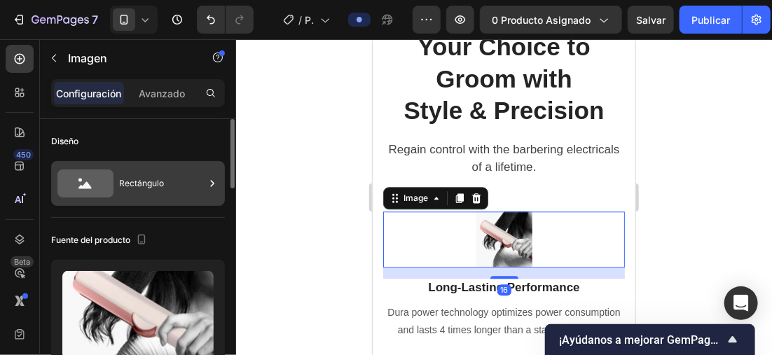
click at [160, 181] on div "Rectángulo" at bounding box center [161, 183] width 85 height 32
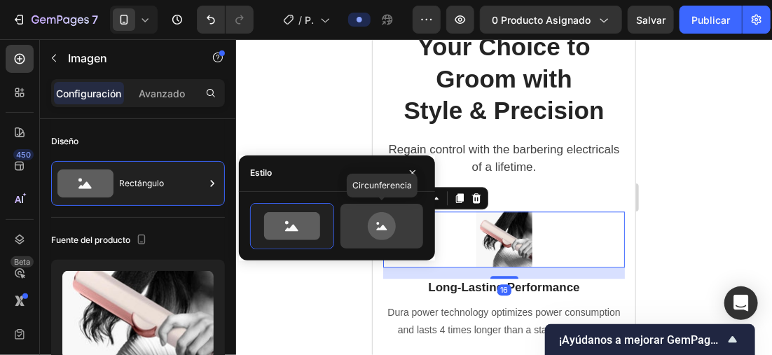
click at [378, 224] on icon at bounding box center [382, 226] width 28 height 28
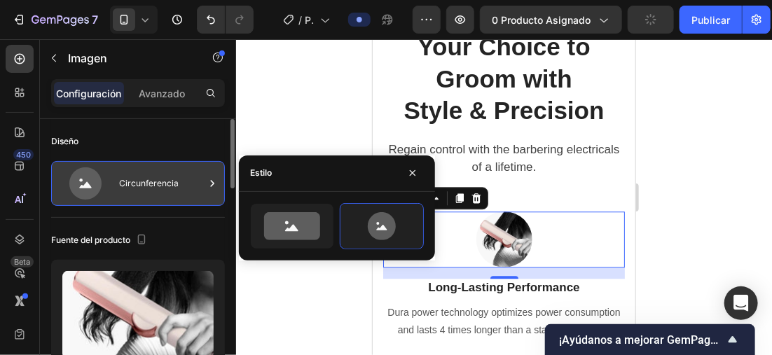
click at [162, 195] on div "Circunferencia" at bounding box center [161, 183] width 85 height 32
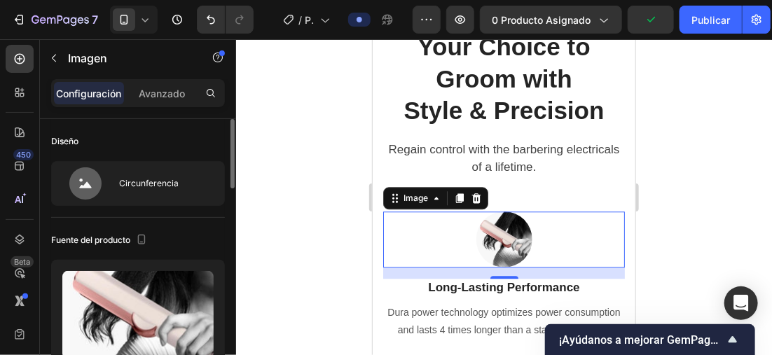
drag, startPoint x: 162, startPoint y: 195, endPoint x: 124, endPoint y: 141, distance: 65.9
click at [124, 141] on div "Diseño" at bounding box center [138, 141] width 174 height 22
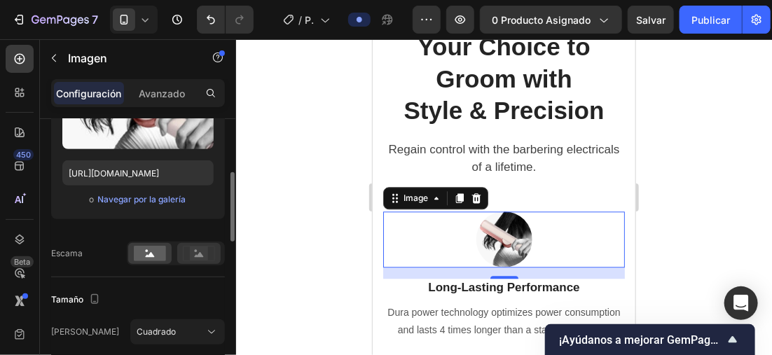
scroll to position [350, 0]
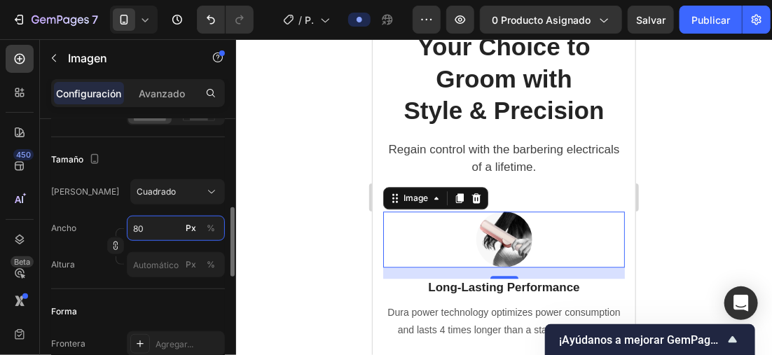
click at [167, 226] on input "80" at bounding box center [176, 228] width 98 height 25
type input "9"
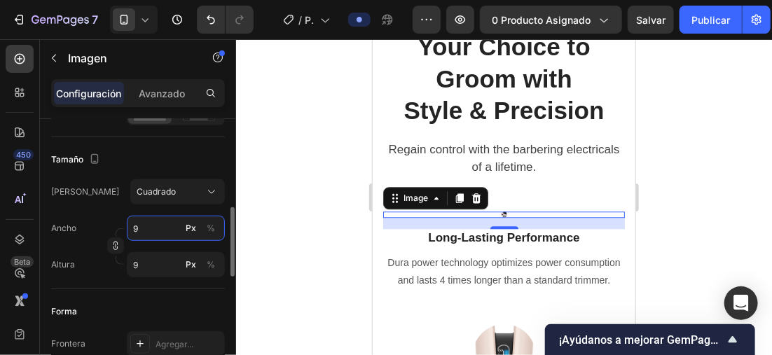
type input "90"
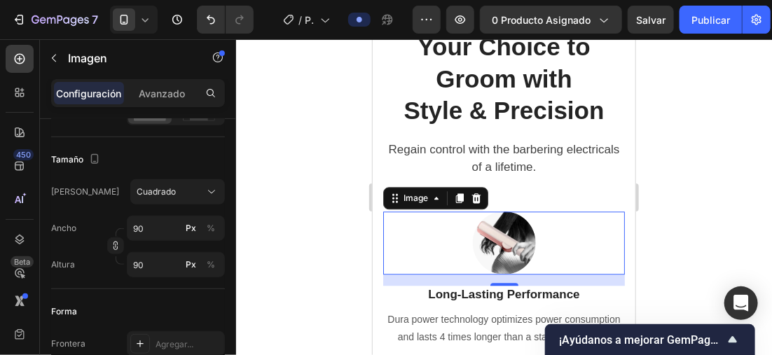
click at [667, 179] on div at bounding box center [504, 197] width 536 height 316
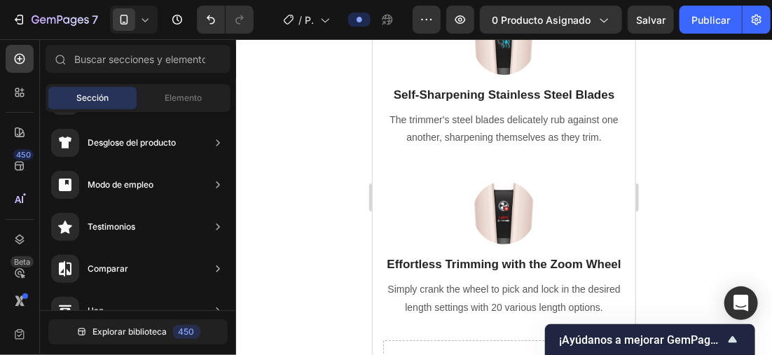
scroll to position [1719, 0]
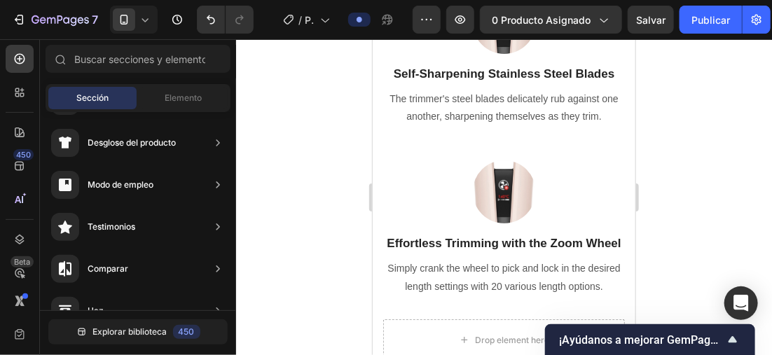
drag, startPoint x: 625, startPoint y: 121, endPoint x: 1006, endPoint y: 190, distance: 387.1
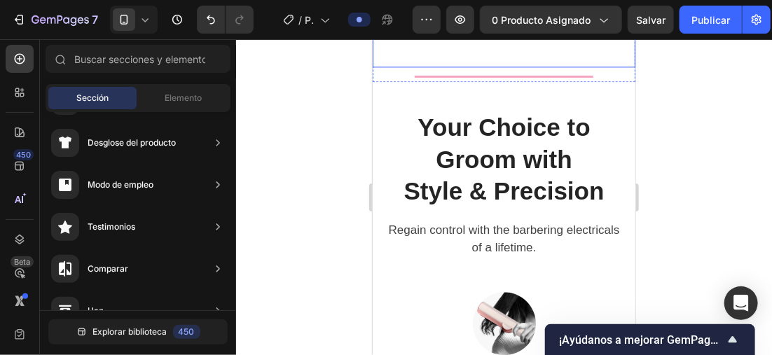
scroll to position [1018, 0]
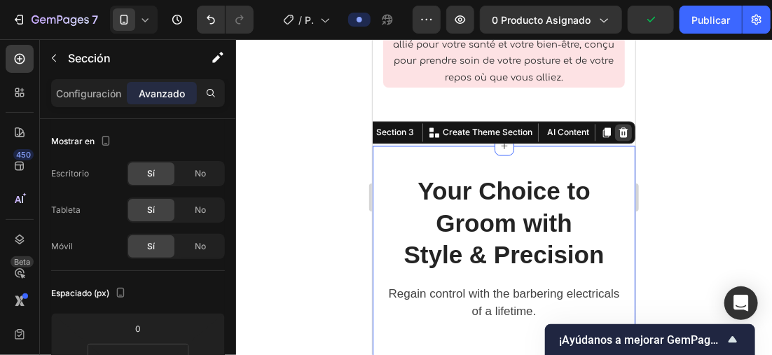
click at [618, 127] on icon at bounding box center [622, 132] width 9 height 10
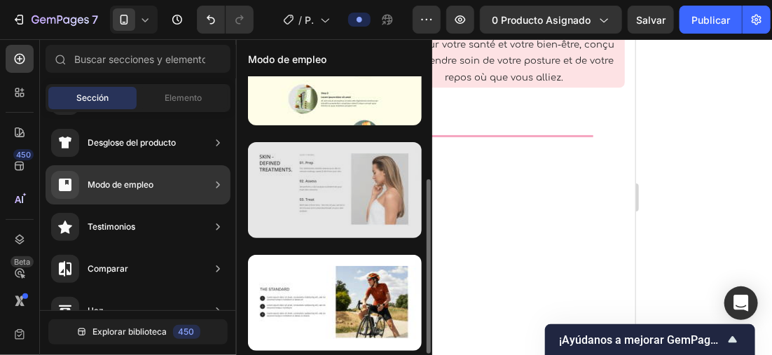
scroll to position [0, 0]
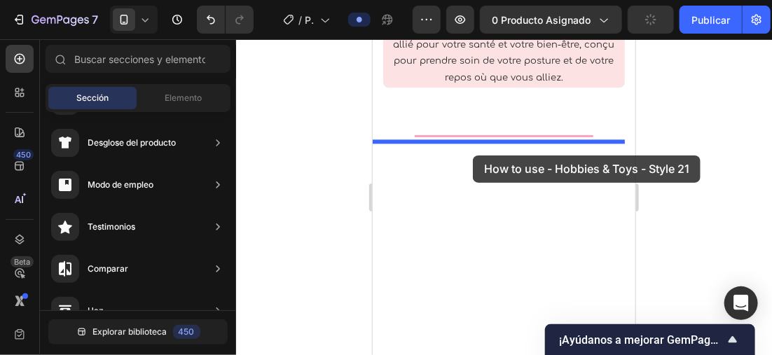
drag, startPoint x: 686, startPoint y: 181, endPoint x: 473, endPoint y: 155, distance: 214.4
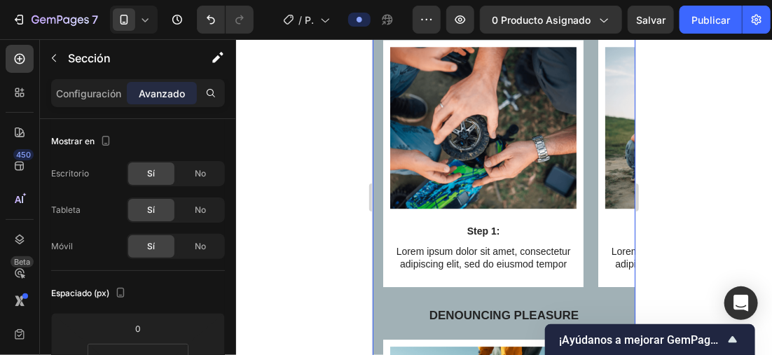
scroll to position [1351, 0]
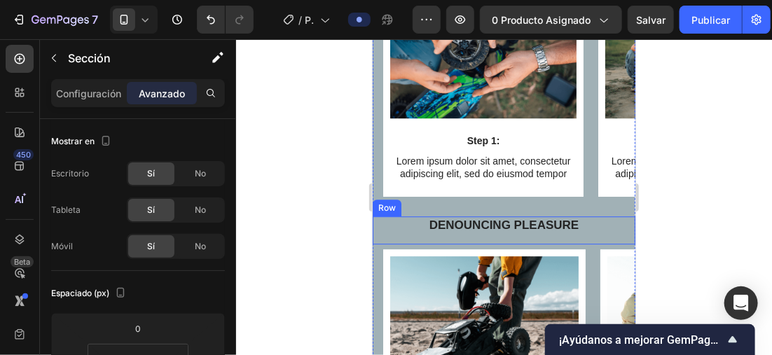
click at [617, 244] on div "Denouncing pleasure Text Block Row" at bounding box center [503, 230] width 263 height 28
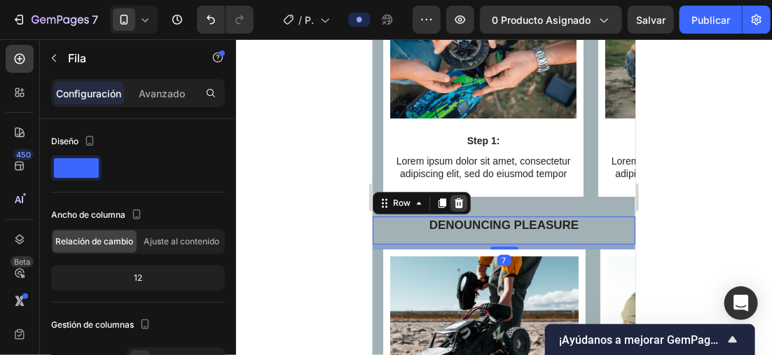
click at [457, 207] on icon at bounding box center [458, 203] width 9 height 10
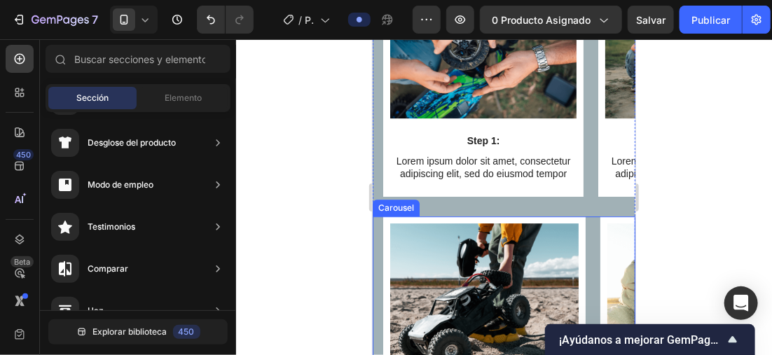
click at [588, 244] on div "Image Step 1: Text Block Lorem ipsum dolor sit amet, consectetur adipiscing eli…" at bounding box center [508, 340] width 252 height 249
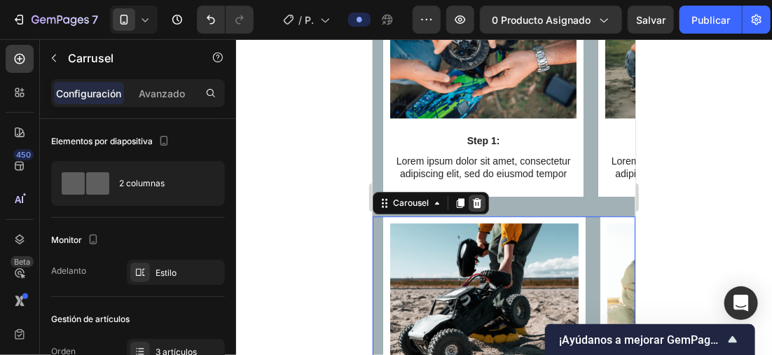
click at [475, 208] on icon at bounding box center [476, 202] width 11 height 11
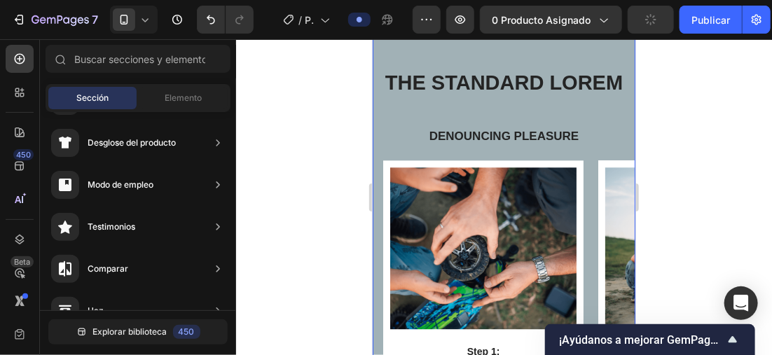
scroll to position [1001, 0]
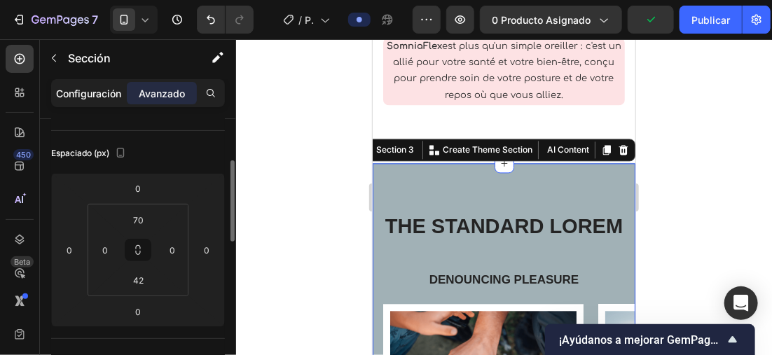
click at [105, 91] on p "Configuración" at bounding box center [89, 93] width 65 height 15
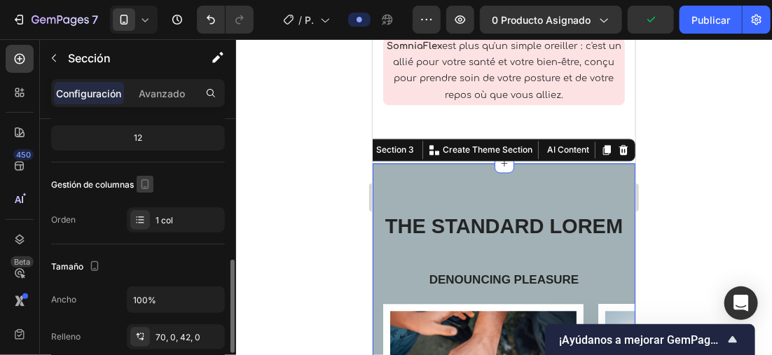
scroll to position [350, 0]
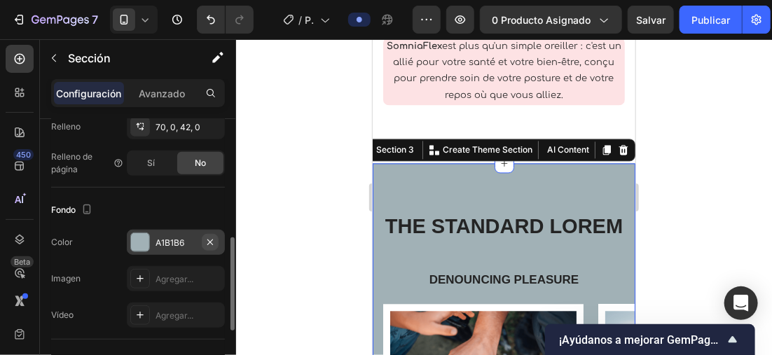
click at [209, 237] on icon "button" at bounding box center [210, 242] width 11 height 11
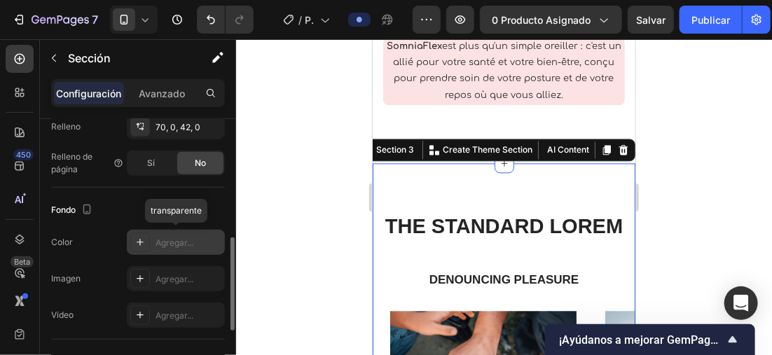
click at [300, 167] on div at bounding box center [504, 197] width 536 height 316
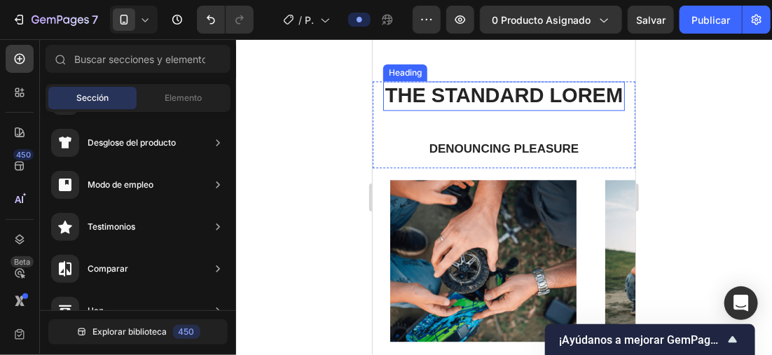
scroll to position [1211, 0]
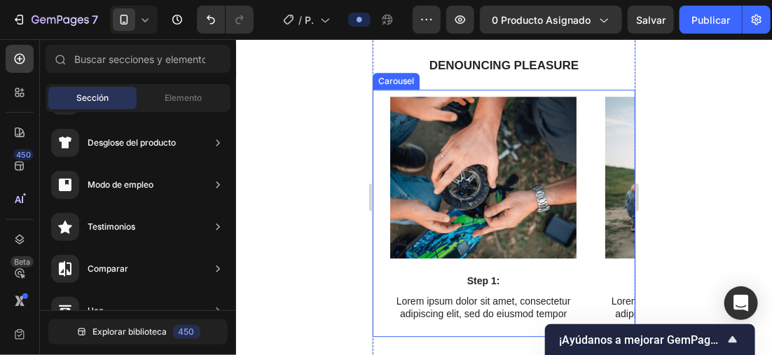
click at [335, 155] on div at bounding box center [504, 197] width 536 height 316
drag, startPoint x: 335, startPoint y: 155, endPoint x: 301, endPoint y: 137, distance: 38.9
click at [301, 137] on div at bounding box center [504, 197] width 536 height 316
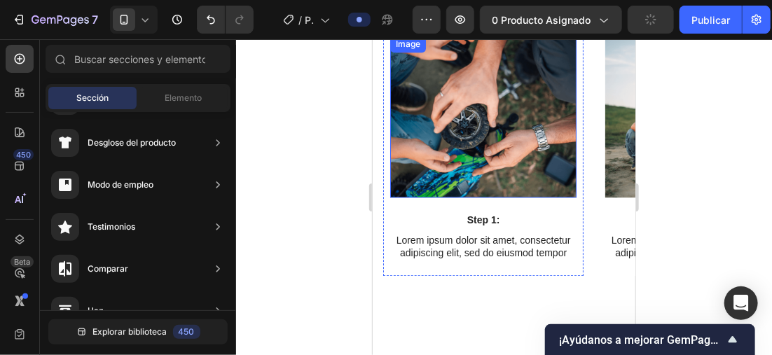
scroll to position [1351, 0]
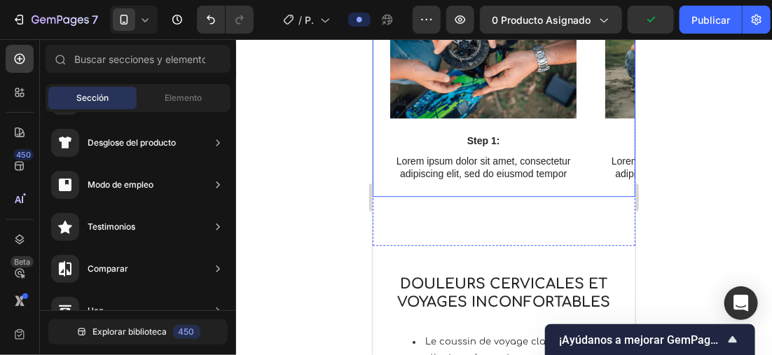
click at [586, 195] on div "Image Step 1: Text Block Lorem ipsum dolor sit amet, consectetur adipiscing eli…" at bounding box center [508, 72] width 252 height 247
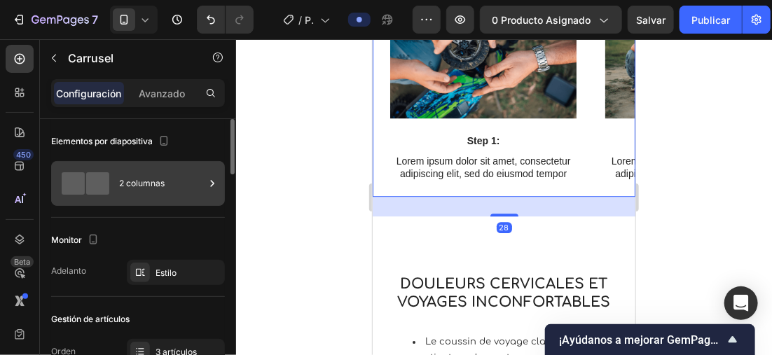
click at [128, 182] on div "2 columnas" at bounding box center [161, 183] width 85 height 32
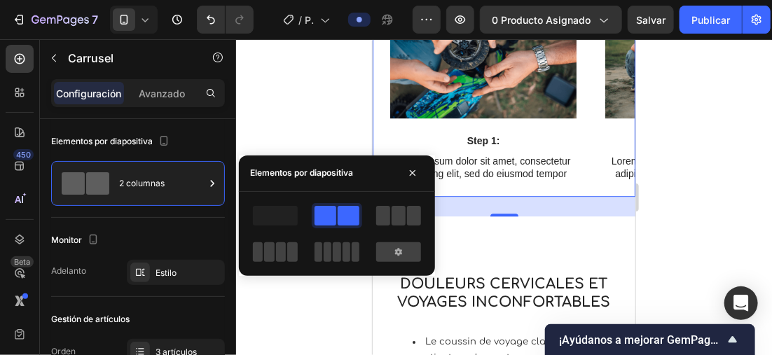
click at [374, 222] on div at bounding box center [398, 215] width 50 height 25
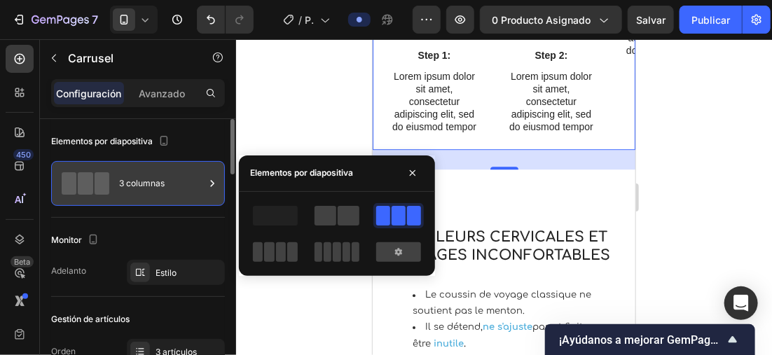
scroll to position [70, 0]
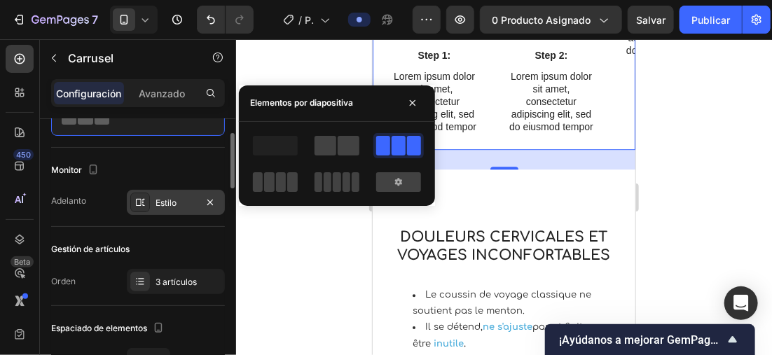
click at [157, 199] on div "Estilo" at bounding box center [175, 203] width 41 height 13
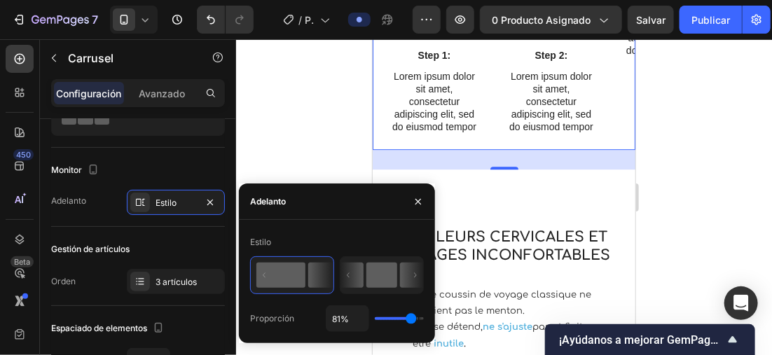
click at [370, 275] on rect at bounding box center [381, 275] width 31 height 25
type input "50%"
type input "50"
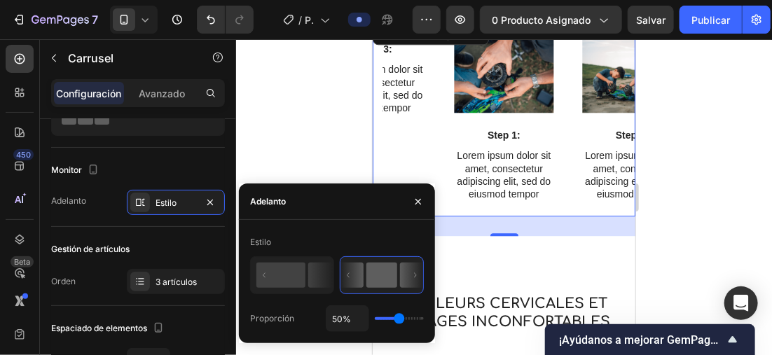
scroll to position [1211, 0]
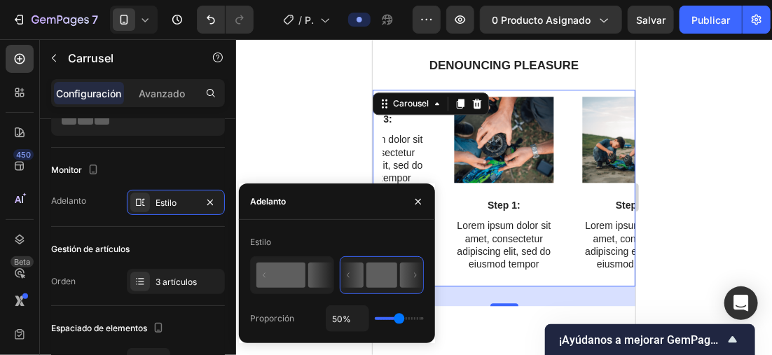
click at [271, 271] on rect at bounding box center [280, 275] width 49 height 25
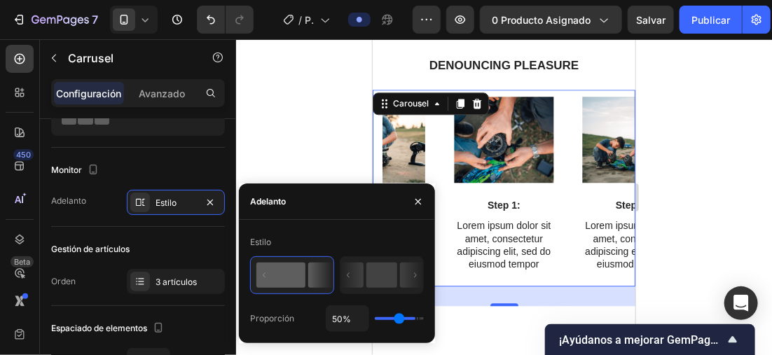
type input "81%"
type input "81"
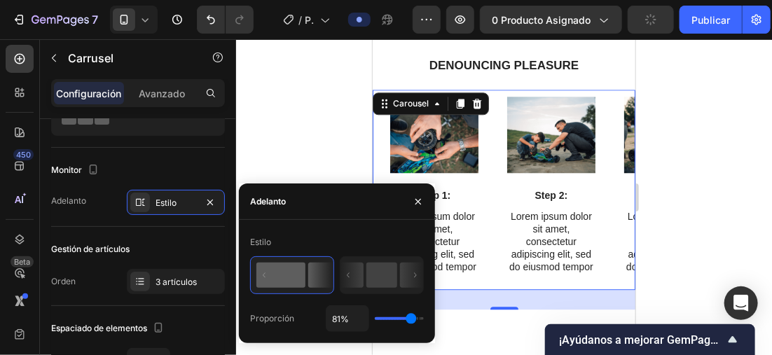
type input "69%"
type input "69"
type input "66%"
type input "66"
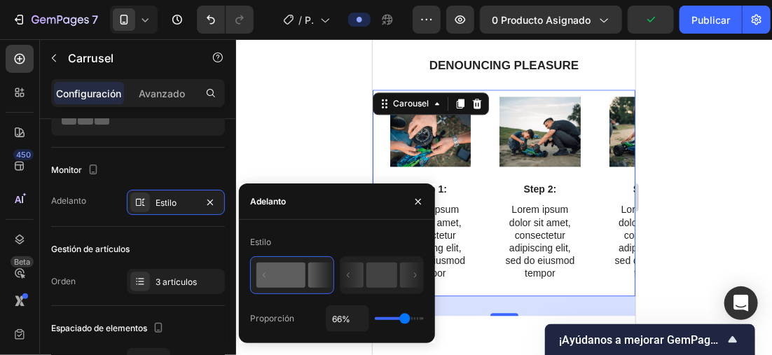
type input "63%"
type input "63"
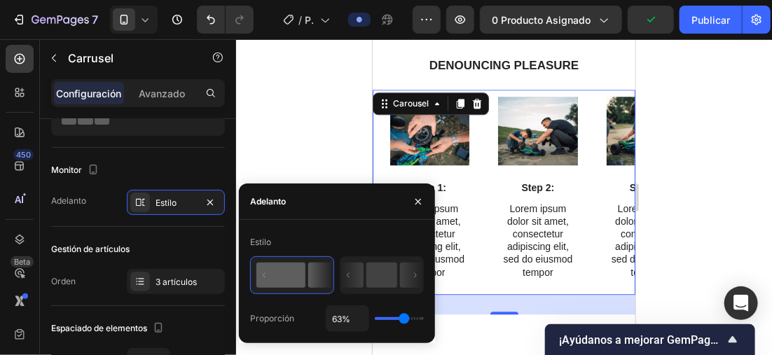
type input "73%"
type input "73"
type input "83%"
type input "83"
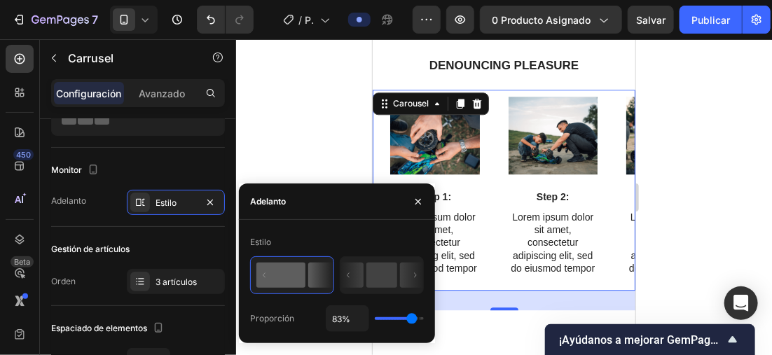
type input "85%"
type input "85"
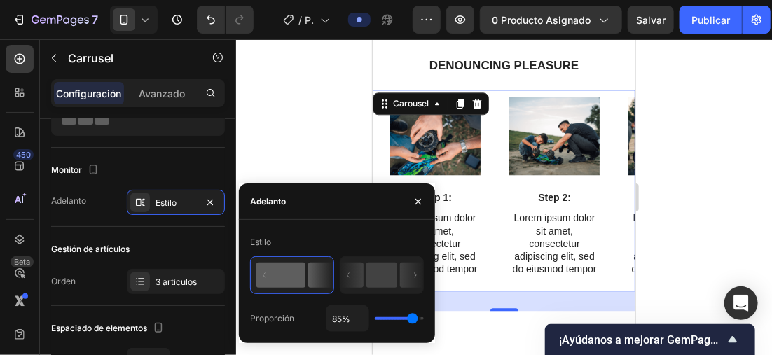
type input "83%"
type input "83"
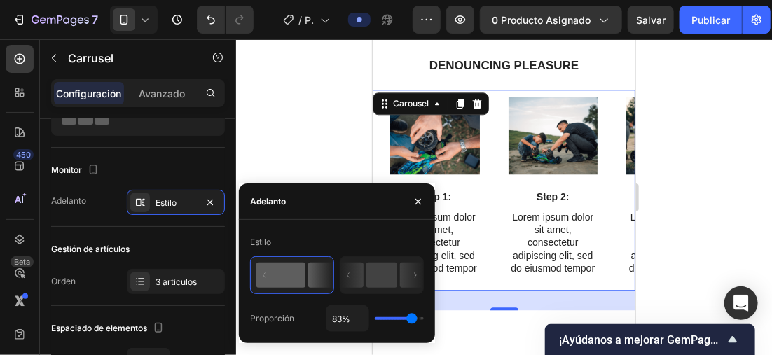
type input "82%"
type input "82"
type input "80%"
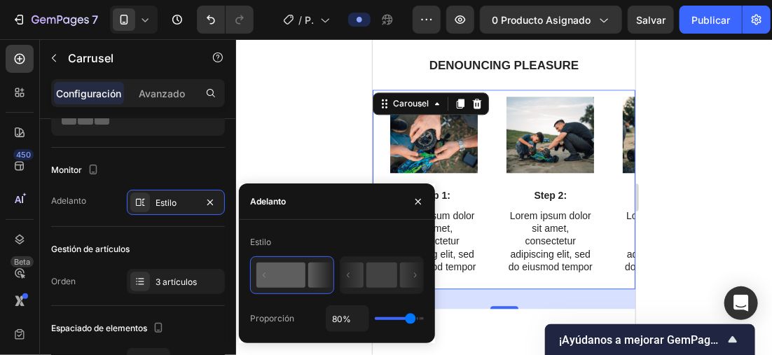
type input "80"
click at [410, 320] on input "range" at bounding box center [399, 318] width 49 height 3
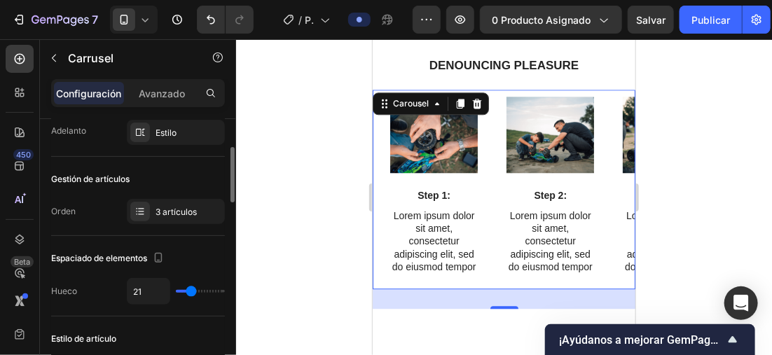
type input "25"
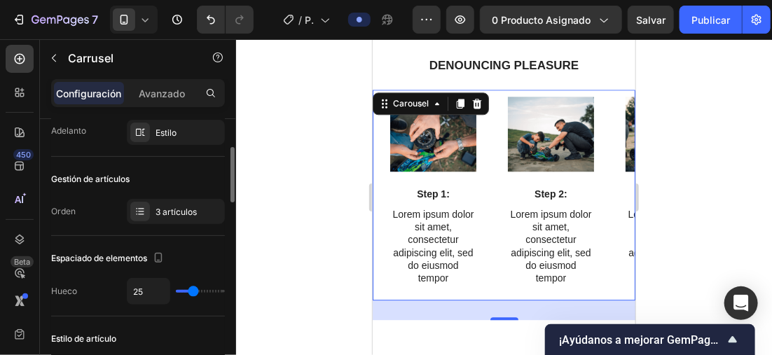
type input "23"
type input "21"
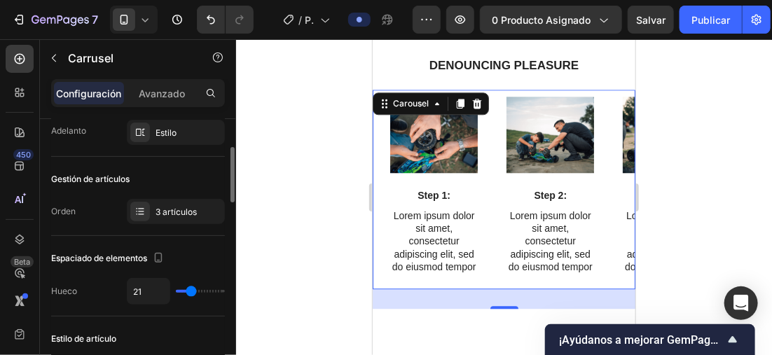
type input "18"
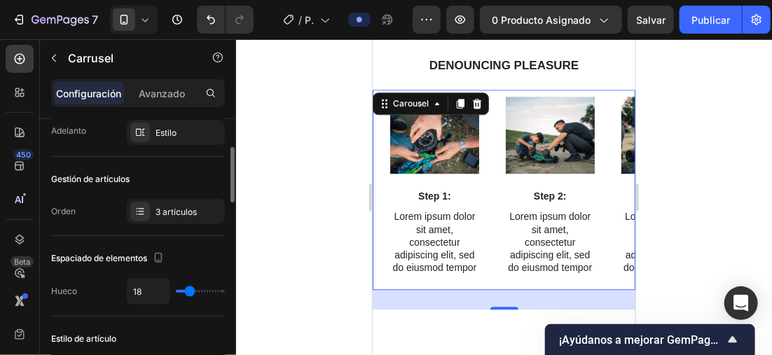
type input "18"
click at [189, 293] on input "range" at bounding box center [200, 291] width 49 height 3
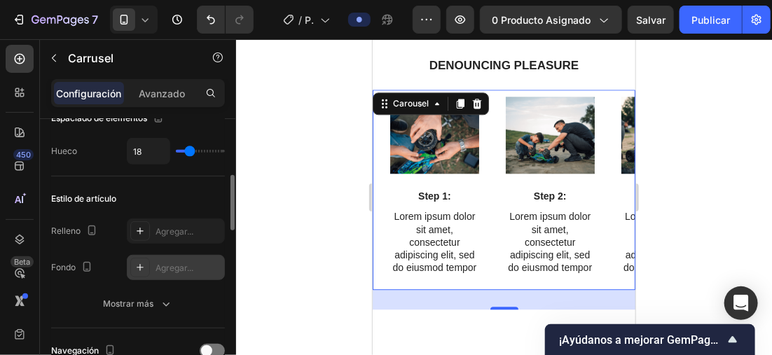
scroll to position [420, 0]
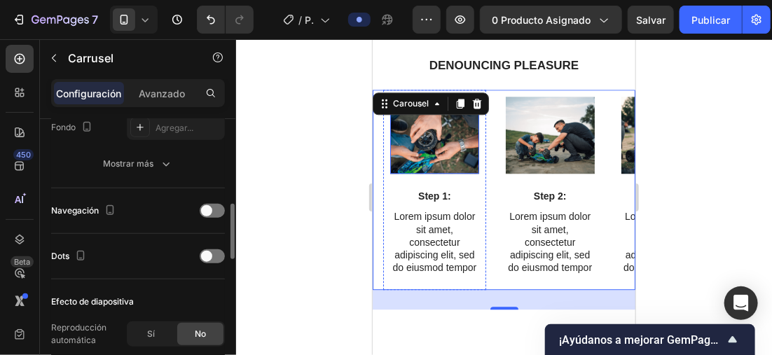
click at [452, 173] on img at bounding box center [433, 134] width 89 height 77
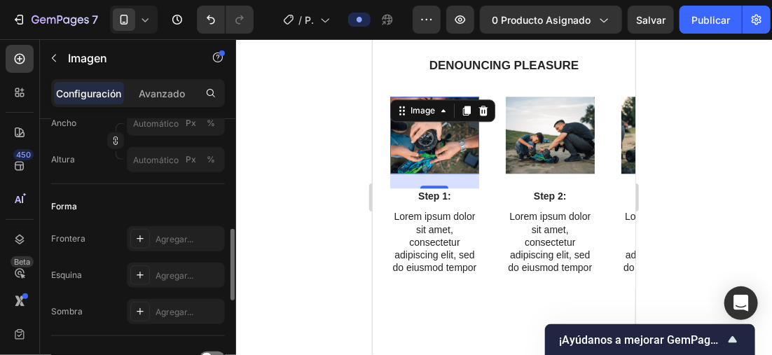
scroll to position [0, 0]
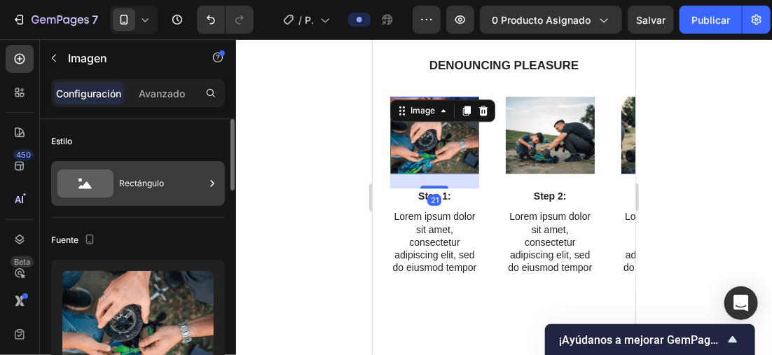
click at [181, 181] on div "Rectángulo" at bounding box center [161, 183] width 85 height 32
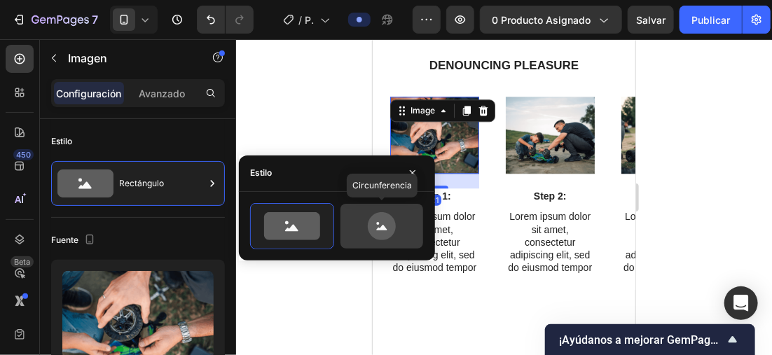
click at [362, 219] on icon at bounding box center [382, 226] width 66 height 28
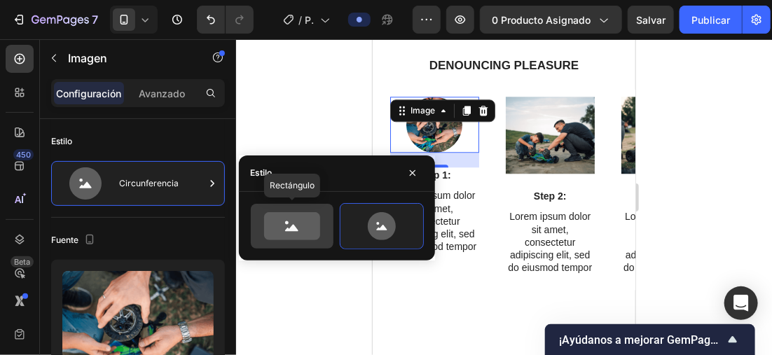
click at [279, 214] on icon at bounding box center [292, 226] width 56 height 28
type input "100"
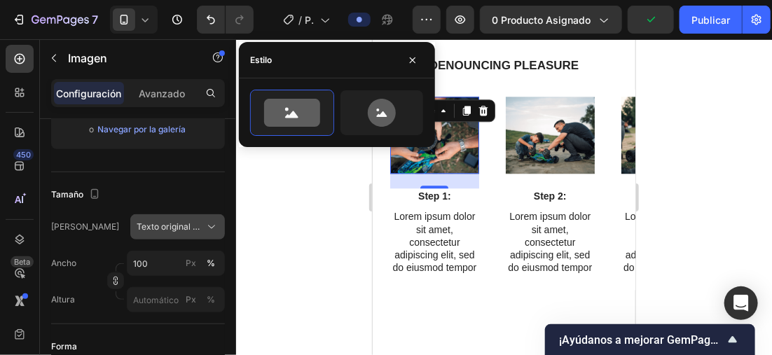
scroll to position [490, 0]
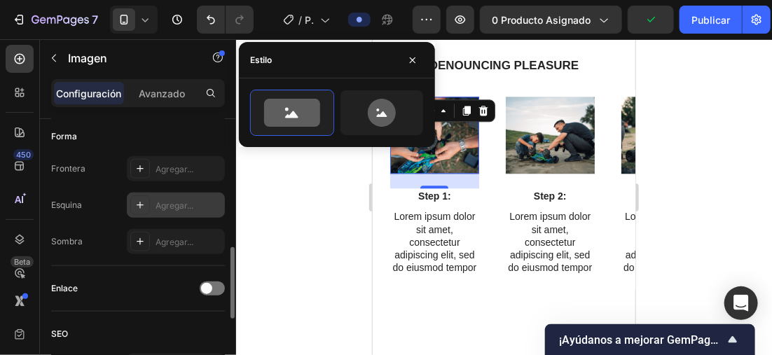
click at [166, 207] on div "Agregar..." at bounding box center [188, 206] width 66 height 13
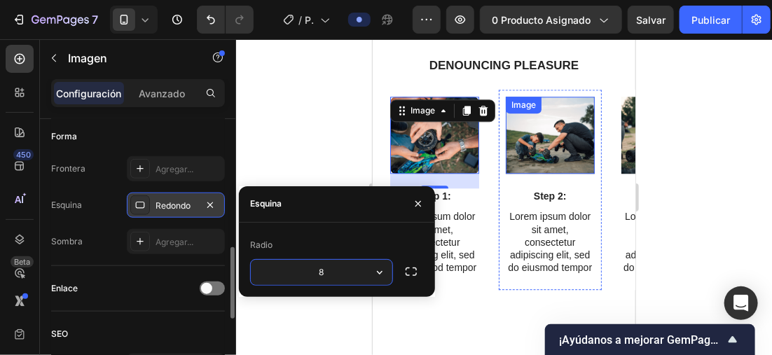
click at [551, 167] on img at bounding box center [549, 134] width 89 height 77
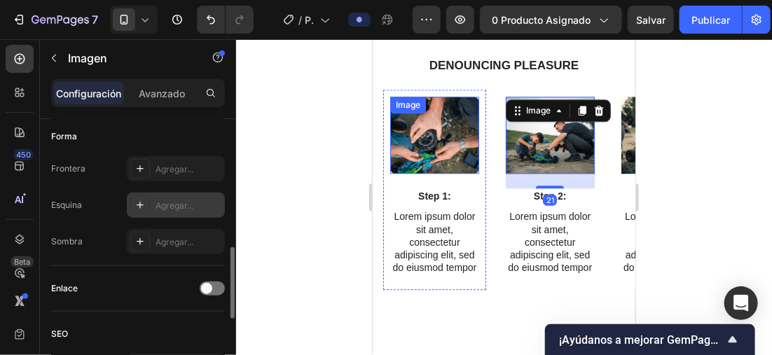
click at [153, 196] on div "Agregar..." at bounding box center [176, 205] width 98 height 25
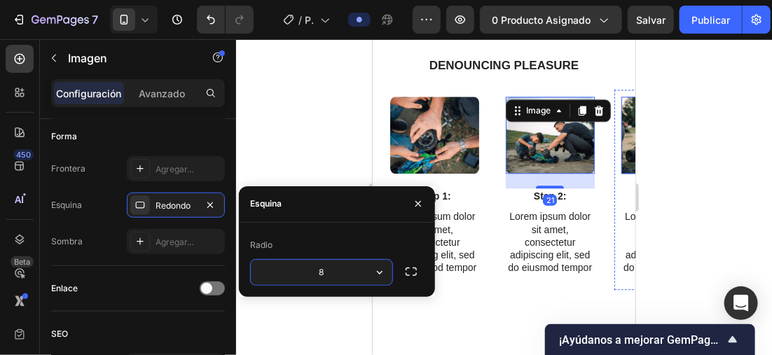
click at [621, 169] on img at bounding box center [665, 134] width 89 height 77
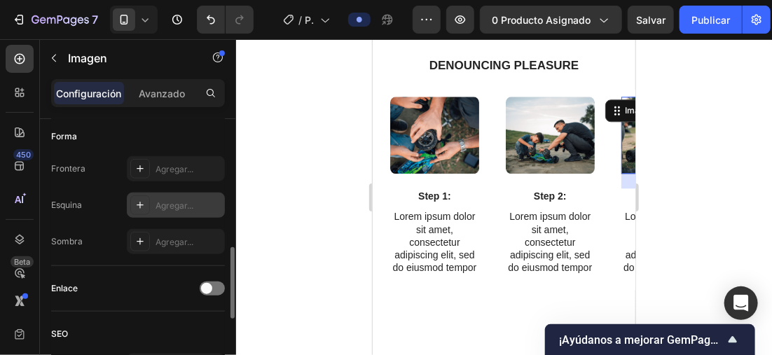
click at [147, 202] on div at bounding box center [140, 205] width 20 height 20
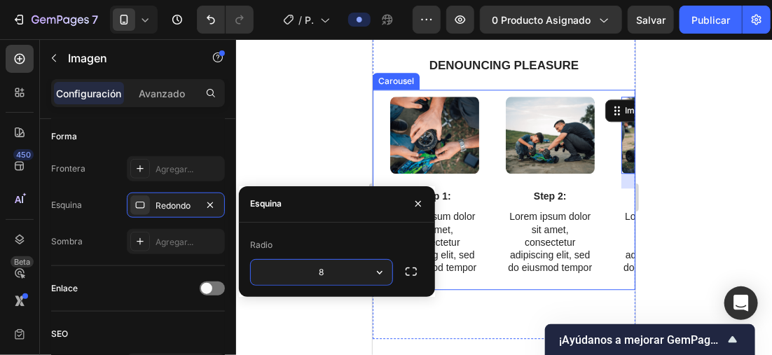
click at [488, 116] on div "Image Step 1: Text Block Lorem ipsum dolor sit amet, consectetur adipiscing eli…" at bounding box center [508, 189] width 252 height 200
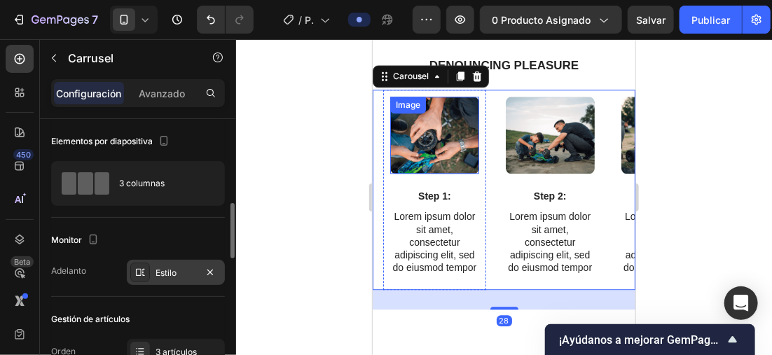
scroll to position [70, 0]
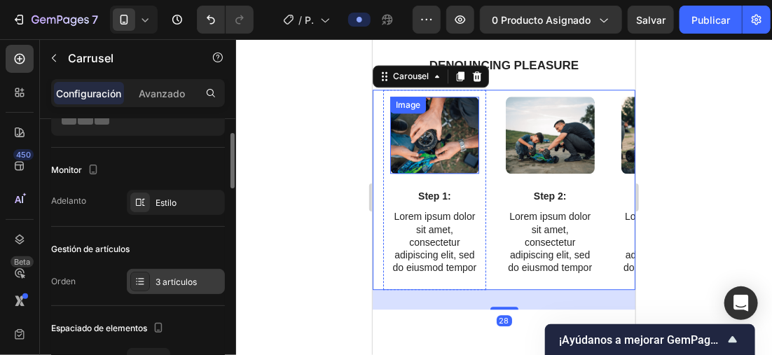
click at [173, 289] on div "3 artículos" at bounding box center [176, 281] width 98 height 25
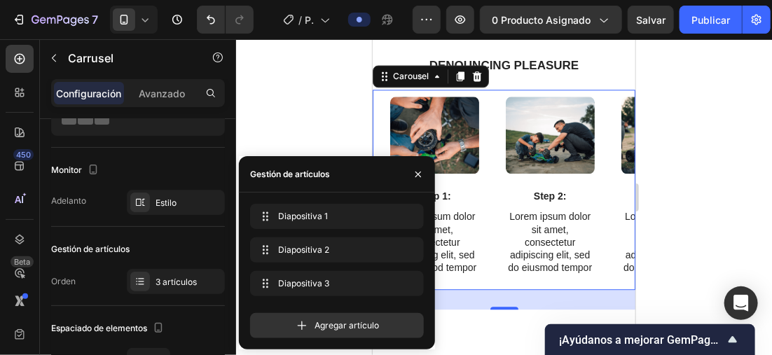
click at [323, 108] on div at bounding box center [504, 197] width 536 height 316
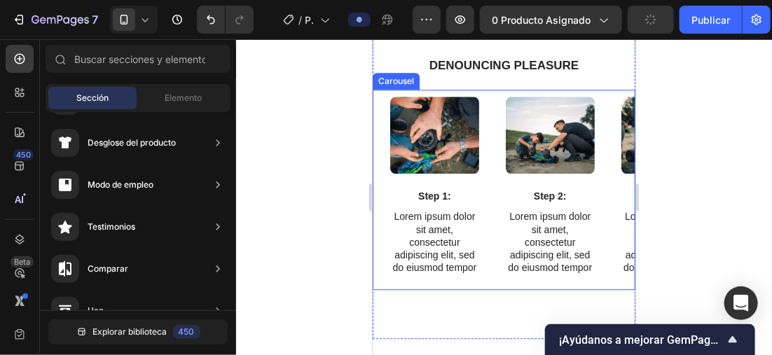
click at [490, 289] on div "Image Step 1: Text Block Lorem ipsum dolor sit amet, consectetur adipiscing eli…" at bounding box center [508, 189] width 252 height 200
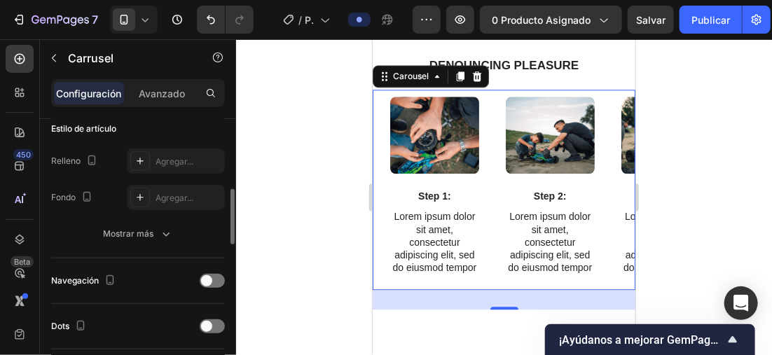
scroll to position [420, 0]
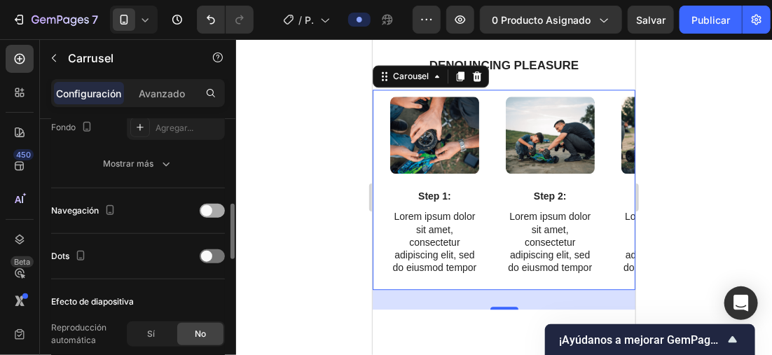
click at [207, 207] on span at bounding box center [206, 210] width 11 height 11
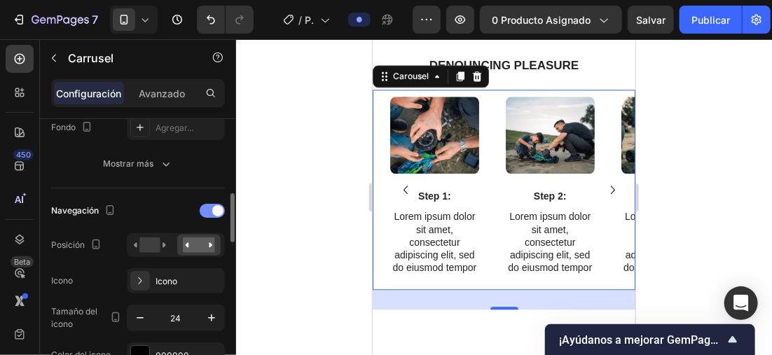
click at [211, 211] on div at bounding box center [212, 211] width 25 height 14
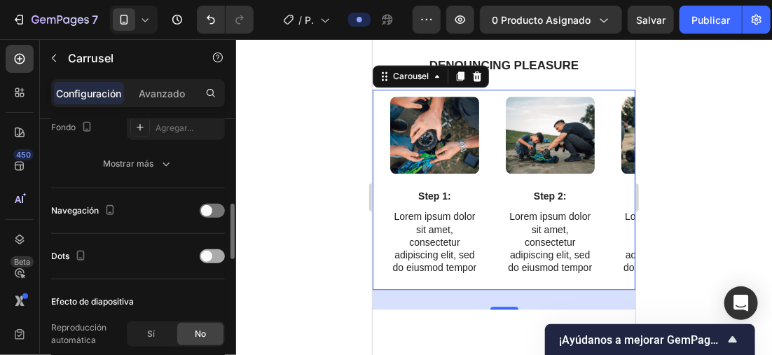
click at [210, 251] on span at bounding box center [206, 256] width 11 height 11
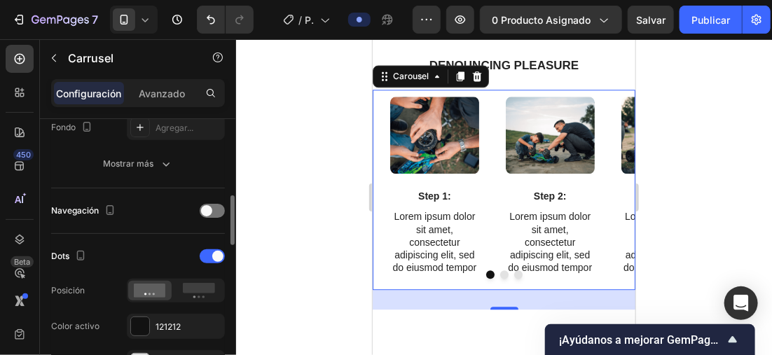
scroll to position [560, 0]
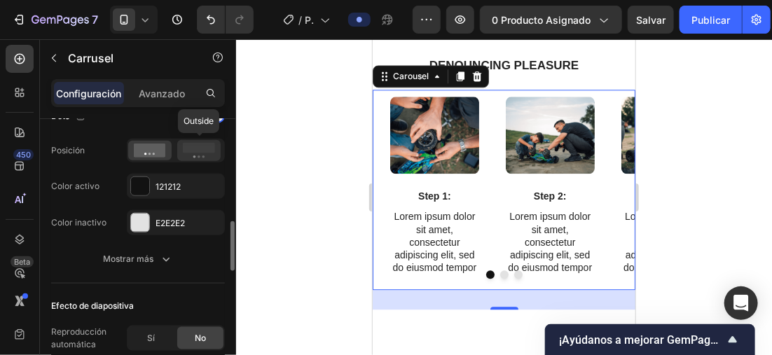
click at [203, 148] on rect at bounding box center [199, 148] width 32 height 11
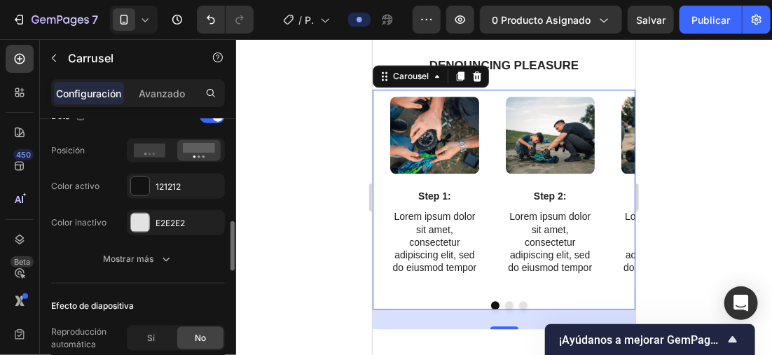
click at [158, 242] on div "Dots Posición Color activo 121212 Color inactivo E2E2E2 Mostrar más" at bounding box center [138, 188] width 174 height 167
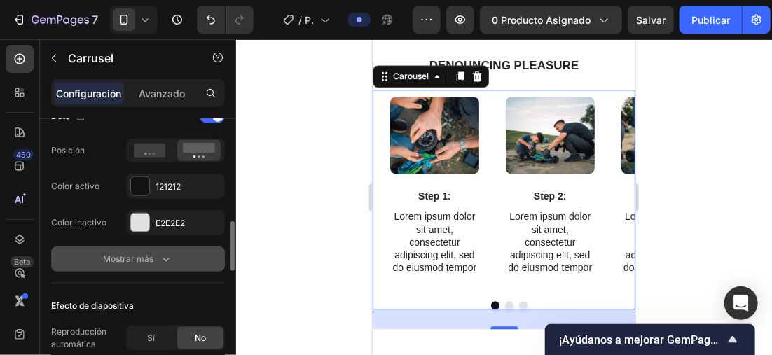
click at [158, 250] on button "Mostrar más" at bounding box center [138, 259] width 174 height 25
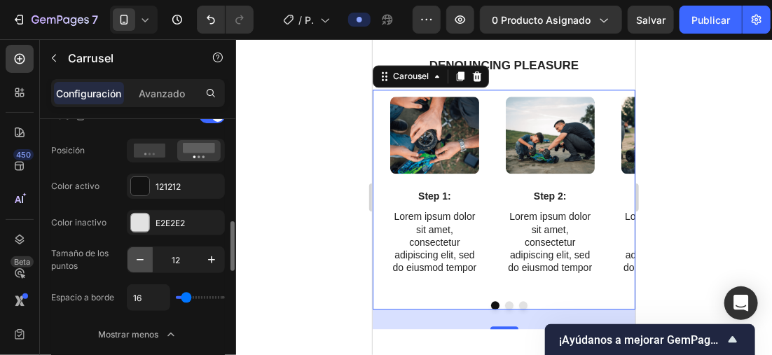
click at [141, 254] on icon "button" at bounding box center [140, 260] width 14 height 14
click at [205, 259] on icon "button" at bounding box center [212, 260] width 14 height 14
type input "12"
type input "0"
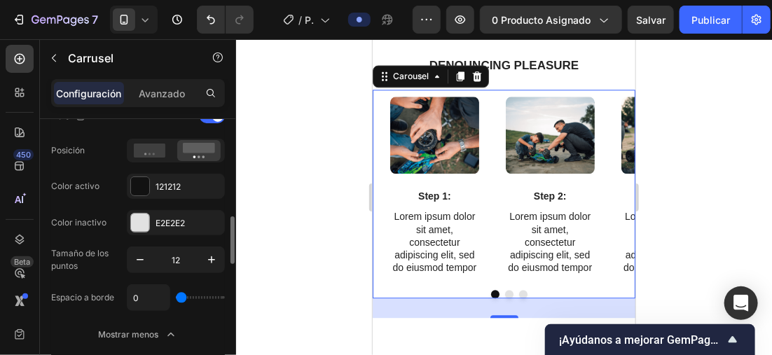
drag, startPoint x: 184, startPoint y: 293, endPoint x: 176, endPoint y: 295, distance: 8.7
type input "0"
click at [176, 296] on input "range" at bounding box center [200, 297] width 49 height 3
click at [274, 152] on div at bounding box center [504, 197] width 536 height 316
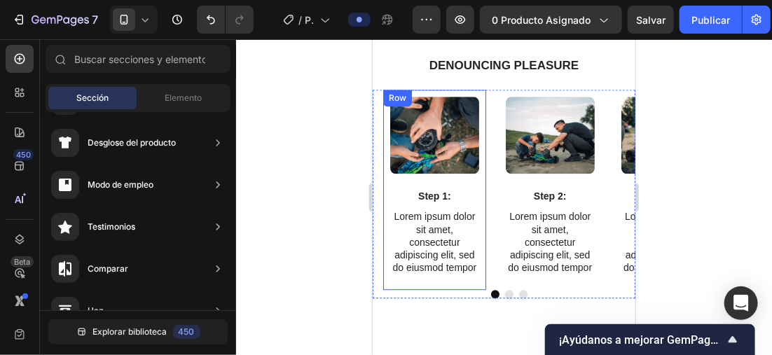
click at [480, 121] on div "Image Step 1: Text Block Lorem ipsum dolor sit amet, consectetur adipiscing eli…" at bounding box center [433, 189] width 103 height 200
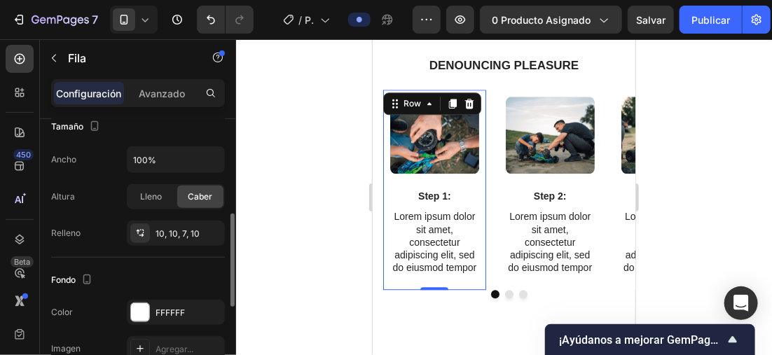
scroll to position [350, 0]
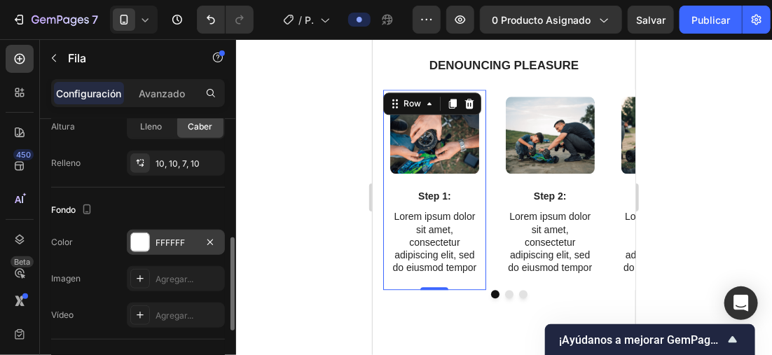
click at [188, 237] on div "FFFFFF" at bounding box center [175, 243] width 41 height 13
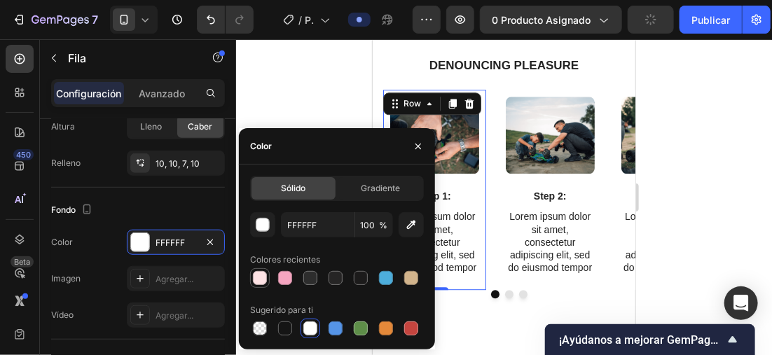
click at [264, 277] on div at bounding box center [260, 278] width 14 height 14
type input "FDE2E4"
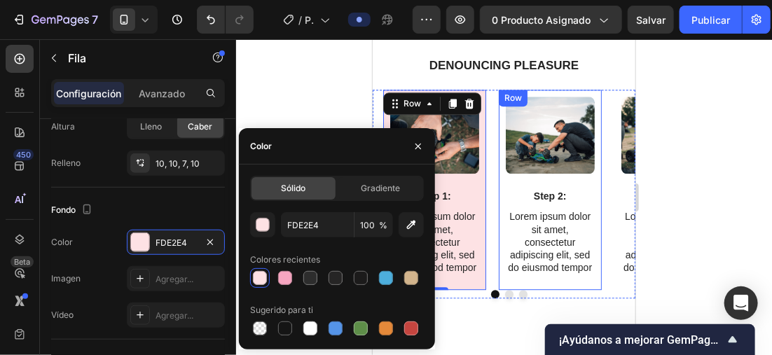
click at [593, 120] on div "Image Step 2: Text Block Lorem ipsum dolor sit amet, consectetur adipiscing eli…" at bounding box center [549, 189] width 103 height 200
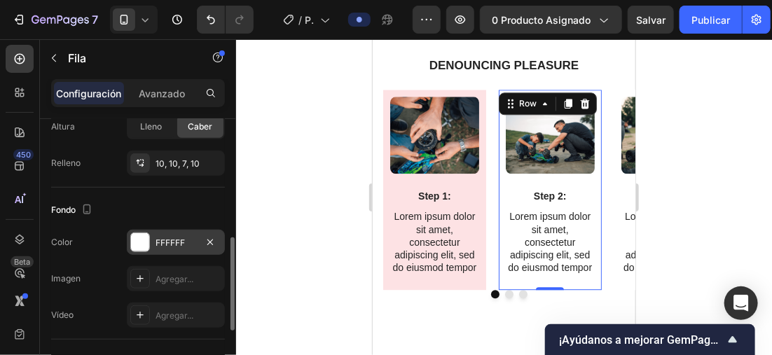
click at [140, 240] on div at bounding box center [140, 242] width 18 height 18
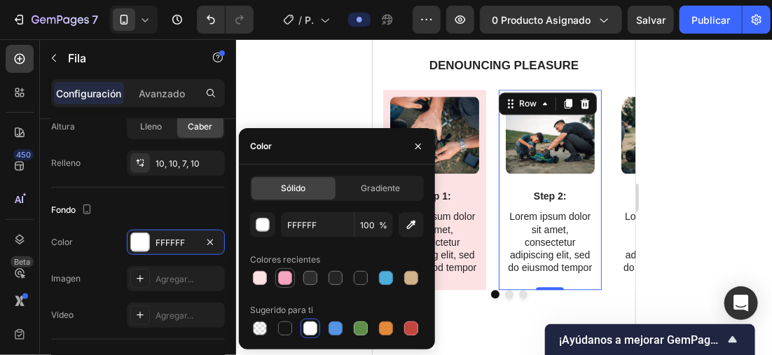
drag, startPoint x: 282, startPoint y: 282, endPoint x: 238, endPoint y: 120, distance: 167.5
click at [282, 282] on div at bounding box center [285, 278] width 14 height 14
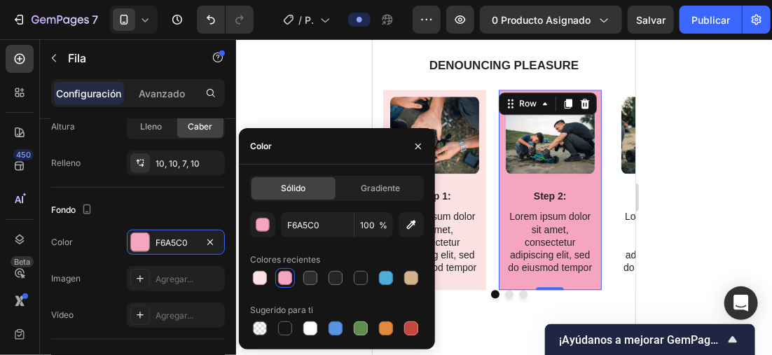
click at [247, 273] on div "Sólido Gradiente F6A5C0 100 % Colores recientes Sugerido para ti" at bounding box center [337, 257] width 196 height 162
click at [255, 275] on div at bounding box center [260, 278] width 14 height 14
type input "FDE2E4"
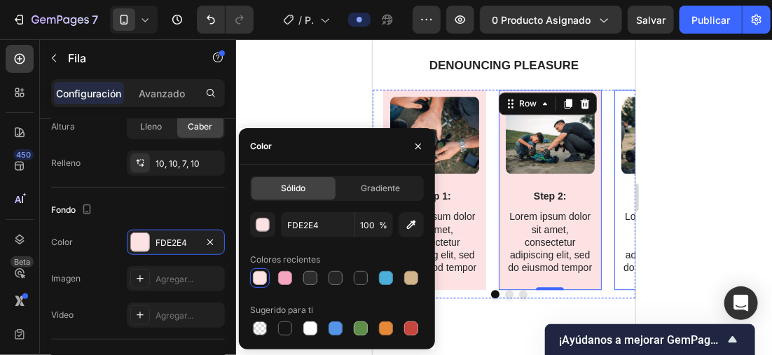
click at [617, 119] on div "Image Step 3: Text Block Lorem ipsum dolor sit amet, consectetur adipiscing eli…" at bounding box center [665, 189] width 103 height 200
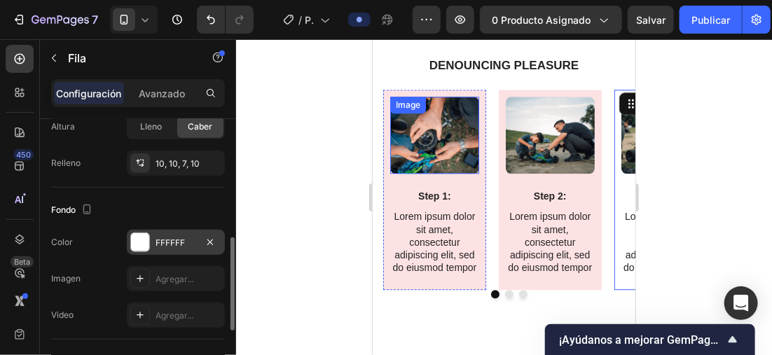
click at [156, 230] on div "FFFFFF" at bounding box center [176, 242] width 98 height 25
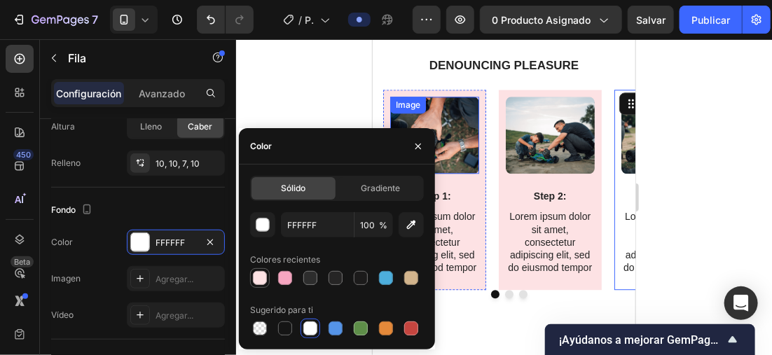
click at [265, 280] on div at bounding box center [260, 278] width 14 height 14
type input "FDE2E4"
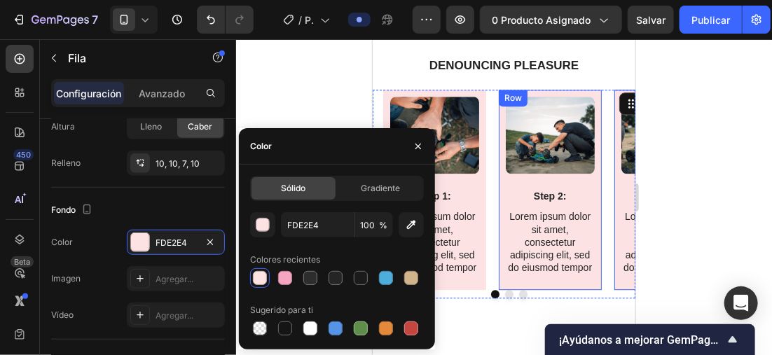
click at [700, 196] on div at bounding box center [504, 197] width 536 height 316
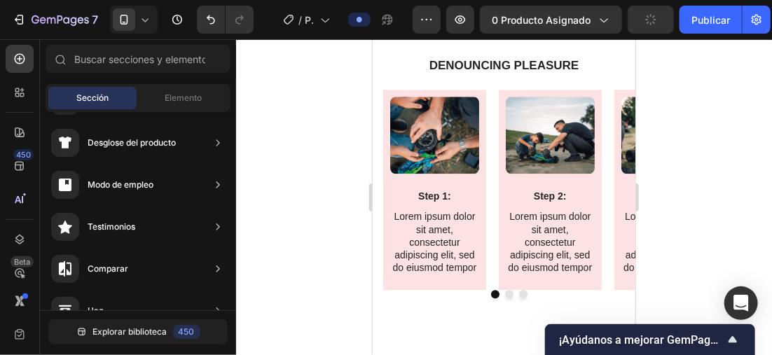
click at [288, 109] on div at bounding box center [504, 197] width 536 height 316
drag, startPoint x: 288, startPoint y: 109, endPoint x: 277, endPoint y: 99, distance: 13.9
click at [277, 99] on div at bounding box center [504, 197] width 536 height 316
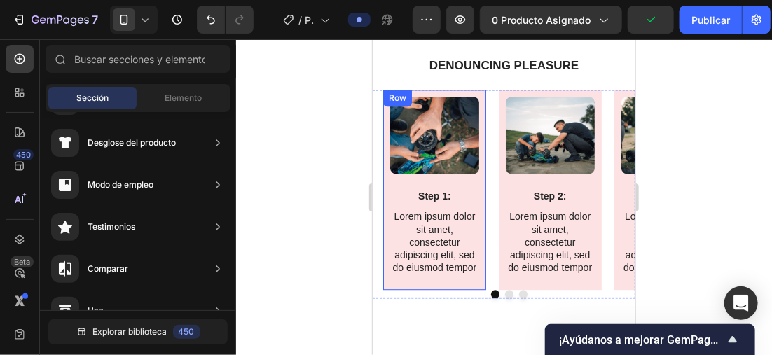
click at [479, 114] on div "Image Step 1: Text Block Lorem ipsum dolor sit amet, consectetur adipiscing eli…" at bounding box center [433, 189] width 103 height 200
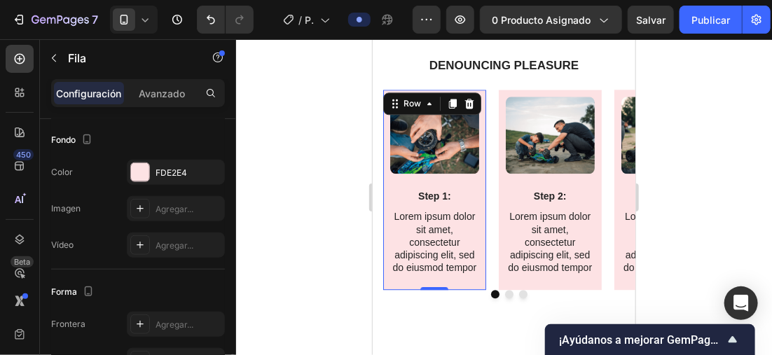
scroll to position [490, 0]
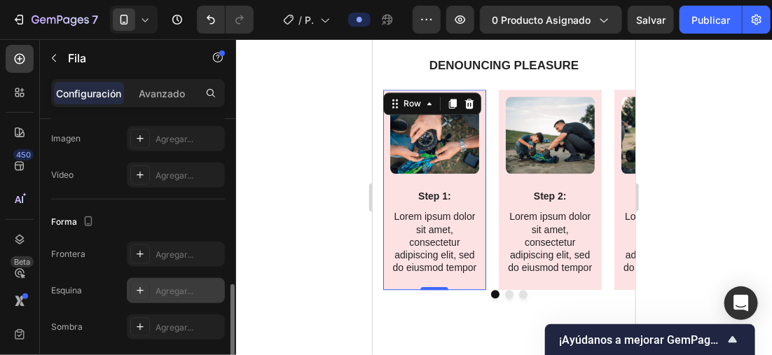
click at [143, 289] on icon at bounding box center [139, 290] width 11 height 11
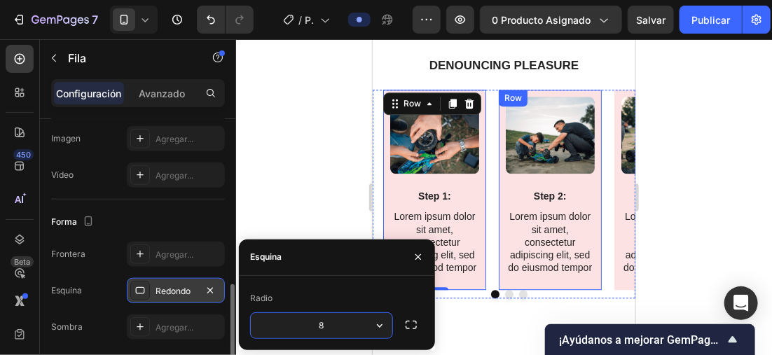
click at [595, 119] on div "Image Step 2: Text Block Lorem ipsum dolor sit amet, consectetur adipiscing eli…" at bounding box center [549, 189] width 103 height 200
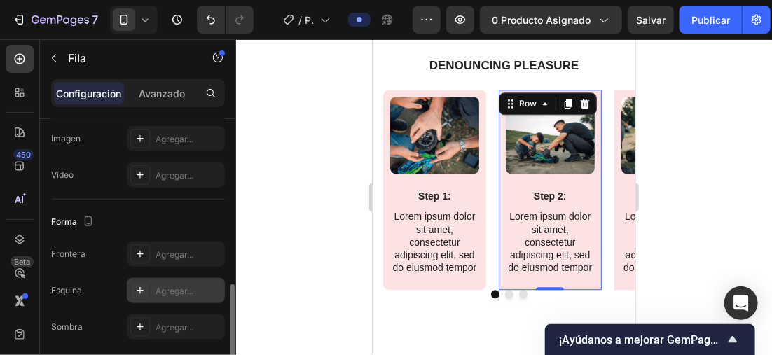
click at [132, 286] on div at bounding box center [140, 291] width 20 height 20
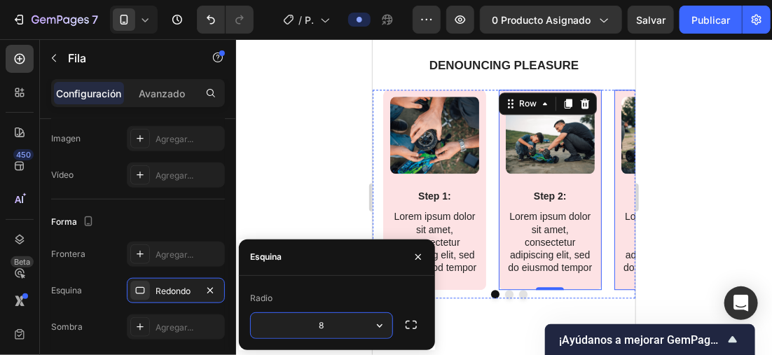
click at [616, 119] on div "Image Step 3: Text Block Lorem ipsum dolor sit amet, consectetur adipiscing eli…" at bounding box center [665, 189] width 103 height 200
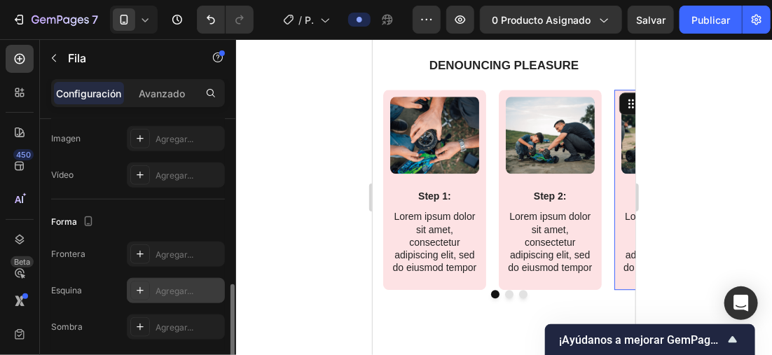
click at [152, 284] on div "Agregar..." at bounding box center [176, 290] width 98 height 25
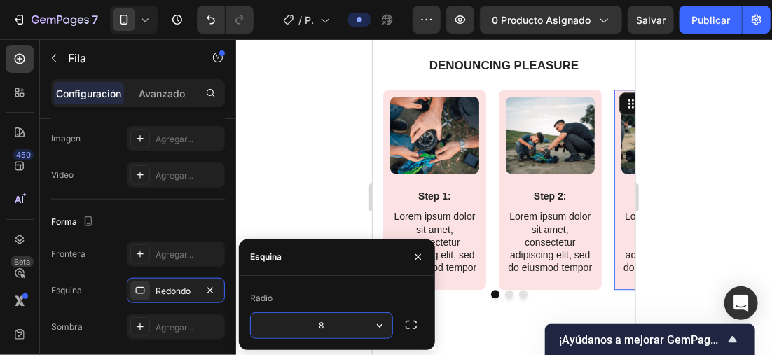
click at [306, 132] on div at bounding box center [504, 197] width 536 height 316
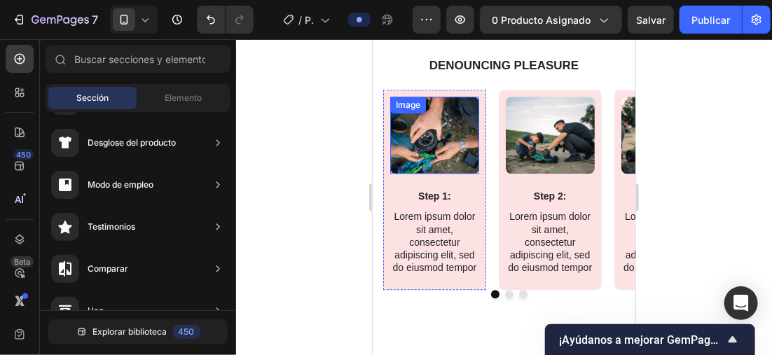
click at [442, 166] on img at bounding box center [433, 134] width 89 height 77
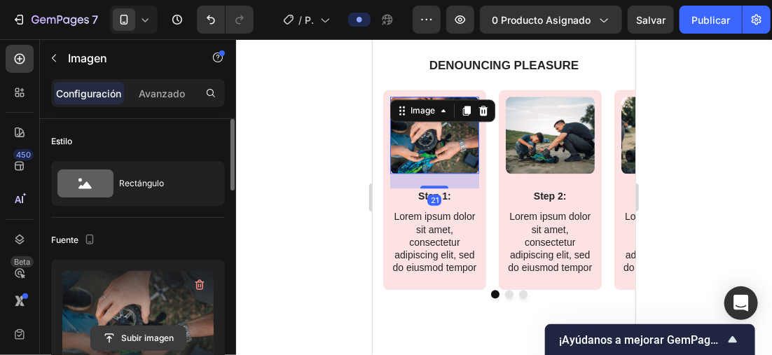
scroll to position [140, 0]
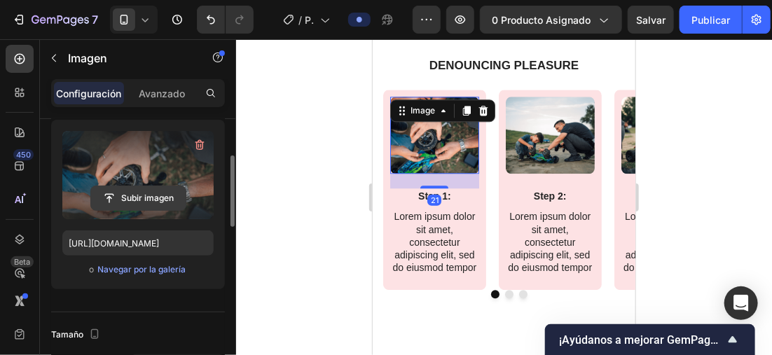
click at [146, 198] on input "file" at bounding box center [138, 198] width 95 height 24
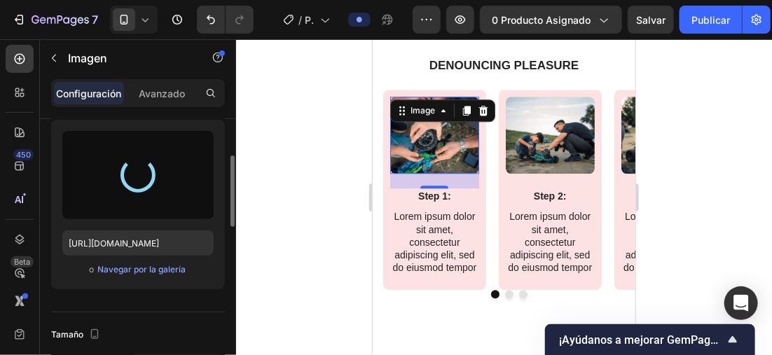
type input "https://cdn.shopify.com/s/files/1/0896/6527/4190/files/gempages_556725335903700…"
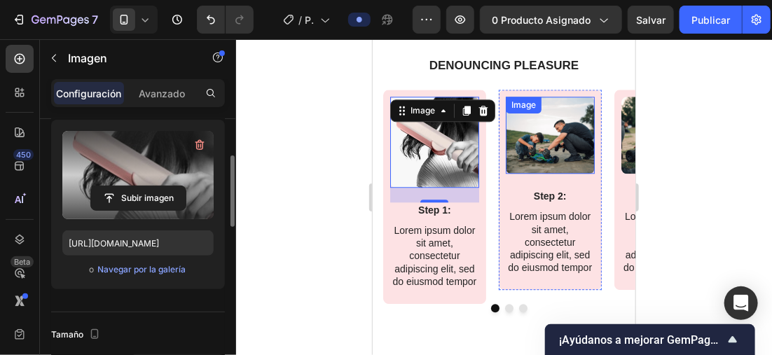
click at [568, 157] on img at bounding box center [549, 134] width 89 height 77
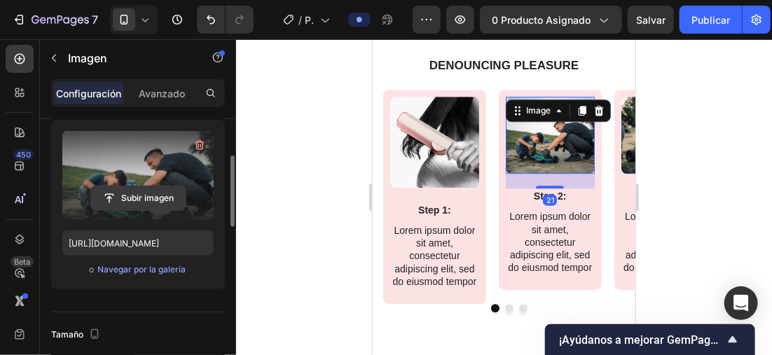
click at [137, 190] on input "file" at bounding box center [138, 198] width 95 height 24
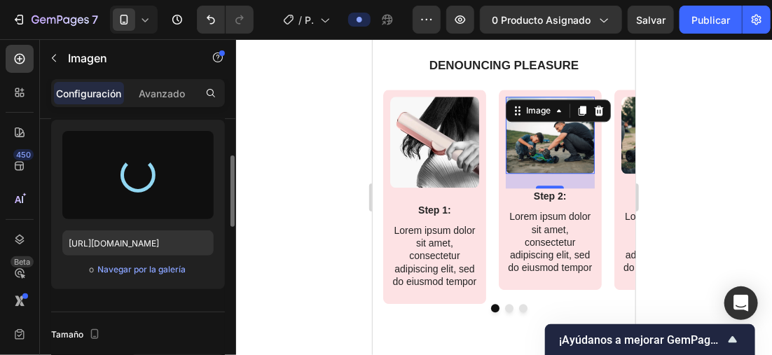
type input "https://cdn.shopify.com/s/files/1/0896/6527/4190/files/gempages_556725335903700…"
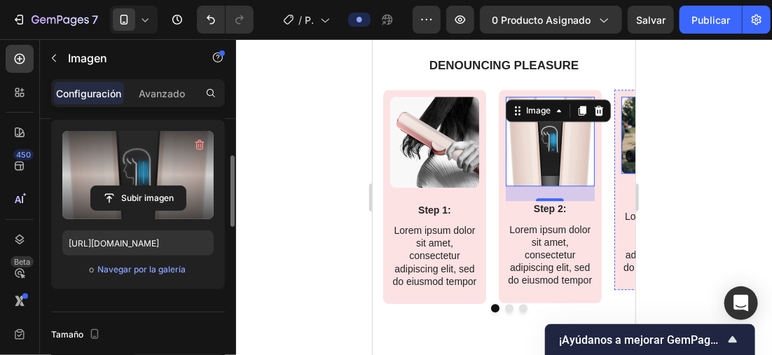
click at [621, 165] on img at bounding box center [665, 134] width 89 height 77
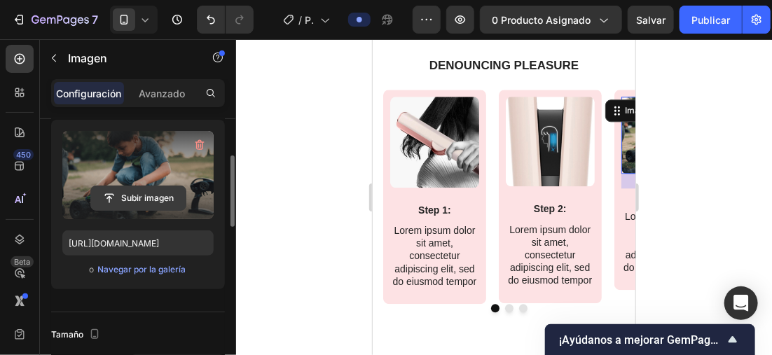
click at [146, 198] on input "file" at bounding box center [138, 198] width 95 height 24
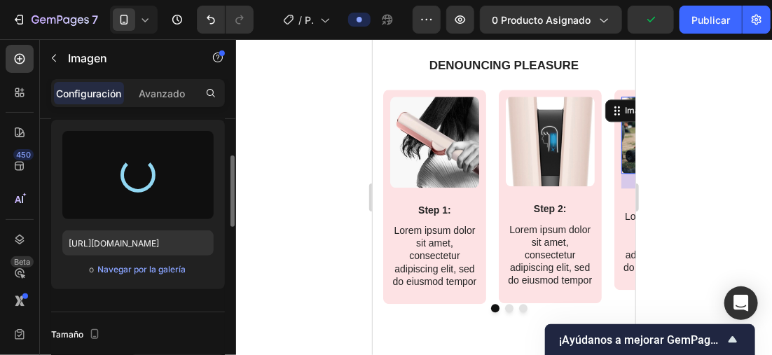
type input "https://cdn.shopify.com/s/files/1/0896/6527/4190/files/gempages_556725335903700…"
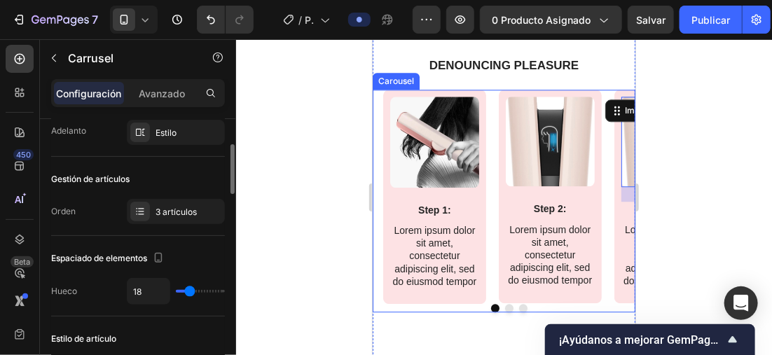
click at [493, 217] on div "Image Step 1: Text Block Lorem ipsum dolor sit amet, consectetur adipiscing eli…" at bounding box center [508, 196] width 252 height 214
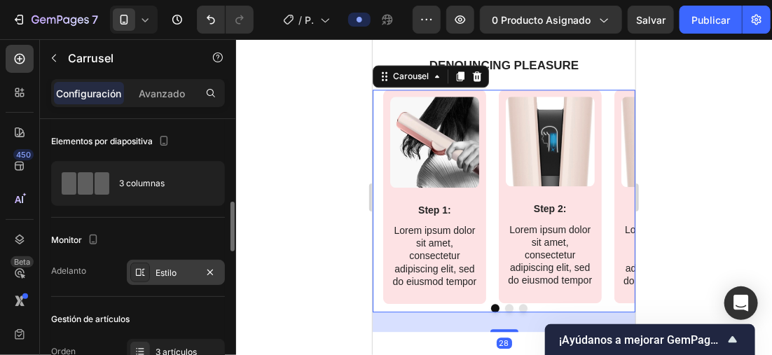
scroll to position [70, 0]
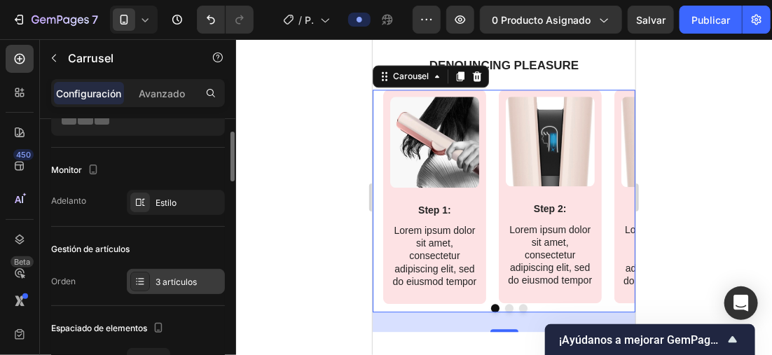
drag, startPoint x: 167, startPoint y: 275, endPoint x: 177, endPoint y: 275, distance: 10.5
click at [167, 276] on div "3 artículos" at bounding box center [188, 282] width 66 height 13
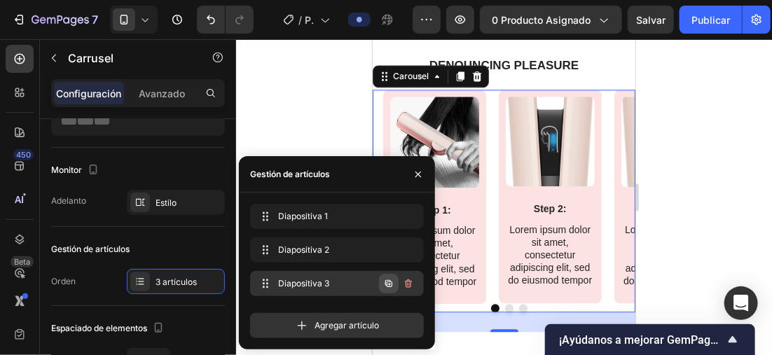
click at [389, 282] on icon "button" at bounding box center [388, 283] width 7 height 7
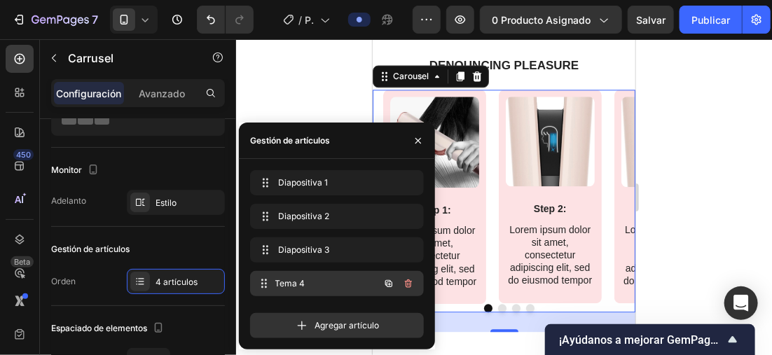
click at [310, 284] on span "Tema 4" at bounding box center [327, 283] width 104 height 13
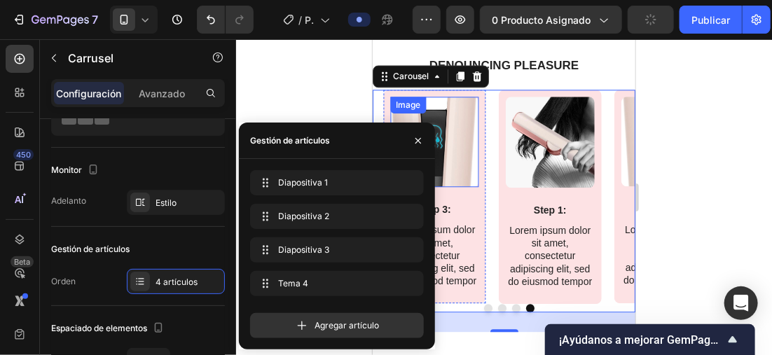
click at [451, 174] on img at bounding box center [433, 141] width 89 height 90
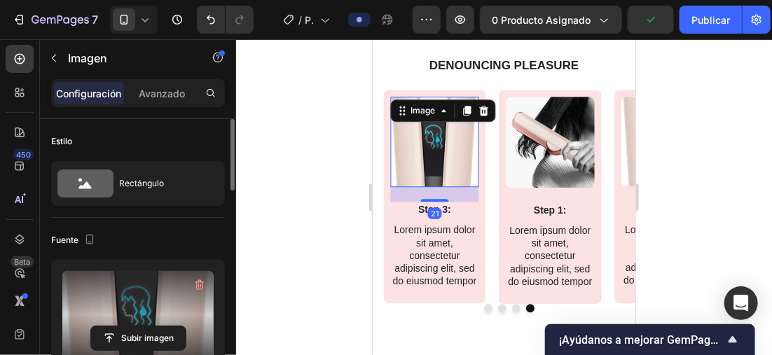
scroll to position [140, 0]
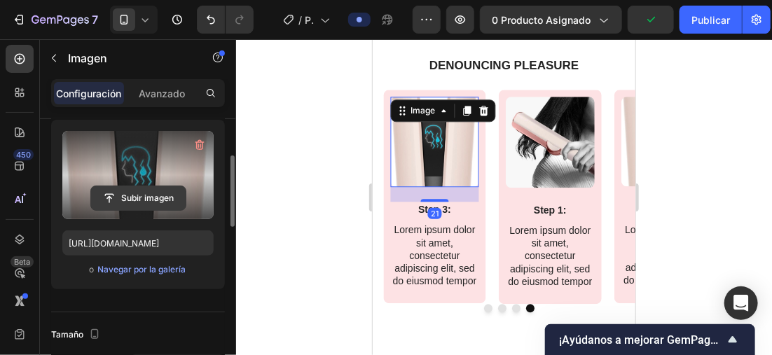
click at [165, 193] on input "file" at bounding box center [138, 198] width 95 height 24
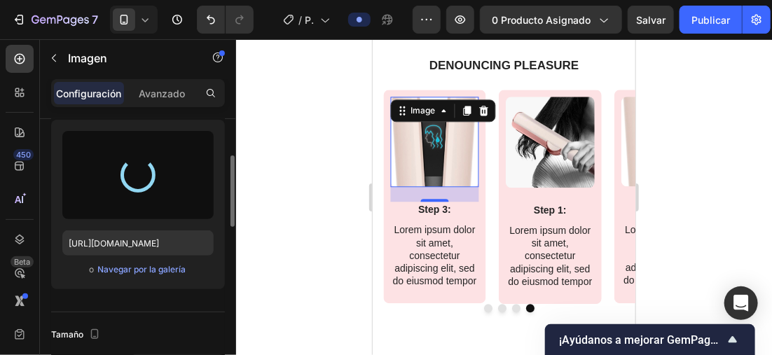
type input "https://cdn.shopify.com/s/files/1/0896/6527/4190/files/gempages_556725335903700…"
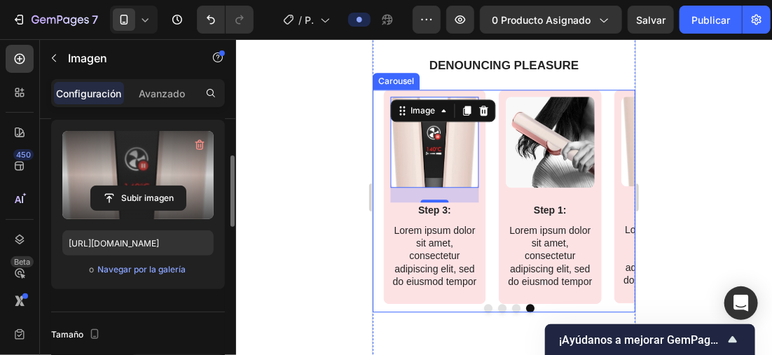
click at [498, 312] on button "Dot" at bounding box center [501, 307] width 8 height 8
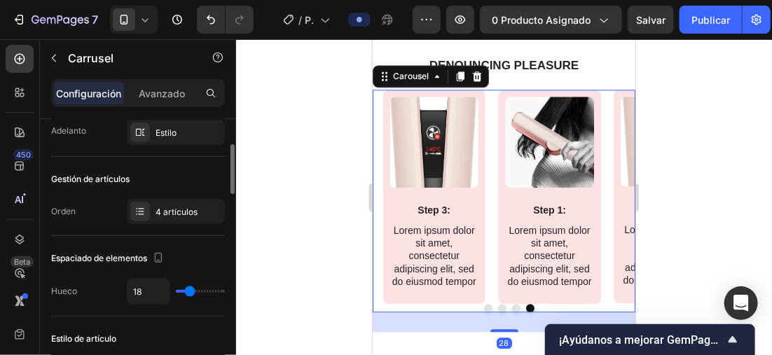
scroll to position [0, 0]
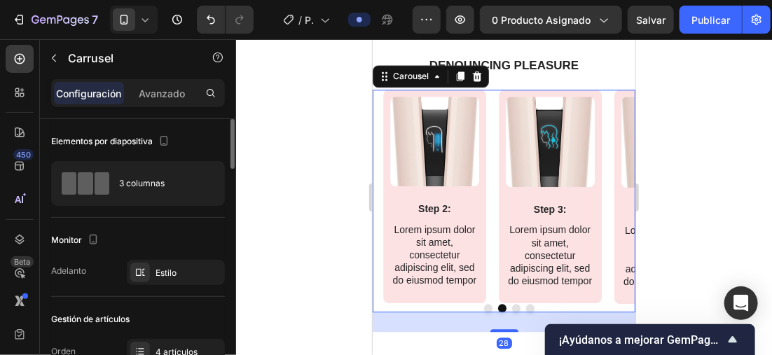
click at [511, 312] on button "Dot" at bounding box center [515, 307] width 8 height 8
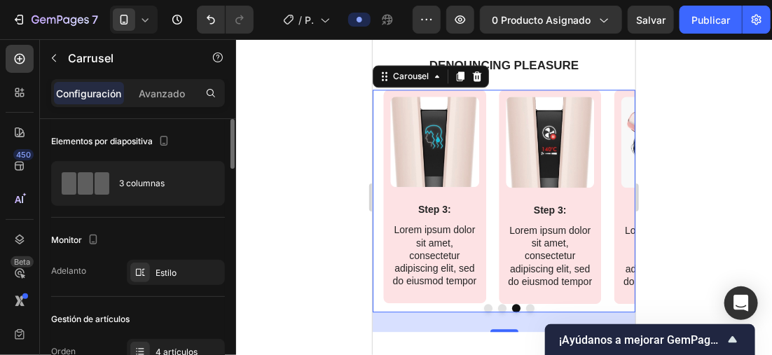
click at [529, 312] on div at bounding box center [508, 307] width 252 height 8
click at [525, 312] on button "Dot" at bounding box center [529, 307] width 8 height 8
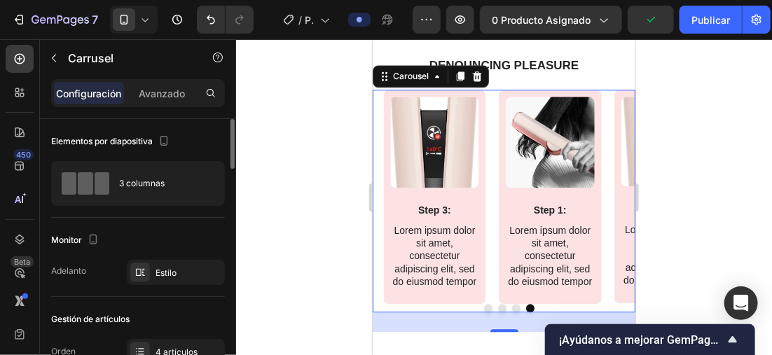
click at [483, 312] on button "Dot" at bounding box center [487, 307] width 8 height 8
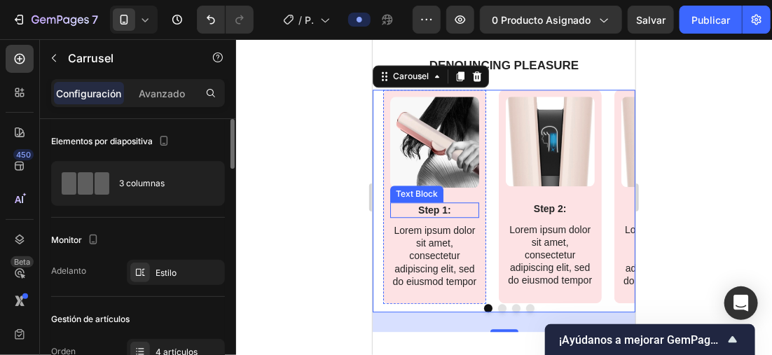
click at [434, 216] on p "Step 1:" at bounding box center [434, 209] width 86 height 13
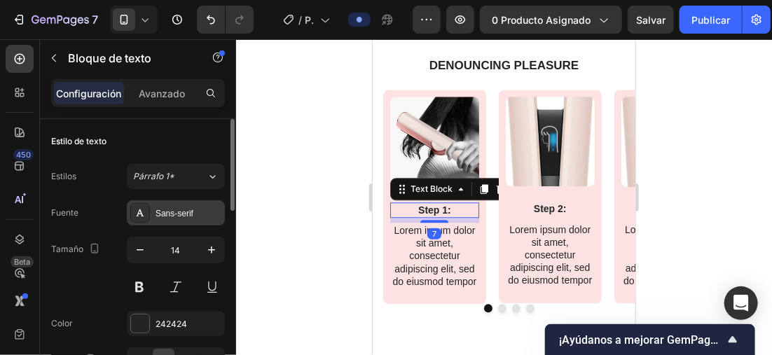
click at [174, 203] on div "Sans-serif" at bounding box center [176, 212] width 98 height 25
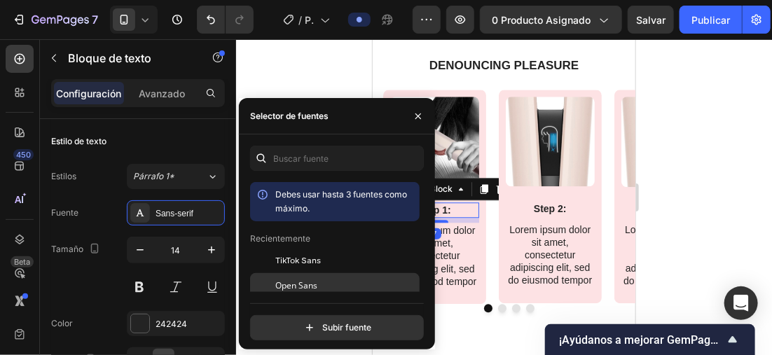
scroll to position [70, 0]
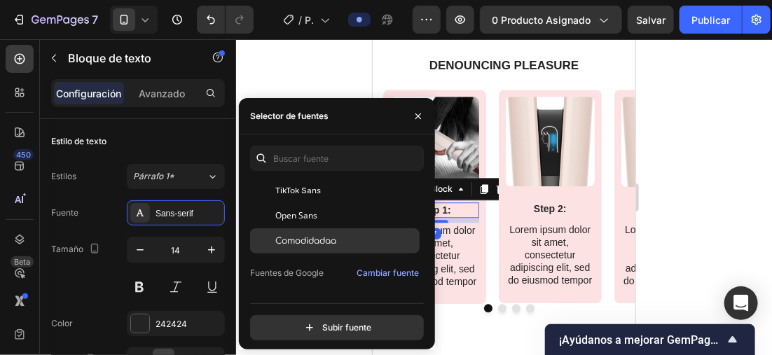
click at [335, 237] on span "Comodidadaa" at bounding box center [305, 241] width 61 height 13
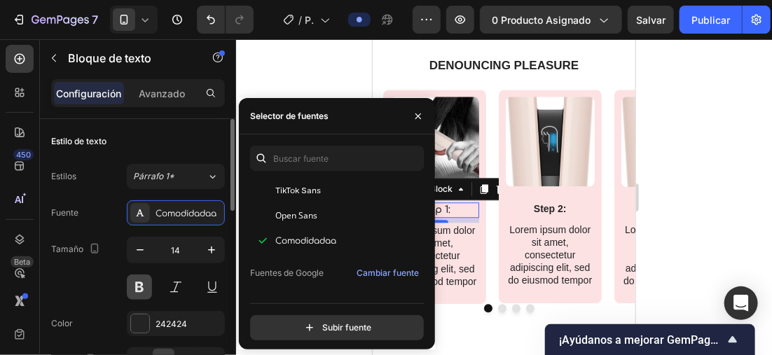
click at [141, 277] on button at bounding box center [139, 287] width 25 height 25
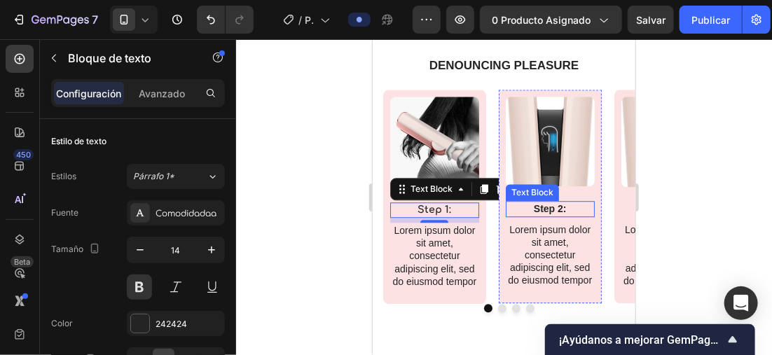
click at [535, 214] on p "Step 2:" at bounding box center [549, 208] width 86 height 13
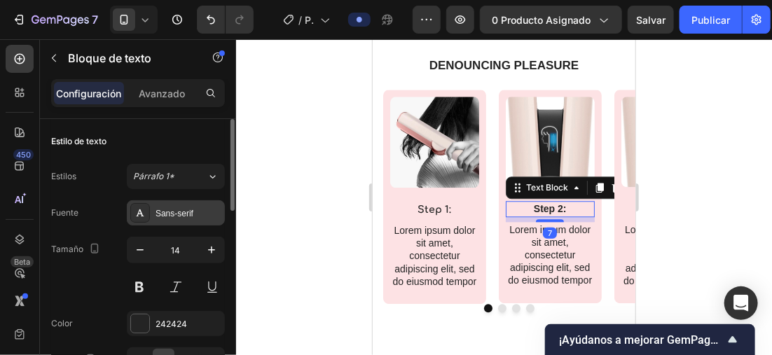
click at [200, 216] on div "Sans-serif" at bounding box center [188, 213] width 66 height 13
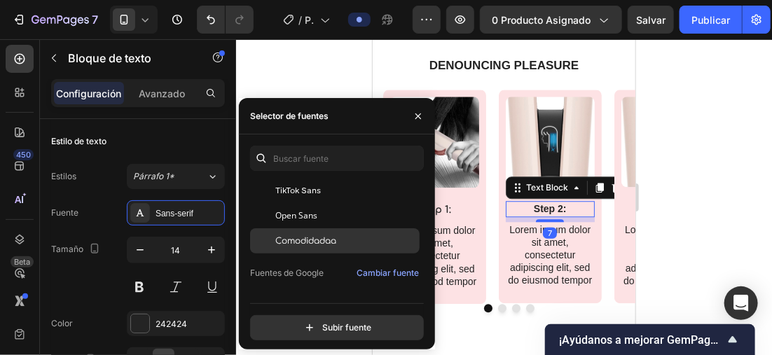
click at [333, 240] on span "Comodidadaa" at bounding box center [305, 241] width 61 height 13
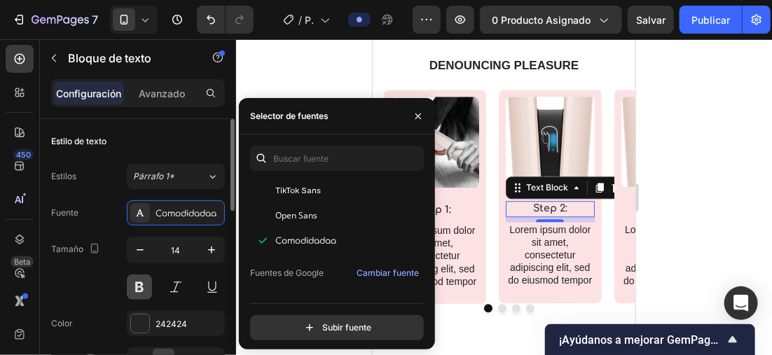
click at [134, 281] on button at bounding box center [139, 287] width 25 height 25
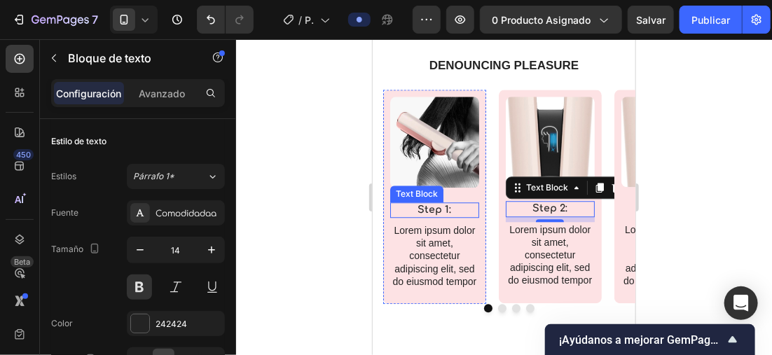
click at [443, 216] on p "Step 1:" at bounding box center [434, 209] width 86 height 13
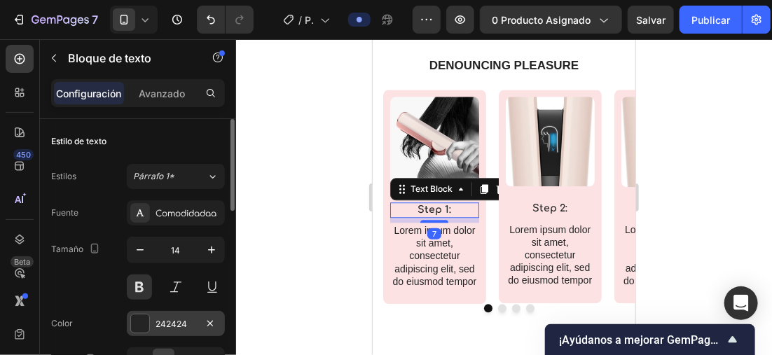
click at [155, 318] on div "242424" at bounding box center [175, 324] width 41 height 13
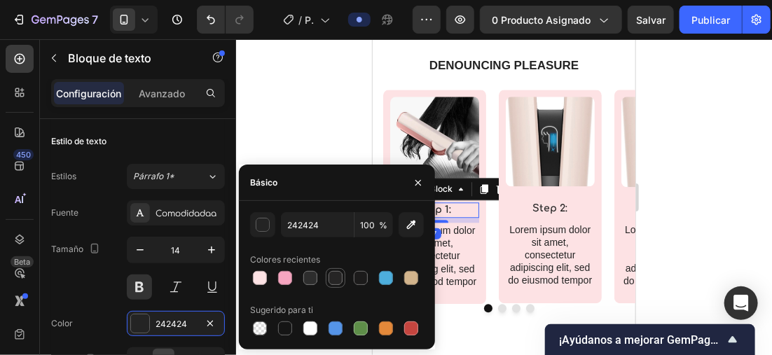
click at [333, 272] on div at bounding box center [335, 278] width 14 height 14
type input "262525"
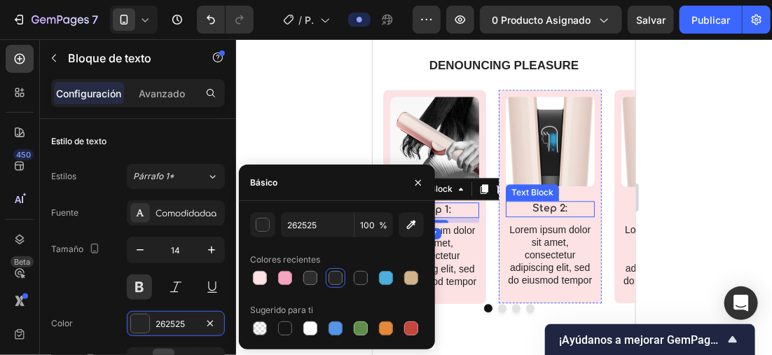
click at [544, 216] on div "Step 2:" at bounding box center [549, 207] width 89 height 15
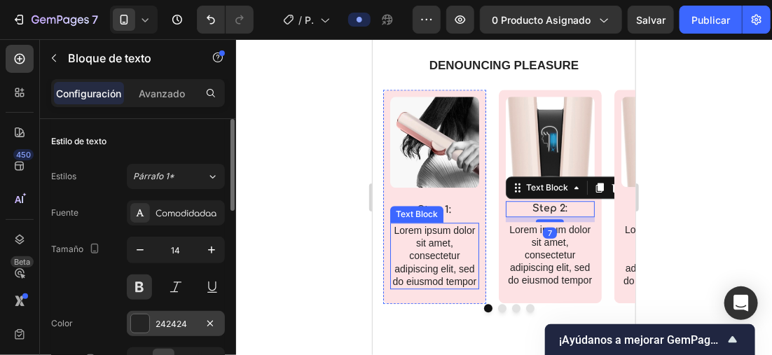
drag, startPoint x: 140, startPoint y: 314, endPoint x: 221, endPoint y: 310, distance: 80.6
click at [143, 314] on div at bounding box center [140, 323] width 18 height 18
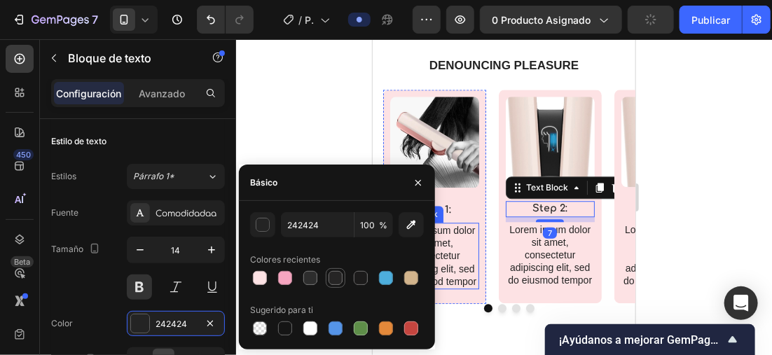
drag, startPoint x: 113, startPoint y: 237, endPoint x: 335, endPoint y: 279, distance: 226.0
click at [335, 279] on div at bounding box center [335, 278] width 14 height 14
type input "262525"
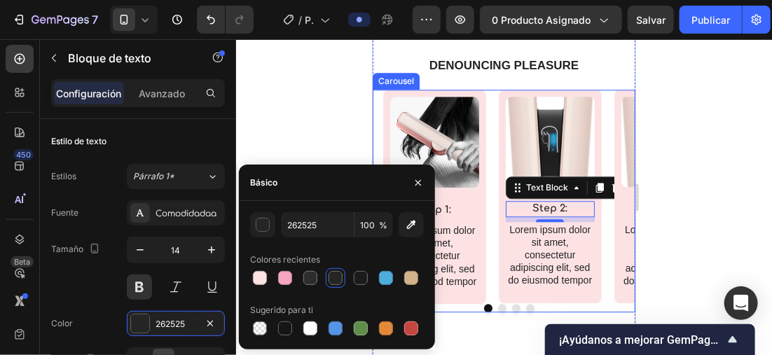
click at [511, 312] on button "Dot" at bounding box center [515, 307] width 8 height 8
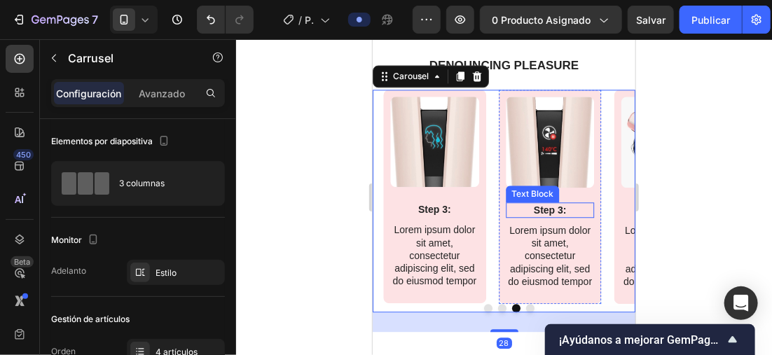
click at [547, 216] on p "Step 3:" at bounding box center [549, 209] width 86 height 13
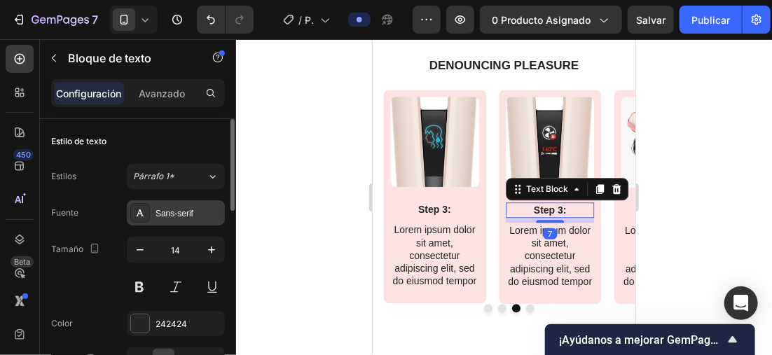
click at [167, 216] on div "Sans-serif" at bounding box center [188, 213] width 66 height 13
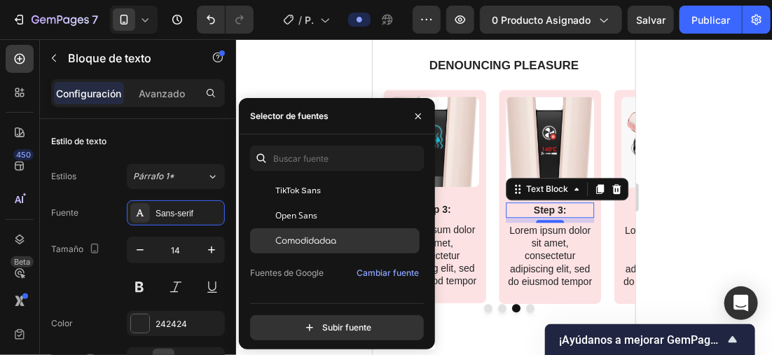
click at [324, 242] on span "Comodidadaa" at bounding box center [305, 241] width 61 height 13
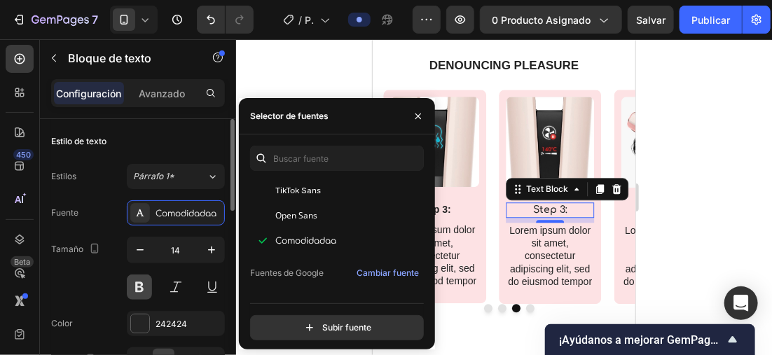
click at [133, 278] on button at bounding box center [139, 287] width 25 height 25
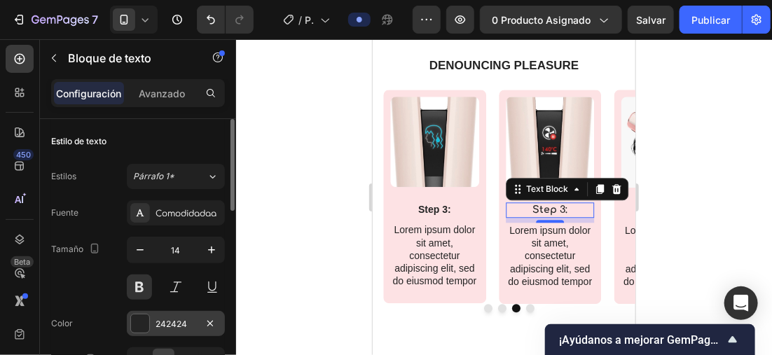
click at [137, 319] on div at bounding box center [140, 323] width 18 height 18
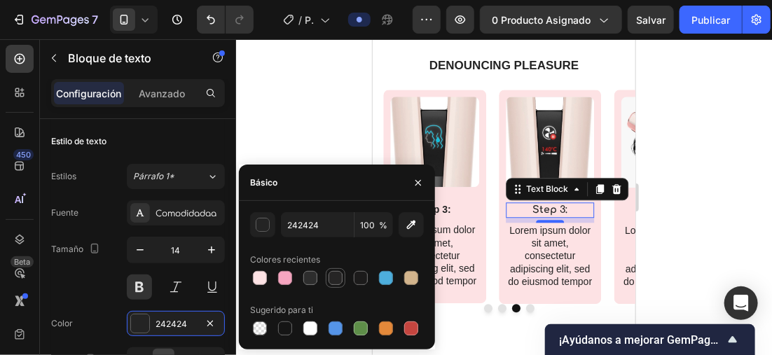
click at [339, 277] on div at bounding box center [335, 278] width 14 height 14
type input "262525"
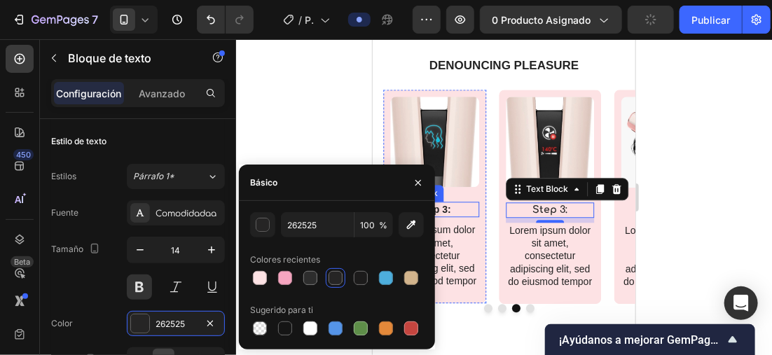
drag, startPoint x: 442, startPoint y: 237, endPoint x: 411, endPoint y: 239, distance: 30.8
click at [442, 215] on p "Step 3:" at bounding box center [434, 208] width 86 height 13
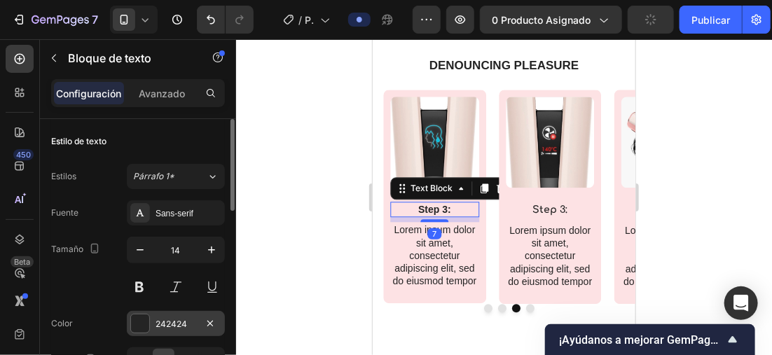
click at [133, 321] on div at bounding box center [140, 323] width 18 height 18
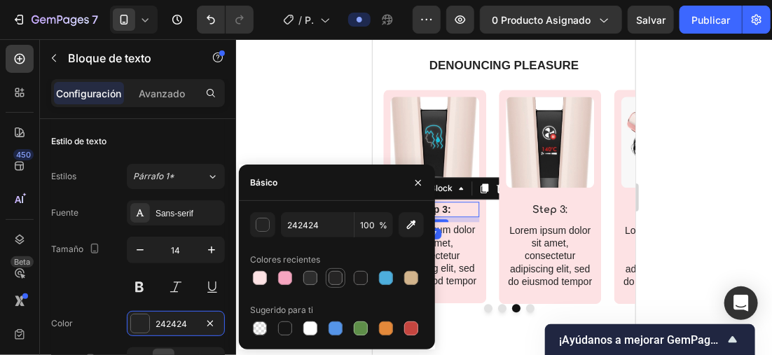
click at [331, 272] on div at bounding box center [335, 278] width 17 height 17
type input "262525"
click at [331, 272] on div at bounding box center [335, 278] width 14 height 14
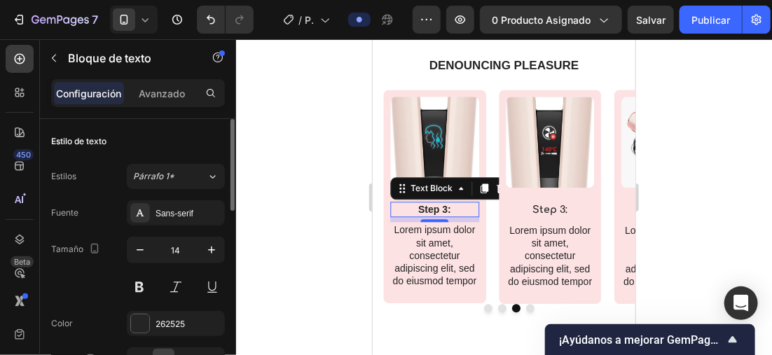
drag, startPoint x: 134, startPoint y: 276, endPoint x: 145, endPoint y: 226, distance: 51.7
click at [134, 275] on button at bounding box center [139, 287] width 25 height 25
click at [146, 222] on div "Sans-serif" at bounding box center [176, 212] width 98 height 25
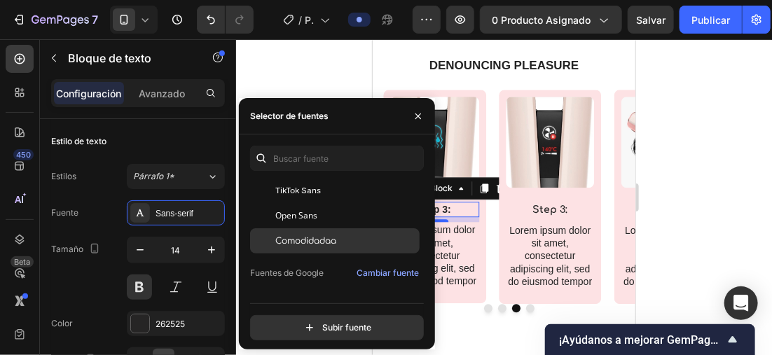
click at [324, 237] on span "Comodidadaa" at bounding box center [305, 241] width 61 height 13
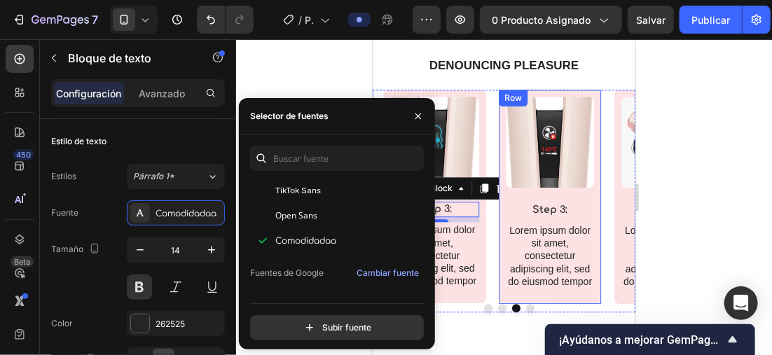
click at [677, 225] on div at bounding box center [504, 197] width 536 height 316
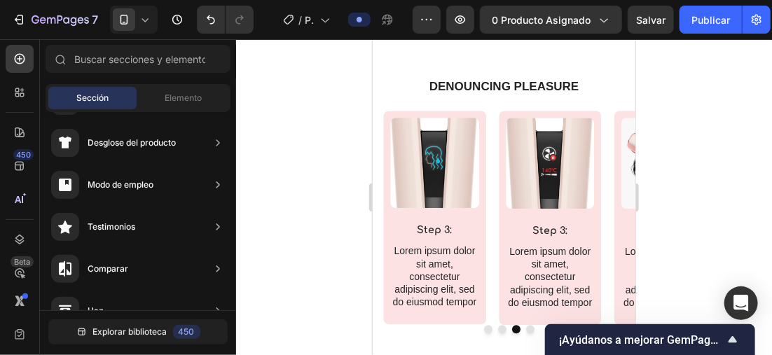
scroll to position [1143, 0]
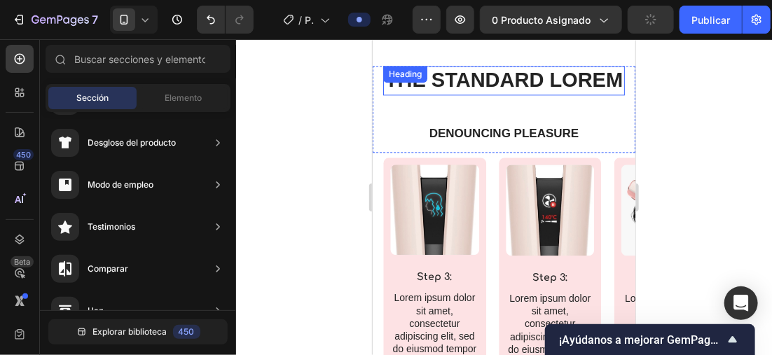
click at [536, 95] on h2 "The standard Lorem" at bounding box center [503, 79] width 242 height 29
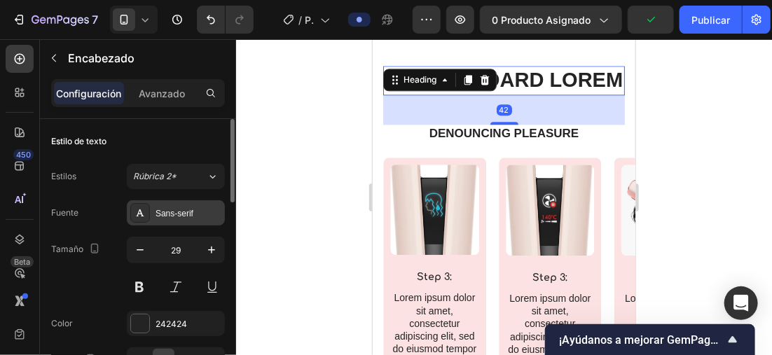
click at [158, 207] on div "Sans-serif" at bounding box center [188, 213] width 66 height 13
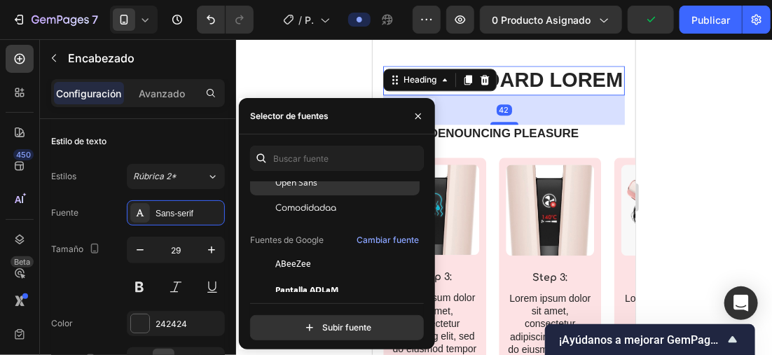
scroll to position [70, 0]
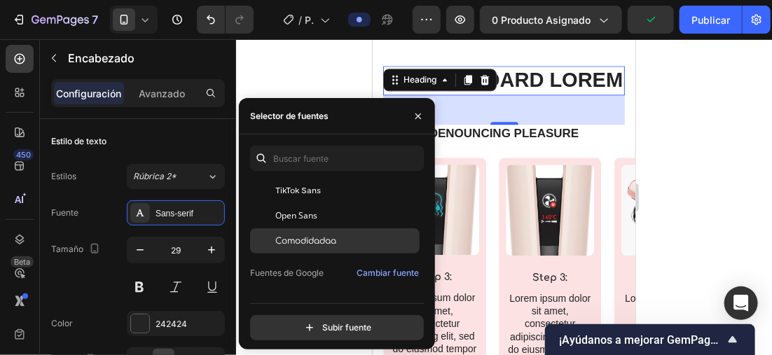
click at [325, 235] on span "Comodidadaa" at bounding box center [305, 241] width 61 height 13
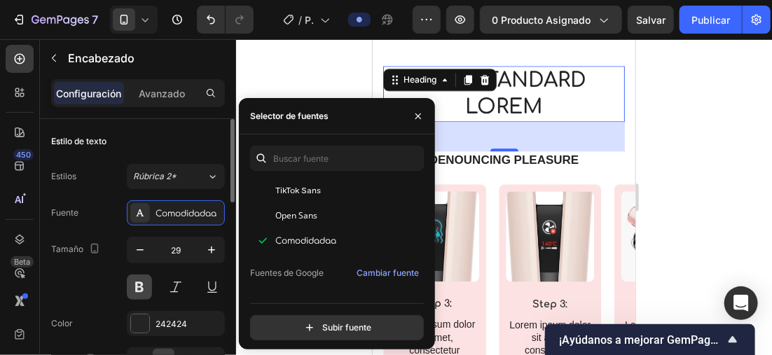
click at [141, 275] on button at bounding box center [139, 287] width 25 height 25
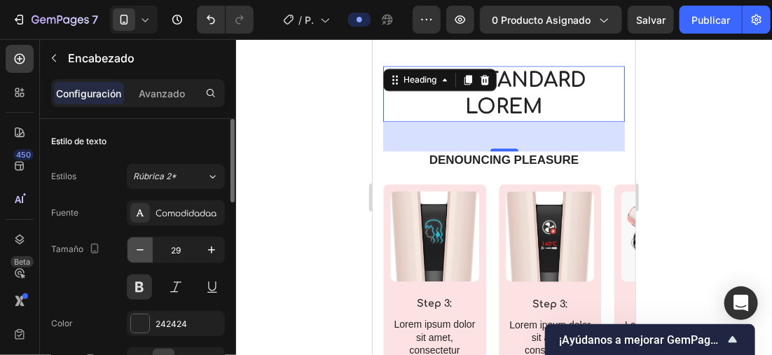
click at [141, 251] on icon "button" at bounding box center [140, 250] width 14 height 14
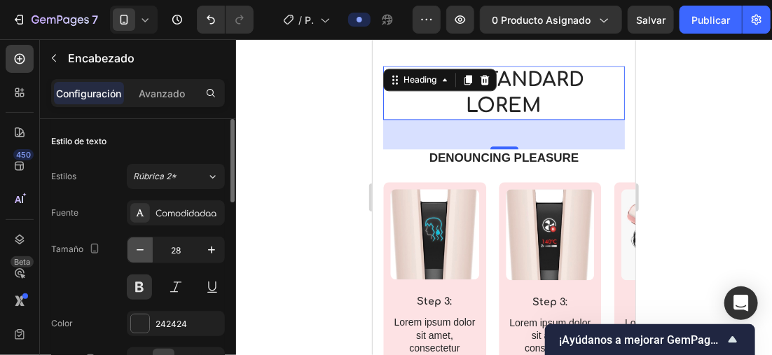
click at [141, 251] on icon "button" at bounding box center [140, 250] width 14 height 14
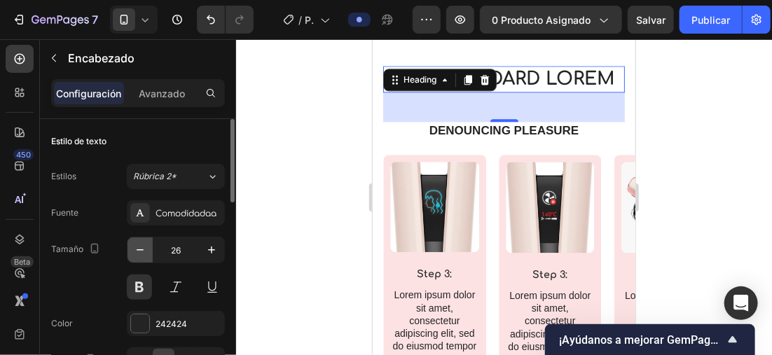
click at [143, 247] on icon "button" at bounding box center [140, 250] width 14 height 14
type input "25"
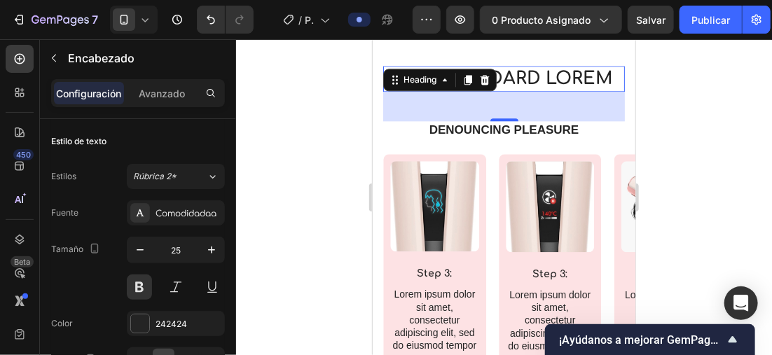
click at [663, 104] on div at bounding box center [504, 197] width 536 height 316
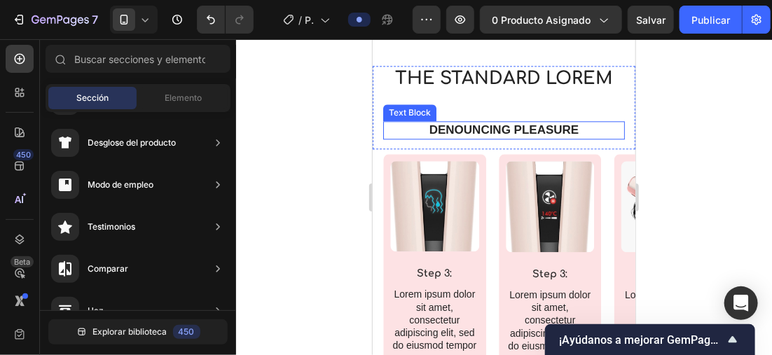
click at [541, 132] on p "Denouncing pleasure" at bounding box center [503, 129] width 239 height 15
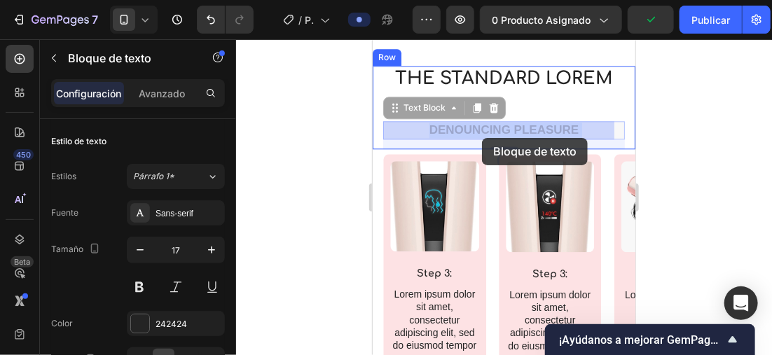
drag, startPoint x: 477, startPoint y: 119, endPoint x: 481, endPoint y: 137, distance: 18.7
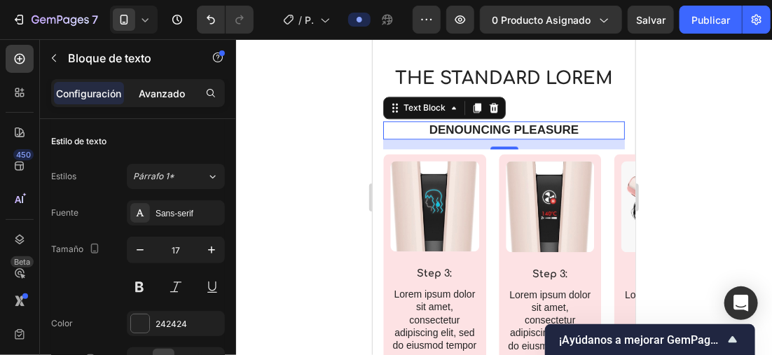
click at [148, 95] on p "Avanzado" at bounding box center [162, 93] width 46 height 15
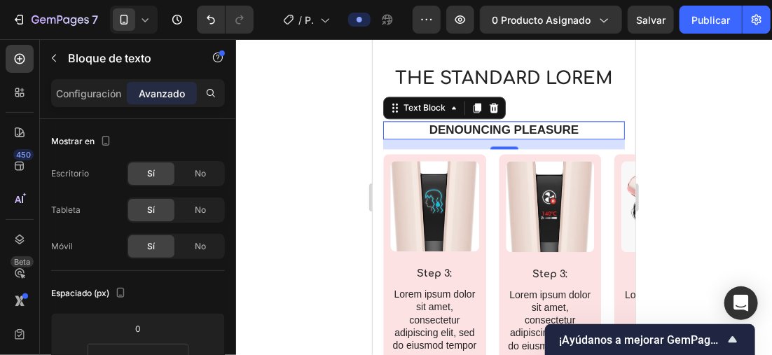
scroll to position [140, 0]
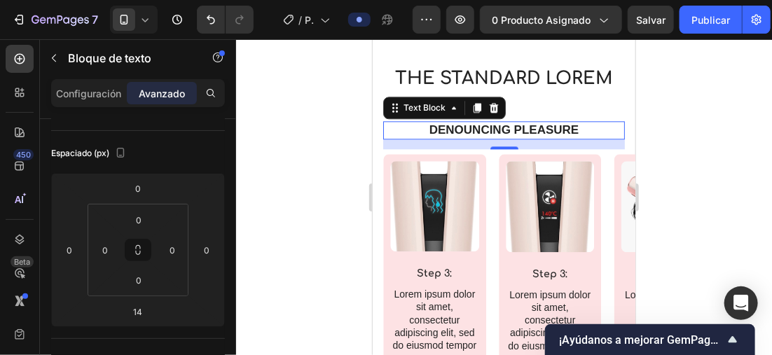
click at [693, 134] on div at bounding box center [504, 197] width 536 height 316
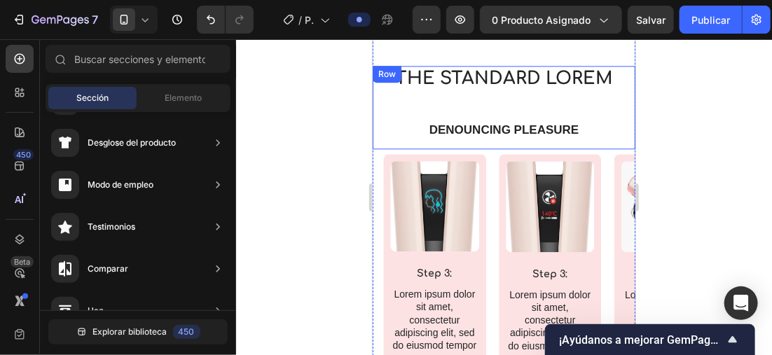
click at [595, 103] on div "The standard Lorem Heading Denouncing pleasure Text Block" at bounding box center [503, 106] width 242 height 83
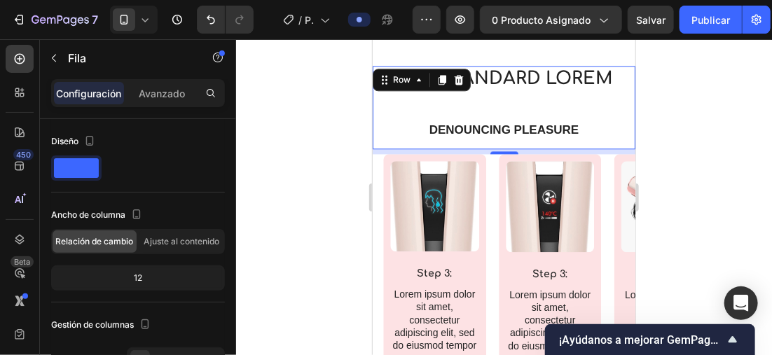
click at [744, 127] on div at bounding box center [504, 197] width 536 height 316
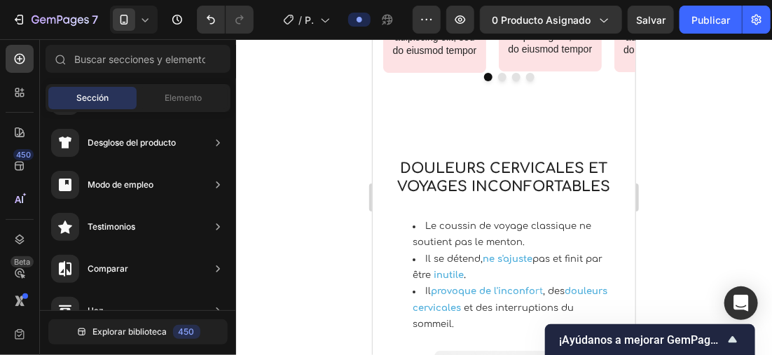
scroll to position [1457, 0]
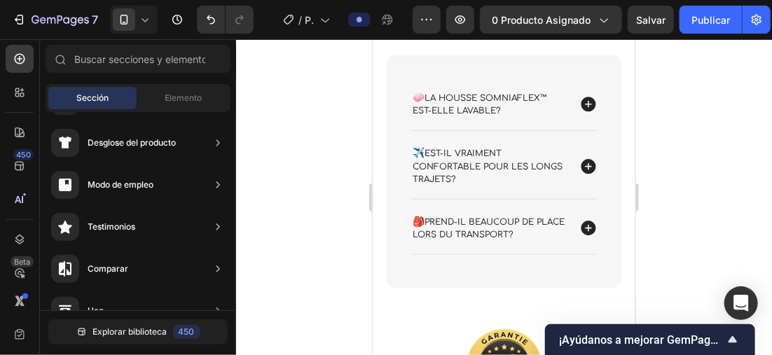
scroll to position [2247, 0]
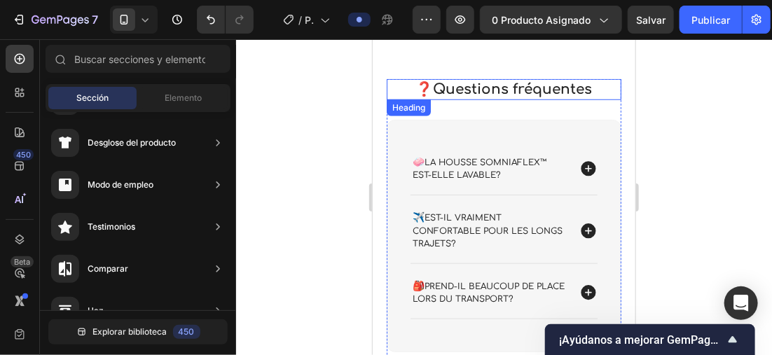
click at [609, 96] on h2 "❓Questions fréquentes" at bounding box center [503, 88] width 235 height 21
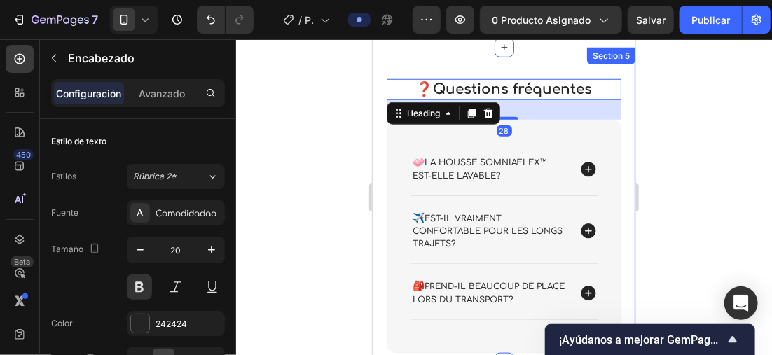
click at [620, 83] on div "❓Questions fréquentes Heading 28 🧼 La housse SomniaFlex™ est-elle lavable? ✈️ E…" at bounding box center [503, 204] width 263 height 314
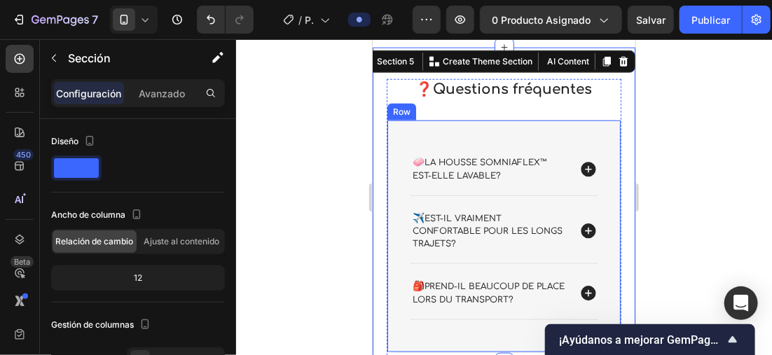
click at [605, 127] on div "🧼 La housse SomniaFlex™ est-elle lavable? ✈️ Est-il vraiment confortable pour l…" at bounding box center [503, 235] width 235 height 233
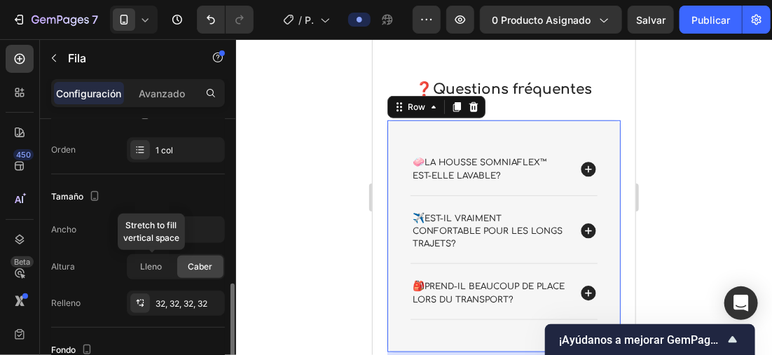
scroll to position [350, 0]
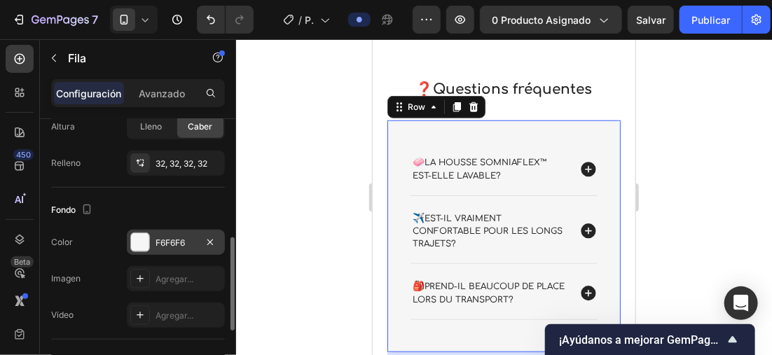
click at [146, 245] on div at bounding box center [140, 242] width 18 height 18
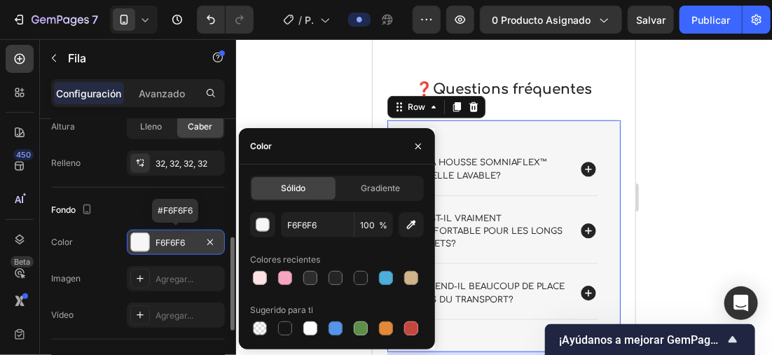
drag, startPoint x: 146, startPoint y: 245, endPoint x: 132, endPoint y: 235, distance: 17.0
click at [132, 235] on div at bounding box center [140, 242] width 18 height 18
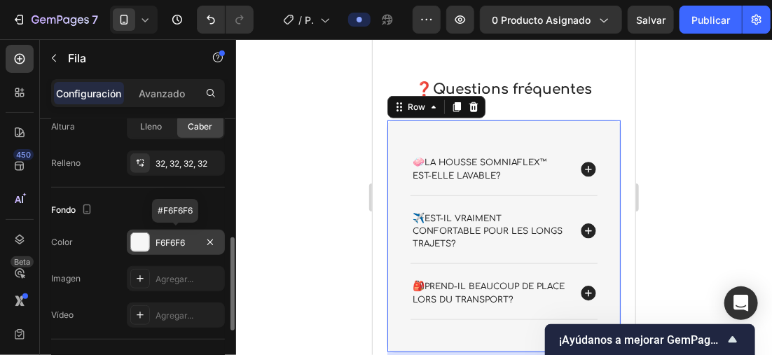
click at [137, 238] on div at bounding box center [140, 242] width 18 height 18
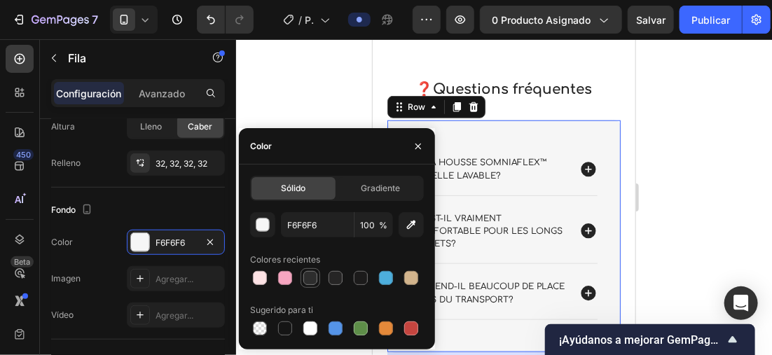
click at [311, 275] on div at bounding box center [310, 278] width 14 height 14
type input "2D2D2D"
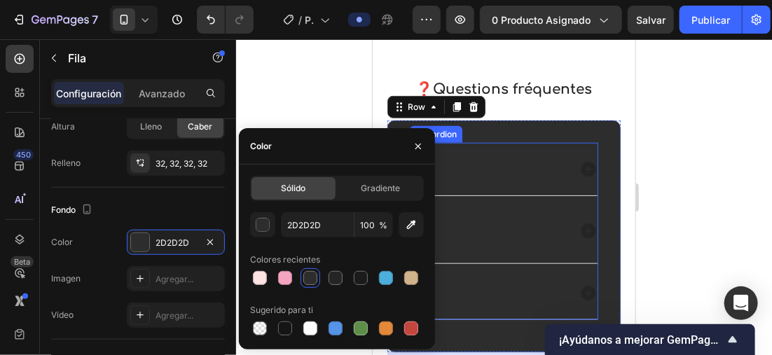
click at [487, 168] on p "🧼 La housse SomniaFlex™ est-elle lavable?" at bounding box center [488, 167] width 153 height 25
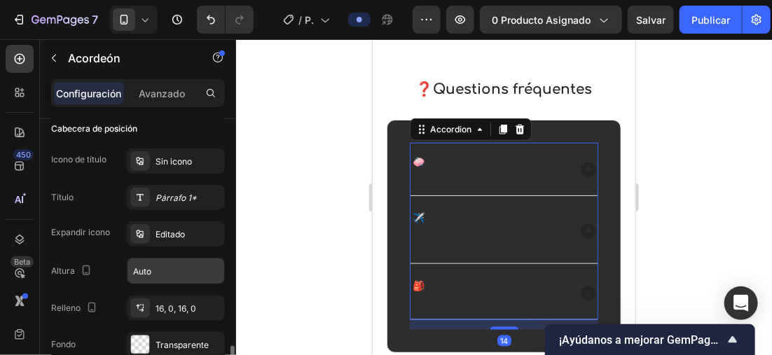
scroll to position [420, 0]
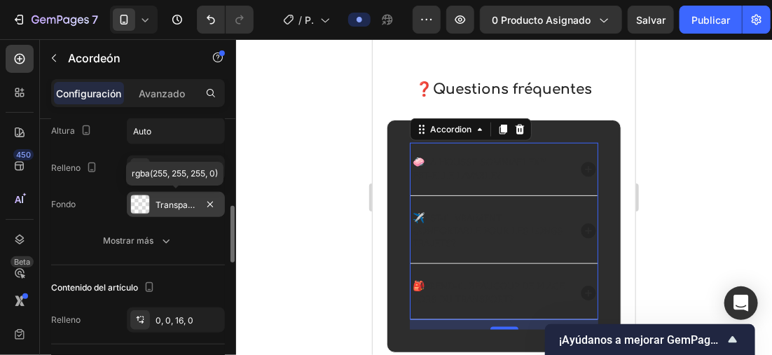
click at [140, 199] on div at bounding box center [140, 204] width 18 height 18
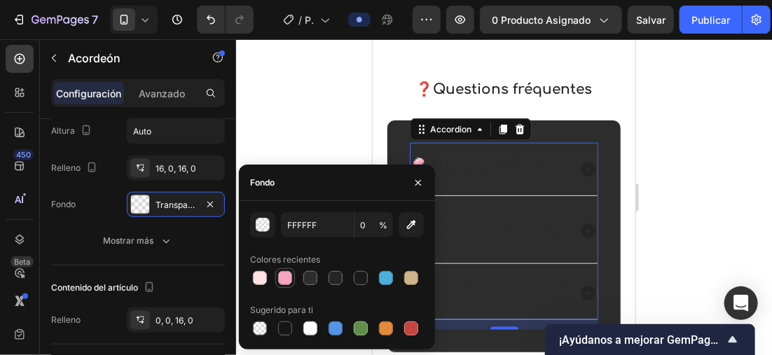
click at [279, 277] on div at bounding box center [285, 278] width 14 height 14
type input "F6A5C0"
type input "100"
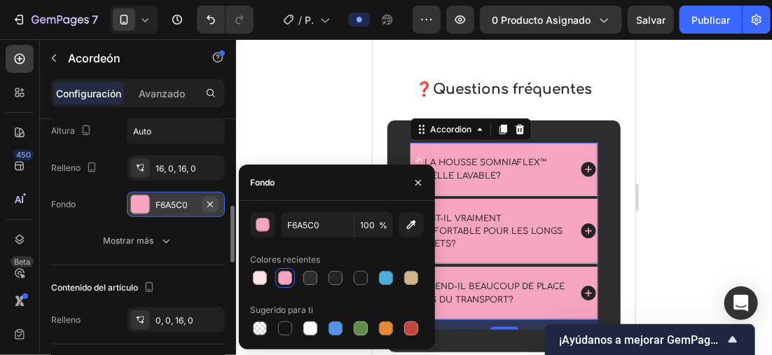
click at [210, 199] on icon "button" at bounding box center [210, 204] width 11 height 11
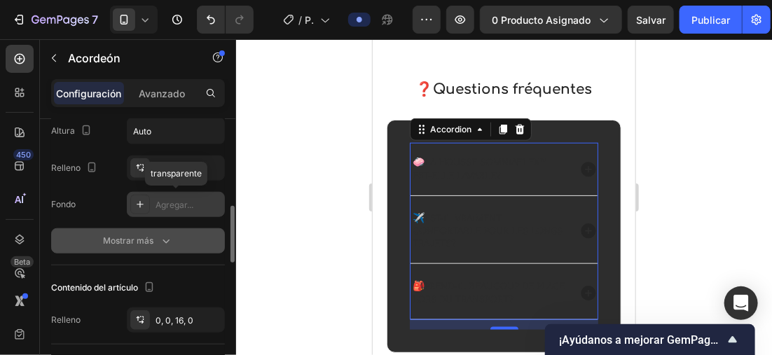
click at [168, 246] on icon "button" at bounding box center [166, 241] width 14 height 14
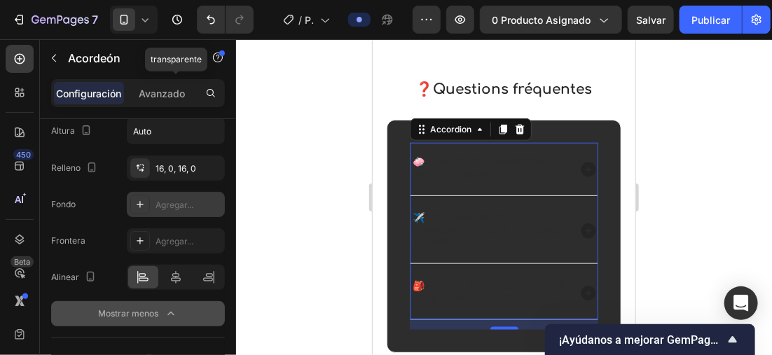
scroll to position [560, 0]
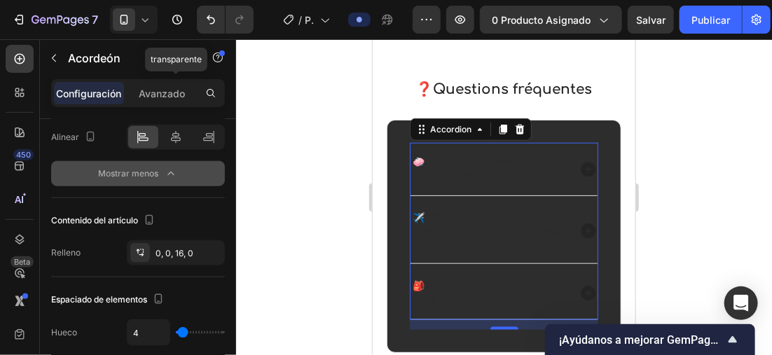
click at [580, 174] on icon at bounding box center [587, 168] width 15 height 15
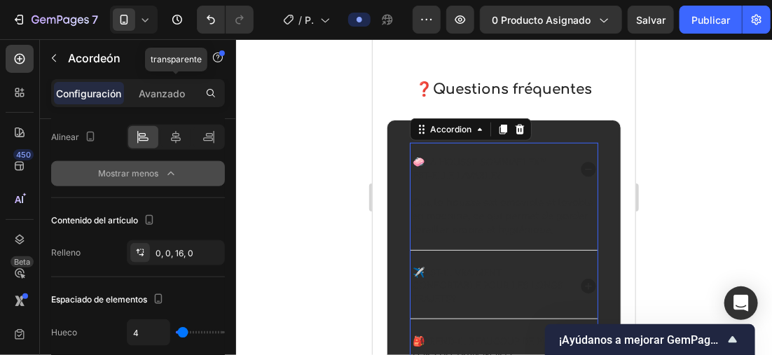
click at [580, 174] on icon at bounding box center [587, 168] width 15 height 15
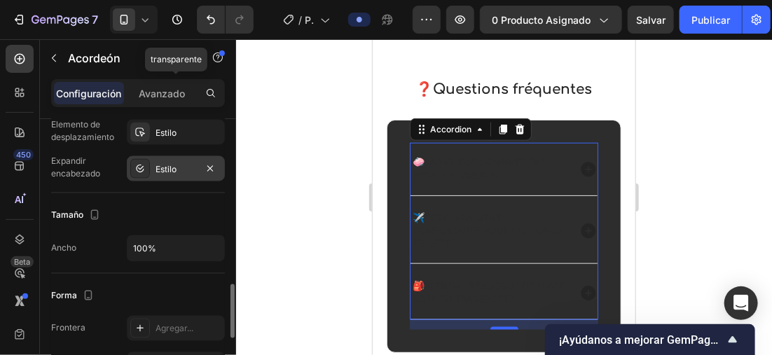
scroll to position [770, 0]
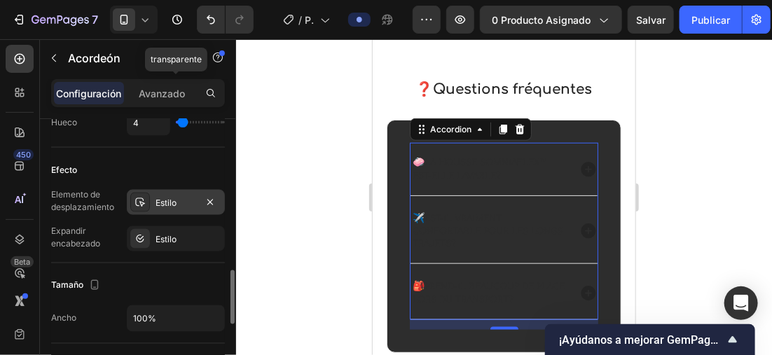
click at [158, 207] on div "Estilo" at bounding box center [175, 203] width 41 height 13
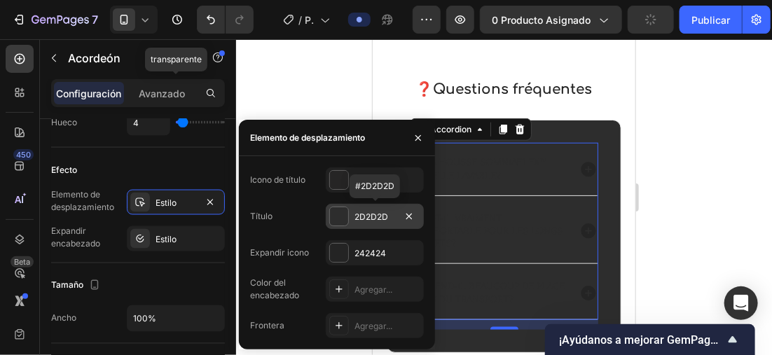
click at [344, 216] on div at bounding box center [339, 216] width 18 height 18
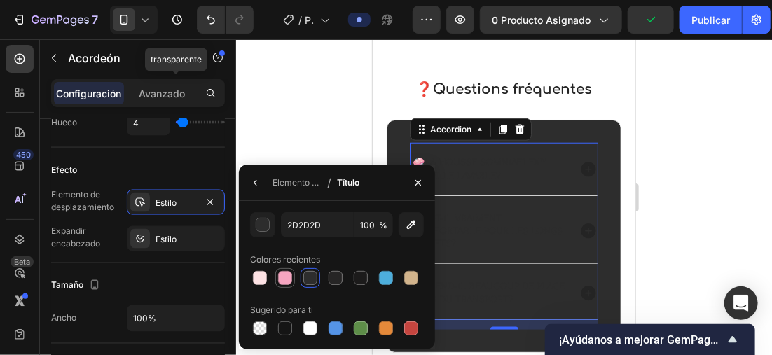
click at [284, 275] on div at bounding box center [285, 278] width 14 height 14
type input "F6A5C0"
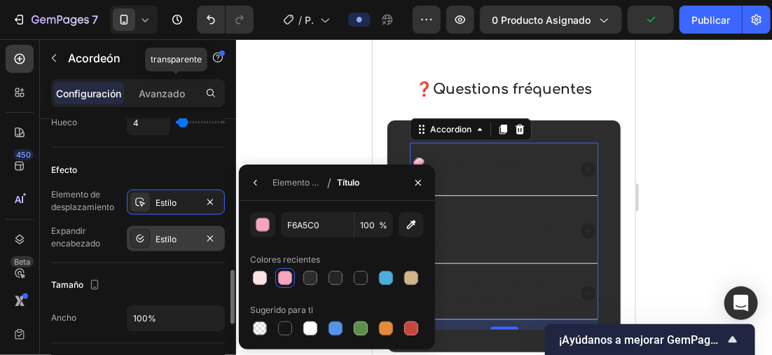
click at [132, 240] on div at bounding box center [140, 239] width 20 height 20
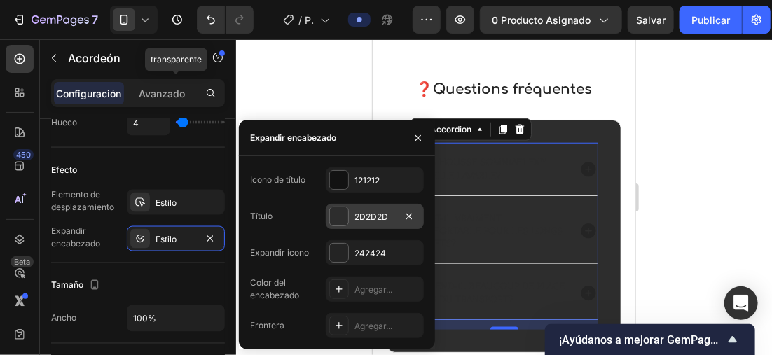
click at [340, 219] on div at bounding box center [339, 216] width 18 height 18
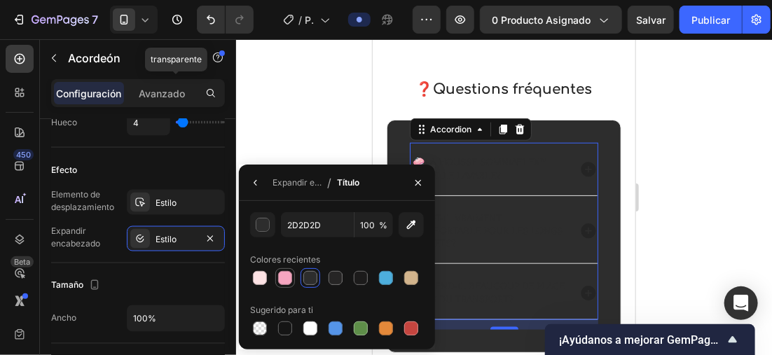
click at [291, 272] on div at bounding box center [285, 278] width 14 height 14
type input "F6A5C0"
click at [579, 168] on icon at bounding box center [588, 169] width 18 height 18
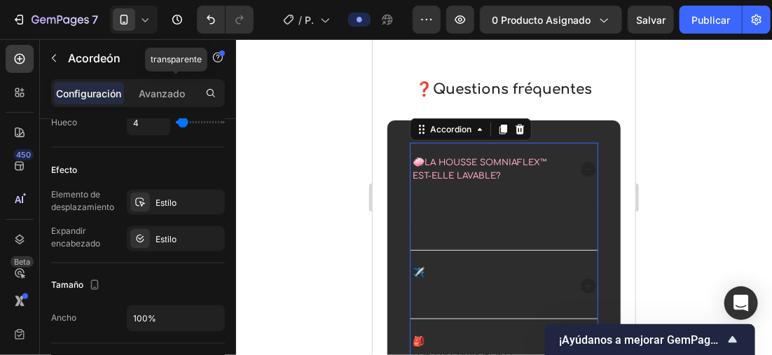
click at [579, 168] on icon at bounding box center [588, 169] width 18 height 18
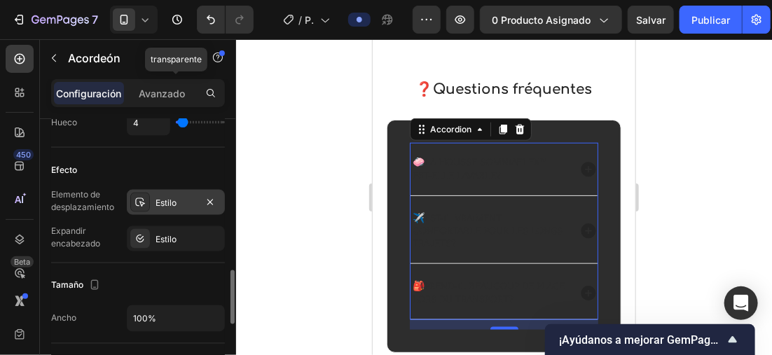
click at [158, 197] on div "Estilo" at bounding box center [175, 203] width 41 height 13
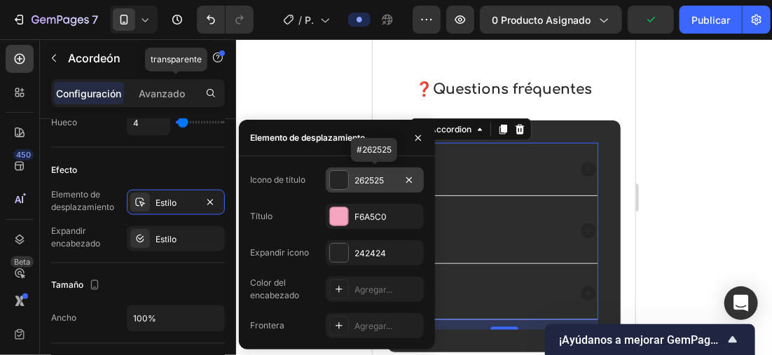
click at [352, 179] on div "262525" at bounding box center [375, 179] width 98 height 25
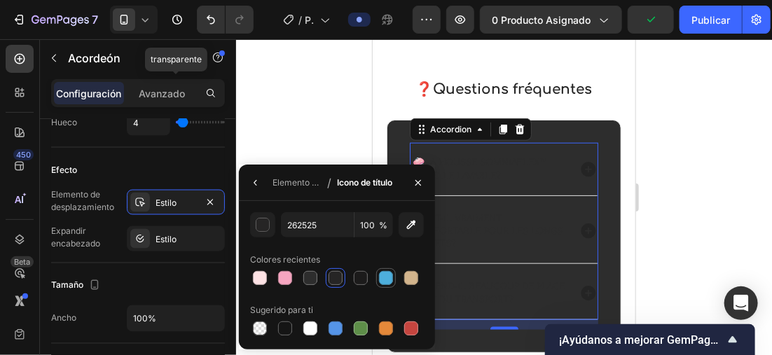
click at [379, 273] on div at bounding box center [386, 278] width 14 height 14
click at [286, 274] on div at bounding box center [285, 278] width 14 height 14
type input "F6A5C0"
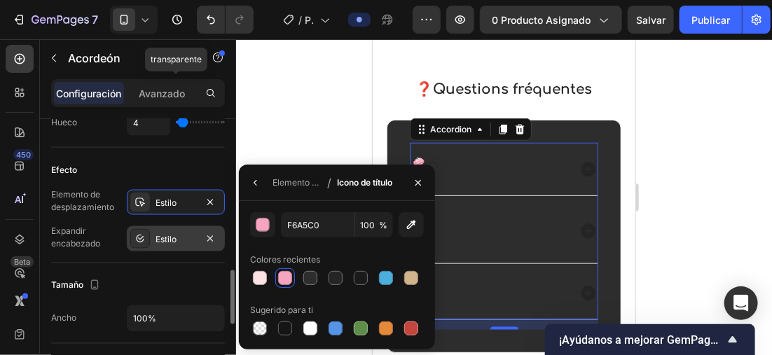
click at [153, 235] on div "Estilo" at bounding box center [176, 238] width 98 height 25
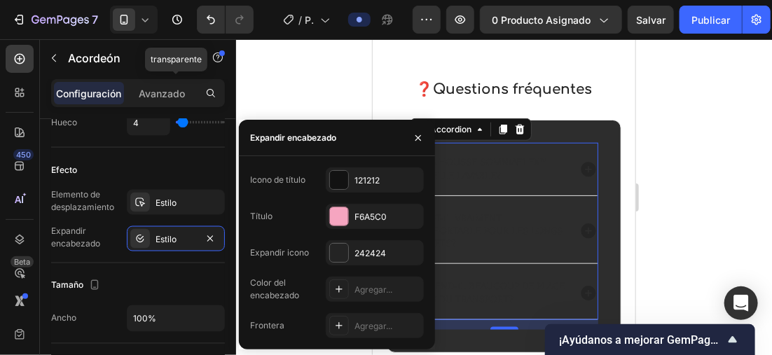
click at [292, 179] on font "Icono de título" at bounding box center [277, 180] width 55 height 13
click at [333, 176] on div at bounding box center [339, 180] width 18 height 18
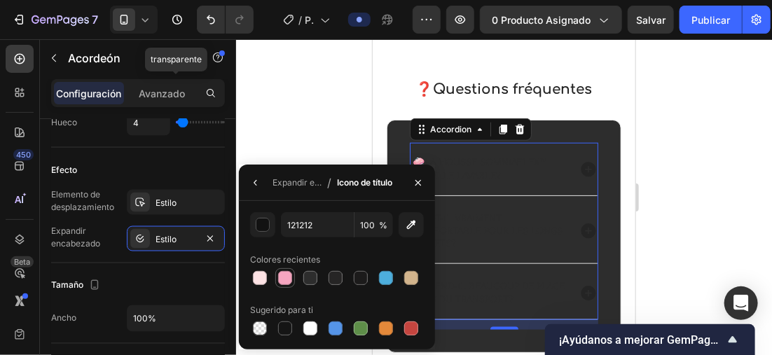
click at [285, 272] on div at bounding box center [285, 278] width 14 height 14
type input "F6A5C0"
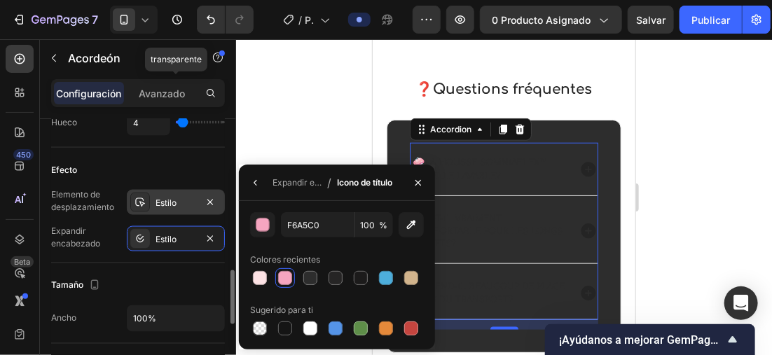
click at [147, 208] on div at bounding box center [140, 203] width 20 height 20
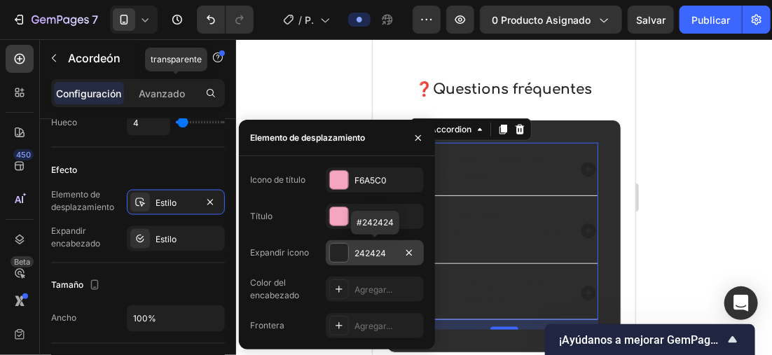
click at [342, 251] on div at bounding box center [339, 253] width 18 height 18
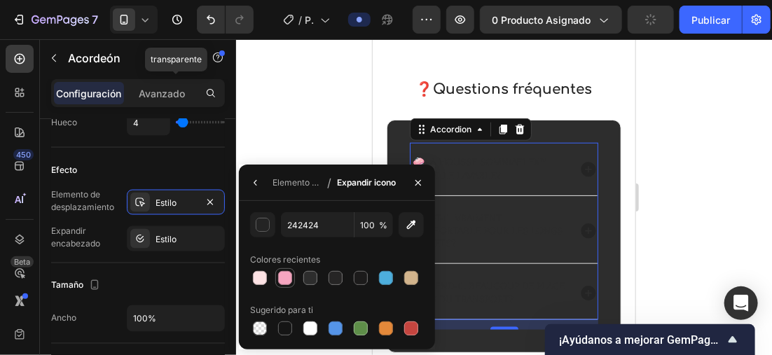
click at [289, 281] on div at bounding box center [285, 278] width 14 height 14
type input "F6A5C0"
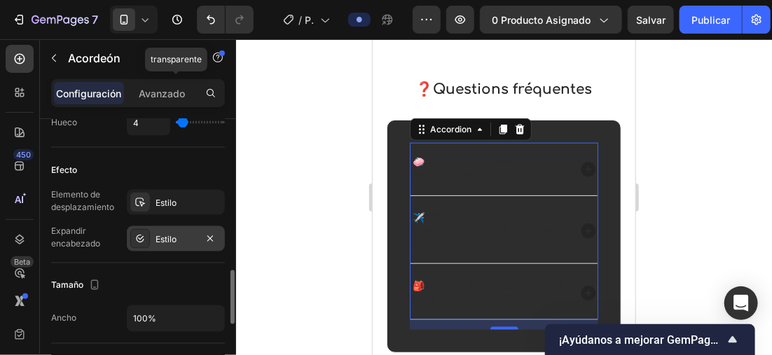
click at [175, 233] on div "Estilo" at bounding box center [175, 239] width 41 height 13
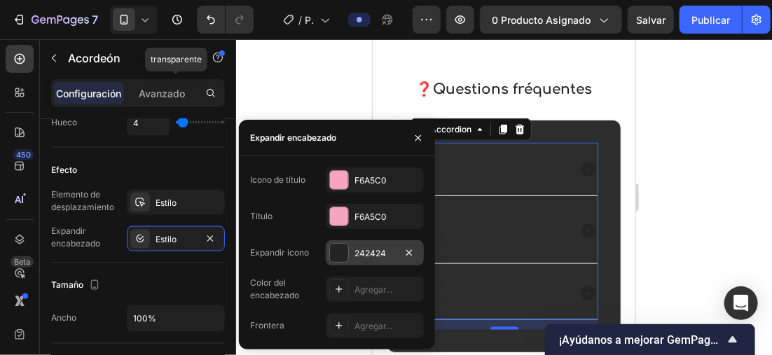
click at [347, 245] on div at bounding box center [339, 253] width 18 height 18
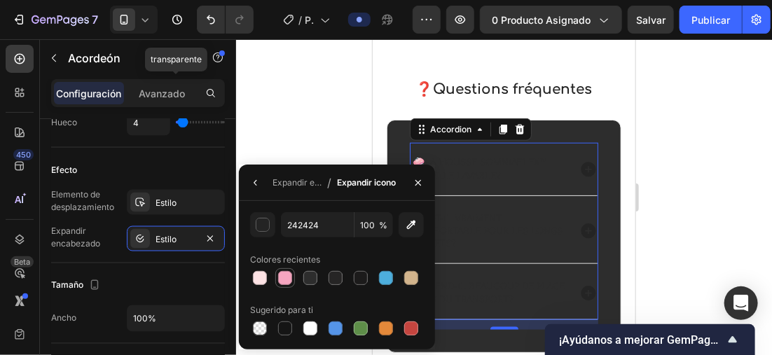
click at [279, 275] on div at bounding box center [285, 278] width 14 height 14
type input "F6A5C0"
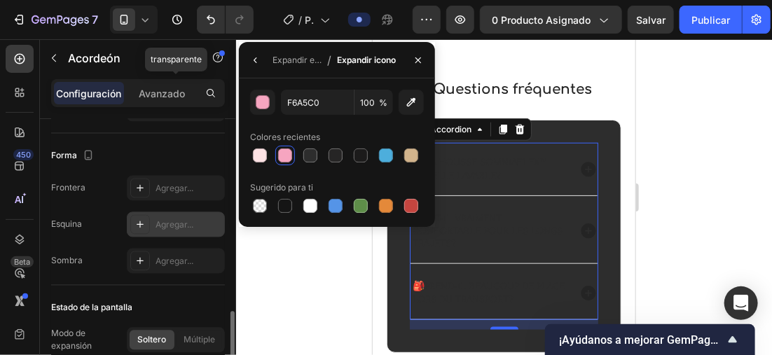
scroll to position [1121, 0]
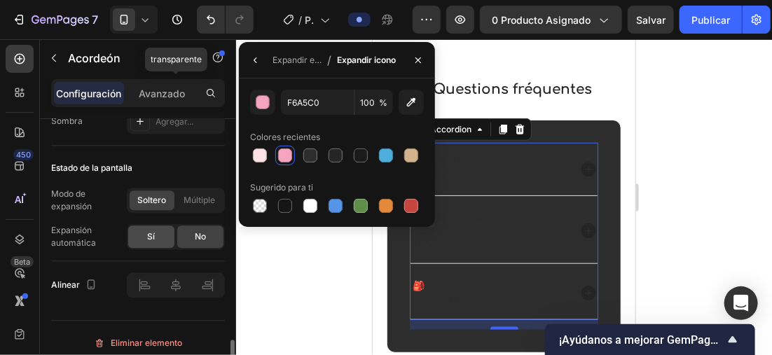
click at [156, 228] on div "Sí" at bounding box center [151, 237] width 46 height 22
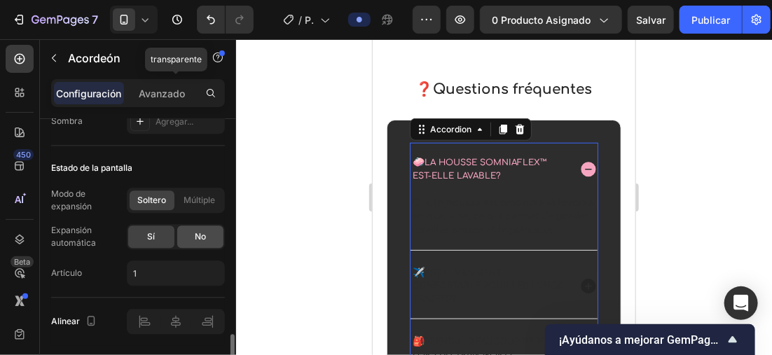
click at [198, 231] on span "No" at bounding box center [200, 236] width 11 height 13
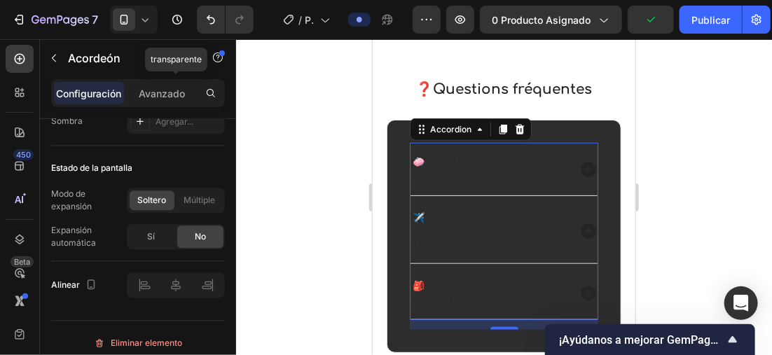
click at [539, 183] on div "🧼 La housse SomniaFlex™ est-elle lavable?" at bounding box center [503, 168] width 187 height 52
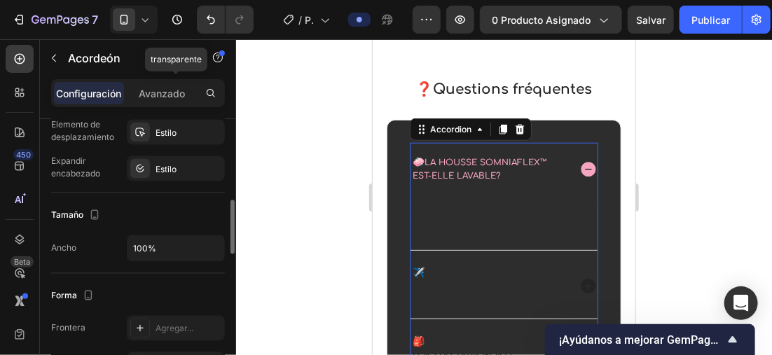
scroll to position [770, 0]
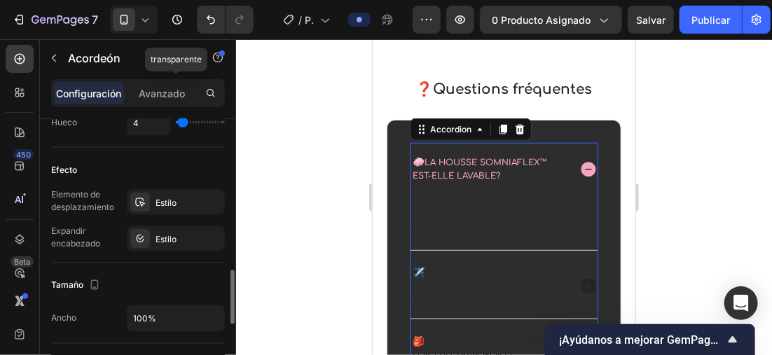
click at [166, 160] on div "Efecto" at bounding box center [138, 170] width 174 height 22
click at [163, 159] on div "Efecto" at bounding box center [138, 170] width 174 height 22
drag, startPoint x: 163, startPoint y: 158, endPoint x: 143, endPoint y: 162, distance: 20.7
click at [143, 164] on div "Efecto" at bounding box center [138, 170] width 174 height 22
click at [111, 152] on div "Efecto Elemento de desplazamiento Estilo Expandir encabezado Estilo" at bounding box center [138, 206] width 174 height 116
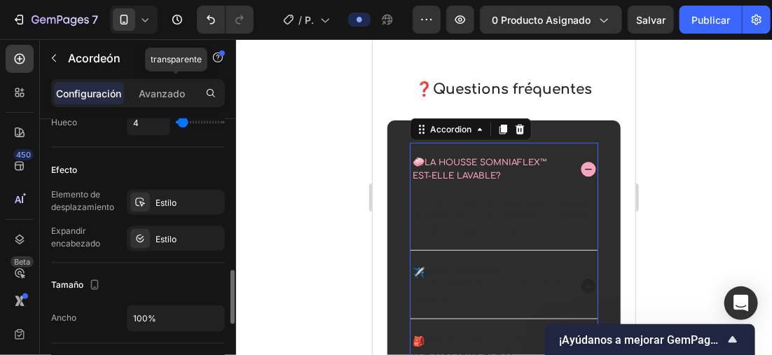
drag, startPoint x: 111, startPoint y: 152, endPoint x: 90, endPoint y: 141, distance: 22.9
click at [90, 141] on div "Espaciado de elementos Hueco 4" at bounding box center [138, 107] width 174 height 81
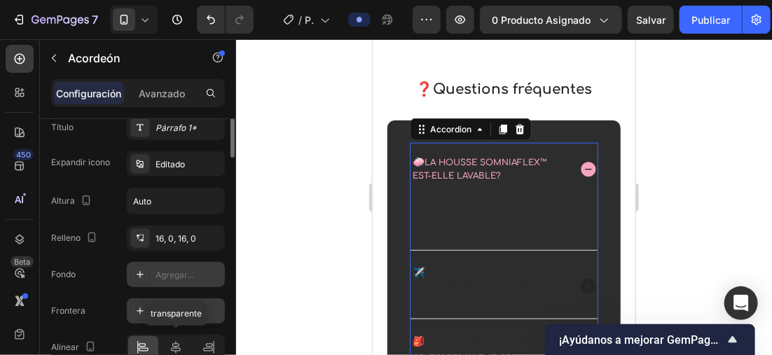
scroll to position [210, 0]
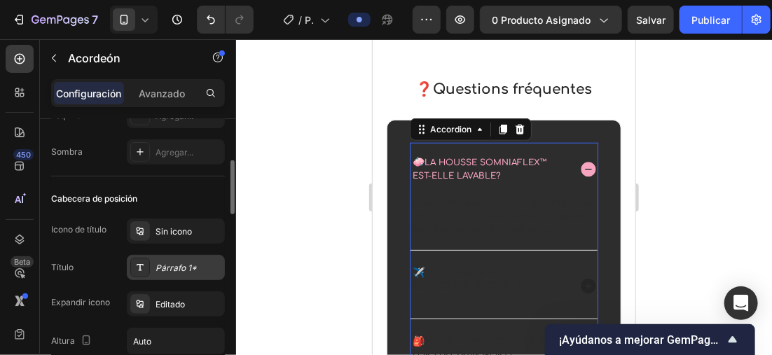
click at [164, 258] on div "Párrafo 1*" at bounding box center [176, 267] width 98 height 25
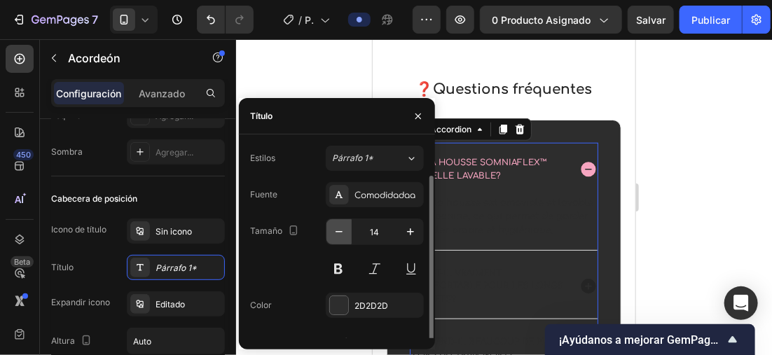
scroll to position [15, 0]
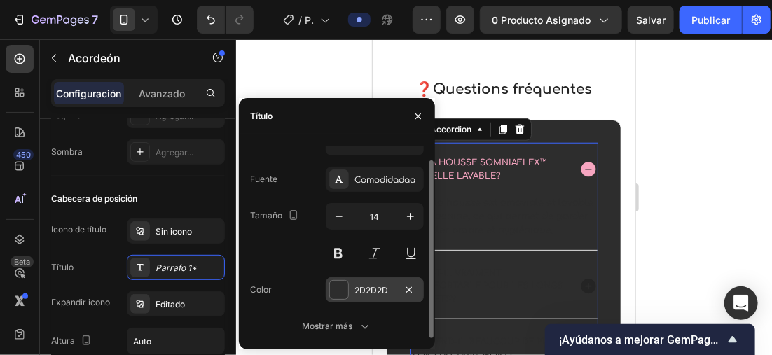
click at [342, 284] on div at bounding box center [339, 290] width 18 height 18
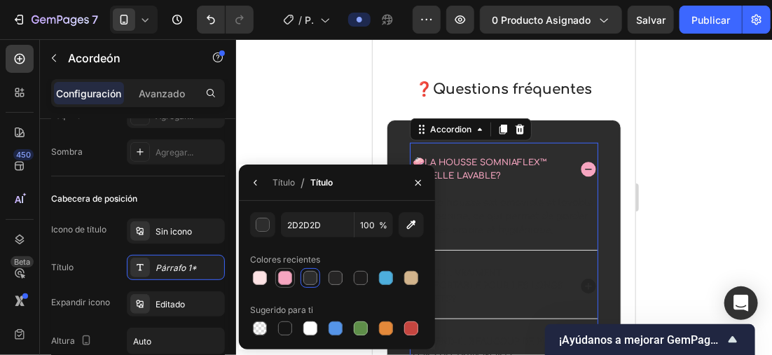
click at [284, 277] on div at bounding box center [285, 278] width 14 height 14
type input "F6A5C0"
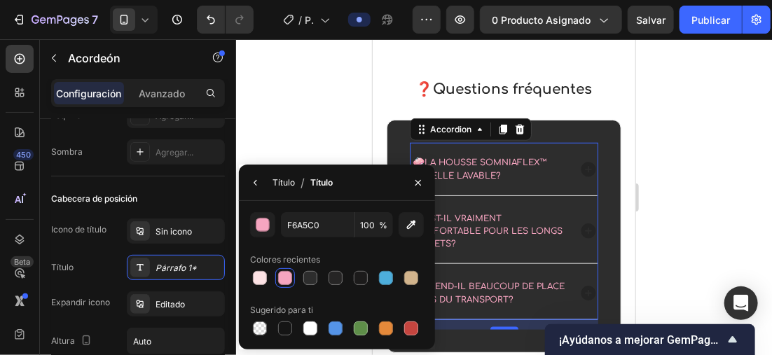
click at [277, 185] on div "Título" at bounding box center [283, 182] width 22 height 13
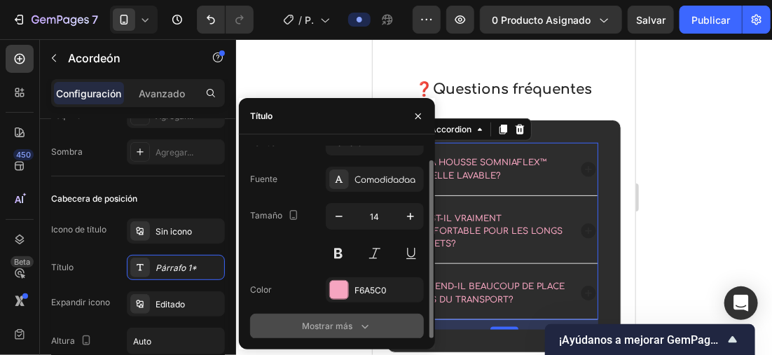
click at [347, 331] on font "Mostrar más" at bounding box center [327, 326] width 50 height 13
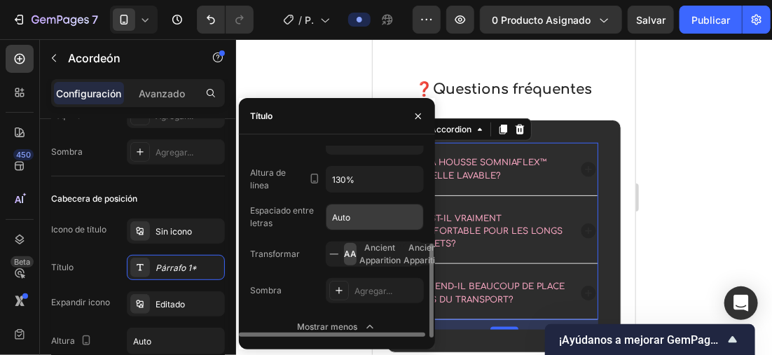
scroll to position [0, 0]
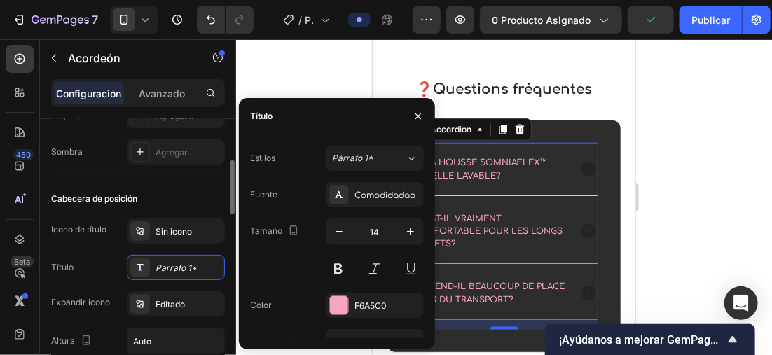
click at [179, 182] on div "Cabecera de posición Icono de título Sin icono Título Párrafo 1* Expandir icono…" at bounding box center [138, 362] width 174 height 372
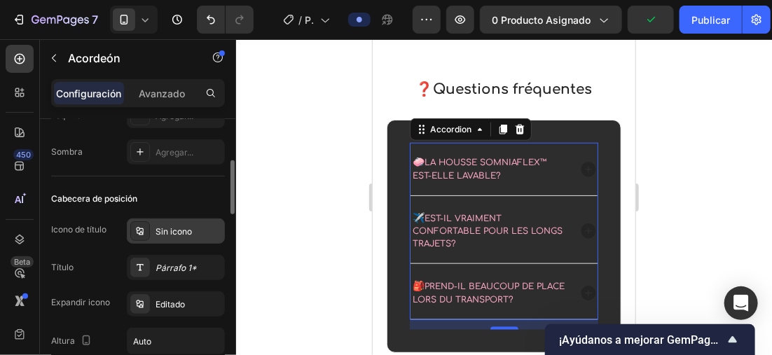
click at [163, 232] on div "Sin icono" at bounding box center [188, 232] width 66 height 13
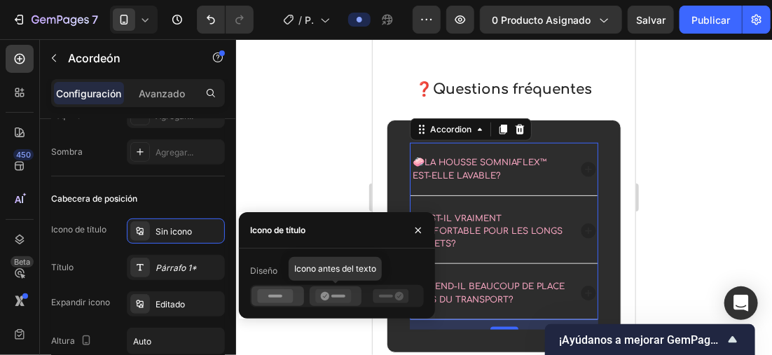
click at [334, 294] on icon at bounding box center [333, 296] width 36 height 14
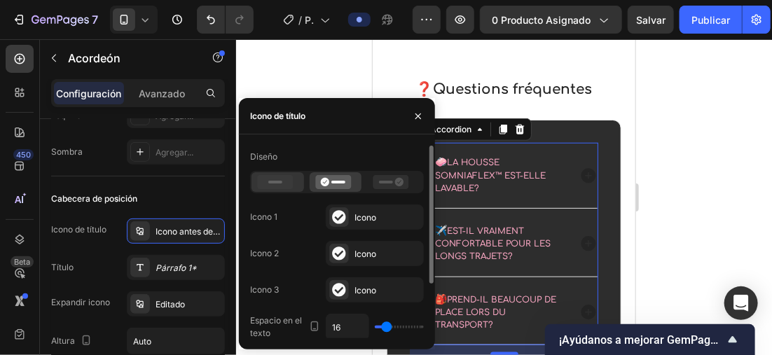
click at [279, 181] on rect at bounding box center [275, 182] width 14 height 3
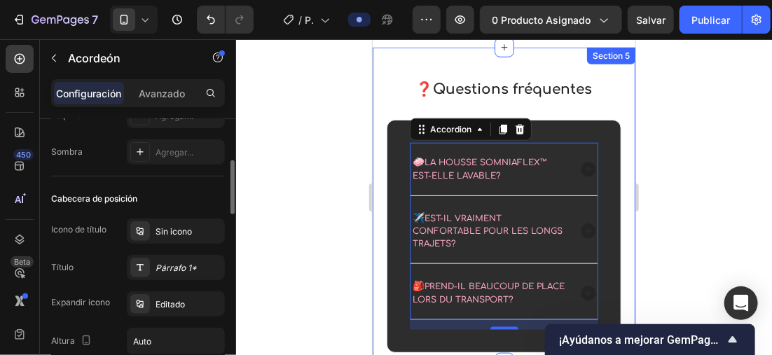
click at [151, 179] on div "Cabecera de posición Icono de título Sin icono Título Párrafo 1* Expandir icono…" at bounding box center [138, 362] width 174 height 372
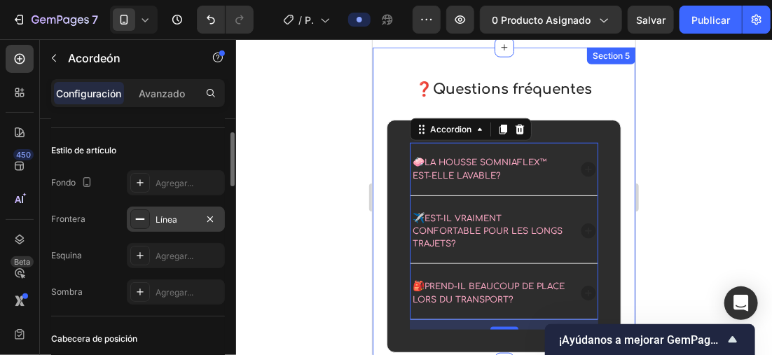
click at [158, 217] on div "Línea" at bounding box center [175, 220] width 41 height 13
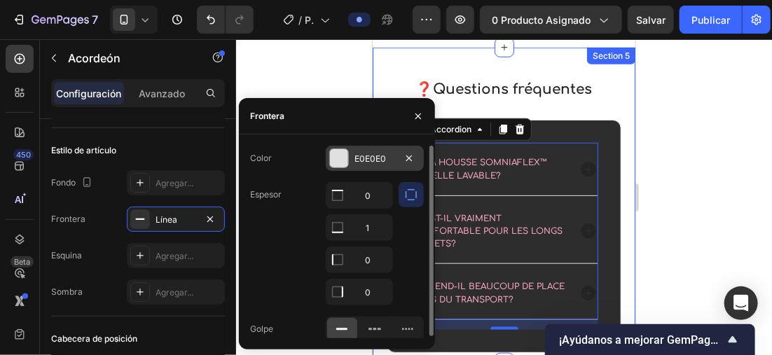
click at [343, 160] on div at bounding box center [339, 158] width 18 height 18
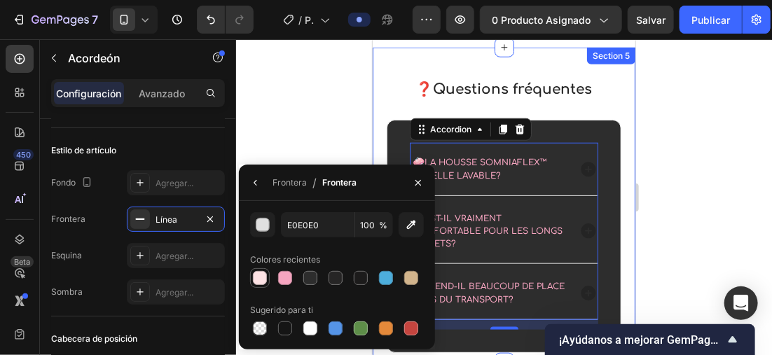
click at [267, 284] on div at bounding box center [259, 278] width 17 height 17
type input "FDE2E4"
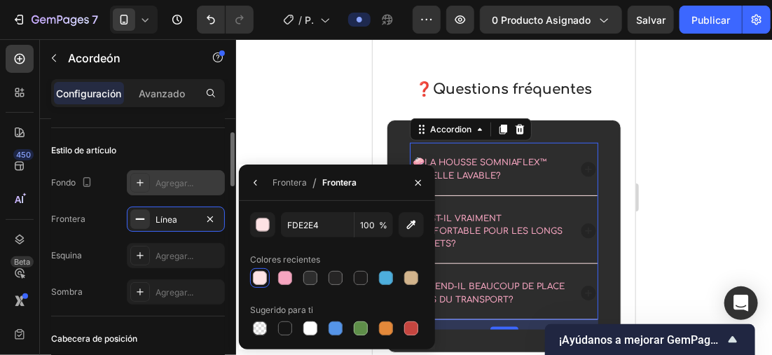
scroll to position [0, 0]
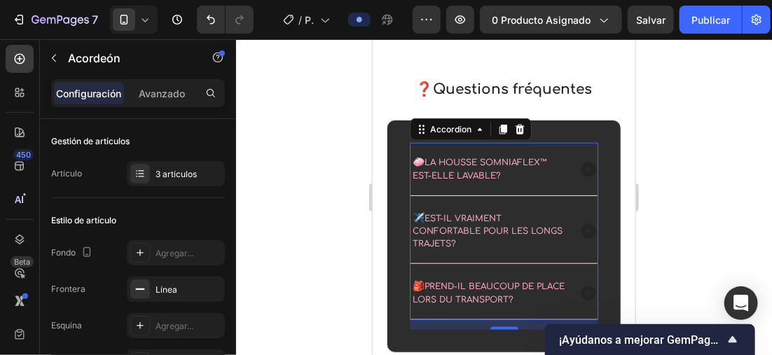
drag, startPoint x: 679, startPoint y: 191, endPoint x: 256, endPoint y: 142, distance: 425.9
click at [679, 191] on div at bounding box center [504, 197] width 536 height 316
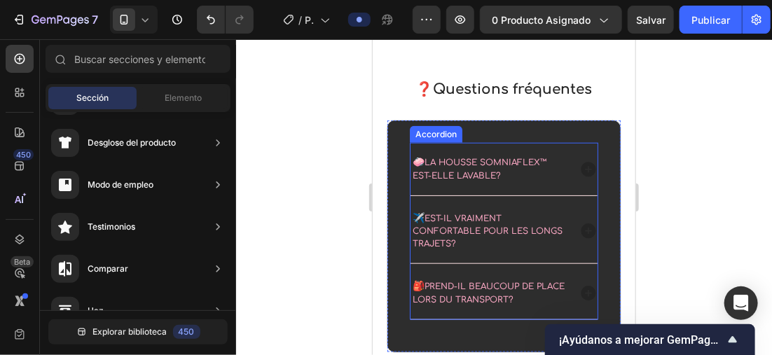
click at [581, 178] on div "🧼 La housse SomniaFlex™ est-elle lavable?" at bounding box center [503, 168] width 187 height 52
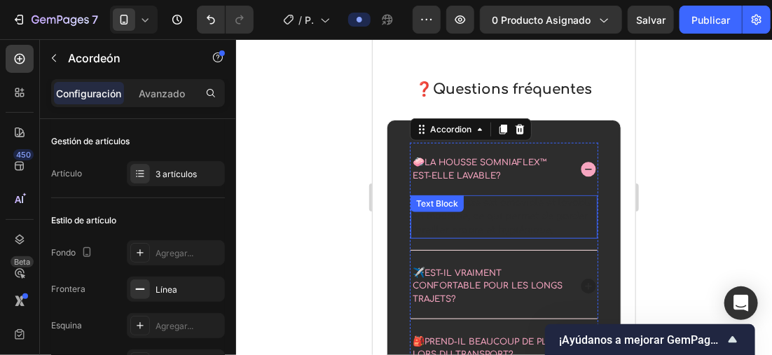
click at [482, 230] on p "Oui, la housse est amovible et lavable en machine, ce qui permet de garder l'or…" at bounding box center [503, 216] width 184 height 41
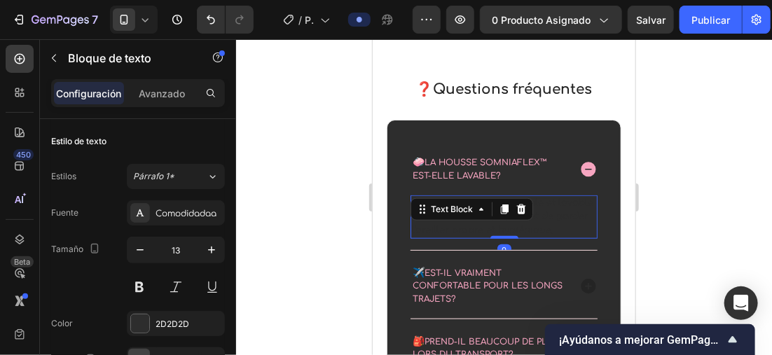
click at [582, 237] on p "Oui, la housse est amovible et lavable en machine, ce qui permet de garder l'or…" at bounding box center [503, 216] width 184 height 41
click at [583, 237] on p "Oui, la housse est amovible et lavable en machine, ce qui permet de garder l'or…" at bounding box center [503, 216] width 184 height 41
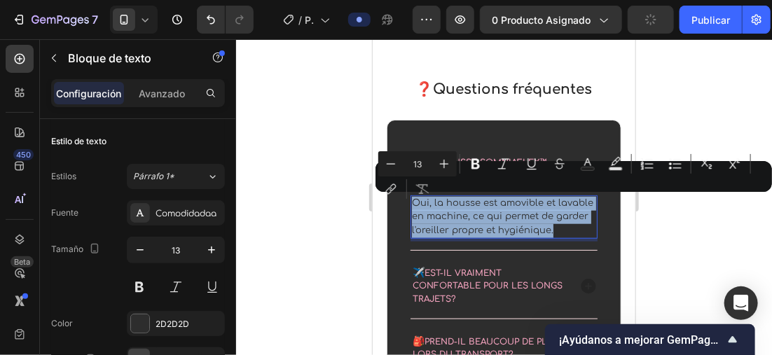
drag, startPoint x: 583, startPoint y: 244, endPoint x: 410, endPoint y: 202, distance: 178.0
click at [410, 202] on div "Oui, la housse est amovible et lavable en machine, ce qui permet de garder l'or…" at bounding box center [503, 217] width 187 height 44
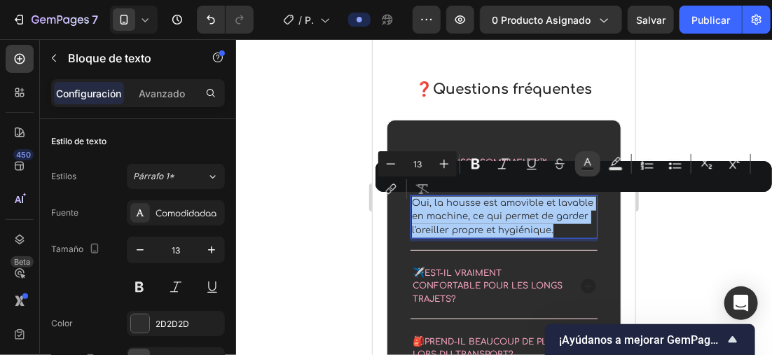
click at [583, 167] on rect "Barra de herramientas contextual del editor" at bounding box center [587, 169] width 13 height 4
type input "2D2D2D"
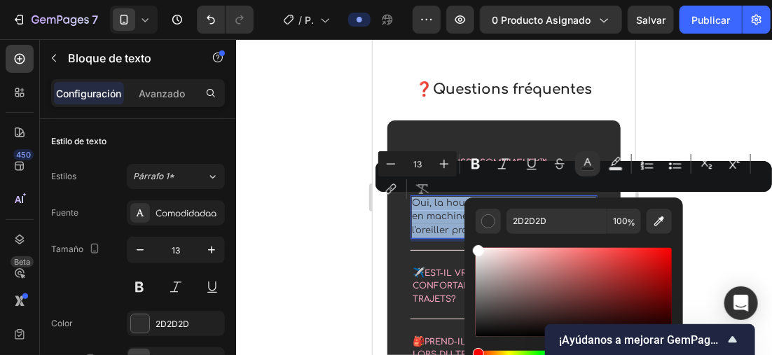
drag, startPoint x: 479, startPoint y: 312, endPoint x: 473, endPoint y: 240, distance: 72.4
click at [473, 240] on div "2D2D2D 100 %" at bounding box center [573, 287] width 219 height 179
type input "FFFFFF"
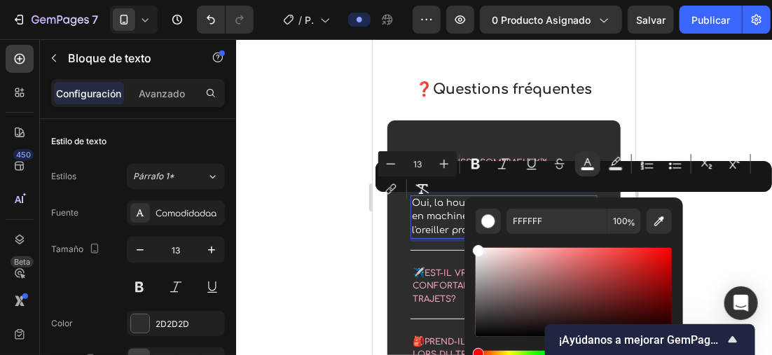
click at [294, 222] on div at bounding box center [504, 197] width 536 height 316
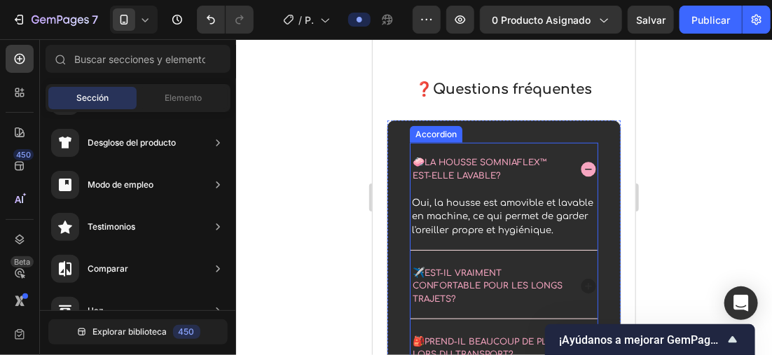
click at [567, 305] on div "✈️ Est-il vraiment confortable pour les longs trajets?" at bounding box center [503, 285] width 187 height 65
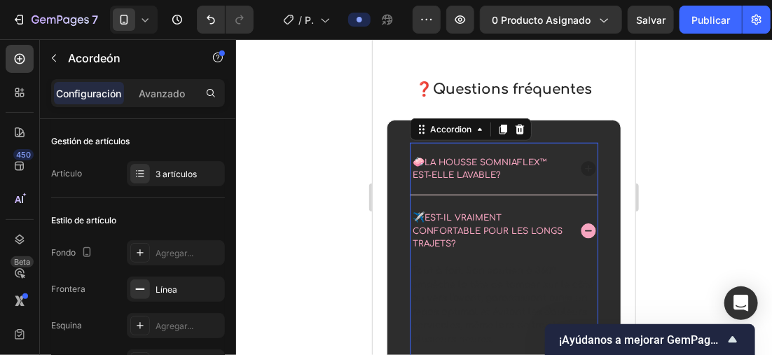
scroll to position [2387, 0]
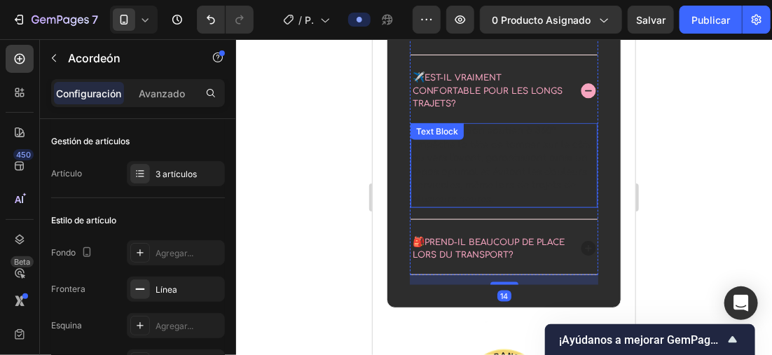
click at [562, 193] on p "Tout à fait. Son soutien à 360° empêche la tête de tomber sur le côté ou vers l…" at bounding box center [503, 165] width 184 height 82
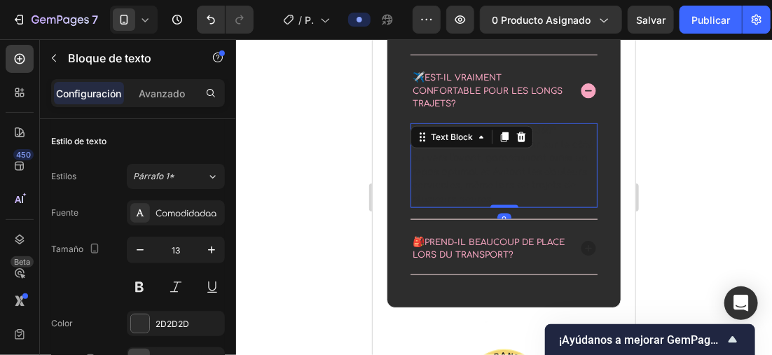
click at [582, 198] on p "Tout à fait. Son soutien à 360° empêche la tête de tomber sur le côté ou vers l…" at bounding box center [503, 165] width 184 height 82
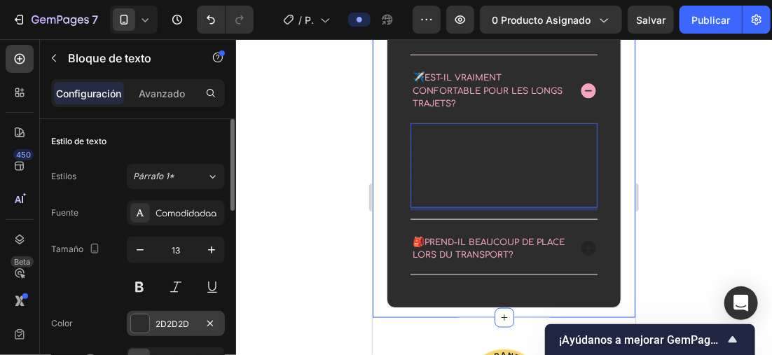
click at [152, 321] on div "2D2D2D" at bounding box center [176, 323] width 98 height 25
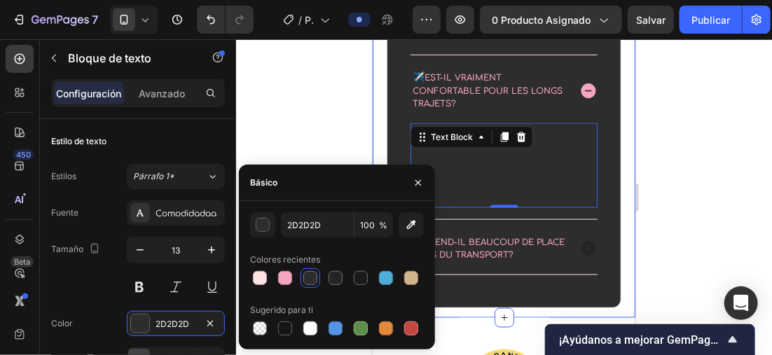
drag, startPoint x: 314, startPoint y: 326, endPoint x: 407, endPoint y: 262, distance: 112.3
click at [315, 325] on div at bounding box center [310, 328] width 14 height 14
type input "FFFFFF"
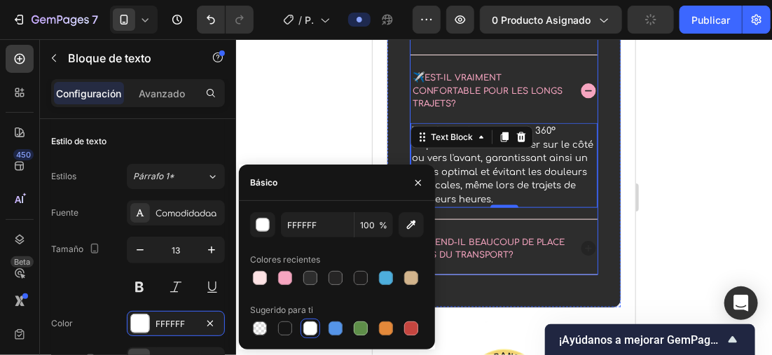
click at [562, 247] on div "🎒 Prend-il beaucoup de place lors du transport?" at bounding box center [503, 248] width 187 height 52
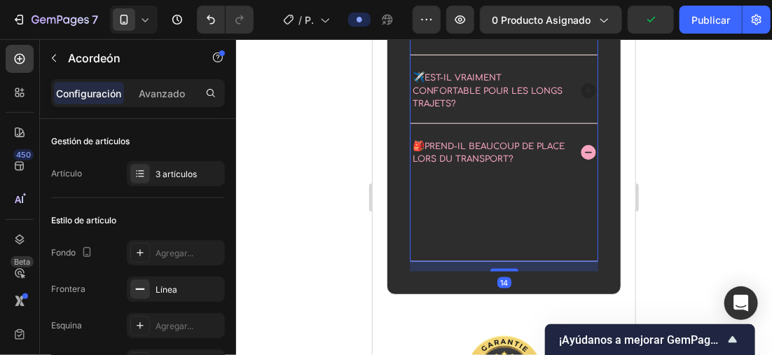
click at [518, 228] on p "Non. SomniaFlex™ est compact et léger (280 g) et se range facilement dans son s…" at bounding box center [503, 213] width 184 height 69
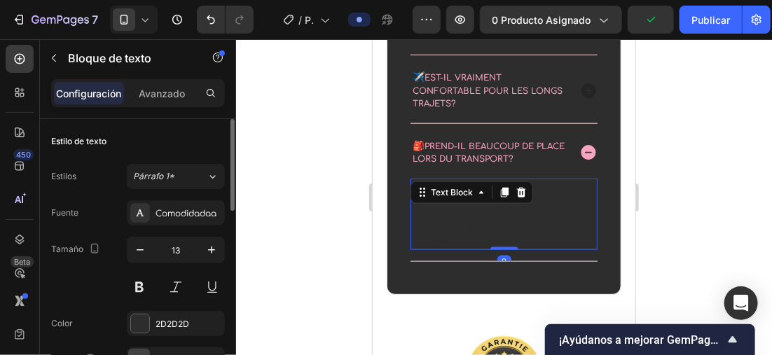
scroll to position [70, 0]
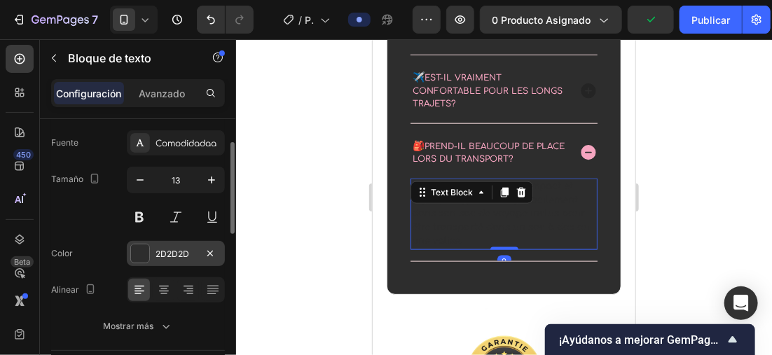
click at [132, 249] on div at bounding box center [140, 253] width 18 height 18
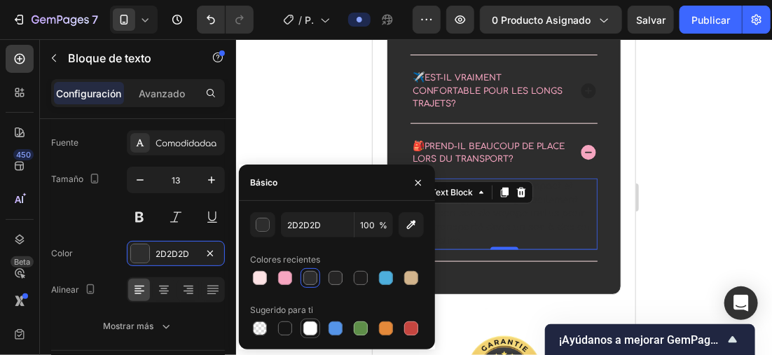
click at [314, 321] on div at bounding box center [310, 328] width 17 height 17
type input "FFFFFF"
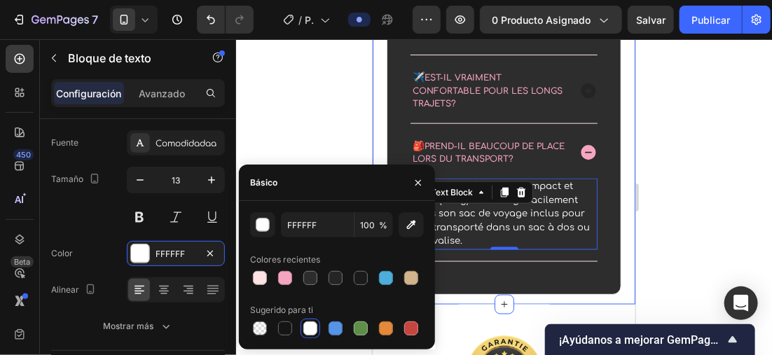
click at [714, 147] on div at bounding box center [504, 197] width 536 height 316
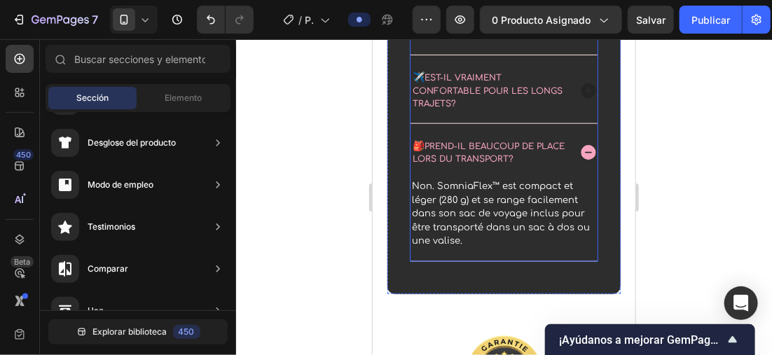
click at [579, 90] on icon at bounding box center [588, 90] width 18 height 18
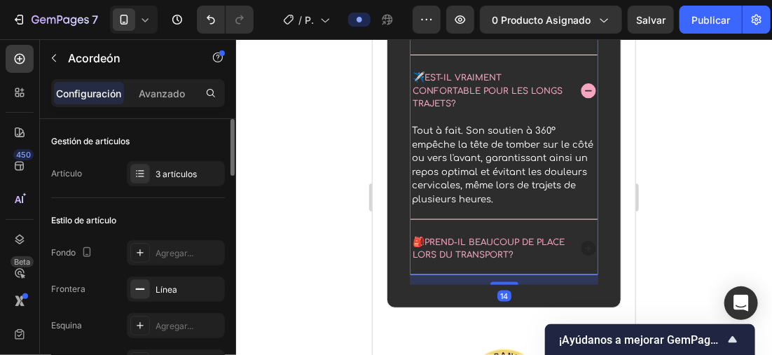
click at [143, 196] on div "Gestión de artículos Artículo 3 artículos" at bounding box center [138, 158] width 174 height 79
drag, startPoint x: 143, startPoint y: 196, endPoint x: 120, endPoint y: 194, distance: 23.2
click at [120, 194] on div "Gestión de artículos Artículo 3 artículos" at bounding box center [138, 158] width 174 height 79
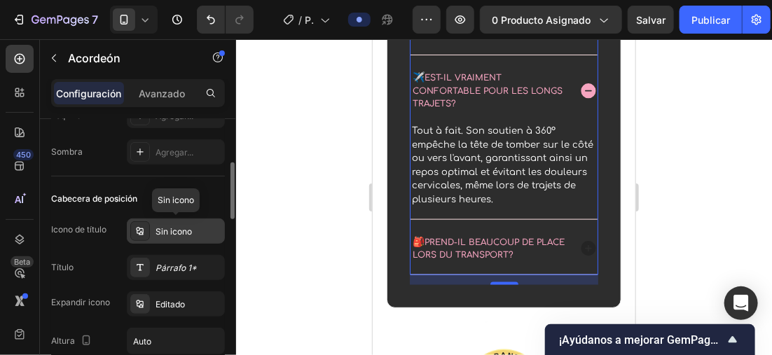
scroll to position [280, 0]
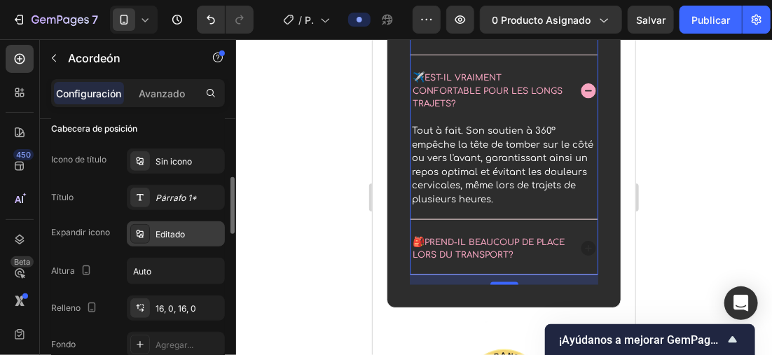
click at [162, 228] on div "Editado" at bounding box center [188, 234] width 66 height 13
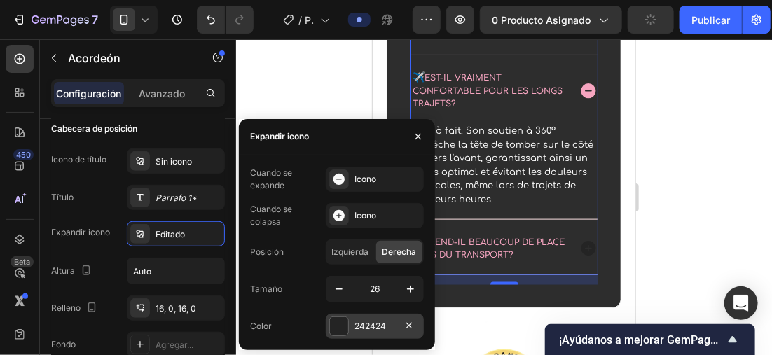
click at [349, 326] on div "242424" at bounding box center [375, 326] width 98 height 25
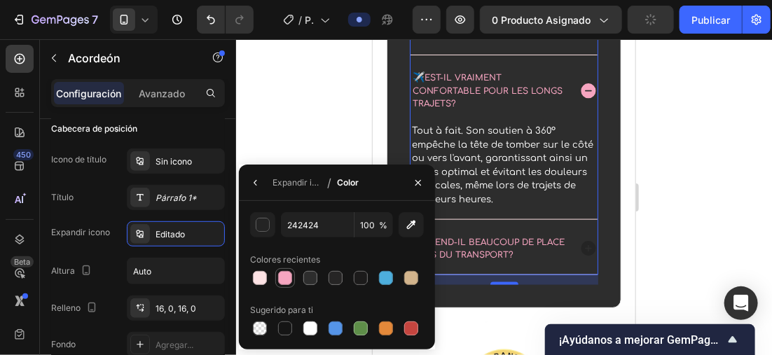
drag, startPoint x: 291, startPoint y: 272, endPoint x: 221, endPoint y: 215, distance: 90.6
click at [291, 272] on div at bounding box center [285, 278] width 14 height 14
type input "F6A5C0"
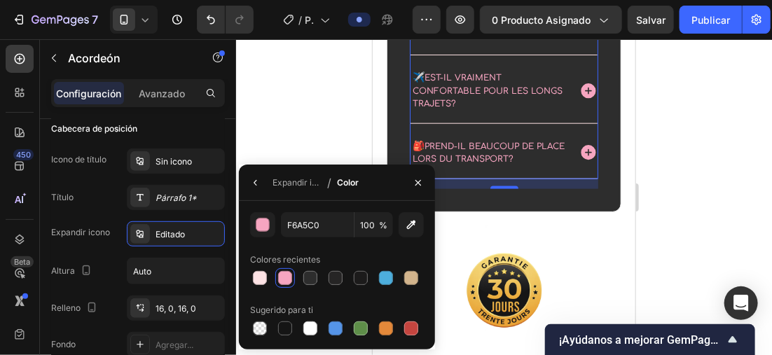
click at [706, 158] on div at bounding box center [504, 197] width 536 height 316
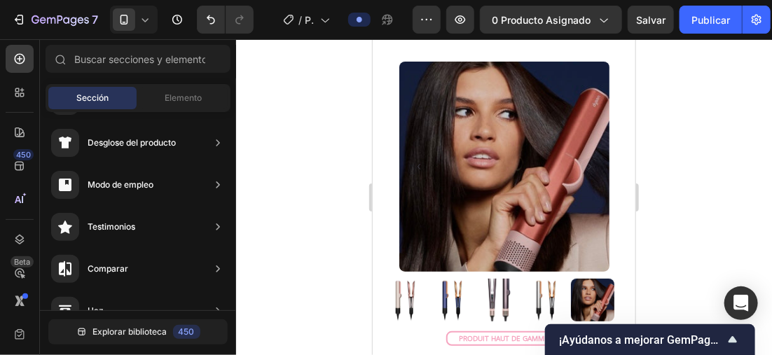
scroll to position [92, 0]
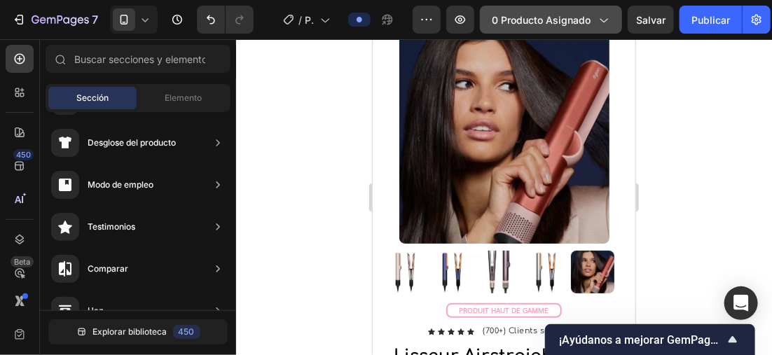
click at [594, 13] on div "0 producto asignado" at bounding box center [551, 20] width 118 height 15
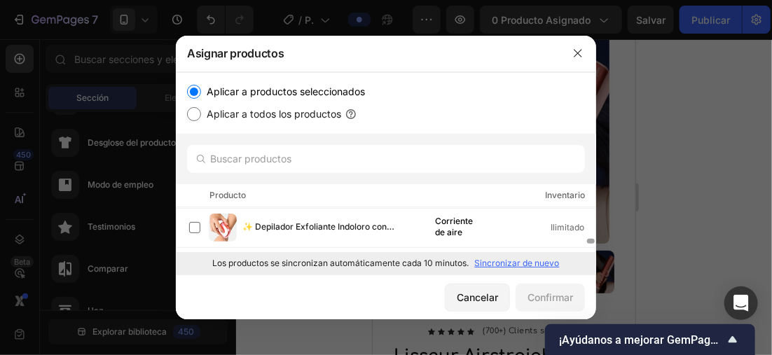
scroll to position [0, 0]
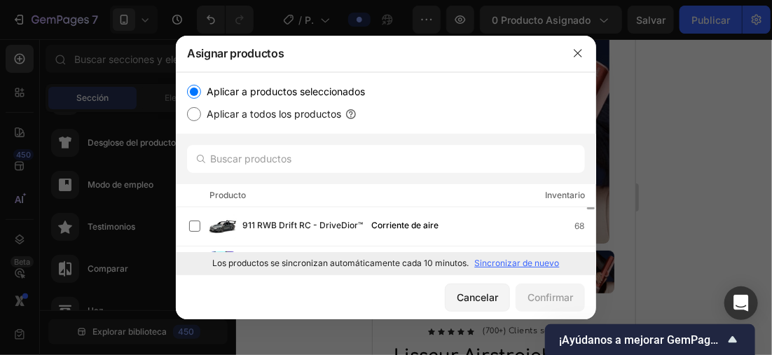
drag, startPoint x: 592, startPoint y: 216, endPoint x: 589, endPoint y: 234, distance: 17.7
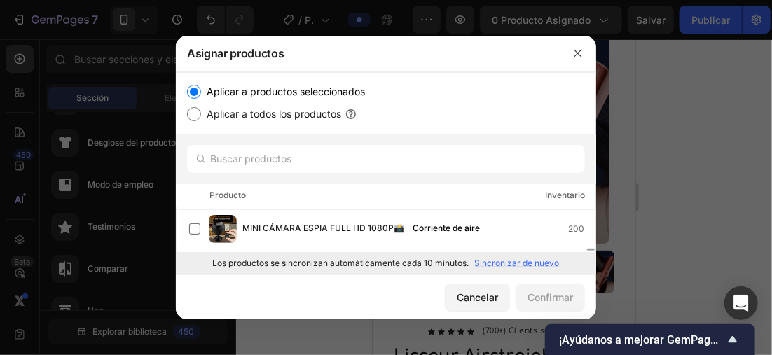
scroll to position [775, 0]
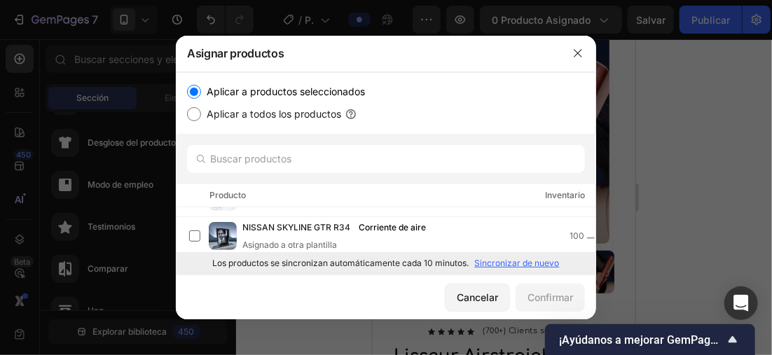
drag, startPoint x: 591, startPoint y: 207, endPoint x: 596, endPoint y: 253, distance: 45.8
click at [596, 253] on div "Asignar productos Aplicar a productos seleccionados Aplicar a todos los product…" at bounding box center [386, 177] width 772 height 355
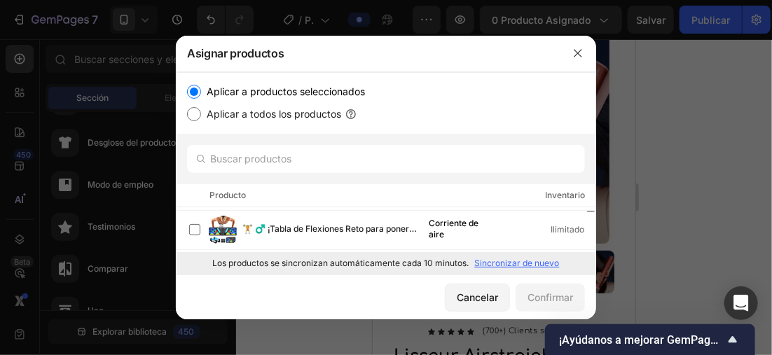
scroll to position [1152, 0]
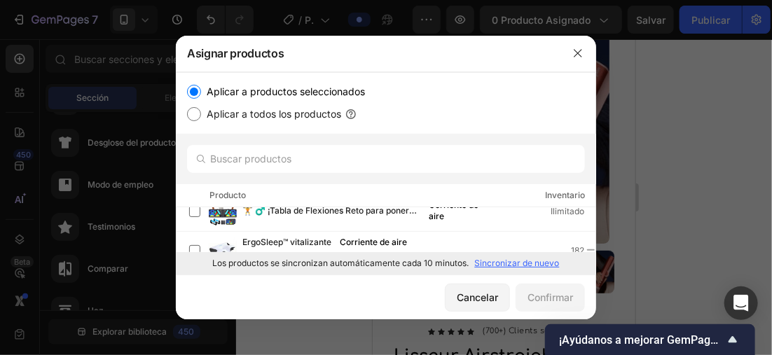
drag, startPoint x: 591, startPoint y: 237, endPoint x: 597, endPoint y: 252, distance: 15.7
click at [597, 252] on div "Asignar productos Aplicar a productos seleccionados Aplicar a todos los product…" at bounding box center [386, 177] width 772 height 355
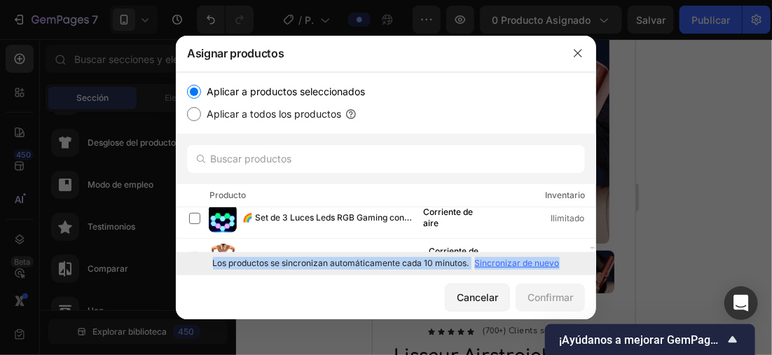
drag, startPoint x: 590, startPoint y: 246, endPoint x: 592, endPoint y: 254, distance: 8.0
click at [592, 254] on div "Aplicar a productos seleccionados Aplicar a todos los productos Producto Invent…" at bounding box center [386, 173] width 420 height 203
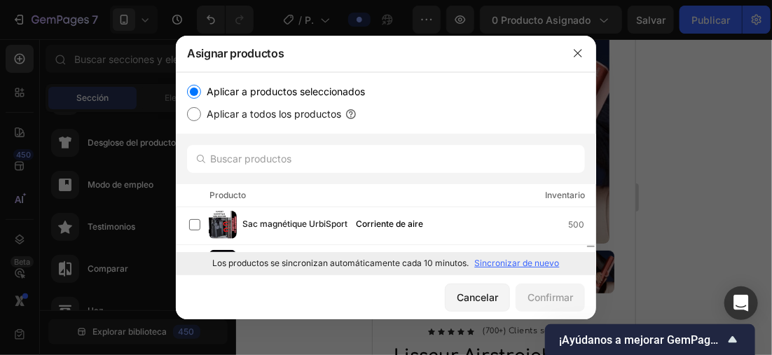
drag, startPoint x: 592, startPoint y: 254, endPoint x: 590, endPoint y: 244, distance: 9.9
click at [590, 244] on div at bounding box center [591, 230] width 11 height 46
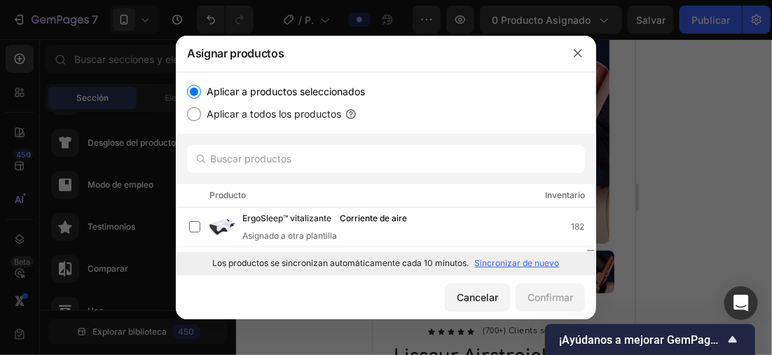
scroll to position [1210, 0]
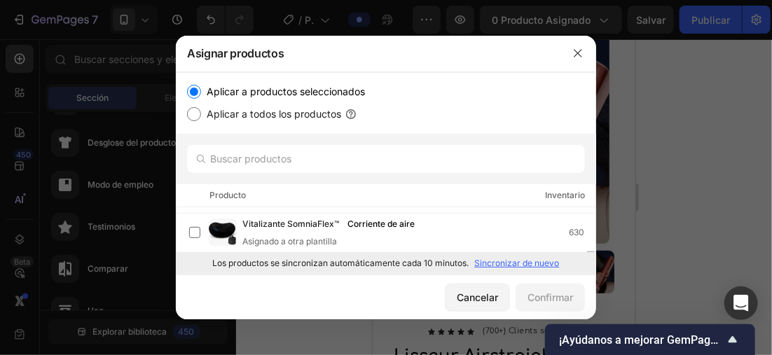
drag, startPoint x: 589, startPoint y: 244, endPoint x: 591, endPoint y: 256, distance: 12.1
click at [591, 256] on div "Aplicar a productos seleccionados Aplicar a todos los productos Producto Invent…" at bounding box center [386, 173] width 420 height 203
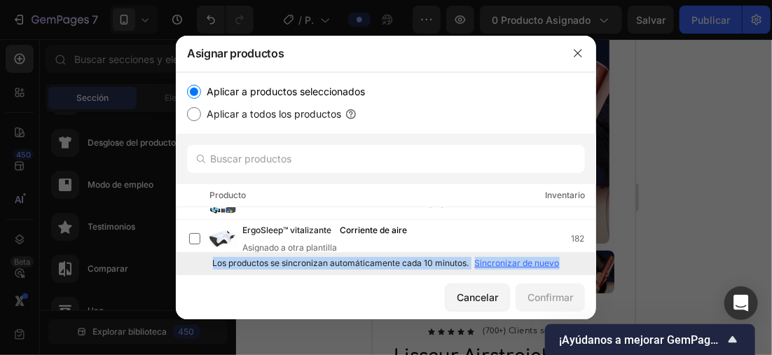
drag, startPoint x: 590, startPoint y: 246, endPoint x: 584, endPoint y: 254, distance: 10.5
click at [586, 254] on div "Aplicar a productos seleccionados Aplicar a todos los productos Producto Invent…" at bounding box center [386, 173] width 420 height 203
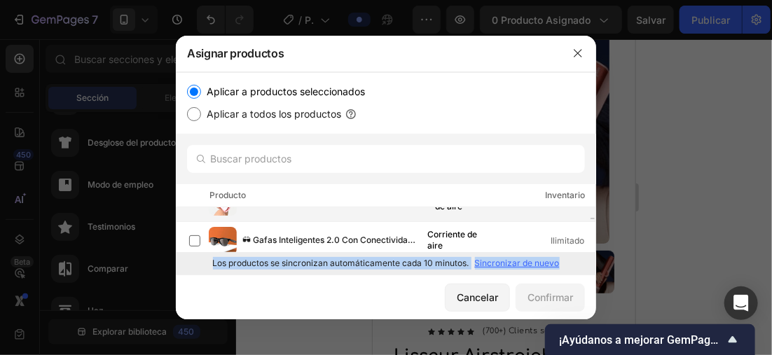
scroll to position [369, 0]
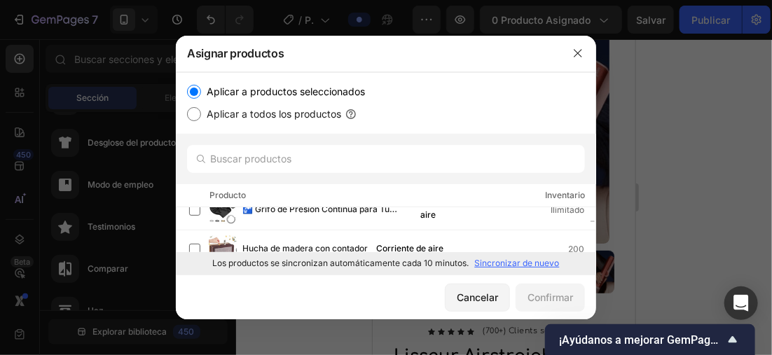
click at [417, 100] on div "Aplicar a productos seleccionados Aplicar a todos los productos" at bounding box center [386, 102] width 398 height 39
drag, startPoint x: 417, startPoint y: 100, endPoint x: 407, endPoint y: 71, distance: 30.3
click at [407, 71] on div "Asignar productos" at bounding box center [386, 54] width 420 height 36
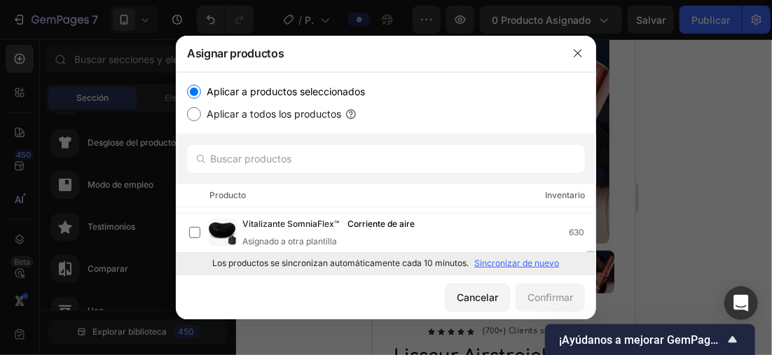
scroll to position [1164, 0]
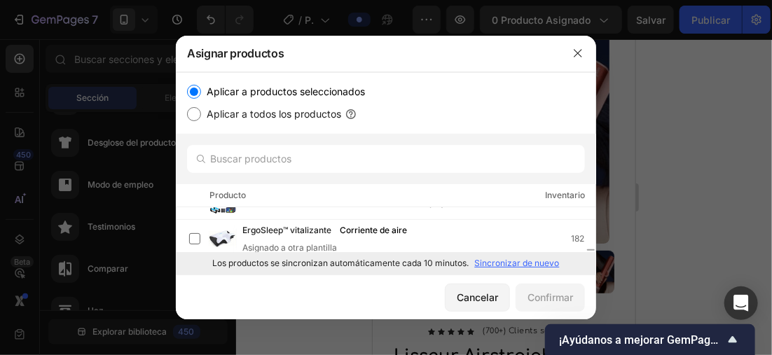
click at [591, 246] on div at bounding box center [591, 230] width 11 height 46
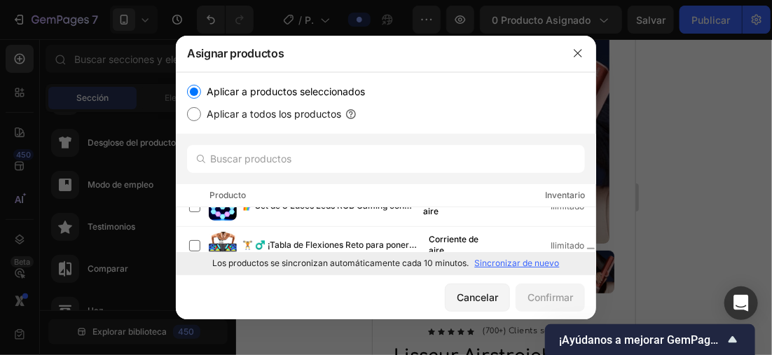
click at [593, 242] on div at bounding box center [591, 230] width 11 height 46
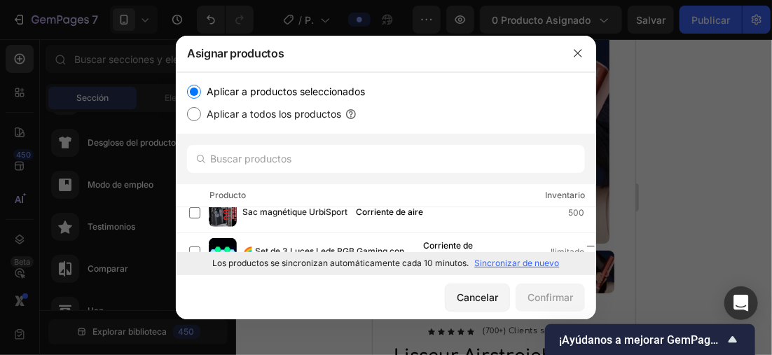
drag, startPoint x: 591, startPoint y: 246, endPoint x: 590, endPoint y: 238, distance: 7.7
click at [590, 238] on div at bounding box center [591, 230] width 11 height 46
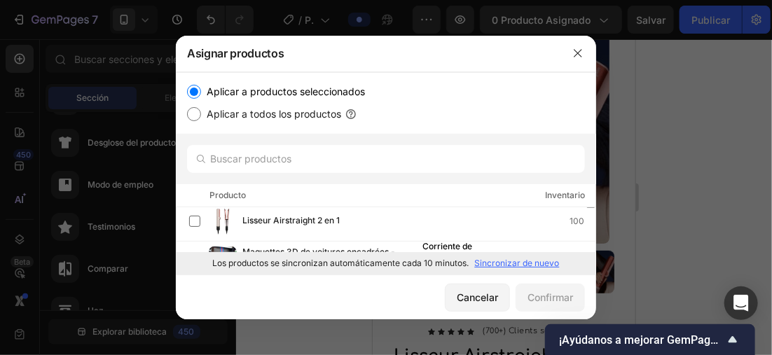
scroll to position [534, 0]
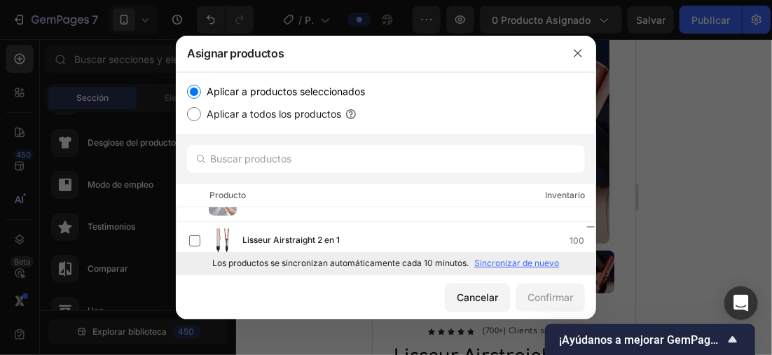
drag, startPoint x: 590, startPoint y: 246, endPoint x: 593, endPoint y: 226, distance: 19.7
click at [593, 226] on div at bounding box center [591, 226] width 8 height 1
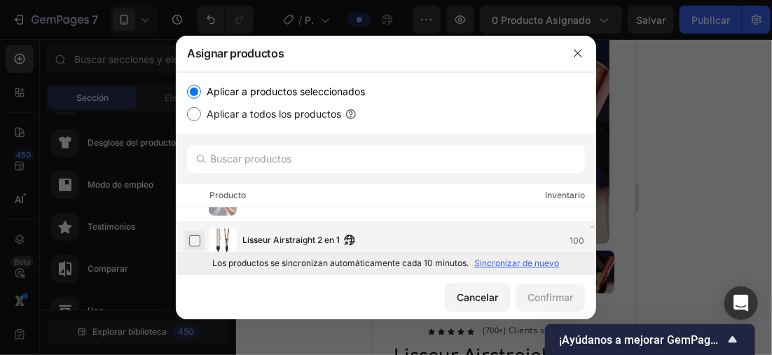
click at [189, 235] on label at bounding box center [194, 240] width 11 height 11
click at [548, 298] on font "Confirmar" at bounding box center [550, 297] width 46 height 15
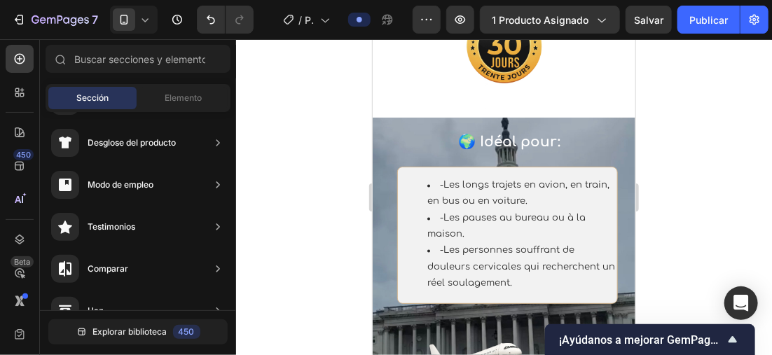
scroll to position [2682, 0]
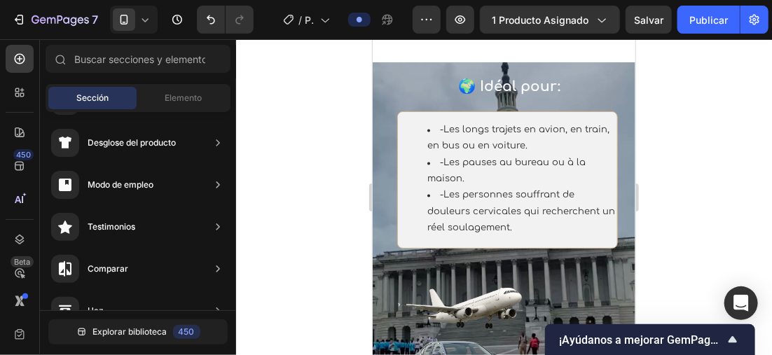
drag, startPoint x: 625, startPoint y: 108, endPoint x: 1009, endPoint y: 230, distance: 402.7
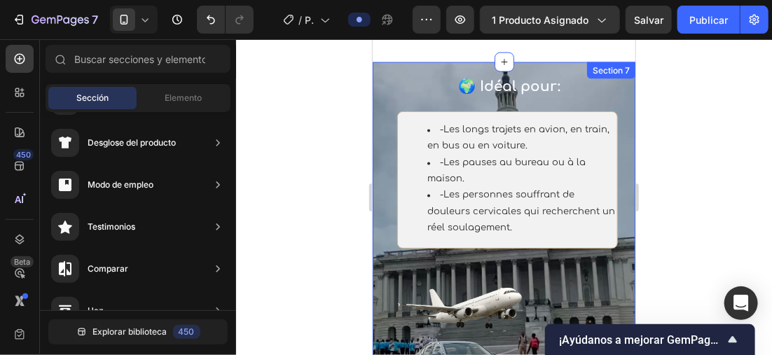
click at [379, 68] on div "🌍 Idéal pour: Heading -Les longs trajets en avion, en train, en bus ou en voitu…" at bounding box center [503, 262] width 263 height 401
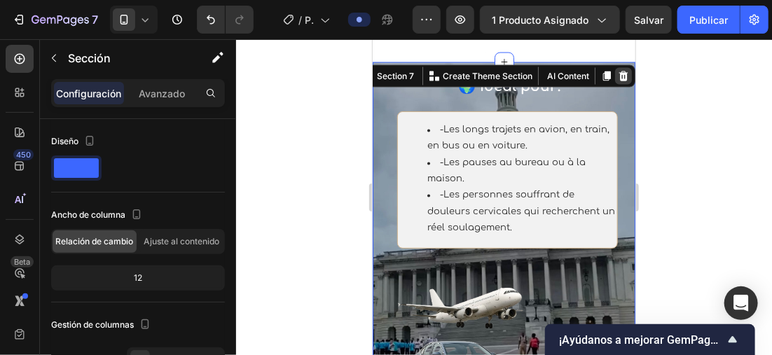
click at [617, 70] on icon at bounding box center [622, 75] width 11 height 11
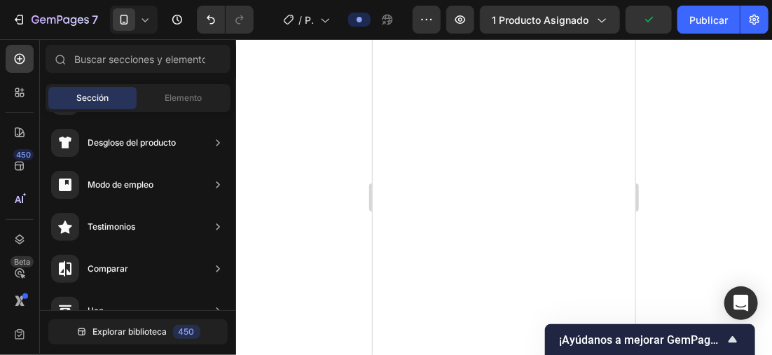
click at [329, 102] on div at bounding box center [504, 197] width 536 height 316
drag, startPoint x: 329, startPoint y: 102, endPoint x: 283, endPoint y: 102, distance: 46.2
click at [283, 102] on div at bounding box center [504, 197] width 536 height 316
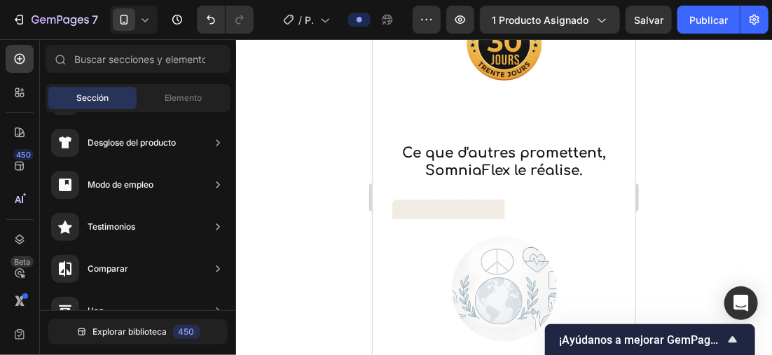
scroll to position [2672, 0]
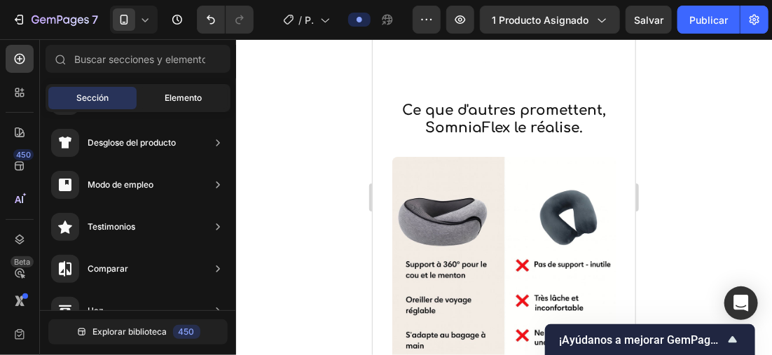
click at [162, 90] on div "Elemento" at bounding box center [183, 98] width 88 height 22
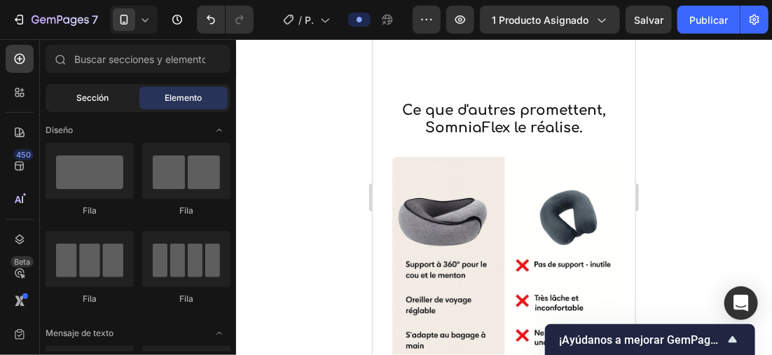
click at [113, 94] on div "Sección" at bounding box center [92, 98] width 88 height 22
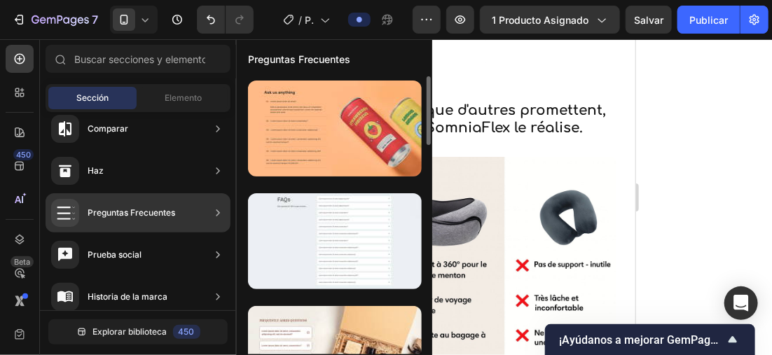
scroll to position [140, 0]
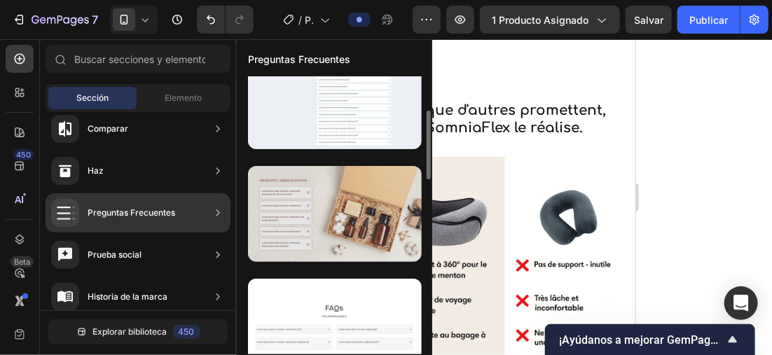
click at [305, 169] on div at bounding box center [335, 214] width 174 height 96
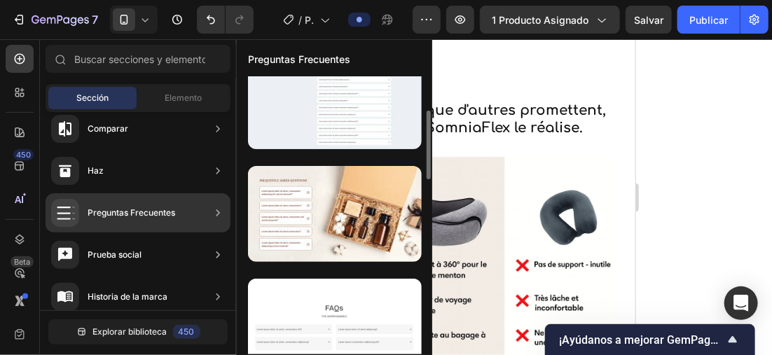
drag, startPoint x: 305, startPoint y: 169, endPoint x: 268, endPoint y: 158, distance: 37.9
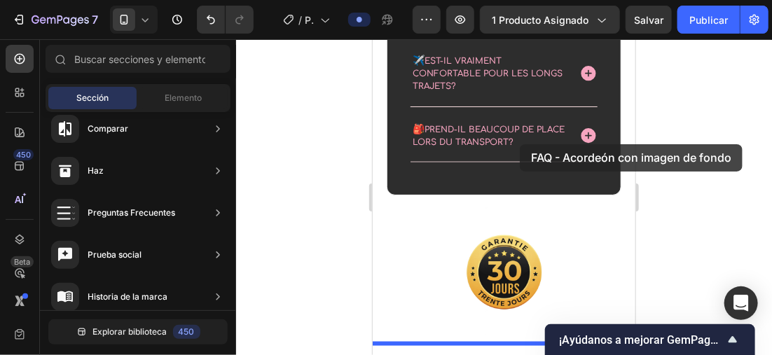
scroll to position [2392, 0]
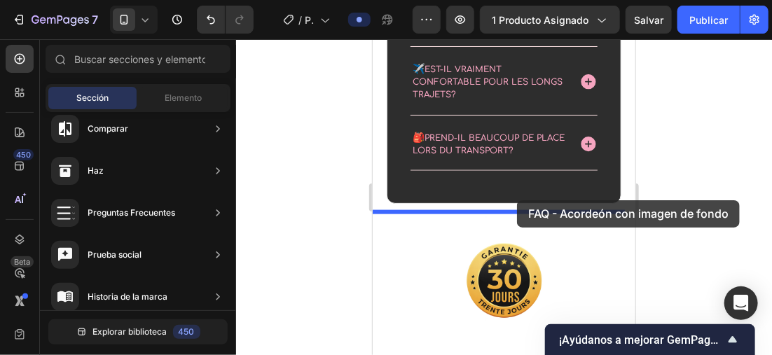
drag, startPoint x: 681, startPoint y: 254, endPoint x: 516, endPoint y: 200, distance: 173.4
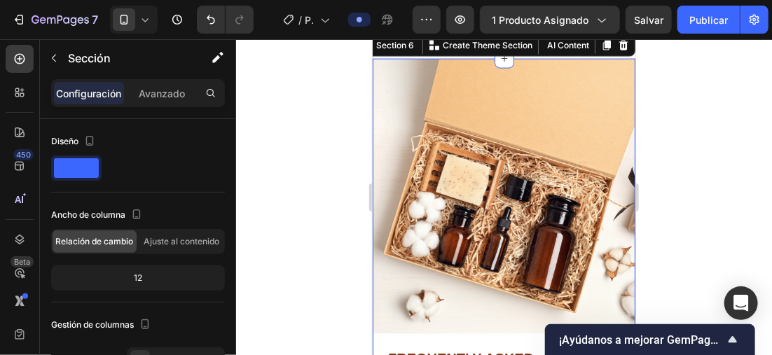
scroll to position [2685, 0]
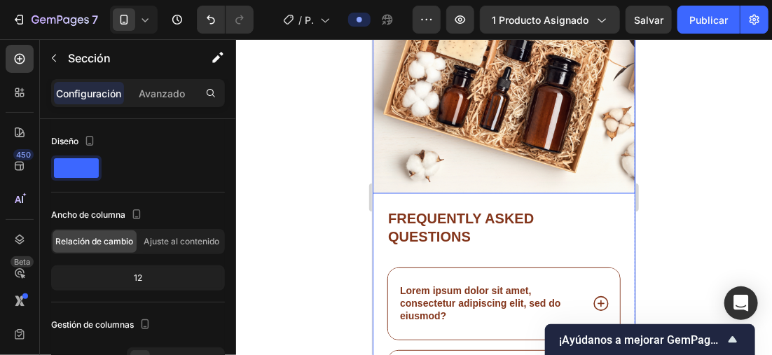
click at [519, 134] on img at bounding box center [503, 55] width 263 height 275
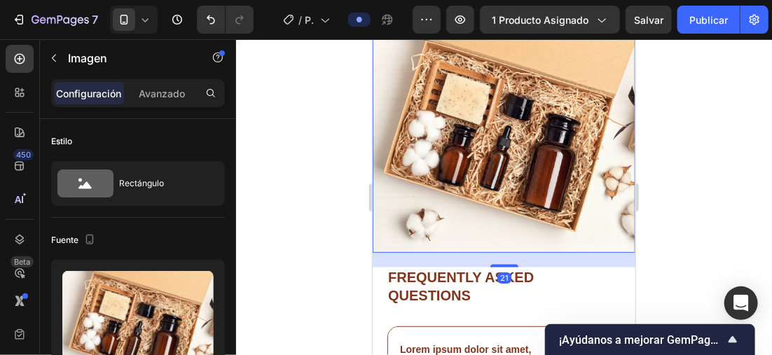
scroll to position [2475, 0]
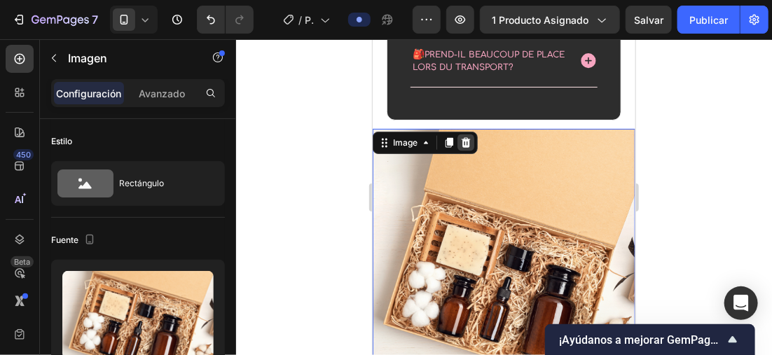
click at [468, 137] on icon at bounding box center [465, 142] width 9 height 10
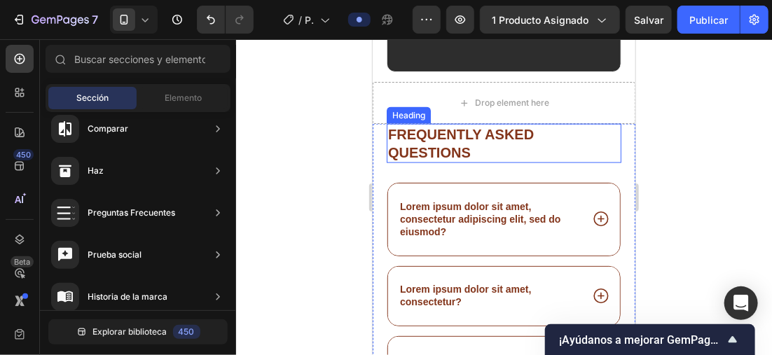
scroll to position [2545, 0]
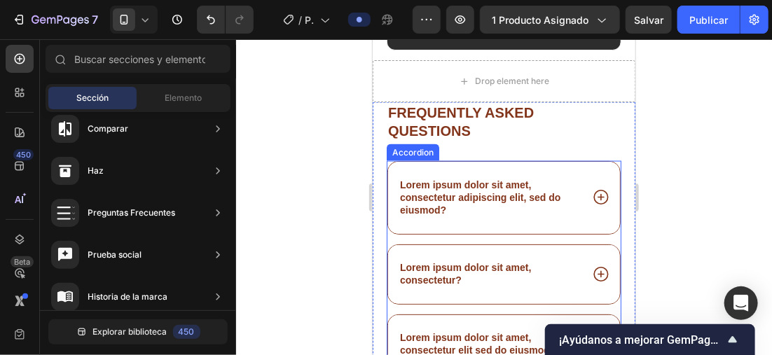
click at [593, 194] on icon at bounding box center [600, 197] width 15 height 15
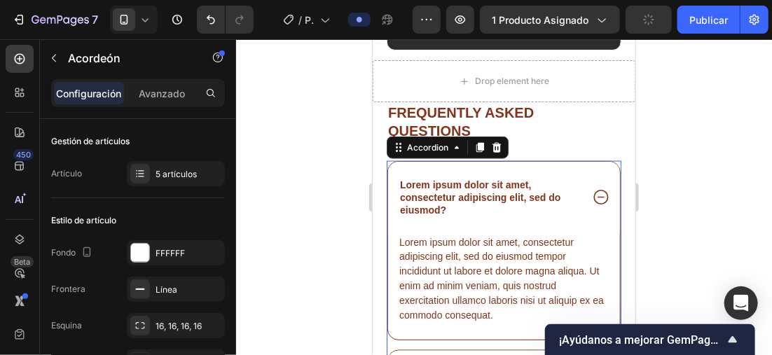
click at [591, 189] on icon at bounding box center [600, 197] width 18 height 18
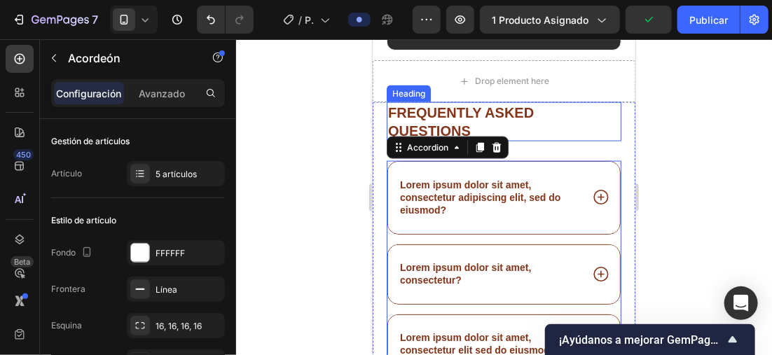
click at [570, 119] on h2 "Frequently asked questions" at bounding box center [503, 121] width 235 height 39
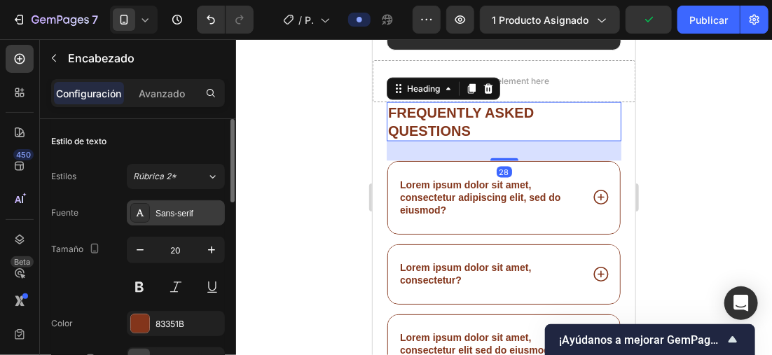
click at [189, 205] on div "Sans-serif" at bounding box center [176, 212] width 98 height 25
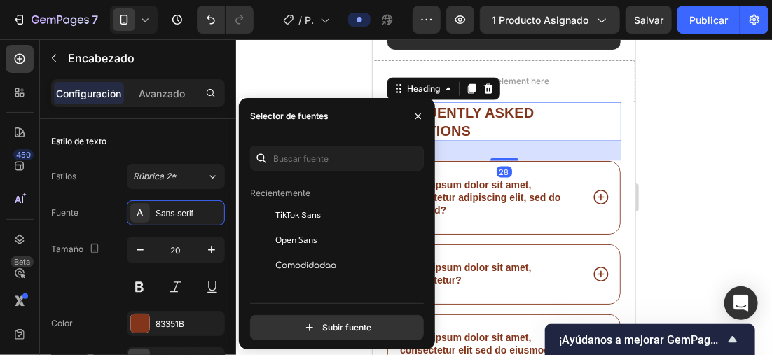
scroll to position [70, 0]
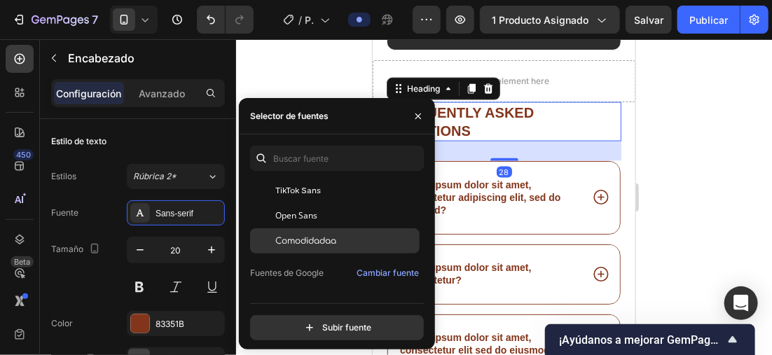
click at [340, 228] on div "Comodidadaa" at bounding box center [334, 240] width 169 height 25
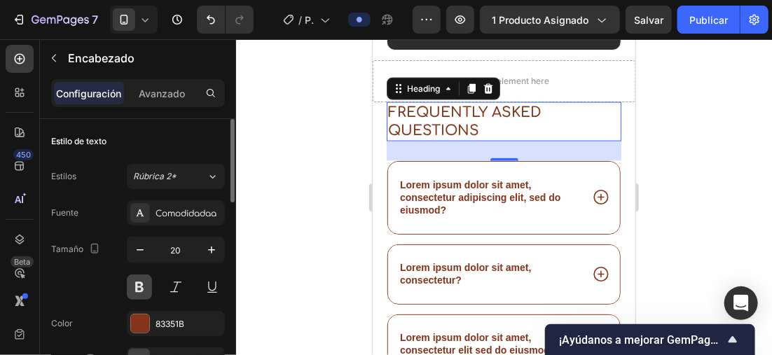
click at [147, 284] on button at bounding box center [139, 287] width 25 height 25
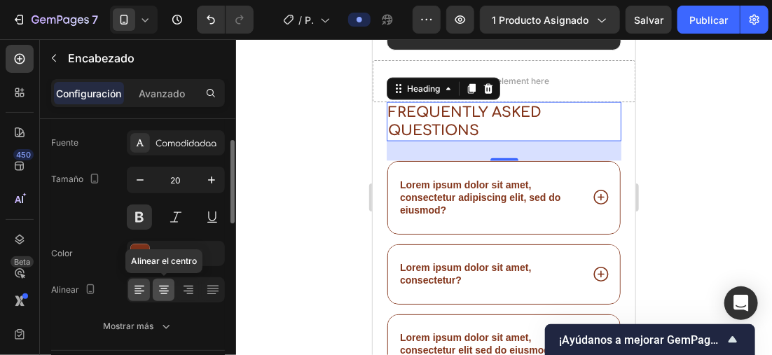
click at [168, 293] on icon at bounding box center [164, 290] width 14 height 14
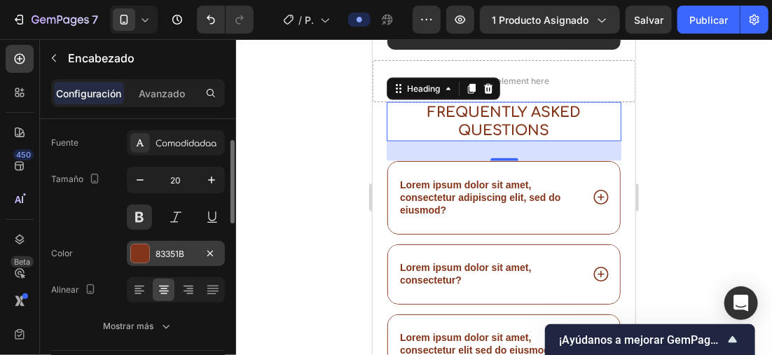
click at [148, 251] on div at bounding box center [140, 253] width 18 height 18
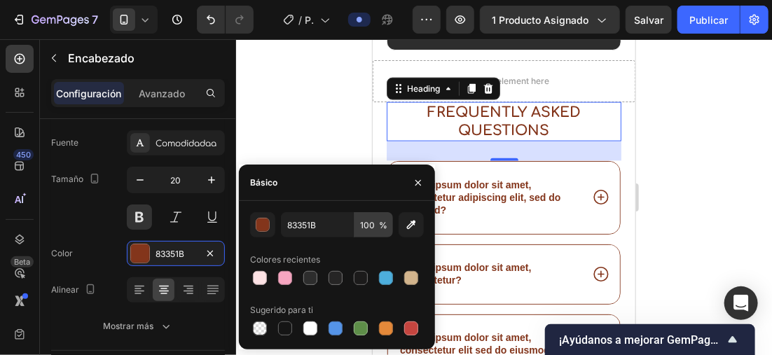
drag, startPoint x: 328, startPoint y: 272, endPoint x: 368, endPoint y: 219, distance: 66.5
click at [328, 272] on div at bounding box center [335, 278] width 17 height 17
type input "262525"
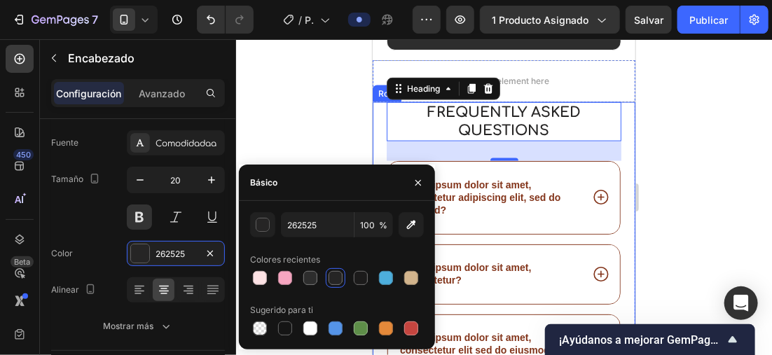
click at [700, 149] on div at bounding box center [504, 197] width 536 height 316
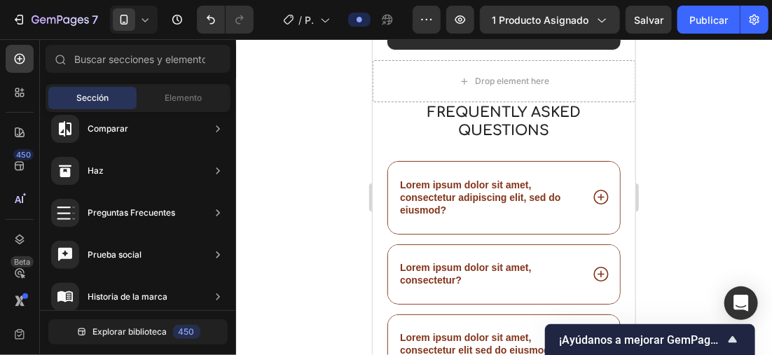
scroll to position [2432, 0]
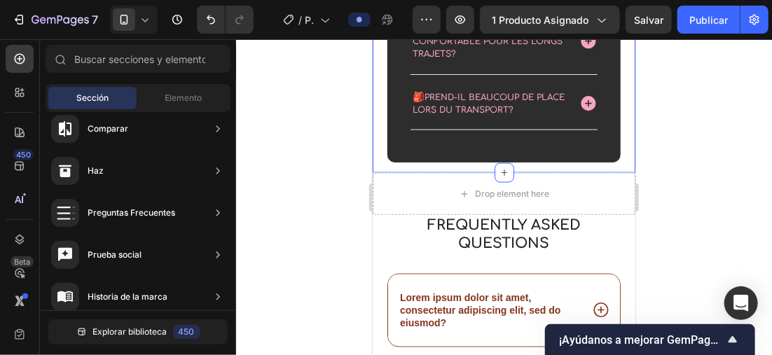
click at [617, 161] on div "❓Questions fréquentes Heading 🧼 La housse SomniaFlex™ est-elle lavable? ✈️ Est-…" at bounding box center [503, 15] width 263 height 314
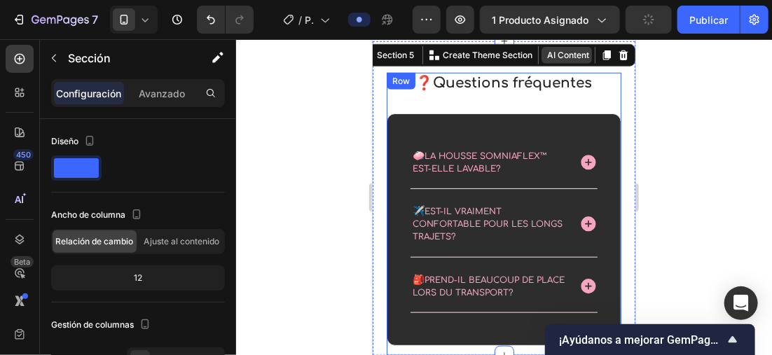
scroll to position [2222, 0]
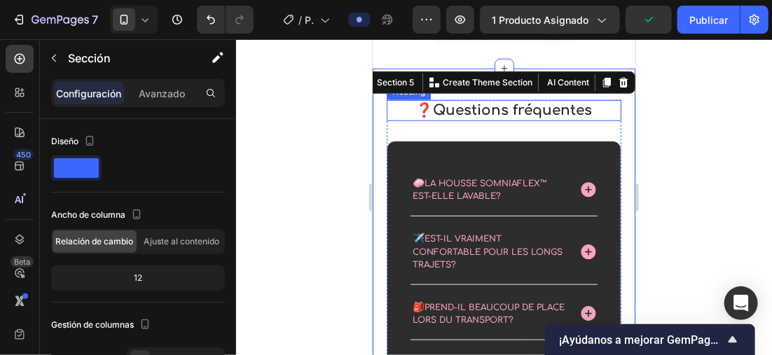
click at [415, 108] on h2 "❓Questions fréquentes" at bounding box center [503, 109] width 235 height 21
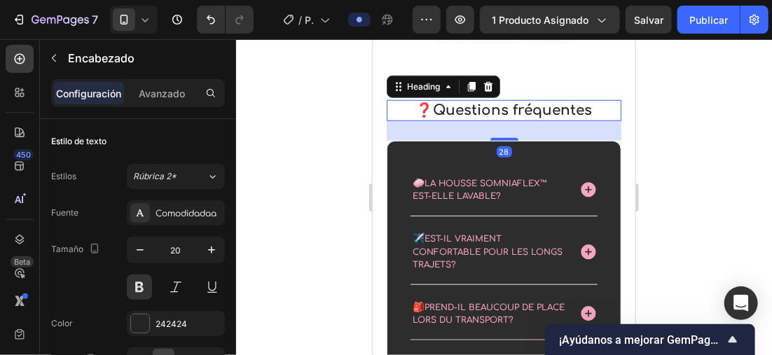
click at [414, 108] on h2 "❓Questions fréquentes" at bounding box center [503, 109] width 235 height 21
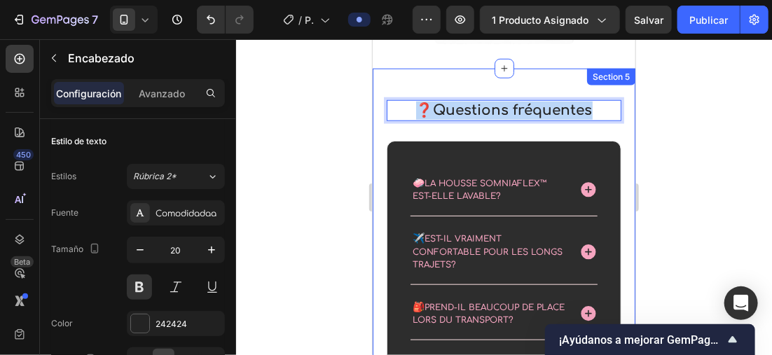
drag, startPoint x: 413, startPoint y: 108, endPoint x: 613, endPoint y: 108, distance: 199.6
click at [613, 108] on div "❓Questions fréquentes Heading 28 🧼 La housse SomniaFlex™ est-elle lavable? ✈️ E…" at bounding box center [503, 225] width 263 height 314
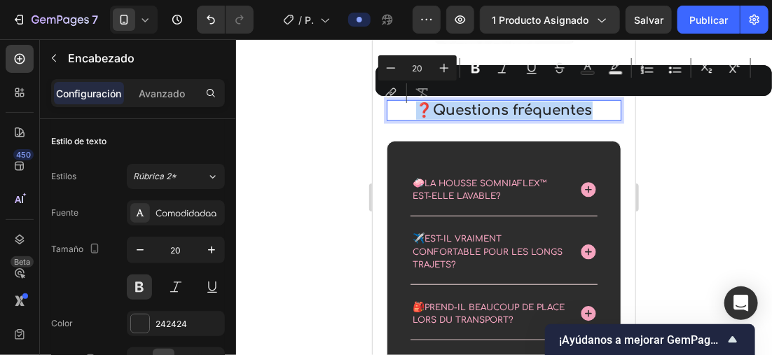
copy p "❓Questions fréquentes"
click at [659, 107] on div at bounding box center [504, 197] width 536 height 316
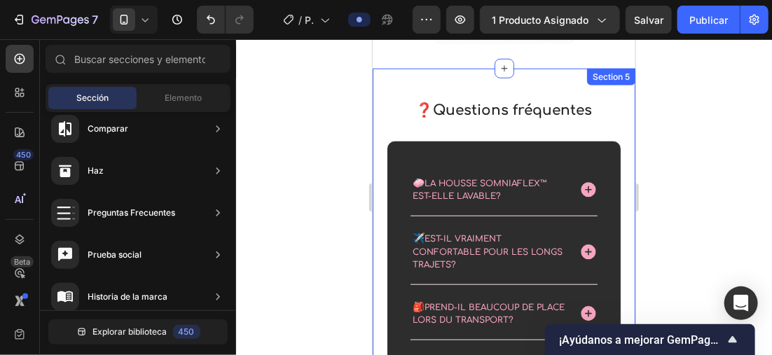
click at [615, 104] on div "❓Questions fréquentes Heading 🧼 La housse SomniaFlex™ est-elle lavable? ✈️ Est-…" at bounding box center [503, 225] width 263 height 314
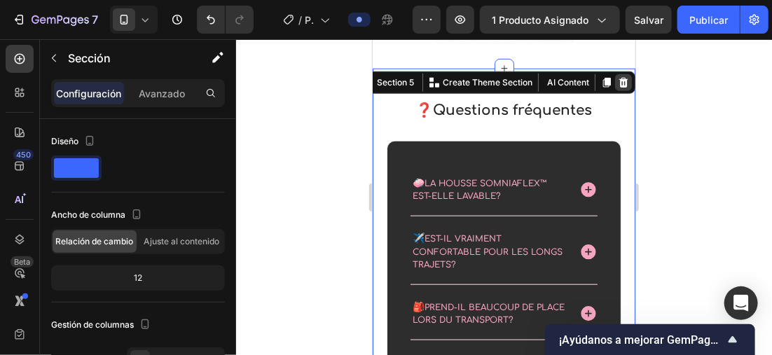
click at [618, 79] on icon at bounding box center [622, 82] width 9 height 10
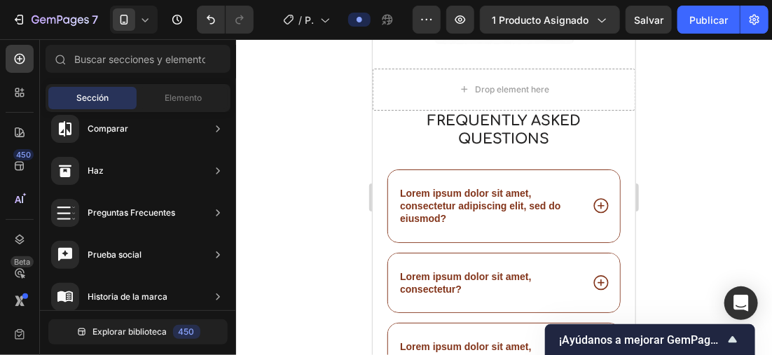
scroll to position [2292, 0]
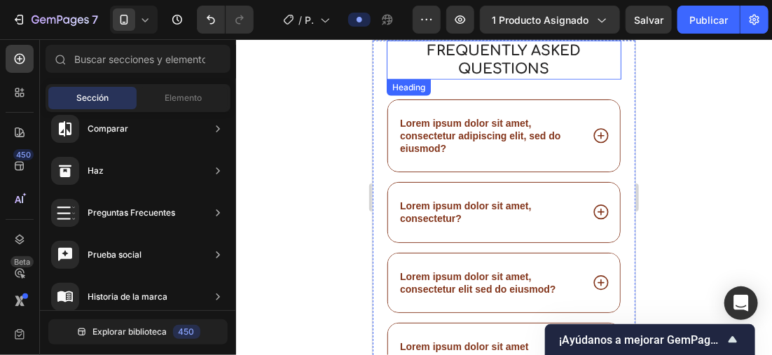
click at [576, 74] on h2 "Frequently asked questions" at bounding box center [503, 59] width 235 height 39
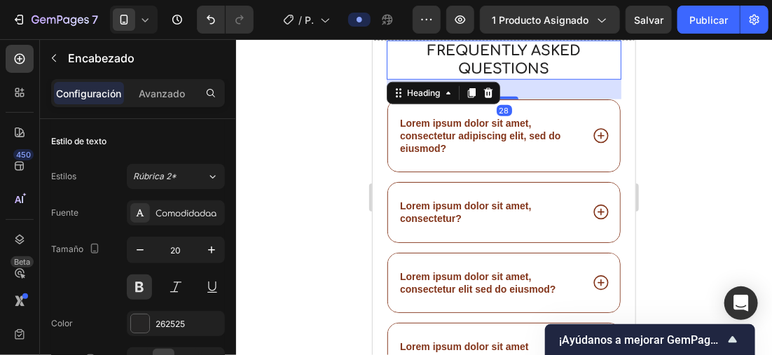
click at [562, 68] on h2 "Frequently asked questions" at bounding box center [503, 59] width 235 height 39
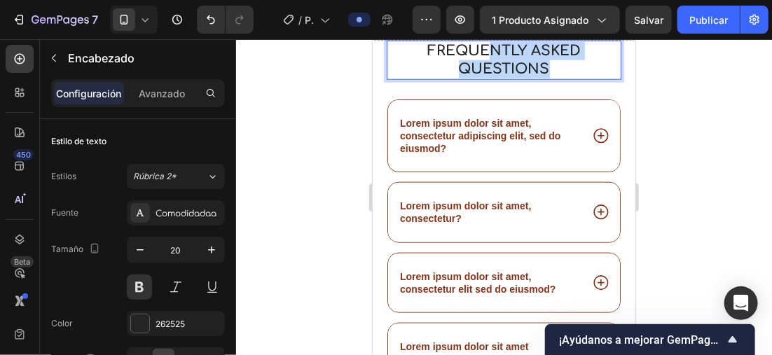
drag, startPoint x: 547, startPoint y: 67, endPoint x: 420, endPoint y: 41, distance: 129.3
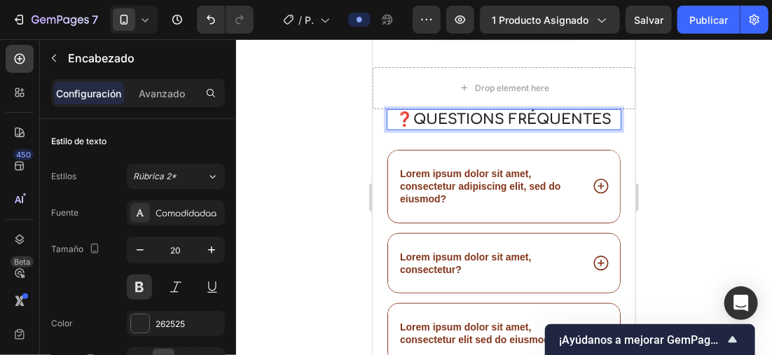
click at [335, 137] on div at bounding box center [504, 197] width 536 height 316
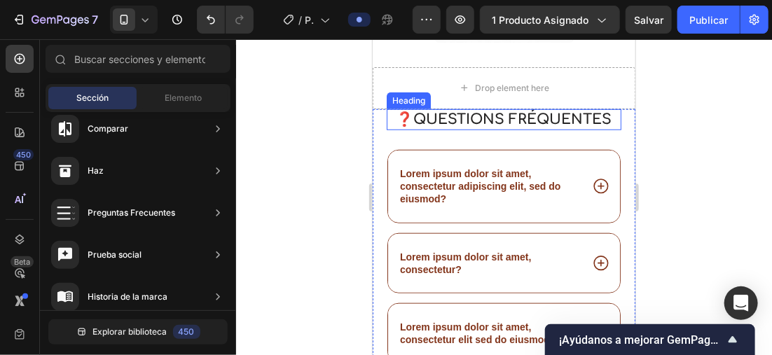
click at [435, 113] on p "❓Questions fréquentes" at bounding box center [503, 119] width 232 height 18
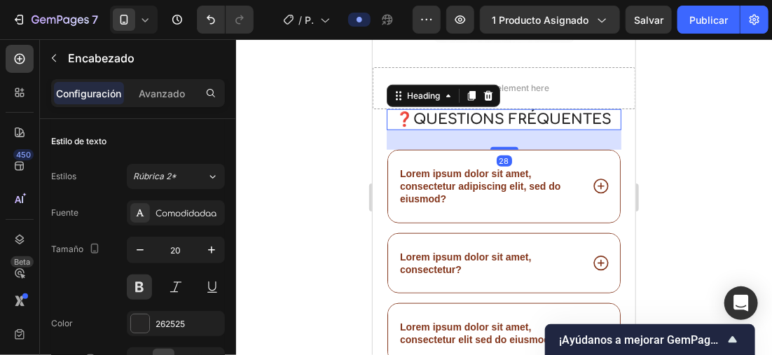
click at [334, 162] on div at bounding box center [504, 197] width 536 height 316
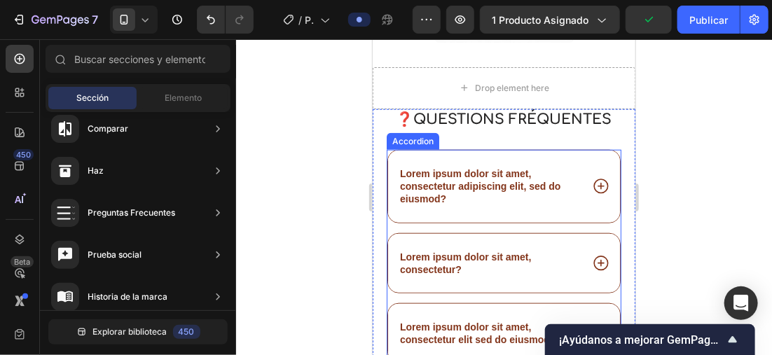
click at [605, 162] on div "Lorem ipsum dolor sit amet, consectetur adipiscing elit, sed do eiusmod?" at bounding box center [503, 186] width 232 height 72
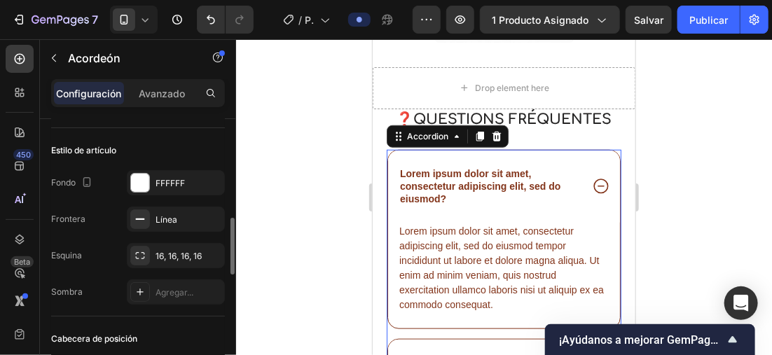
scroll to position [140, 0]
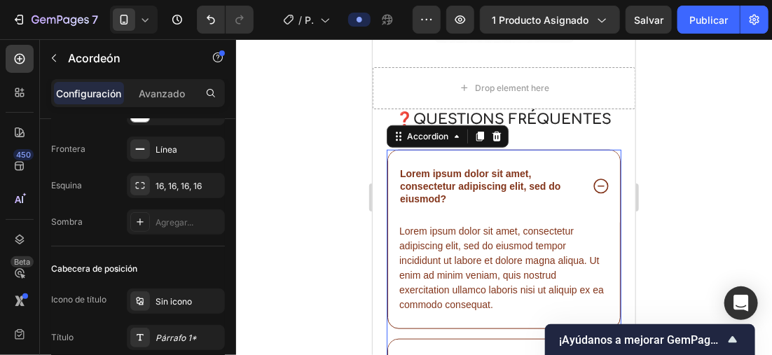
click at [728, 155] on div at bounding box center [504, 197] width 536 height 316
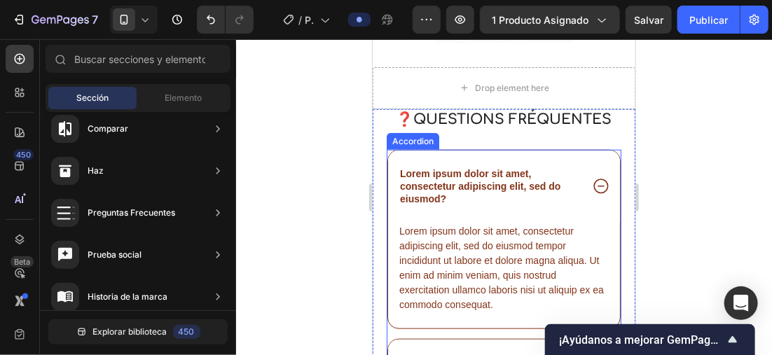
click at [591, 182] on icon at bounding box center [600, 185] width 18 height 18
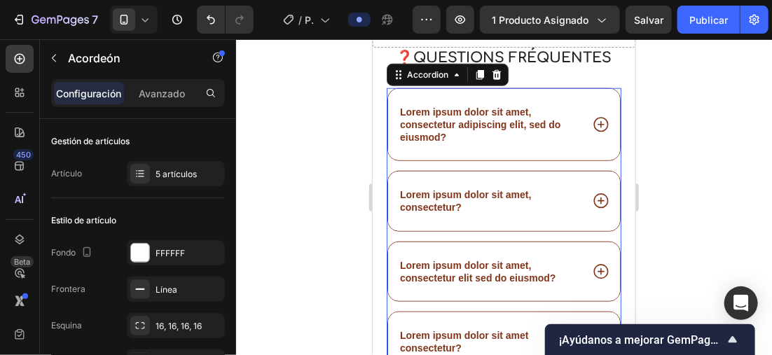
scroll to position [2294, 0]
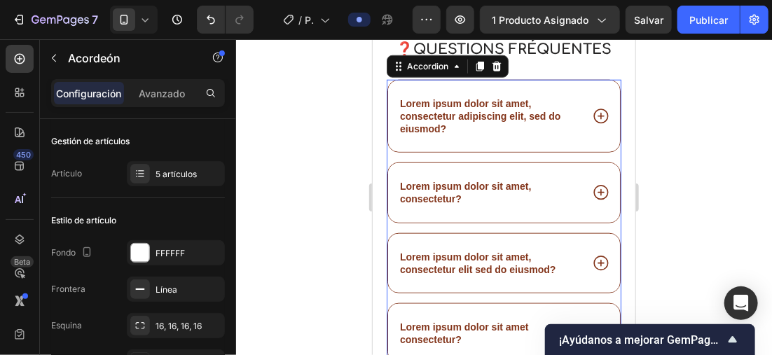
click at [590, 180] on div "Lorem ipsum dolor sit amet, consectetur?" at bounding box center [503, 191] width 232 height 59
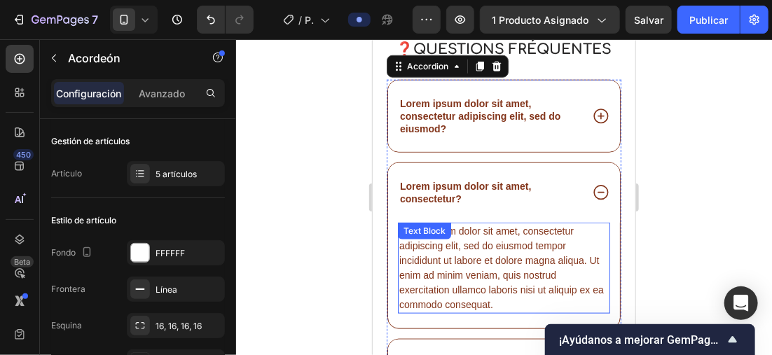
scroll to position [2364, 0]
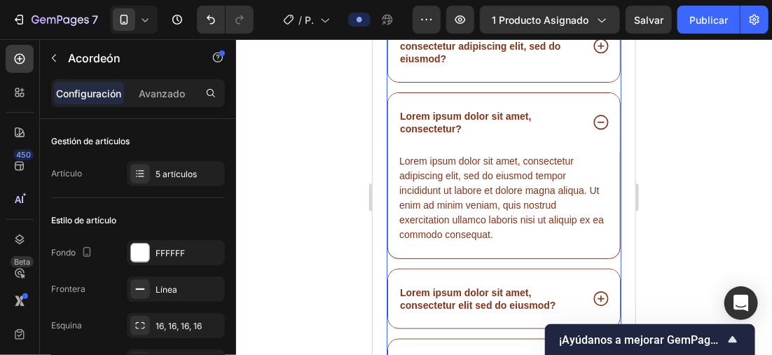
click at [590, 286] on div "Lorem ipsum dolor sit amet, consectetur elit sed do eiusmod?" at bounding box center [503, 298] width 232 height 59
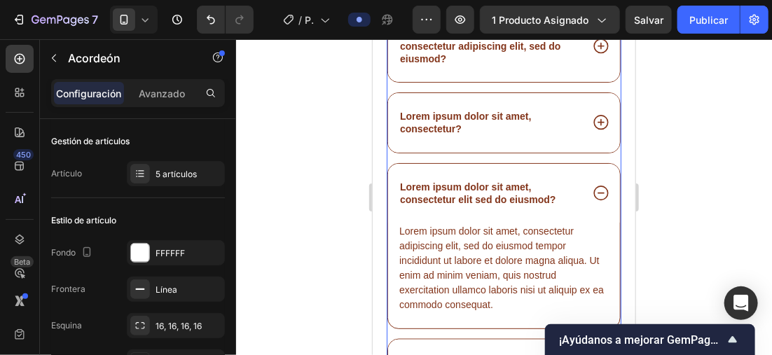
click at [591, 191] on icon at bounding box center [600, 192] width 18 height 18
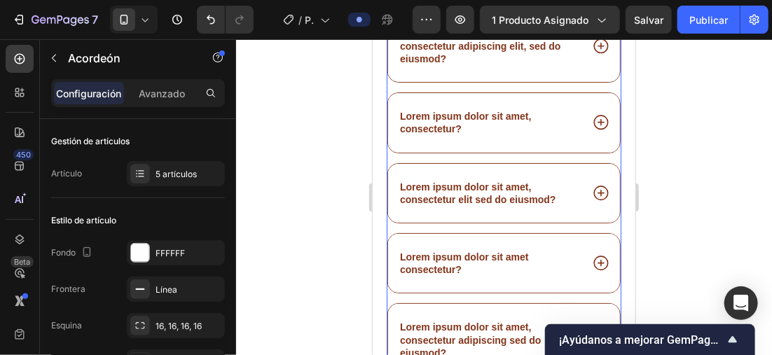
click at [607, 158] on div "Lorem ipsum dolor sit amet, consectetur adipiscing elit, sed do eiusmod? Lorem …" at bounding box center [503, 192] width 235 height 367
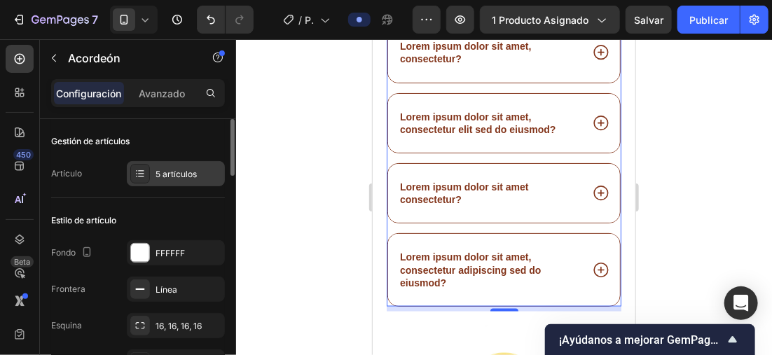
click at [169, 176] on div "5 artículos" at bounding box center [188, 174] width 66 height 13
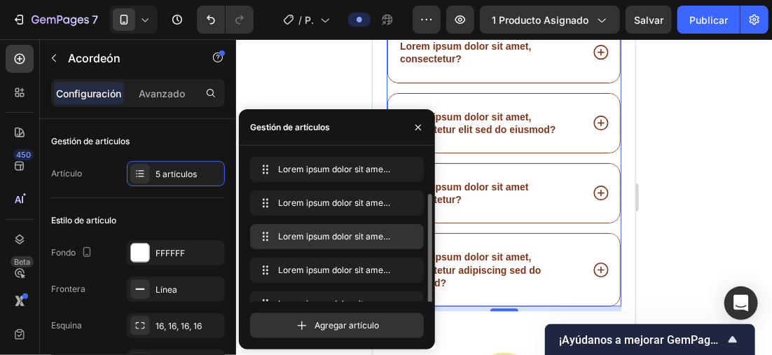
scroll to position [20, 0]
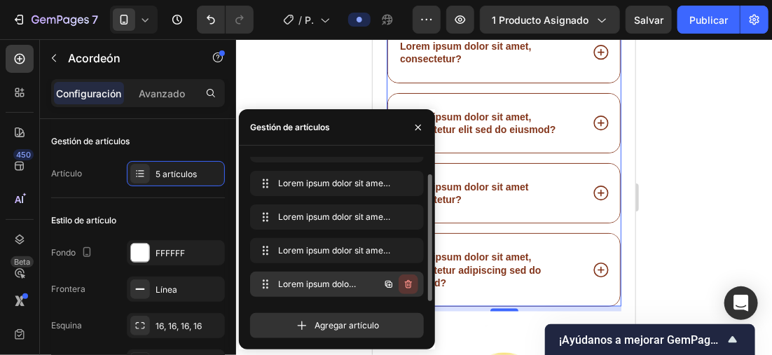
click at [406, 276] on button "button" at bounding box center [409, 285] width 20 height 20
click at [405, 278] on font "Borrar" at bounding box center [399, 284] width 26 height 13
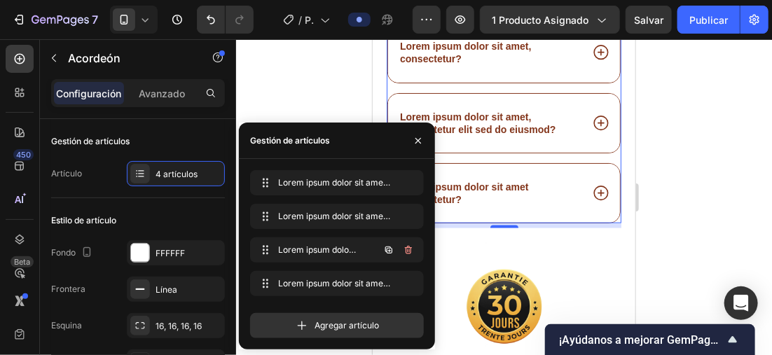
scroll to position [0, 0]
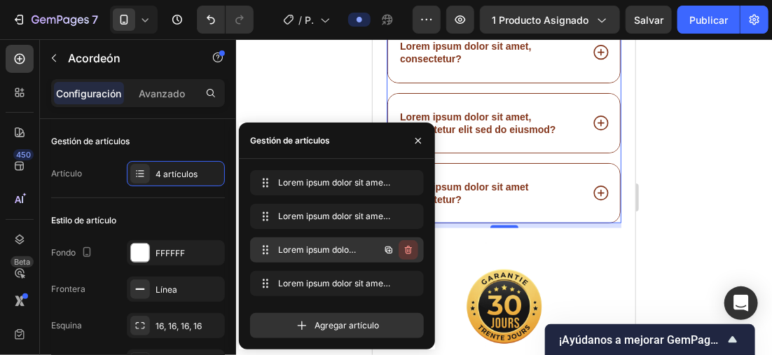
click at [409, 247] on icon "button" at bounding box center [408, 250] width 7 height 8
click at [361, 249] on font "Cancelar" at bounding box center [352, 250] width 36 height 13
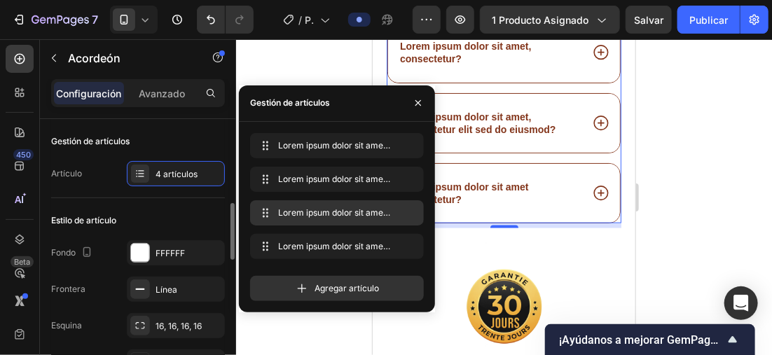
scroll to position [70, 0]
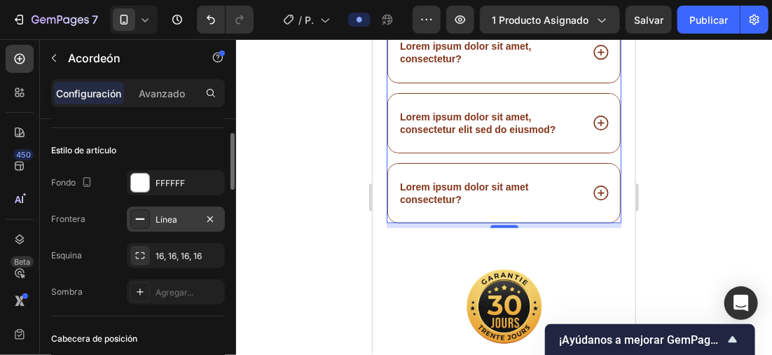
click at [155, 223] on div "Línea" at bounding box center [175, 220] width 41 height 13
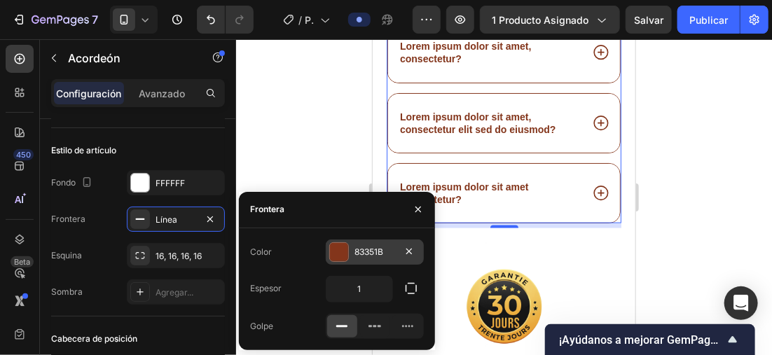
click at [352, 252] on div "83351B" at bounding box center [375, 252] width 98 height 25
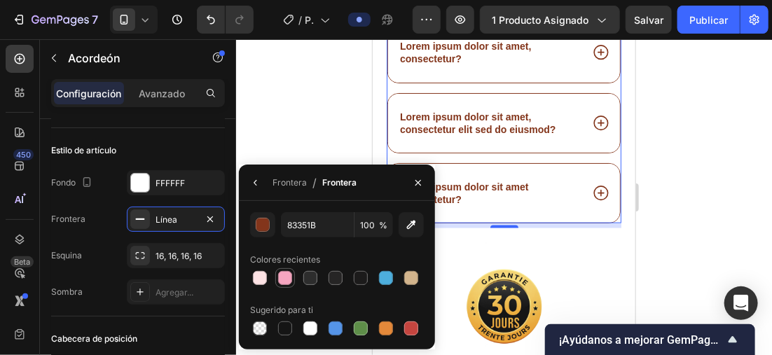
click at [289, 277] on div at bounding box center [285, 278] width 14 height 14
type input "F6A5C0"
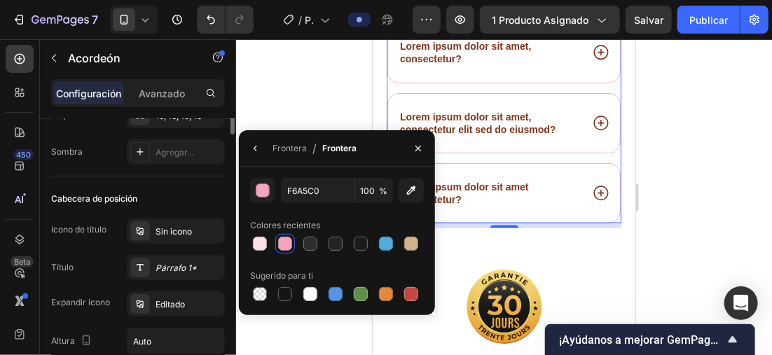
scroll to position [280, 0]
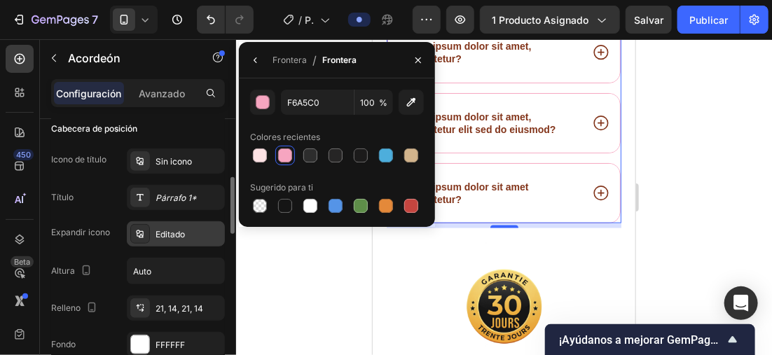
click at [157, 234] on div "Editado" at bounding box center [188, 234] width 66 height 13
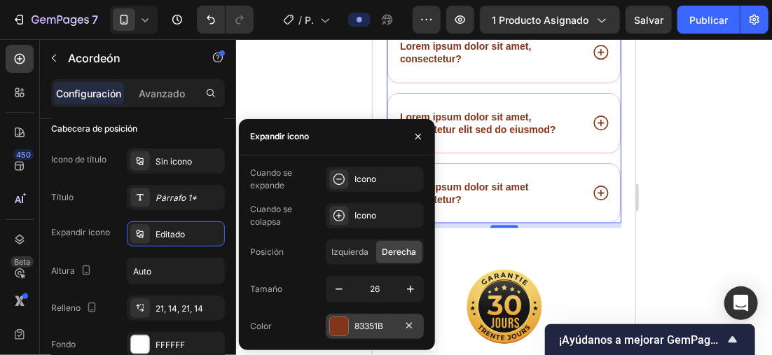
click at [338, 326] on div at bounding box center [339, 326] width 18 height 18
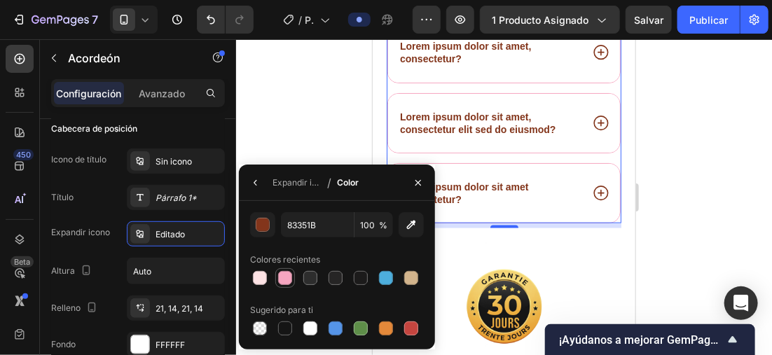
click at [284, 279] on div at bounding box center [285, 278] width 14 height 14
click at [309, 279] on div at bounding box center [310, 278] width 14 height 14
click at [385, 279] on div at bounding box center [386, 278] width 14 height 14
click at [258, 277] on div at bounding box center [260, 278] width 14 height 14
click at [406, 280] on div at bounding box center [411, 278] width 14 height 14
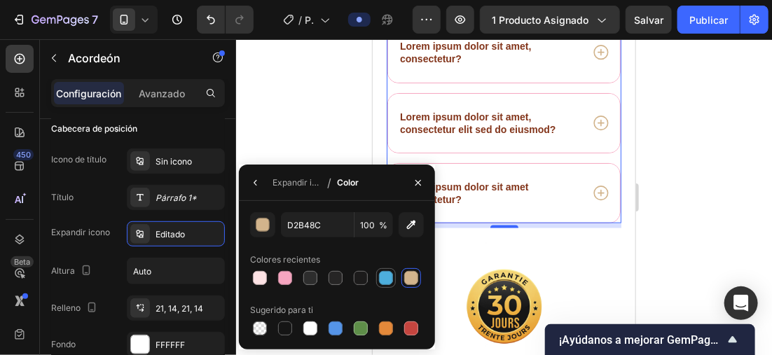
click at [387, 279] on div at bounding box center [386, 278] width 14 height 14
click at [310, 277] on div at bounding box center [310, 278] width 14 height 14
type input "2D2D2D"
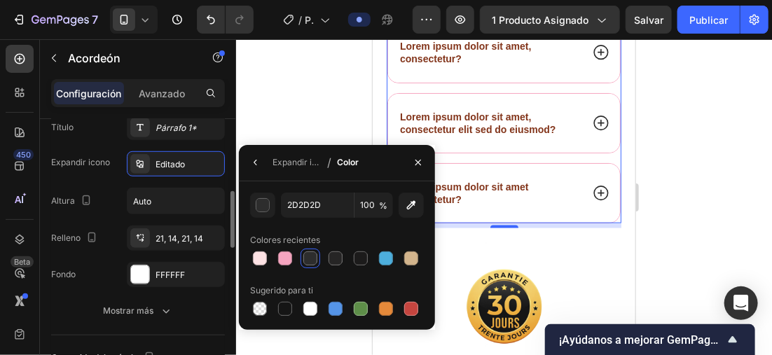
scroll to position [420, 0]
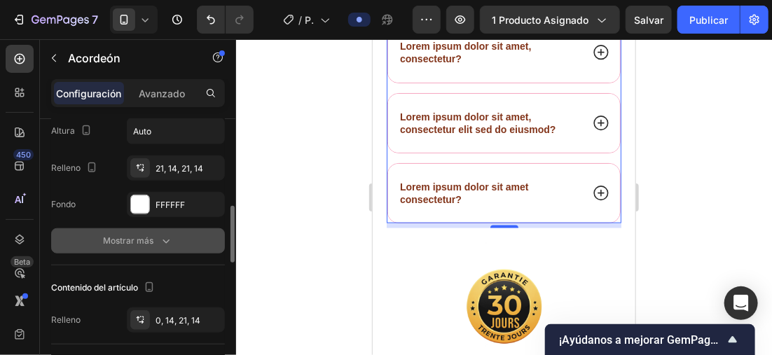
click at [153, 240] on div "Mostrar más" at bounding box center [138, 241] width 70 height 14
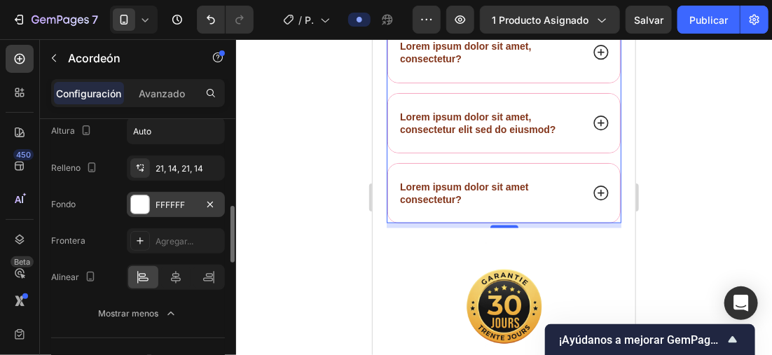
click at [144, 209] on div at bounding box center [140, 204] width 18 height 18
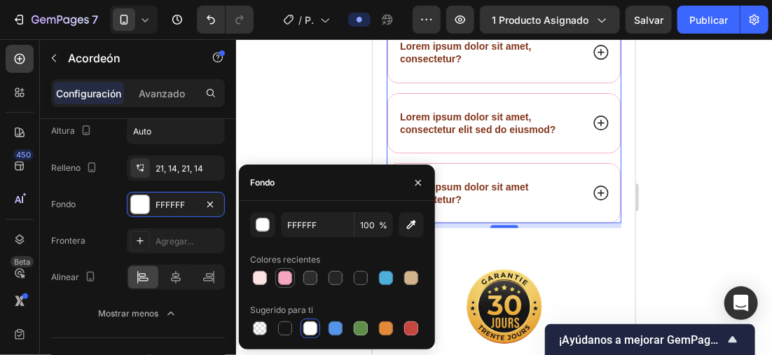
click at [286, 277] on div at bounding box center [285, 278] width 14 height 14
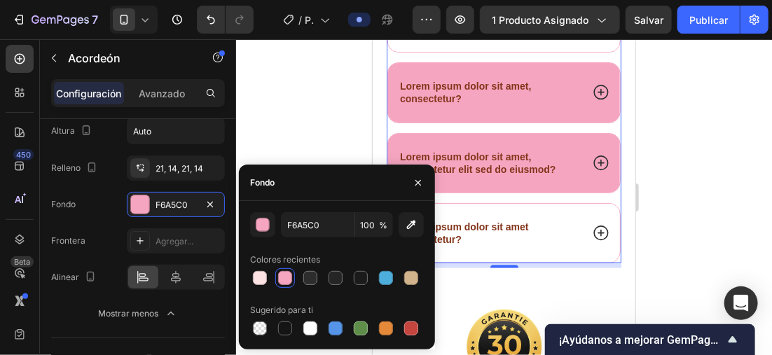
scroll to position [2294, 0]
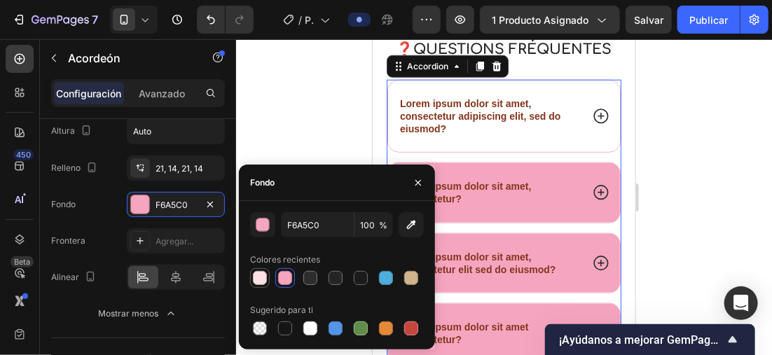
click at [262, 281] on div at bounding box center [260, 278] width 14 height 14
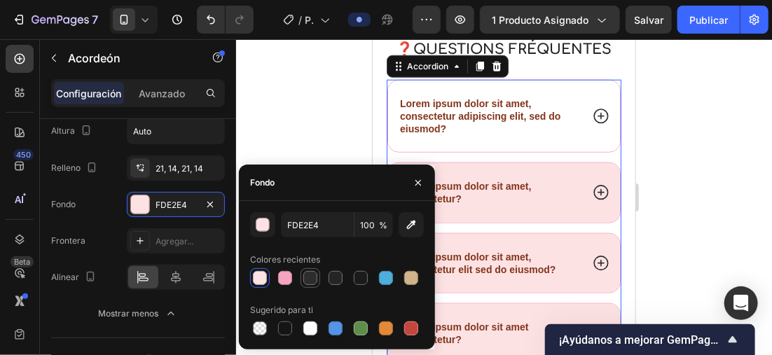
click at [306, 284] on div at bounding box center [310, 278] width 14 height 14
type input "2D2D2D"
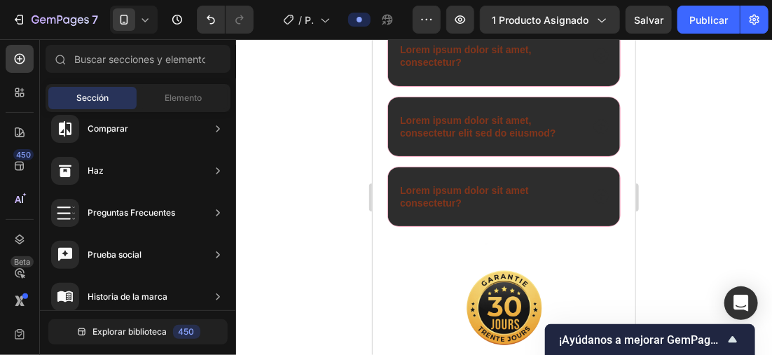
scroll to position [2365, 0]
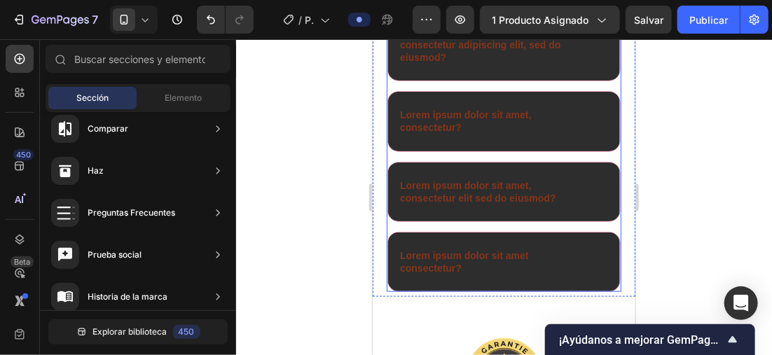
click at [604, 219] on div "Lorem ipsum dolor sit amet, consectetur elit sed do eiusmod?" at bounding box center [503, 191] width 233 height 60
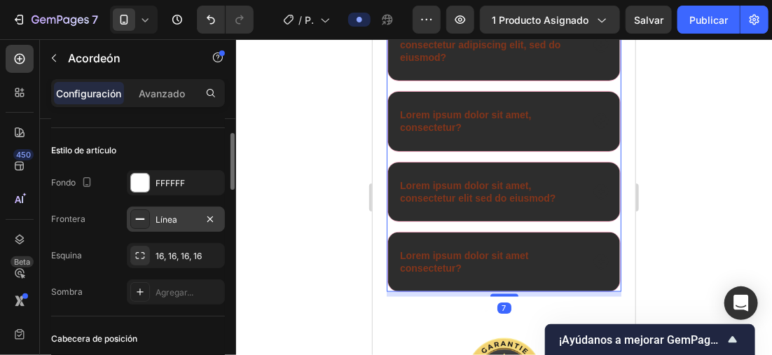
scroll to position [140, 0]
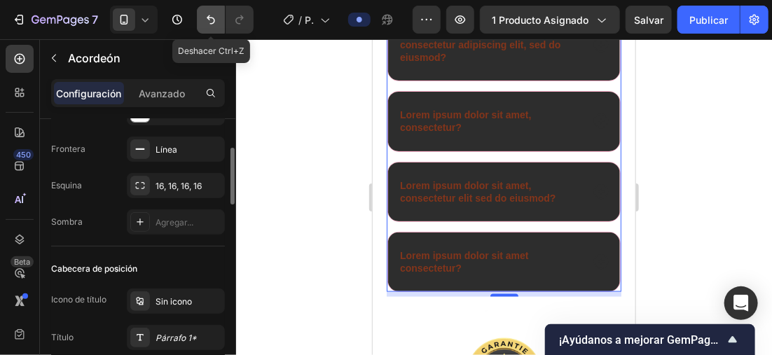
click at [204, 16] on icon "Deshacer/Rehacer" at bounding box center [211, 20] width 14 height 14
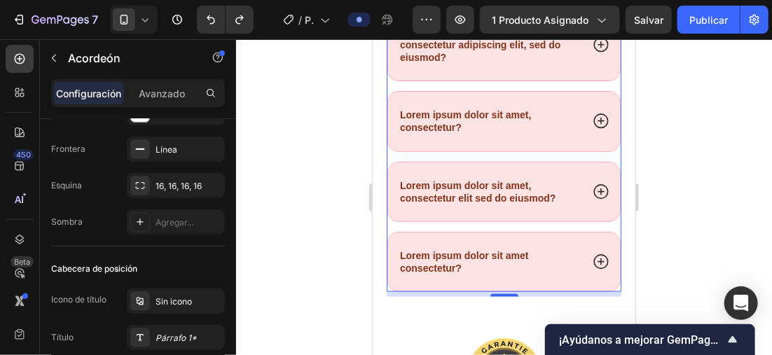
click at [390, 151] on div "Lorem ipsum dolor sit amet, consectetur adipiscing elit, sed do eiusmod? Lorem …" at bounding box center [503, 150] width 235 height 284
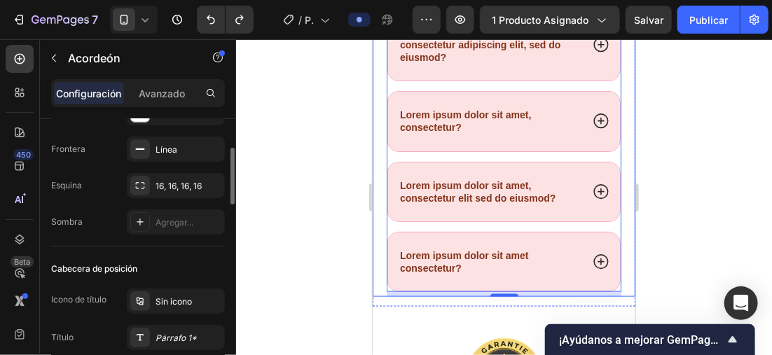
scroll to position [280, 0]
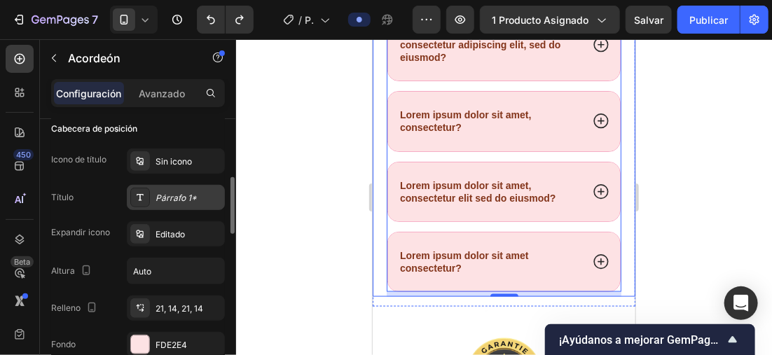
click at [158, 193] on div "Párrafo 1*" at bounding box center [188, 198] width 66 height 13
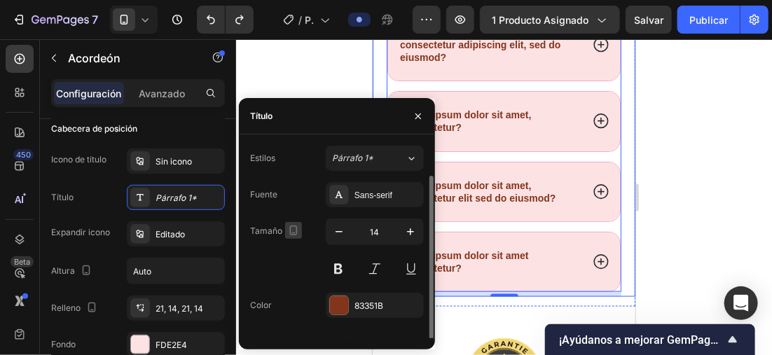
scroll to position [15, 0]
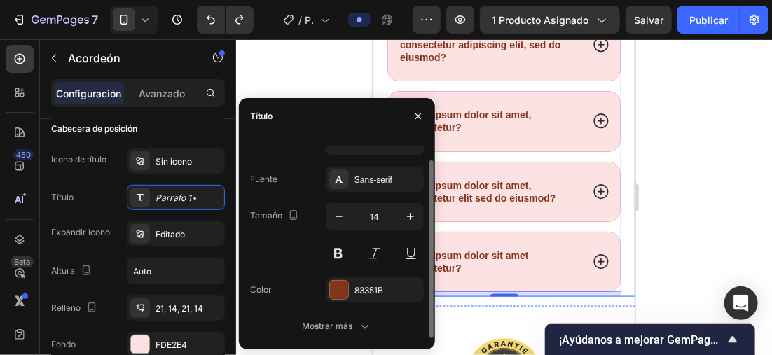
click at [356, 275] on div "Fuente Sans-serif Tamaño 14 Color 83351B Mostrar más" at bounding box center [337, 253] width 174 height 172
click at [344, 277] on div "83351B" at bounding box center [375, 289] width 98 height 25
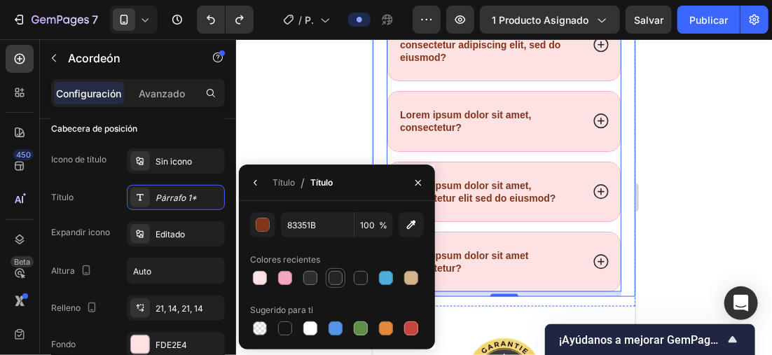
click at [333, 276] on div at bounding box center [335, 278] width 14 height 14
type input "262525"
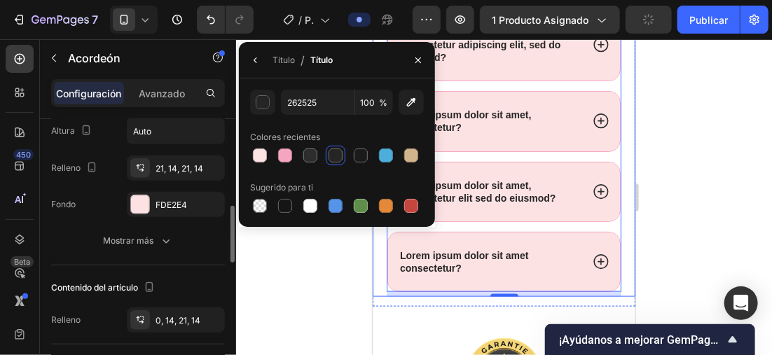
scroll to position [280, 0]
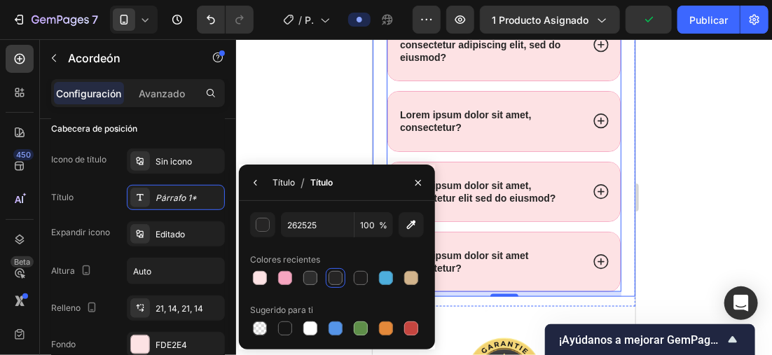
click at [289, 179] on div "Título" at bounding box center [283, 182] width 22 height 13
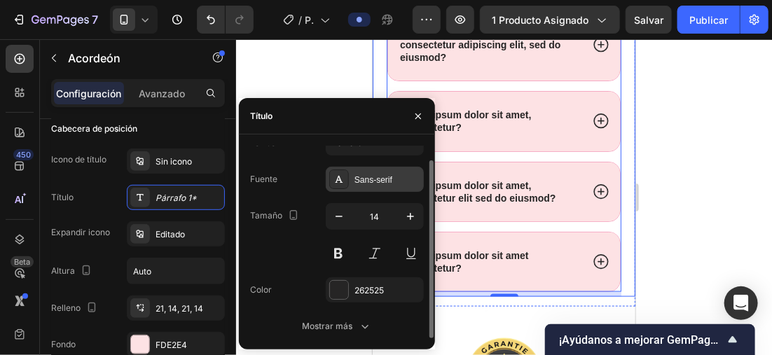
click at [383, 183] on div "Sans-serif" at bounding box center [387, 180] width 66 height 13
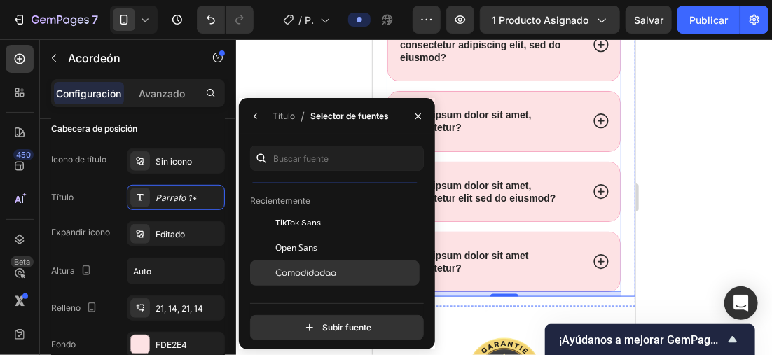
scroll to position [70, 0]
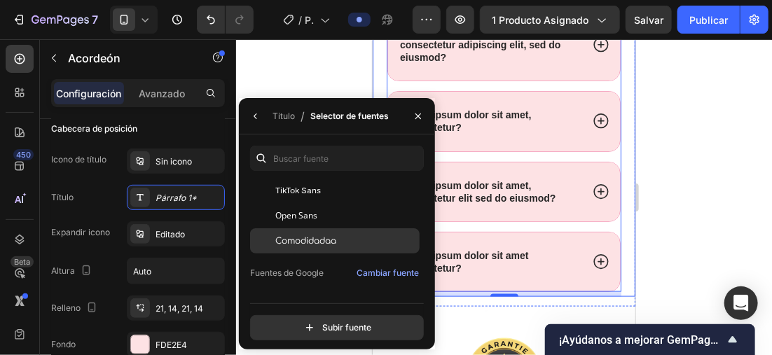
click at [343, 241] on div "Comodidadaa" at bounding box center [345, 241] width 141 height 13
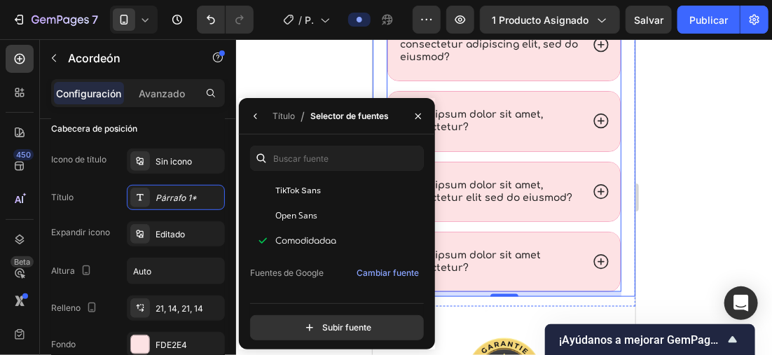
click at [296, 120] on div "Título / Selector de fuentes" at bounding box center [316, 116] width 155 height 36
click at [290, 114] on div "Título" at bounding box center [283, 116] width 22 height 13
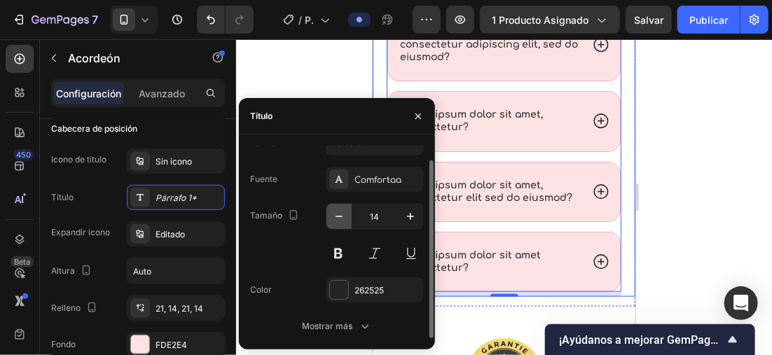
click at [338, 216] on icon "button" at bounding box center [339, 216] width 14 height 14
type input "13"
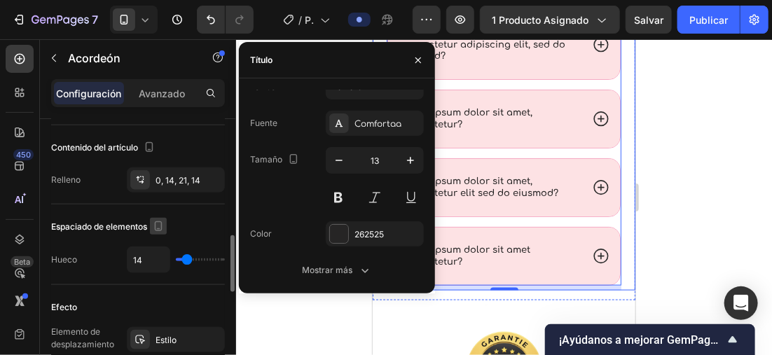
scroll to position [630, 0]
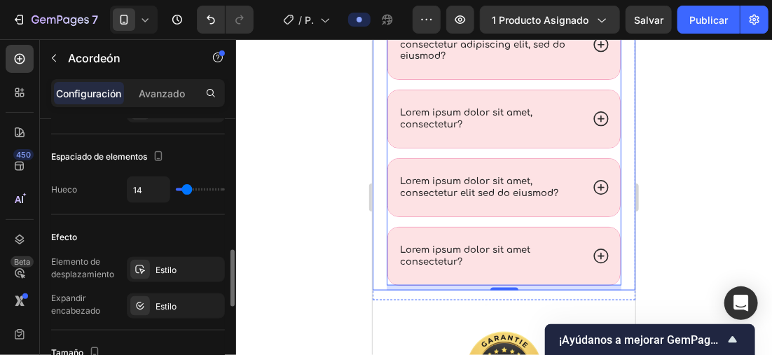
type input "0"
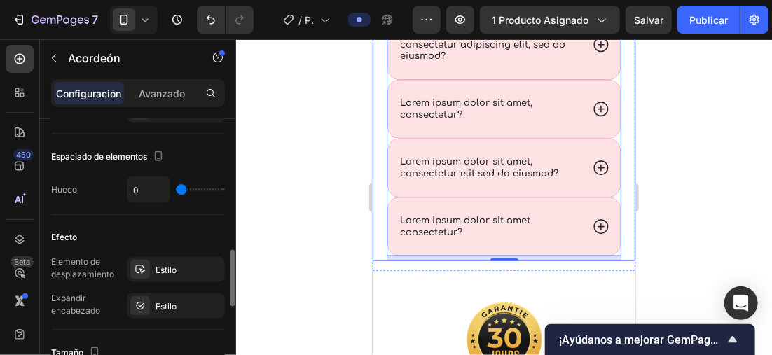
type input "9"
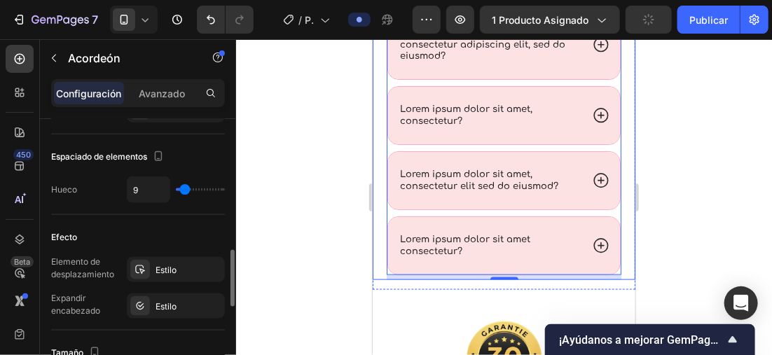
type input "9"
click at [184, 189] on input "range" at bounding box center [200, 189] width 49 height 3
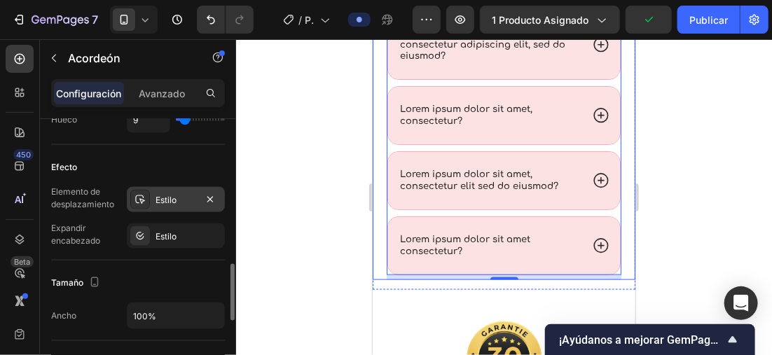
click at [162, 190] on div "Estilo" at bounding box center [176, 199] width 98 height 25
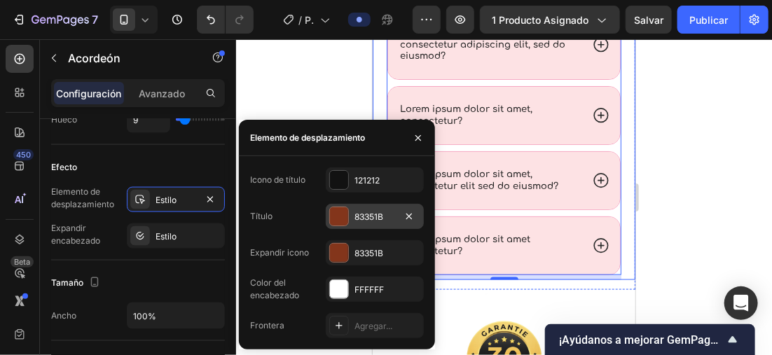
click at [338, 216] on div at bounding box center [339, 216] width 18 height 18
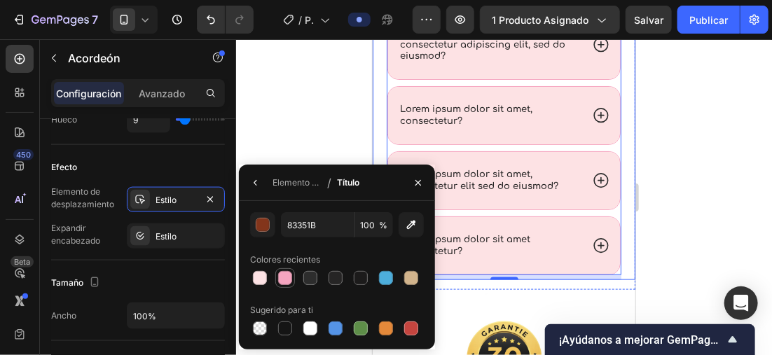
click at [284, 275] on div at bounding box center [285, 278] width 14 height 14
type input "F6A5C0"
click at [179, 194] on div "Estilo" at bounding box center [175, 200] width 41 height 13
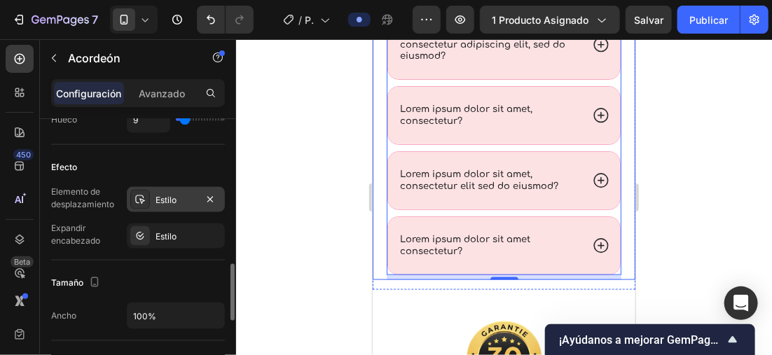
click at [175, 194] on div "Estilo" at bounding box center [175, 200] width 41 height 13
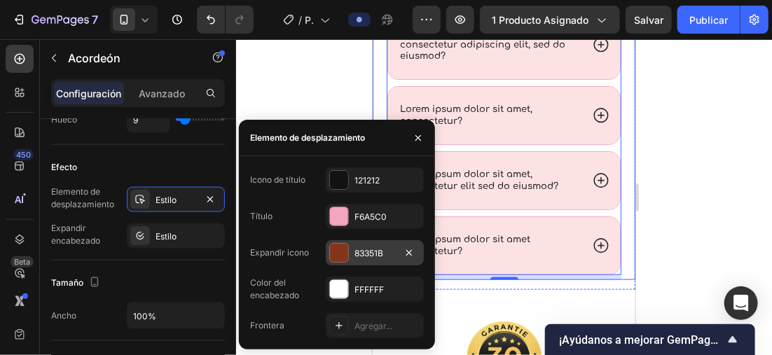
click at [337, 252] on div at bounding box center [339, 253] width 18 height 18
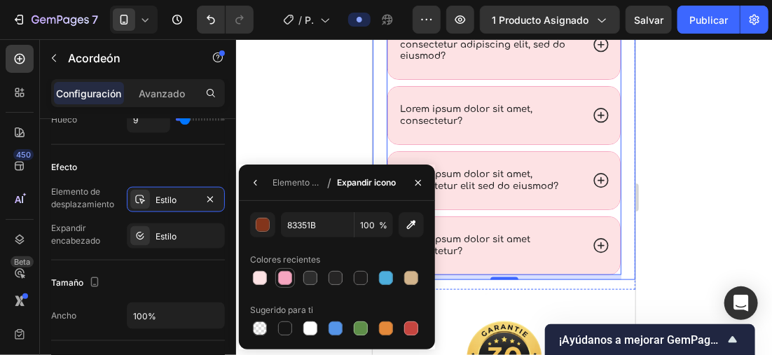
click at [289, 275] on div at bounding box center [285, 278] width 14 height 14
type input "F6A5C0"
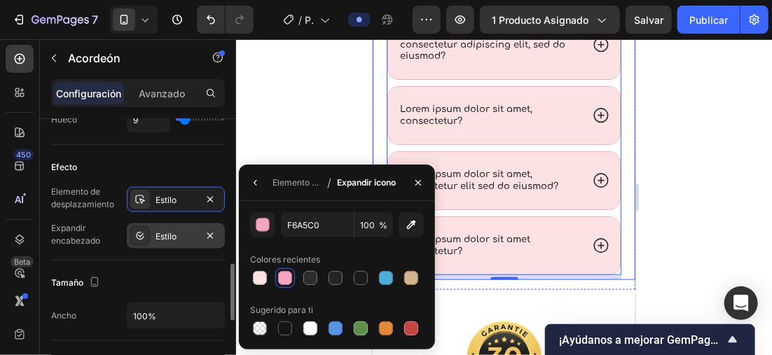
click at [173, 232] on div "Estilo" at bounding box center [175, 236] width 41 height 13
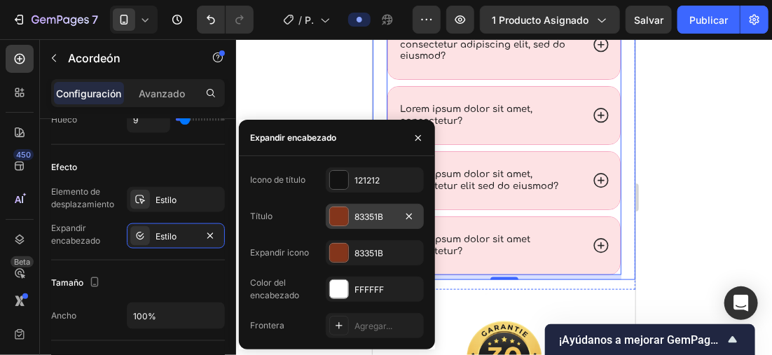
click at [352, 219] on div "83351B" at bounding box center [375, 216] width 98 height 25
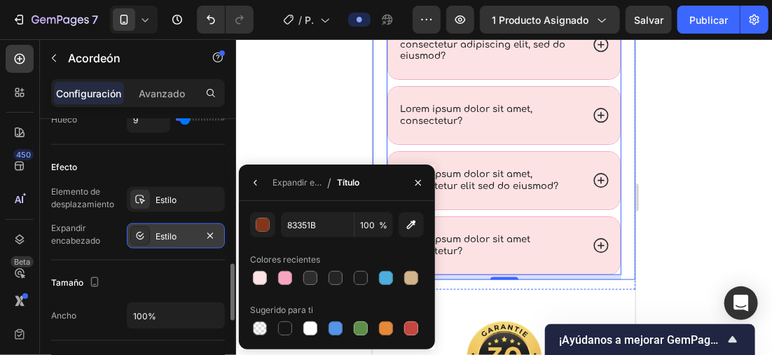
drag, startPoint x: 291, startPoint y: 277, endPoint x: 196, endPoint y: 240, distance: 101.6
click at [291, 276] on div at bounding box center [285, 278] width 14 height 14
type input "F6A5C0"
click at [167, 233] on div "Estilo" at bounding box center [175, 236] width 41 height 13
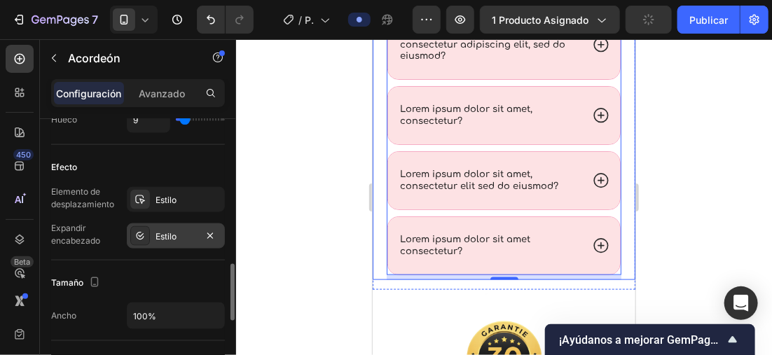
click at [167, 233] on div "Estilo" at bounding box center [175, 236] width 41 height 13
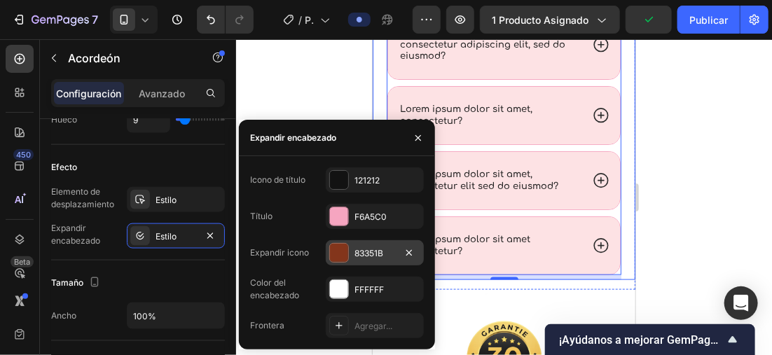
click at [340, 249] on div at bounding box center [339, 253] width 18 height 18
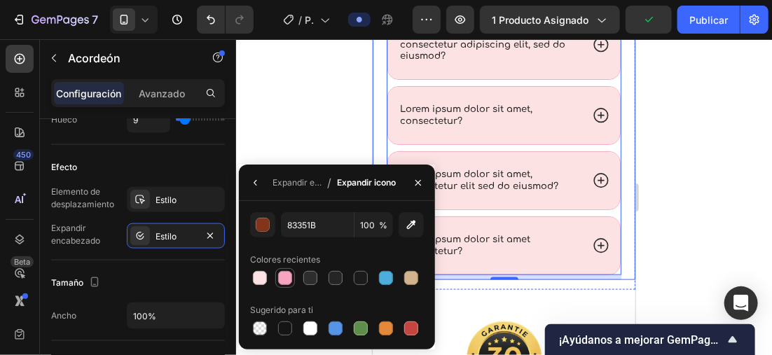
drag, startPoint x: 263, startPoint y: 270, endPoint x: 286, endPoint y: 274, distance: 22.7
click at [266, 270] on div at bounding box center [259, 278] width 17 height 17
click at [286, 274] on div at bounding box center [285, 278] width 14 height 14
type input "F6A5C0"
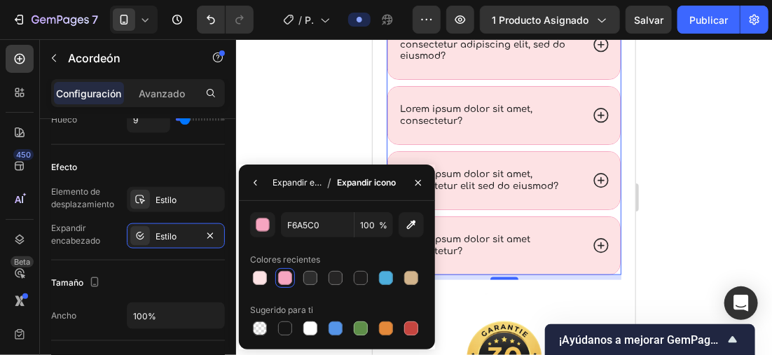
click at [282, 181] on div "Expandir encabezado" at bounding box center [296, 182] width 49 height 13
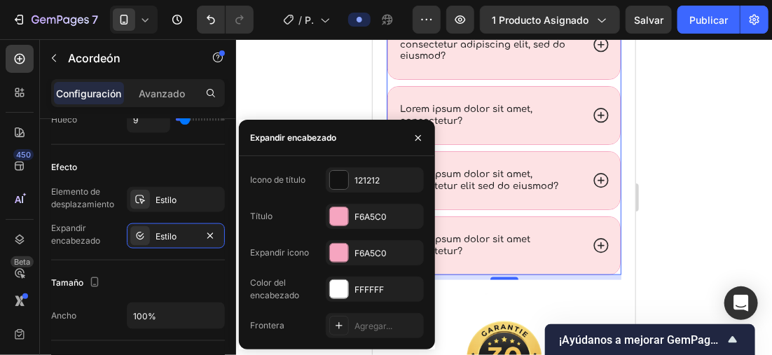
click at [286, 192] on div "Icono de título 121212" at bounding box center [337, 179] width 174 height 25
drag, startPoint x: 286, startPoint y: 192, endPoint x: 277, endPoint y: 187, distance: 10.3
click at [277, 187] on div "Icono de título" at bounding box center [277, 180] width 55 height 22
click at [674, 115] on div at bounding box center [504, 197] width 536 height 316
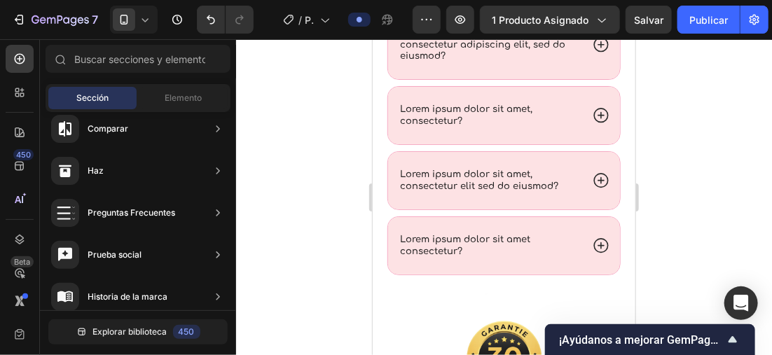
click at [674, 115] on div at bounding box center [504, 197] width 536 height 316
drag, startPoint x: 674, startPoint y: 115, endPoint x: 318, endPoint y: 126, distance: 356.7
click at [318, 129] on div at bounding box center [504, 197] width 536 height 316
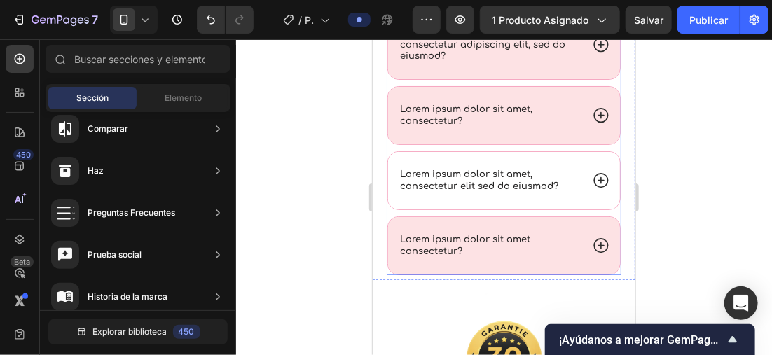
click at [576, 178] on div "Lorem ipsum dolor sit amet, consectetur elit sed do eiusmod?" at bounding box center [503, 179] width 232 height 57
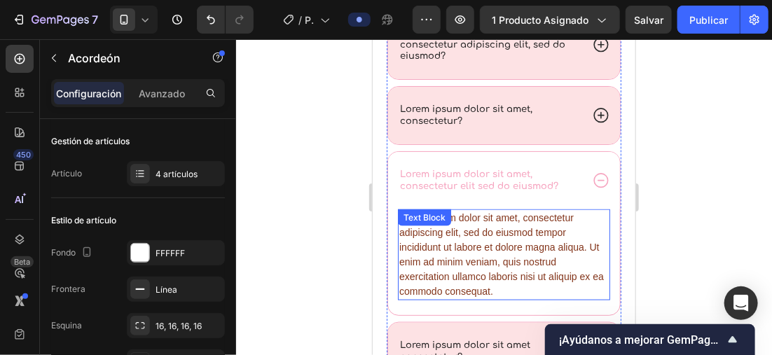
click at [566, 241] on div "Lorem ipsum dolor sit amet, consectetur adipiscing elit, sed do eiusmod tempor …" at bounding box center [503, 254] width 212 height 91
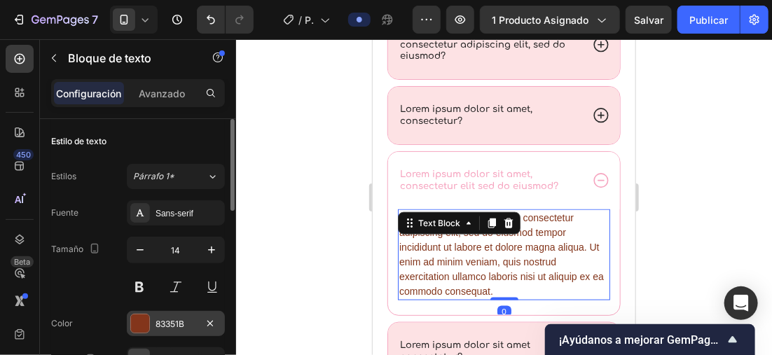
click at [151, 331] on div "83351B" at bounding box center [176, 323] width 98 height 25
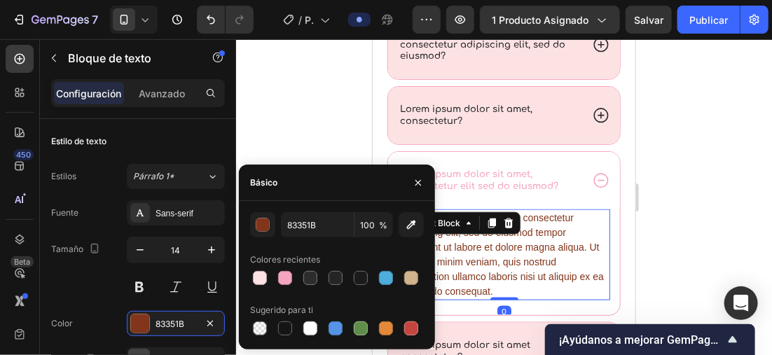
drag, startPoint x: 310, startPoint y: 279, endPoint x: 429, endPoint y: 263, distance: 120.1
click at [311, 279] on div at bounding box center [310, 278] width 14 height 14
type input "2D2D2D"
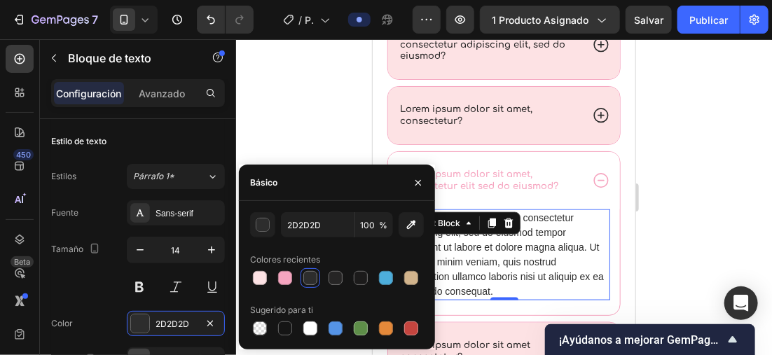
scroll to position [2434, 0]
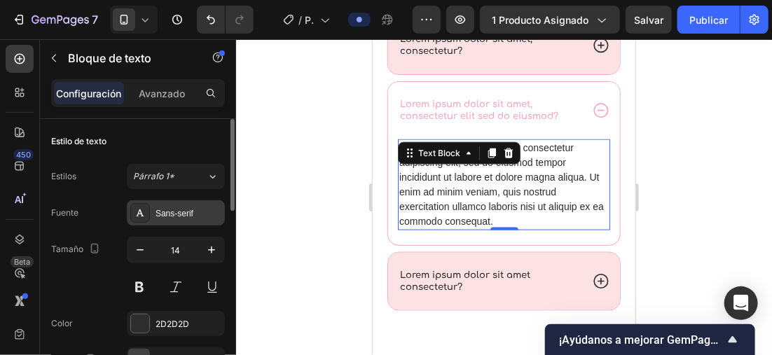
drag, startPoint x: 153, startPoint y: 216, endPoint x: 202, endPoint y: 214, distance: 48.4
click at [156, 214] on div "Sans-serif" at bounding box center [176, 212] width 98 height 25
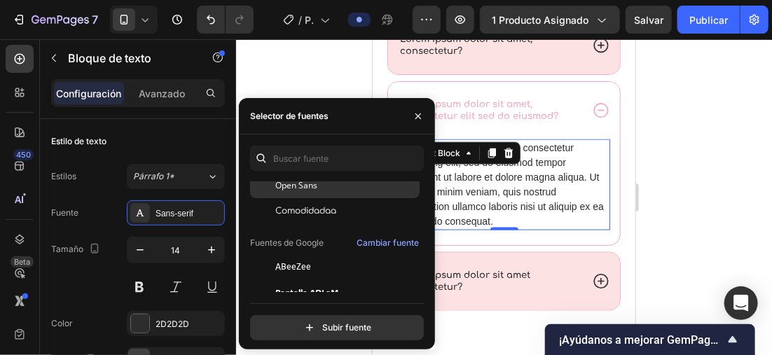
scroll to position [70, 0]
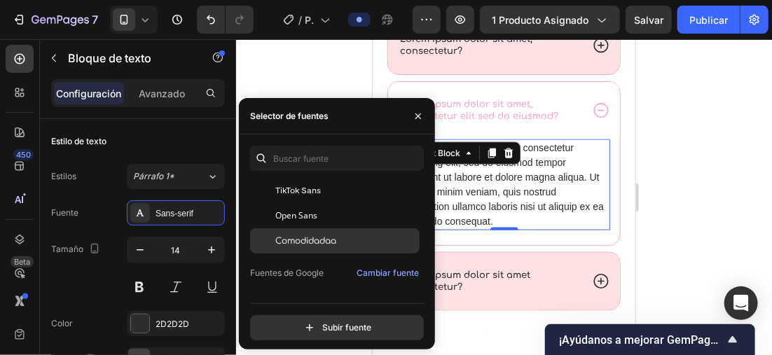
click at [333, 235] on span "Comodidadaa" at bounding box center [305, 241] width 61 height 13
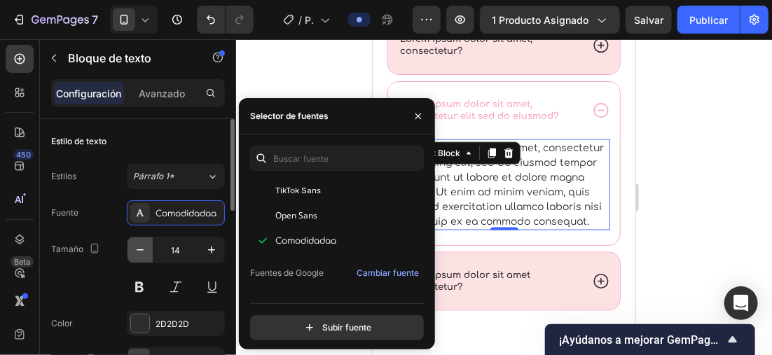
click at [146, 251] on icon "button" at bounding box center [140, 250] width 14 height 14
type input "13"
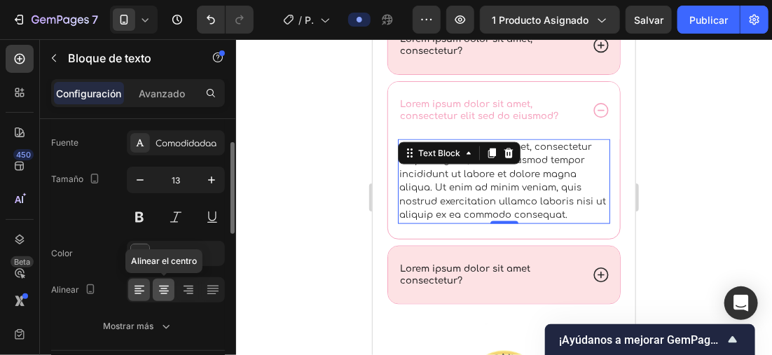
click at [165, 284] on icon at bounding box center [164, 290] width 14 height 14
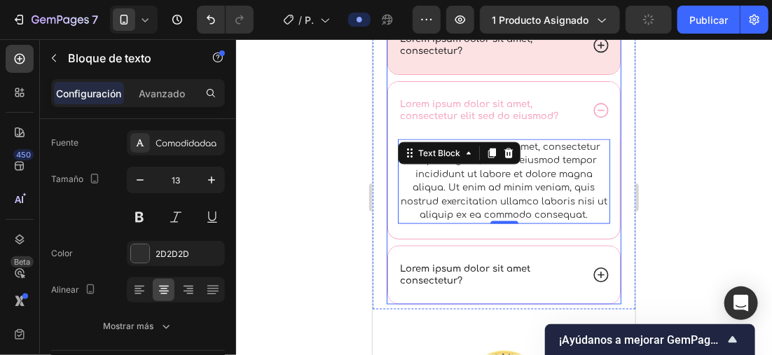
click at [591, 277] on icon at bounding box center [600, 274] width 18 height 18
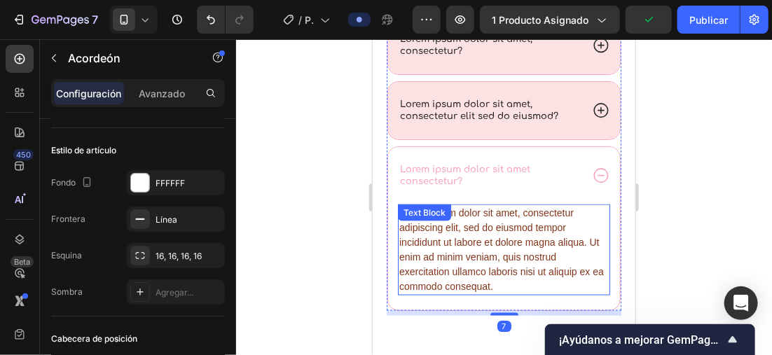
scroll to position [0, 0]
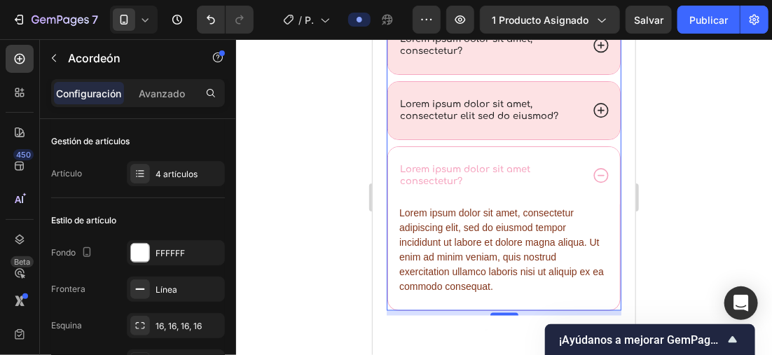
click at [492, 169] on p "Lorem ipsum dolor sit amet consectetur?" at bounding box center [488, 175] width 179 height 24
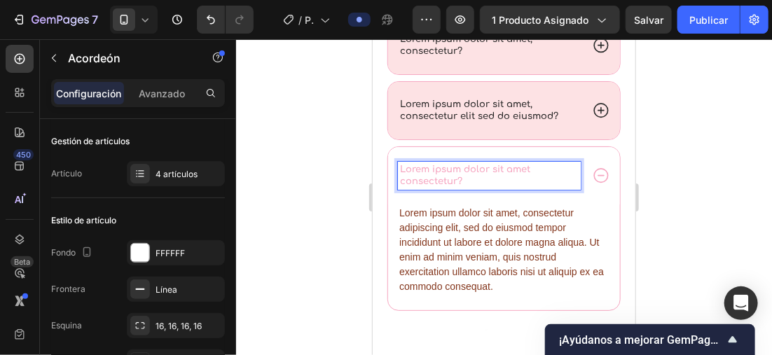
drag, startPoint x: 492, startPoint y: 169, endPoint x: 473, endPoint y: 214, distance: 48.9
click at [473, 214] on div "Lorem ipsum dolor sit amet, consectetur adipiscing elit, sed do eiusmod tempor …" at bounding box center [503, 249] width 212 height 91
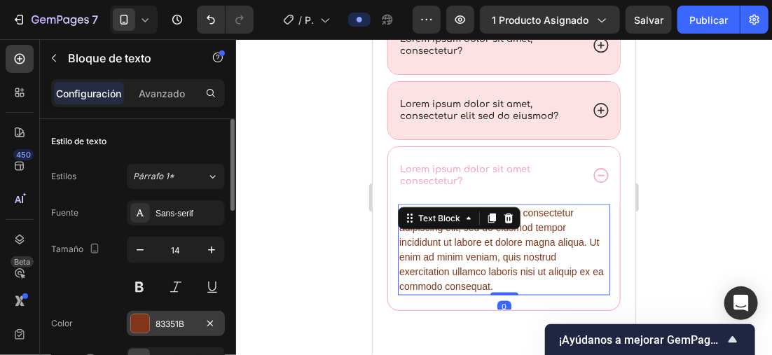
drag, startPoint x: 134, startPoint y: 313, endPoint x: 167, endPoint y: 309, distance: 33.9
click at [135, 314] on div at bounding box center [140, 323] width 18 height 18
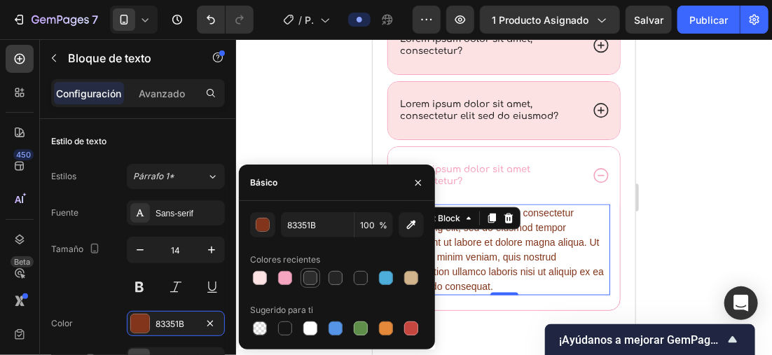
drag, startPoint x: 306, startPoint y: 275, endPoint x: 319, endPoint y: 269, distance: 14.4
click at [306, 275] on div at bounding box center [310, 278] width 14 height 14
type input "2D2D2D"
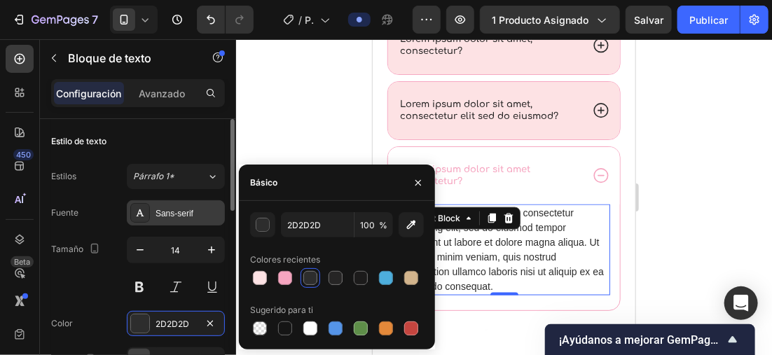
click at [173, 203] on div "Sans-serif" at bounding box center [176, 212] width 98 height 25
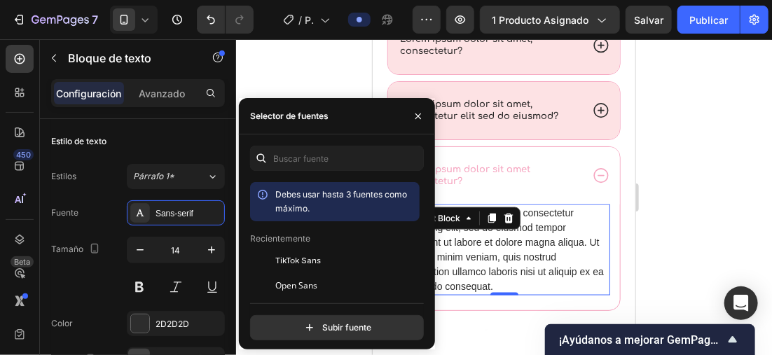
scroll to position [70, 0]
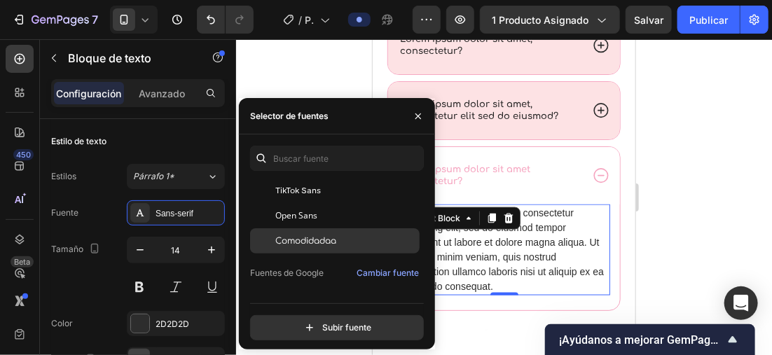
click at [319, 237] on span "Comodidadaa" at bounding box center [305, 241] width 61 height 13
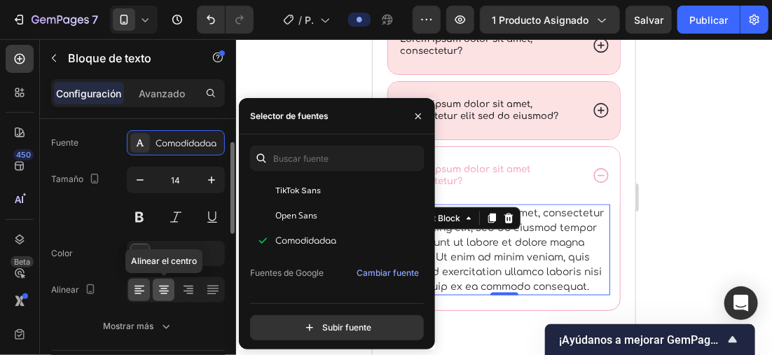
click at [166, 293] on icon at bounding box center [163, 293] width 7 height 1
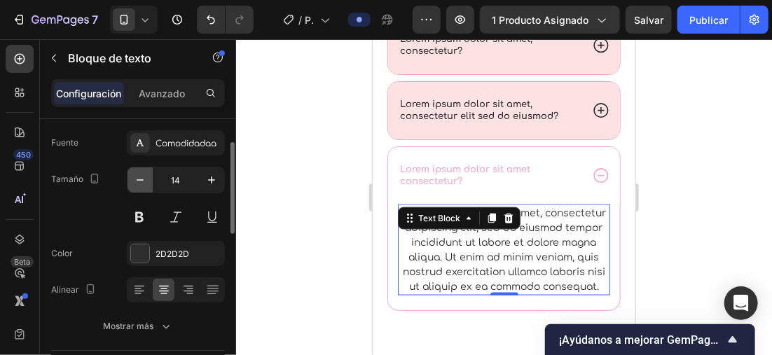
click at [143, 176] on icon "button" at bounding box center [140, 180] width 14 height 14
type input "13"
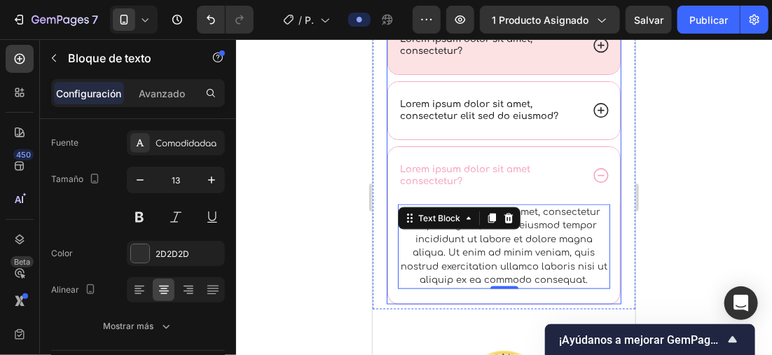
click at [575, 123] on div "Lorem ipsum dolor sit amet, consectetur elit sed do eiusmod?" at bounding box center [503, 109] width 232 height 57
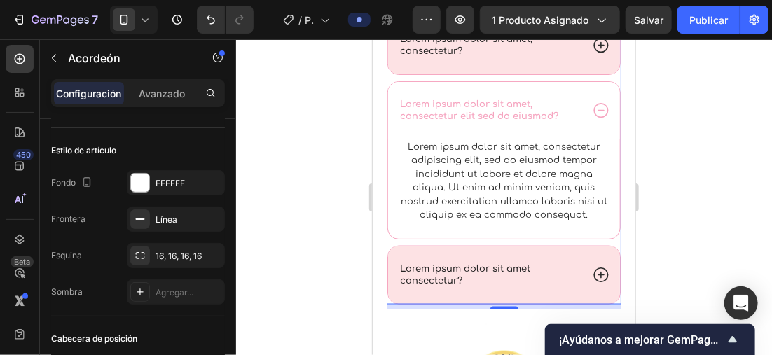
scroll to position [0, 0]
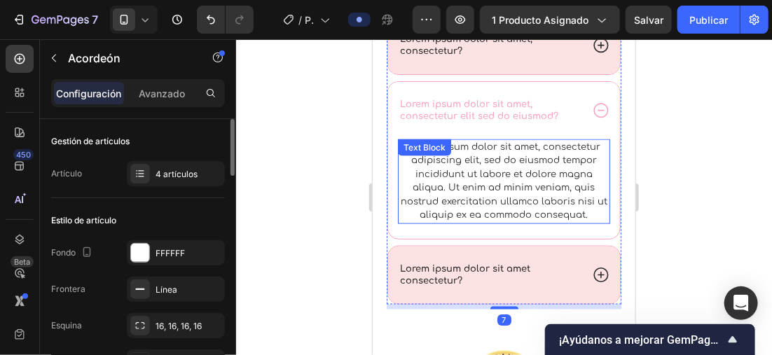
click at [565, 161] on div "Lorem ipsum dolor sit amet, consectetur adipiscing elit, sed do eiusmod tempor …" at bounding box center [503, 181] width 212 height 85
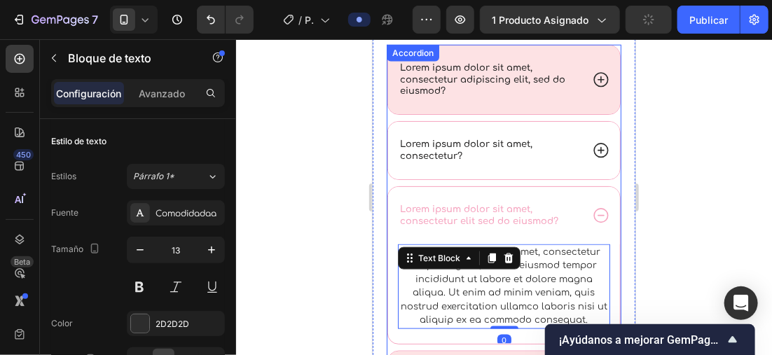
scroll to position [2294, 0]
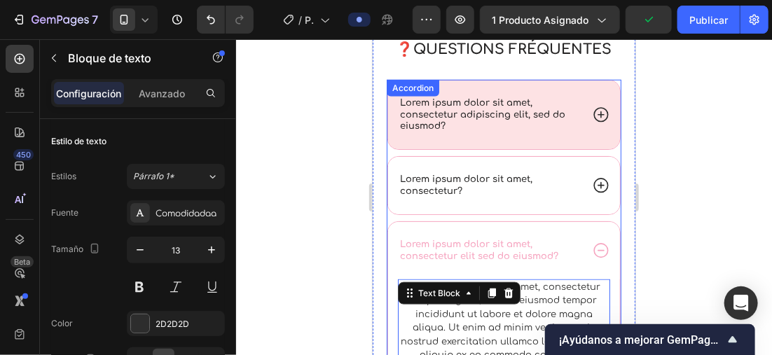
click at [591, 189] on icon at bounding box center [600, 185] width 18 height 18
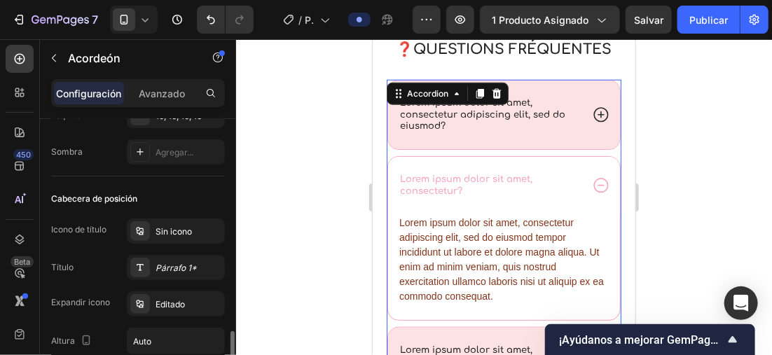
scroll to position [350, 0]
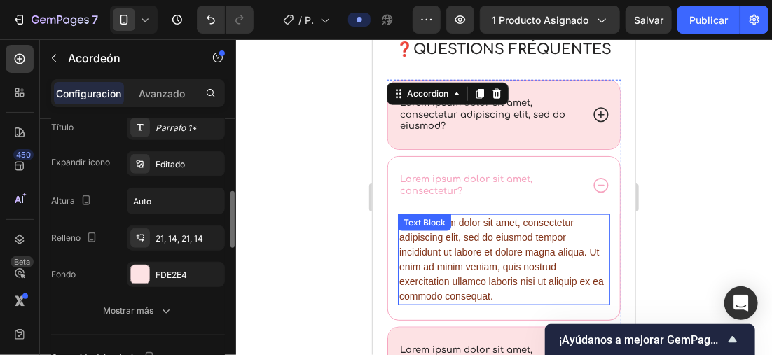
click at [469, 233] on div "Lorem ipsum dolor sit amet, consectetur adipiscing elit, sed do eiusmod tempor …" at bounding box center [503, 259] width 212 height 91
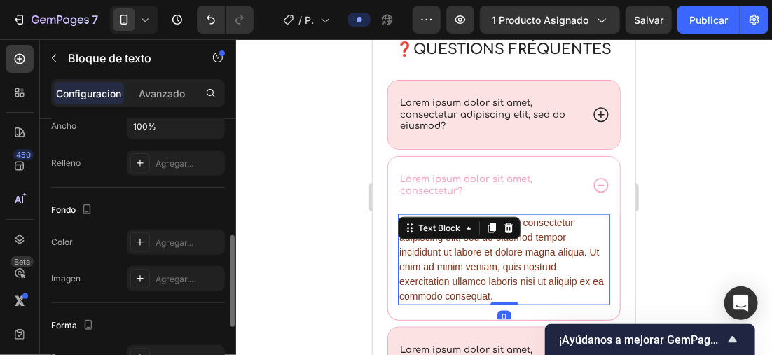
scroll to position [0, 0]
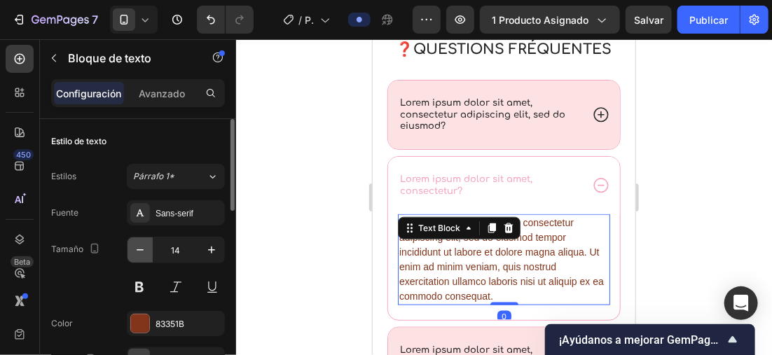
click at [146, 243] on icon "button" at bounding box center [140, 250] width 14 height 14
type input "13"
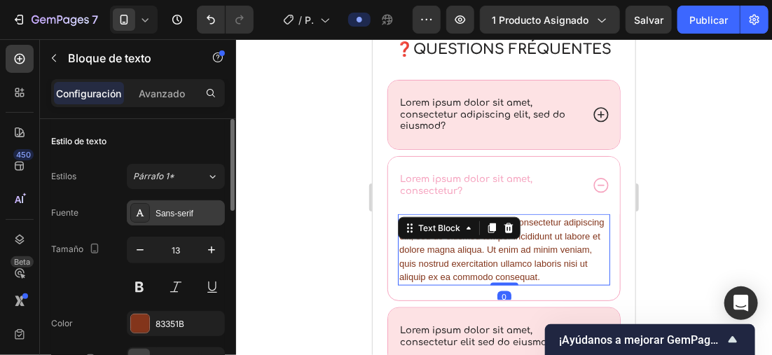
drag, startPoint x: 171, startPoint y: 214, endPoint x: 218, endPoint y: 203, distance: 48.1
click at [172, 212] on div "Sans-serif" at bounding box center [188, 213] width 66 height 13
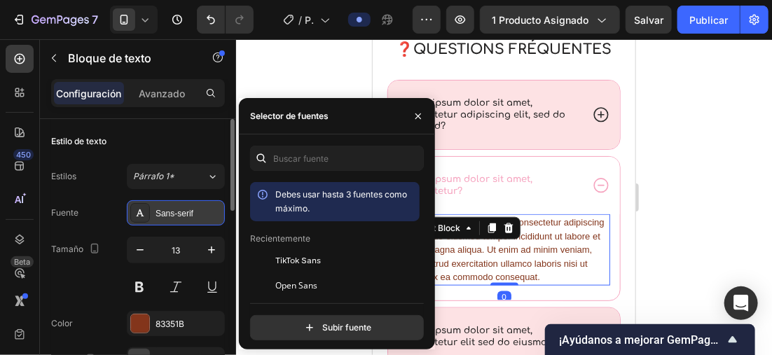
scroll to position [70, 0]
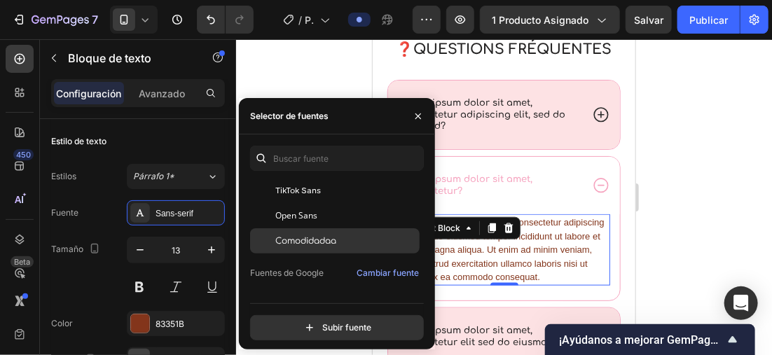
click at [334, 240] on span "Comodidadaa" at bounding box center [305, 241] width 61 height 13
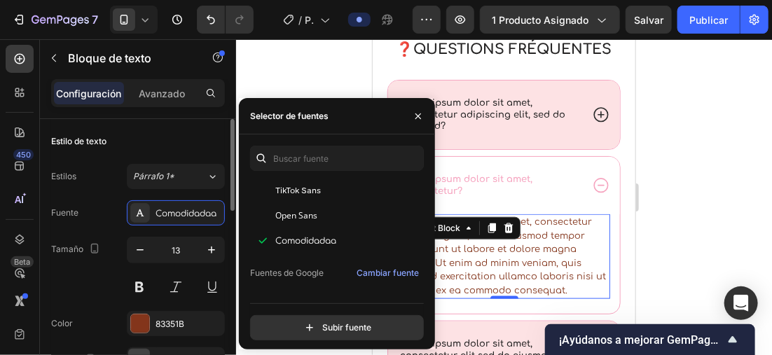
drag, startPoint x: 132, startPoint y: 319, endPoint x: 200, endPoint y: 301, distance: 70.2
click at [132, 319] on div at bounding box center [140, 323] width 18 height 18
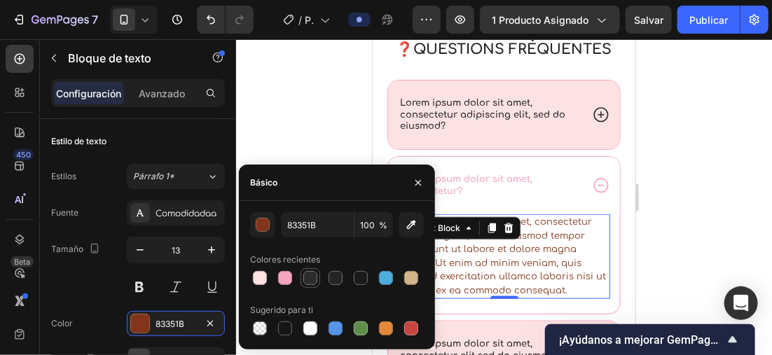
click at [306, 278] on div at bounding box center [310, 278] width 14 height 14
type input "2D2D2D"
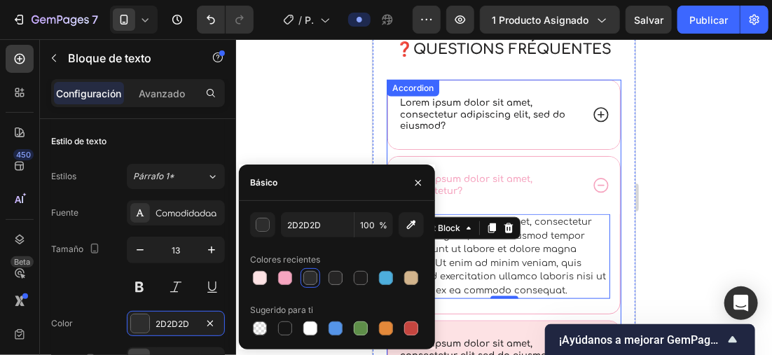
click at [555, 138] on div "Lorem ipsum dolor sit amet, consectetur adipiscing elit, sed do eiusmod?" at bounding box center [503, 114] width 232 height 69
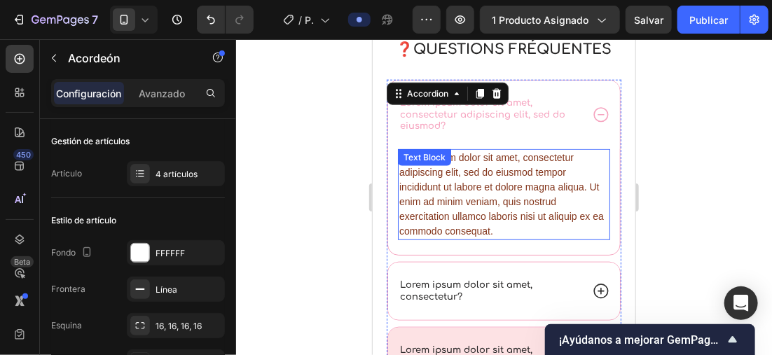
click at [462, 191] on div "Lorem ipsum dolor sit amet, consectetur adipiscing elit, sed do eiusmod tempor …" at bounding box center [503, 193] width 212 height 91
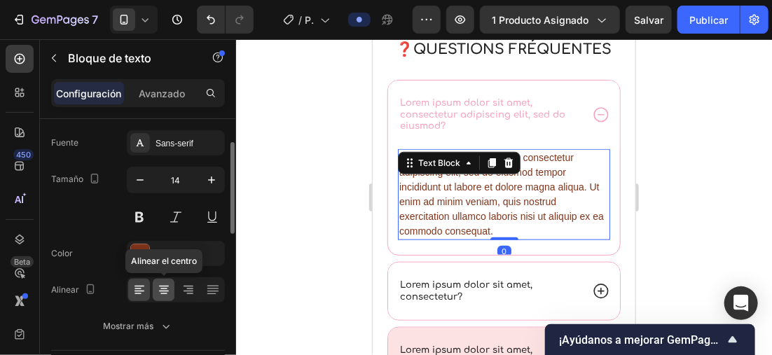
click at [157, 283] on icon at bounding box center [164, 290] width 14 height 14
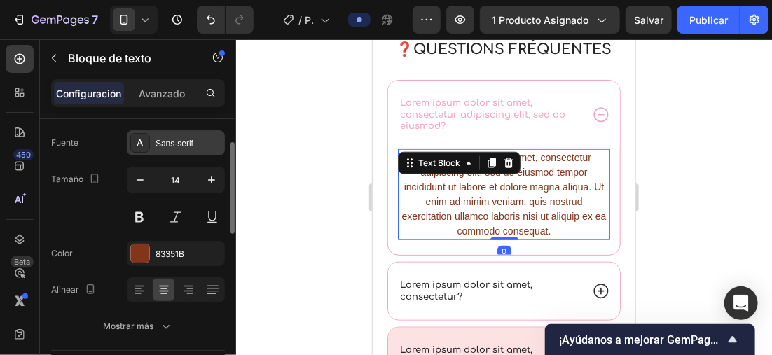
click at [174, 139] on div "Sans-serif" at bounding box center [188, 143] width 66 height 13
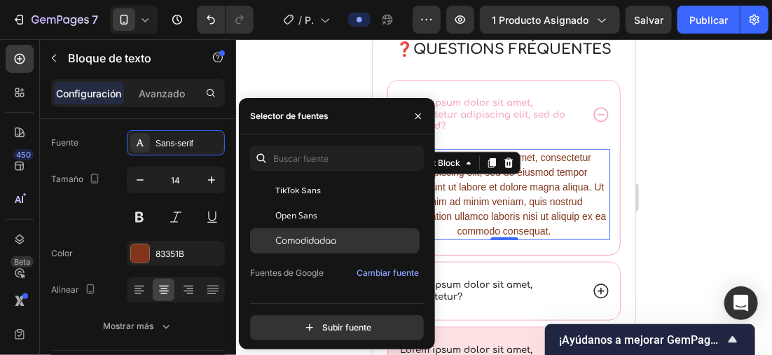
click at [300, 230] on div "Comodidadaa" at bounding box center [334, 240] width 169 height 25
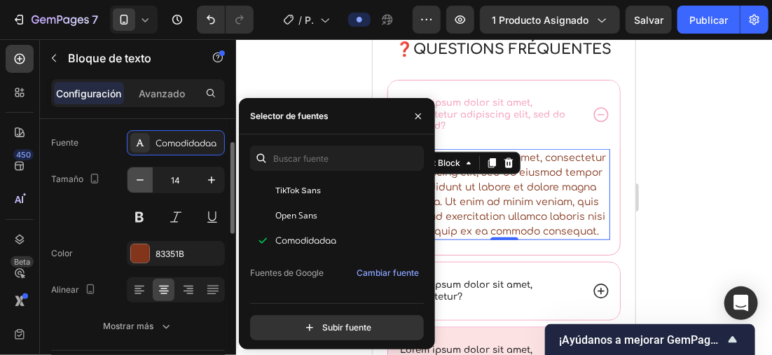
click at [138, 176] on icon "button" at bounding box center [140, 180] width 14 height 14
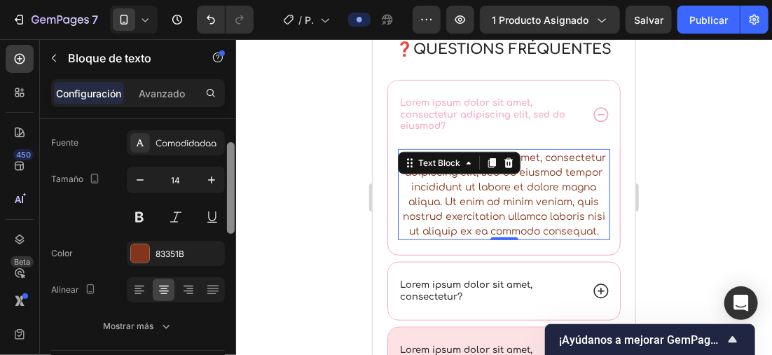
type input "13"
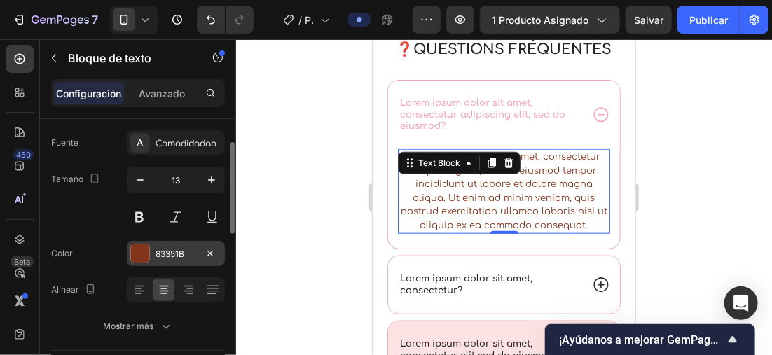
click at [126, 251] on div "Color 83351B" at bounding box center [138, 253] width 174 height 25
drag, startPoint x: 127, startPoint y: 250, endPoint x: 160, endPoint y: 251, distance: 32.9
click at [139, 251] on div at bounding box center [140, 253] width 18 height 18
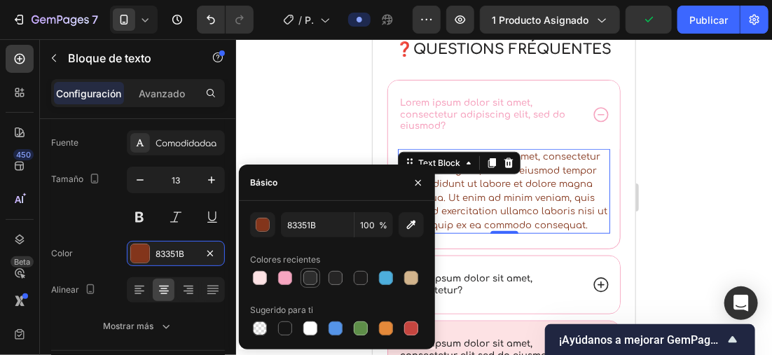
click at [300, 277] on div at bounding box center [310, 278] width 20 height 20
type input "2D2D2D"
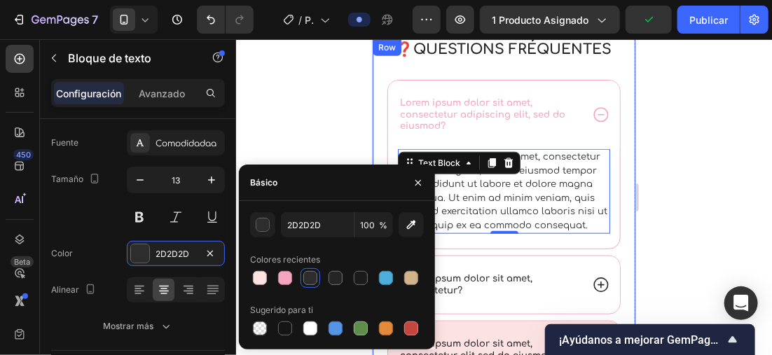
click at [679, 203] on div at bounding box center [504, 197] width 536 height 316
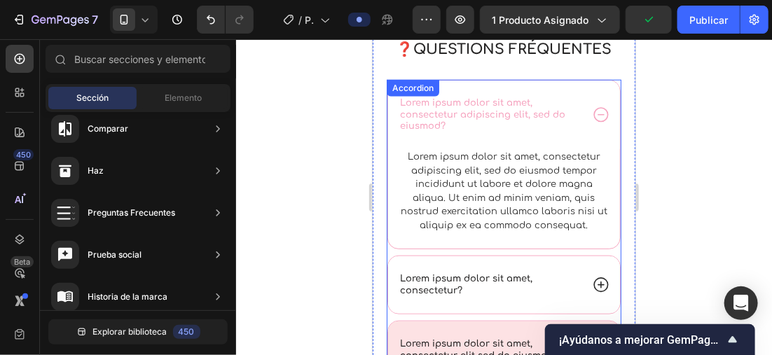
click at [593, 288] on icon at bounding box center [600, 284] width 15 height 15
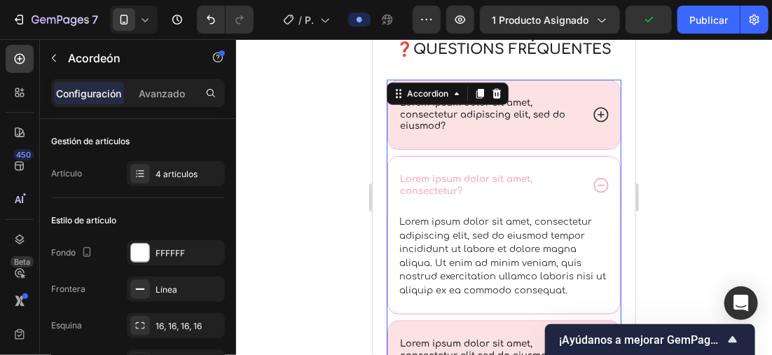
scroll to position [2364, 0]
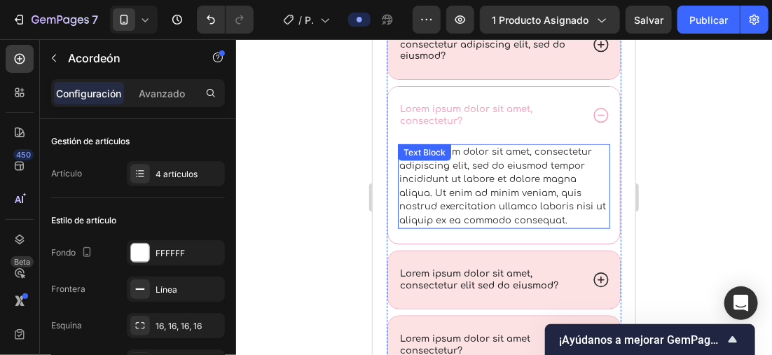
click at [540, 201] on div "Lorem ipsum dolor sit amet, consectetur adipiscing elit, sed do eiusmod tempor …" at bounding box center [503, 186] width 212 height 85
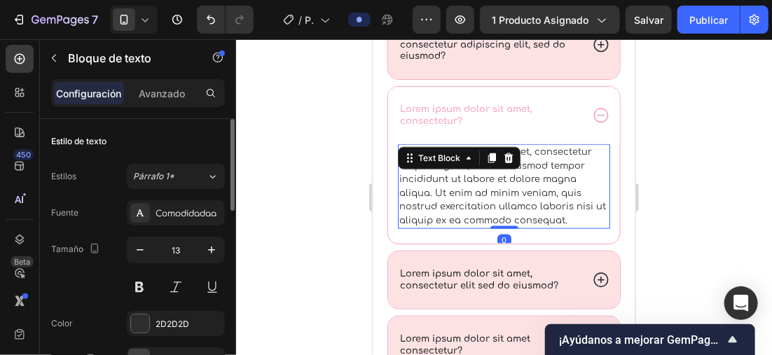
scroll to position [70, 0]
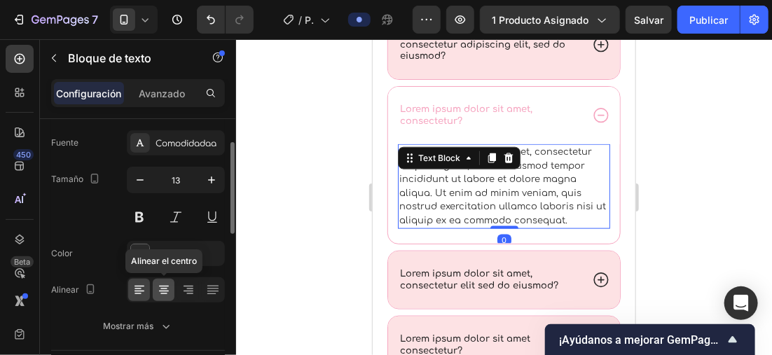
click at [160, 284] on icon at bounding box center [164, 290] width 14 height 14
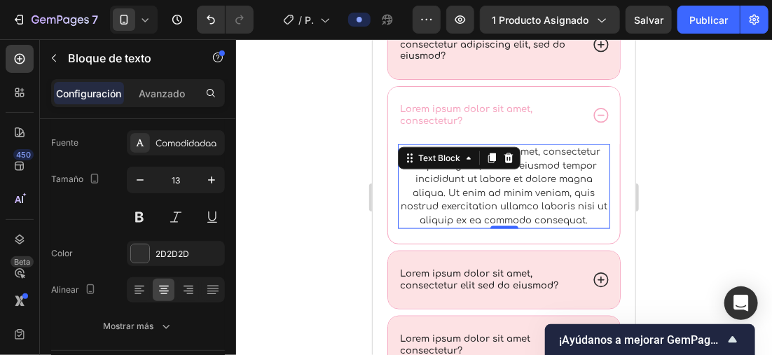
click at [289, 203] on div at bounding box center [504, 197] width 536 height 316
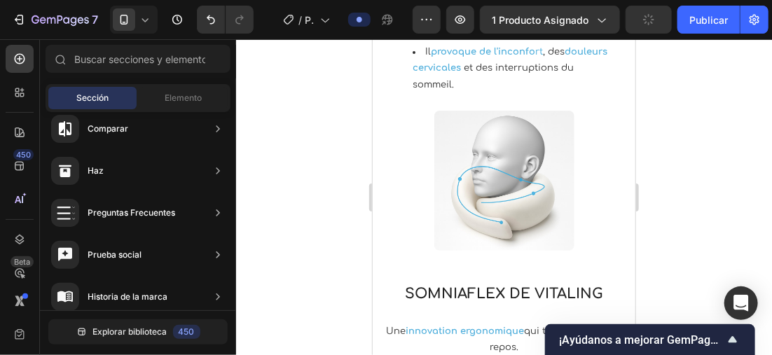
scroll to position [1628, 0]
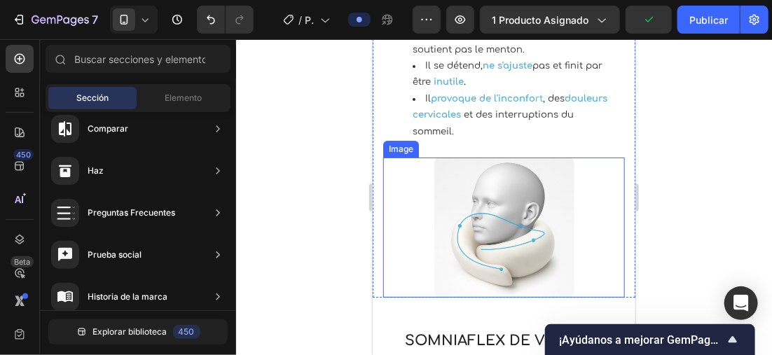
click at [527, 193] on img at bounding box center [504, 227] width 140 height 140
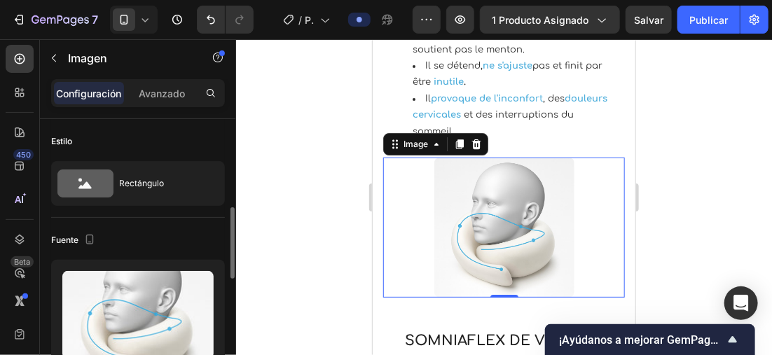
scroll to position [70, 0]
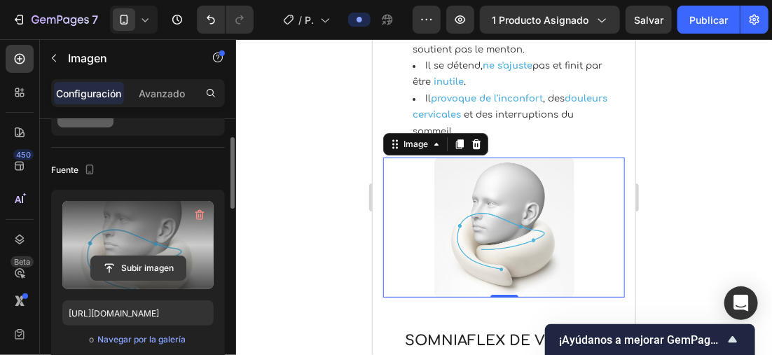
click at [155, 263] on input "file" at bounding box center [138, 268] width 95 height 24
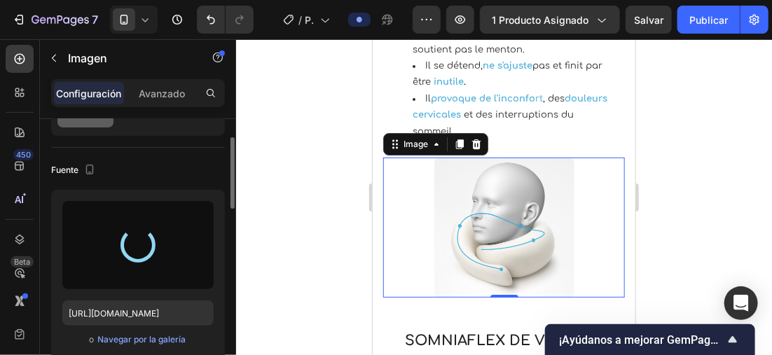
type input "https://cdn.shopify.com/s/files/1/0896/6527/4190/files/gempages_556725335903700…"
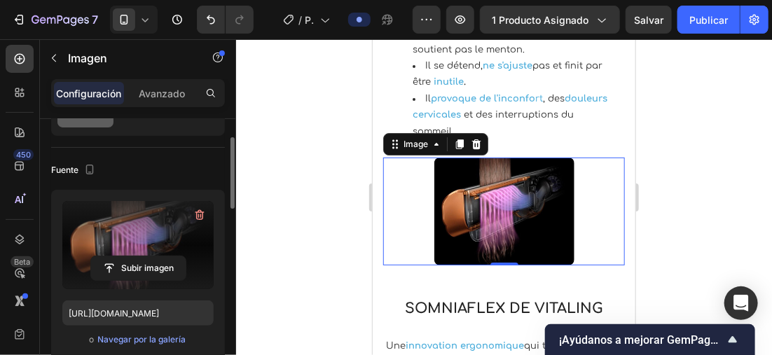
click at [298, 185] on div at bounding box center [504, 197] width 536 height 316
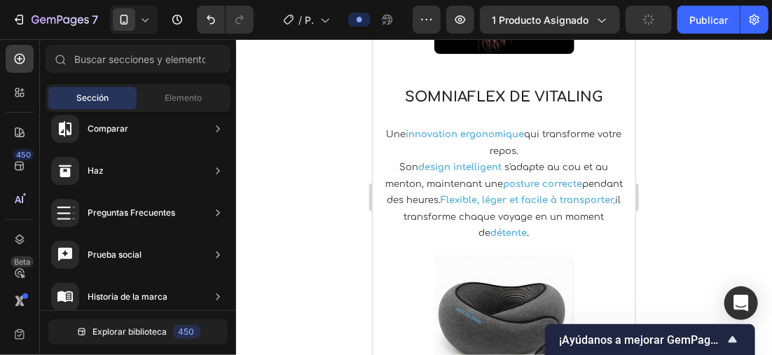
scroll to position [1867, 0]
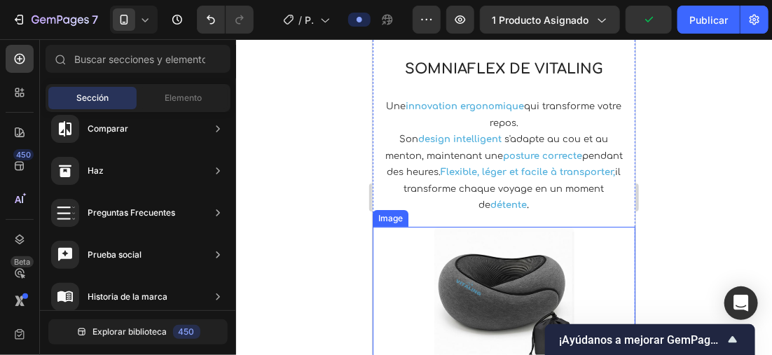
click at [520, 256] on img at bounding box center [504, 296] width 140 height 140
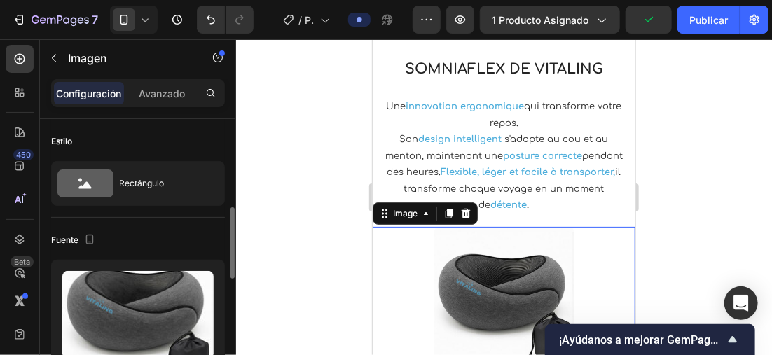
scroll to position [70, 0]
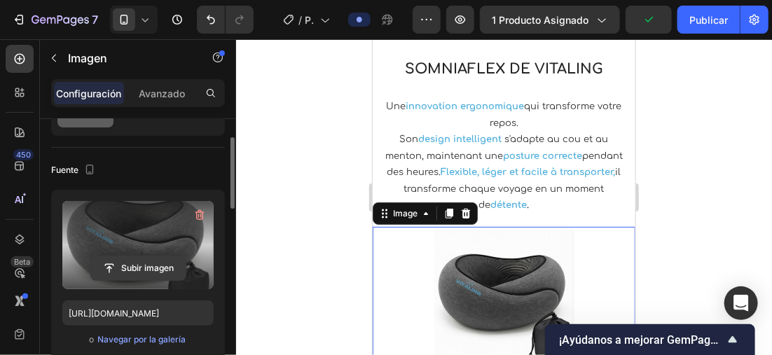
click at [149, 256] on input "file" at bounding box center [138, 268] width 95 height 24
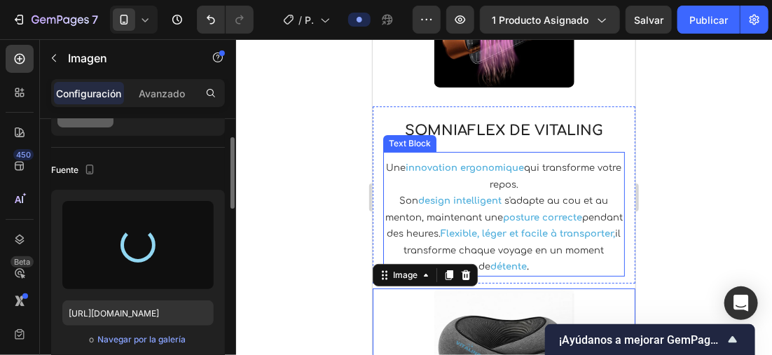
type input "https://cdn.shopify.com/s/files/1/0896/6527/4190/files/gempages_556725335903700…"
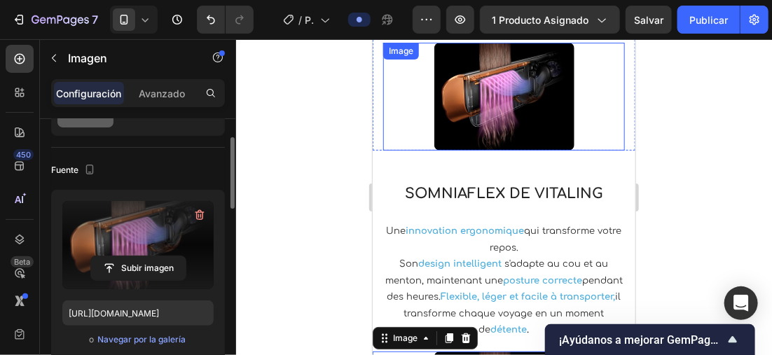
scroll to position [1727, 0]
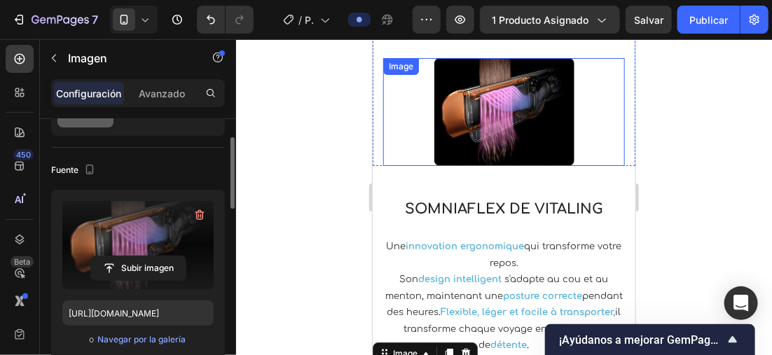
click at [509, 109] on img at bounding box center [504, 111] width 140 height 108
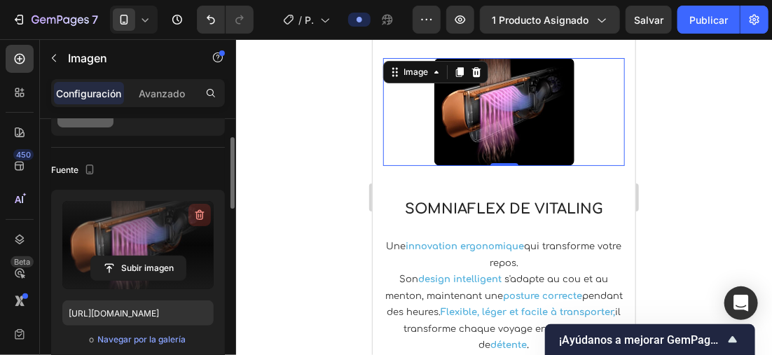
click at [198, 212] on icon "button" at bounding box center [199, 215] width 9 height 11
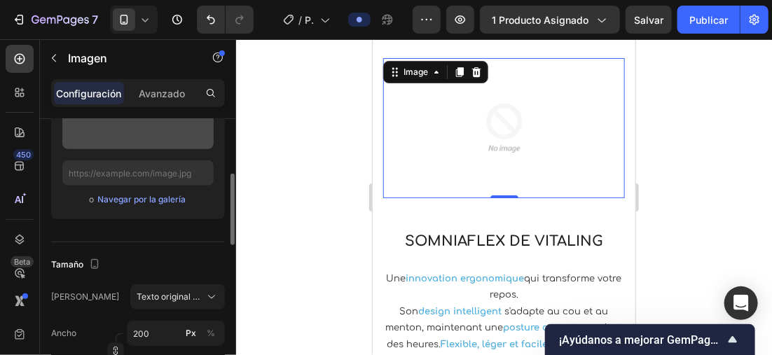
scroll to position [140, 0]
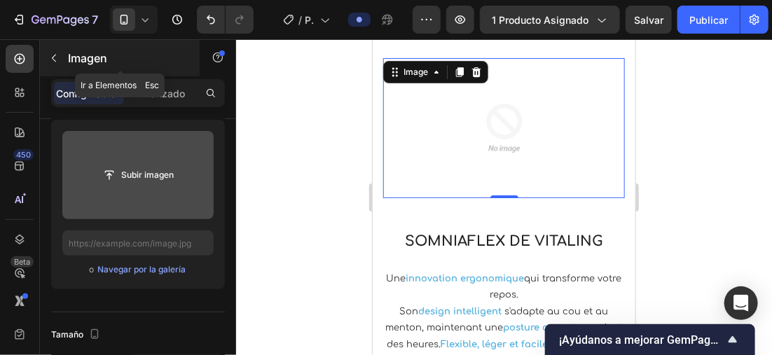
click at [64, 60] on button "button" at bounding box center [54, 58] width 22 height 22
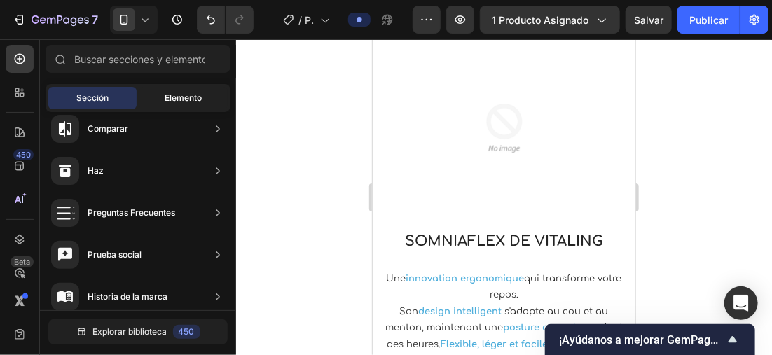
click at [175, 87] on div "Elemento" at bounding box center [183, 98] width 88 height 22
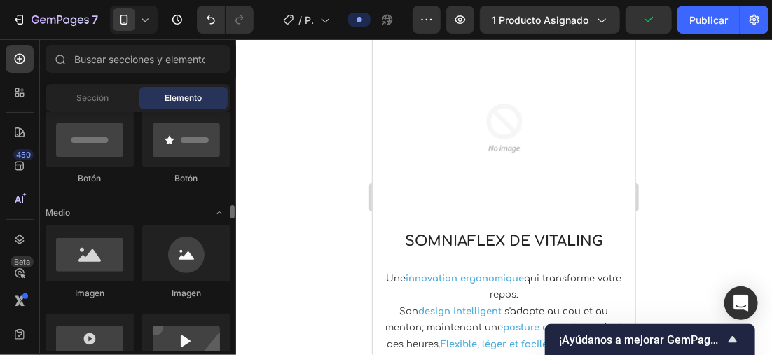
scroll to position [420, 0]
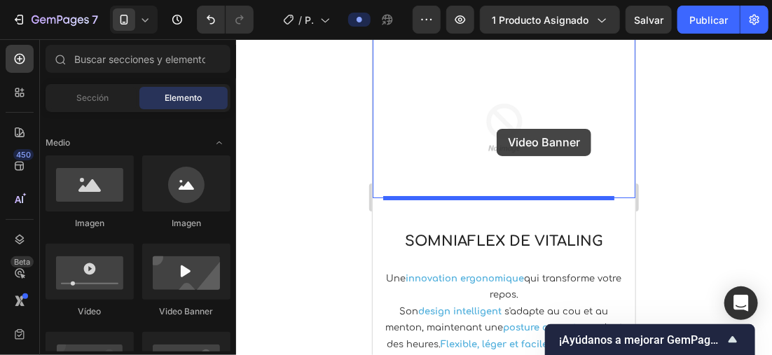
drag, startPoint x: 564, startPoint y: 315, endPoint x: 496, endPoint y: 128, distance: 199.0
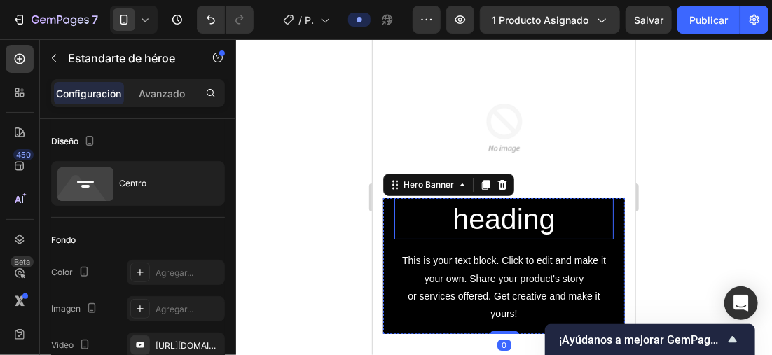
click at [546, 228] on h2 "Click here to edit heading" at bounding box center [503, 201] width 219 height 78
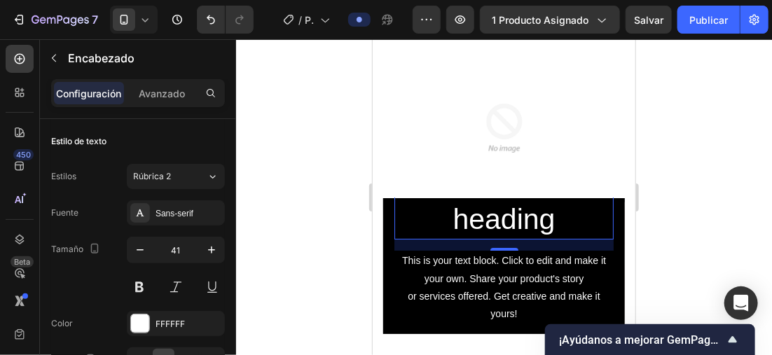
click at [537, 259] on div "This is your text block. Click to edit and make it your own. Share your product…" at bounding box center [503, 287] width 219 height 74
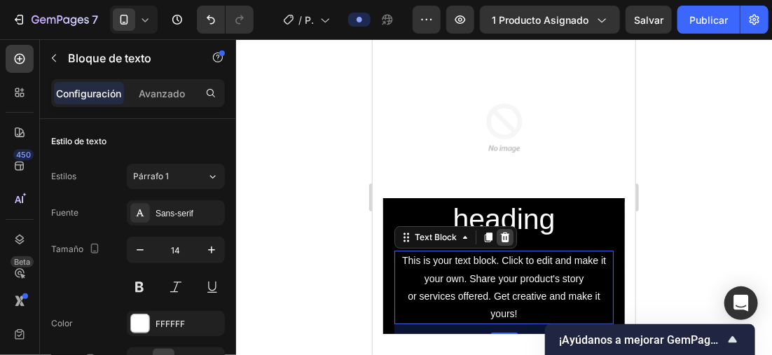
click at [506, 233] on icon at bounding box center [504, 237] width 9 height 10
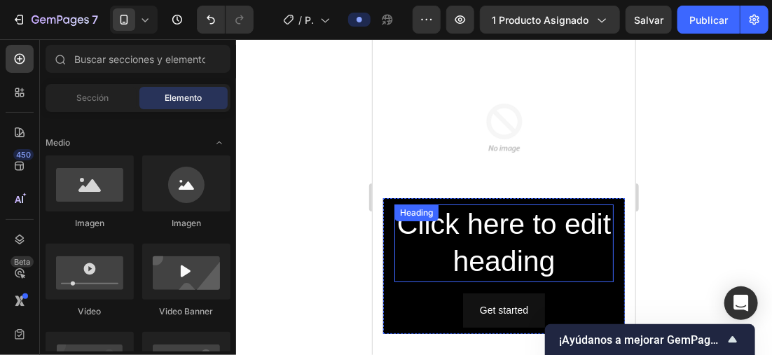
click at [546, 235] on h2 "Click here to edit heading" at bounding box center [503, 243] width 219 height 78
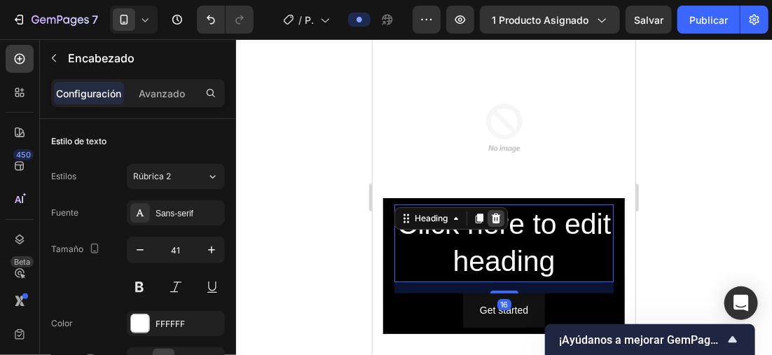
click at [497, 214] on icon at bounding box center [495, 217] width 11 height 11
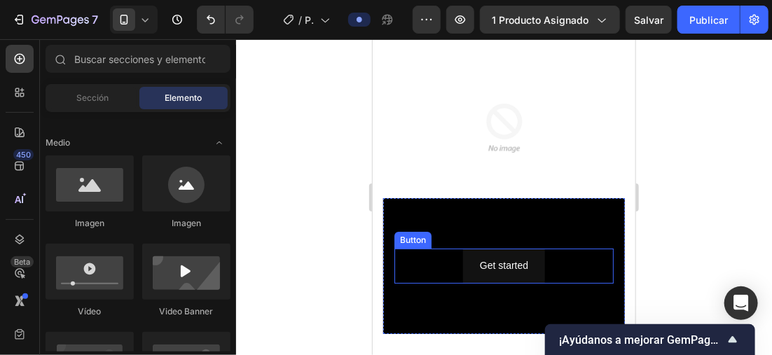
click at [548, 257] on div "Get started Button" at bounding box center [503, 265] width 219 height 34
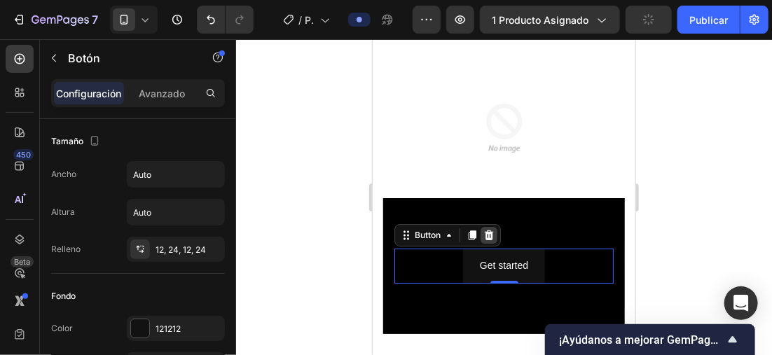
click at [491, 230] on icon at bounding box center [488, 235] width 9 height 10
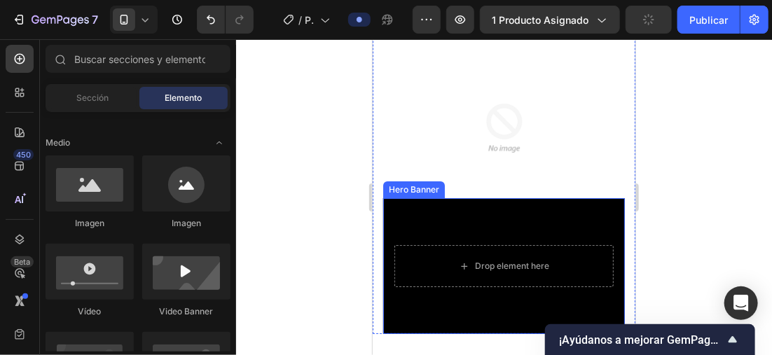
click at [497, 225] on div "Background Image" at bounding box center [503, 266] width 242 height 136
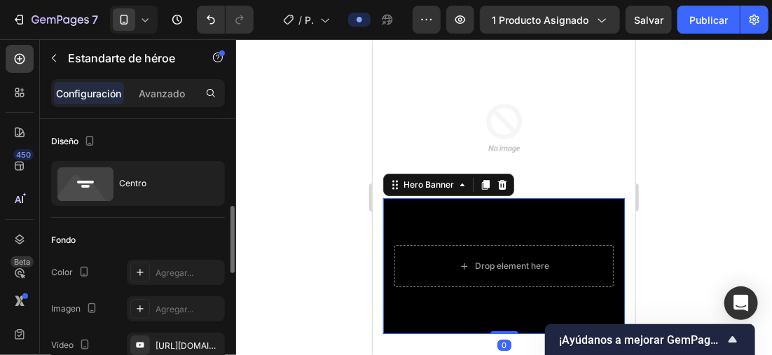
scroll to position [140, 0]
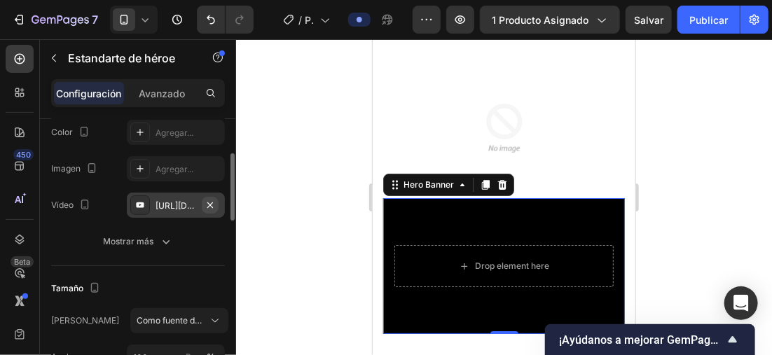
click at [207, 200] on icon "button" at bounding box center [210, 205] width 11 height 11
type input "Auto"
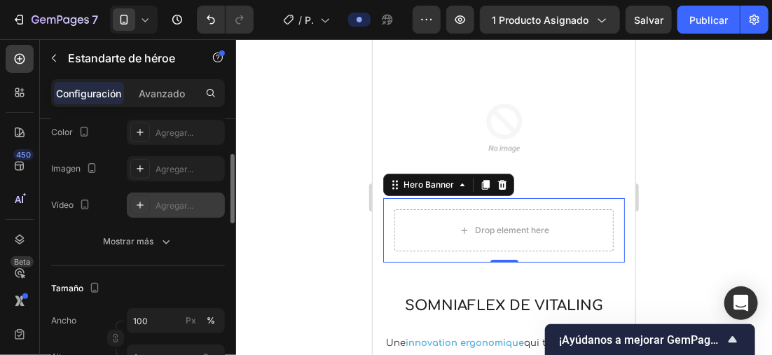
click at [154, 205] on div "Agregar..." at bounding box center [176, 205] width 98 height 25
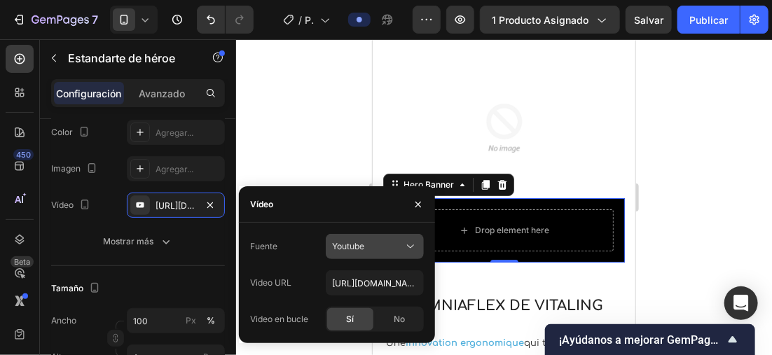
click at [375, 246] on div "Youtube" at bounding box center [367, 246] width 71 height 13
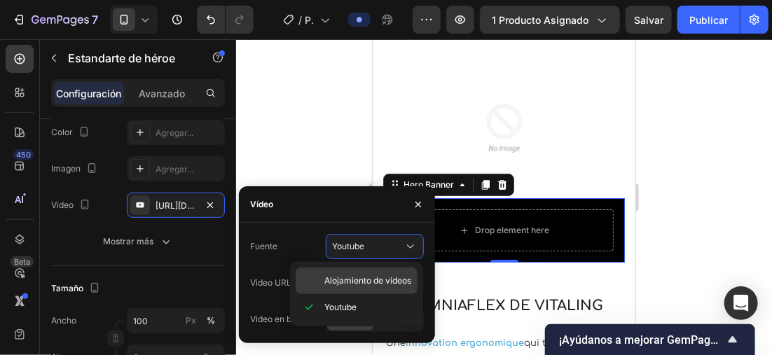
click at [373, 279] on span "Alojamiento de videos" at bounding box center [367, 281] width 87 height 13
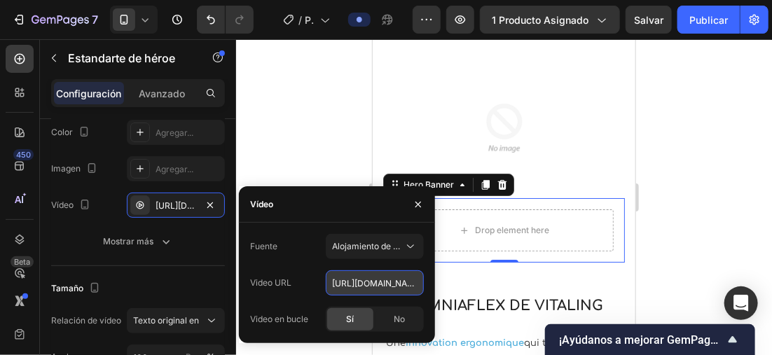
click at [396, 280] on input "https://cdn.shopify.com/videos/c/o/v/92a407d4e0c94a288eb54cac18c387dc.mp4" at bounding box center [375, 282] width 98 height 25
click at [399, 281] on input "https://cdn.shopify.com/videos/c/o/v/92a407d4e0c94a288eb54cac18c387dc.mp4" at bounding box center [375, 282] width 98 height 25
drag, startPoint x: 326, startPoint y: 282, endPoint x: 426, endPoint y: 282, distance: 99.5
click at [426, 282] on div "Fuente Alojamiento de videos Video URL https://cdn.shopify.com/videos/c/o/v/92a…" at bounding box center [337, 283] width 196 height 98
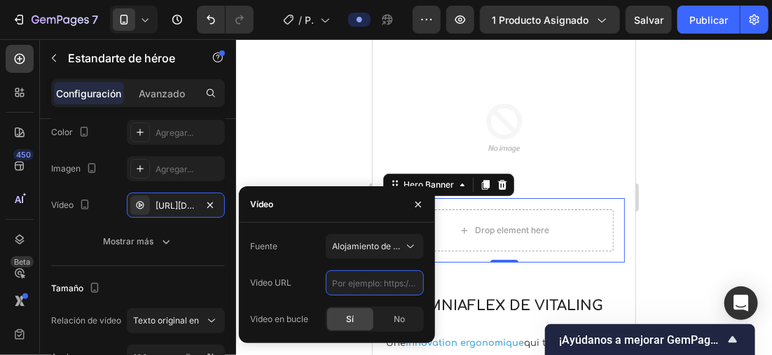
scroll to position [0, 0]
paste input "https://cdn.shopify.com/videos/c/o/v/0b0e7695e8c54cd4b414e8eb5db4d02a.mp4"
type input "https://cdn.shopify.com/videos/c/o/v/0b0e7695e8c54cd4b414e8eb5db4d02a.mp4"
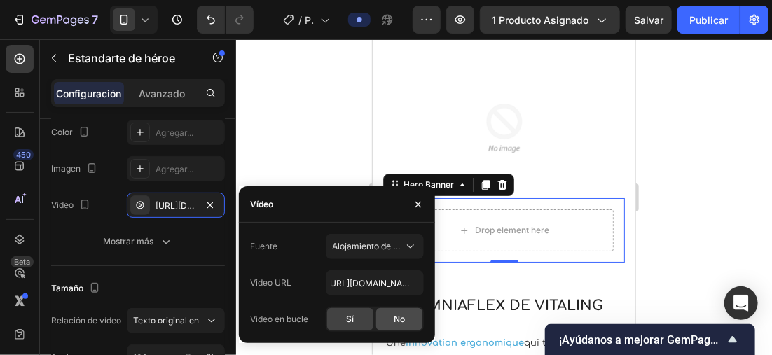
click at [390, 313] on div "No" at bounding box center [399, 319] width 46 height 22
click at [351, 314] on span "Sí" at bounding box center [350, 319] width 8 height 13
click at [270, 240] on font "Fuente" at bounding box center [263, 246] width 27 height 13
drag, startPoint x: 270, startPoint y: 240, endPoint x: 284, endPoint y: 267, distance: 30.1
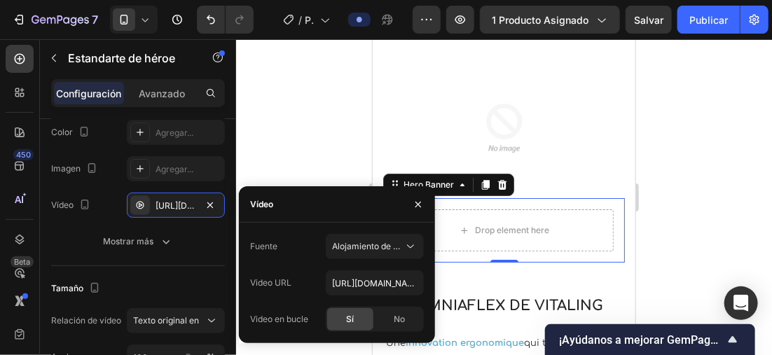
click at [291, 265] on div "Fuente Alojamiento de videos Video URL https://cdn.shopify.com/videos/c/o/v/0b0…" at bounding box center [337, 283] width 174 height 98
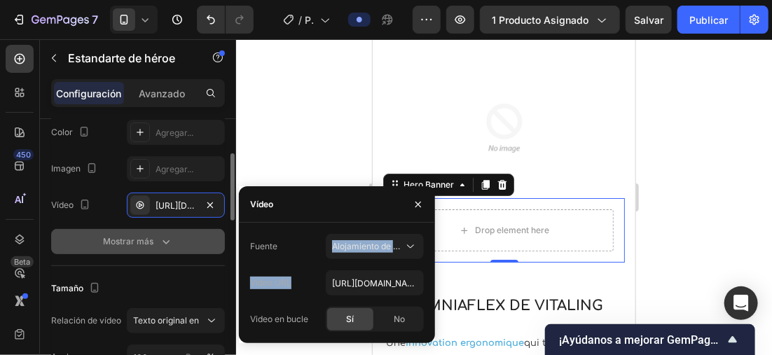
click at [132, 244] on font "Mostrar más" at bounding box center [128, 241] width 50 height 13
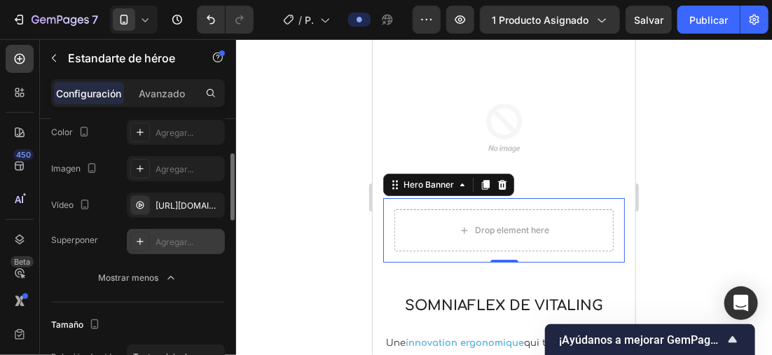
click at [139, 241] on icon at bounding box center [140, 241] width 7 height 7
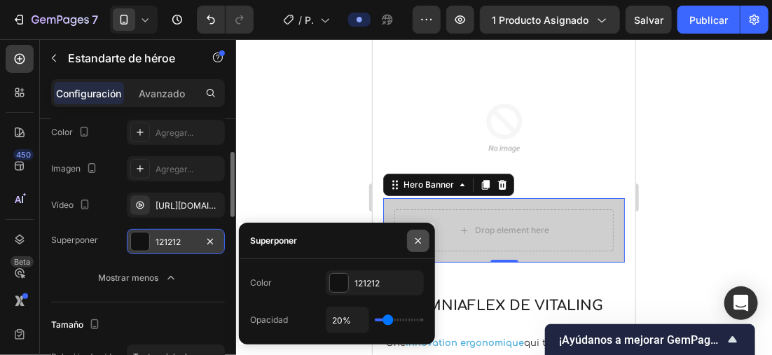
drag, startPoint x: 421, startPoint y: 236, endPoint x: 4, endPoint y: 202, distance: 418.8
click at [421, 236] on icon "button" at bounding box center [418, 240] width 11 height 11
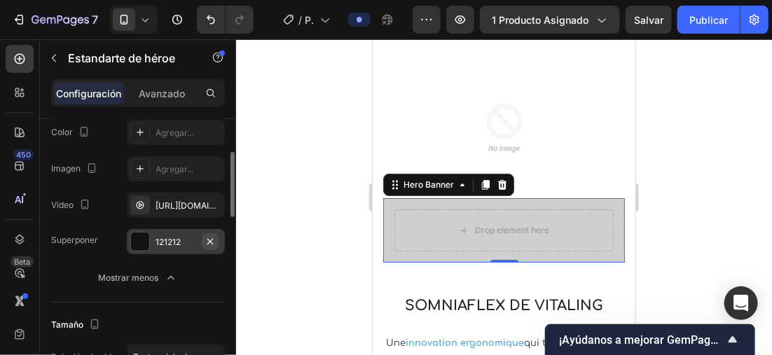
click at [210, 240] on icon "button" at bounding box center [210, 241] width 6 height 6
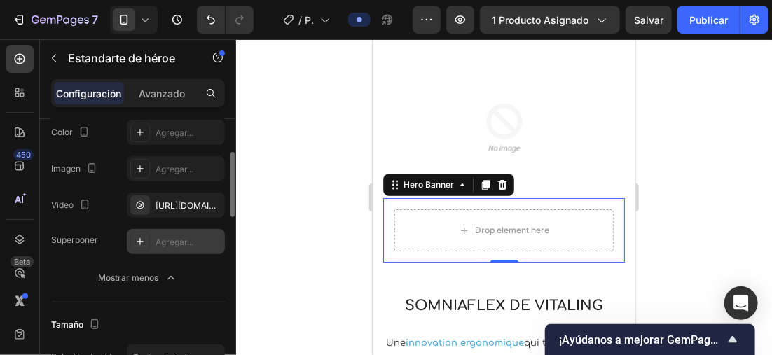
click at [588, 202] on div "Drop element here" at bounding box center [503, 230] width 242 height 64
click at [172, 85] on div "Avanzado" at bounding box center [162, 93] width 70 height 22
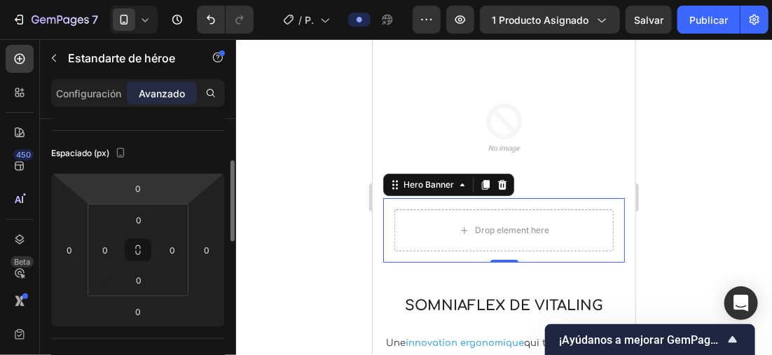
scroll to position [210, 0]
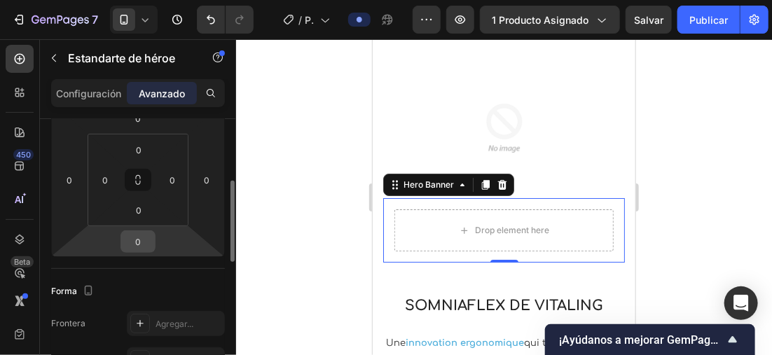
click at [145, 240] on input "0" at bounding box center [138, 241] width 28 height 21
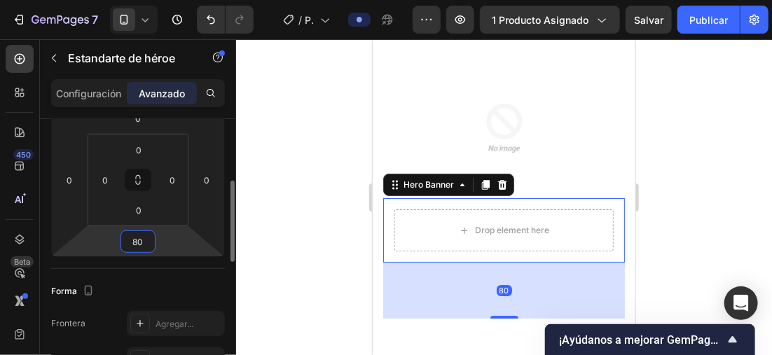
type input "8"
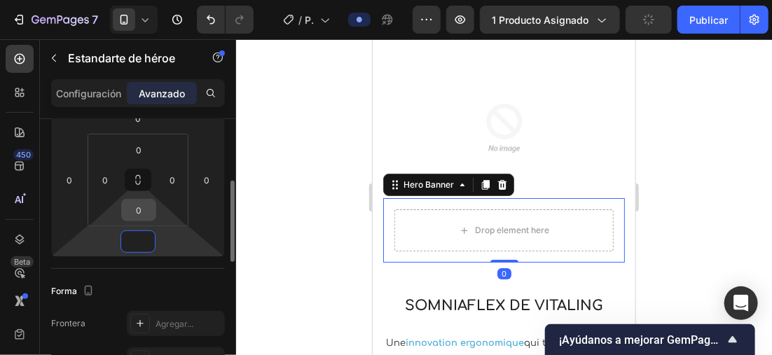
click at [146, 211] on input "0" at bounding box center [139, 210] width 28 height 21
type input "0"
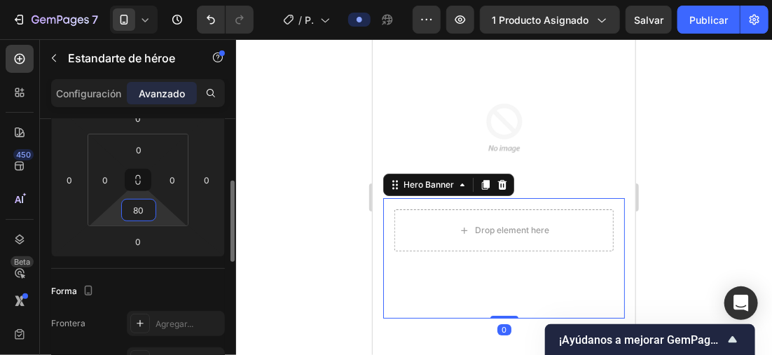
type input "8"
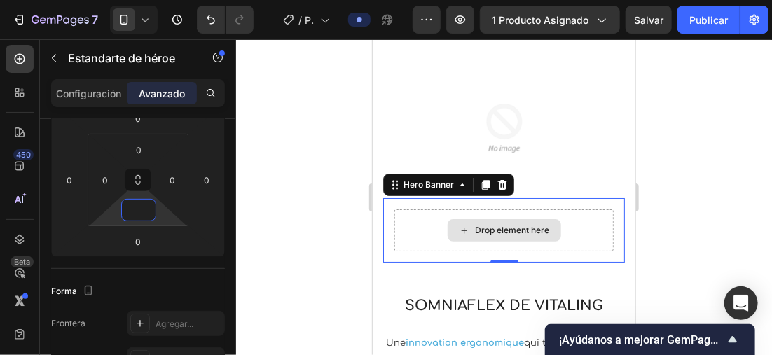
click at [590, 207] on div "Drop element here" at bounding box center [503, 230] width 242 height 64
type input "0"
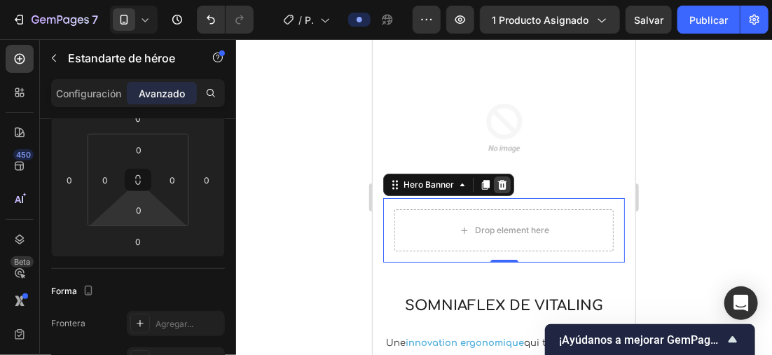
click at [496, 179] on icon at bounding box center [501, 184] width 11 height 11
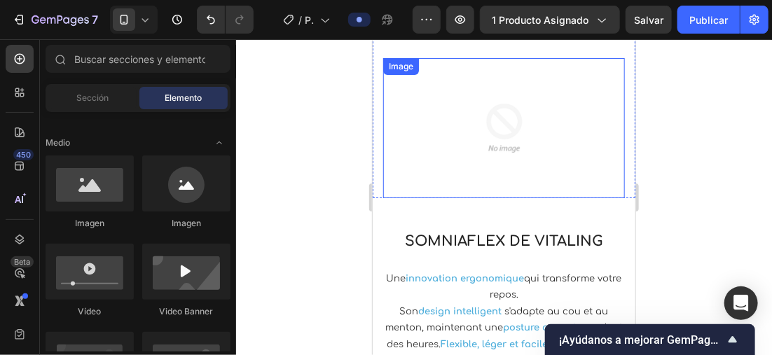
click at [550, 165] on img at bounding box center [504, 127] width 140 height 140
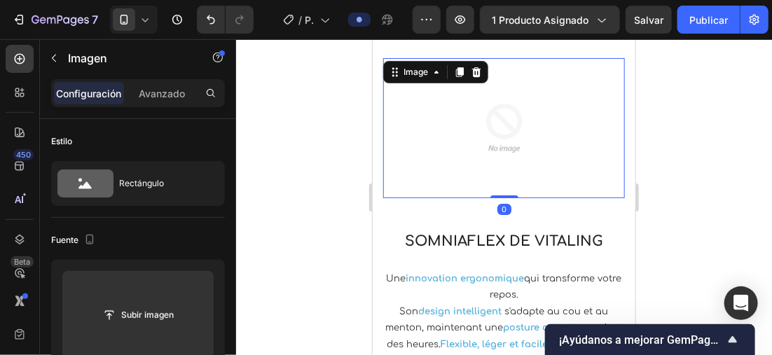
scroll to position [1587, 0]
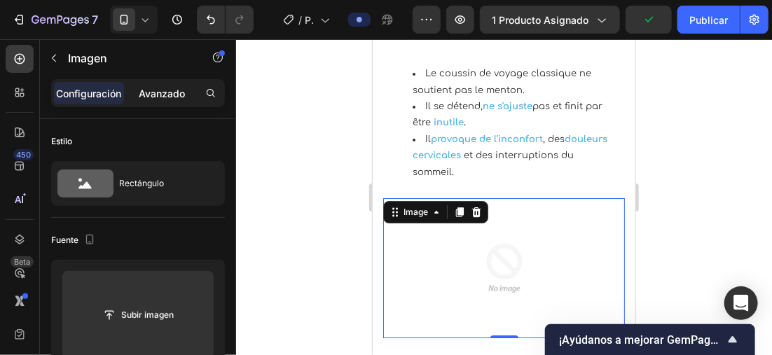
click at [151, 88] on p "Avanzado" at bounding box center [162, 93] width 46 height 15
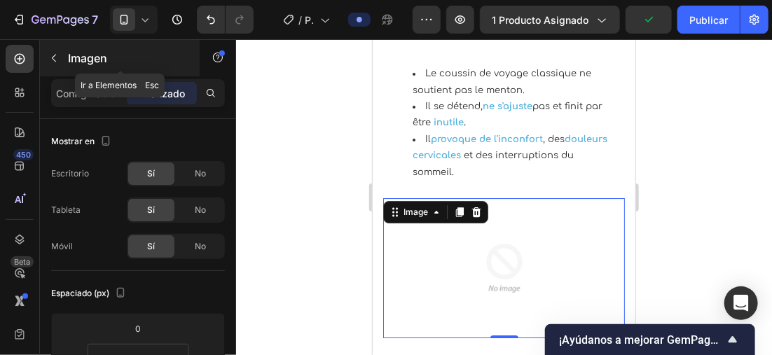
click at [71, 62] on p "Imagen" at bounding box center [127, 58] width 119 height 17
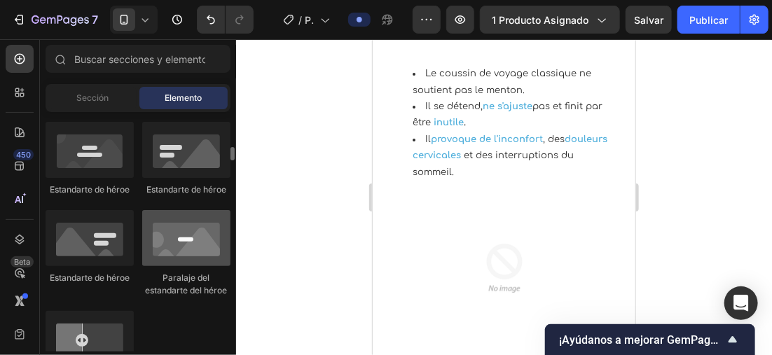
scroll to position [490, 0]
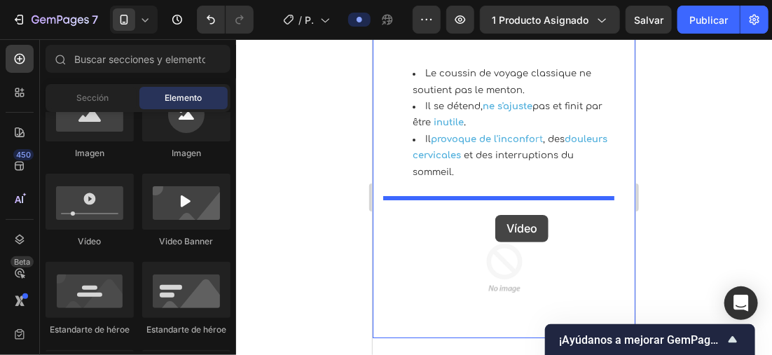
drag, startPoint x: 453, startPoint y: 253, endPoint x: 494, endPoint y: 214, distance: 56.5
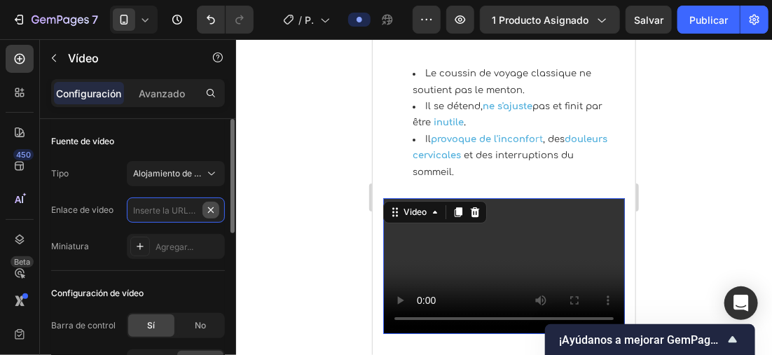
scroll to position [0, 0]
paste input "https://cdn.shopify.com/videos/c/o/v/0b0e7695e8c54cd4b414e8eb5db4d02a.mp4"
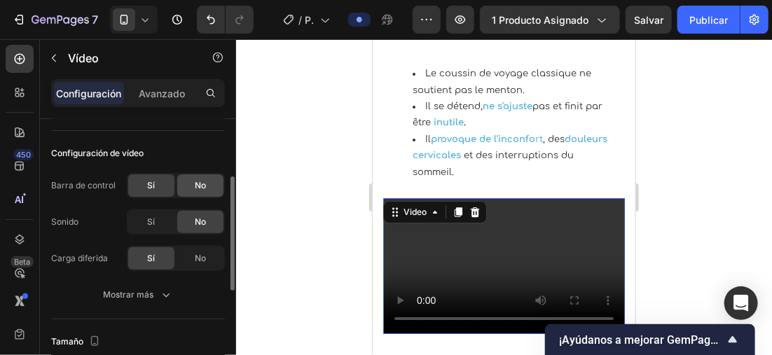
type input "https://cdn.shopify.com/videos/c/o/v/0b0e7695e8c54cd4b414e8eb5db4d02a.mp4"
click at [188, 178] on div "No" at bounding box center [200, 185] width 46 height 22
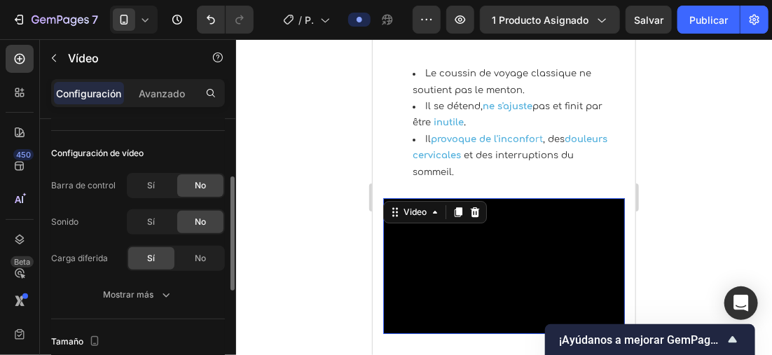
scroll to position [0, 0]
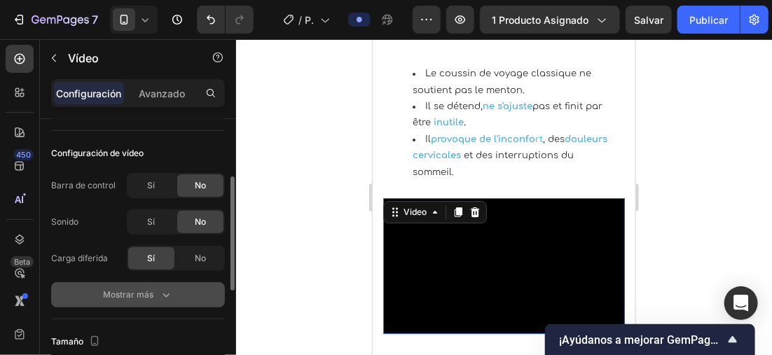
click at [166, 289] on icon "button" at bounding box center [166, 295] width 14 height 14
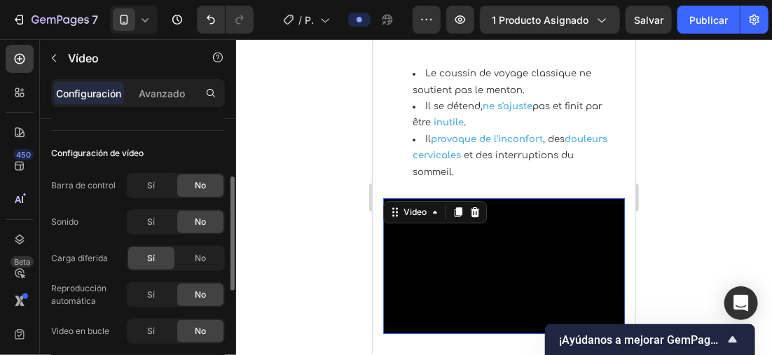
scroll to position [210, 0]
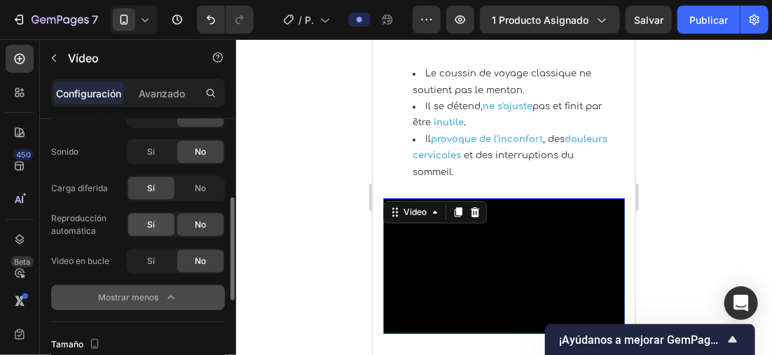
click at [159, 221] on div "Sí" at bounding box center [151, 225] width 46 height 22
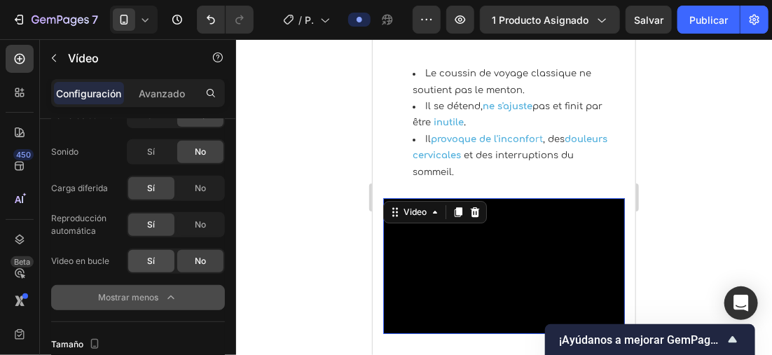
click at [155, 260] on div "Sí" at bounding box center [151, 261] width 46 height 22
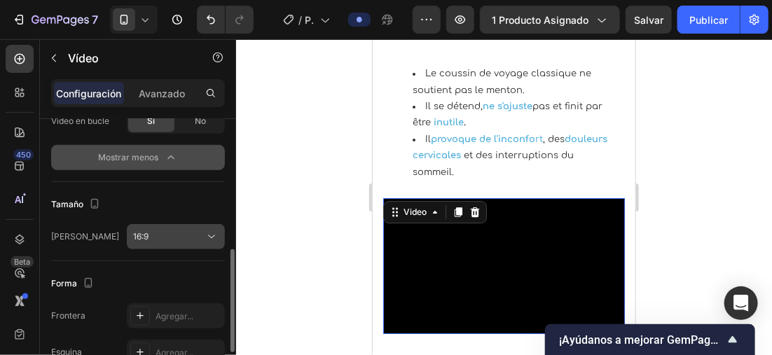
click at [201, 234] on div "16:9" at bounding box center [168, 236] width 71 height 13
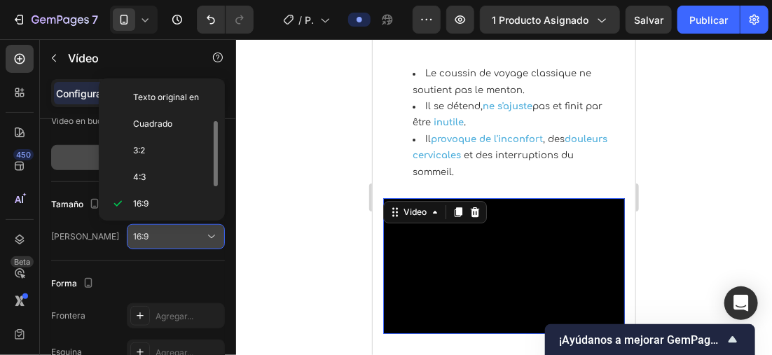
scroll to position [25, 0]
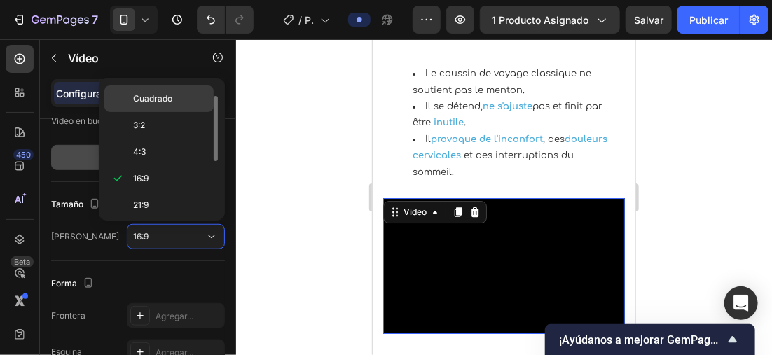
click at [162, 95] on span "Cuadrado" at bounding box center [152, 98] width 39 height 13
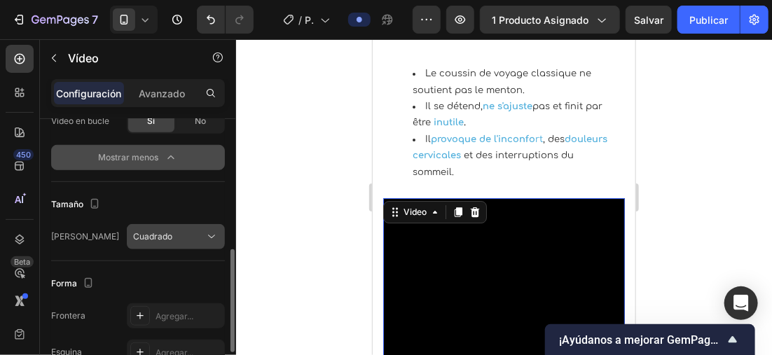
click at [165, 244] on button "Cuadrado" at bounding box center [176, 236] width 98 height 25
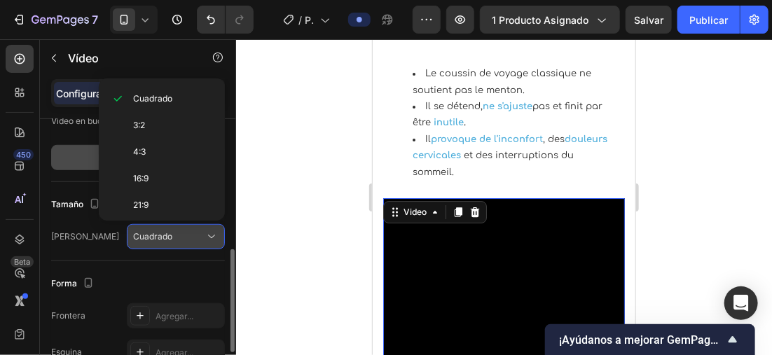
click at [166, 240] on span "Cuadrado" at bounding box center [152, 236] width 39 height 11
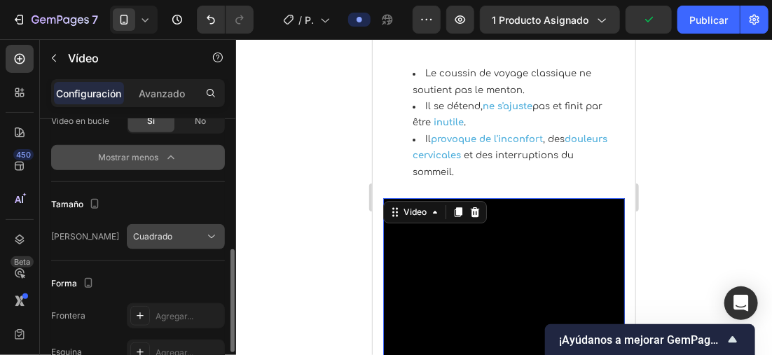
click at [193, 231] on div "Cuadrado" at bounding box center [168, 236] width 71 height 13
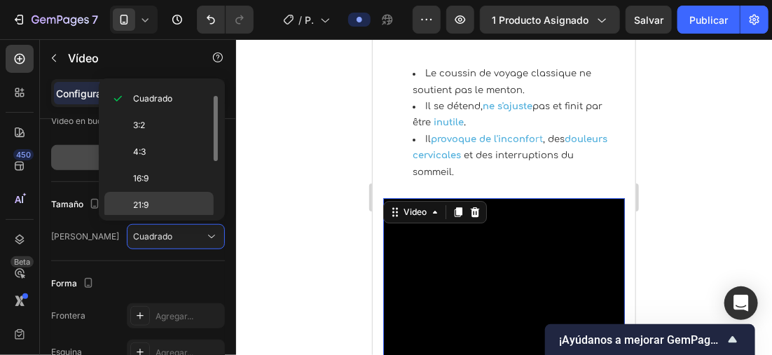
click at [160, 200] on p "21:9" at bounding box center [170, 205] width 74 height 13
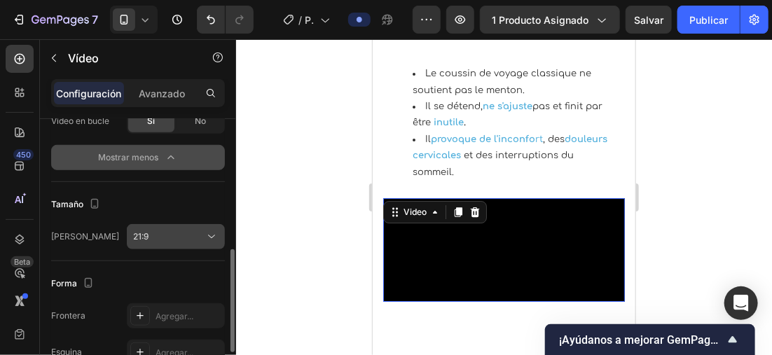
click at [195, 235] on div "21:9" at bounding box center [168, 236] width 71 height 13
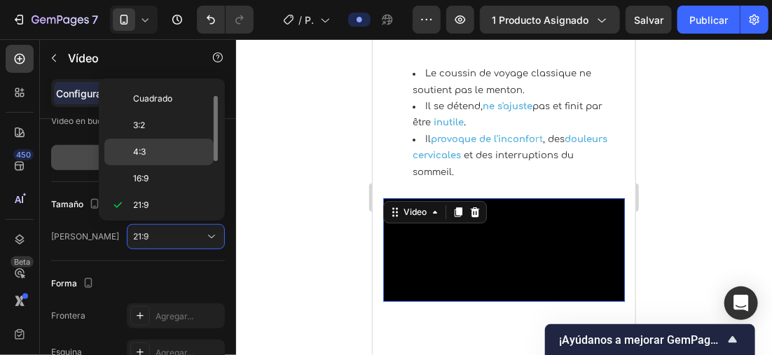
click at [161, 146] on p "4:3" at bounding box center [170, 152] width 74 height 13
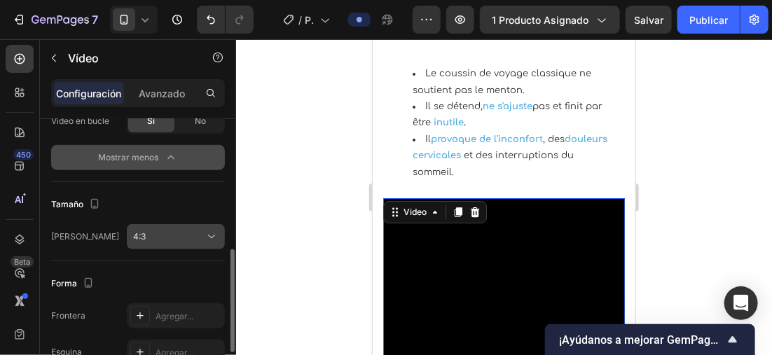
click at [179, 231] on div "4:3" at bounding box center [168, 236] width 71 height 13
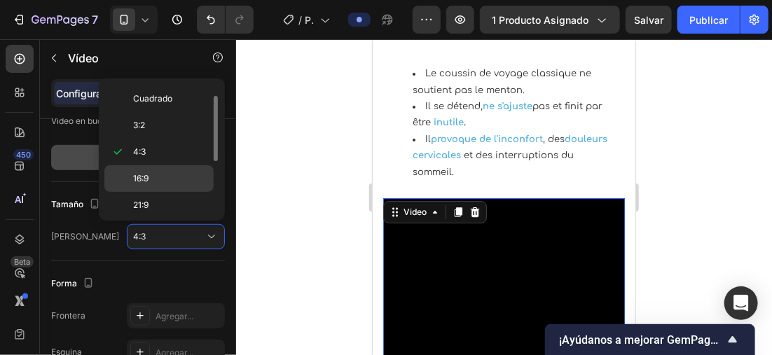
click at [180, 180] on p "16:9" at bounding box center [170, 178] width 74 height 13
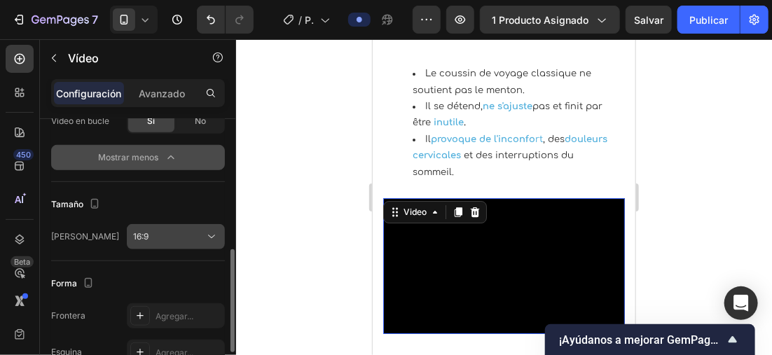
click at [182, 227] on button "16:9" at bounding box center [176, 236] width 98 height 25
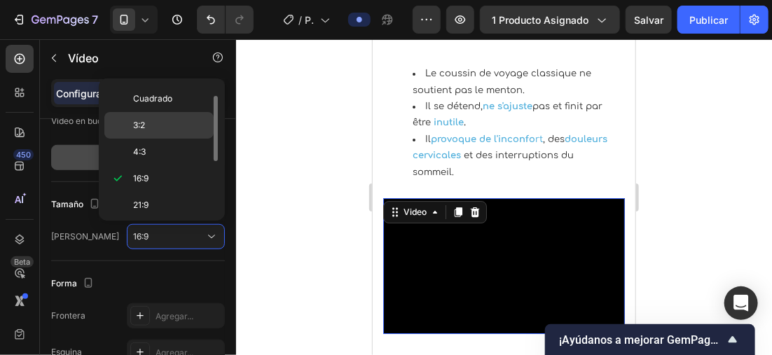
click at [172, 126] on p "3:2" at bounding box center [170, 125] width 74 height 13
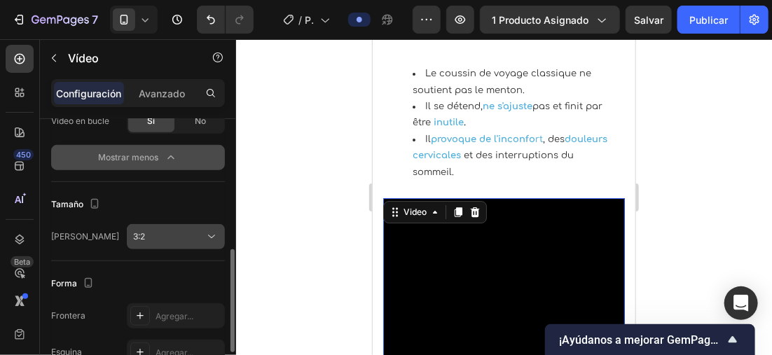
click at [178, 233] on div "3:2" at bounding box center [168, 236] width 71 height 13
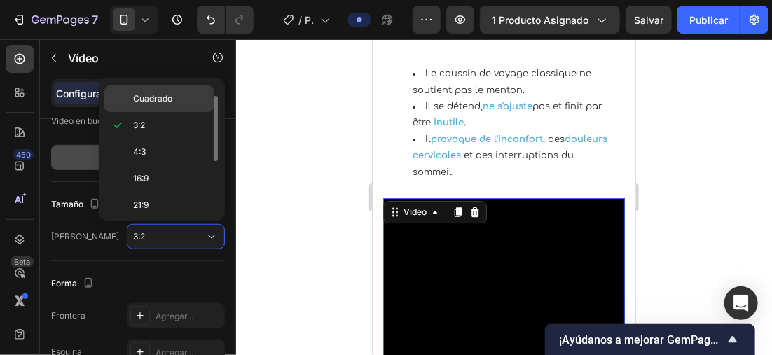
click at [164, 104] on span "Cuadrado" at bounding box center [152, 98] width 39 height 13
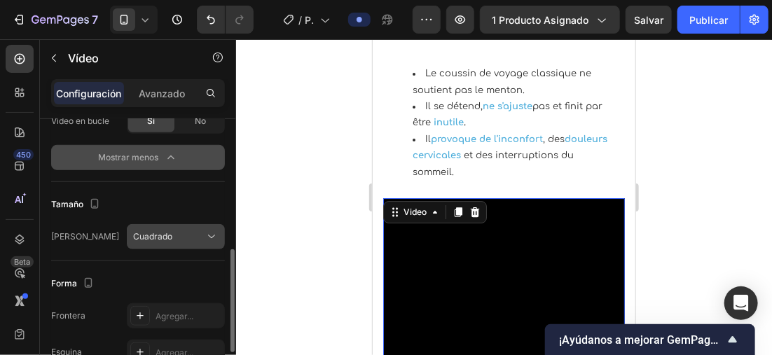
scroll to position [462, 0]
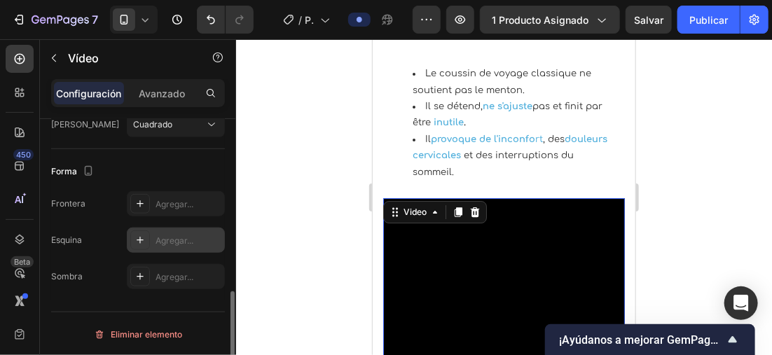
click at [143, 235] on icon at bounding box center [139, 240] width 11 height 11
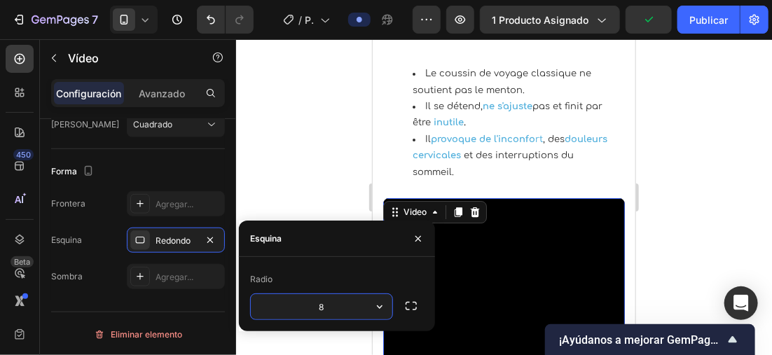
click at [293, 188] on div at bounding box center [504, 197] width 536 height 316
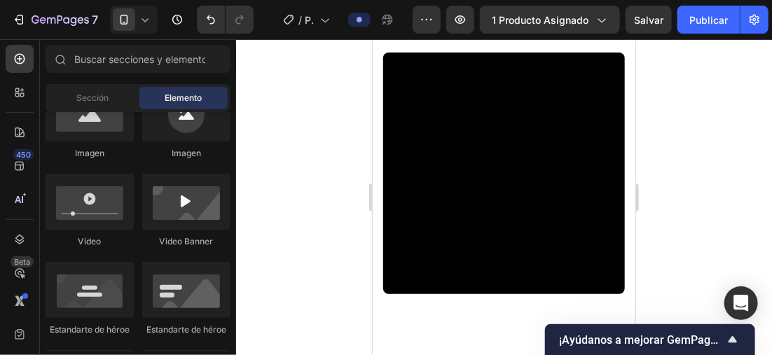
scroll to position [1712, 0]
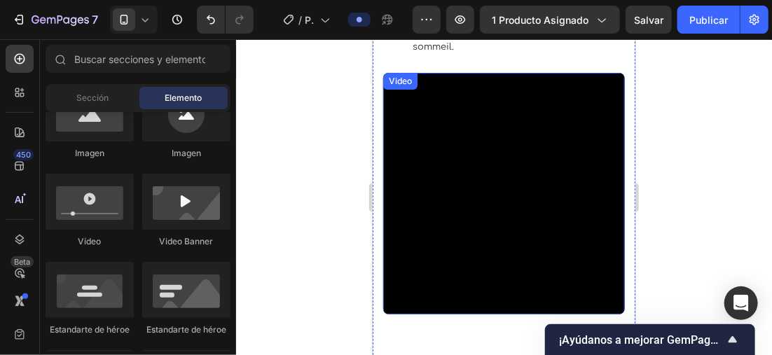
click at [579, 207] on video at bounding box center [503, 193] width 242 height 242
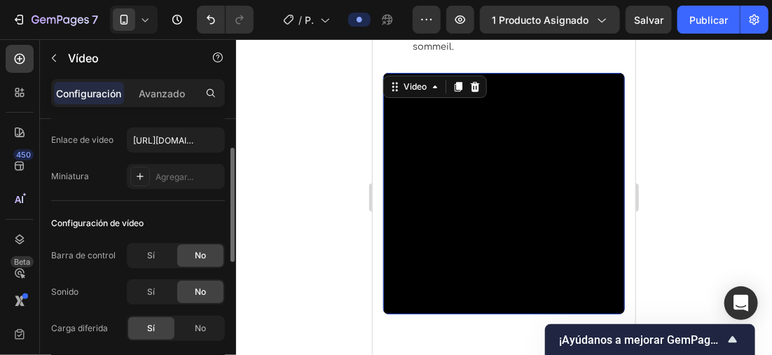
scroll to position [0, 0]
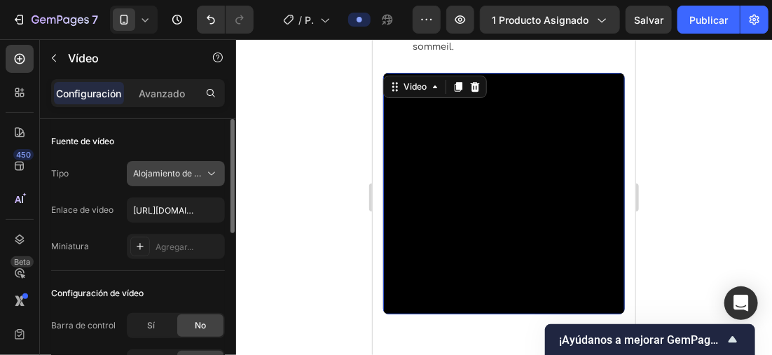
click at [169, 173] on span "Alojamiento de videos" at bounding box center [176, 173] width 87 height 11
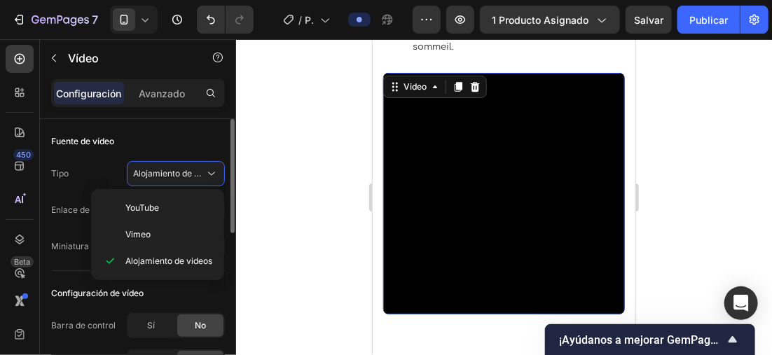
click at [182, 128] on div "Fuente de vídeo Tipo Alojamiento de videos Enlace de video https://cdn.shopify.…" at bounding box center [138, 195] width 174 height 152
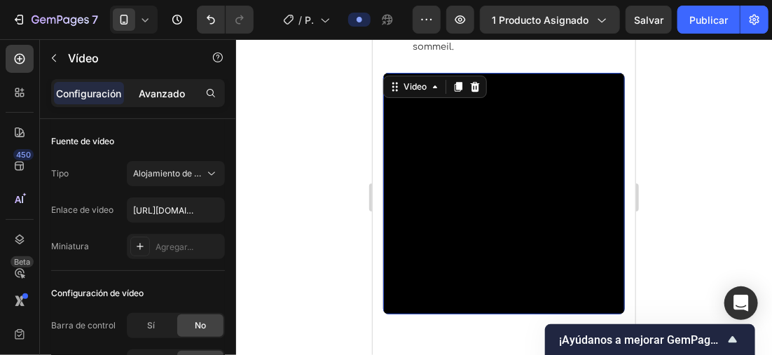
click at [166, 92] on p "Avanzado" at bounding box center [162, 93] width 46 height 15
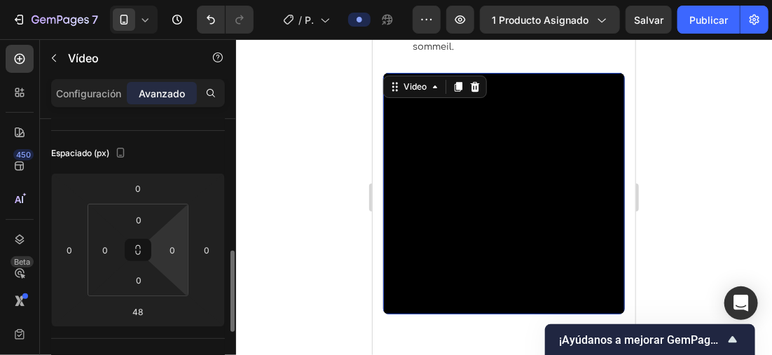
scroll to position [280, 0]
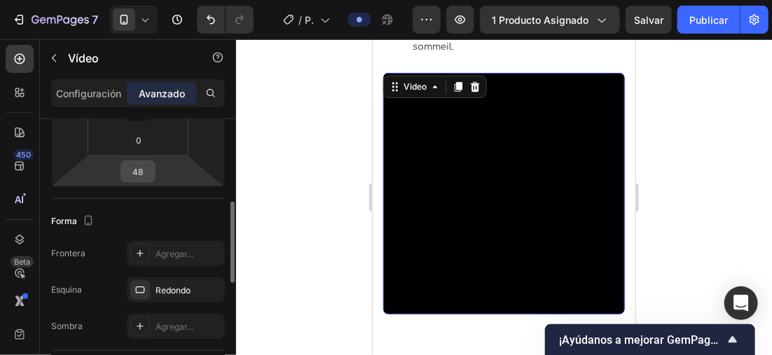
click at [150, 171] on input "48" at bounding box center [138, 171] width 28 height 21
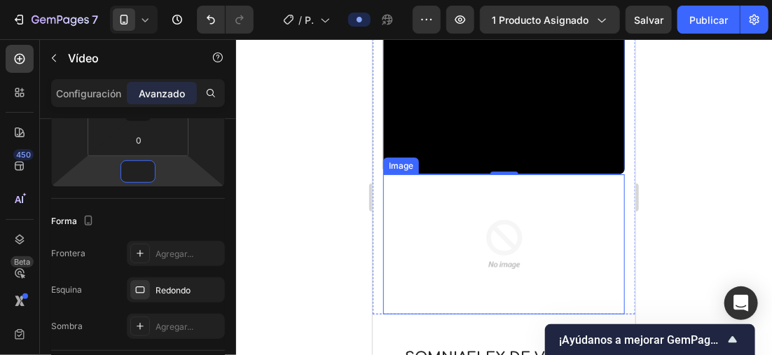
click at [538, 235] on img at bounding box center [504, 244] width 140 height 140
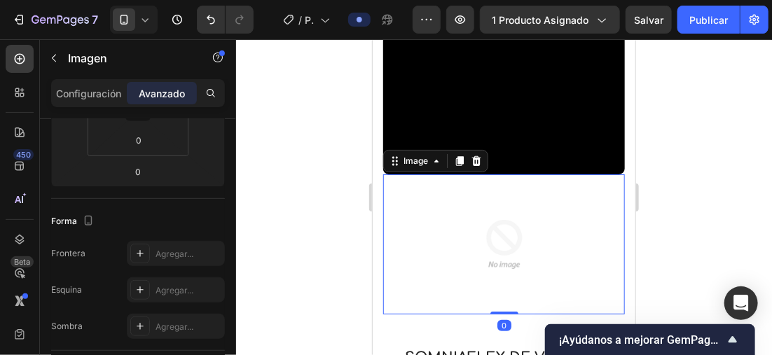
scroll to position [0, 0]
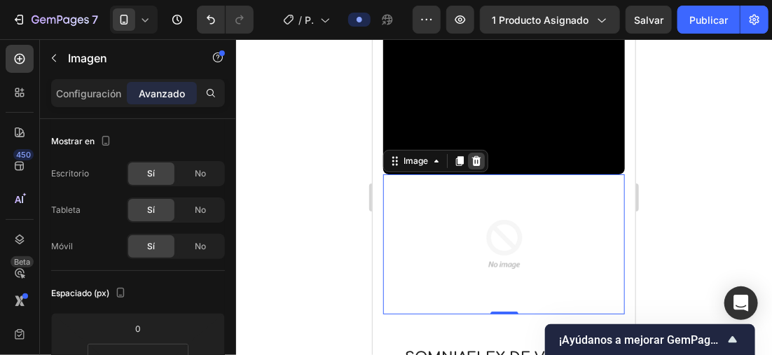
click at [476, 155] on icon at bounding box center [475, 160] width 11 height 11
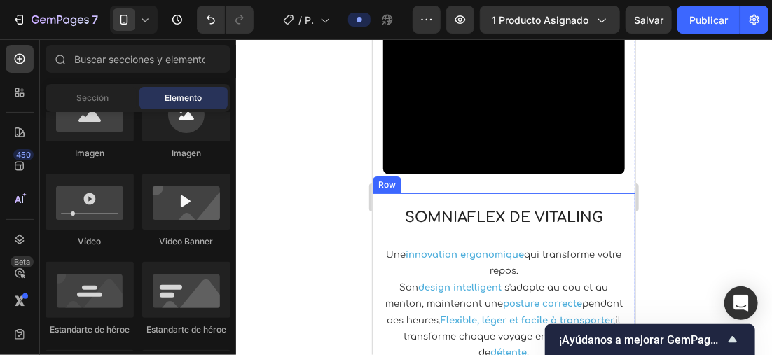
click at [515, 193] on div "SomniaFlex de Vitaling Text Block Une innovation ergonomique qui transforme vot…" at bounding box center [503, 281] width 242 height 177
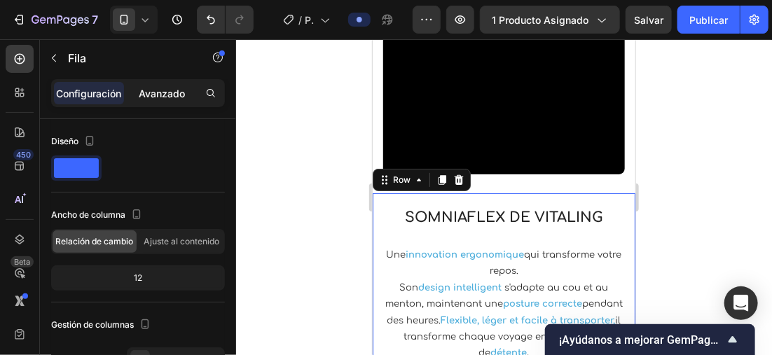
click at [182, 97] on p "Avanzado" at bounding box center [162, 93] width 46 height 15
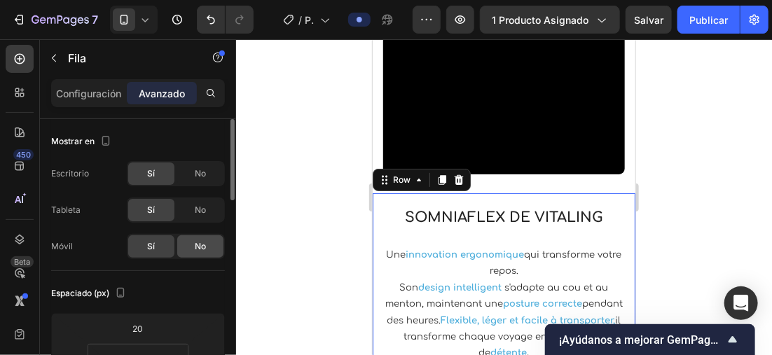
scroll to position [140, 0]
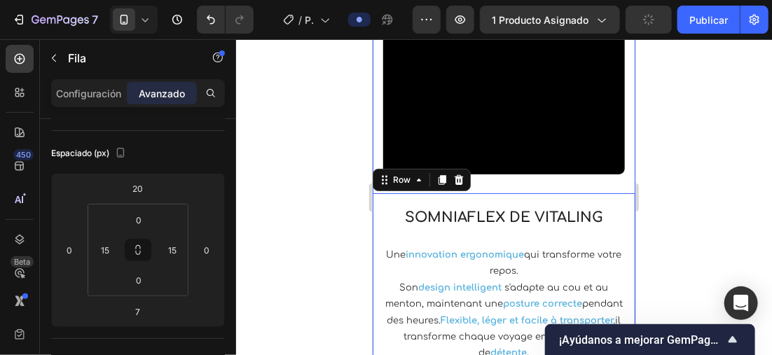
click at [551, 169] on div "Douleurs cervicales et voyages inconfortables Heading Le coussin de voyage clas…" at bounding box center [503, 110] width 263 height 743
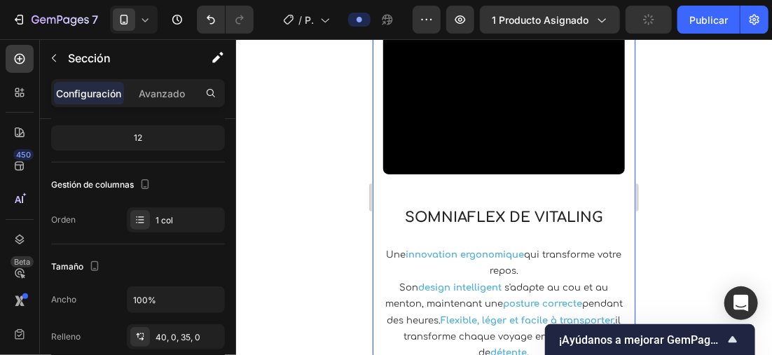
scroll to position [0, 0]
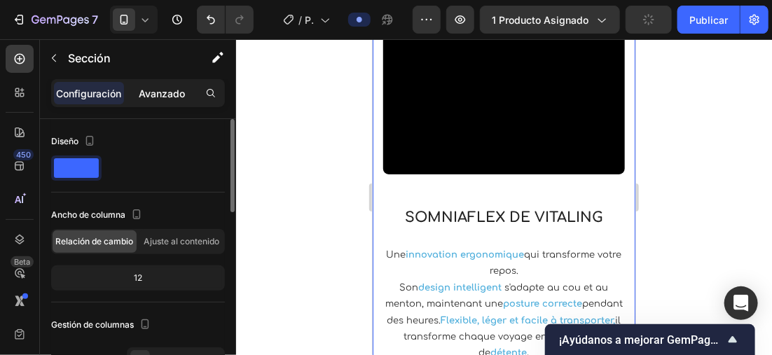
click at [154, 82] on div "Avanzado" at bounding box center [162, 93] width 70 height 22
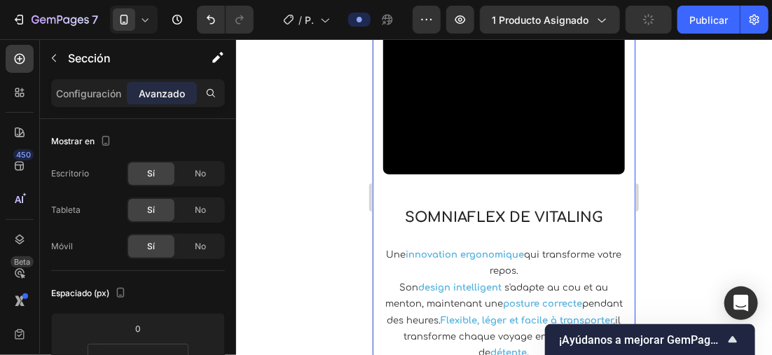
click at [309, 137] on div at bounding box center [504, 197] width 536 height 316
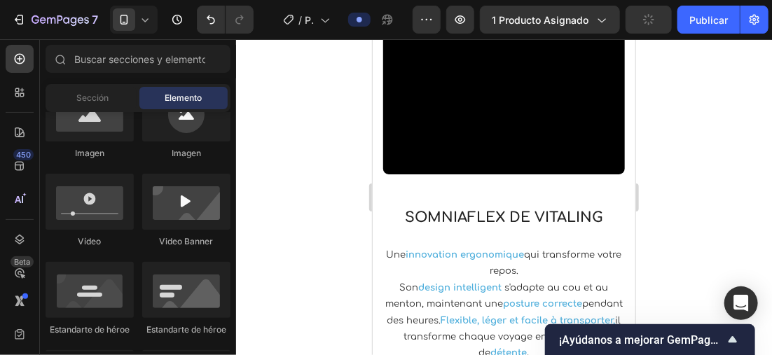
drag, startPoint x: 309, startPoint y: 137, endPoint x: 302, endPoint y: 116, distance: 22.1
click at [301, 115] on div at bounding box center [504, 197] width 536 height 316
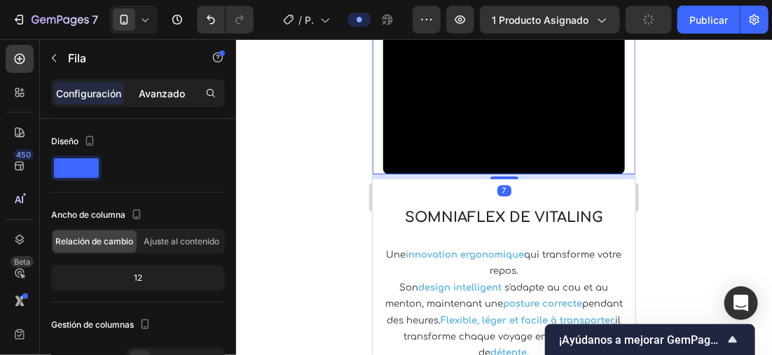
click at [146, 95] on p "Avanzado" at bounding box center [162, 93] width 46 height 15
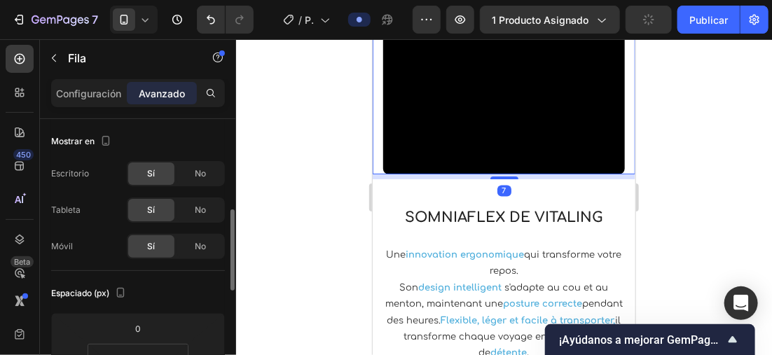
scroll to position [140, 0]
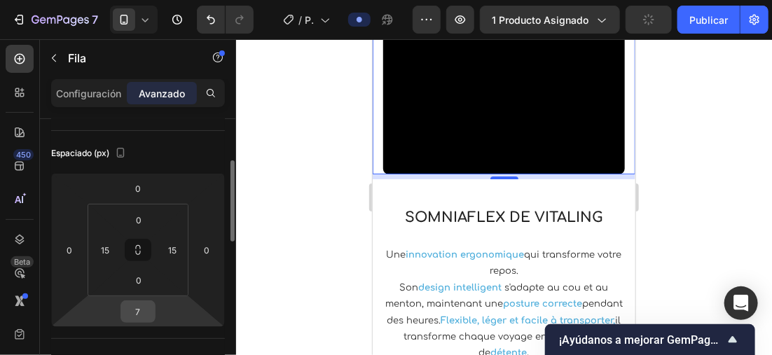
click at [140, 307] on input "7" at bounding box center [138, 311] width 28 height 21
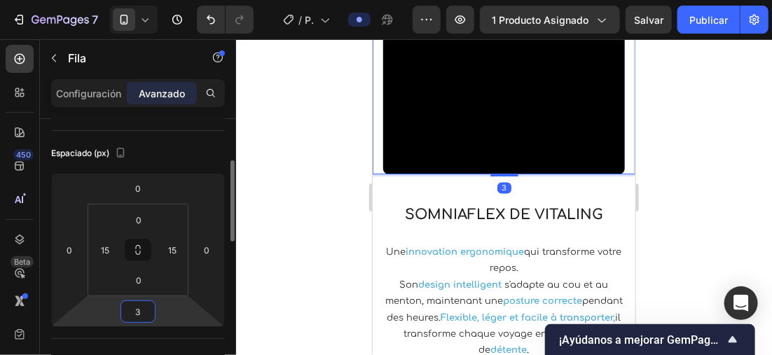
type input "30"
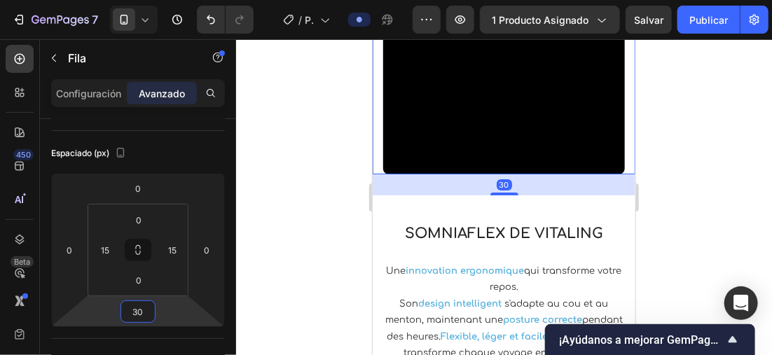
click at [330, 207] on div at bounding box center [504, 197] width 536 height 316
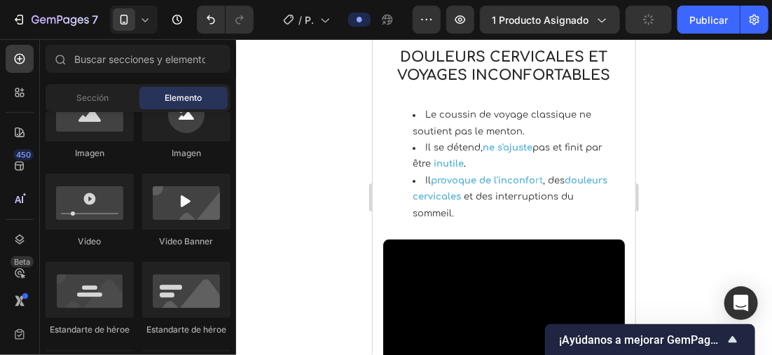
scroll to position [1774, 0]
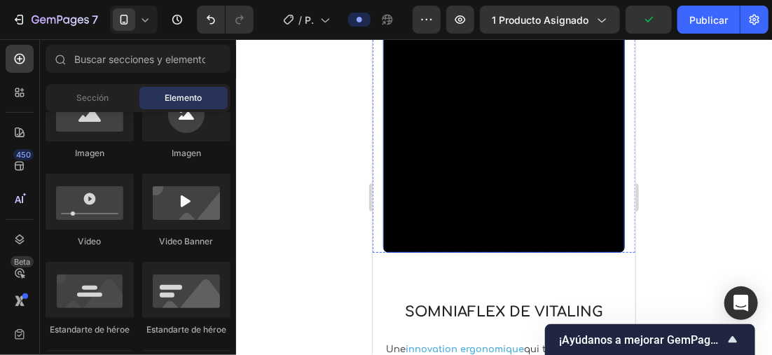
drag, startPoint x: 530, startPoint y: 159, endPoint x: 515, endPoint y: 155, distance: 15.1
click at [529, 158] on video at bounding box center [503, 132] width 242 height 242
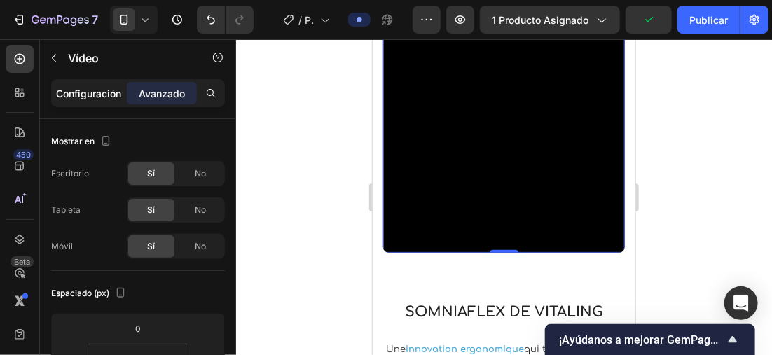
click at [104, 86] on p "Configuración" at bounding box center [89, 93] width 65 height 15
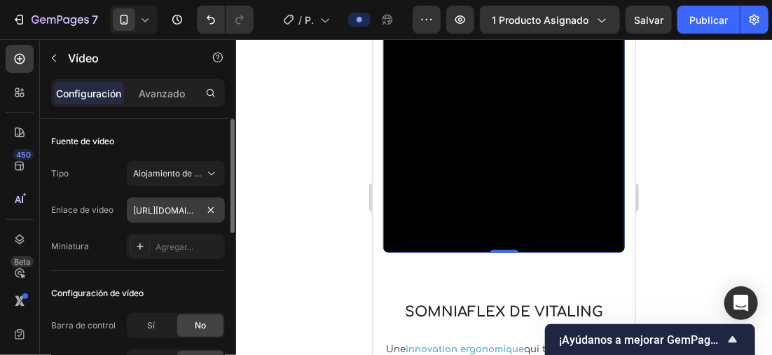
scroll to position [70, 0]
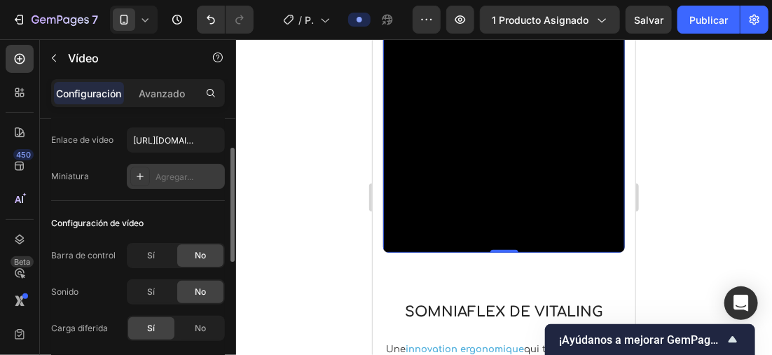
click at [154, 179] on div "Agregar..." at bounding box center [176, 176] width 98 height 25
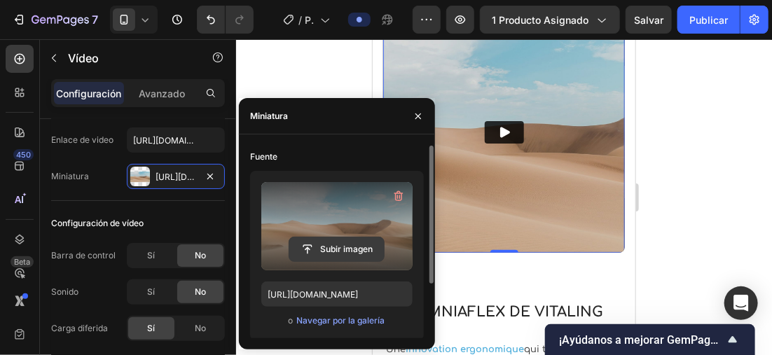
click at [320, 247] on input "file" at bounding box center [336, 249] width 95 height 24
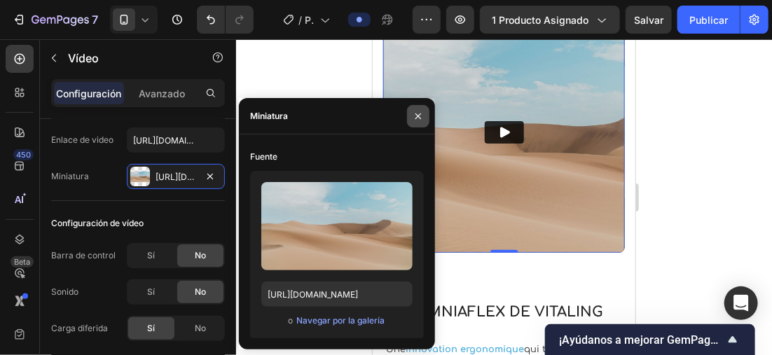
click at [417, 114] on icon "button" at bounding box center [418, 116] width 11 height 11
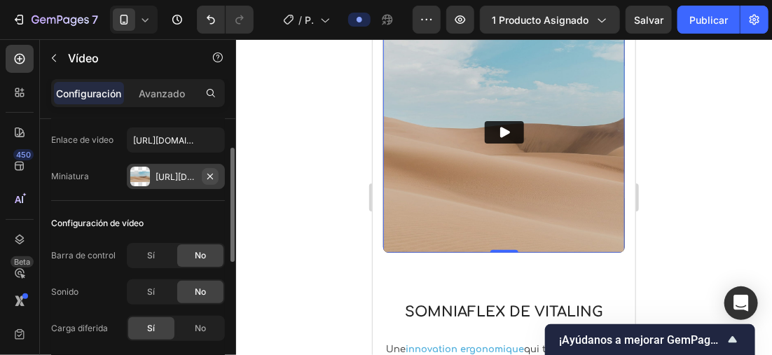
click at [212, 171] on icon "button" at bounding box center [210, 176] width 11 height 11
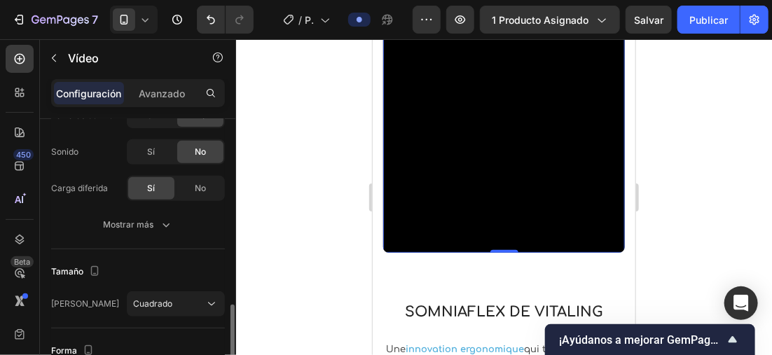
scroll to position [280, 0]
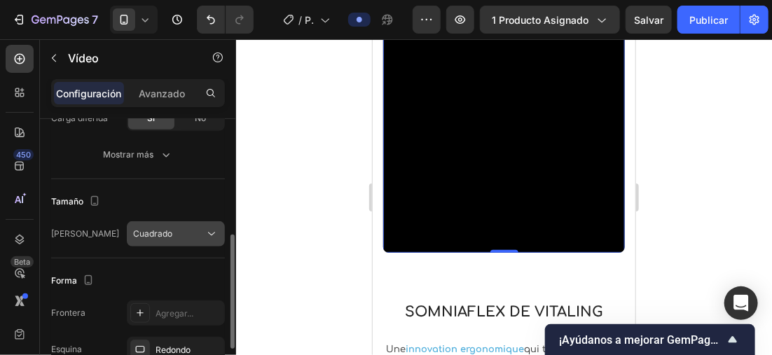
click at [172, 223] on button "Cuadrado" at bounding box center [176, 233] width 98 height 25
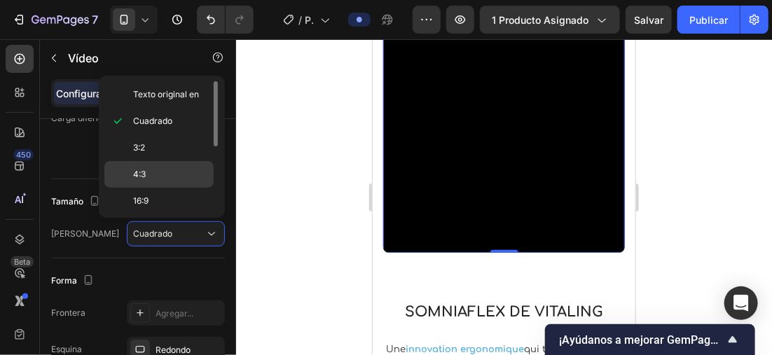
click at [164, 178] on p "4:3" at bounding box center [170, 174] width 74 height 13
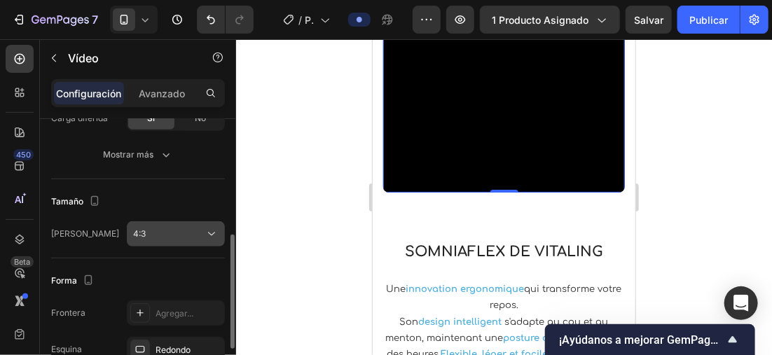
click at [188, 229] on div "4:3" at bounding box center [168, 234] width 71 height 13
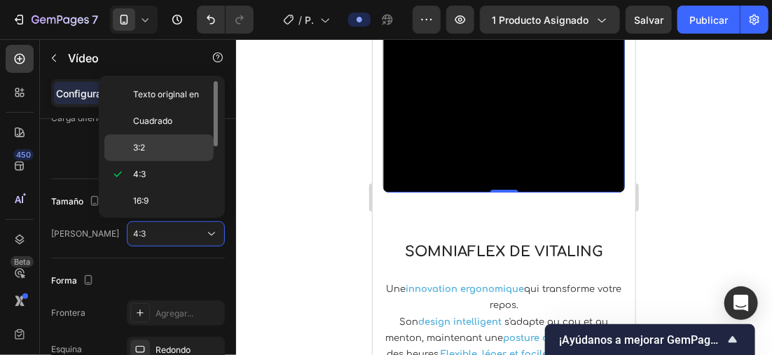
click at [164, 149] on p "3:2" at bounding box center [170, 147] width 74 height 13
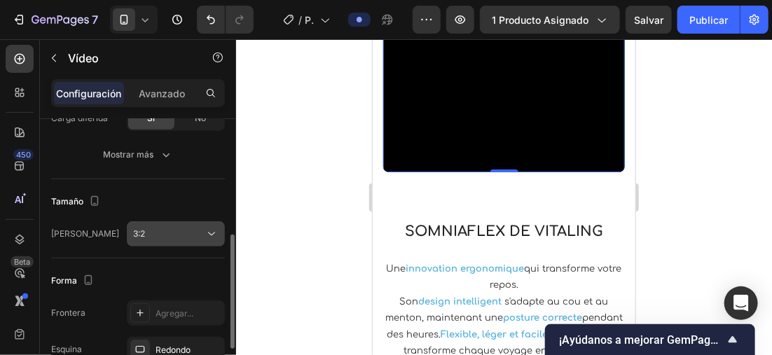
click at [178, 225] on button "3:2" at bounding box center [176, 233] width 98 height 25
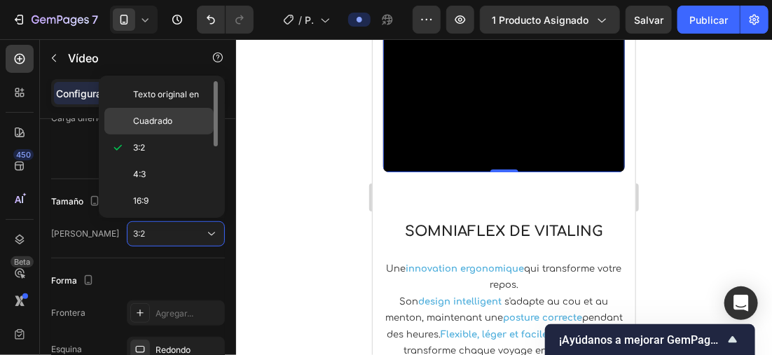
click at [162, 117] on span "Cuadrado" at bounding box center [152, 121] width 39 height 13
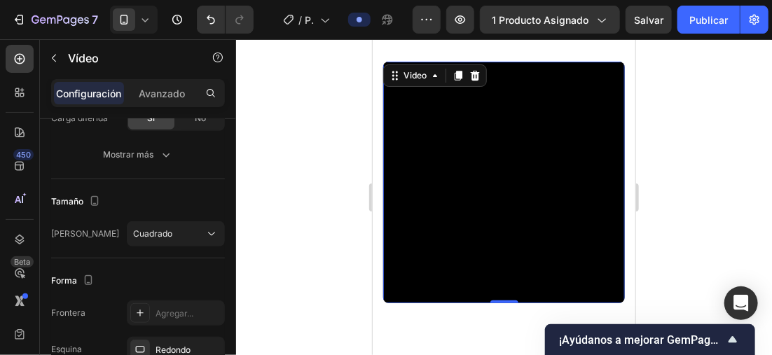
scroll to position [1704, 0]
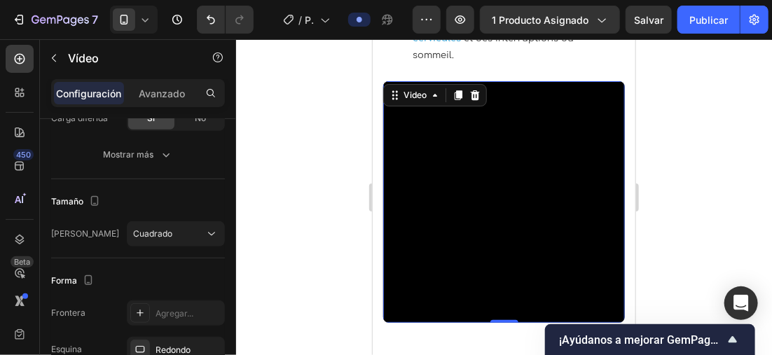
click at [485, 160] on video at bounding box center [503, 202] width 242 height 242
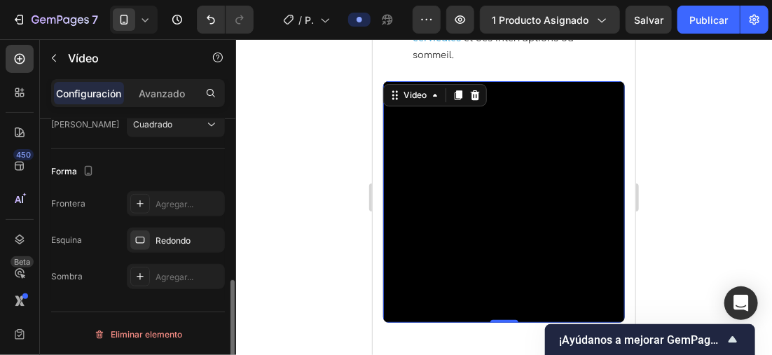
click at [176, 163] on div "Forma" at bounding box center [138, 171] width 174 height 22
drag, startPoint x: 176, startPoint y: 163, endPoint x: 155, endPoint y: 165, distance: 20.4
click at [155, 165] on div "Forma" at bounding box center [138, 171] width 174 height 22
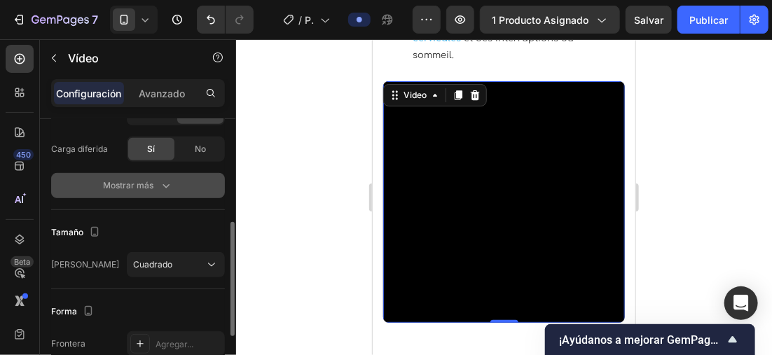
click at [181, 185] on button "Mostrar más" at bounding box center [138, 185] width 174 height 25
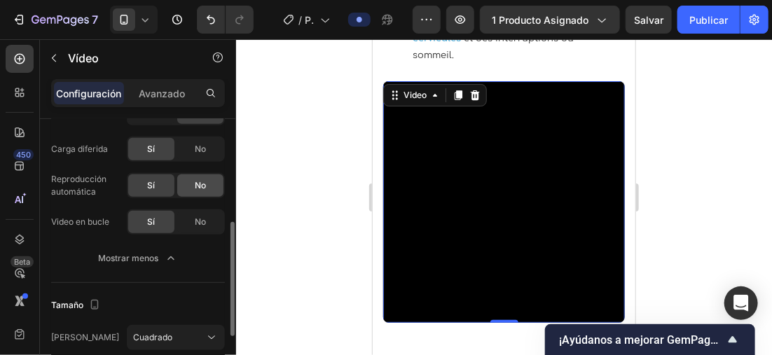
scroll to position [179, 0]
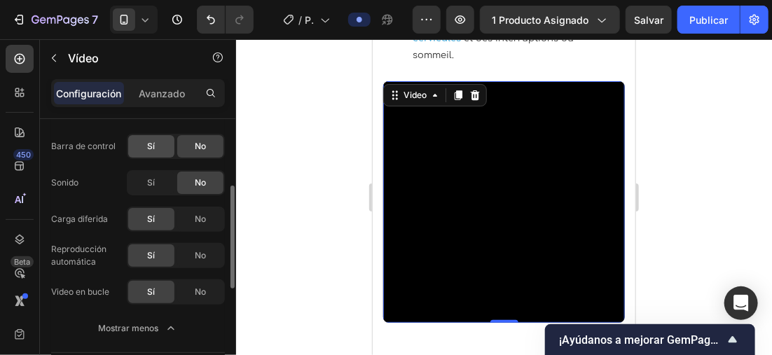
click at [139, 144] on div "Sí" at bounding box center [151, 146] width 46 height 22
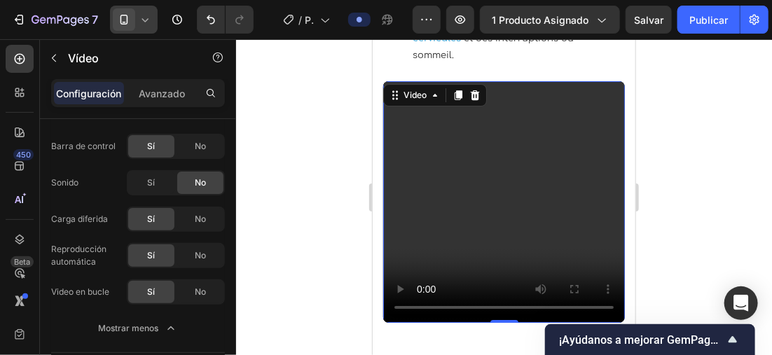
click at [149, 18] on icon at bounding box center [145, 20] width 14 height 14
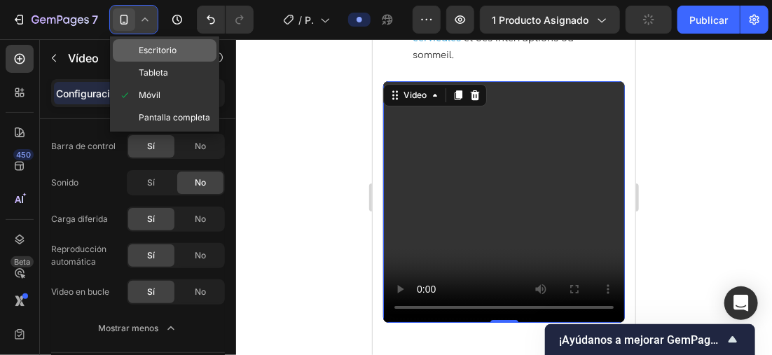
click at [170, 56] on span "Escritorio" at bounding box center [158, 50] width 38 height 14
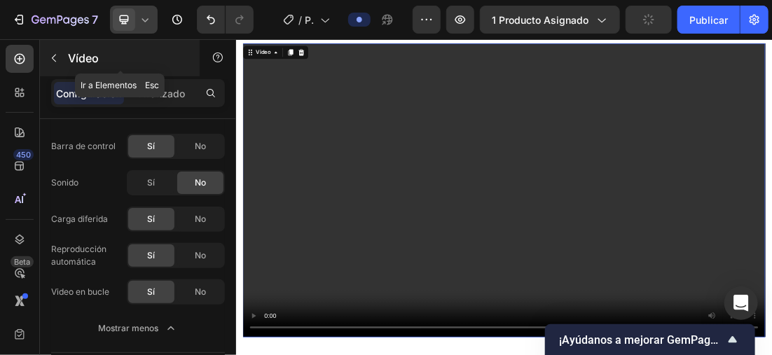
scroll to position [1661, 0]
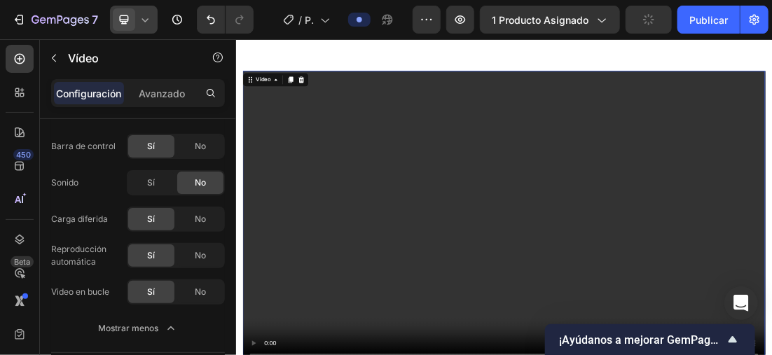
click at [248, 170] on video at bounding box center [655, 318] width 819 height 461
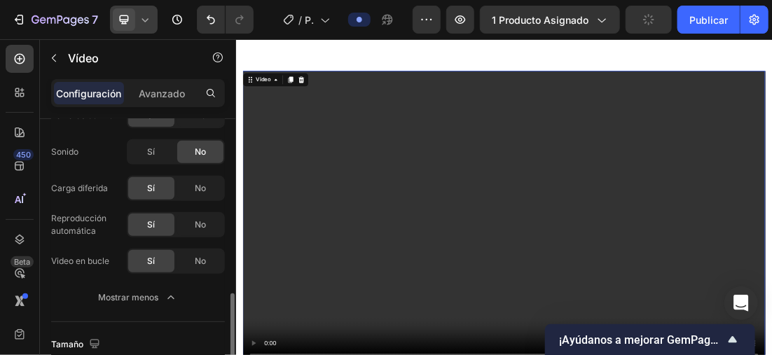
scroll to position [420, 0]
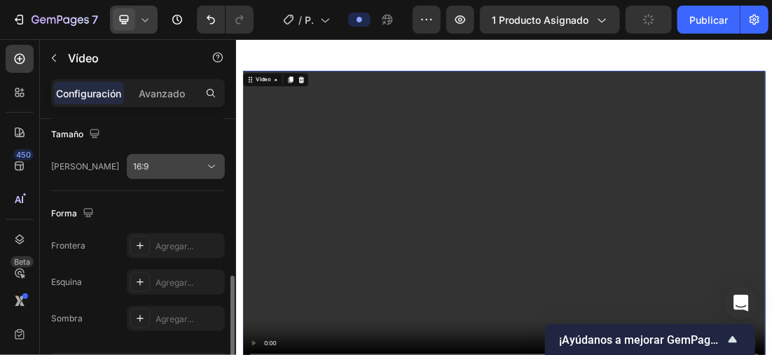
click at [178, 163] on div "16:9" at bounding box center [168, 166] width 71 height 13
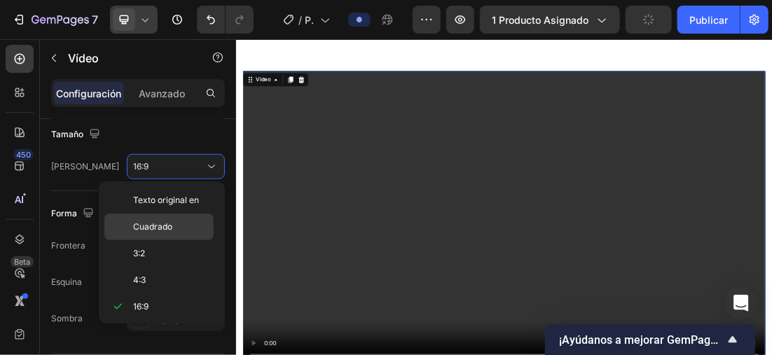
click at [173, 222] on p "Cuadrado" at bounding box center [170, 227] width 74 height 13
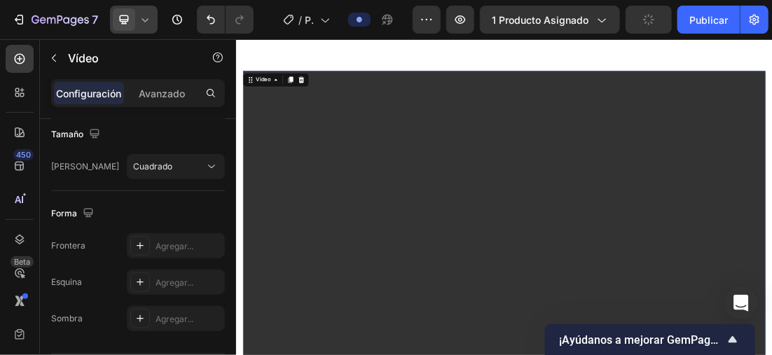
click at [150, 20] on icon at bounding box center [145, 20] width 14 height 14
click at [108, 141] on div "Tamaño" at bounding box center [138, 134] width 174 height 22
click at [176, 97] on p "Avanzado" at bounding box center [162, 93] width 46 height 15
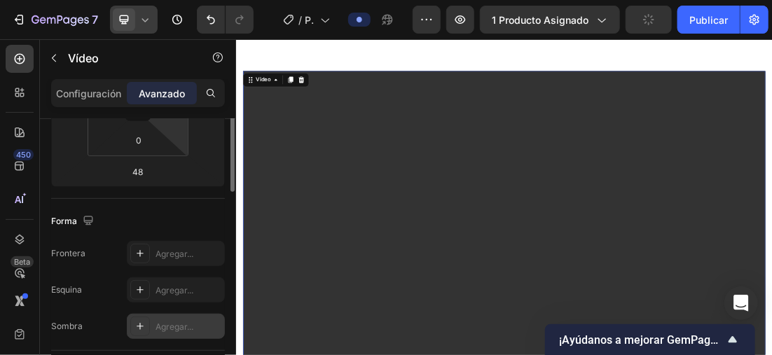
scroll to position [210, 0]
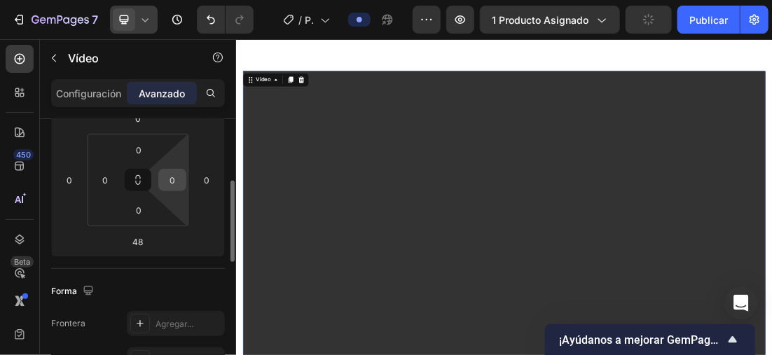
click at [175, 169] on input "0" at bounding box center [172, 179] width 21 height 21
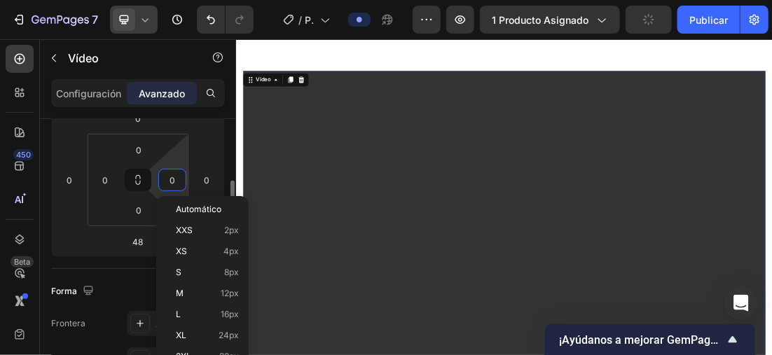
type input "9"
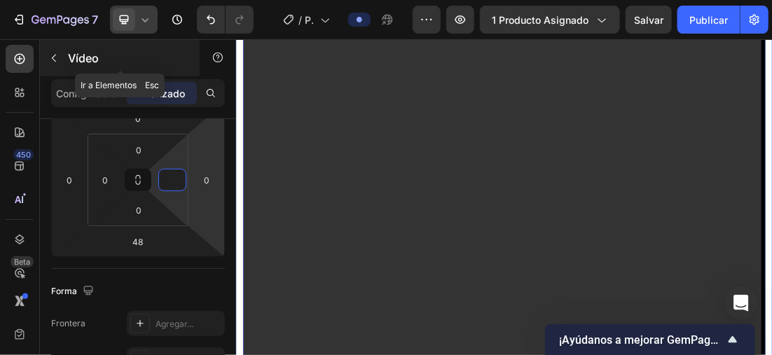
scroll to position [1871, 0]
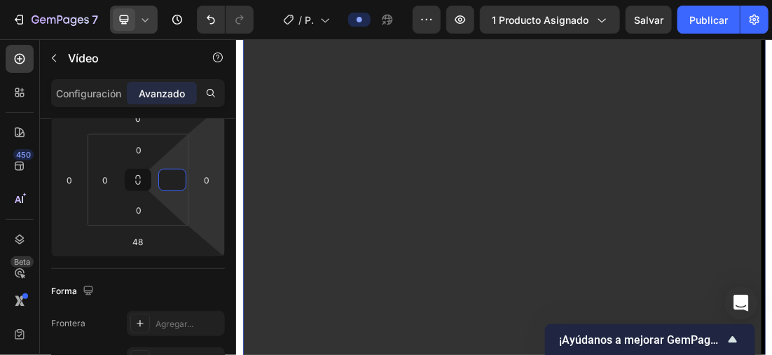
click at [146, 22] on icon at bounding box center [145, 20] width 14 height 14
type input "0"
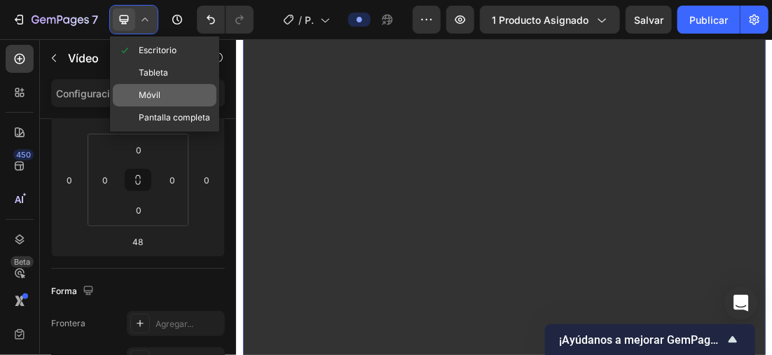
click at [151, 98] on span "Móvil" at bounding box center [150, 95] width 22 height 14
type input "0"
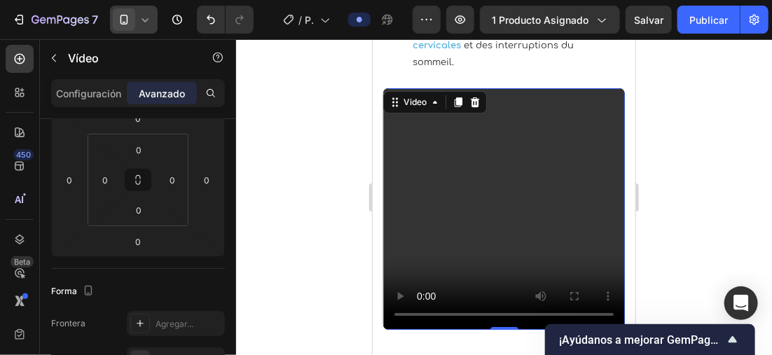
scroll to position [1696, 0]
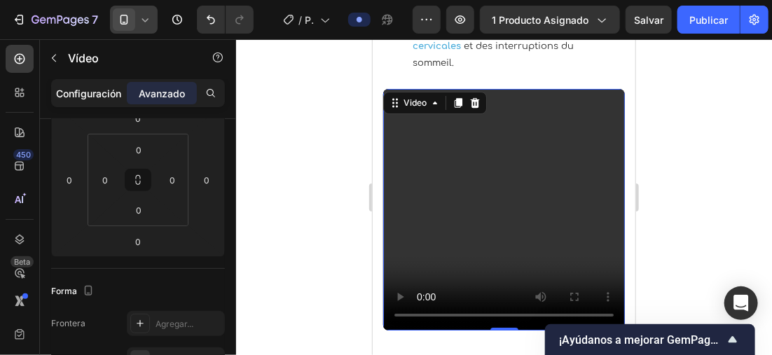
click at [82, 97] on p "Configuración" at bounding box center [89, 93] width 65 height 15
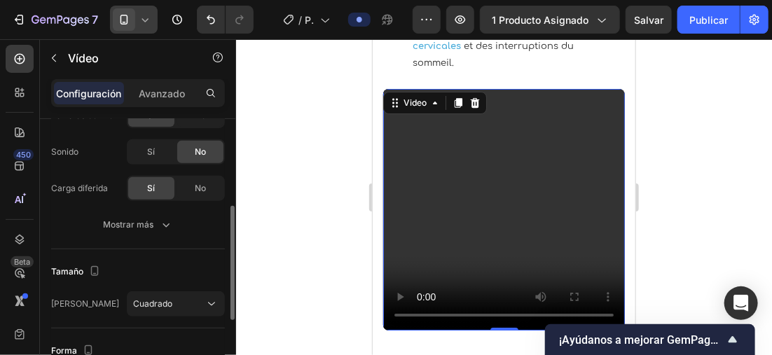
scroll to position [0, 0]
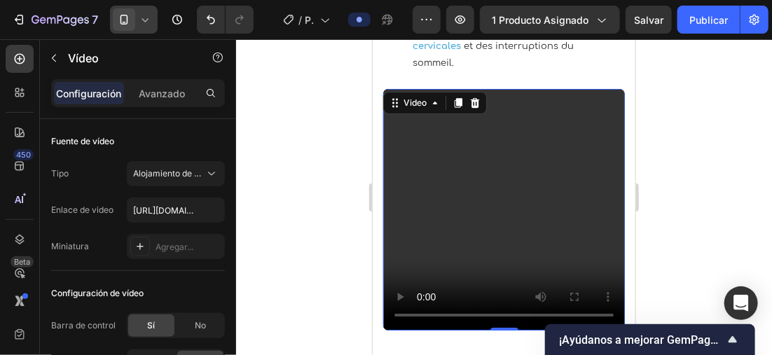
click at [147, 150] on div "Fuente de vídeo" at bounding box center [138, 141] width 174 height 22
drag, startPoint x: 147, startPoint y: 150, endPoint x: 134, endPoint y: 139, distance: 17.4
click at [134, 139] on div "Fuente de vídeo" at bounding box center [138, 141] width 174 height 22
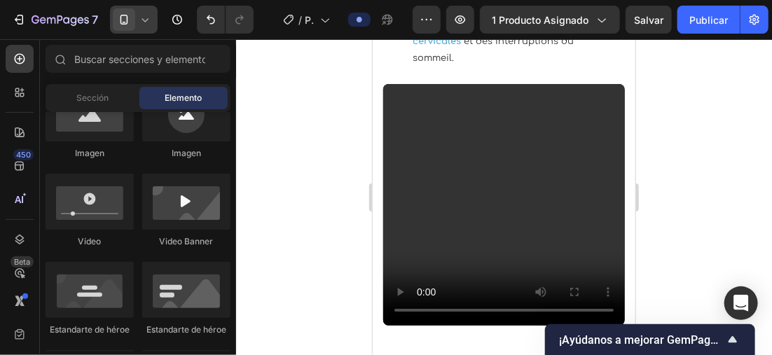
scroll to position [1739, 0]
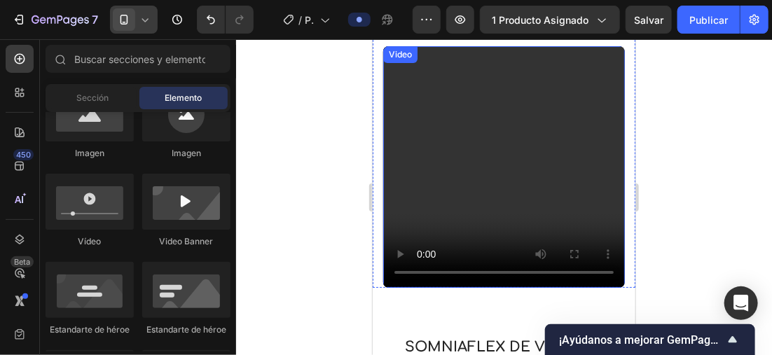
click at [587, 170] on video at bounding box center [503, 167] width 242 height 242
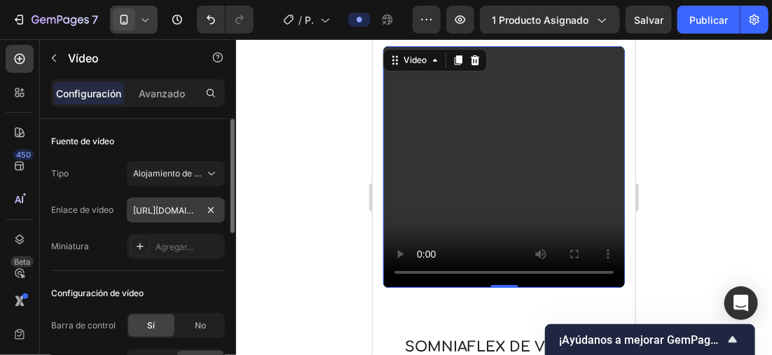
scroll to position [140, 0]
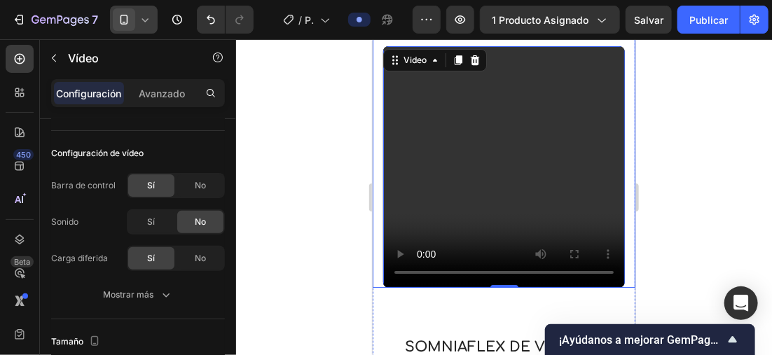
click at [378, 256] on div "Douleurs cervicales et voyages inconfortables Heading Le coussin de voyage clas…" at bounding box center [503, 70] width 263 height 434
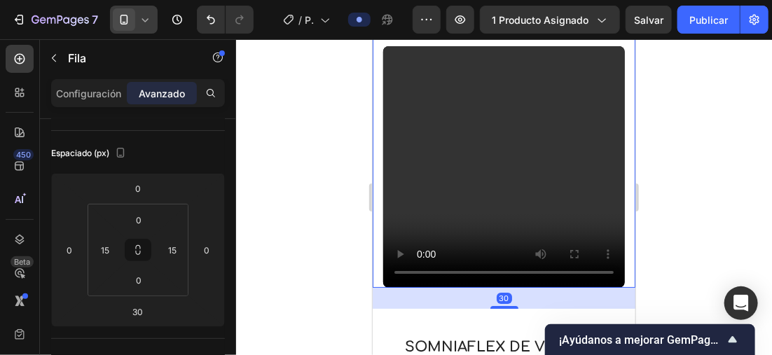
scroll to position [0, 0]
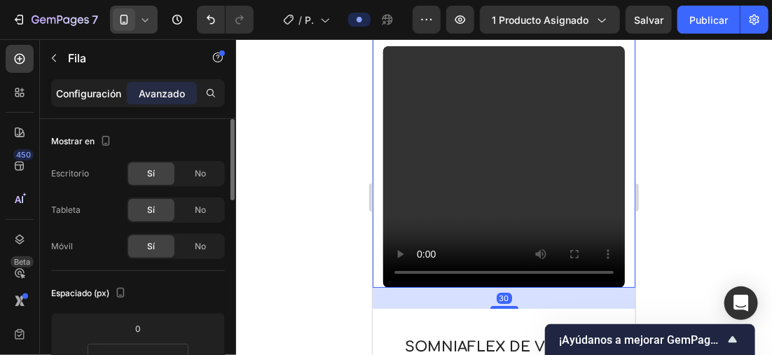
click at [75, 91] on p "Configuración" at bounding box center [89, 93] width 65 height 15
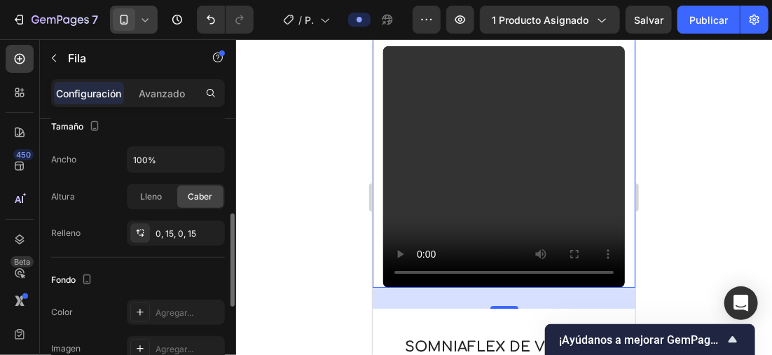
scroll to position [210, 0]
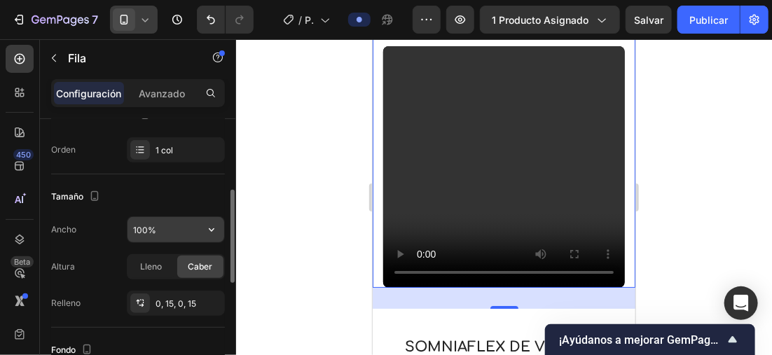
click at [163, 223] on input "100%" at bounding box center [175, 229] width 97 height 25
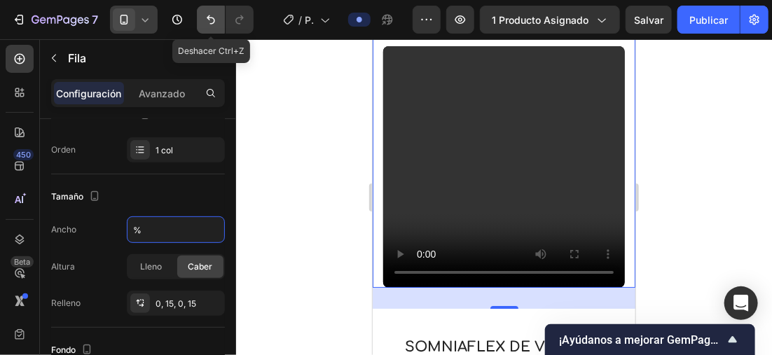
click at [210, 13] on icon "Deshacer/Rehacer" at bounding box center [211, 20] width 14 height 14
type input "100%"
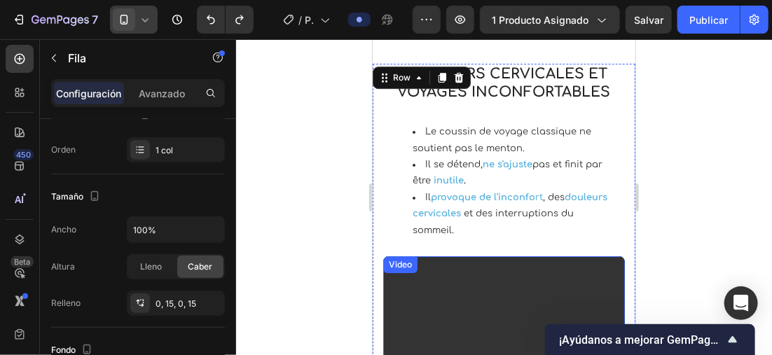
scroll to position [1599, 0]
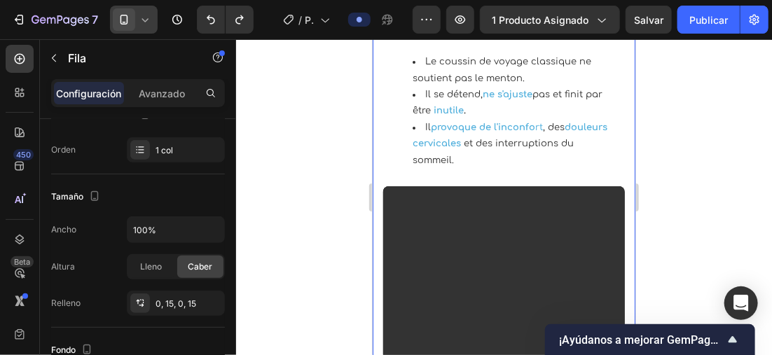
click at [291, 118] on div at bounding box center [504, 197] width 536 height 316
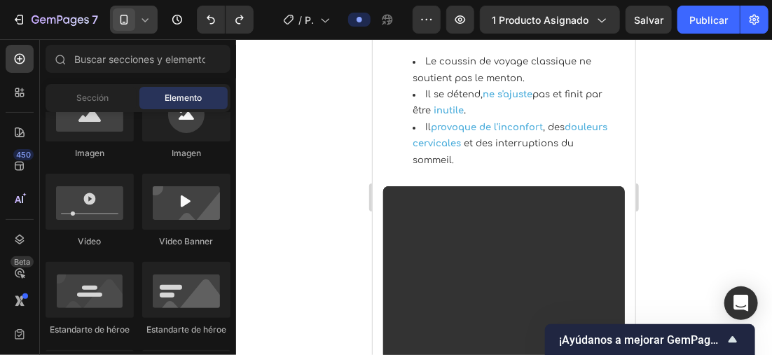
drag, startPoint x: 291, startPoint y: 118, endPoint x: 277, endPoint y: 109, distance: 17.3
click at [277, 109] on div at bounding box center [504, 197] width 536 height 316
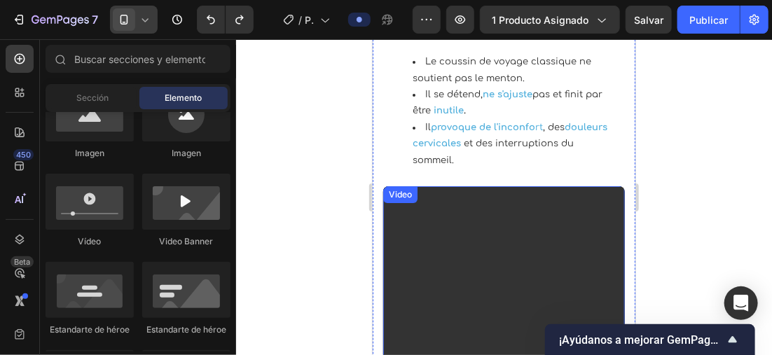
scroll to position [1669, 0]
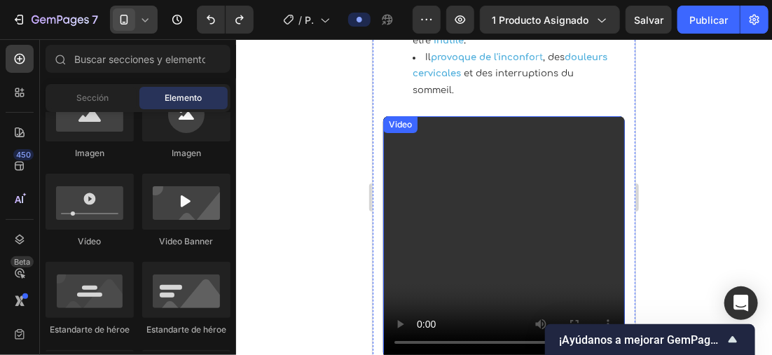
drag, startPoint x: 541, startPoint y: 221, endPoint x: 442, endPoint y: 221, distance: 99.5
click at [542, 221] on video at bounding box center [503, 237] width 242 height 242
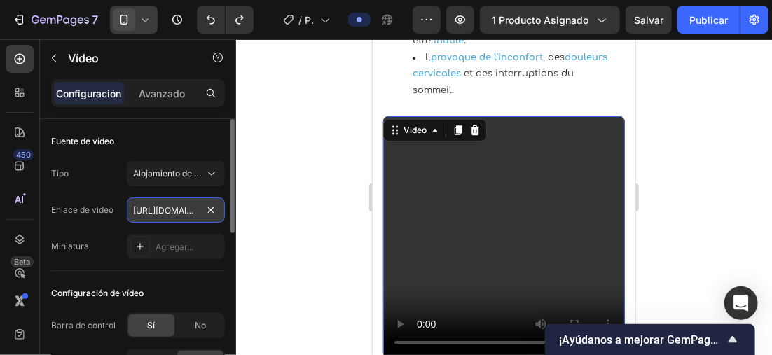
click at [169, 205] on input "https://cdn.shopify.com/videos/c/o/v/0b0e7695e8c54cd4b414e8eb5db4d02a.mp4" at bounding box center [176, 210] width 98 height 25
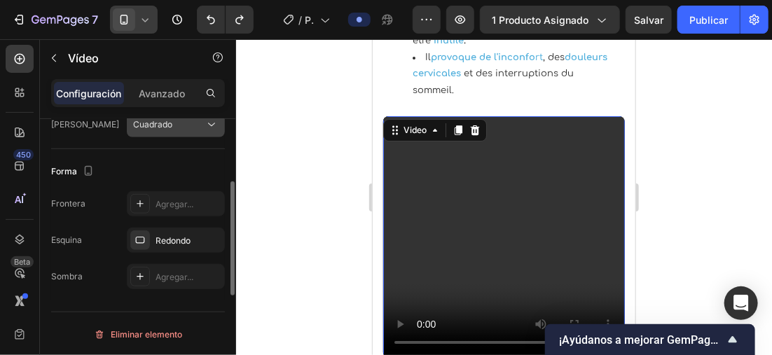
scroll to position [319, 0]
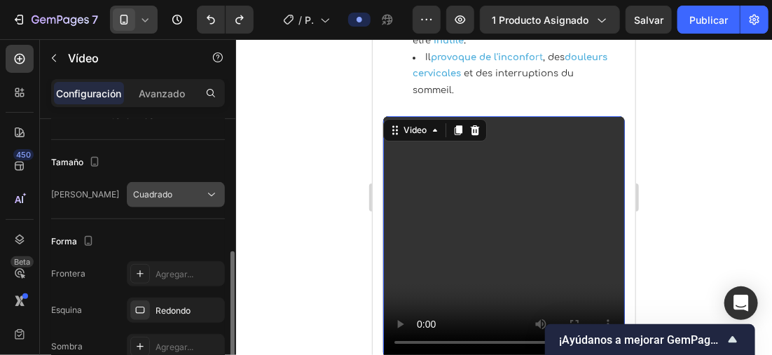
type input "https://cdn.shopify.com/videos/c/o/v/1b99358330a940e1ad47d9d2653d95ec.mp4"
click at [187, 191] on div "Cuadrado" at bounding box center [168, 194] width 71 height 13
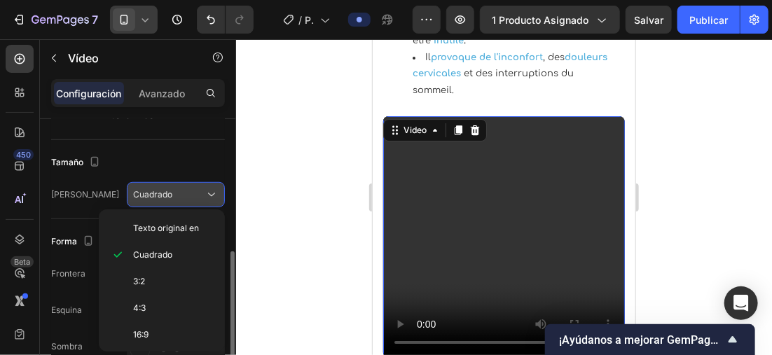
scroll to position [0, 0]
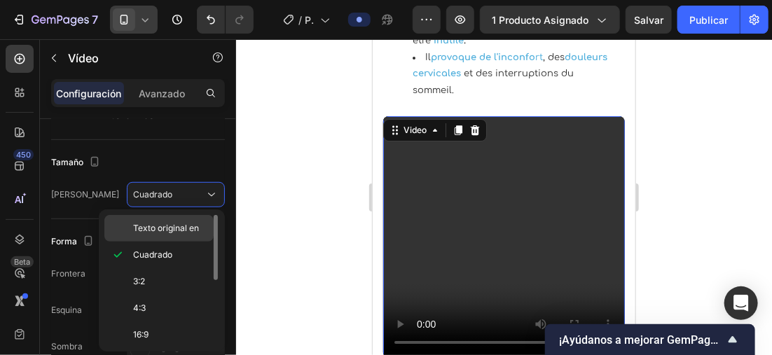
click at [182, 226] on span "Texto original en" at bounding box center [166, 228] width 66 height 13
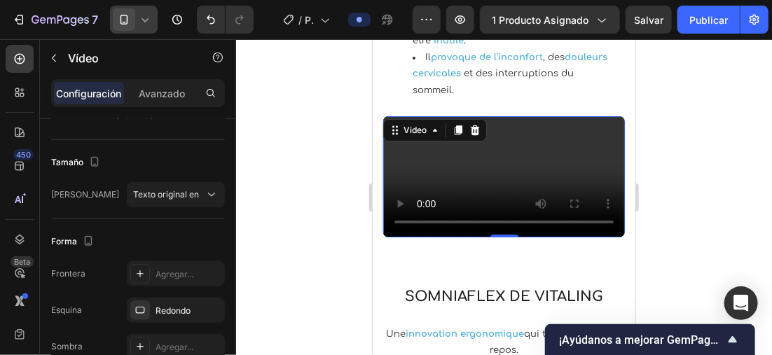
click at [269, 165] on div at bounding box center [504, 197] width 536 height 316
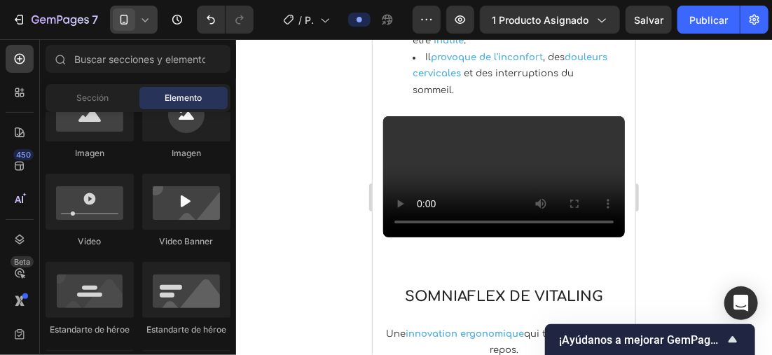
drag, startPoint x: 269, startPoint y: 164, endPoint x: 263, endPoint y: 71, distance: 93.4
click at [263, 73] on div at bounding box center [504, 197] width 536 height 316
click at [149, 13] on icon at bounding box center [145, 20] width 14 height 14
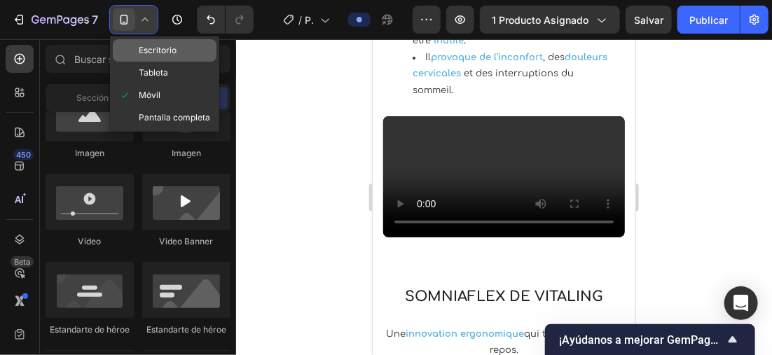
click at [183, 47] on div "Escritorio" at bounding box center [165, 50] width 104 height 22
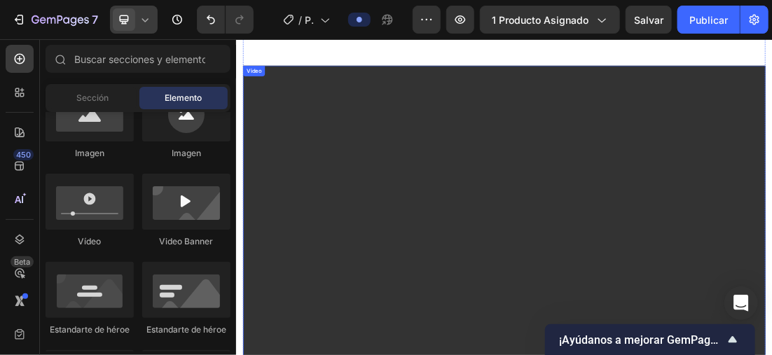
drag, startPoint x: 716, startPoint y: 114, endPoint x: 692, endPoint y: 120, distance: 25.3
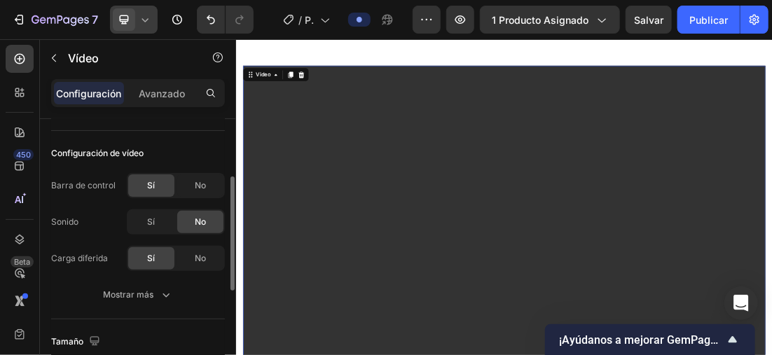
scroll to position [280, 0]
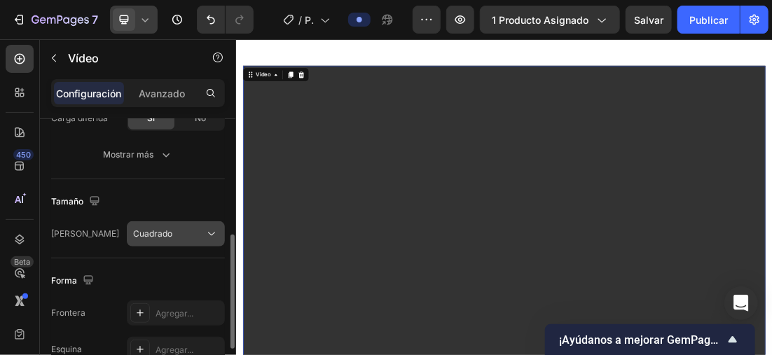
click at [186, 234] on div "Cuadrado" at bounding box center [168, 234] width 71 height 13
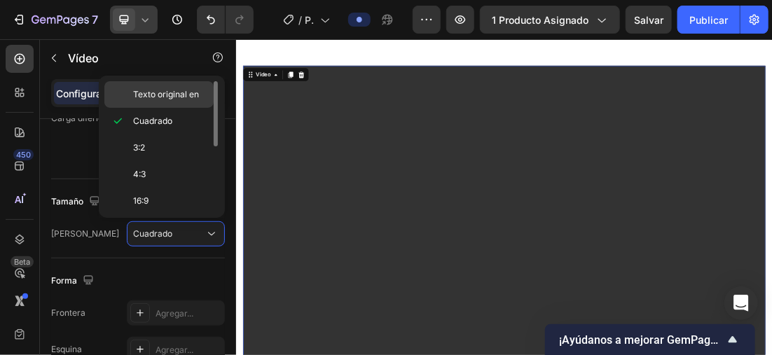
click at [195, 94] on span "Texto original en" at bounding box center [166, 94] width 66 height 13
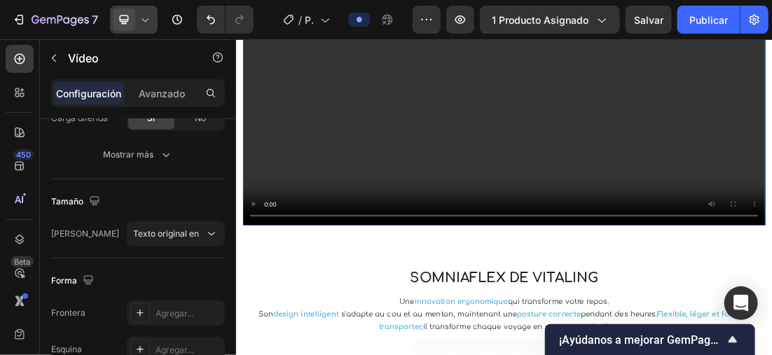
scroll to position [1739, 0]
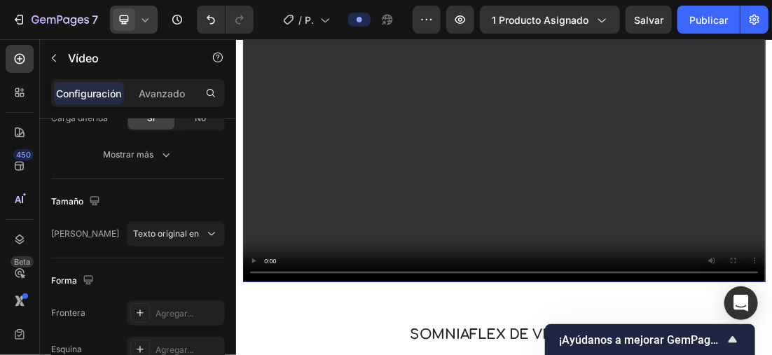
click at [141, 6] on div at bounding box center [134, 20] width 48 height 28
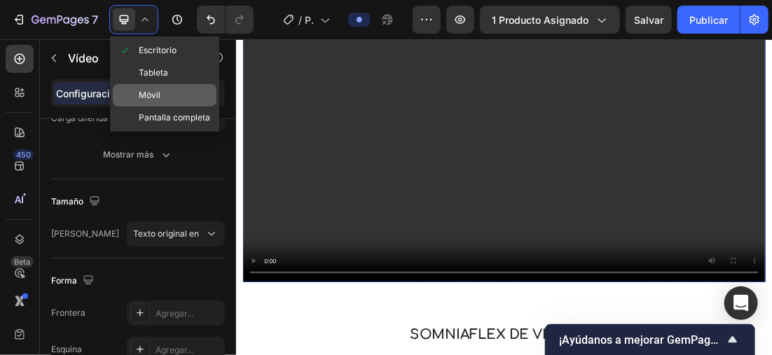
click at [164, 88] on div "Móvil" at bounding box center [165, 95] width 104 height 22
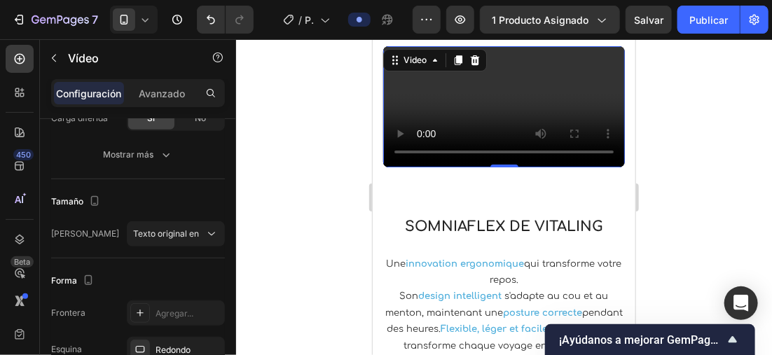
scroll to position [1696, 0]
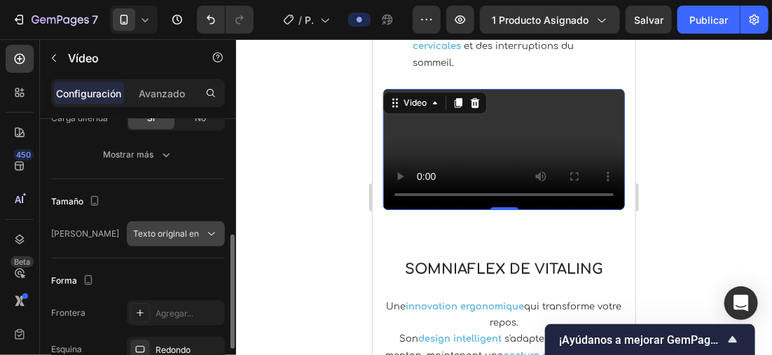
click at [172, 235] on span "Texto original en" at bounding box center [166, 233] width 66 height 11
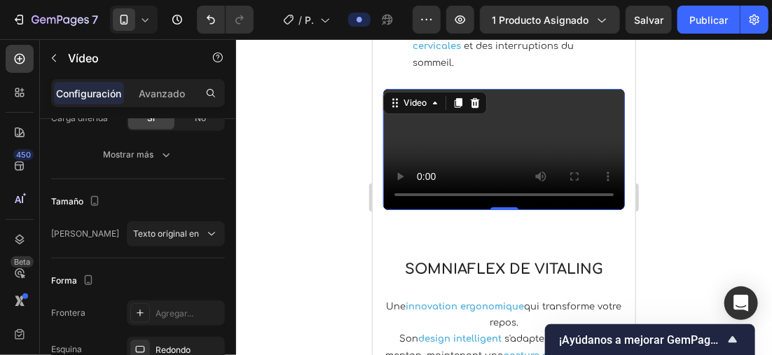
click at [307, 146] on div at bounding box center [504, 197] width 536 height 316
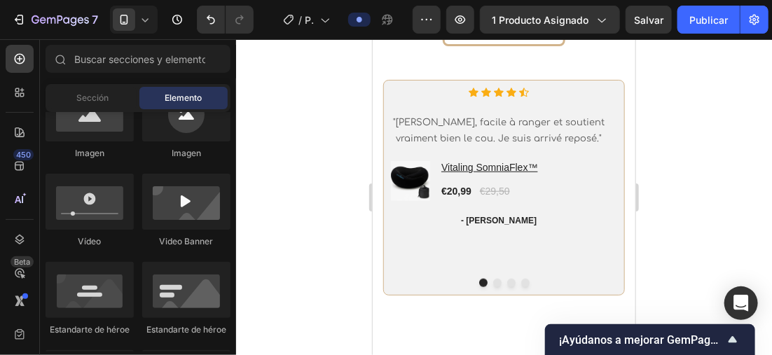
scroll to position [4035, 0]
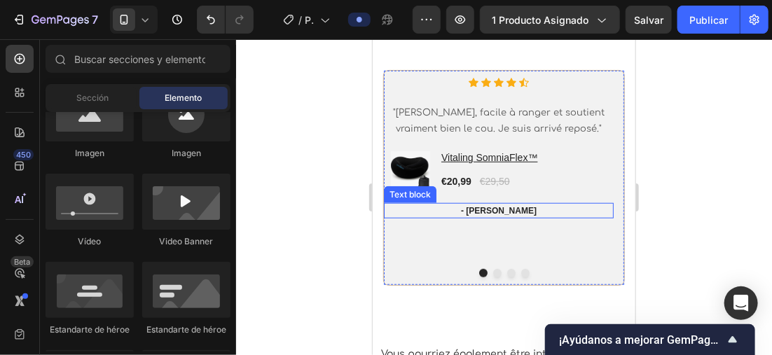
click at [289, 103] on div at bounding box center [504, 197] width 536 height 316
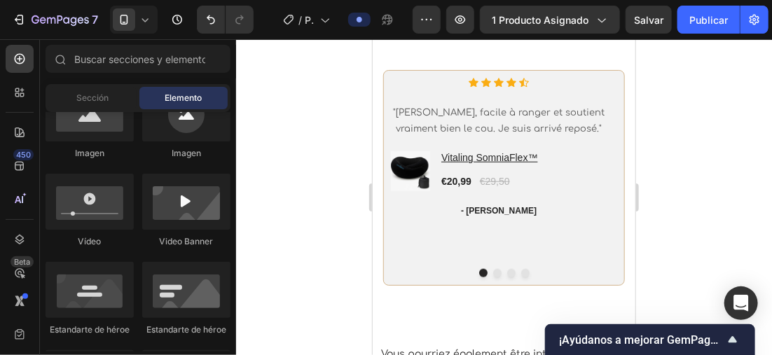
drag, startPoint x: 289, startPoint y: 103, endPoint x: 274, endPoint y: 74, distance: 32.3
click at [274, 74] on div at bounding box center [504, 197] width 536 height 316
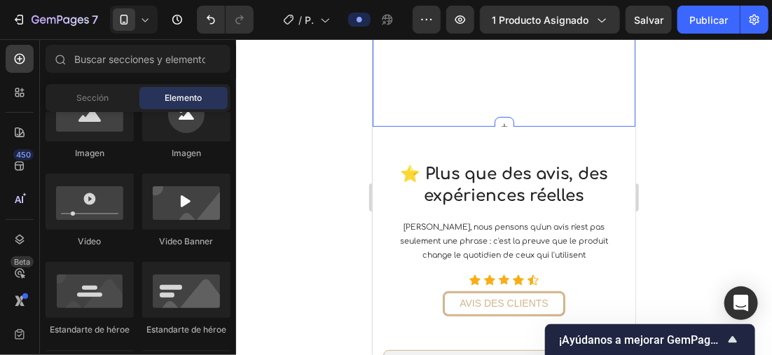
scroll to position [3799, 0]
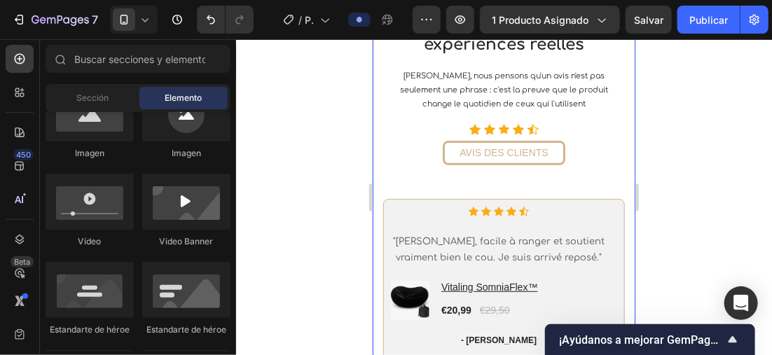
click at [614, 105] on div "⭐ Plus que des avis, des expériences réelles Heading Chez Vitaling, nous penson…" at bounding box center [503, 223] width 263 height 496
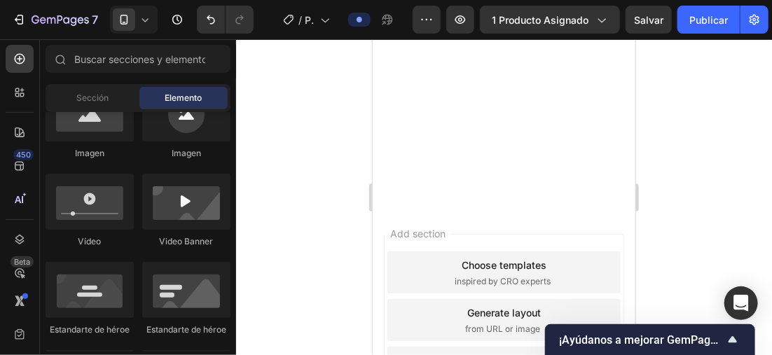
click at [333, 104] on div at bounding box center [504, 197] width 536 height 316
drag, startPoint x: 333, startPoint y: 104, endPoint x: 306, endPoint y: 102, distance: 27.4
click at [306, 102] on div at bounding box center [504, 197] width 536 height 316
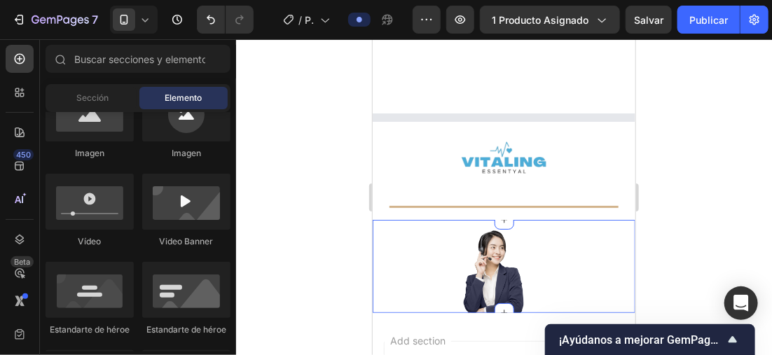
scroll to position [3939, 0]
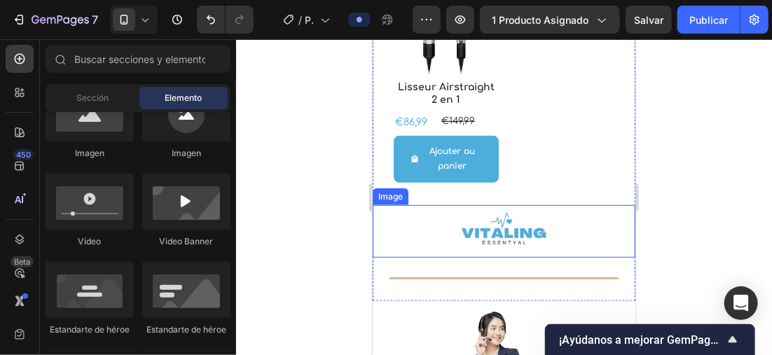
click at [532, 222] on img at bounding box center [503, 231] width 105 height 52
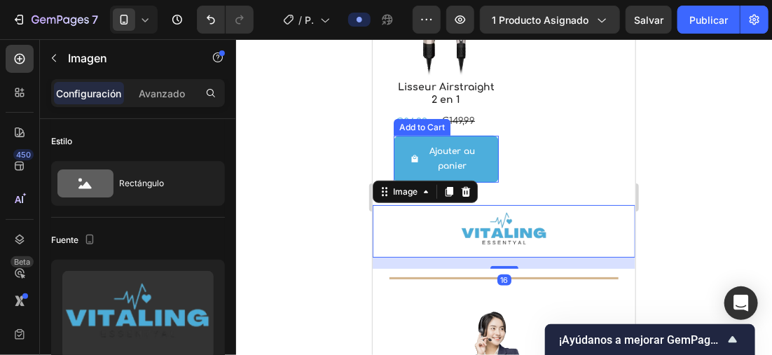
click at [477, 166] on button "Ajouter au panier" at bounding box center [445, 158] width 105 height 47
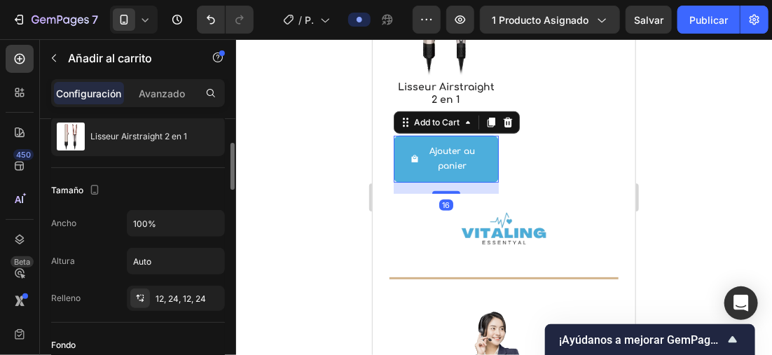
scroll to position [280, 0]
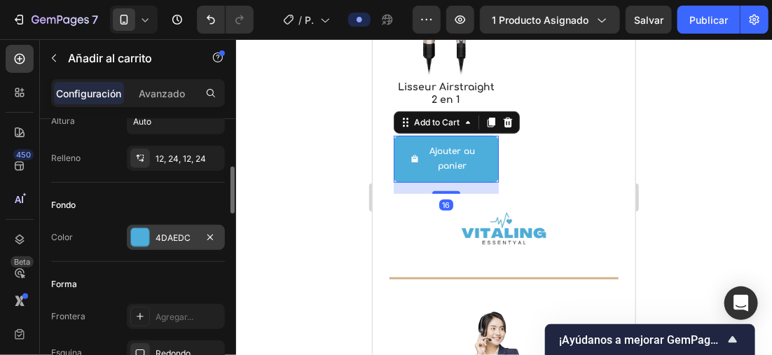
drag, startPoint x: 128, startPoint y: 242, endPoint x: 135, endPoint y: 239, distance: 7.8
click at [135, 239] on div "4DAEDC" at bounding box center [176, 237] width 98 height 25
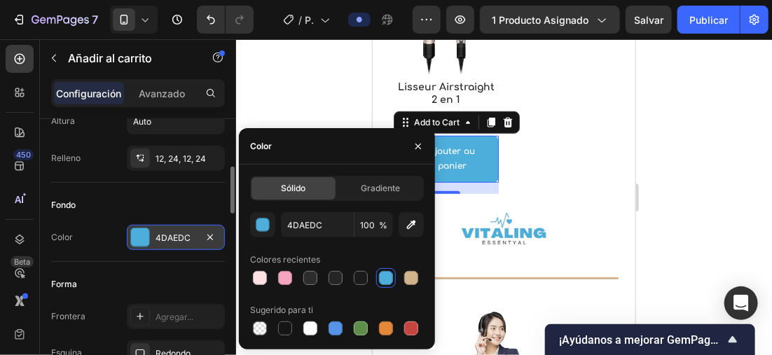
drag, startPoint x: 135, startPoint y: 239, endPoint x: 283, endPoint y: 277, distance: 152.7
click at [283, 277] on div at bounding box center [285, 278] width 14 height 14
type input "F6A5C0"
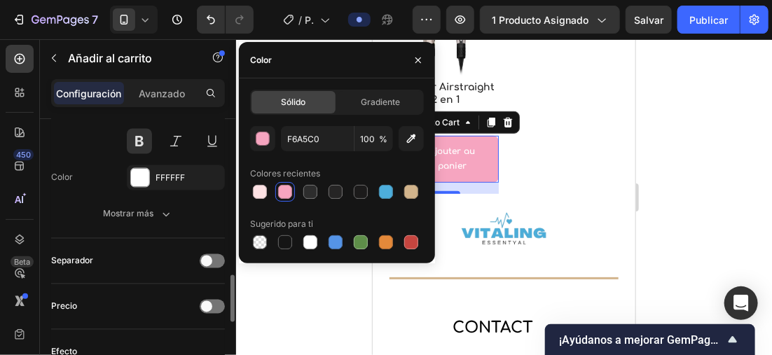
scroll to position [981, 0]
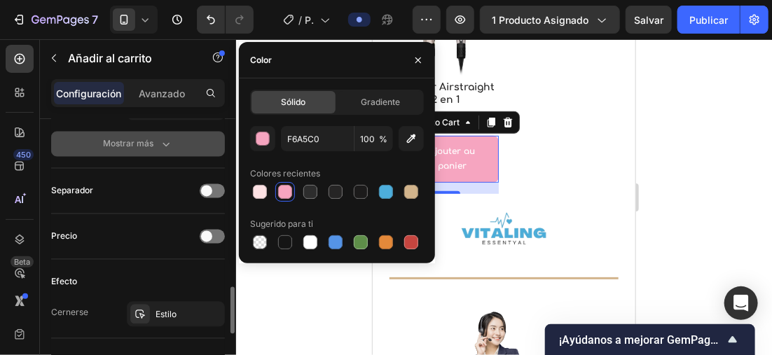
click at [153, 132] on button "Mostrar más" at bounding box center [138, 144] width 174 height 25
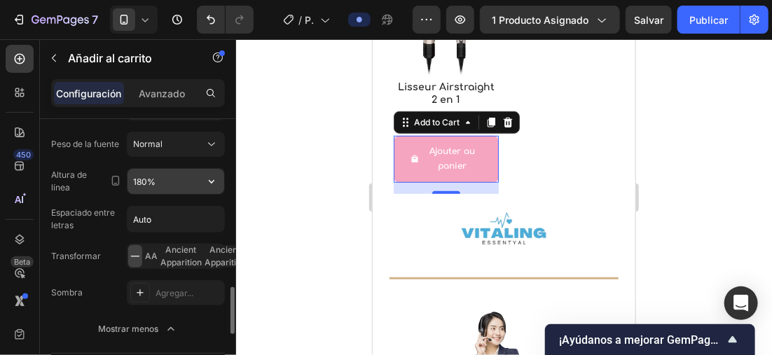
scroll to position [840, 0]
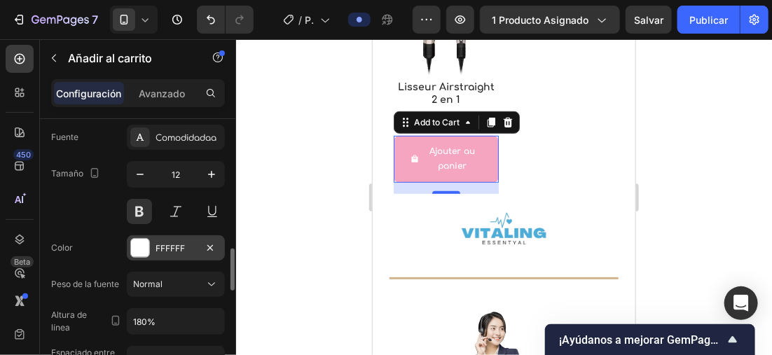
click at [149, 240] on div at bounding box center [140, 248] width 20 height 20
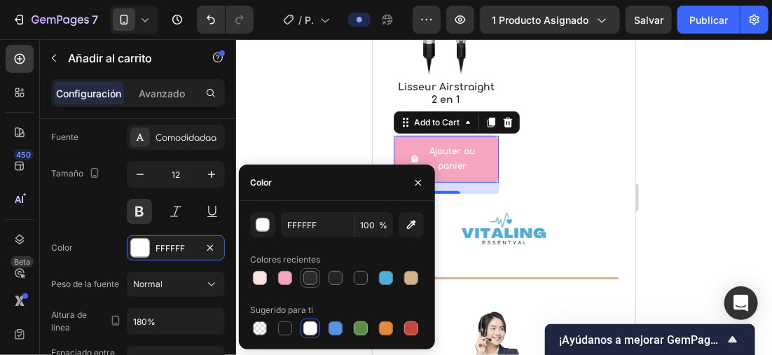
click at [310, 278] on div at bounding box center [310, 278] width 14 height 14
type input "2D2D2D"
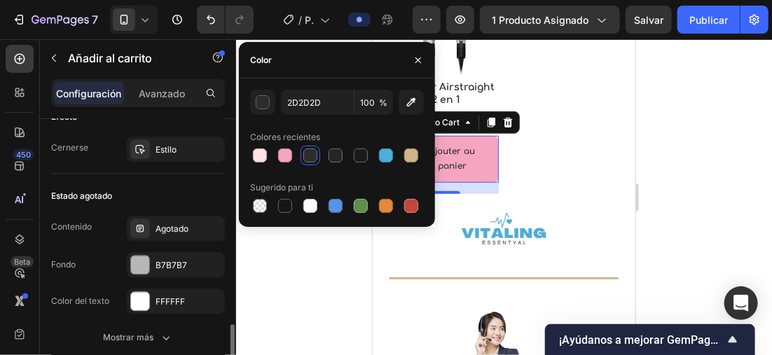
scroll to position [1516, 0]
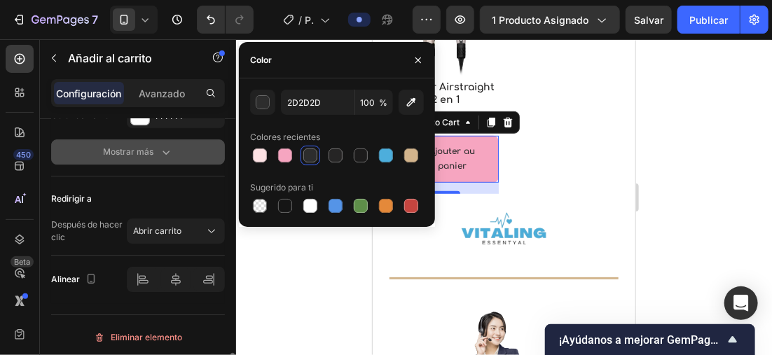
click at [158, 146] on div "Mostrar más" at bounding box center [138, 152] width 70 height 14
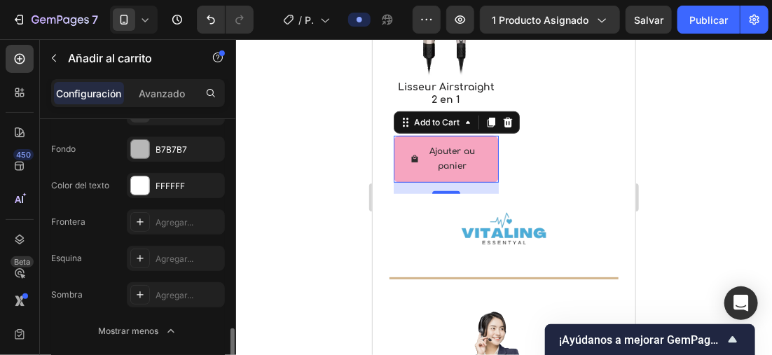
scroll to position [1306, 0]
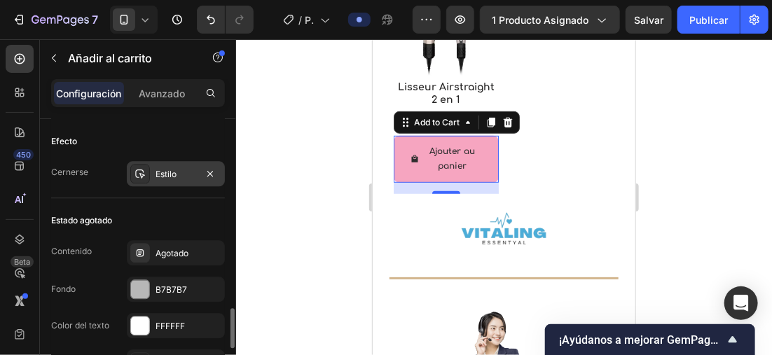
click at [161, 164] on div "Estilo" at bounding box center [176, 173] width 98 height 25
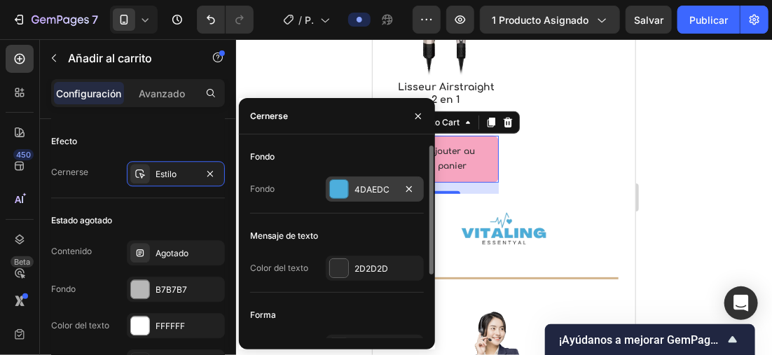
click at [330, 190] on div at bounding box center [339, 189] width 18 height 18
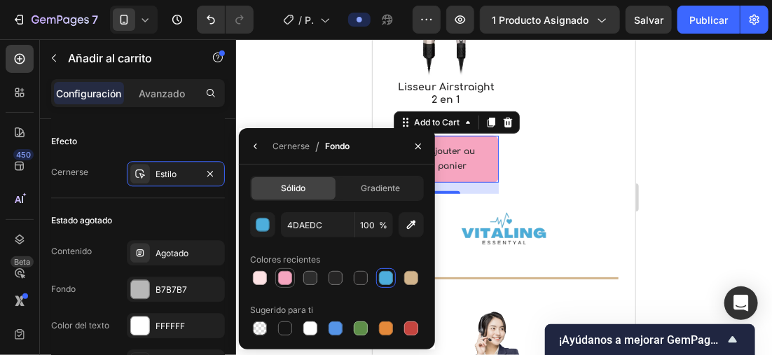
click at [291, 277] on div at bounding box center [285, 278] width 14 height 14
type input "F6A5C0"
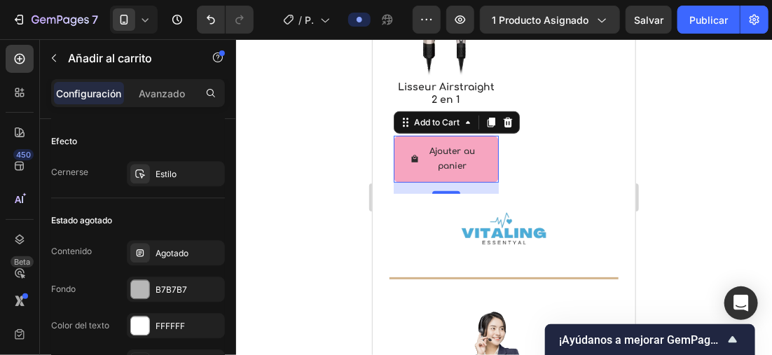
click at [274, 76] on div at bounding box center [504, 197] width 536 height 316
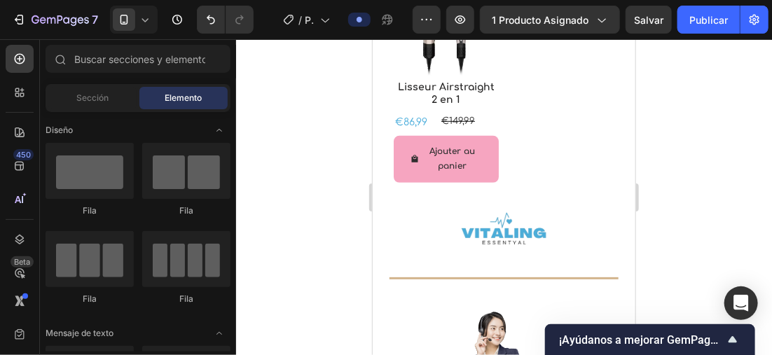
click at [274, 74] on div at bounding box center [504, 197] width 536 height 316
drag, startPoint x: 274, startPoint y: 74, endPoint x: 270, endPoint y: 62, distance: 12.4
click at [270, 62] on div at bounding box center [504, 197] width 536 height 316
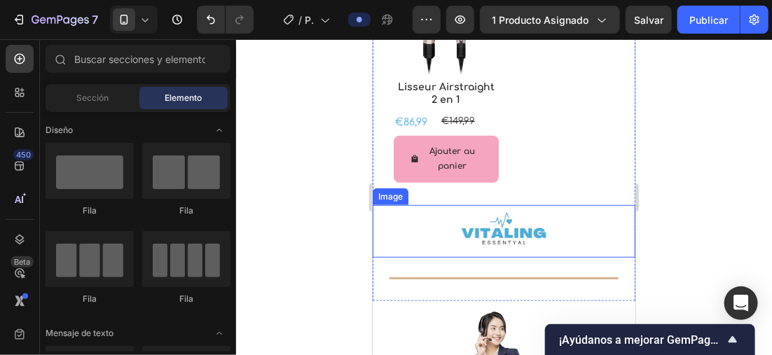
click at [514, 219] on img at bounding box center [503, 231] width 105 height 52
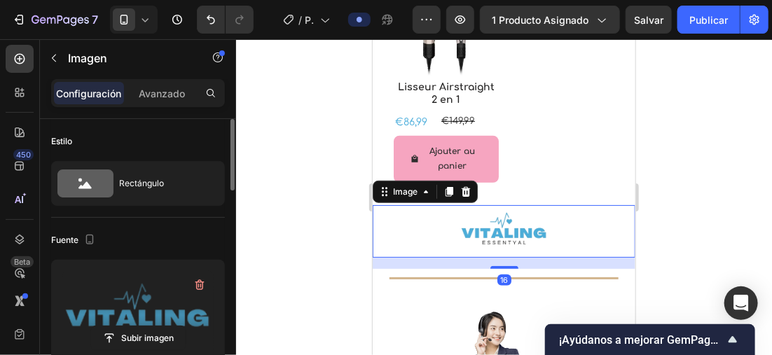
scroll to position [140, 0]
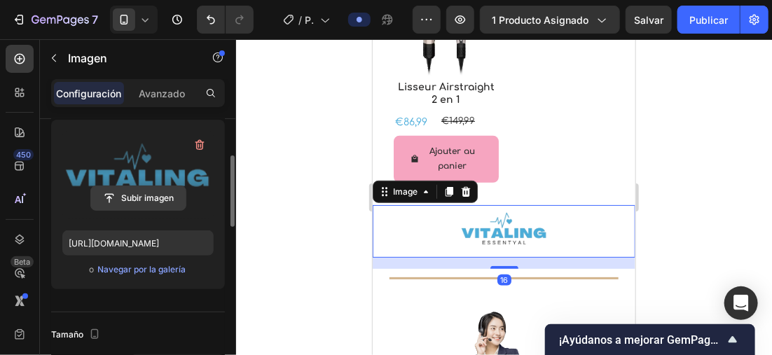
click at [148, 196] on input "file" at bounding box center [138, 198] width 95 height 24
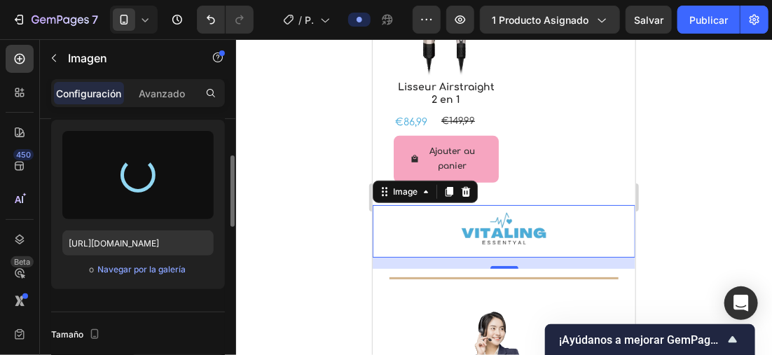
type input "[URL][DOMAIN_NAME]"
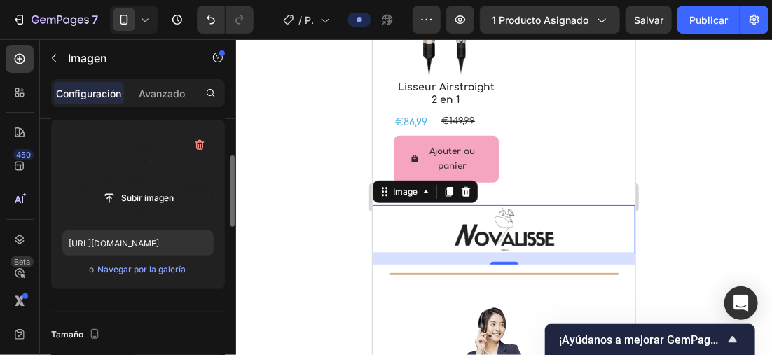
click at [662, 172] on div at bounding box center [504, 197] width 536 height 316
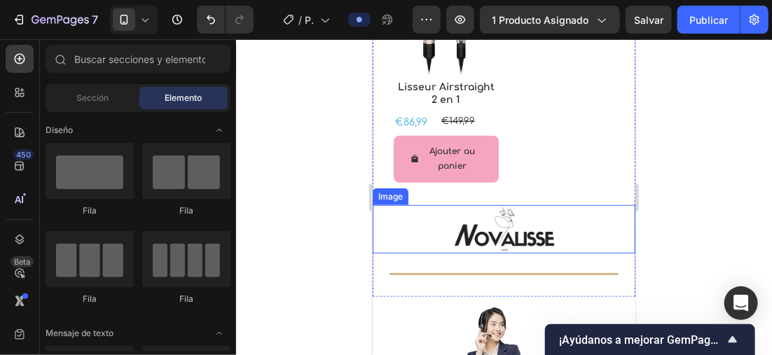
scroll to position [4079, 0]
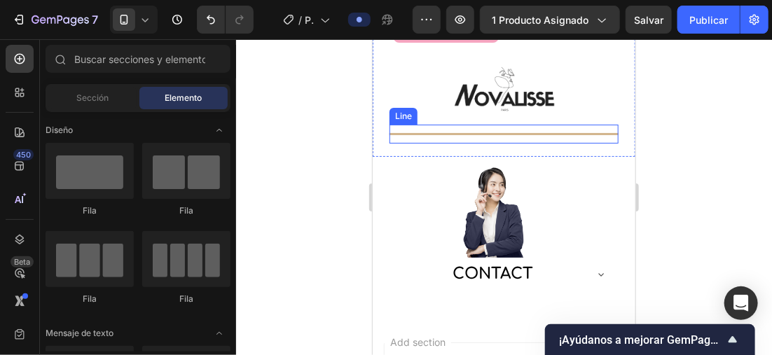
click at [547, 132] on div at bounding box center [503, 133] width 229 height 2
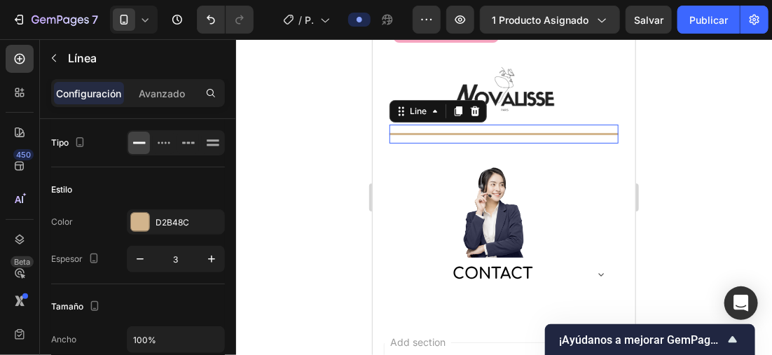
click at [573, 124] on div "Title Line 0" at bounding box center [503, 133] width 229 height 19
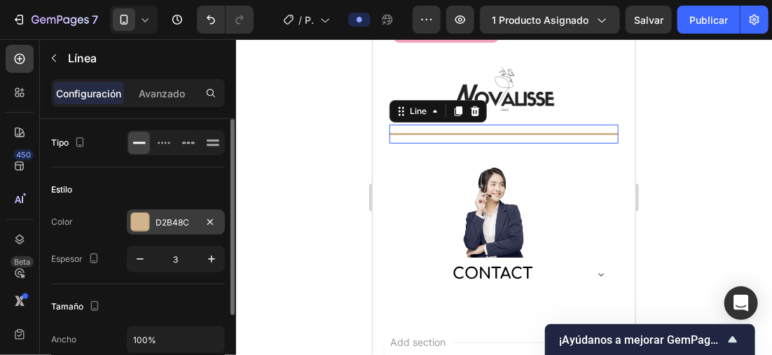
click at [151, 219] on div "D2B48C" at bounding box center [176, 221] width 98 height 25
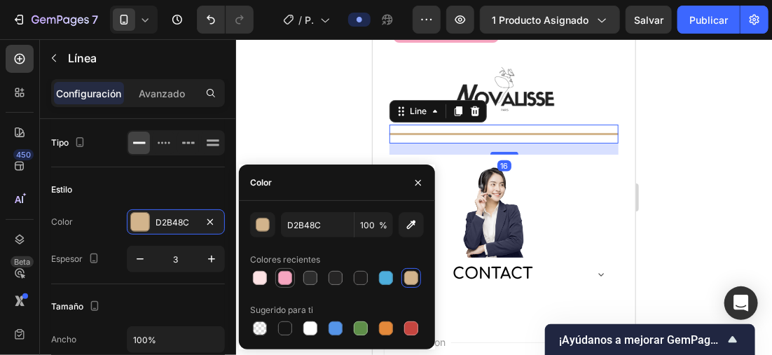
click at [285, 275] on div at bounding box center [285, 278] width 14 height 14
type input "F6A5C0"
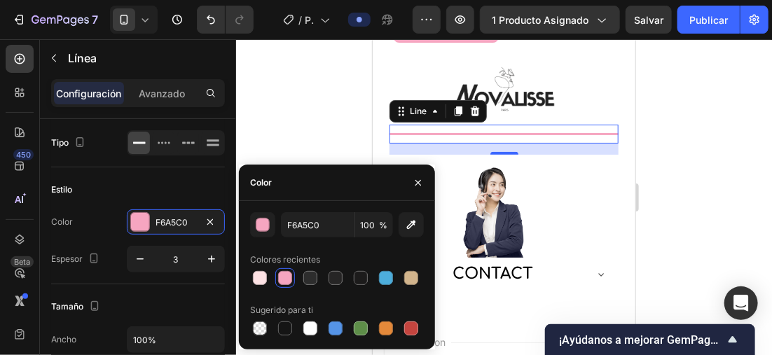
click at [281, 102] on div at bounding box center [504, 197] width 536 height 316
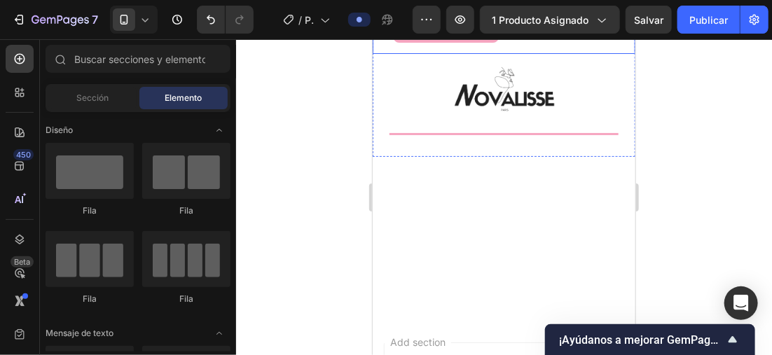
scroll to position [3736, 0]
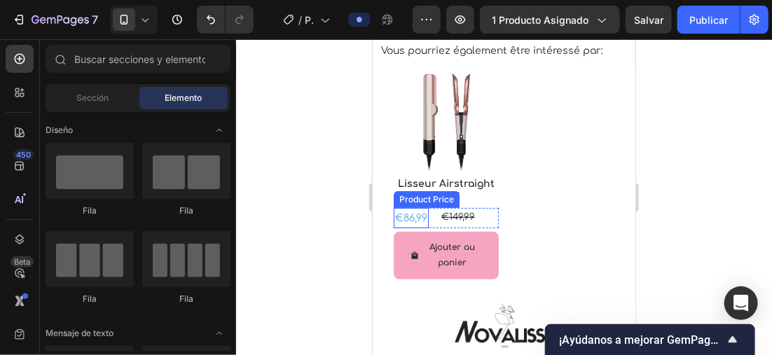
click at [415, 228] on div "€86,99" at bounding box center [410, 217] width 35 height 20
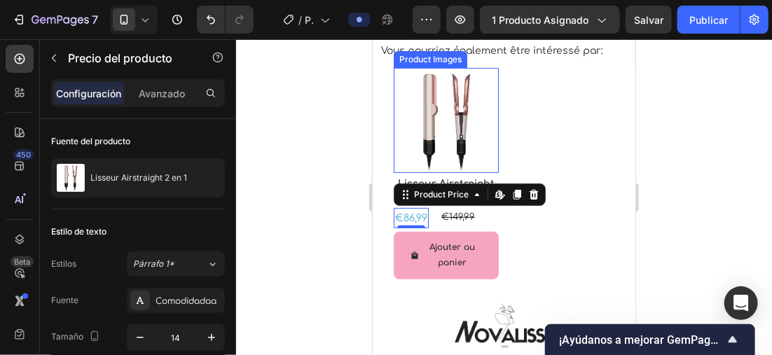
click at [459, 172] on img at bounding box center [445, 119] width 105 height 105
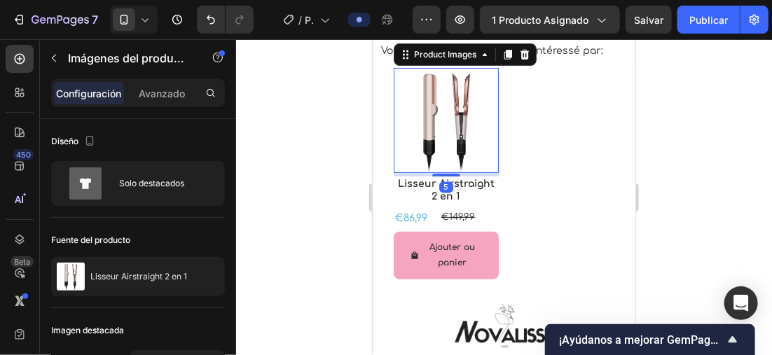
click at [324, 140] on div at bounding box center [504, 197] width 536 height 316
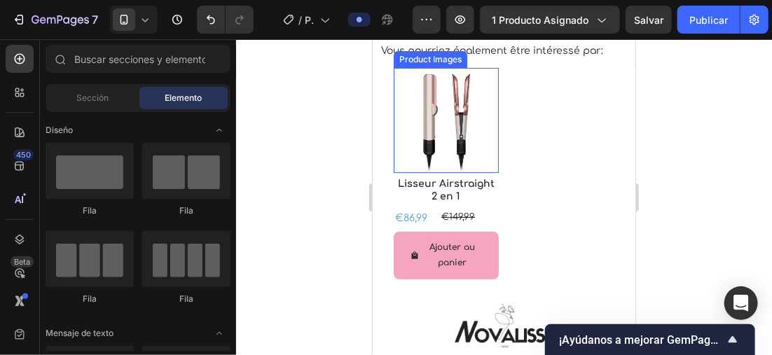
click at [450, 172] on img at bounding box center [445, 119] width 105 height 105
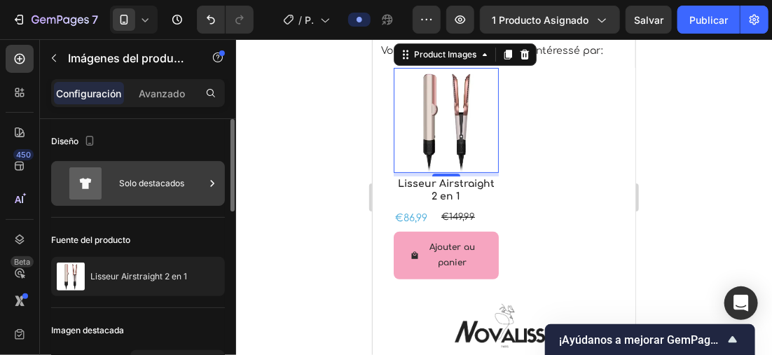
click at [186, 174] on div "Solo destacados" at bounding box center [161, 183] width 85 height 32
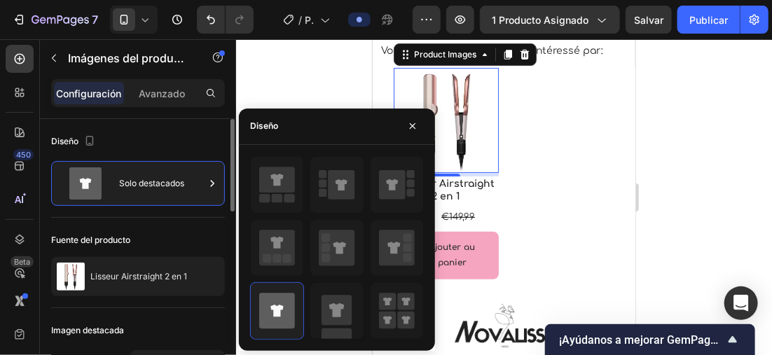
click at [185, 141] on div "Diseño" at bounding box center [138, 141] width 174 height 22
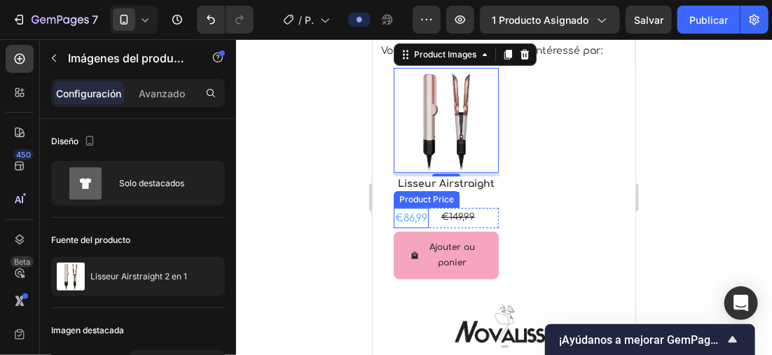
click at [421, 228] on div "€86,99" at bounding box center [410, 217] width 35 height 20
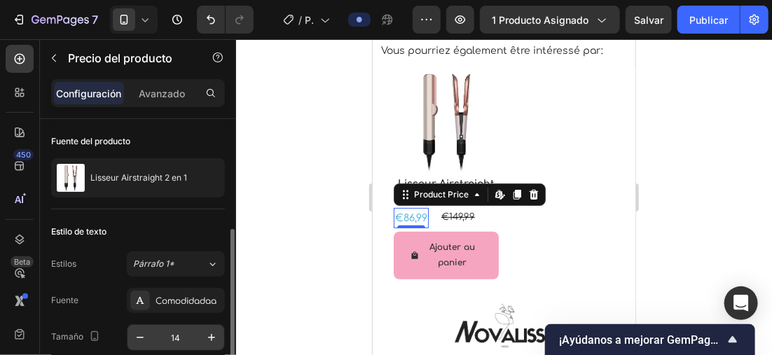
scroll to position [140, 0]
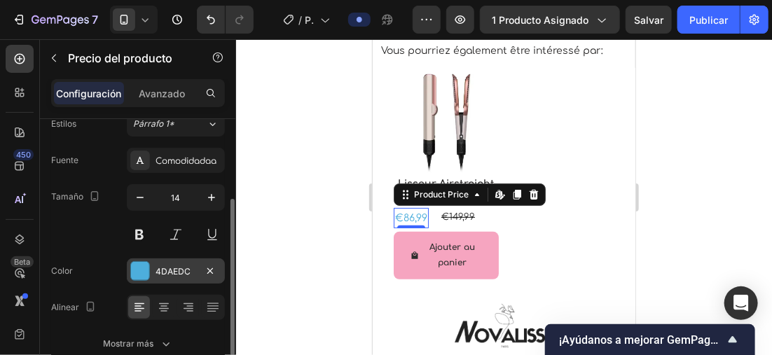
click at [144, 270] on div at bounding box center [140, 271] width 18 height 18
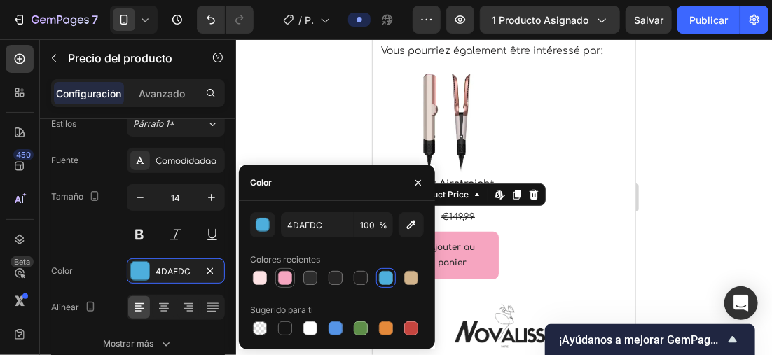
click at [282, 282] on div at bounding box center [285, 278] width 14 height 14
type input "F6A5C0"
click at [292, 114] on div at bounding box center [504, 197] width 536 height 316
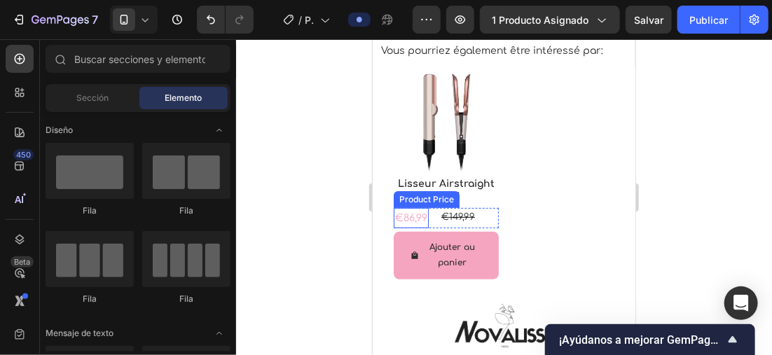
click at [418, 228] on div "€86,99" at bounding box center [410, 217] width 35 height 20
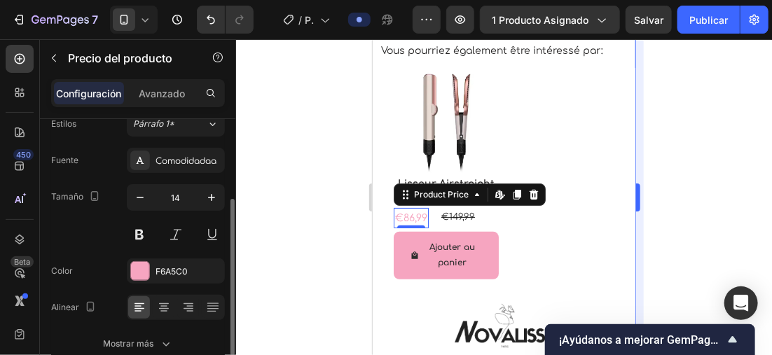
drag, startPoint x: 692, startPoint y: 239, endPoint x: 637, endPoint y: 260, distance: 59.2
click at [691, 239] on div at bounding box center [504, 197] width 536 height 316
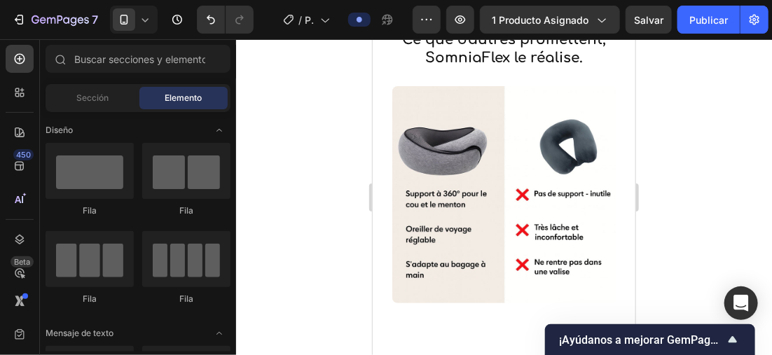
scroll to position [2858, 0]
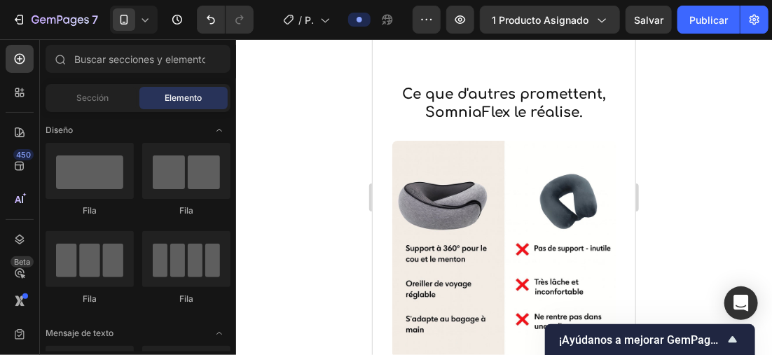
drag, startPoint x: 628, startPoint y: 289, endPoint x: 1014, endPoint y: 275, distance: 386.2
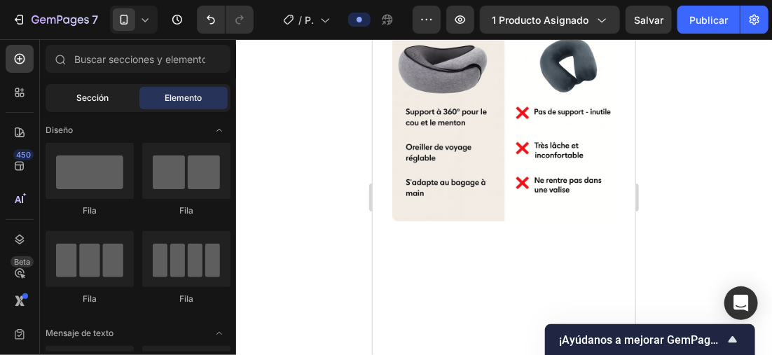
click at [103, 92] on span "Sección" at bounding box center [92, 98] width 32 height 13
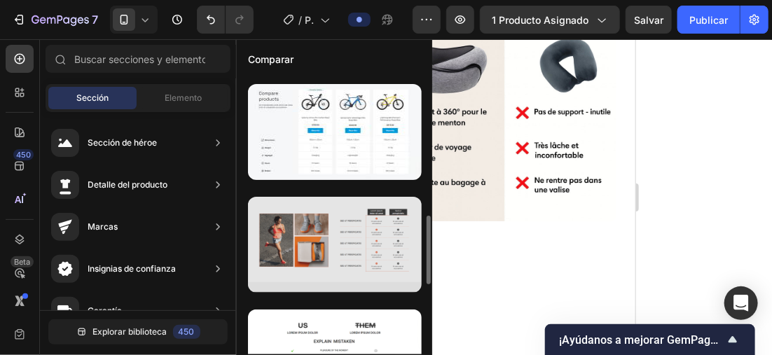
scroll to position [700, 0]
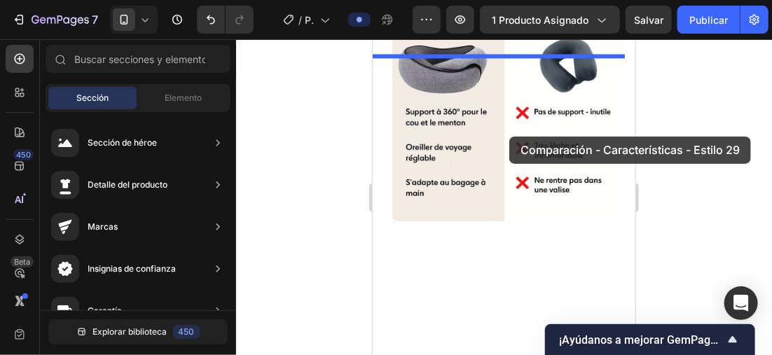
drag, startPoint x: 693, startPoint y: 275, endPoint x: 508, endPoint y: 136, distance: 230.6
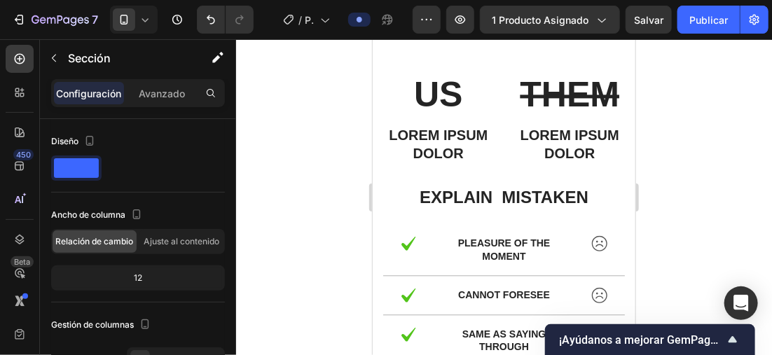
scroll to position [2895, 0]
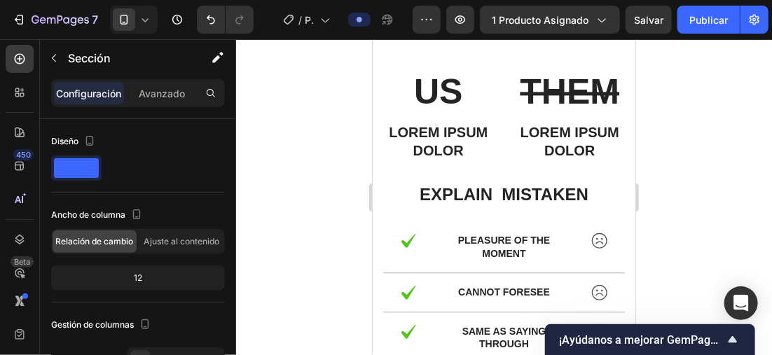
drag, startPoint x: 304, startPoint y: 148, endPoint x: 272, endPoint y: 134, distance: 34.9
click at [272, 134] on div at bounding box center [504, 197] width 536 height 316
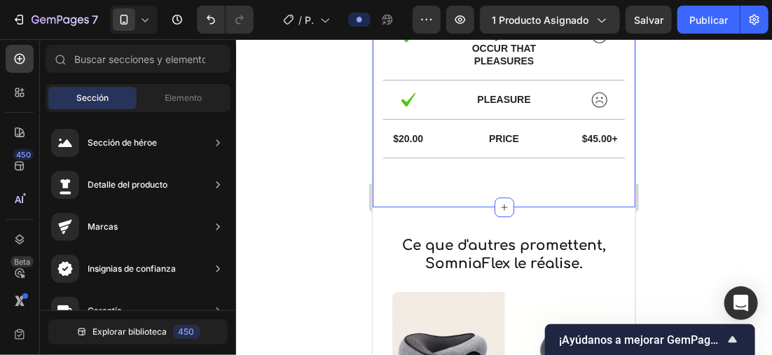
scroll to position [3245, 0]
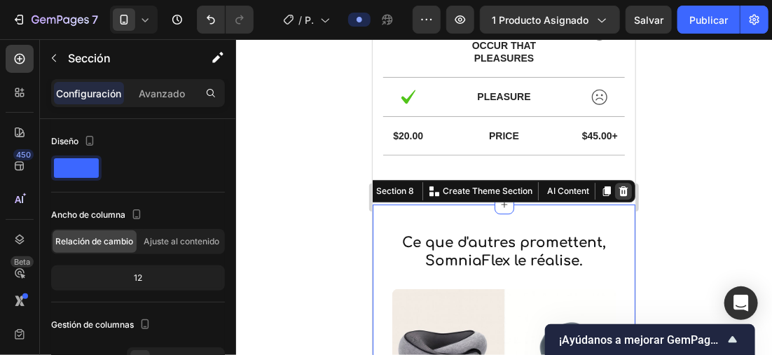
click at [618, 187] on icon at bounding box center [622, 191] width 9 height 10
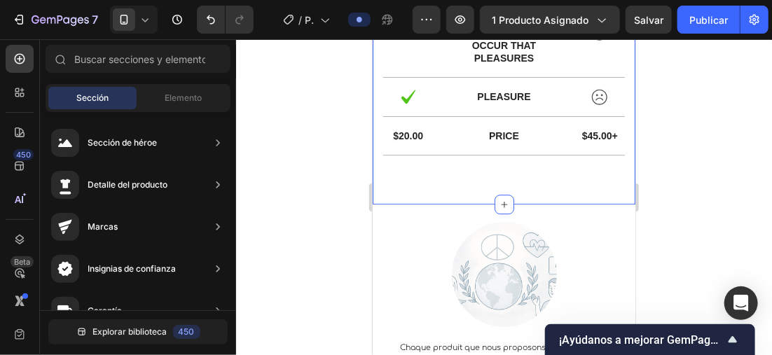
scroll to position [3175, 0]
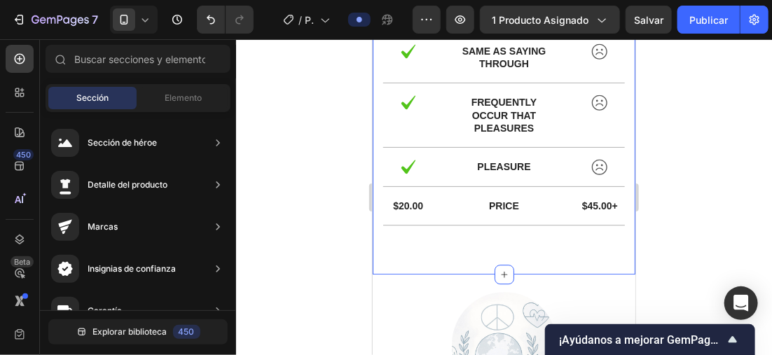
click at [321, 135] on div at bounding box center [504, 197] width 536 height 316
drag, startPoint x: 321, startPoint y: 135, endPoint x: 271, endPoint y: 110, distance: 56.4
click at [271, 110] on div at bounding box center [504, 197] width 536 height 316
drag, startPoint x: 293, startPoint y: 95, endPoint x: 286, endPoint y: 69, distance: 26.8
click at [286, 69] on div at bounding box center [504, 197] width 536 height 316
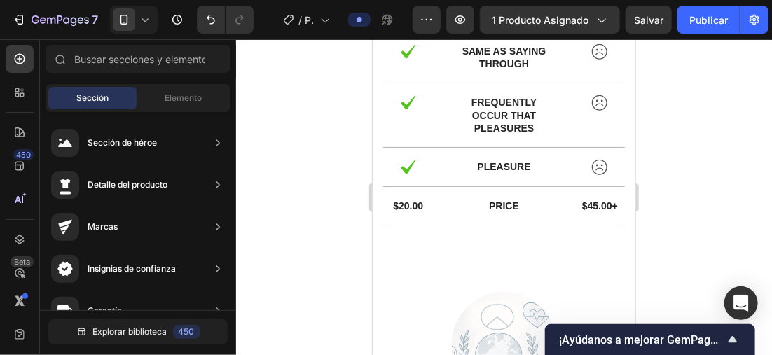
click at [321, 102] on div at bounding box center [504, 197] width 536 height 316
drag, startPoint x: 321, startPoint y: 102, endPoint x: 289, endPoint y: 94, distance: 33.1
click at [289, 97] on div at bounding box center [504, 197] width 536 height 316
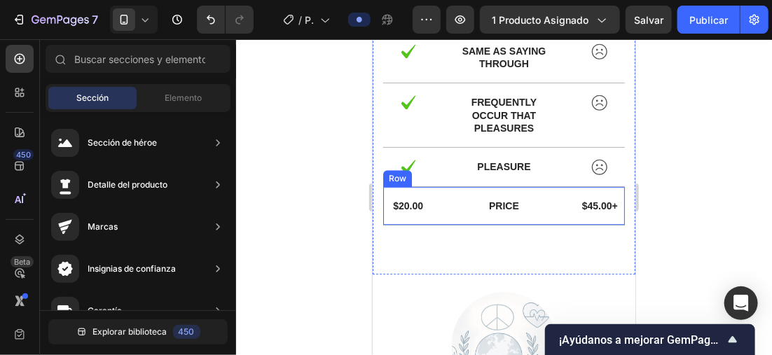
click at [585, 199] on p "$45.00+" at bounding box center [599, 205] width 47 height 13
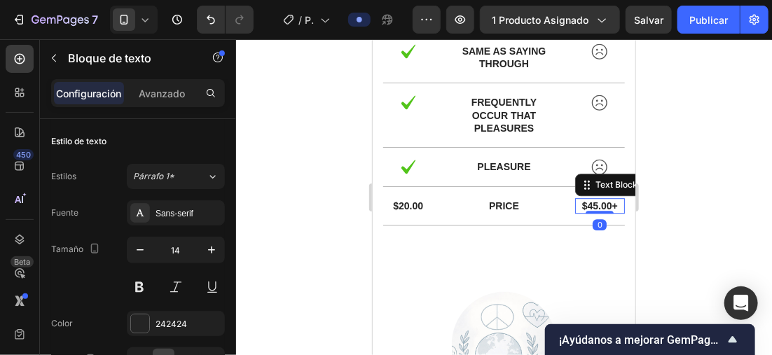
click at [576, 202] on p "$45.00+" at bounding box center [599, 205] width 47 height 13
drag, startPoint x: 570, startPoint y: 204, endPoint x: 608, endPoint y: 201, distance: 37.9
click at [608, 201] on p "$45.00+" at bounding box center [599, 205] width 47 height 13
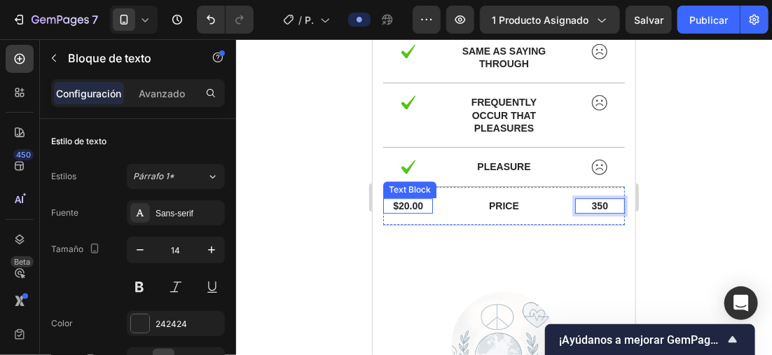
click at [421, 202] on p "$20.00" at bounding box center [407, 205] width 47 height 13
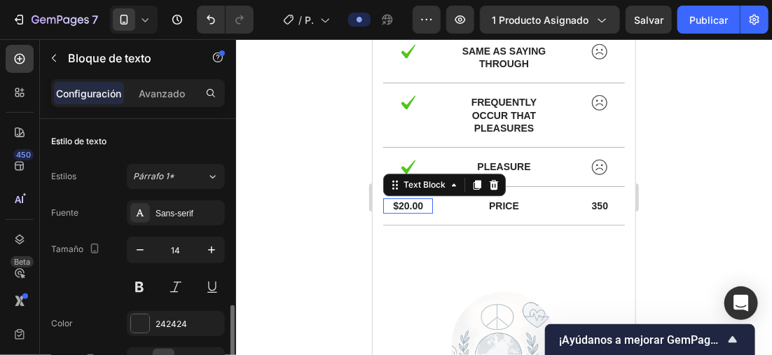
scroll to position [140, 0]
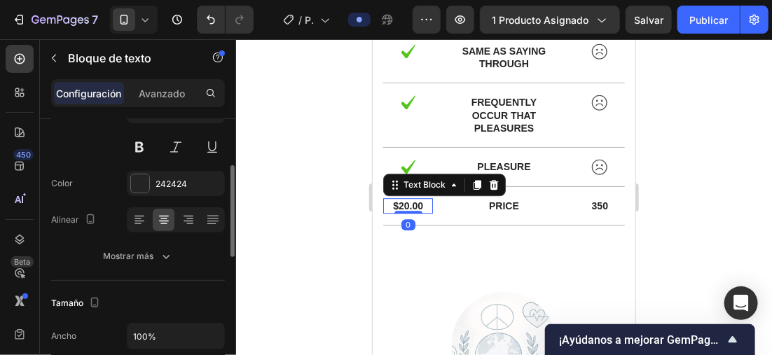
click at [421, 202] on p "$20.00" at bounding box center [407, 205] width 47 height 13
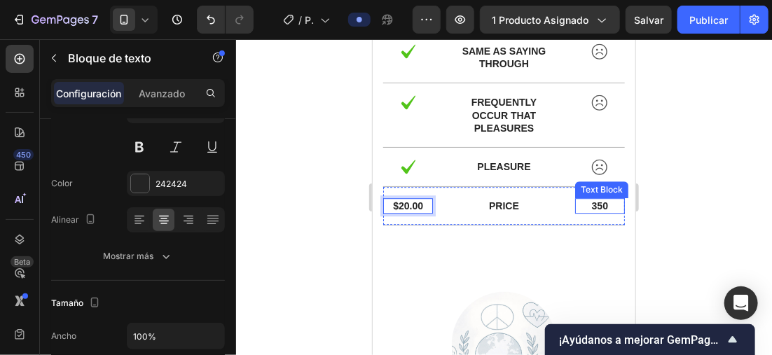
click at [599, 203] on p "350" at bounding box center [599, 205] width 47 height 13
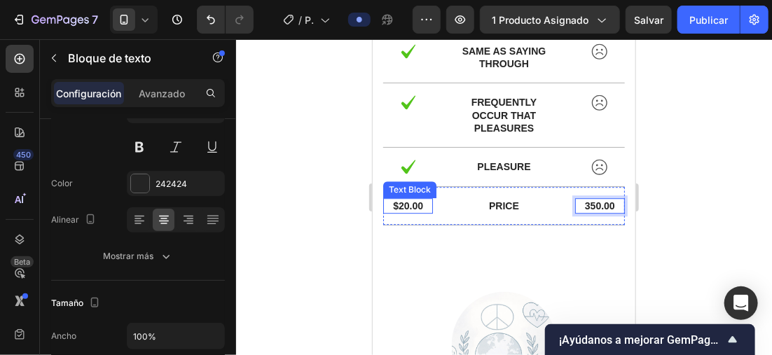
click at [422, 204] on p "$20.00" at bounding box center [407, 205] width 47 height 13
drag, startPoint x: 422, startPoint y: 202, endPoint x: 383, endPoint y: 202, distance: 39.2
click at [384, 202] on p "$20.00" at bounding box center [407, 205] width 47 height 13
click at [667, 192] on div at bounding box center [504, 197] width 536 height 316
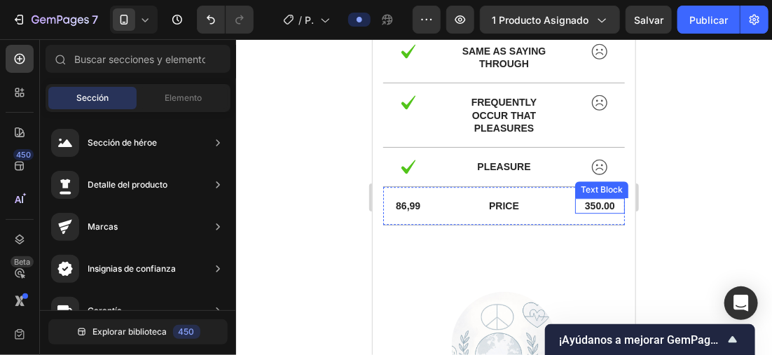
click at [604, 203] on p "350.00" at bounding box center [599, 205] width 47 height 13
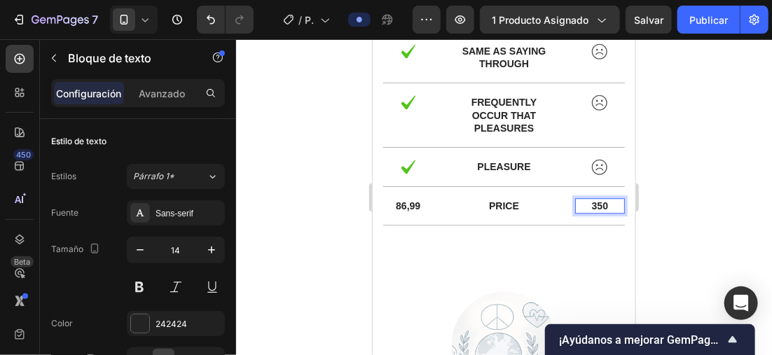
click at [658, 195] on div at bounding box center [504, 197] width 536 height 316
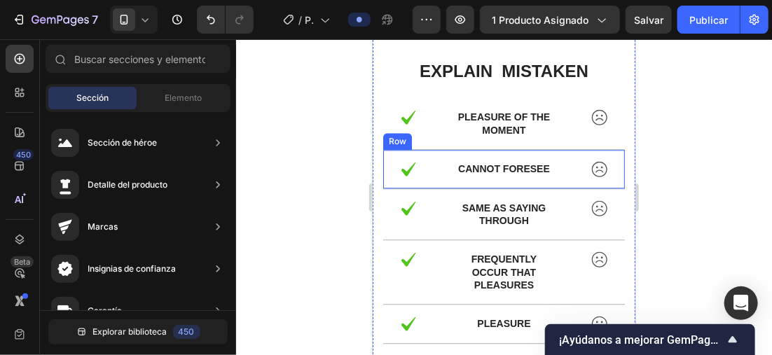
scroll to position [3008, 0]
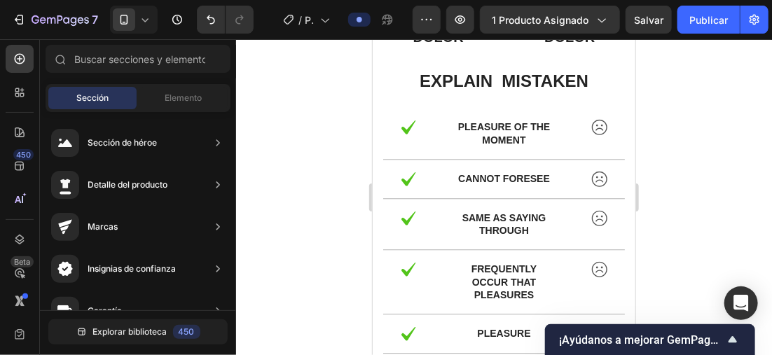
click at [326, 164] on div at bounding box center [504, 197] width 536 height 316
drag, startPoint x: 326, startPoint y: 164, endPoint x: 295, endPoint y: 162, distance: 31.5
click at [295, 162] on div at bounding box center [504, 197] width 536 height 316
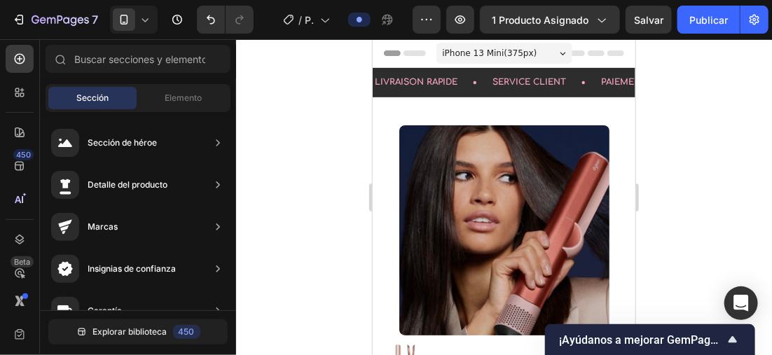
scroll to position [55, 0]
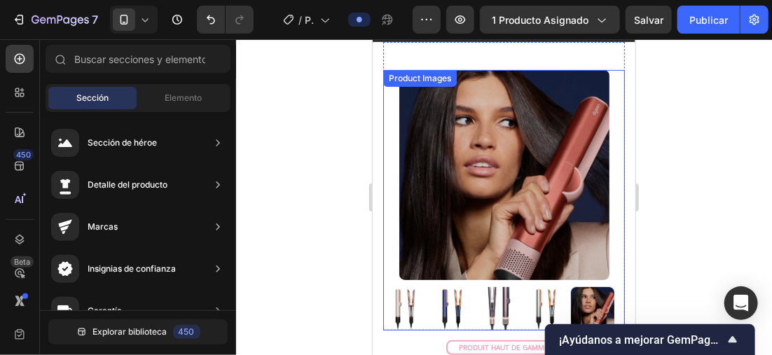
click at [446, 301] on img at bounding box center [450, 307] width 43 height 43
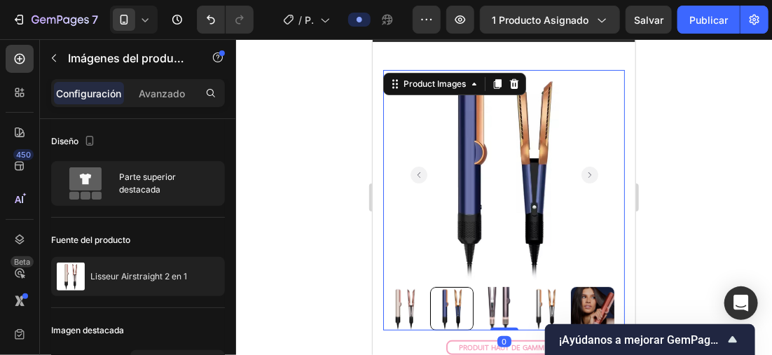
drag, startPoint x: 307, startPoint y: 187, endPoint x: 286, endPoint y: 175, distance: 23.5
click at [289, 175] on div at bounding box center [504, 197] width 536 height 316
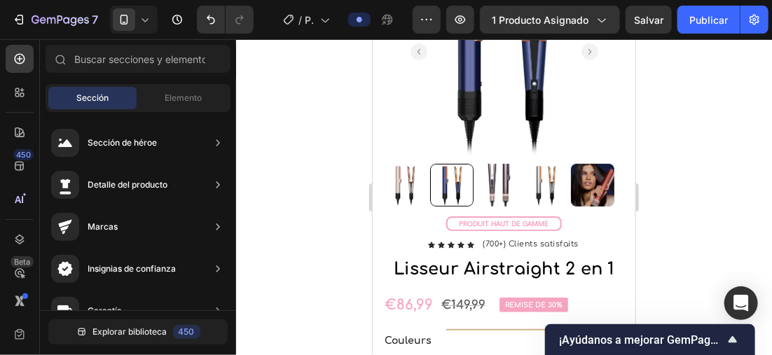
scroll to position [130, 0]
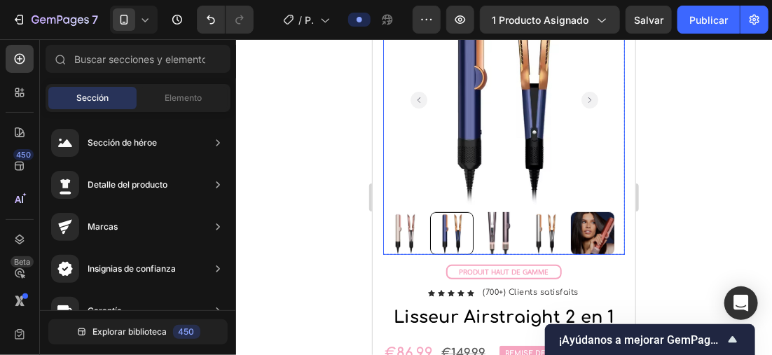
click at [413, 218] on img at bounding box center [403, 233] width 43 height 43
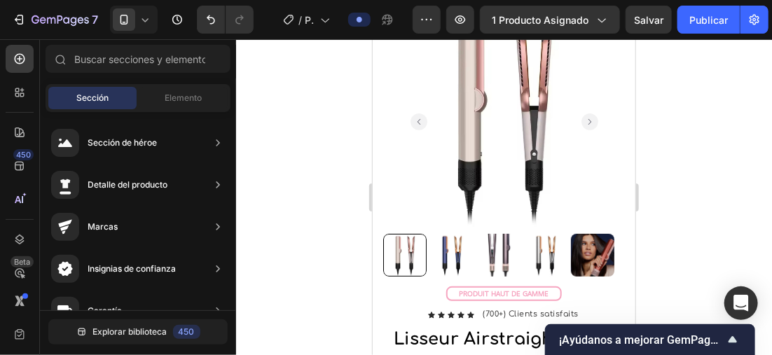
scroll to position [80, 0]
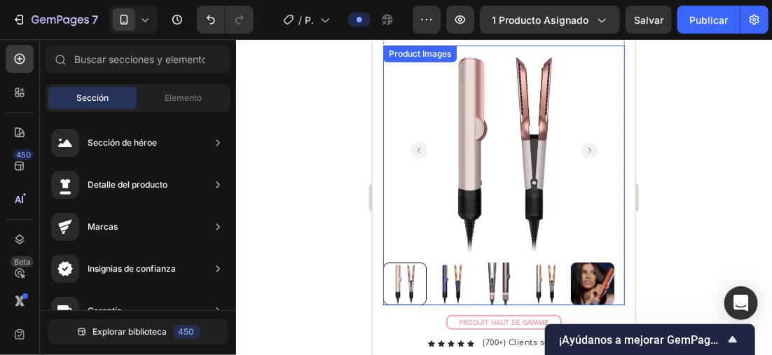
click at [508, 271] on img at bounding box center [497, 283] width 43 height 43
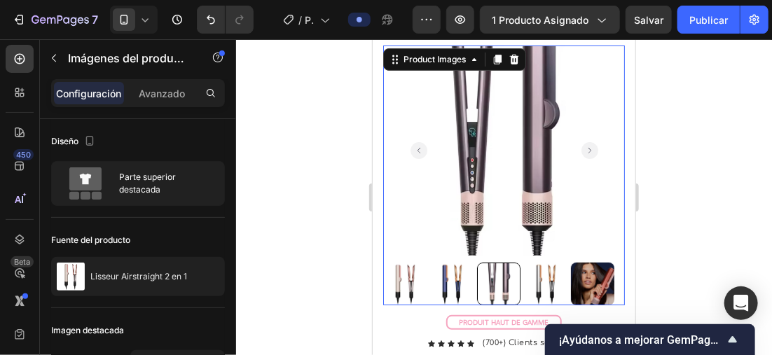
click at [543, 277] on img at bounding box center [544, 283] width 43 height 43
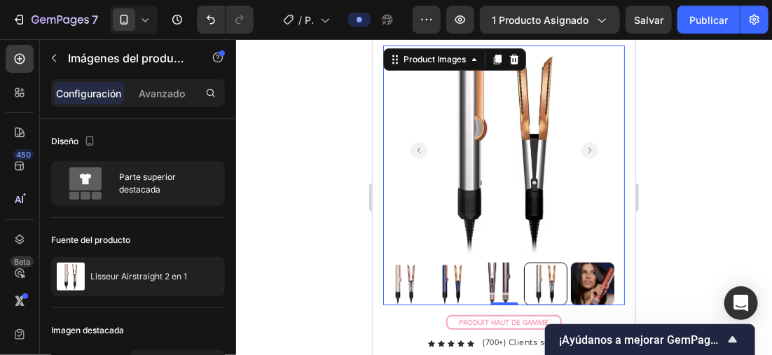
click at [415, 279] on img at bounding box center [403, 283] width 43 height 43
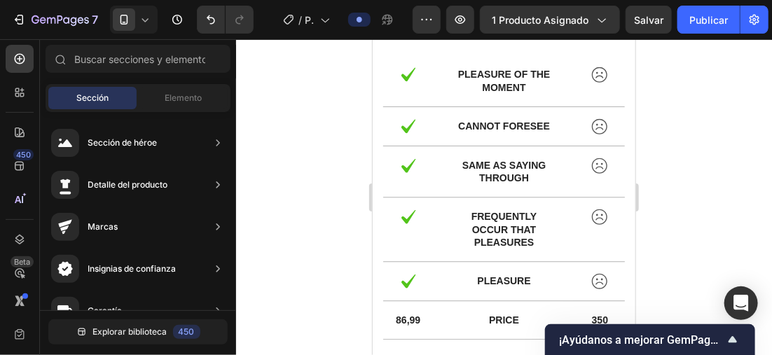
scroll to position [2964, 0]
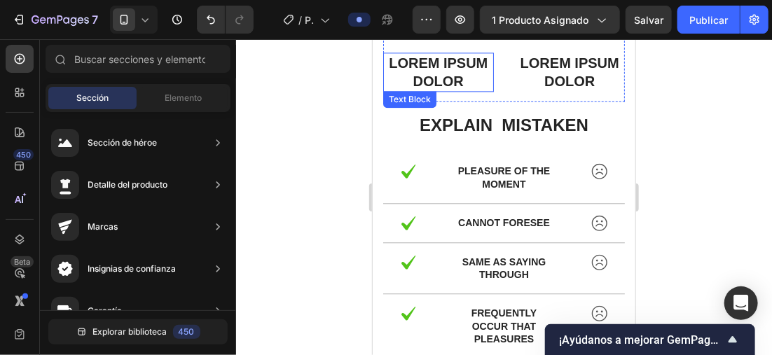
click at [455, 78] on p "Lorem ipsum dolor" at bounding box center [438, 71] width 108 height 36
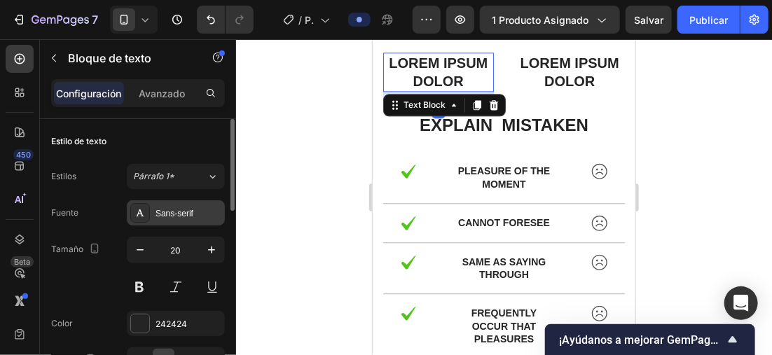
click at [191, 204] on div "Sans-serif" at bounding box center [176, 212] width 98 height 25
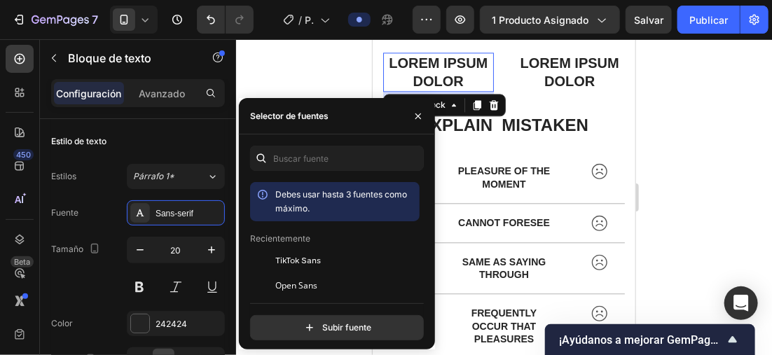
scroll to position [70, 0]
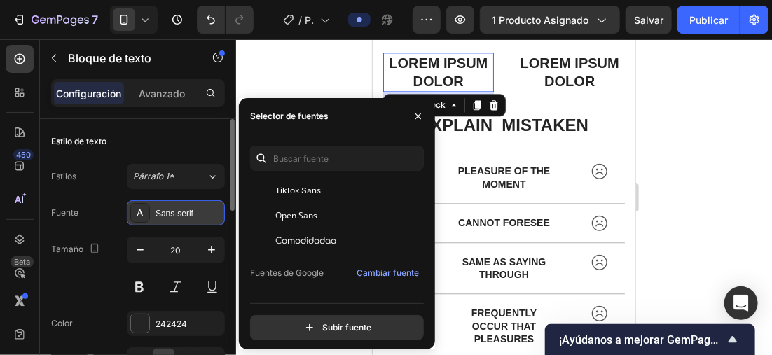
drag, startPoint x: 336, startPoint y: 230, endPoint x: 213, endPoint y: 220, distance: 123.7
click at [336, 230] on div "Comodidadaa" at bounding box center [334, 240] width 169 height 25
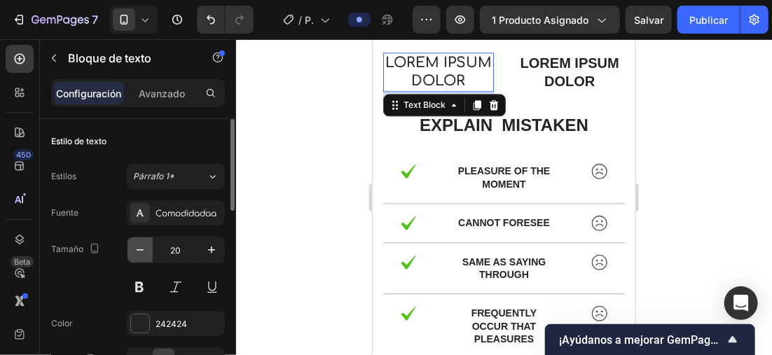
click at [141, 252] on icon "button" at bounding box center [140, 250] width 14 height 14
type input "19"
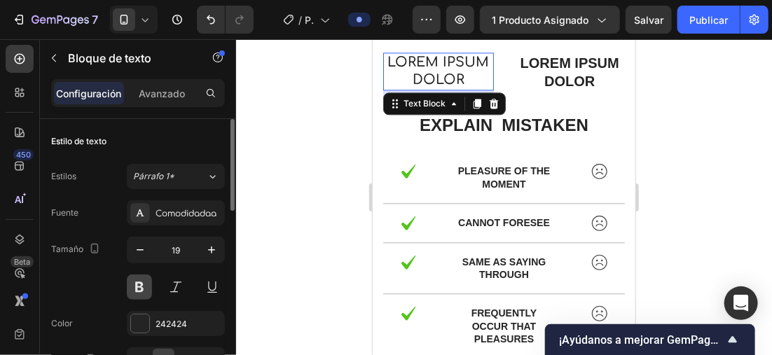
click at [144, 286] on button at bounding box center [139, 287] width 25 height 25
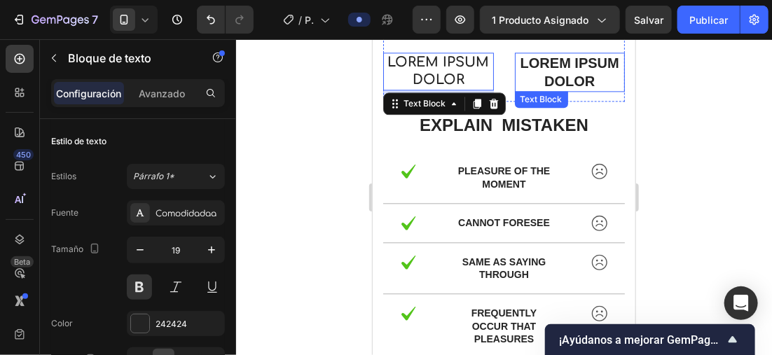
click at [560, 73] on p "Lorem ipsum dolor" at bounding box center [569, 71] width 108 height 36
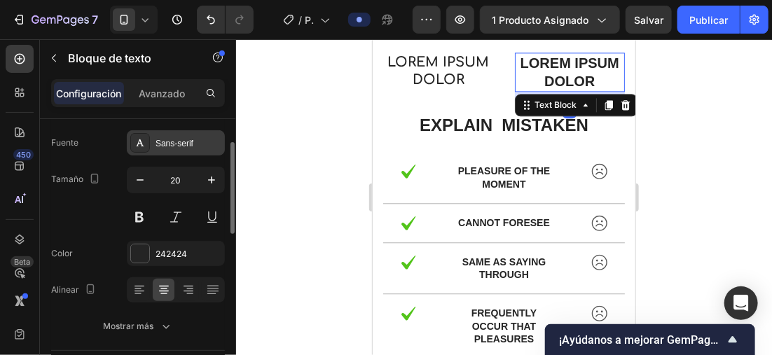
drag, startPoint x: 141, startPoint y: 179, endPoint x: 200, endPoint y: 136, distance: 72.7
click at [141, 177] on icon "button" at bounding box center [140, 180] width 14 height 14
click at [200, 137] on div "Sans-serif" at bounding box center [188, 143] width 66 height 13
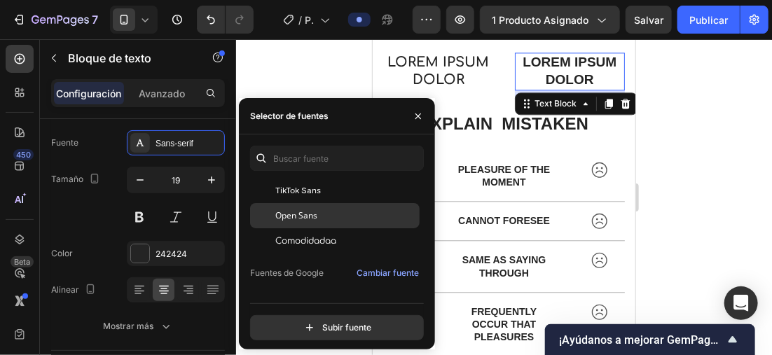
click at [331, 227] on div "Open Sans" at bounding box center [334, 215] width 169 height 25
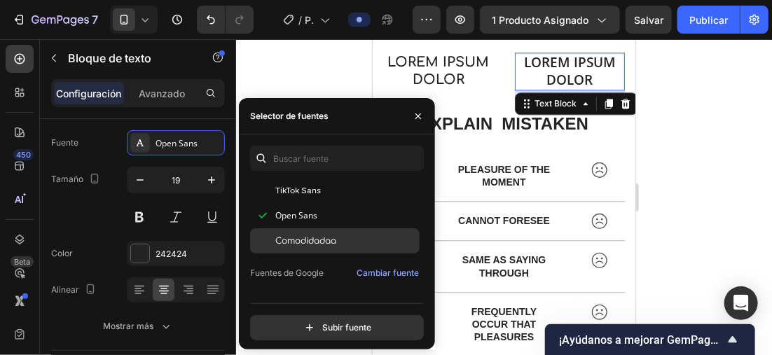
click at [331, 233] on div "Comodidadaa" at bounding box center [334, 240] width 169 height 25
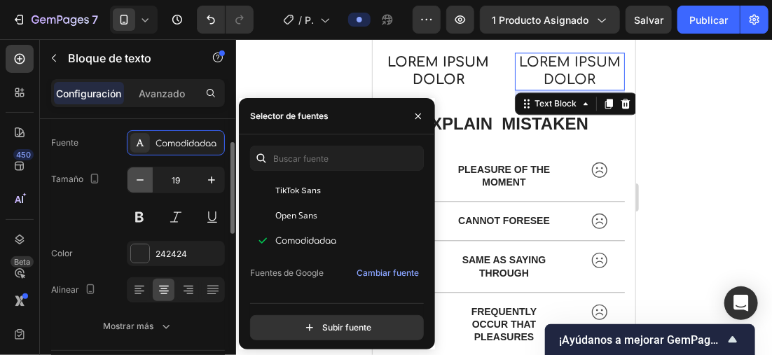
click at [137, 178] on icon "button" at bounding box center [140, 180] width 14 height 14
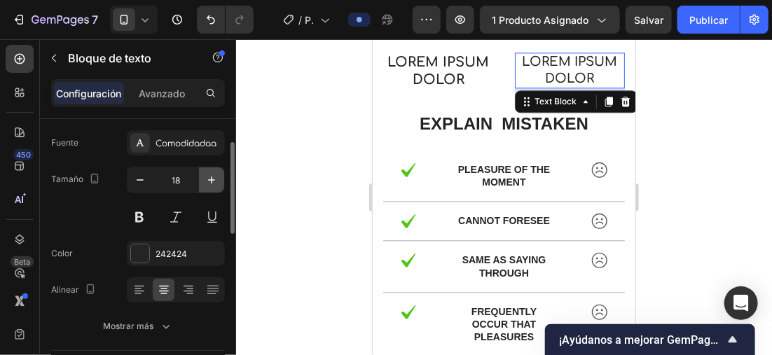
click at [207, 175] on icon "button" at bounding box center [212, 180] width 14 height 14
type input "19"
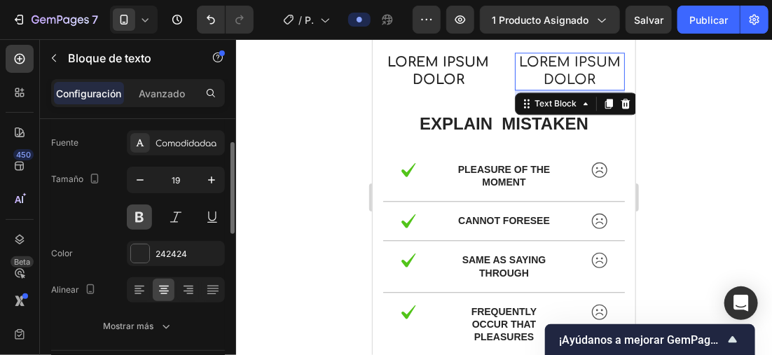
click at [137, 214] on button at bounding box center [139, 217] width 25 height 25
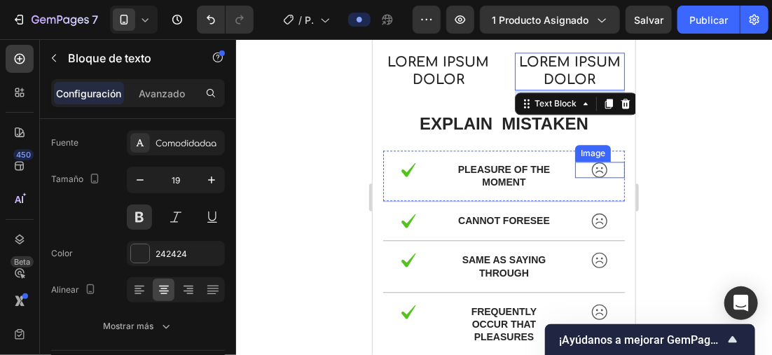
click at [597, 167] on img at bounding box center [598, 169] width 17 height 16
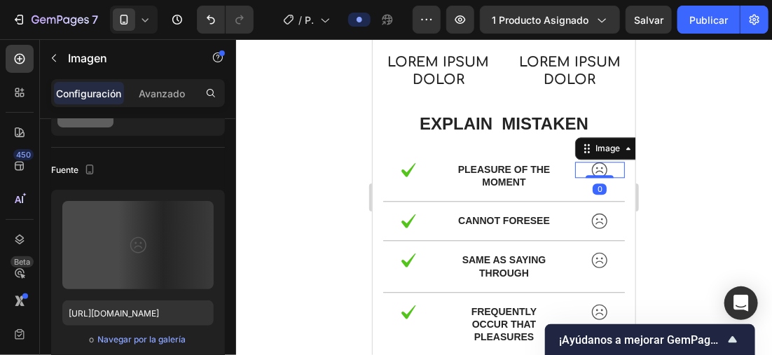
scroll to position [0, 0]
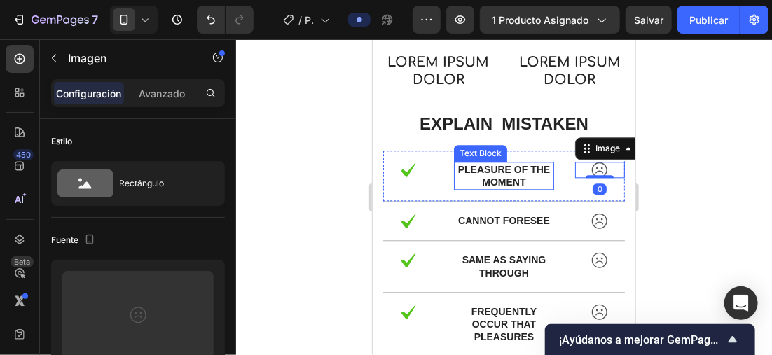
click at [489, 174] on p "pleasure of the moment" at bounding box center [503, 174] width 97 height 25
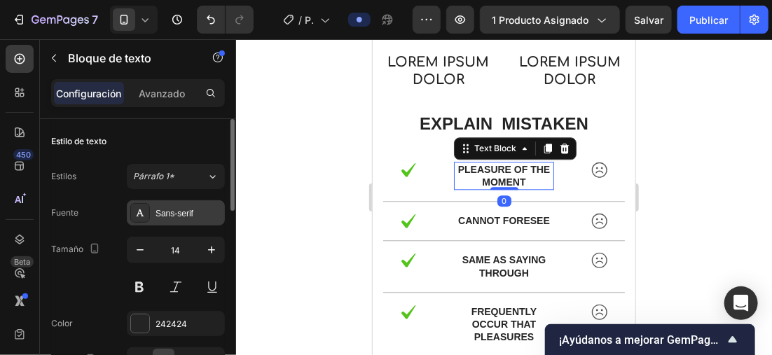
click at [167, 209] on div "Sans-serif" at bounding box center [188, 213] width 66 height 13
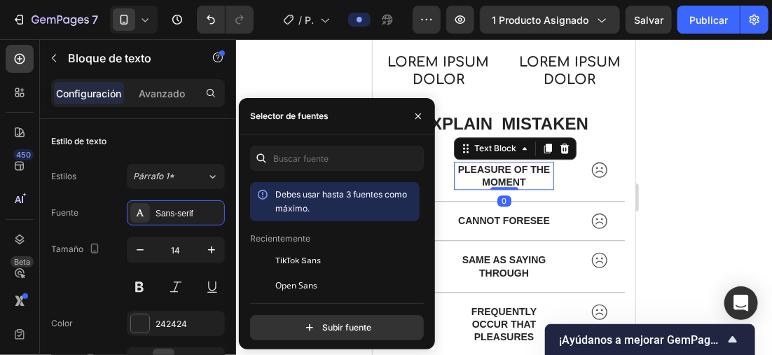
scroll to position [70, 0]
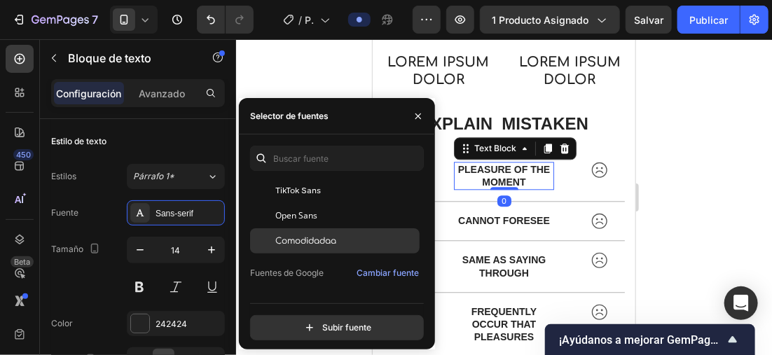
click at [347, 235] on div "Comodidadaa" at bounding box center [345, 241] width 141 height 13
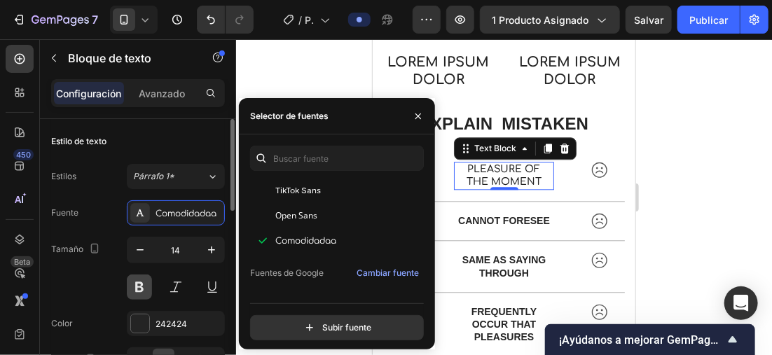
click at [143, 275] on button at bounding box center [139, 287] width 25 height 25
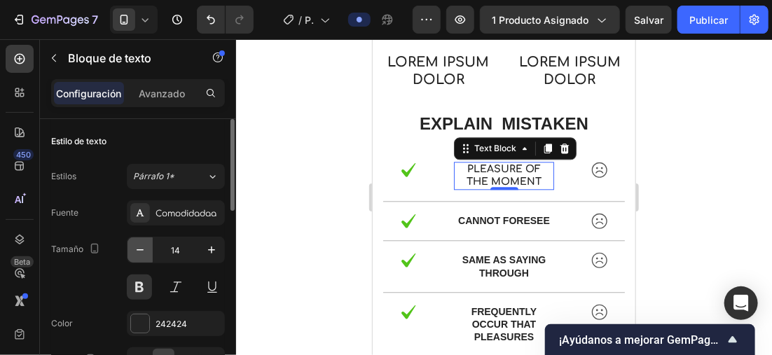
click at [140, 247] on icon "button" at bounding box center [140, 250] width 14 height 14
type input "13"
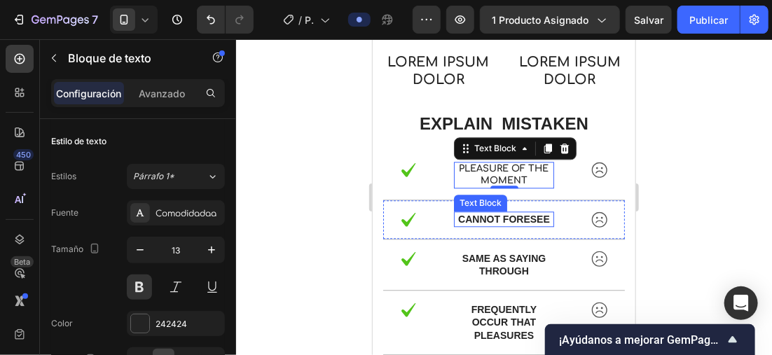
click at [521, 218] on p "cannot foresee" at bounding box center [503, 218] width 97 height 13
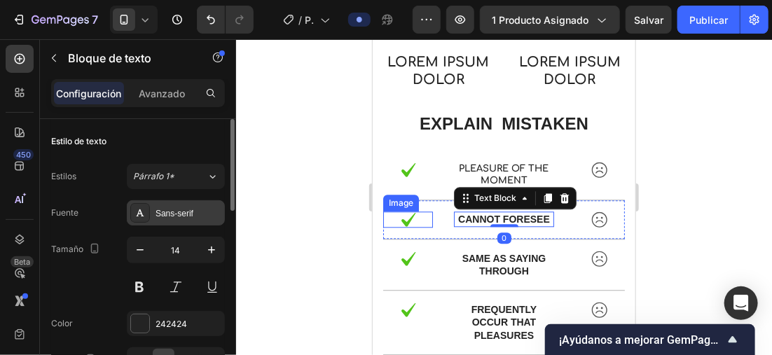
drag, startPoint x: 172, startPoint y: 211, endPoint x: 213, endPoint y: 203, distance: 41.3
click at [172, 210] on div "Sans-serif" at bounding box center [188, 213] width 66 height 13
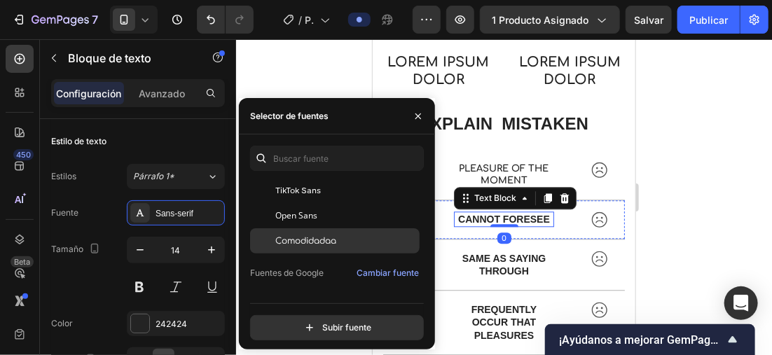
click at [323, 234] on div "Comodidadaa" at bounding box center [334, 240] width 169 height 25
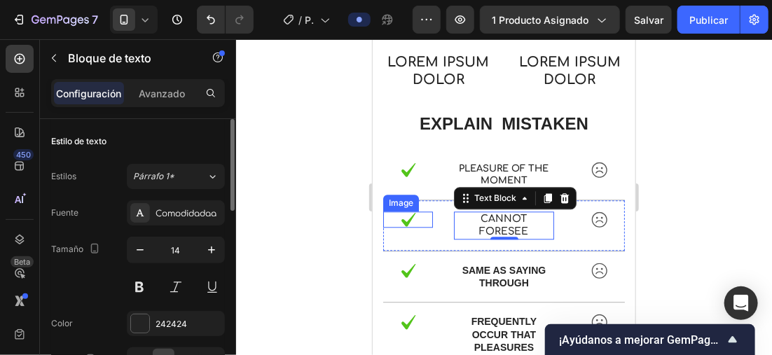
drag, startPoint x: 133, startPoint y: 245, endPoint x: 153, endPoint y: 266, distance: 28.7
click at [134, 245] on icon "button" at bounding box center [140, 250] width 14 height 14
type input "13"
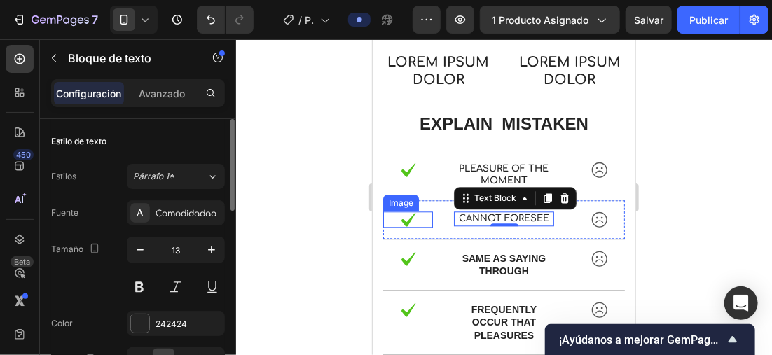
click at [143, 272] on div "13" at bounding box center [176, 268] width 98 height 63
drag, startPoint x: 136, startPoint y: 281, endPoint x: 179, endPoint y: 277, distance: 43.6
click at [137, 281] on button at bounding box center [139, 287] width 25 height 25
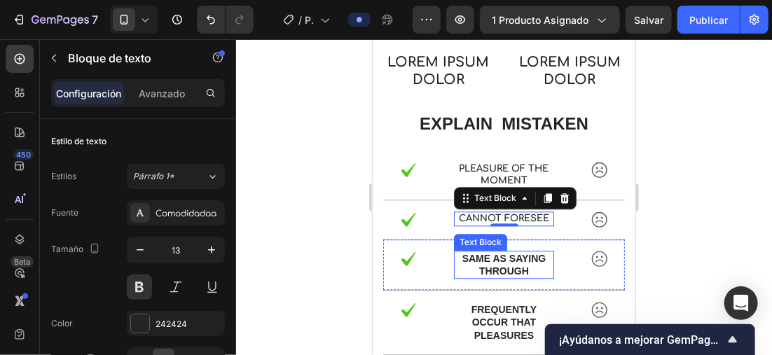
click at [497, 254] on p "same as saying through" at bounding box center [503, 263] width 97 height 25
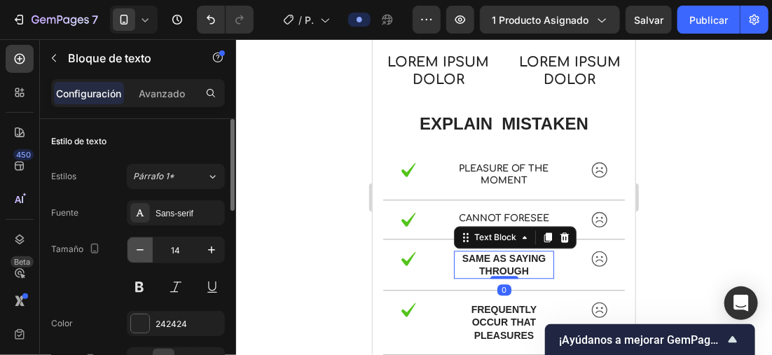
click at [139, 246] on icon "button" at bounding box center [140, 250] width 14 height 14
type input "13"
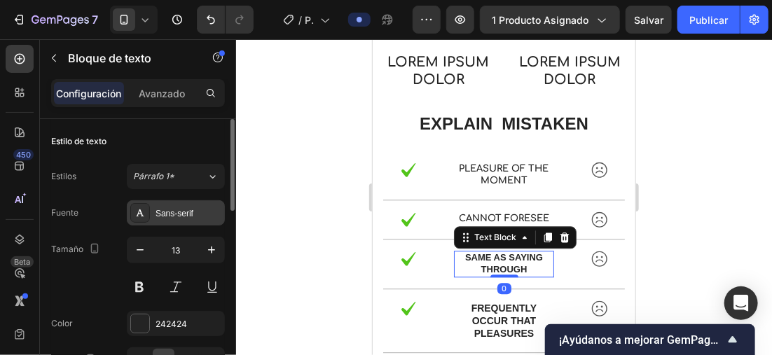
click at [172, 216] on div "Sans-serif" at bounding box center [188, 213] width 66 height 13
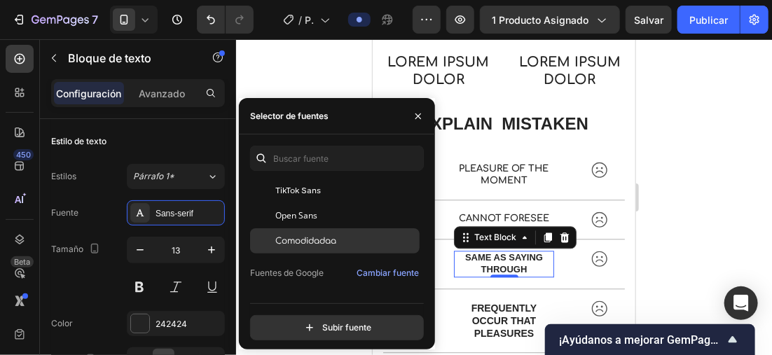
click at [329, 237] on span "Comodidadaa" at bounding box center [305, 241] width 61 height 13
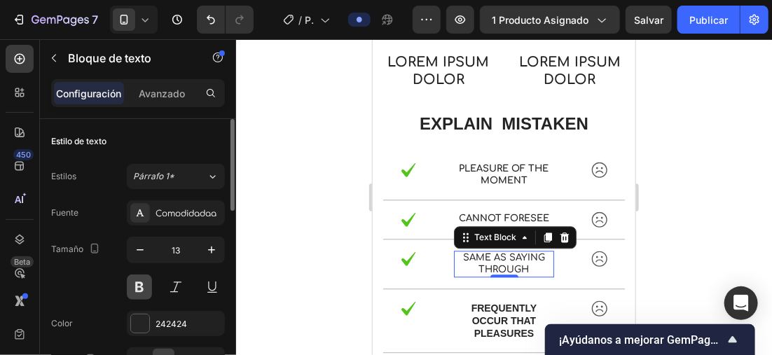
click at [137, 279] on button at bounding box center [139, 287] width 25 height 25
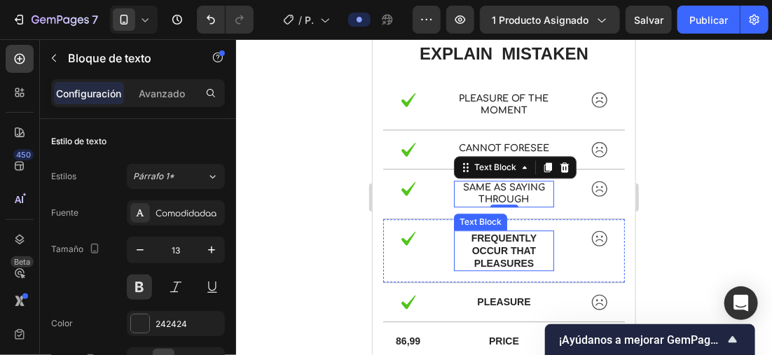
click at [508, 247] on p "frequently occur that pleasures" at bounding box center [503, 250] width 97 height 39
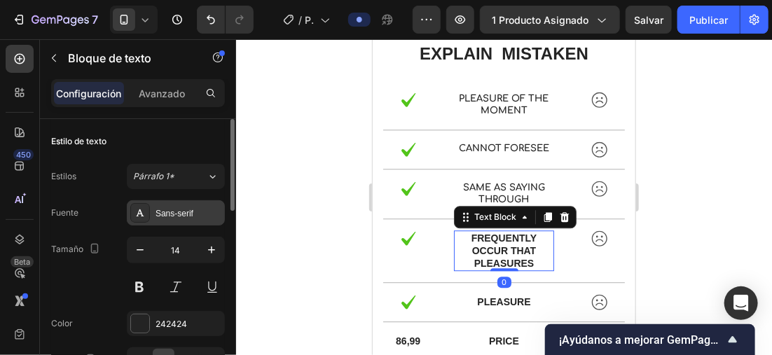
drag, startPoint x: 163, startPoint y: 210, endPoint x: 230, endPoint y: 209, distance: 66.5
click at [165, 210] on div "Sans-serif" at bounding box center [188, 213] width 66 height 13
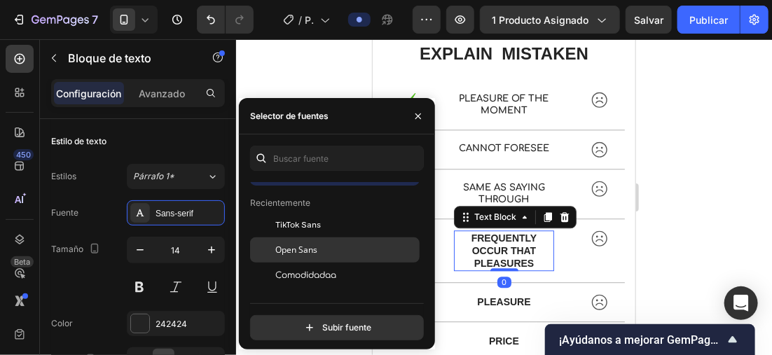
scroll to position [70, 0]
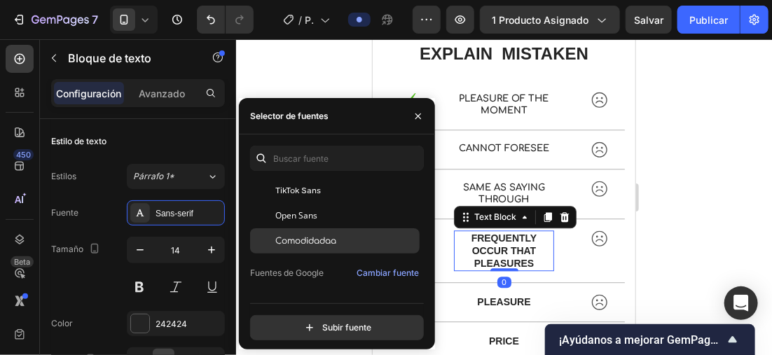
drag, startPoint x: 326, startPoint y: 234, endPoint x: 153, endPoint y: 237, distance: 173.0
click at [326, 235] on span "Comodidadaa" at bounding box center [305, 241] width 61 height 13
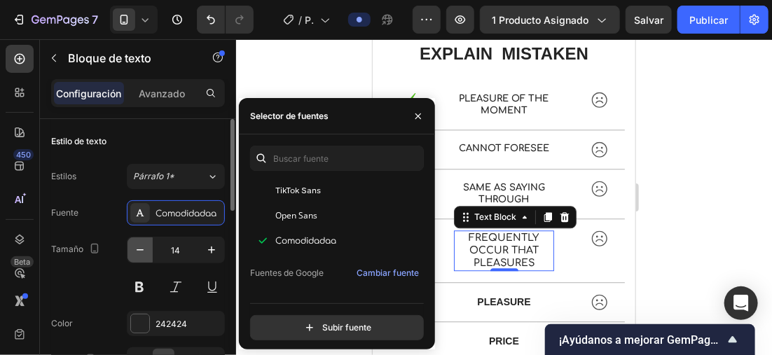
click at [139, 246] on icon "button" at bounding box center [140, 250] width 14 height 14
type input "13"
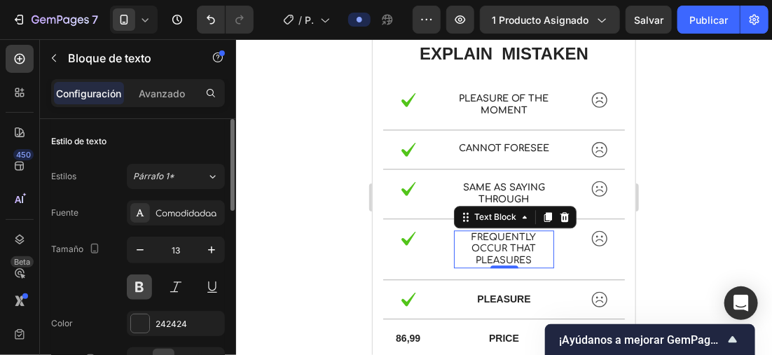
click at [146, 277] on button at bounding box center [139, 287] width 25 height 25
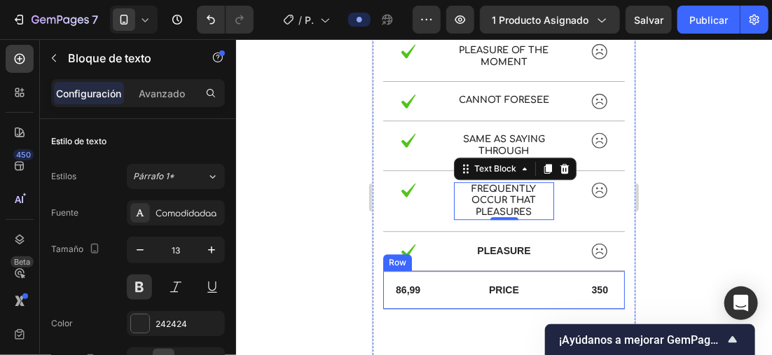
scroll to position [3104, 0]
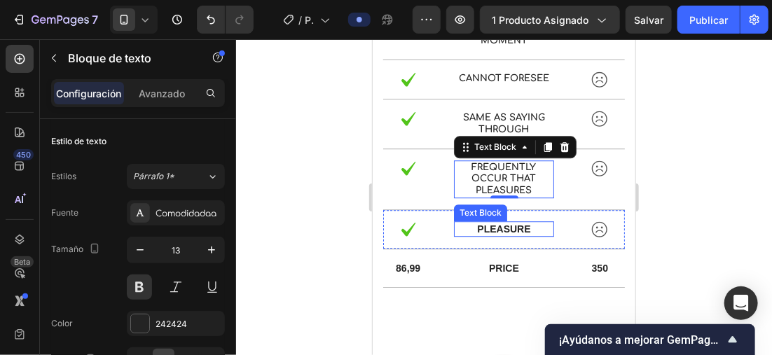
click at [499, 222] on p "pleasure" at bounding box center [503, 228] width 97 height 13
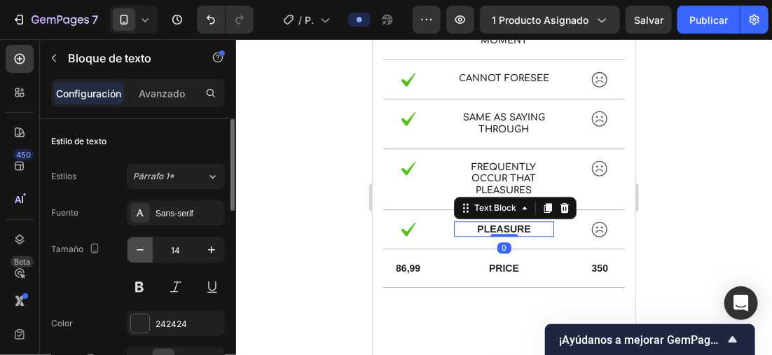
click at [139, 245] on icon "button" at bounding box center [140, 250] width 14 height 14
type input "13"
click at [170, 205] on div "Sans-serif" at bounding box center [176, 212] width 98 height 25
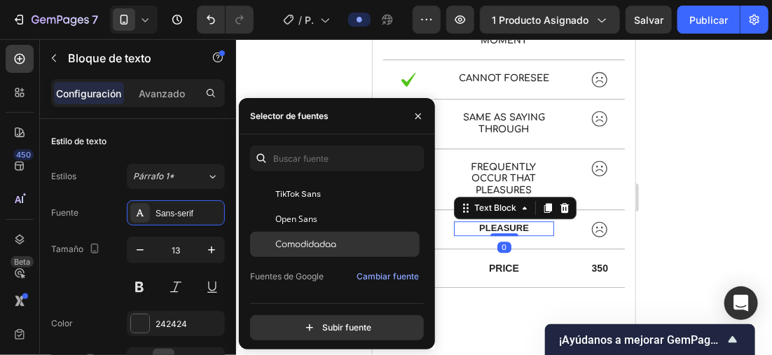
scroll to position [70, 0]
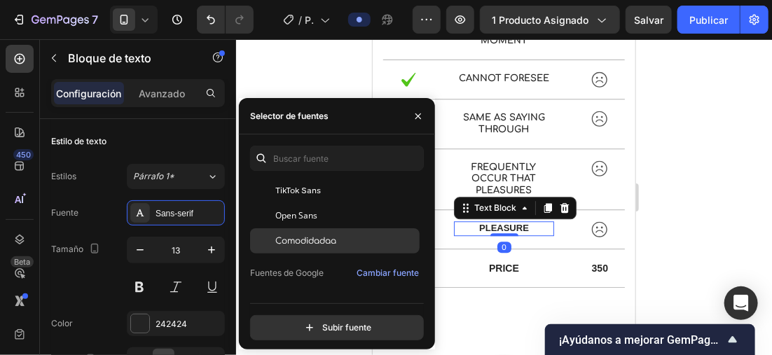
click at [322, 235] on span "Comodidadaa" at bounding box center [305, 241] width 61 height 13
click at [128, 283] on button at bounding box center [139, 287] width 25 height 25
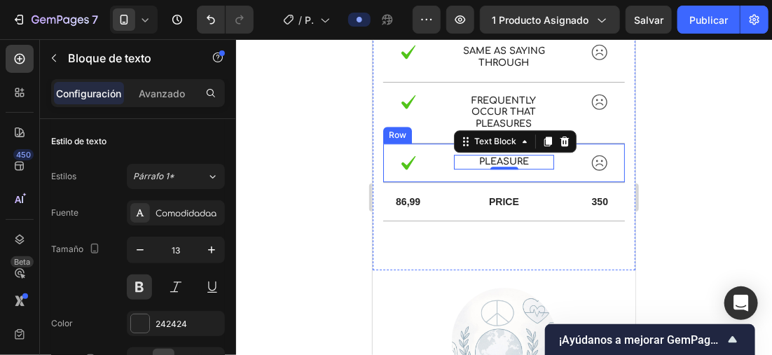
scroll to position [3174, 0]
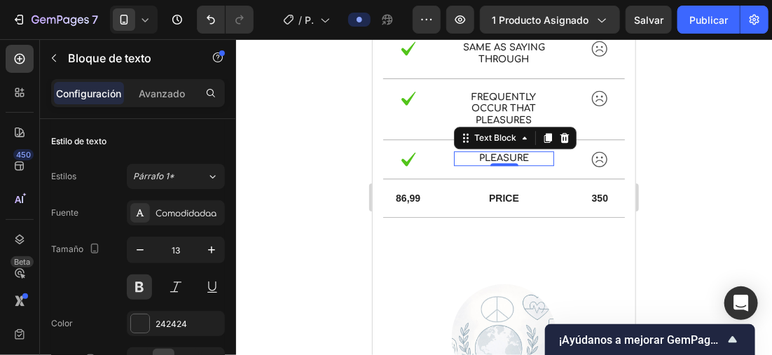
click at [666, 169] on div at bounding box center [504, 197] width 536 height 316
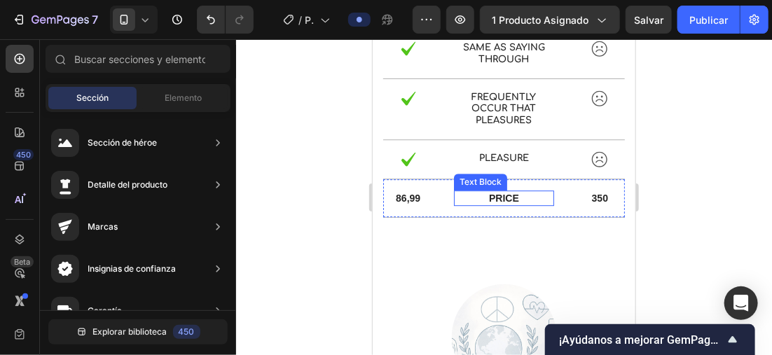
click at [504, 197] on p "Price" at bounding box center [503, 197] width 97 height 13
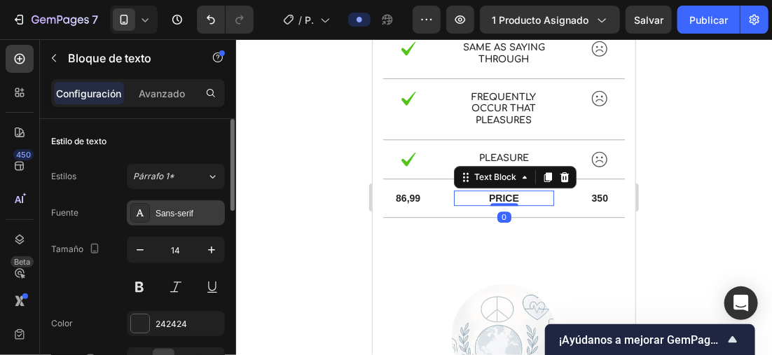
click at [175, 211] on div "Sans-serif" at bounding box center [188, 213] width 66 height 13
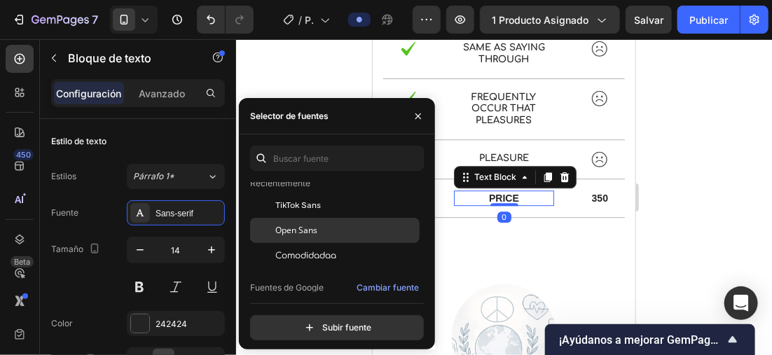
scroll to position [70, 0]
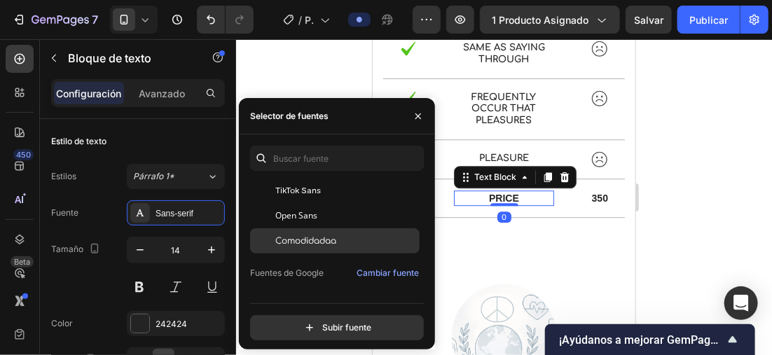
click at [335, 235] on span "Comodidadaa" at bounding box center [305, 241] width 61 height 13
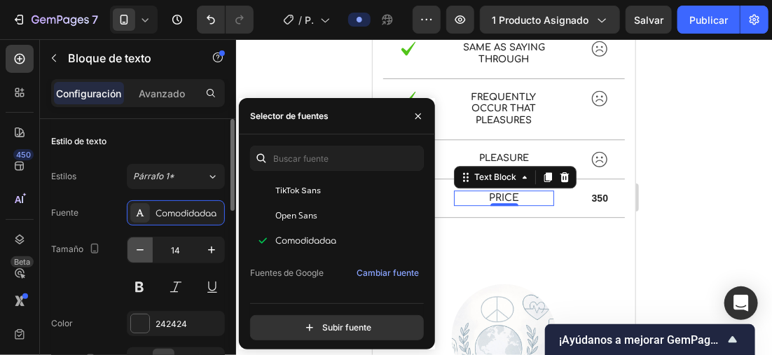
click at [143, 249] on icon "button" at bounding box center [140, 250] width 14 height 14
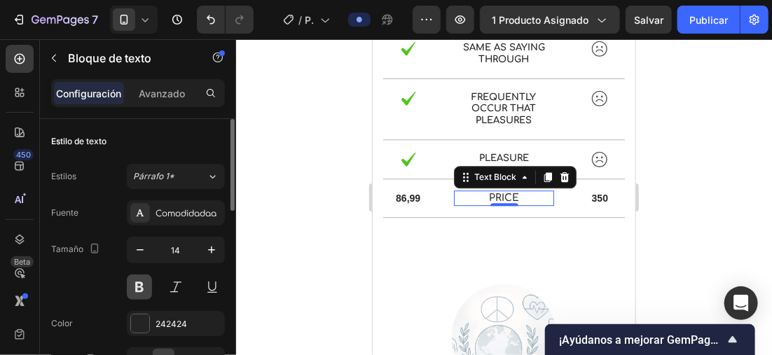
type input "13"
click at [141, 291] on button at bounding box center [139, 287] width 25 height 25
click at [139, 319] on div at bounding box center [140, 323] width 18 height 18
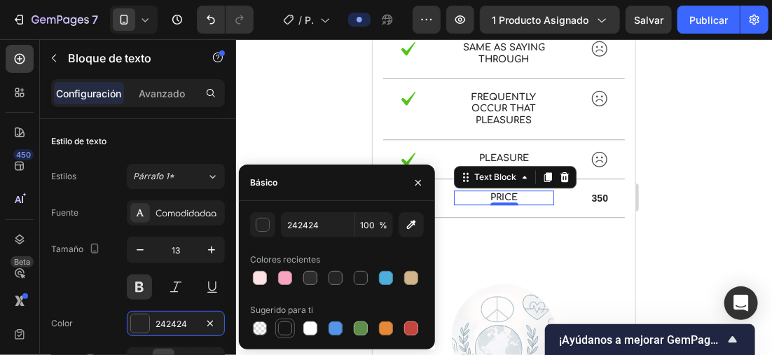
click at [290, 324] on div at bounding box center [285, 328] width 14 height 14
click at [334, 273] on div at bounding box center [335, 278] width 14 height 14
type input "262525"
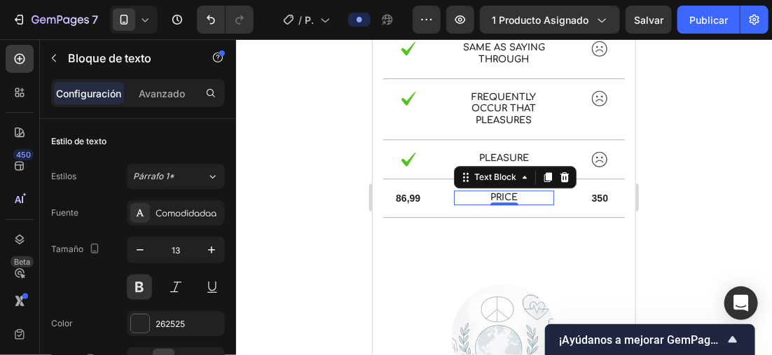
click at [723, 172] on div at bounding box center [504, 197] width 536 height 316
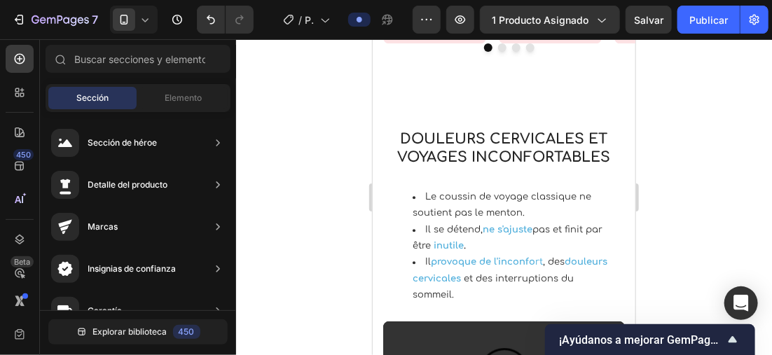
scroll to position [1345, 0]
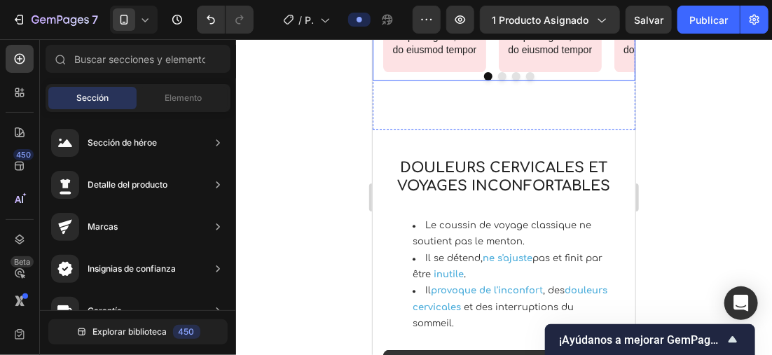
click at [551, 71] on div "Image Step 2: Text Block Lorem ipsum dolor sit amet, consectetur adipiscing eli…" at bounding box center [549, 9] width 103 height 123
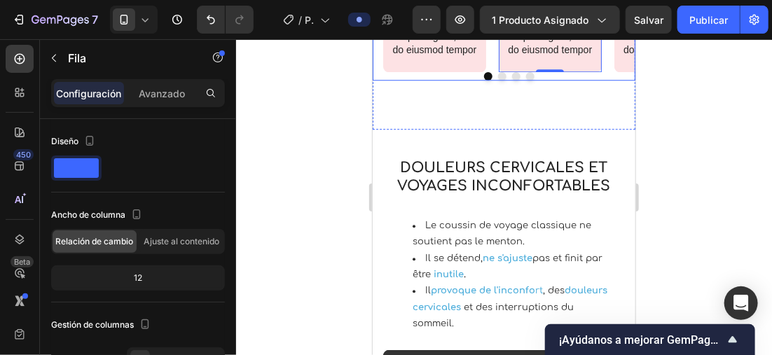
click at [578, 71] on div "Image Step 2: Text Block Lorem ipsum dolor sit amet, consectetur adipiscing eli…" at bounding box center [549, 9] width 103 height 123
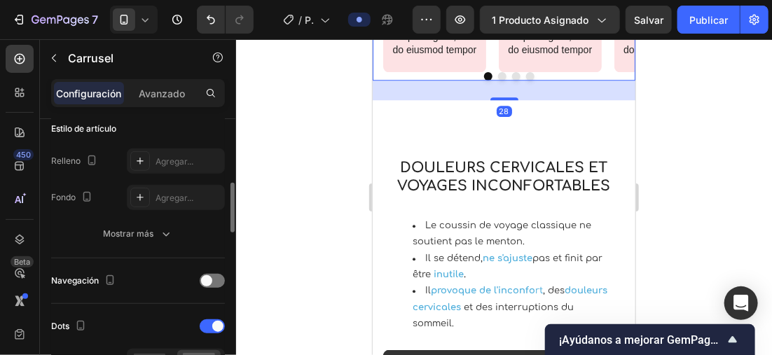
scroll to position [560, 0]
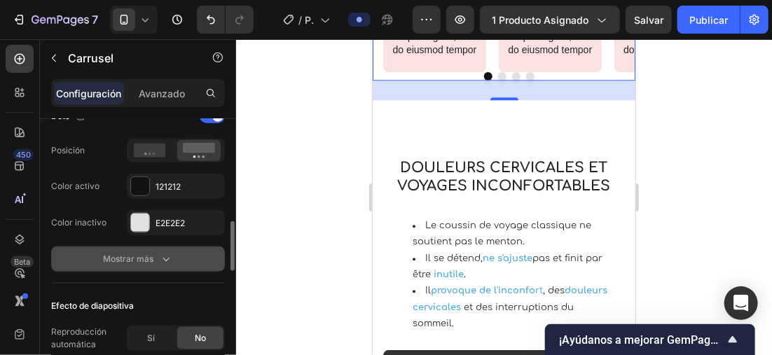
click at [148, 253] on font "Mostrar más" at bounding box center [128, 259] width 50 height 13
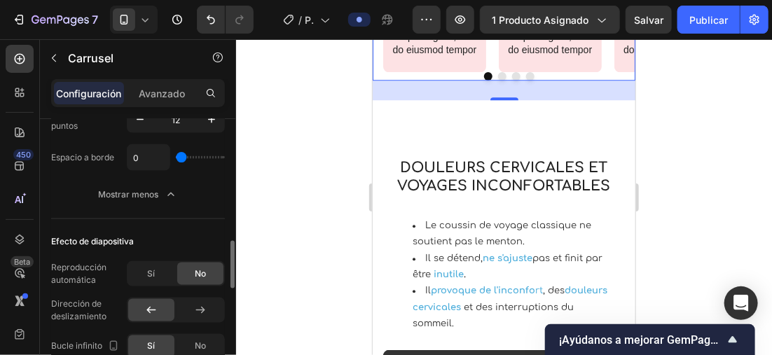
scroll to position [630, 0]
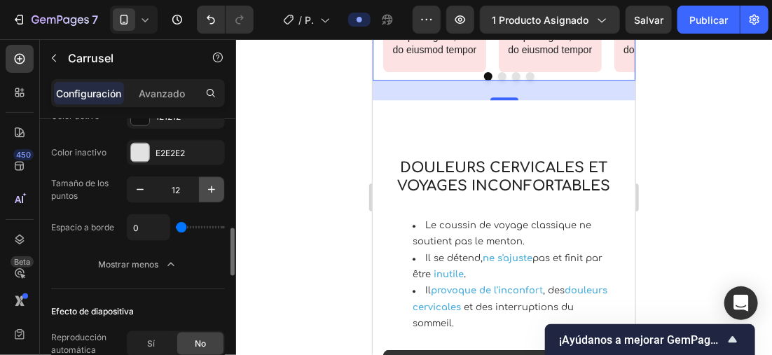
click at [205, 188] on icon "button" at bounding box center [212, 190] width 14 height 14
click at [142, 187] on icon "button" at bounding box center [140, 190] width 14 height 14
type input "12"
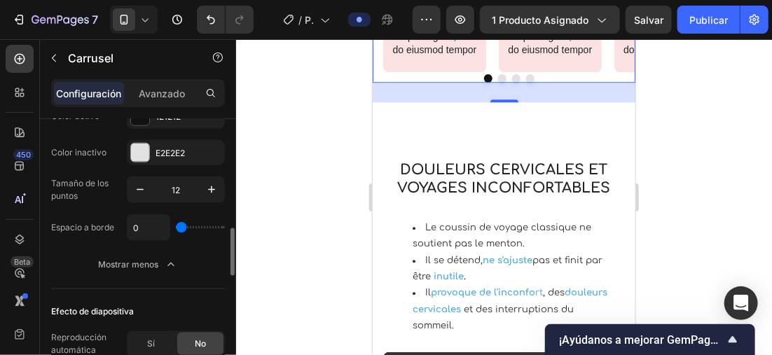
type input "3"
type input "5"
type input "23"
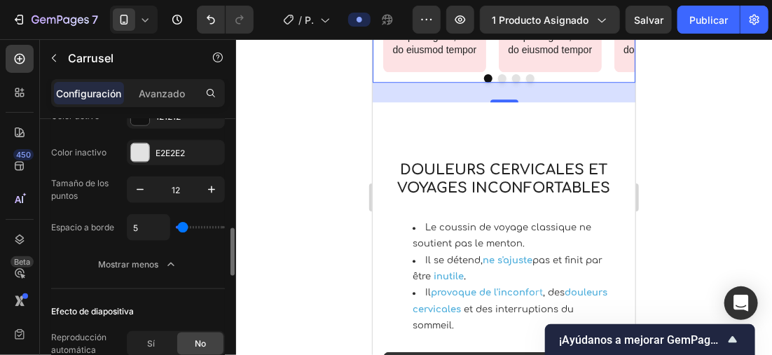
type input "23"
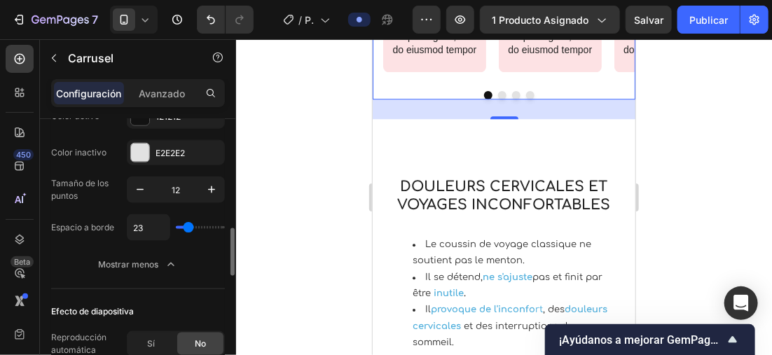
type input "27"
type input "25"
type input "21"
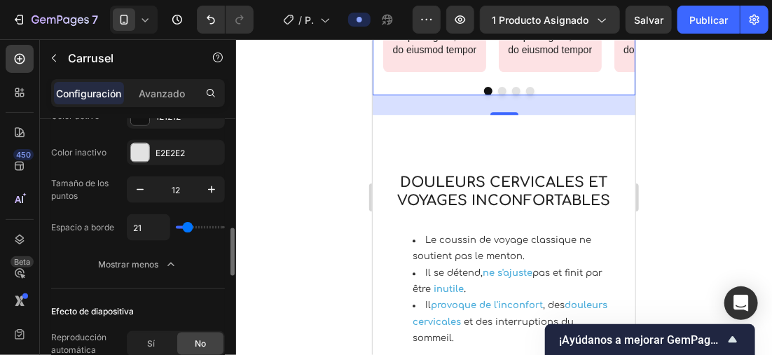
drag, startPoint x: 181, startPoint y: 226, endPoint x: 188, endPoint y: 227, distance: 7.0
type input "21"
click at [188, 227] on input "range" at bounding box center [200, 227] width 49 height 3
click at [716, 24] on font "Publicar" at bounding box center [708, 20] width 39 height 15
click at [711, 15] on font "Publicar" at bounding box center [708, 20] width 39 height 15
